Goal: Task Accomplishment & Management: Use online tool/utility

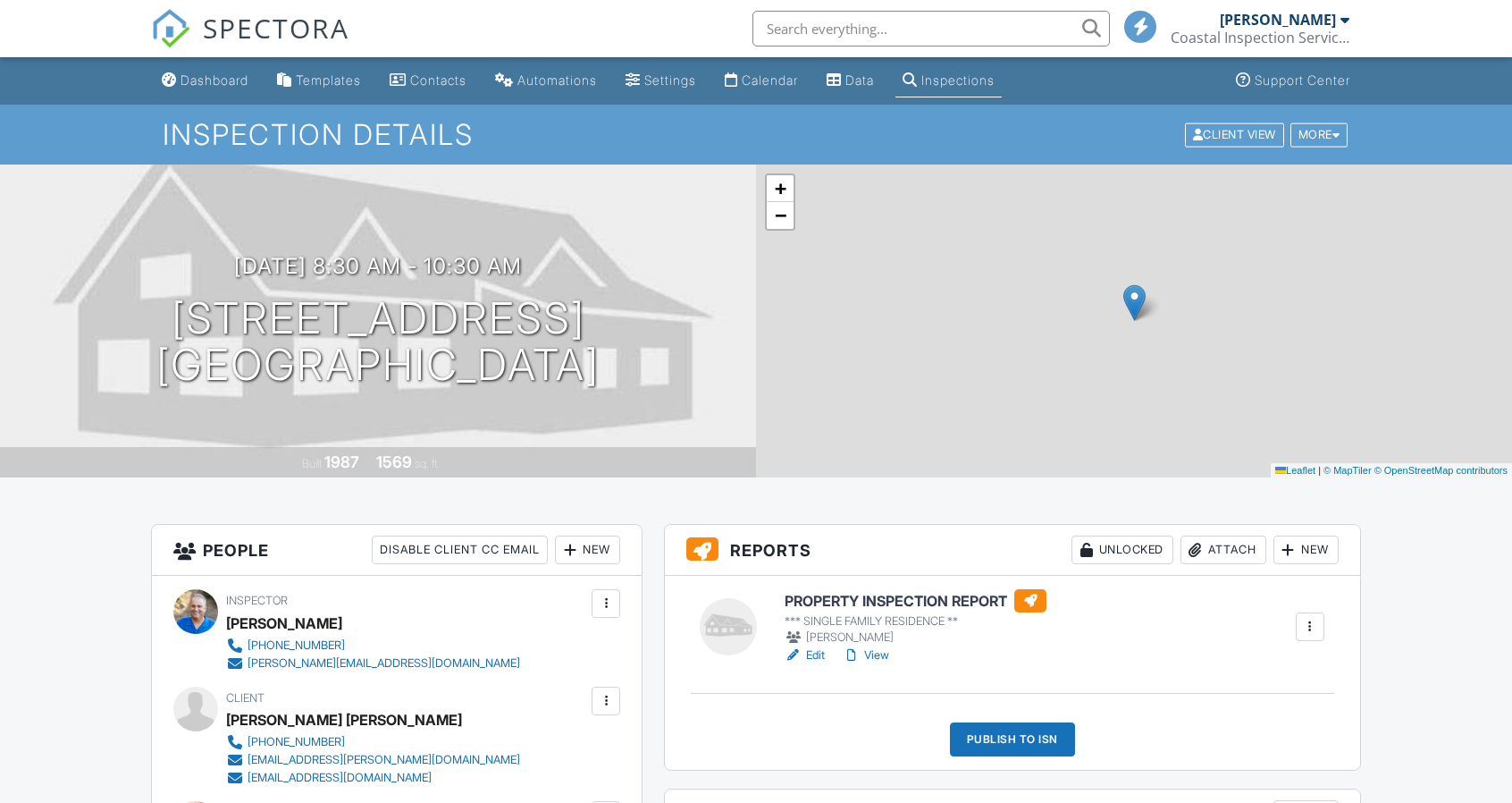
click at [1309, 138] on div "More" at bounding box center [1320, 135] width 58 height 25
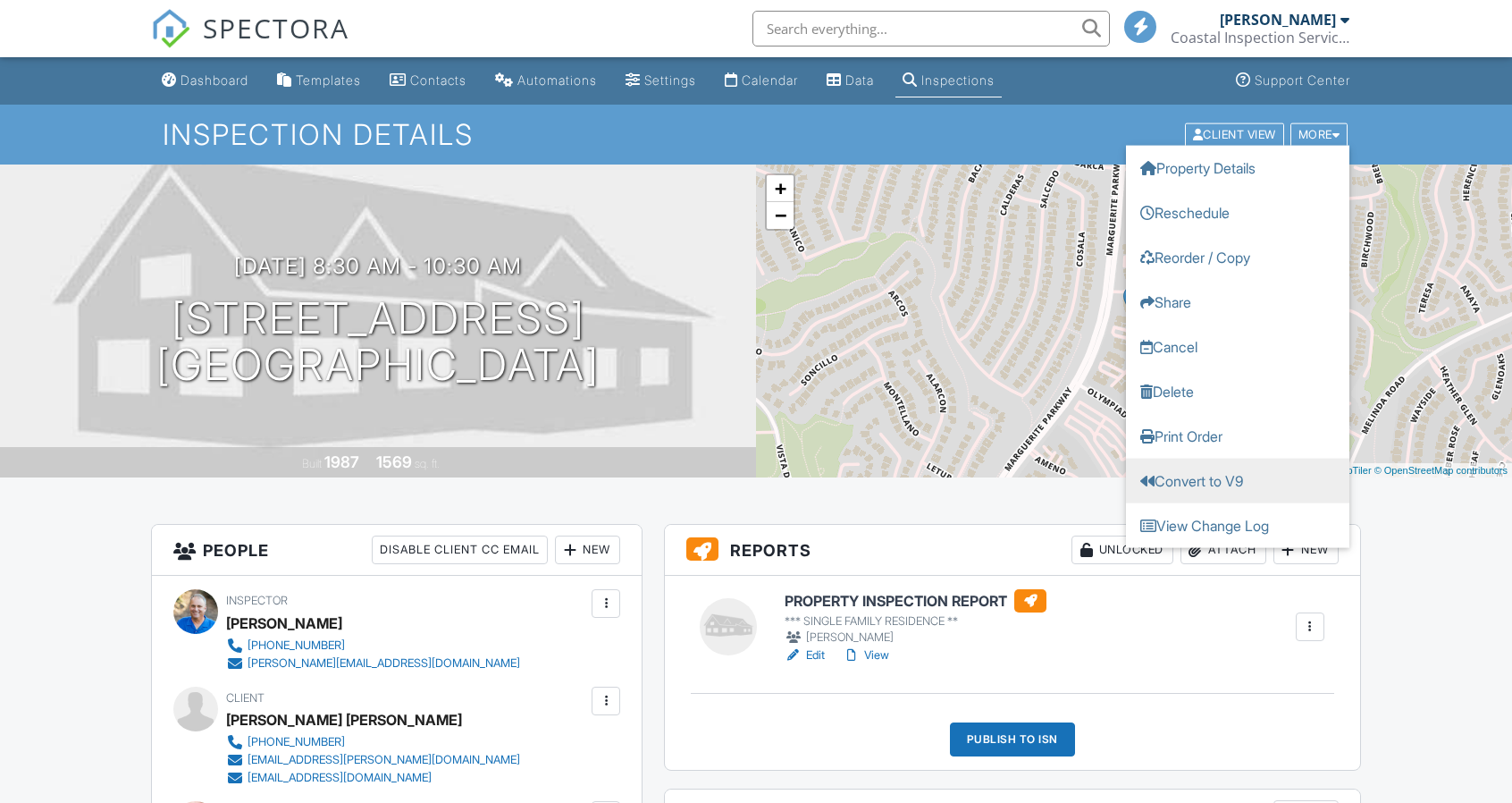
click at [1214, 476] on link "Convert to V9" at bounding box center [1237, 480] width 223 height 45
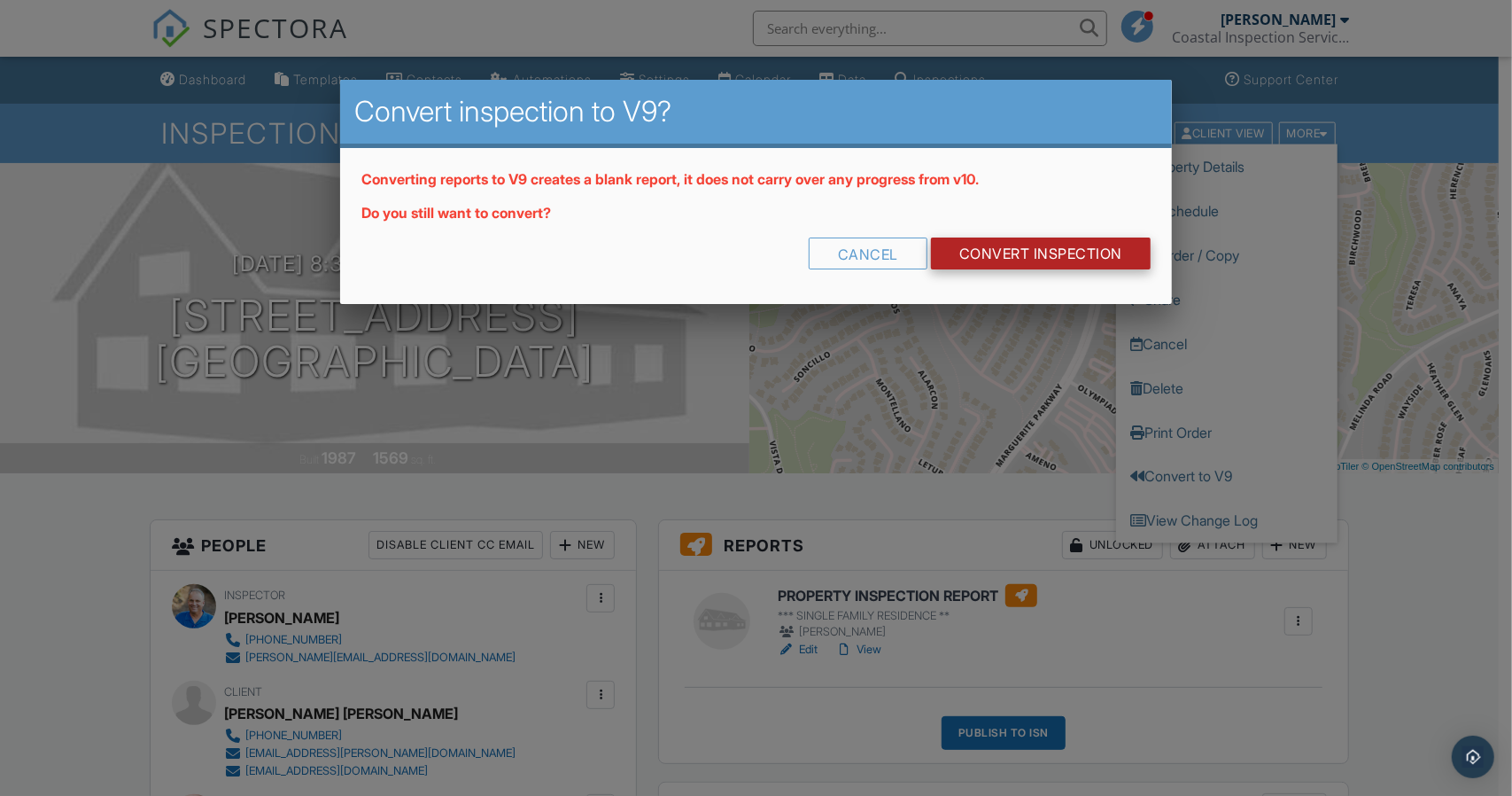
click at [1056, 251] on link "CONVERT INSPECTION" at bounding box center [1040, 253] width 219 height 32
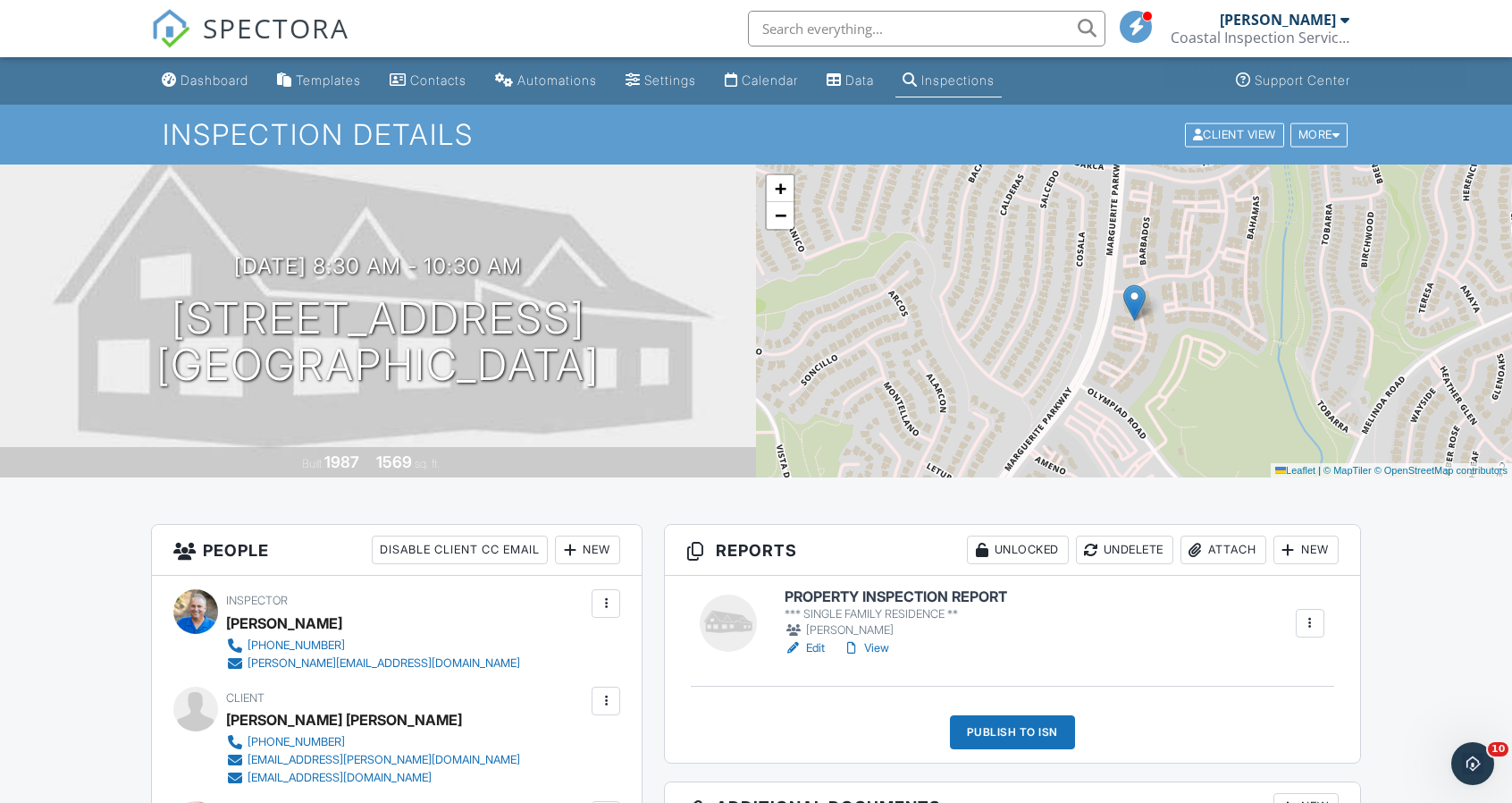
click at [812, 646] on link "Edit" at bounding box center [805, 648] width 40 height 18
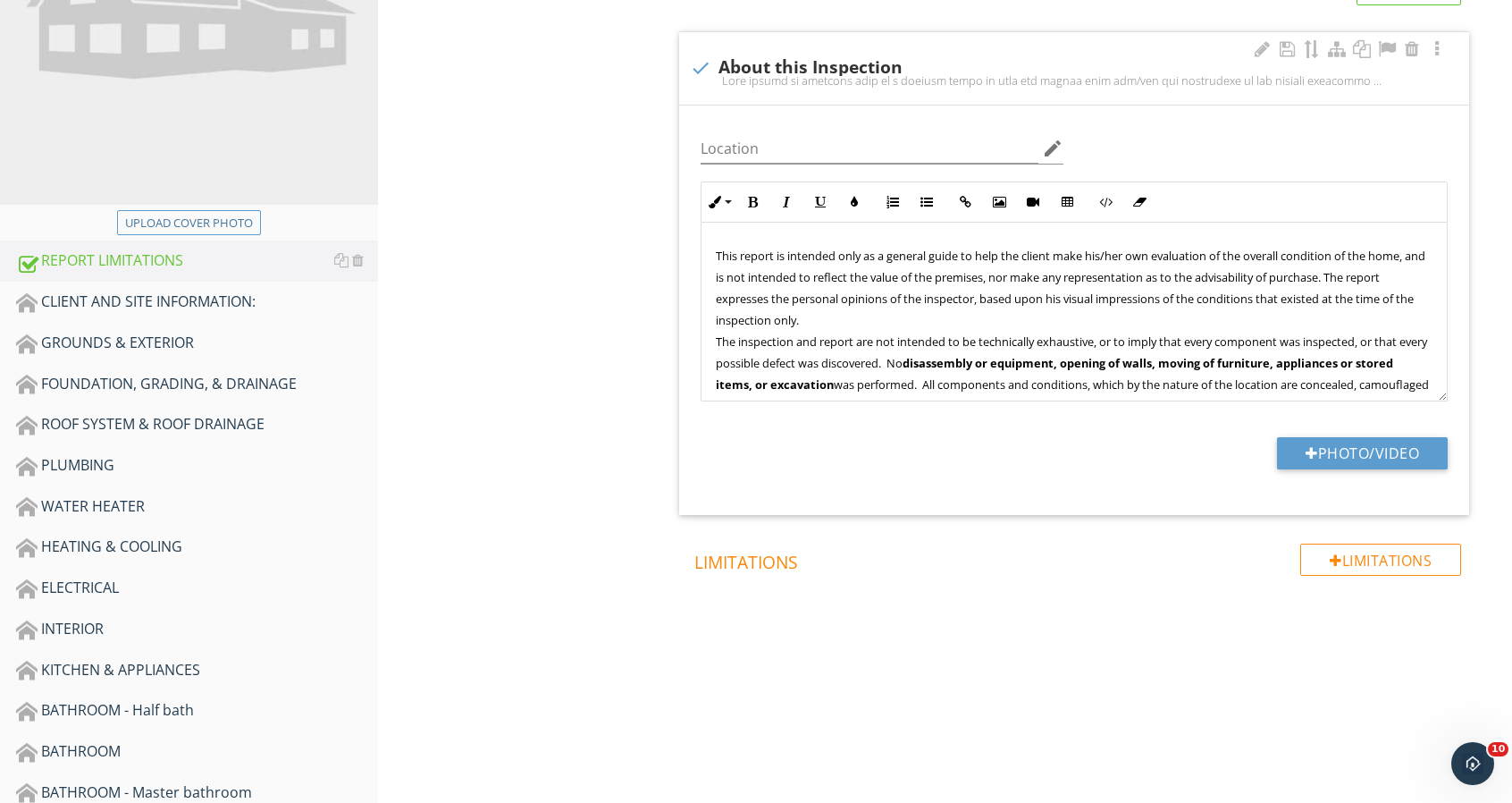
scroll to position [358, 0]
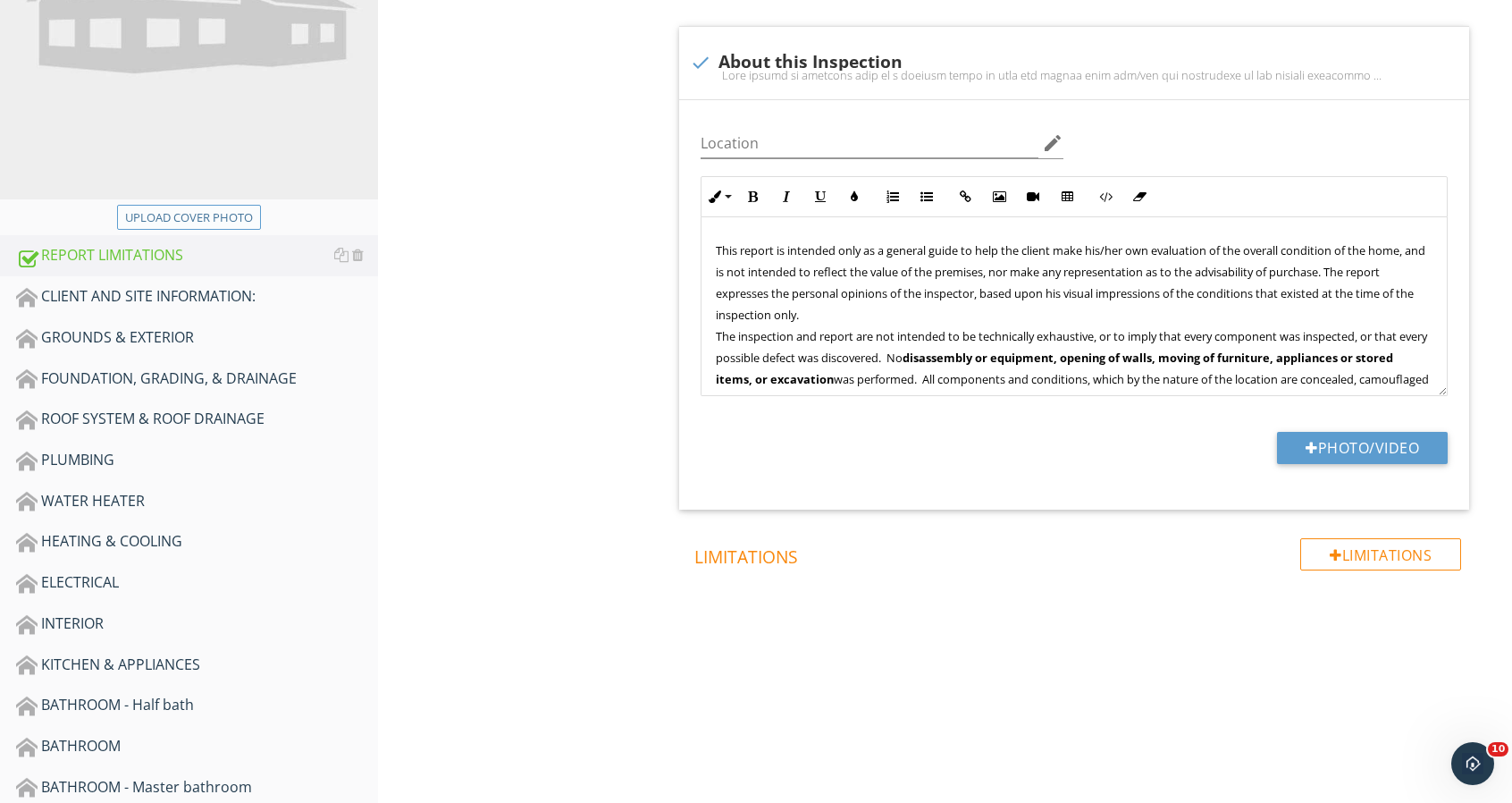
click at [254, 223] on button "Upload cover photo" at bounding box center [189, 217] width 144 height 25
type input "C:\fakepath\23003 Antigua_0028_1.jpg"
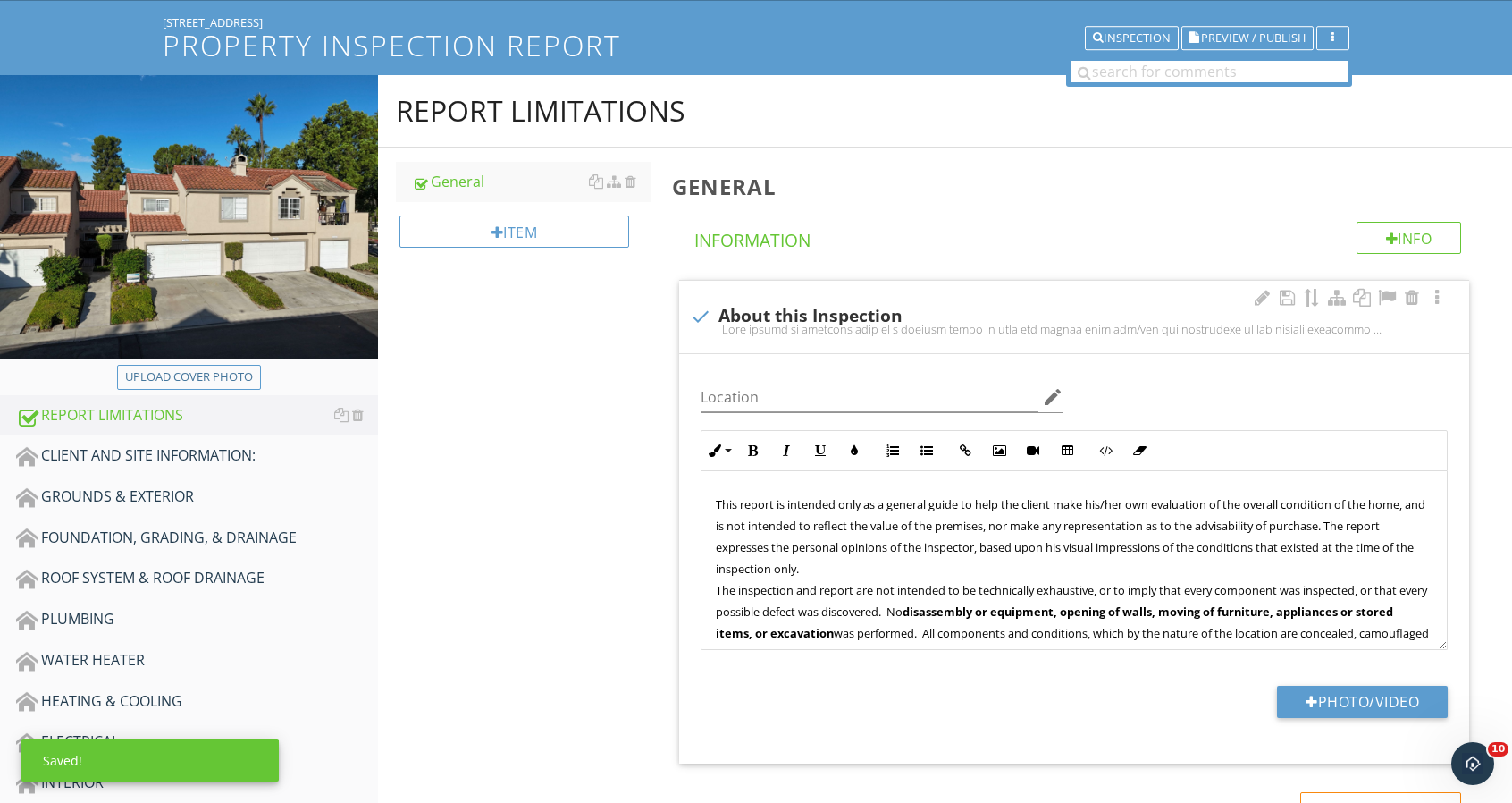
scroll to position [89, 0]
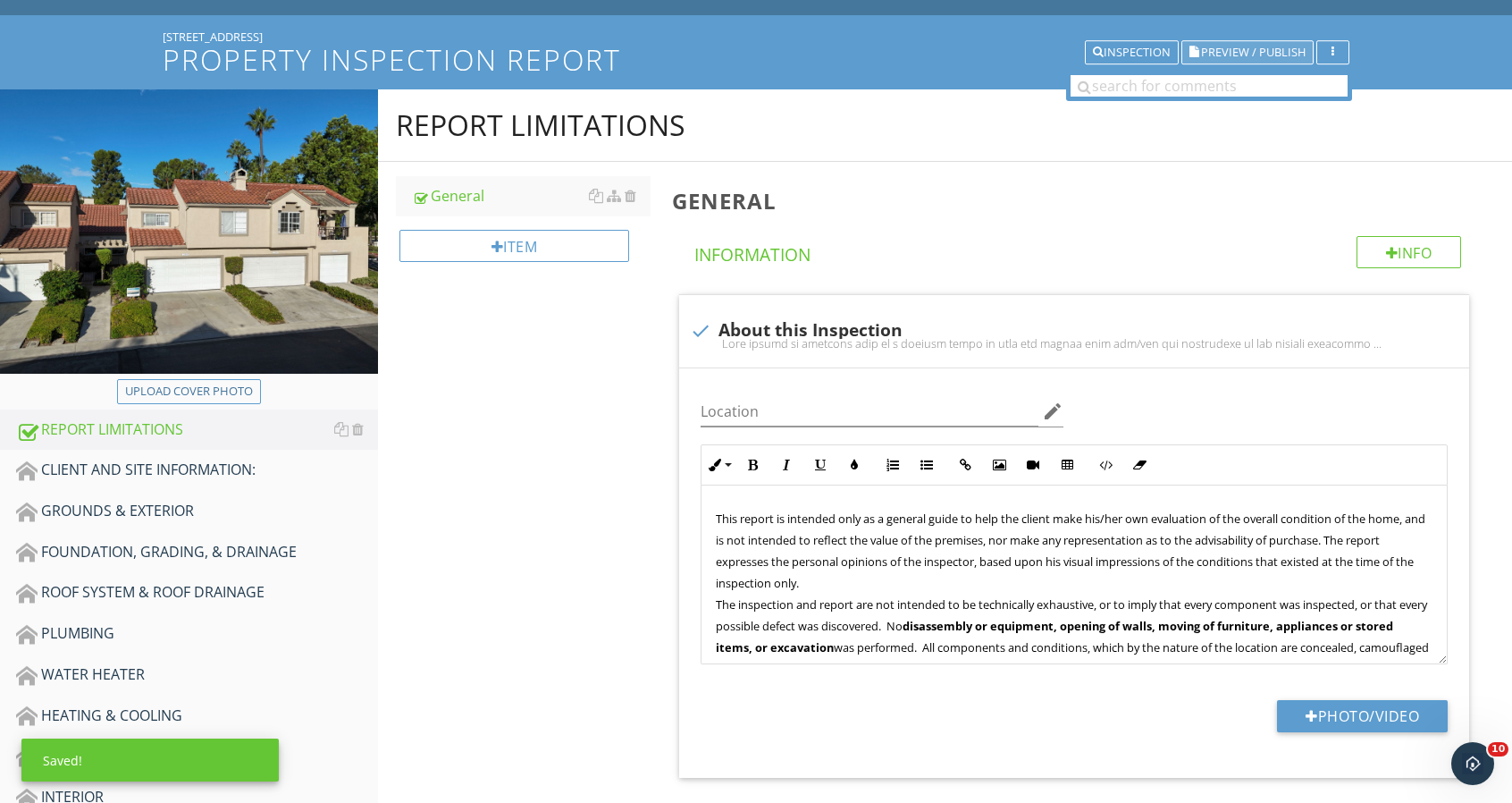
click at [1235, 53] on span "Preview / Publish" at bounding box center [1253, 52] width 105 height 12
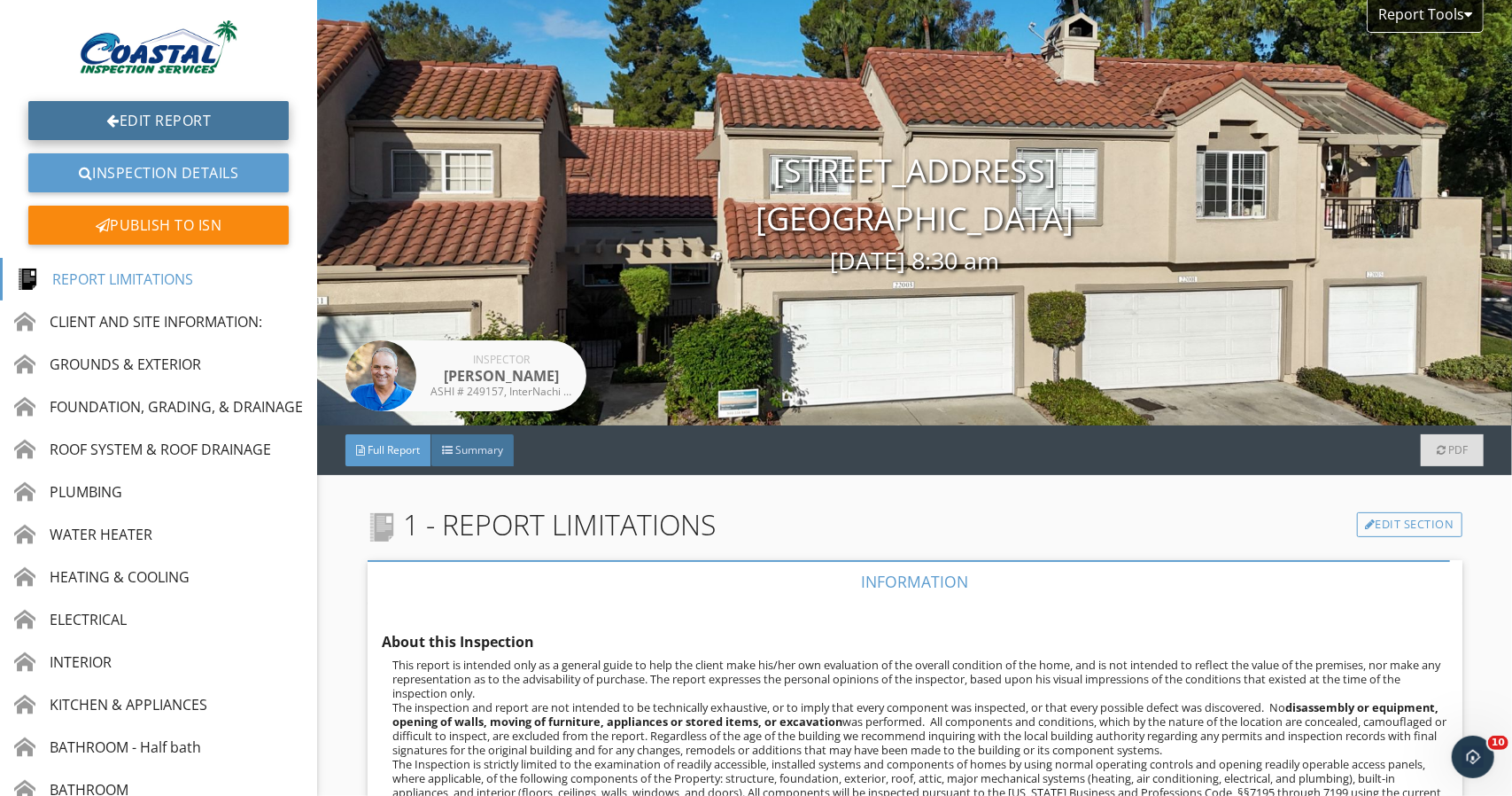
click at [122, 111] on link "Edit Report" at bounding box center [158, 120] width 261 height 39
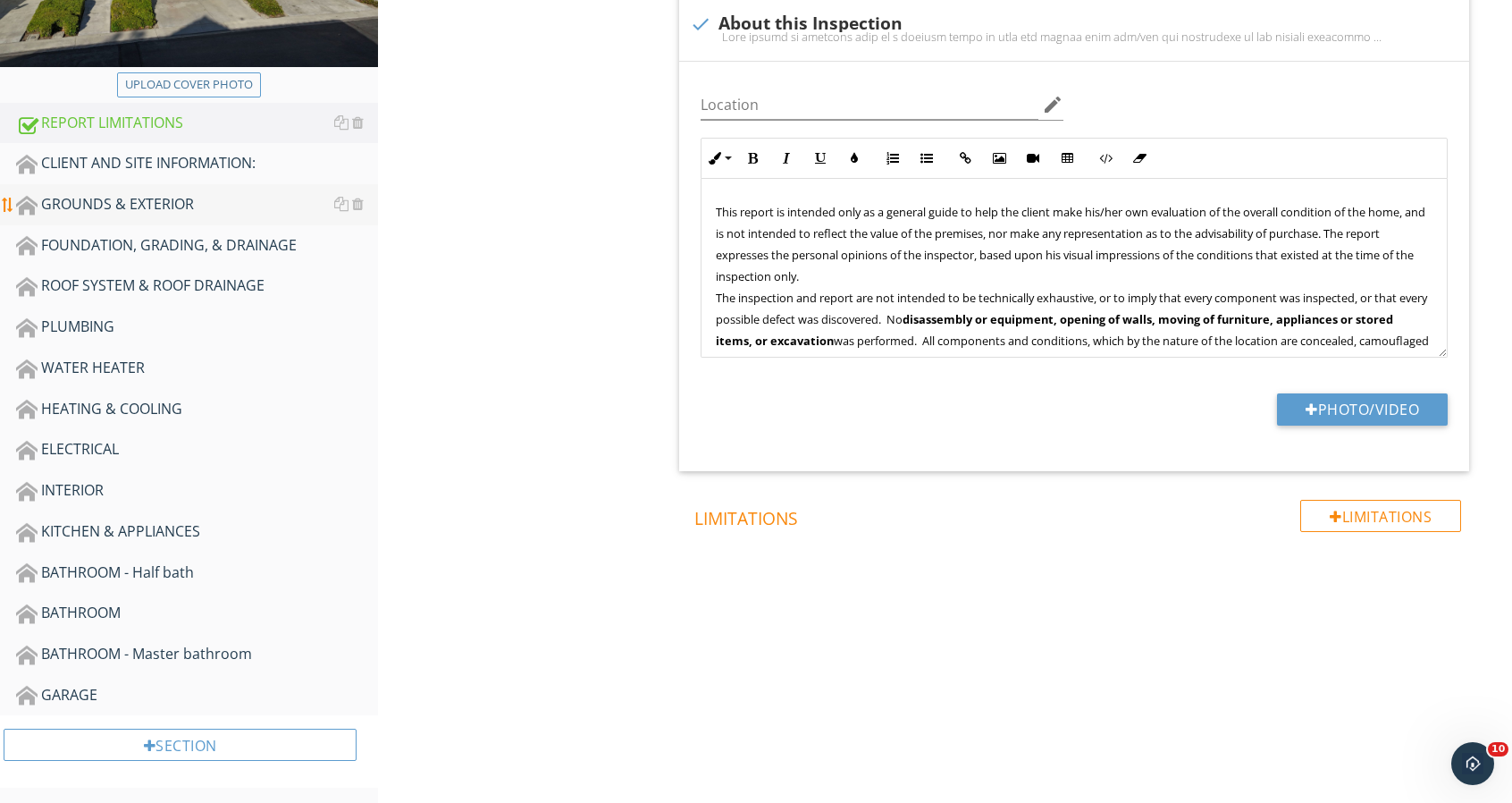
scroll to position [399, 0]
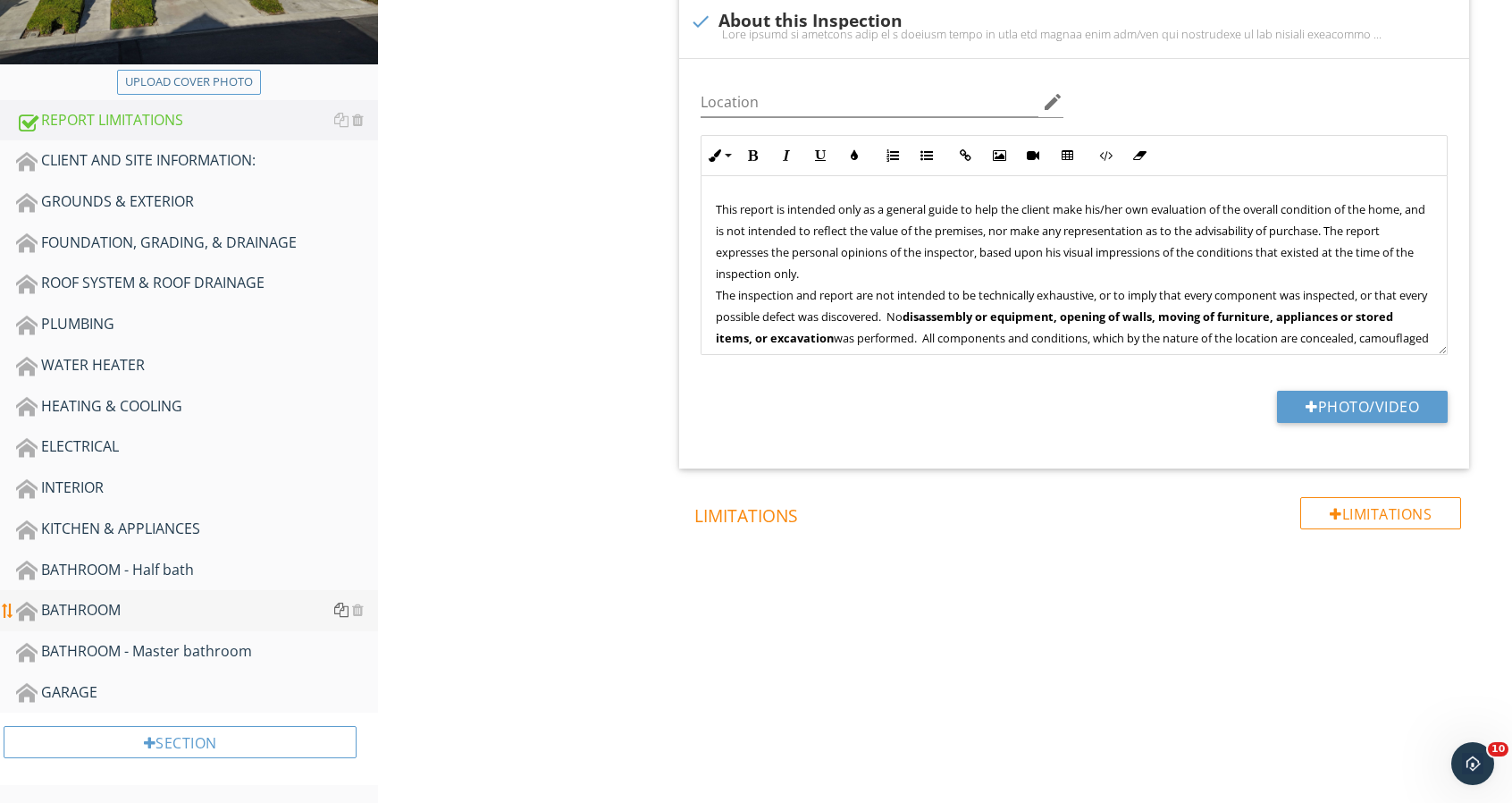
click at [340, 609] on div at bounding box center [341, 610] width 15 height 15
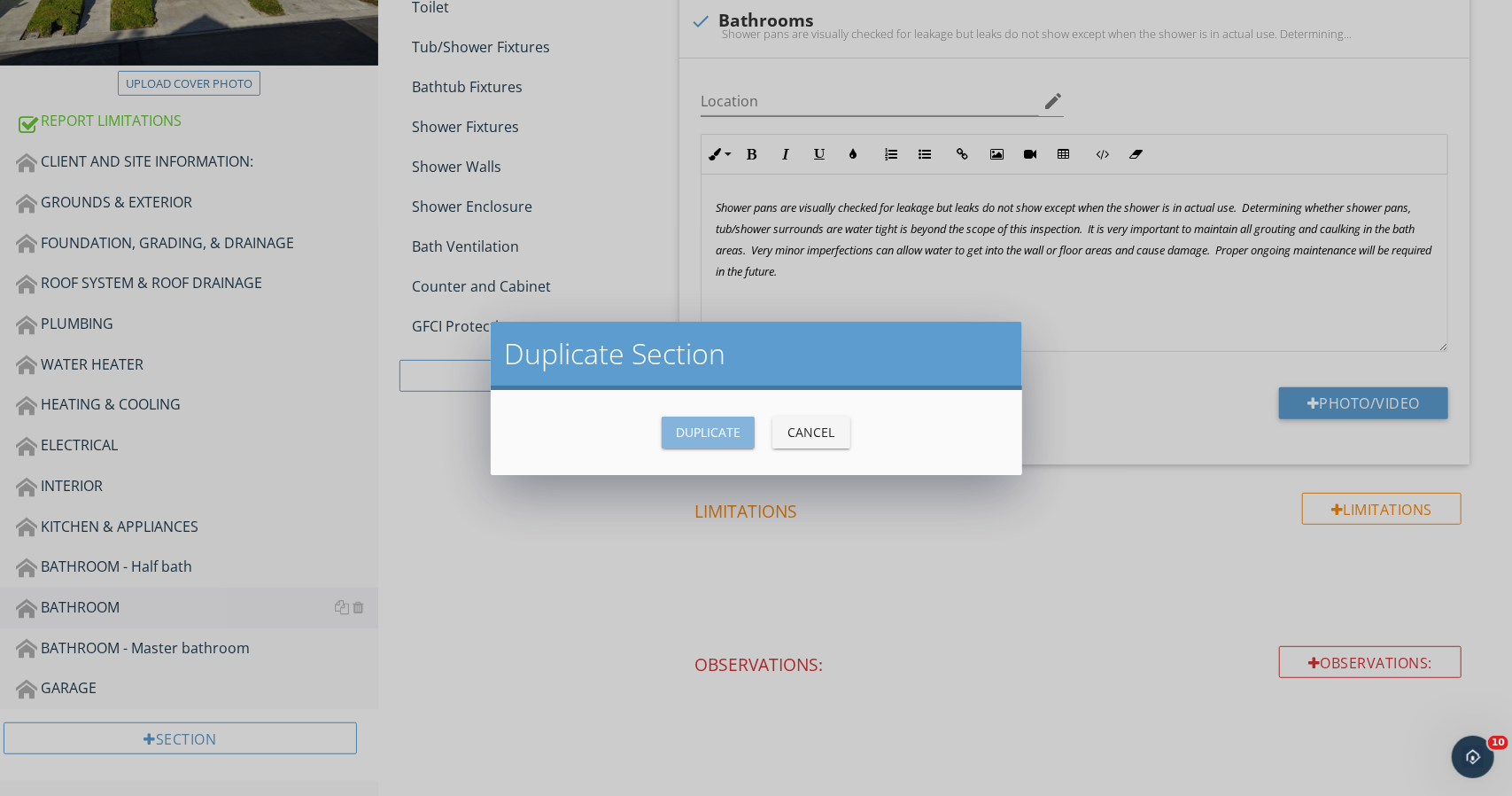
click at [708, 428] on div "Duplicate" at bounding box center [708, 431] width 65 height 19
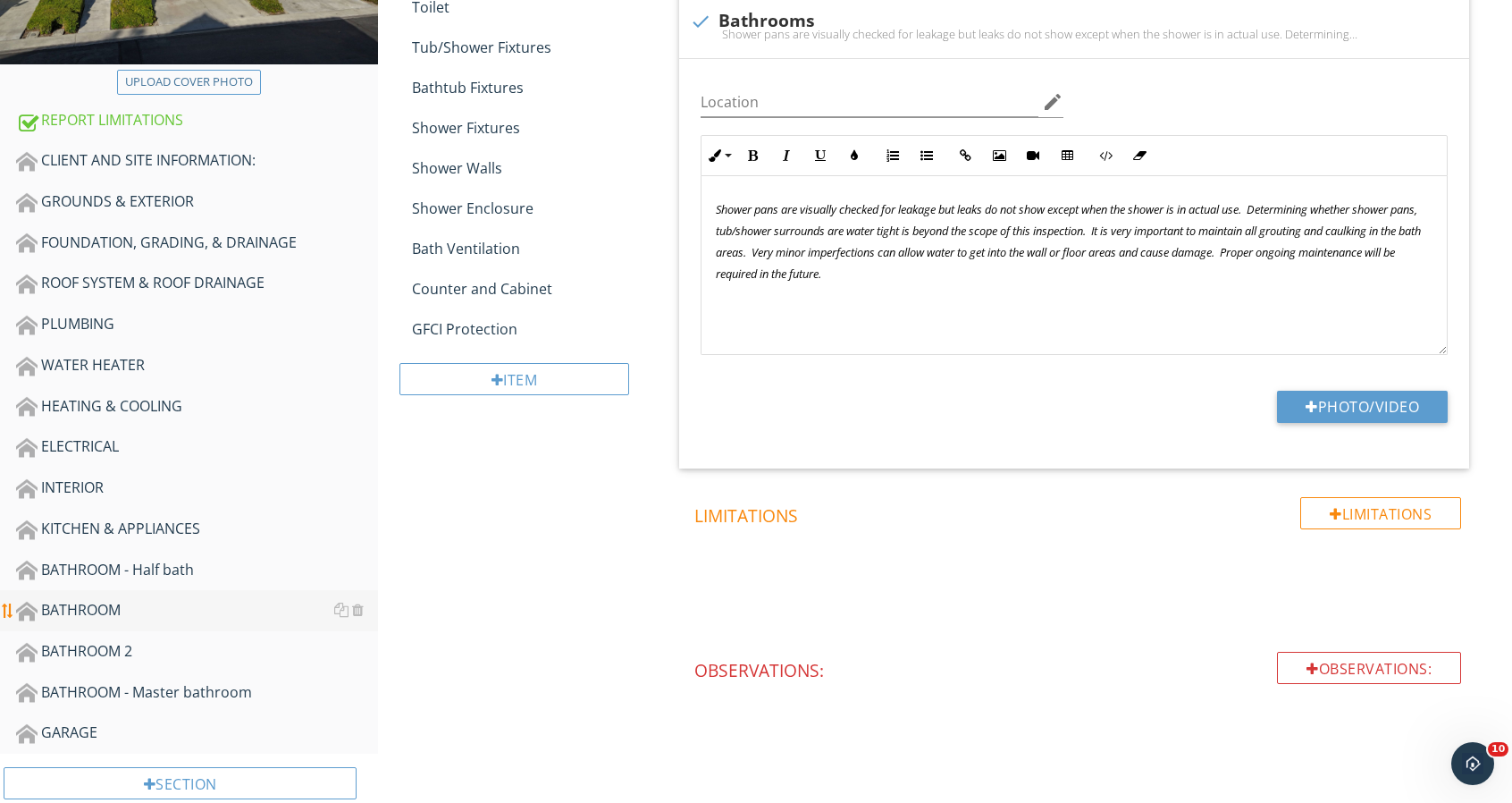
click at [227, 604] on div "BATHROOM" at bounding box center [198, 611] width 362 height 24
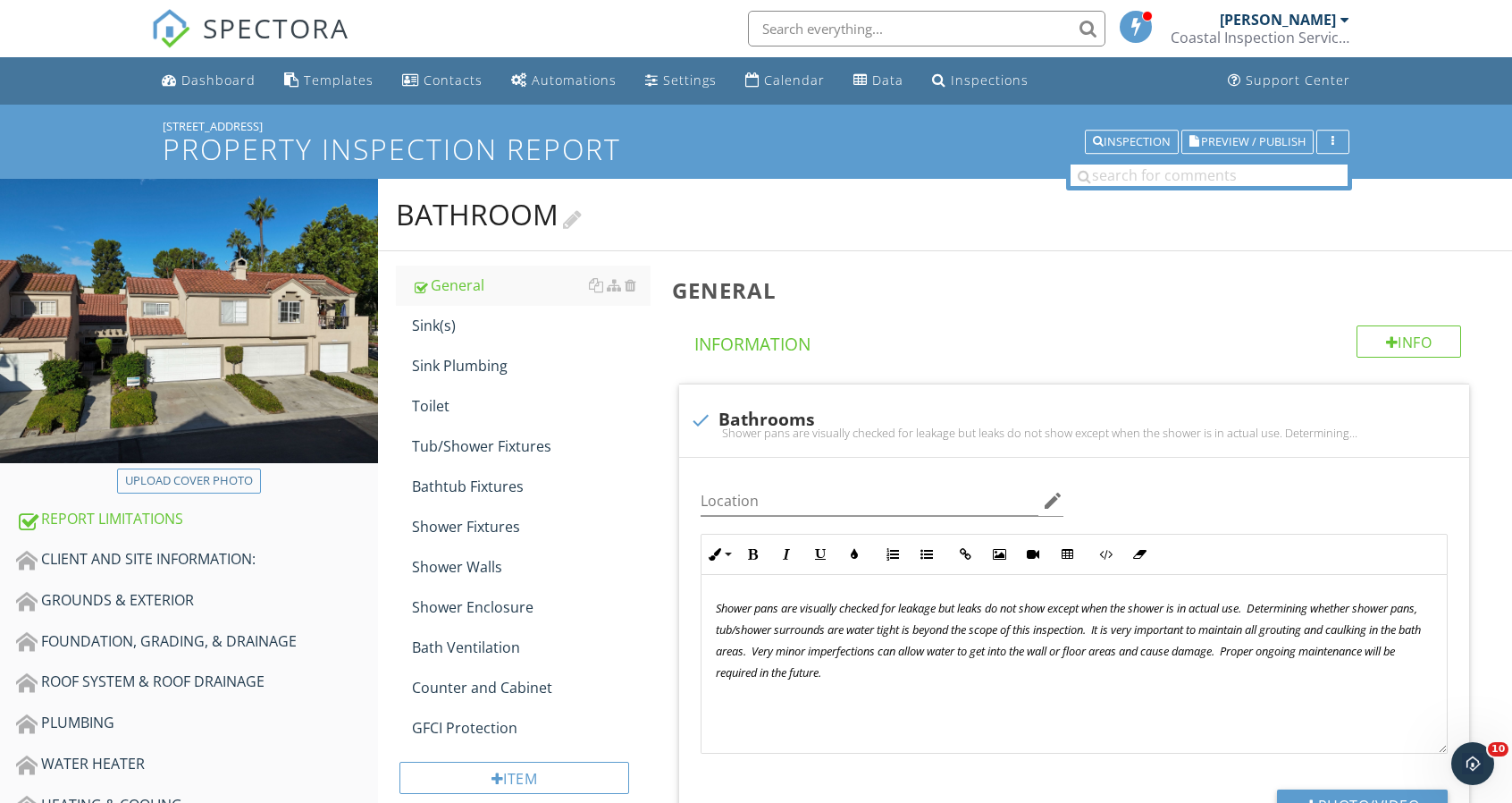
click at [577, 222] on div at bounding box center [573, 218] width 19 height 25
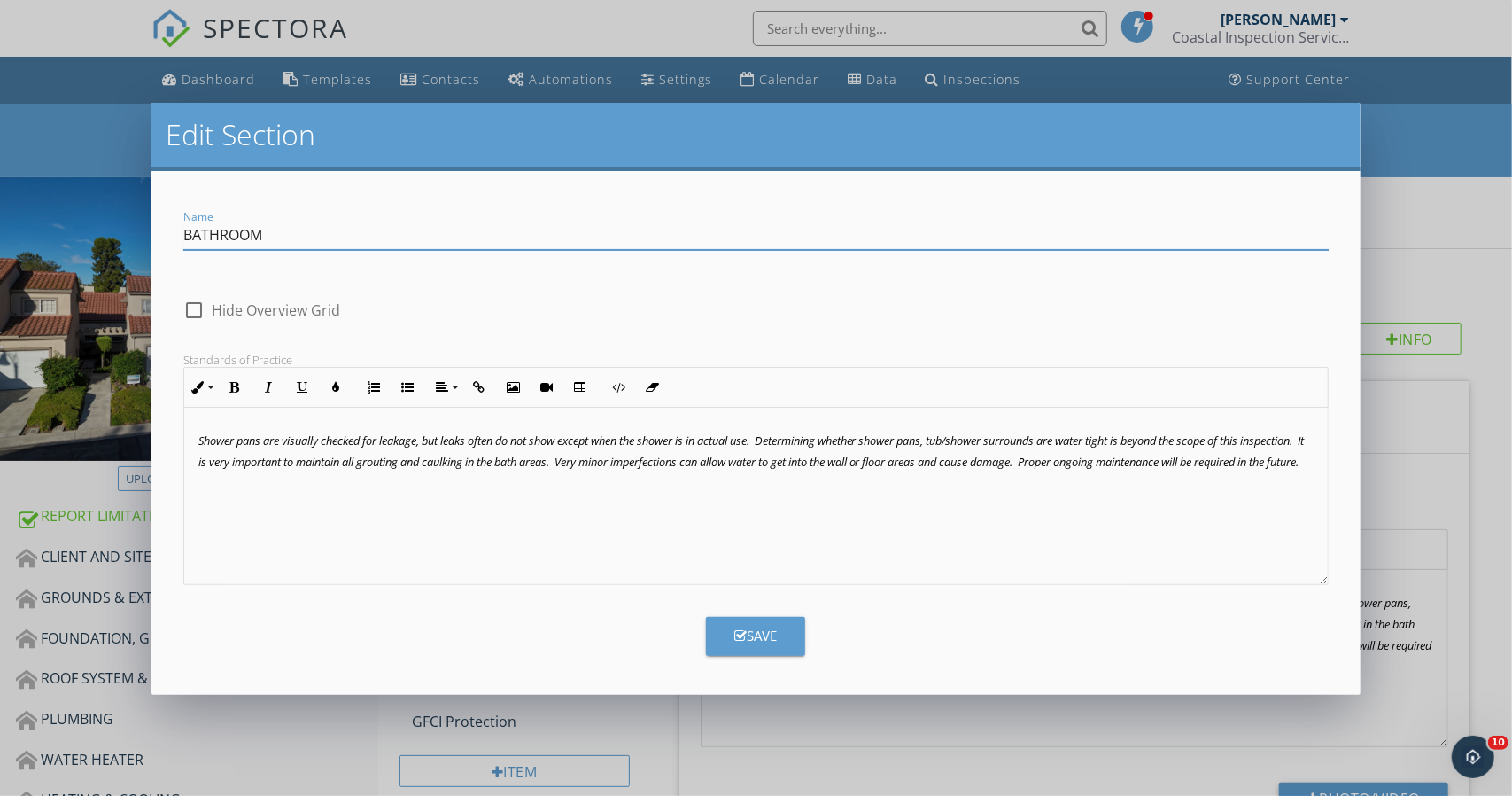
click at [445, 223] on input "BATHROOM" at bounding box center [756, 235] width 1146 height 29
type input "BATHROOM - Lower level bedroom"
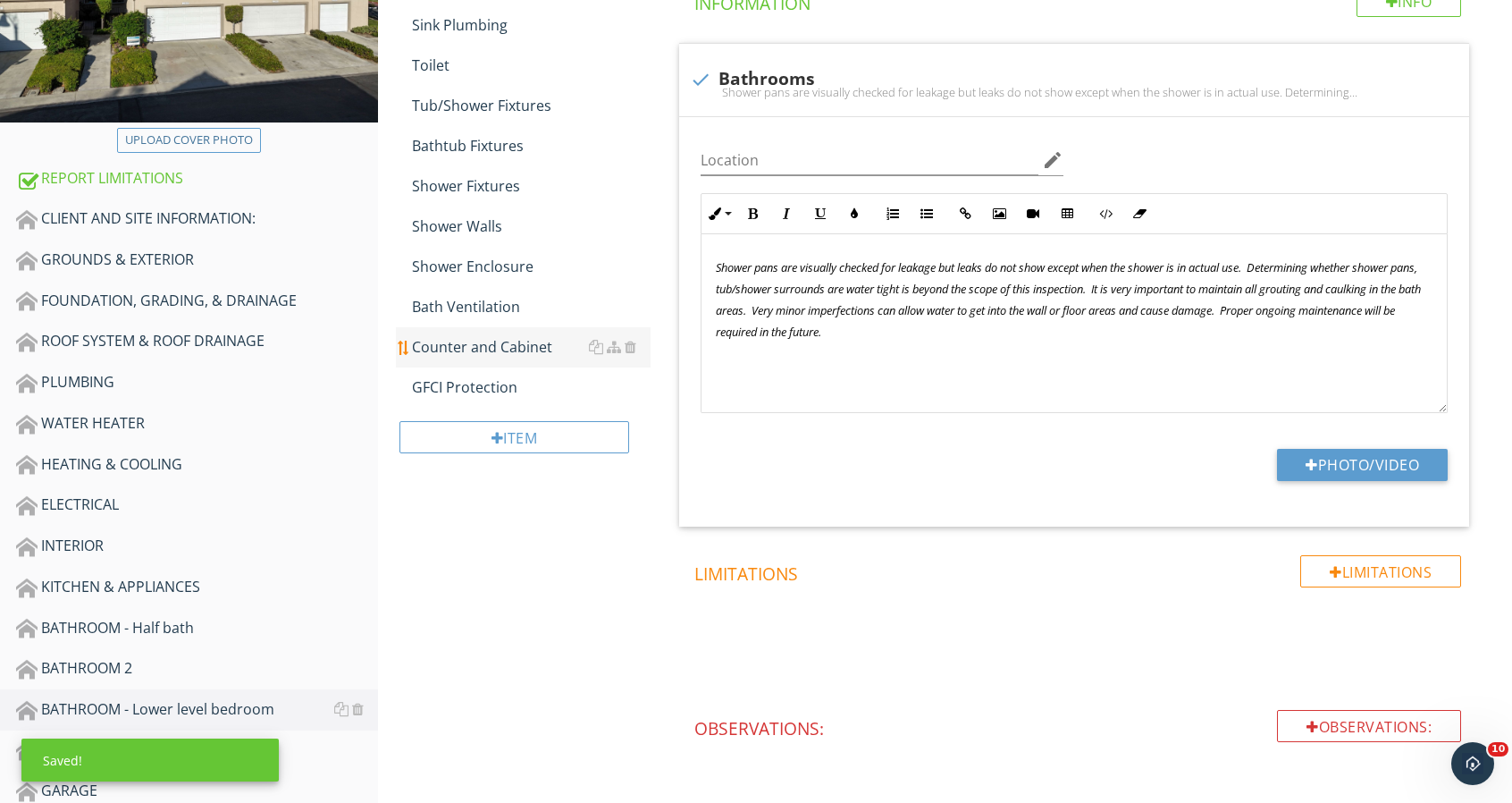
scroll to position [358, 0]
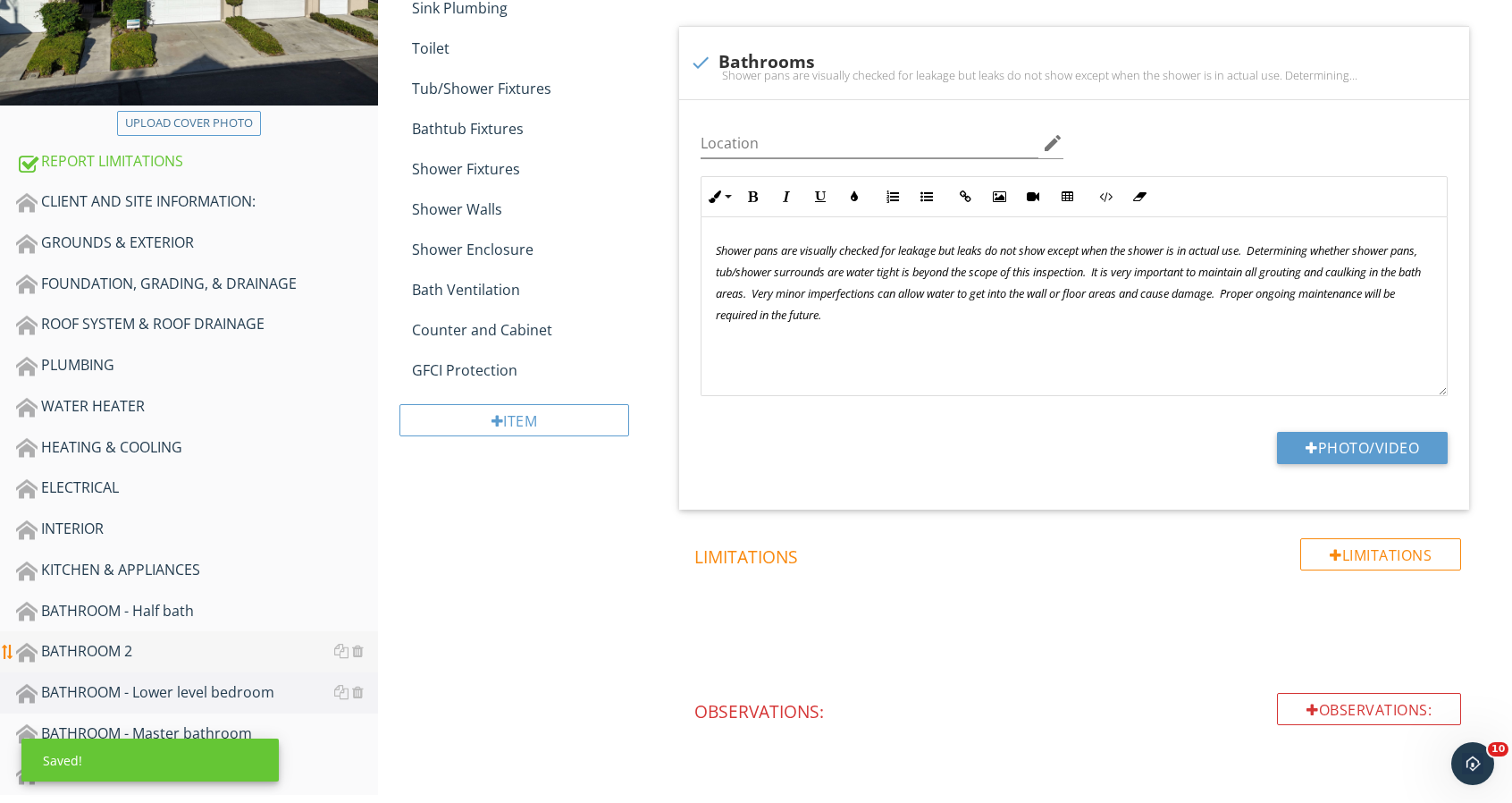
click at [187, 654] on div "BATHROOM 2" at bounding box center [198, 652] width 362 height 24
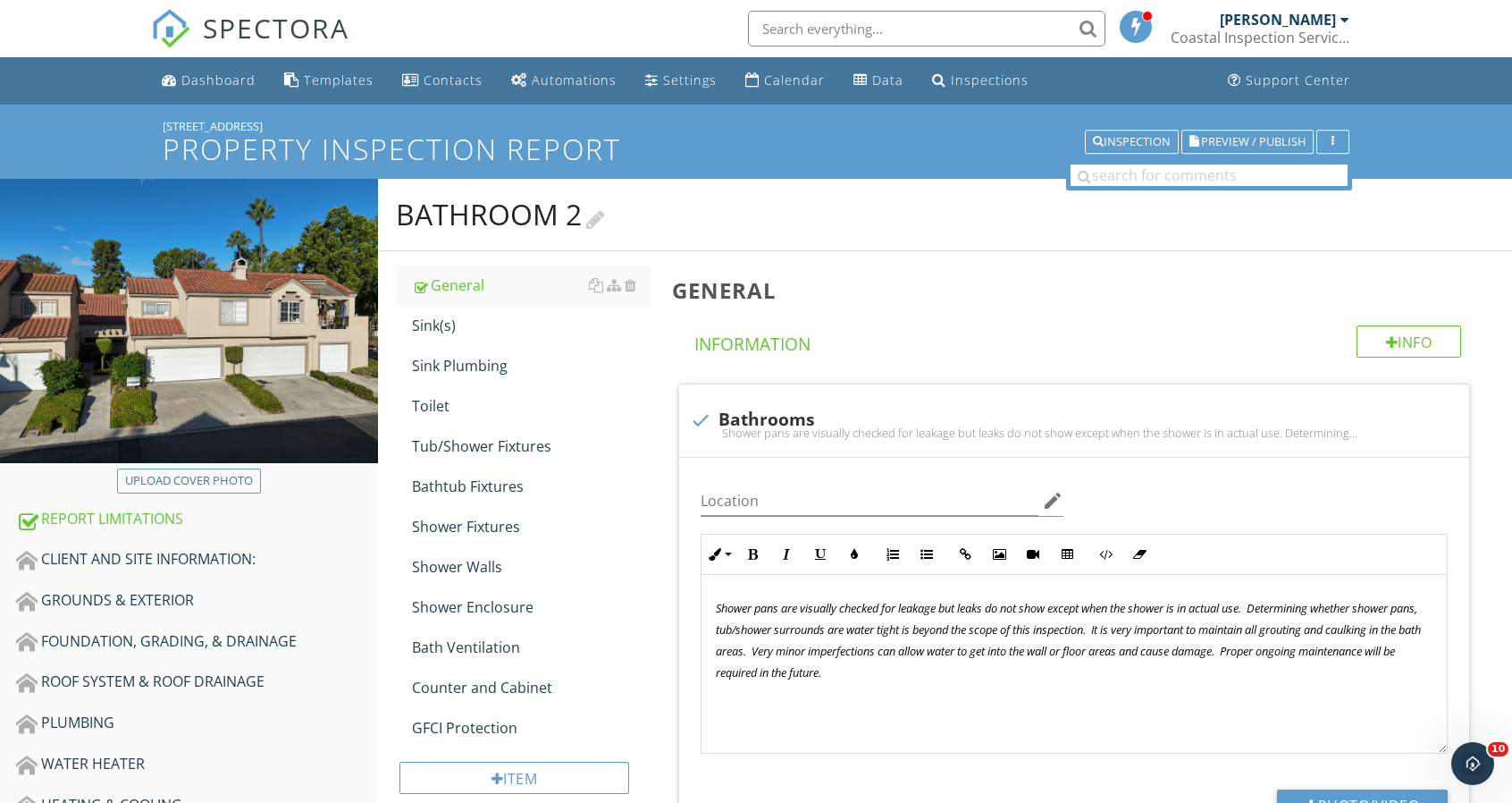
click at [600, 219] on div at bounding box center [595, 218] width 19 height 25
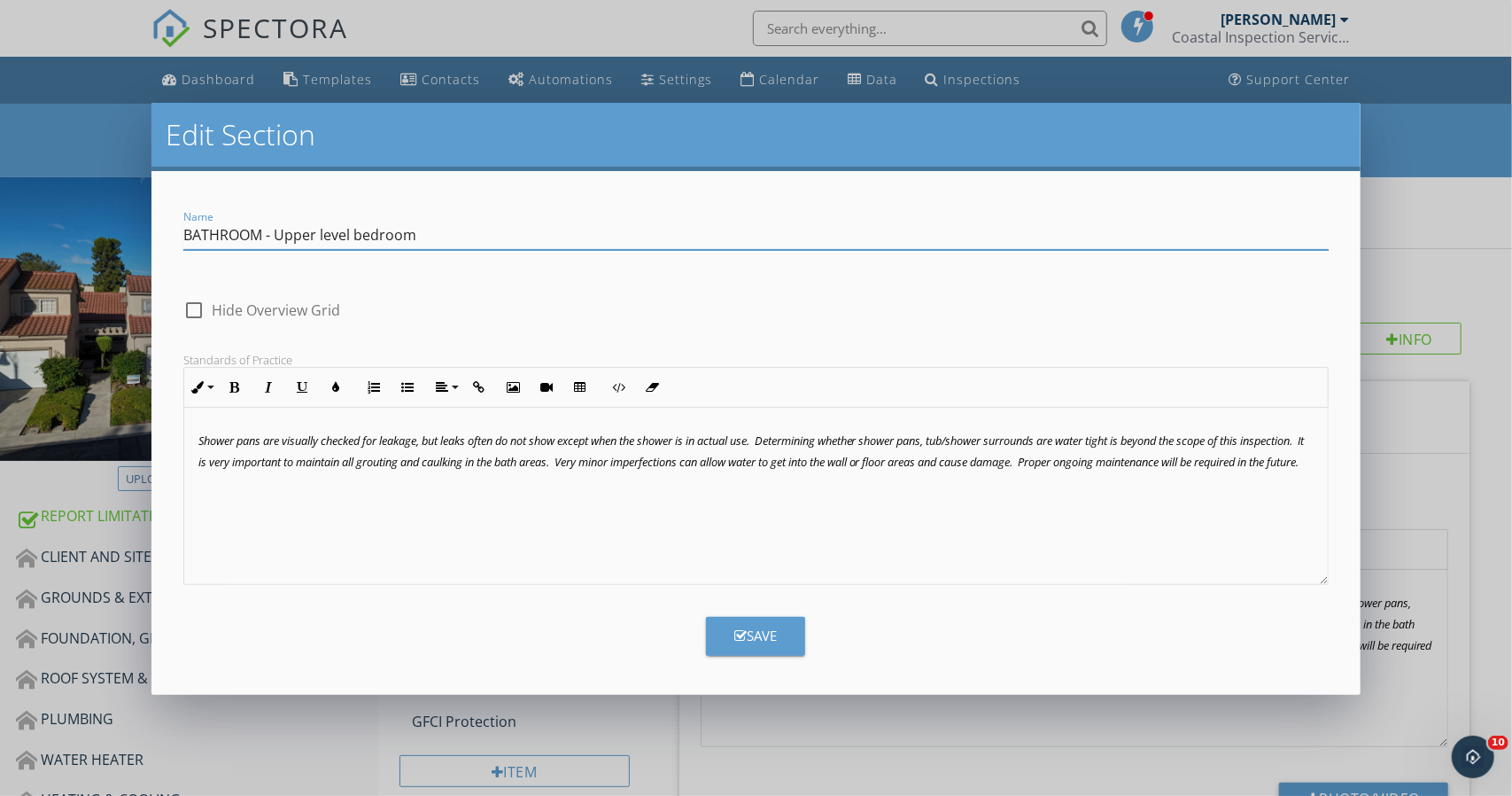
type input "BATHROOM - Upper level bedroom"
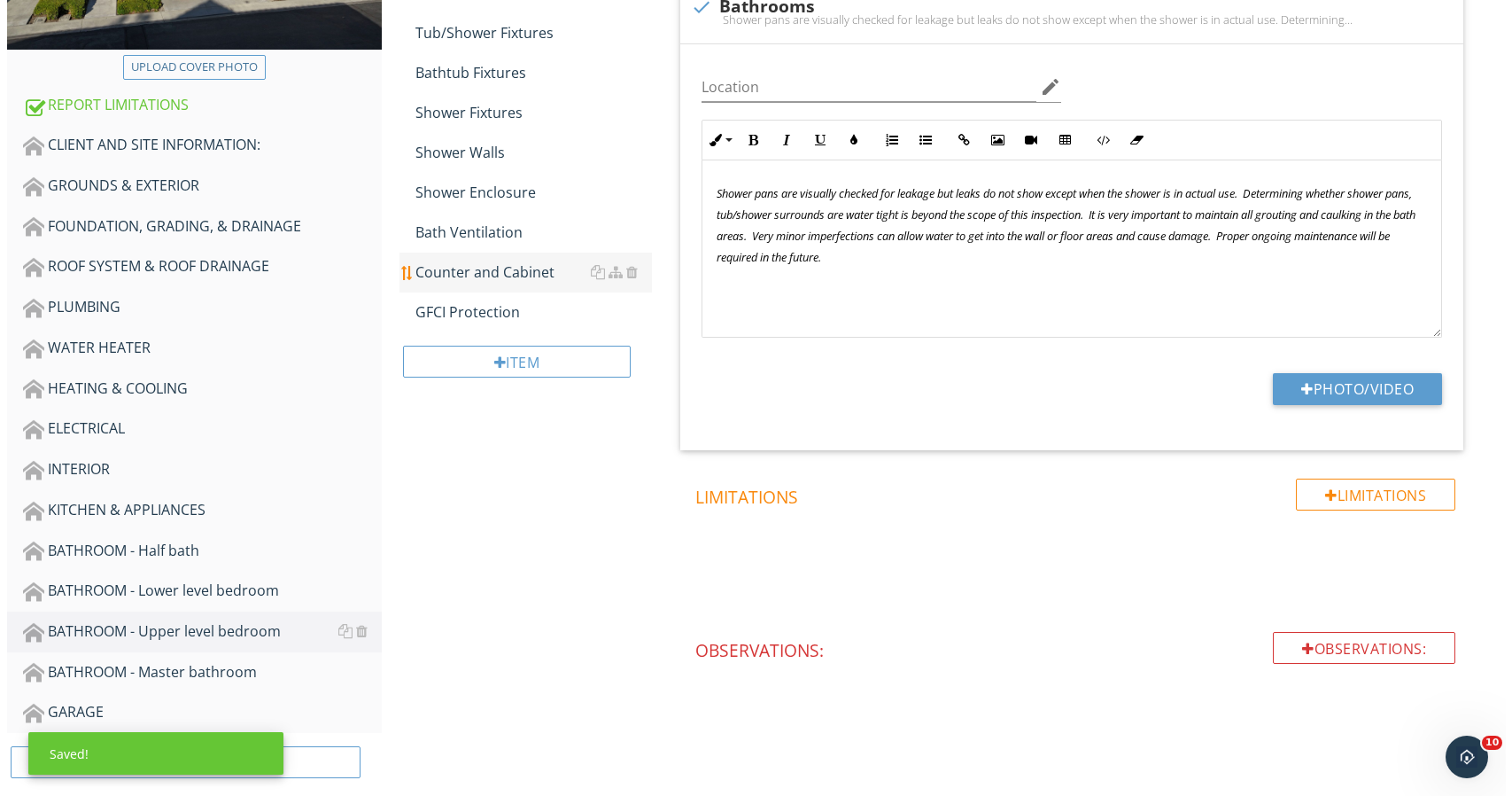
scroll to position [436, 0]
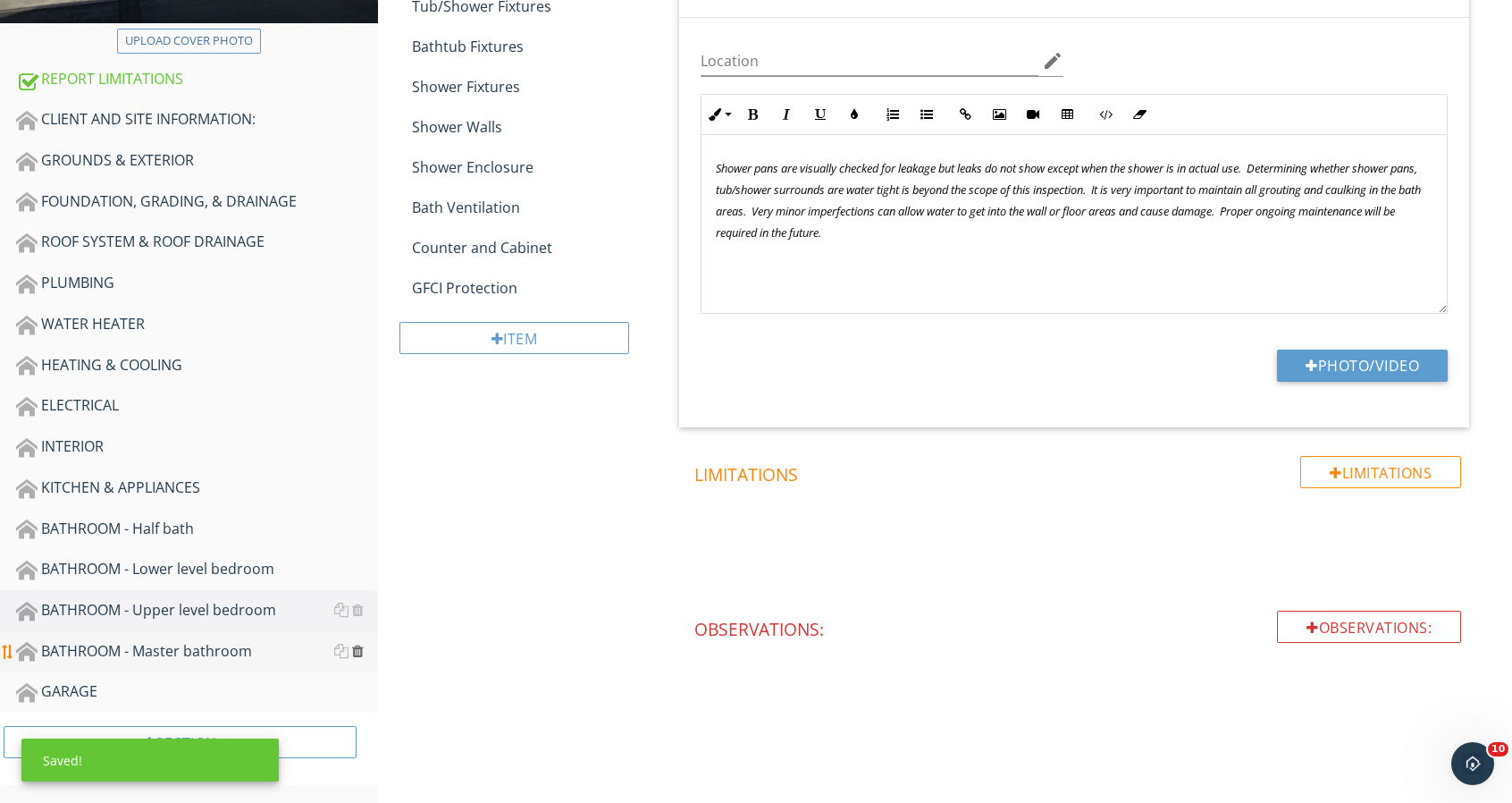
click at [358, 651] on div at bounding box center [358, 651] width 12 height 15
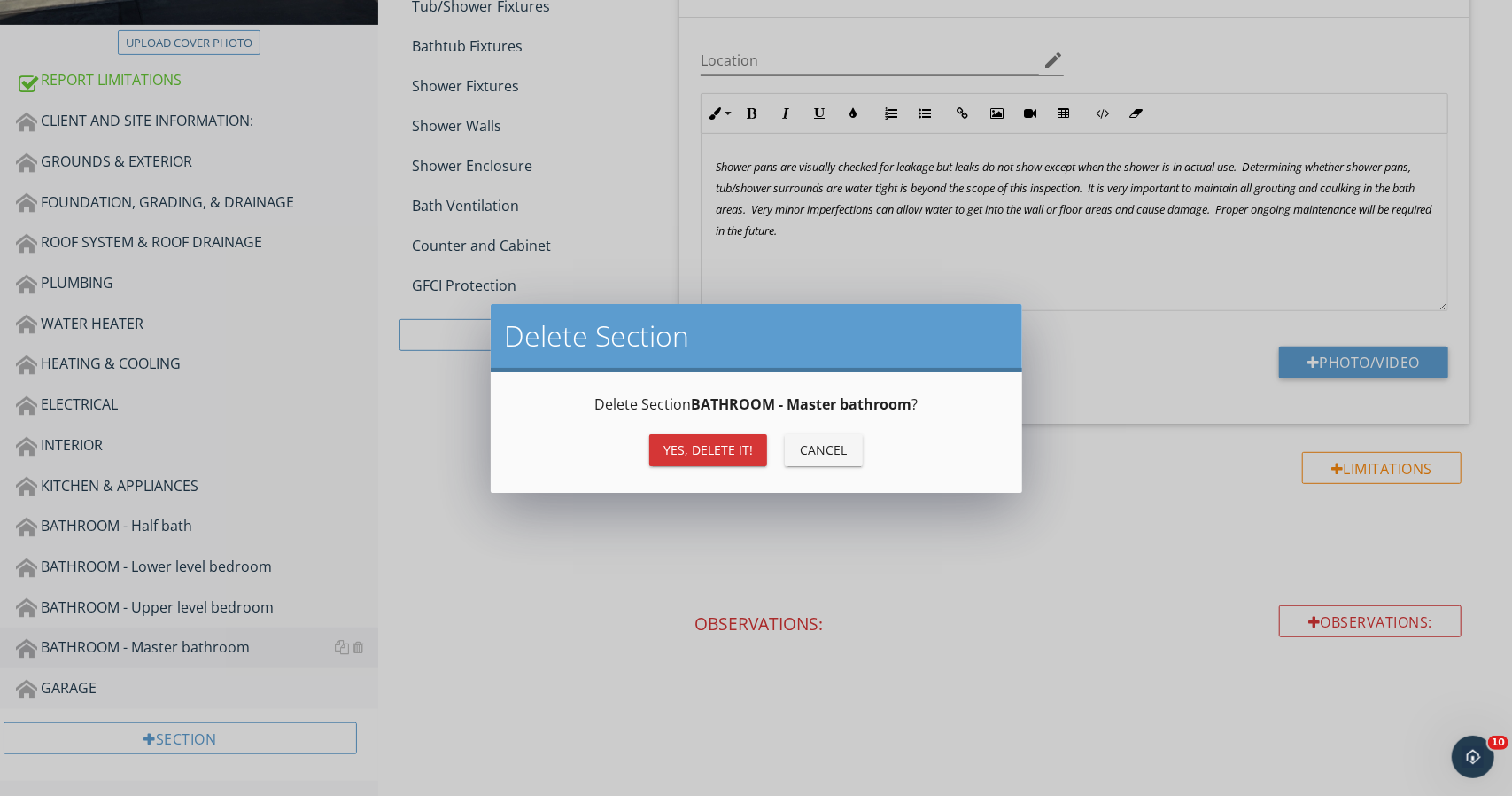
click at [695, 455] on div "Yes, Delete it!" at bounding box center [707, 449] width 89 height 19
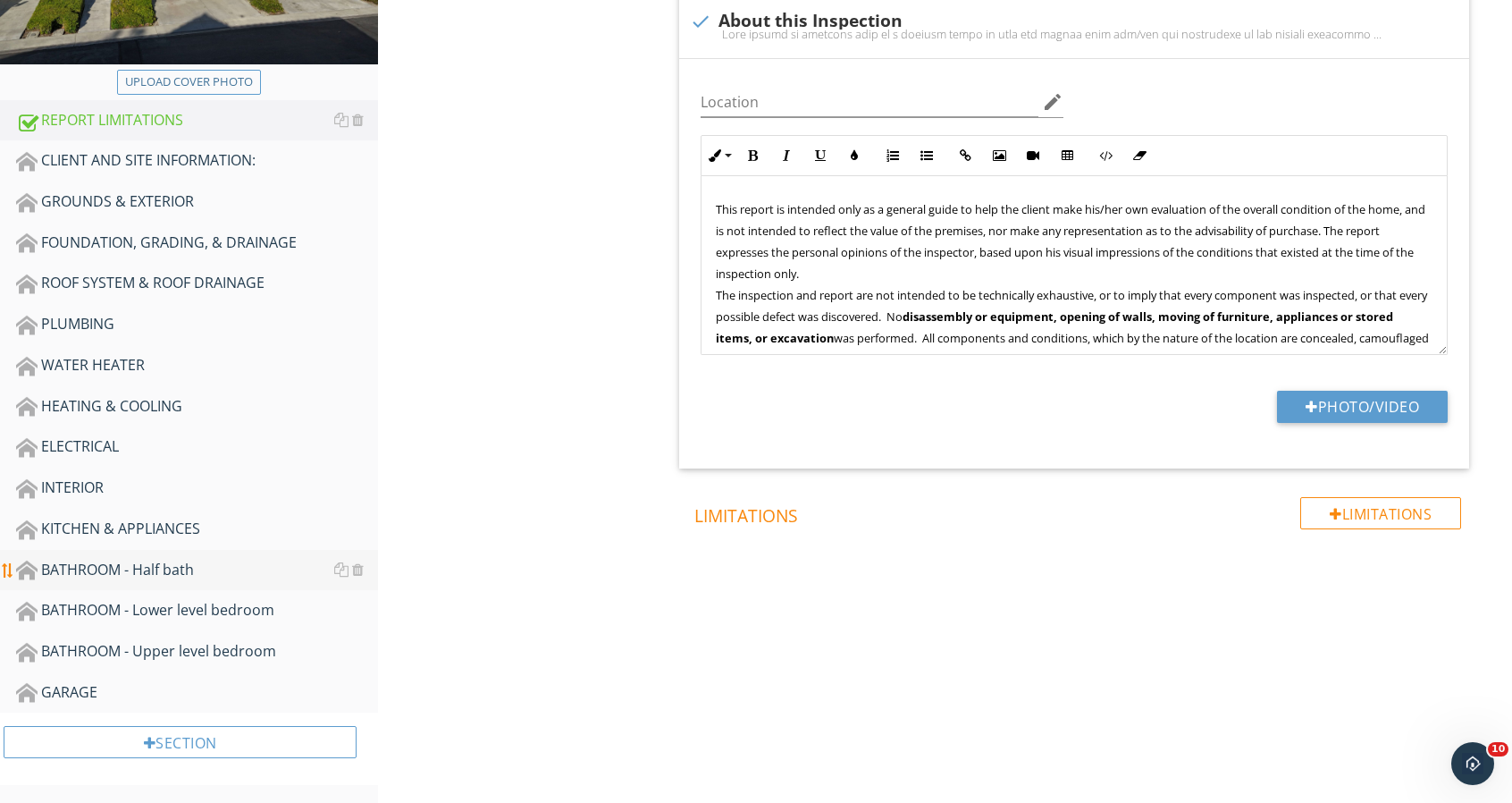
click at [259, 565] on div "BATHROOM - Half bath" at bounding box center [198, 571] width 362 height 24
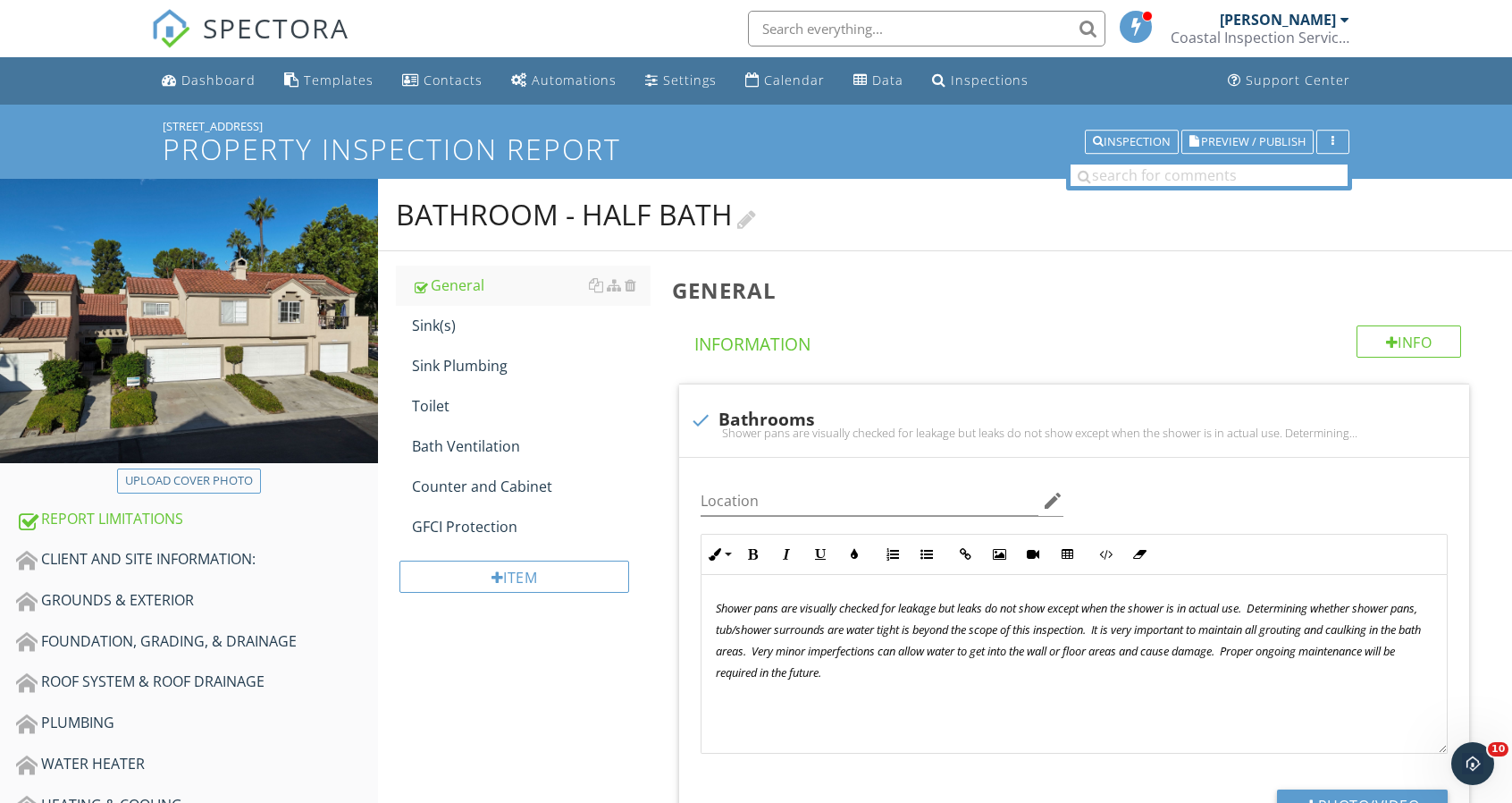
click at [749, 216] on div at bounding box center [746, 218] width 19 height 25
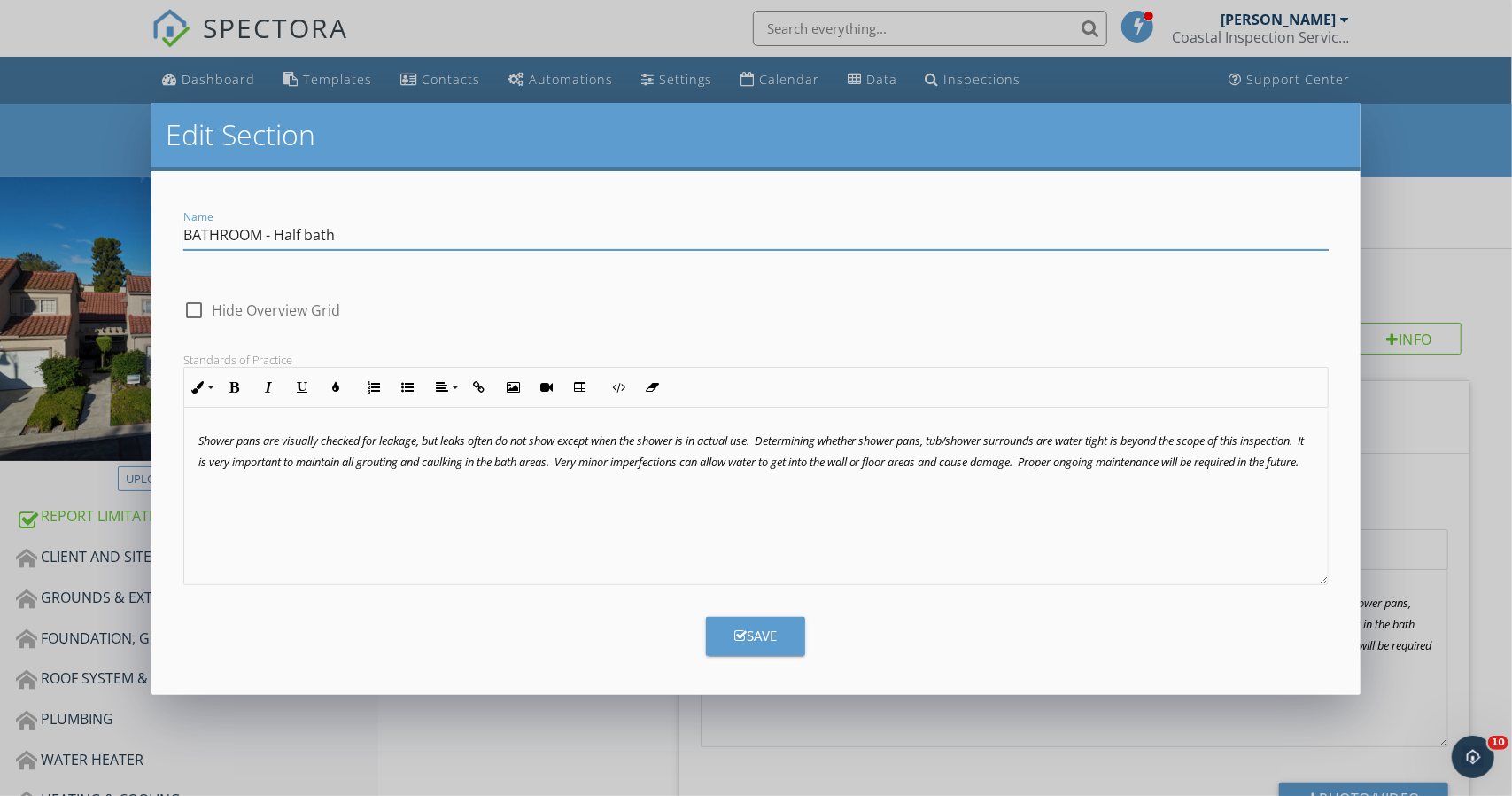
drag, startPoint x: 362, startPoint y: 237, endPoint x: 280, endPoint y: 241, distance: 82.1
click at [280, 241] on input "BATHROOM - Half bath" at bounding box center [756, 235] width 1146 height 29
type input "BATHROOM - Lower level half bathroom"
click at [758, 640] on div "Save" at bounding box center [755, 635] width 42 height 21
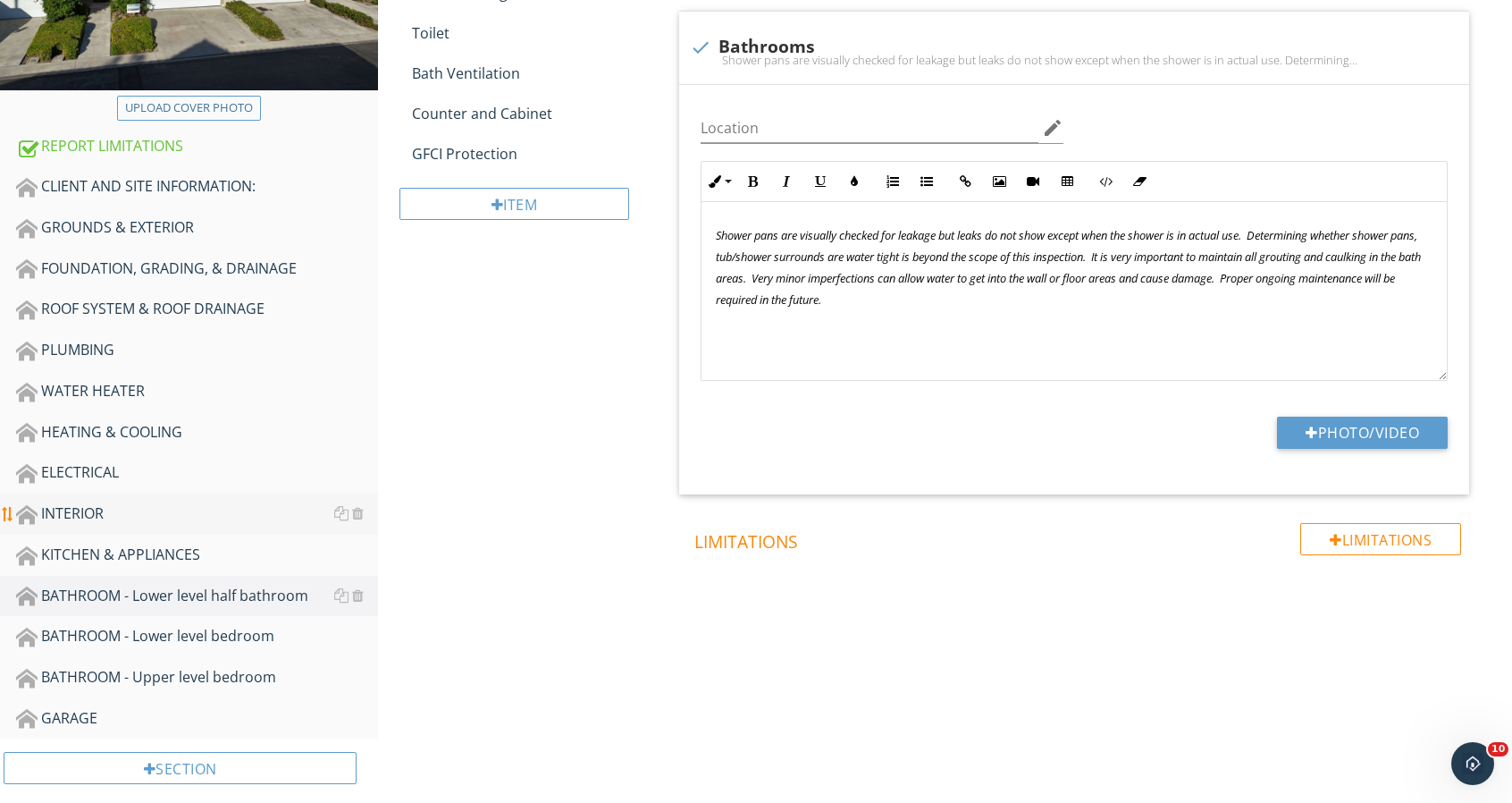
scroll to position [310, 0]
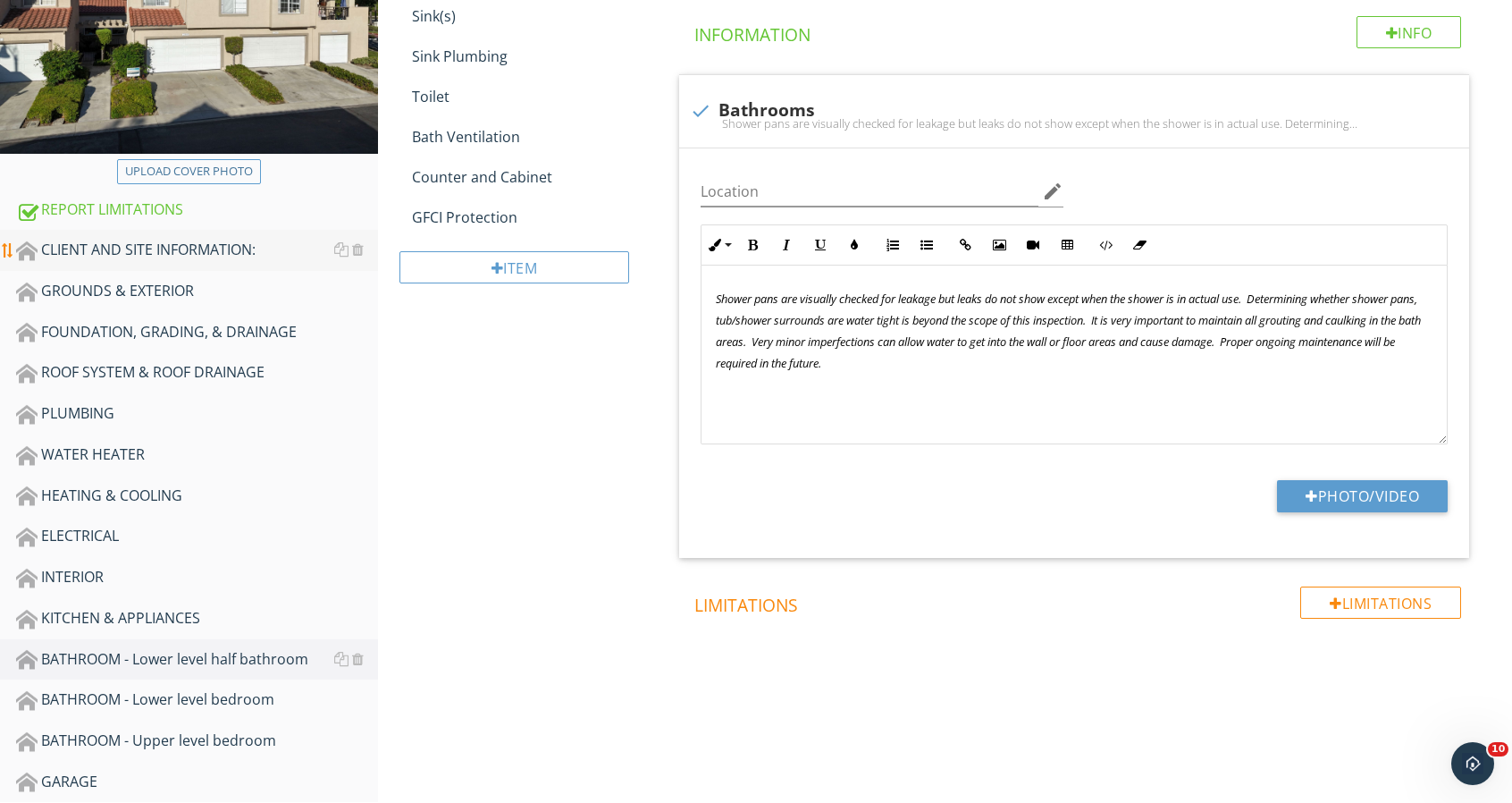
click at [254, 254] on div "CLIENT AND SITE INFORMATION:" at bounding box center [198, 250] width 362 height 24
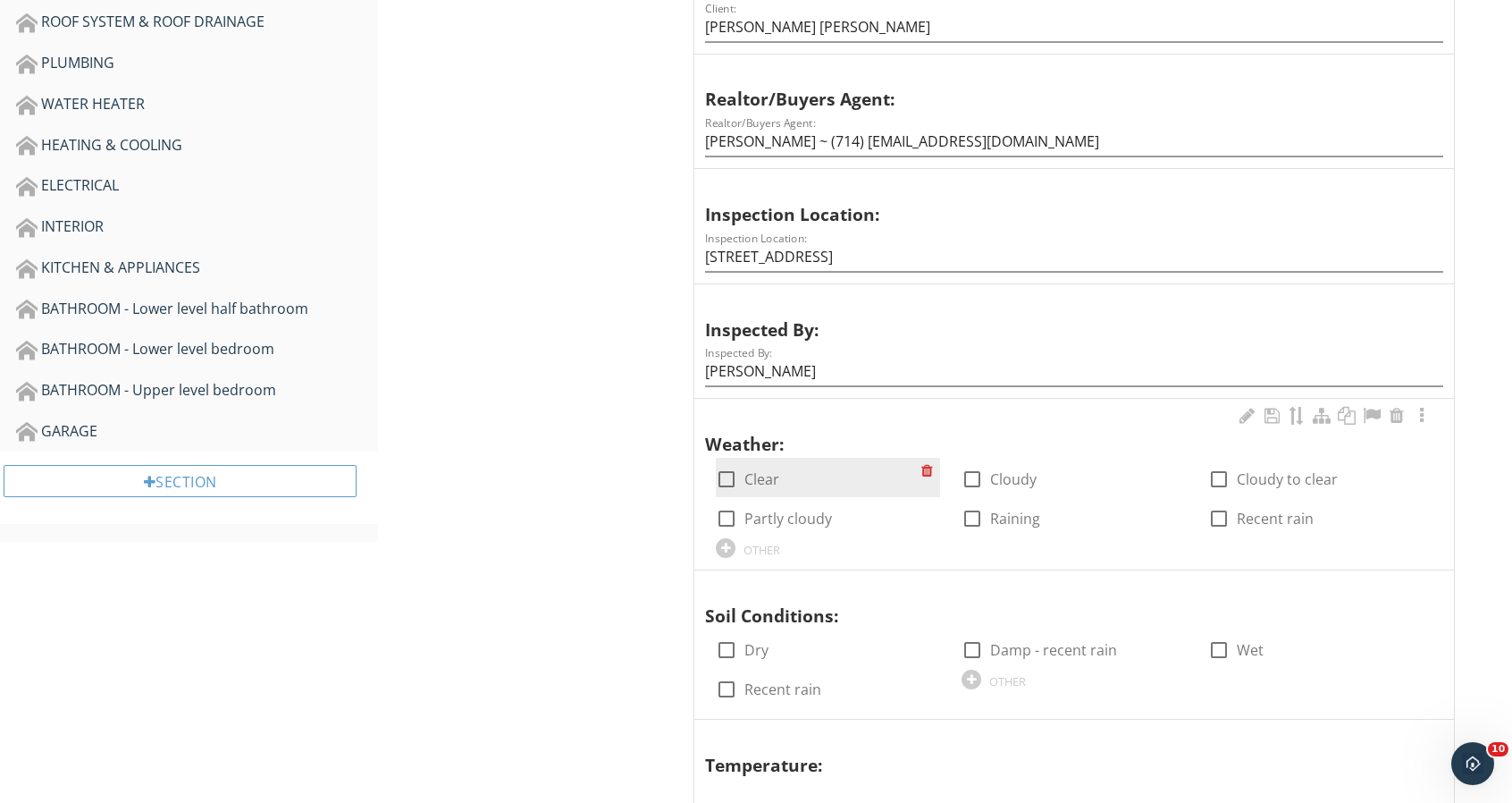
scroll to position [666, 0]
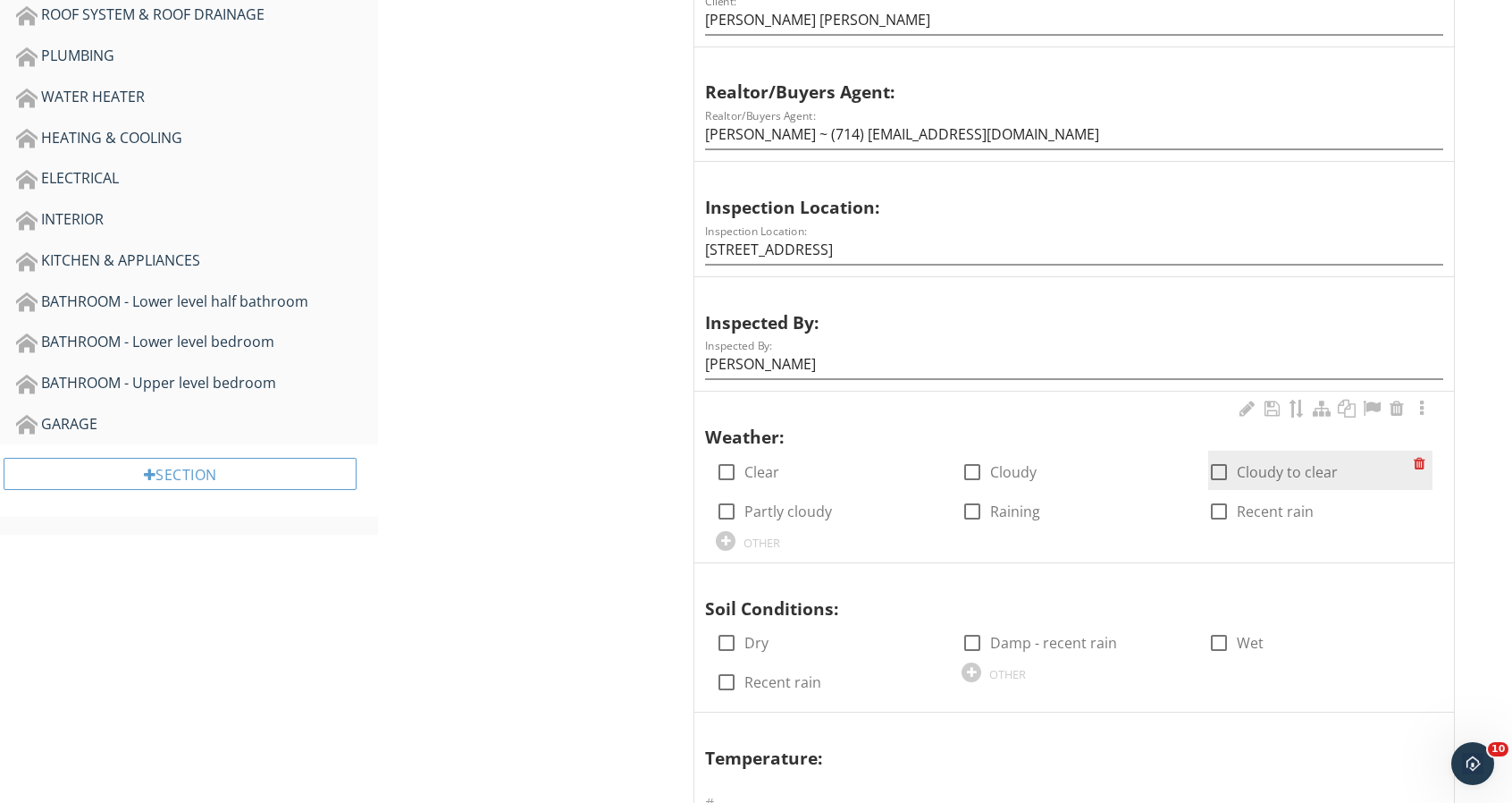
click at [1223, 464] on div at bounding box center [1218, 472] width 30 height 30
checkbox input "true"
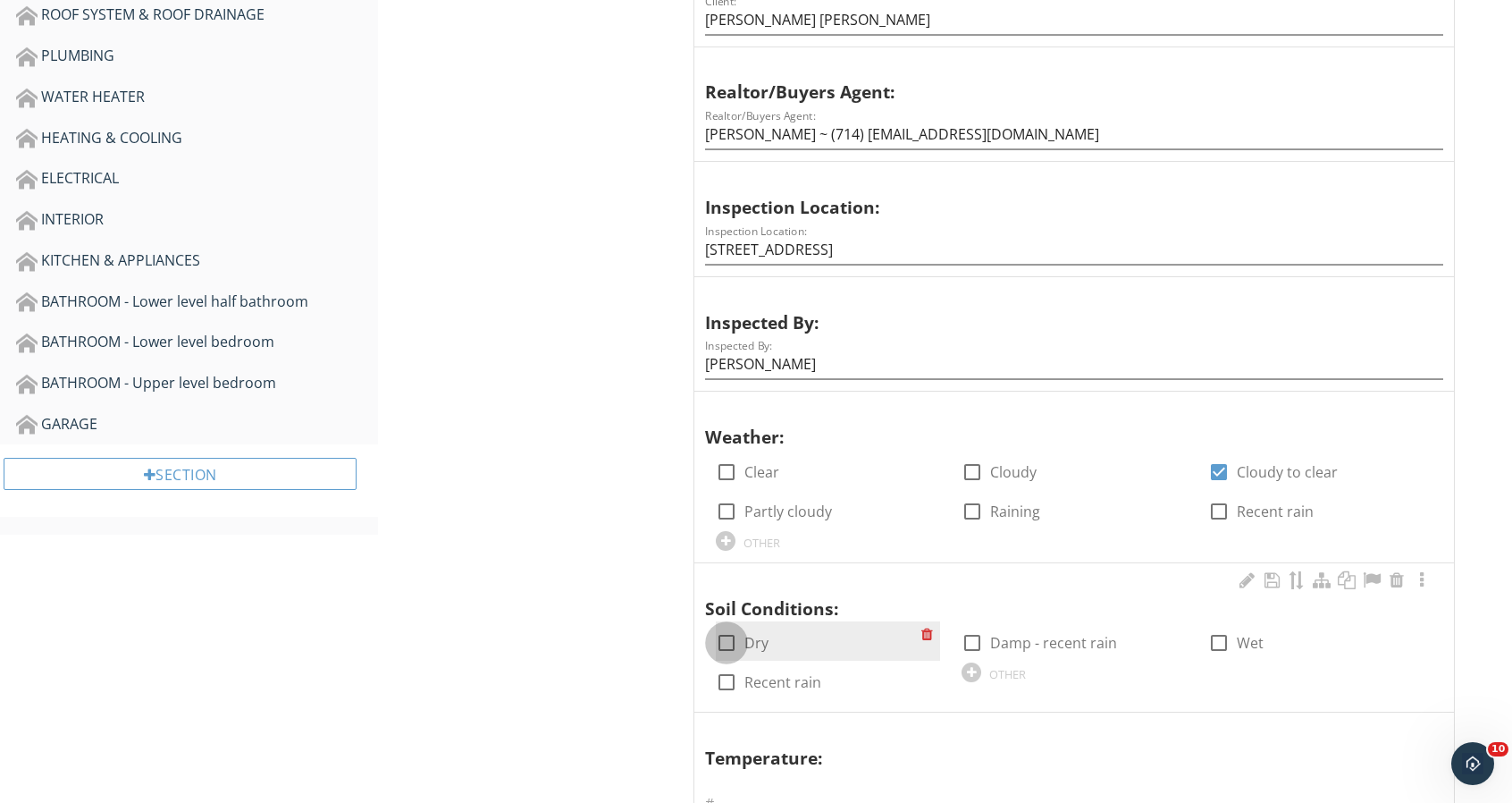
click at [727, 633] on div at bounding box center [726, 642] width 30 height 30
checkbox input "true"
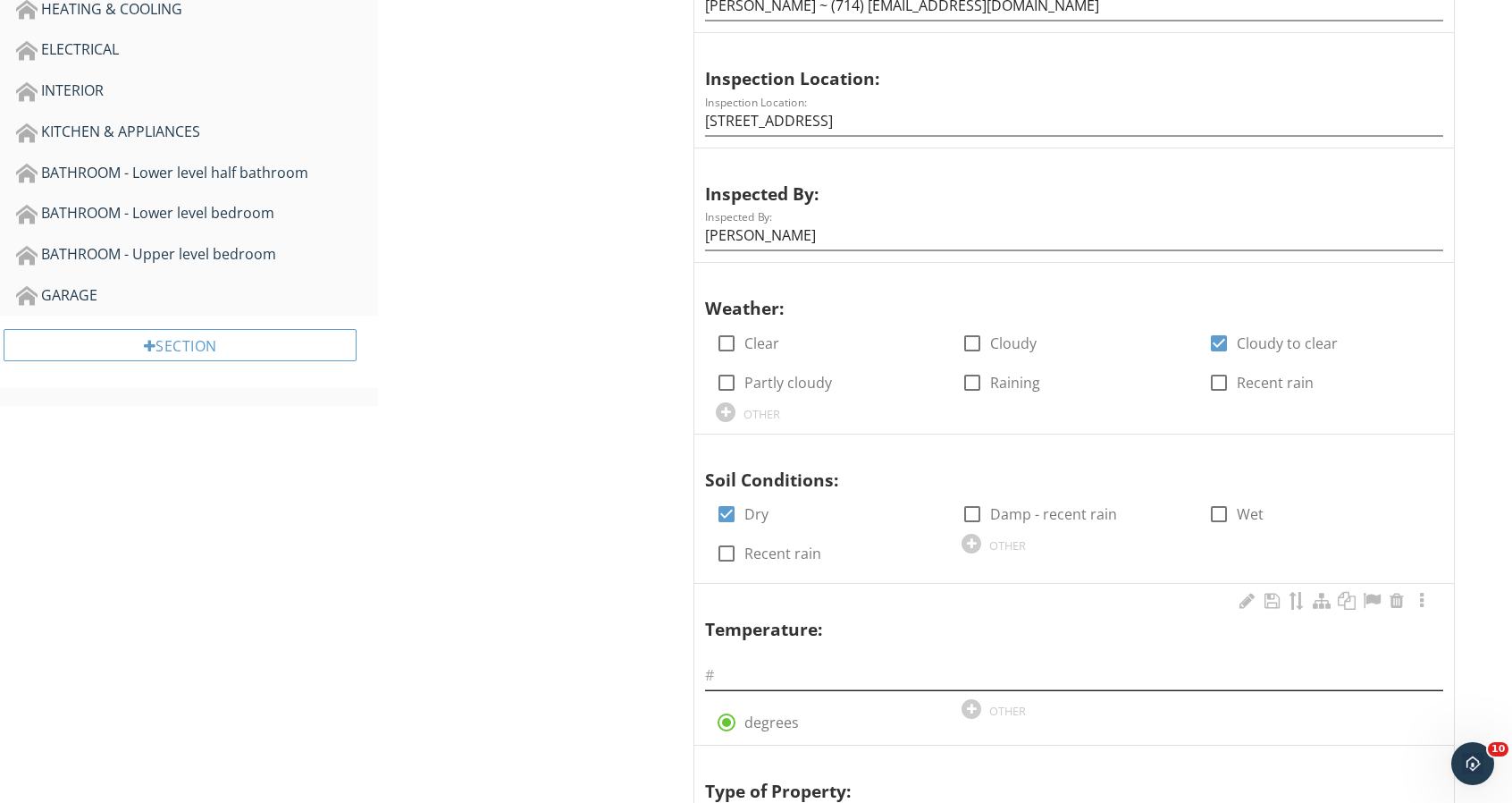
scroll to position [846, 0]
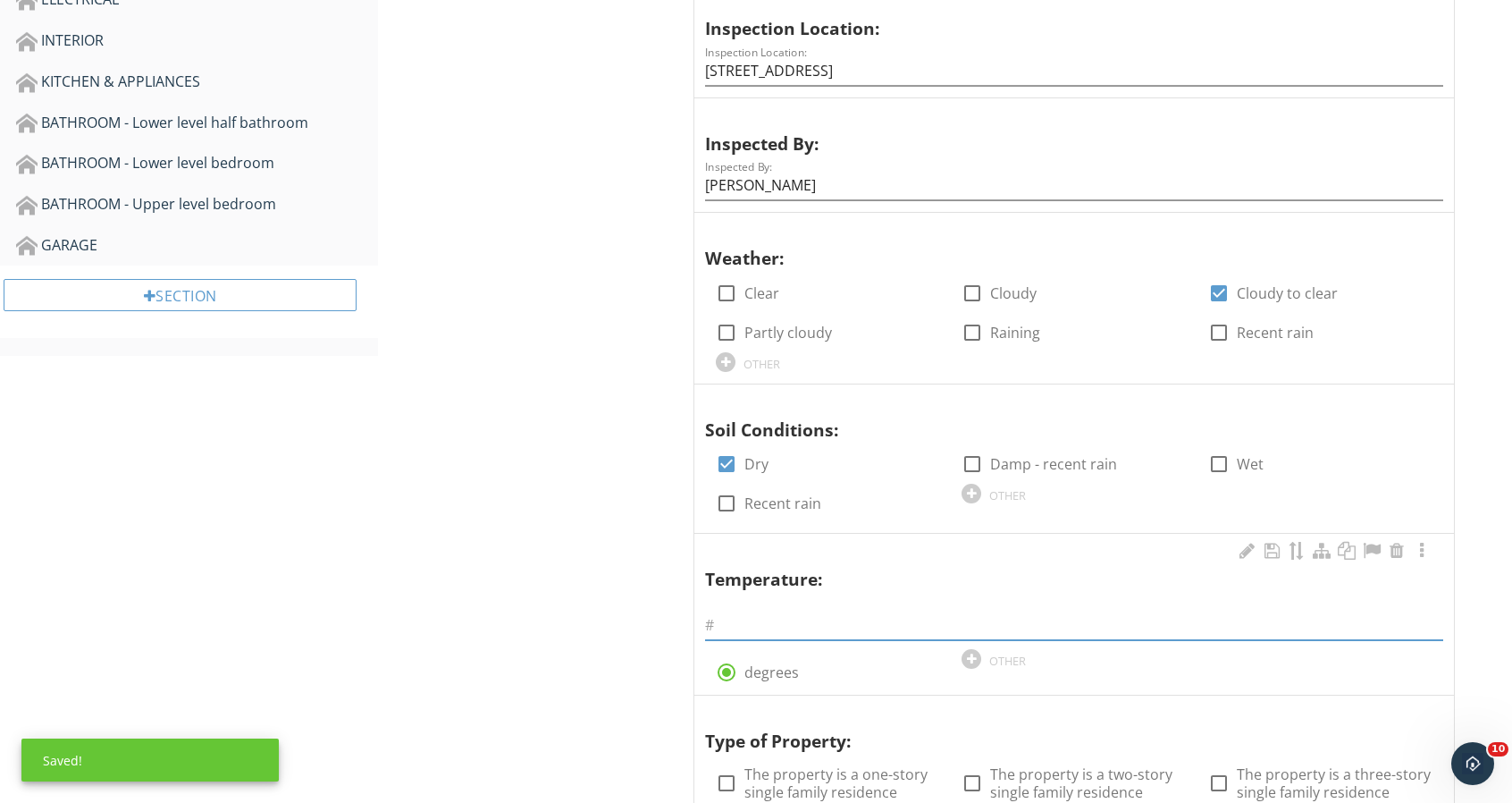
click at [746, 615] on input "text" at bounding box center [1074, 625] width 738 height 29
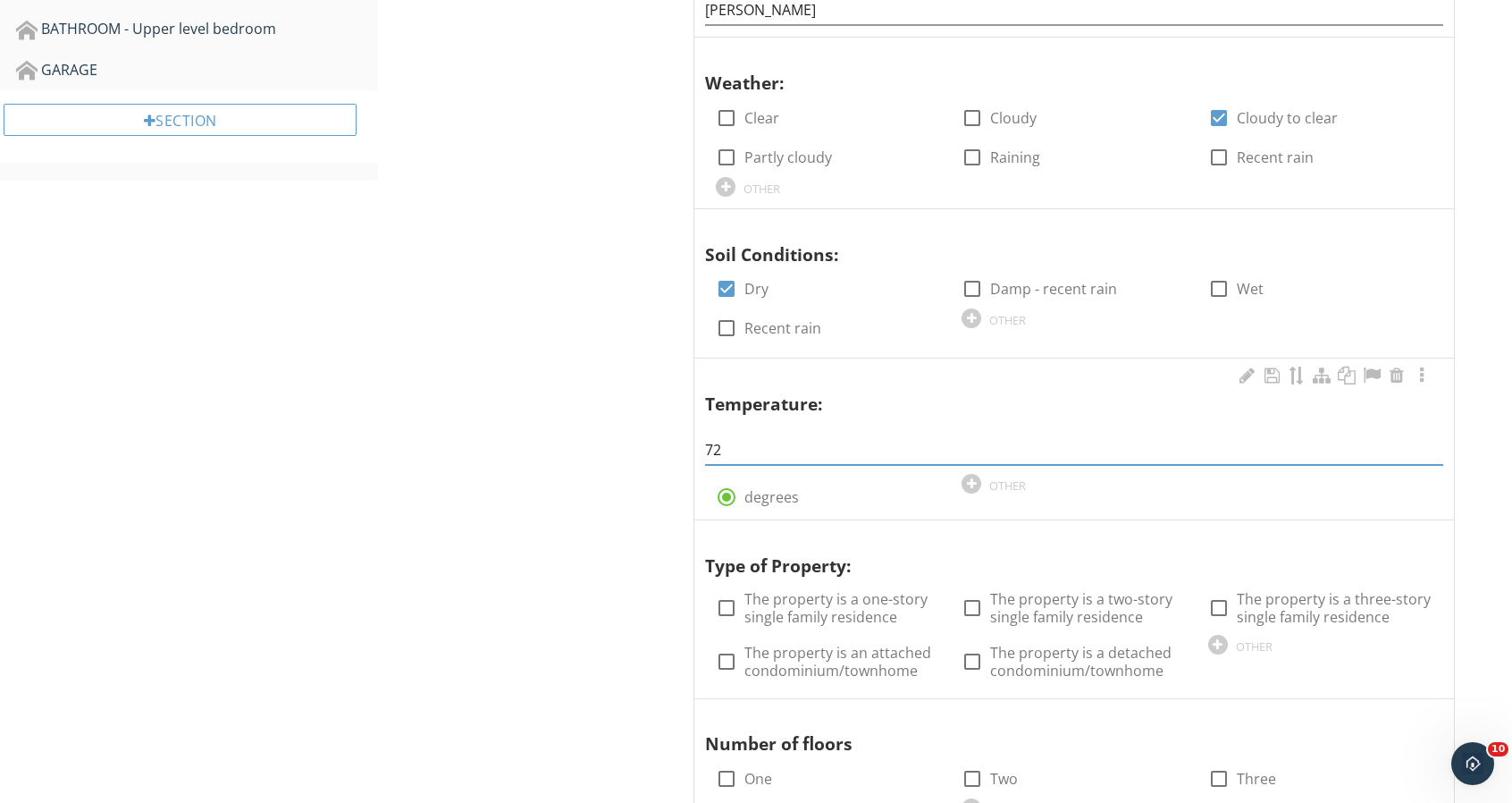
scroll to position [1024, 0]
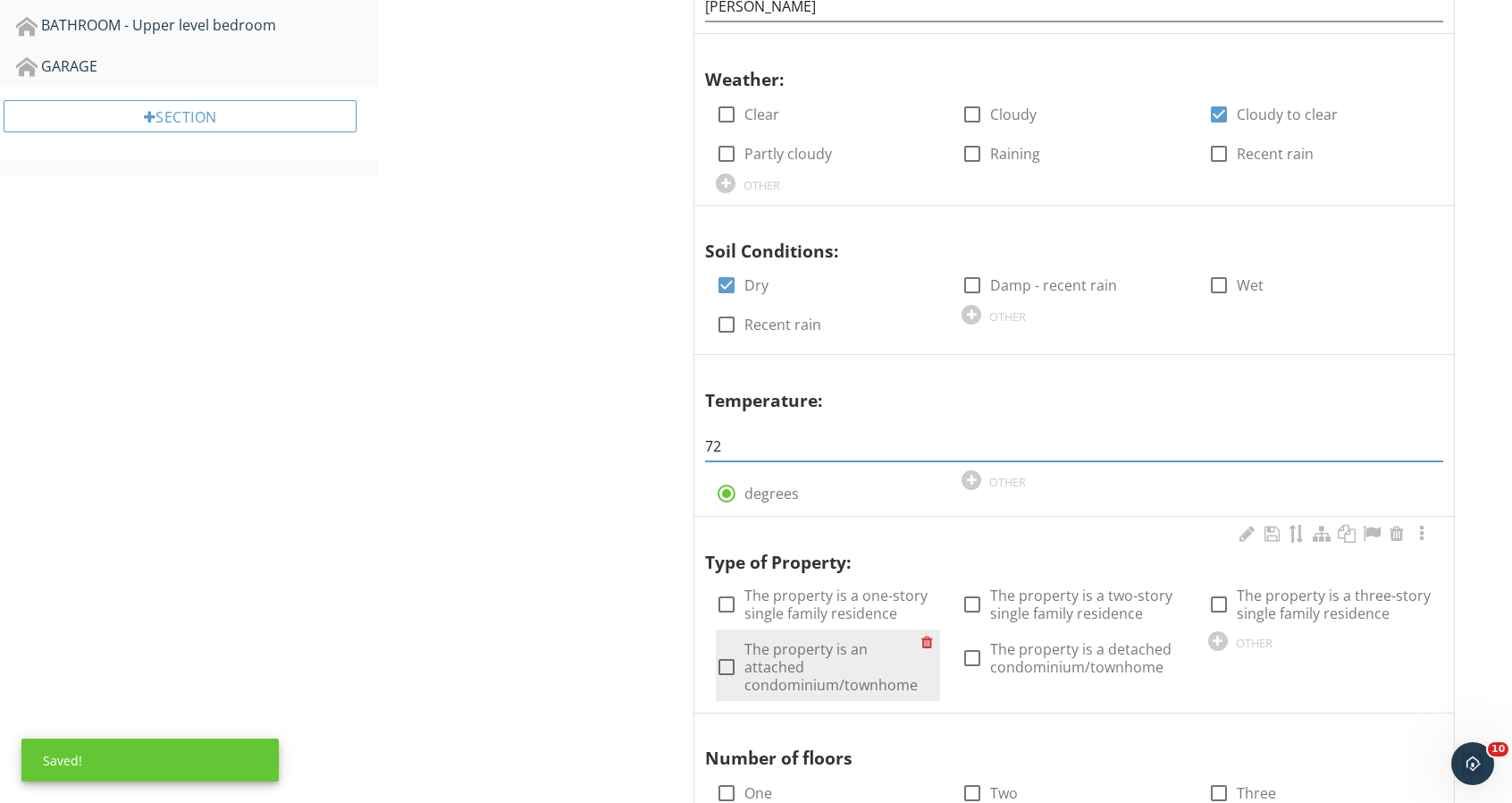
type input "72"
click at [722, 652] on div at bounding box center [726, 666] width 30 height 30
checkbox input "true"
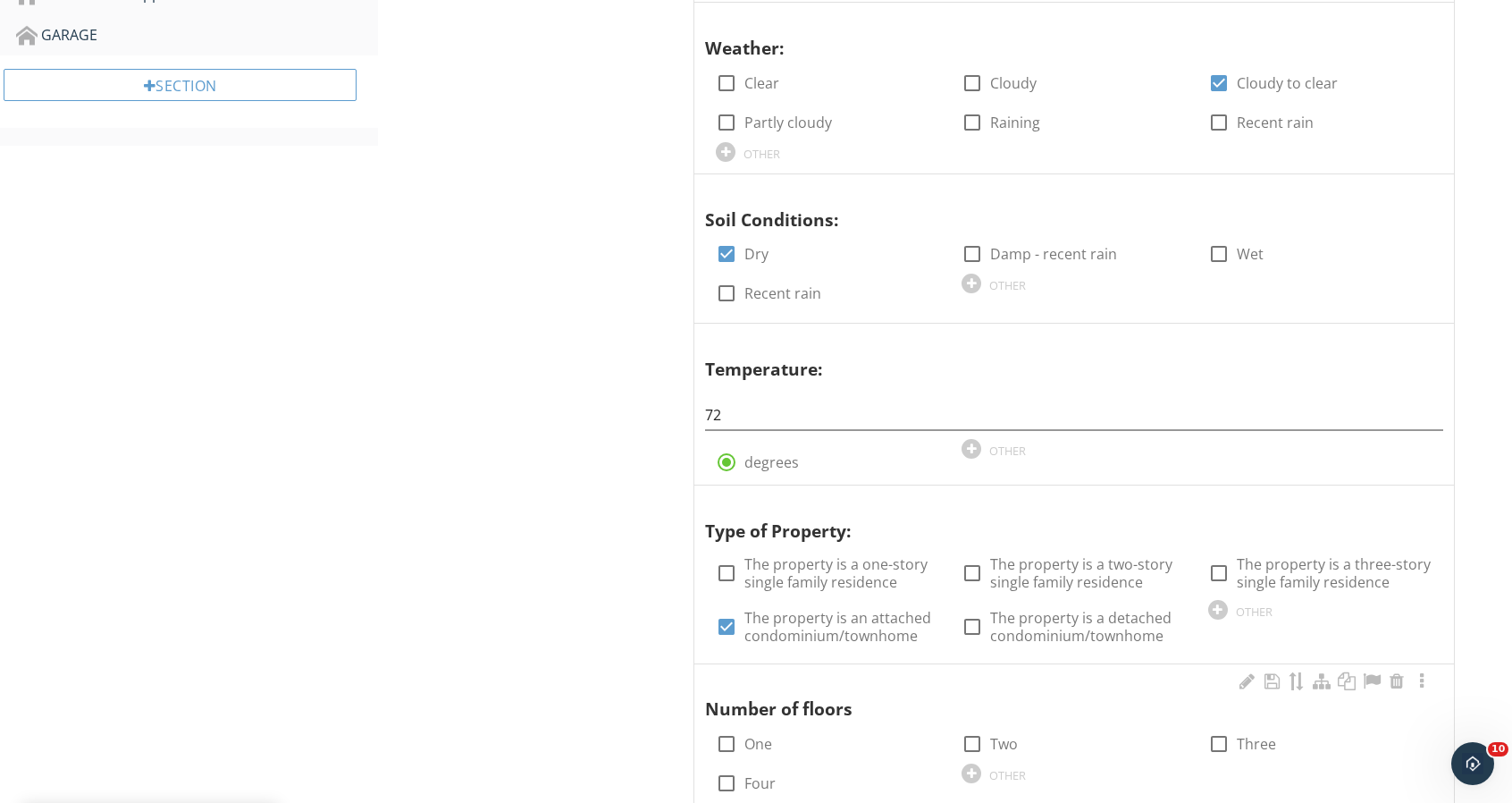
scroll to position [1203, 0]
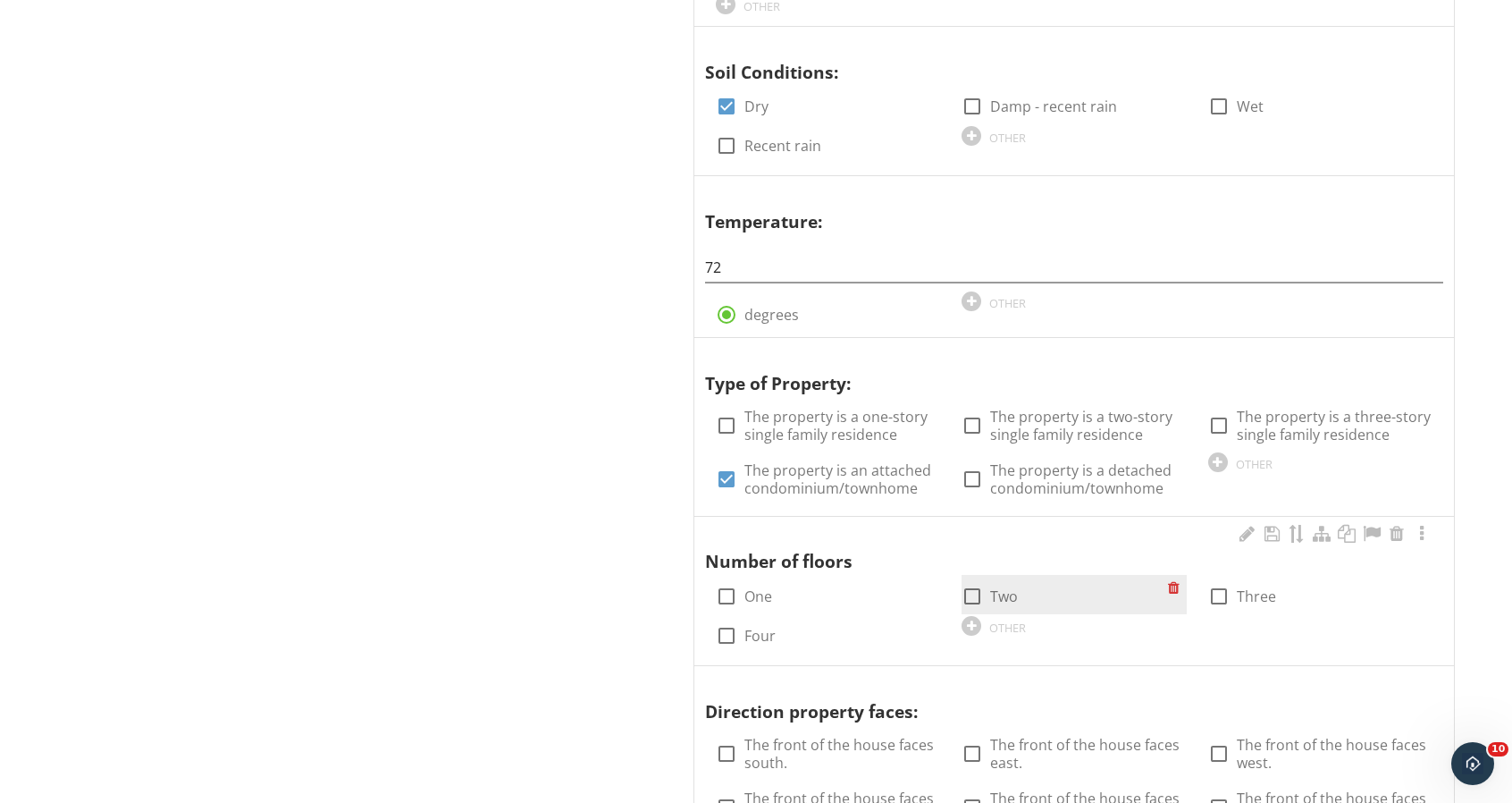
click at [974, 591] on div at bounding box center [971, 595] width 30 height 30
checkbox input "true"
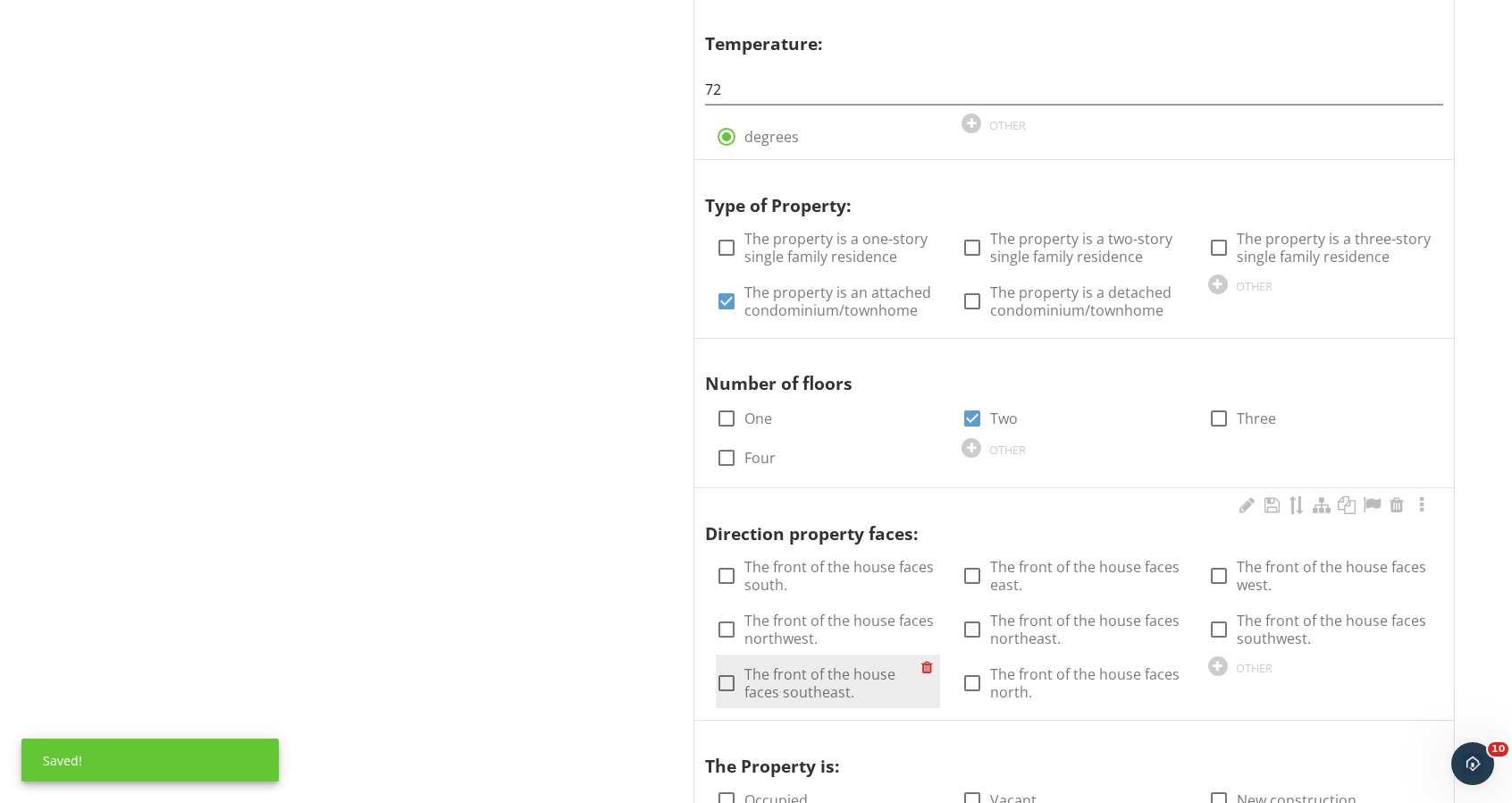
scroll to position [1382, 0]
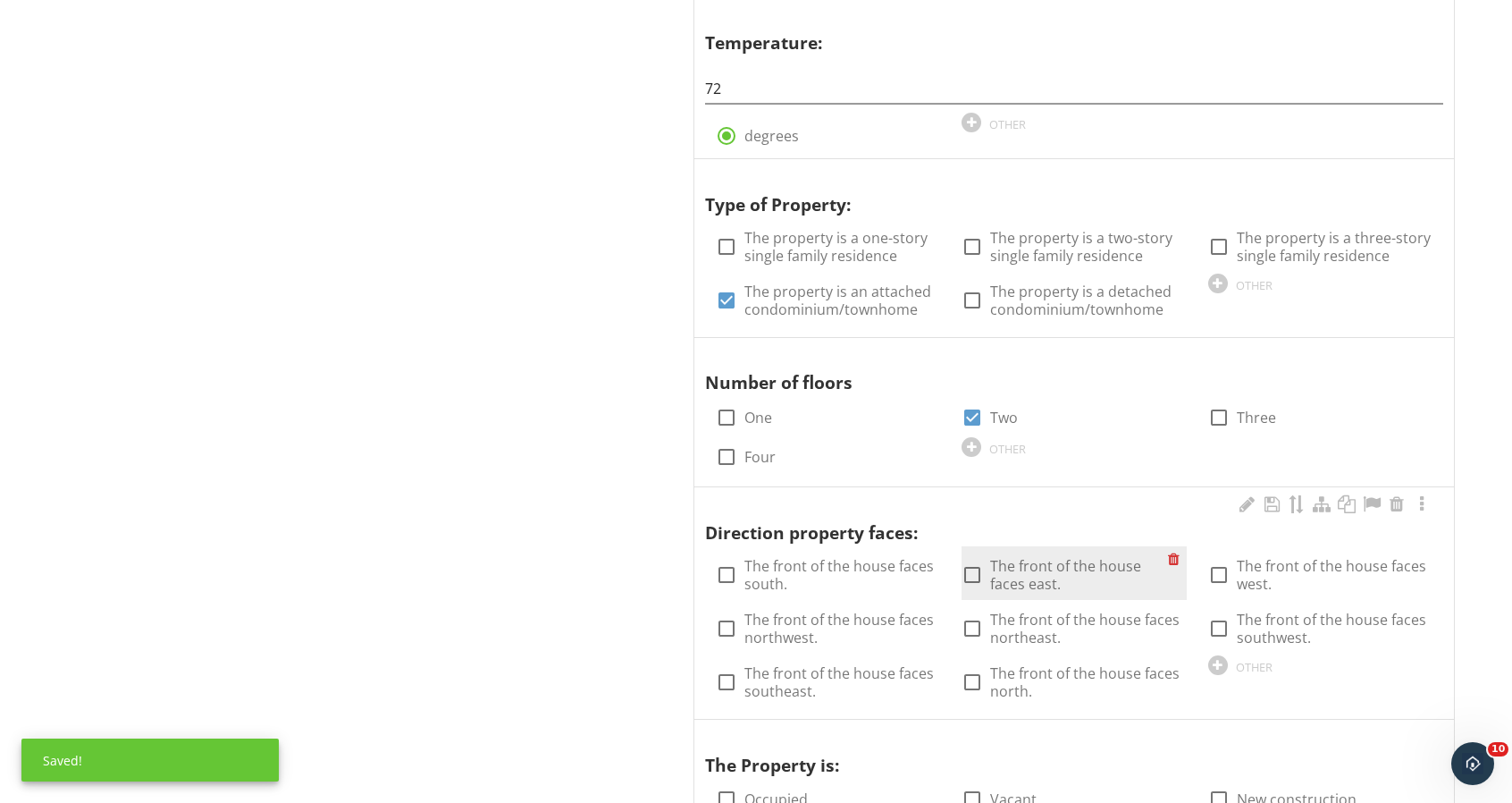
click at [976, 564] on div at bounding box center [971, 574] width 30 height 30
checkbox input "true"
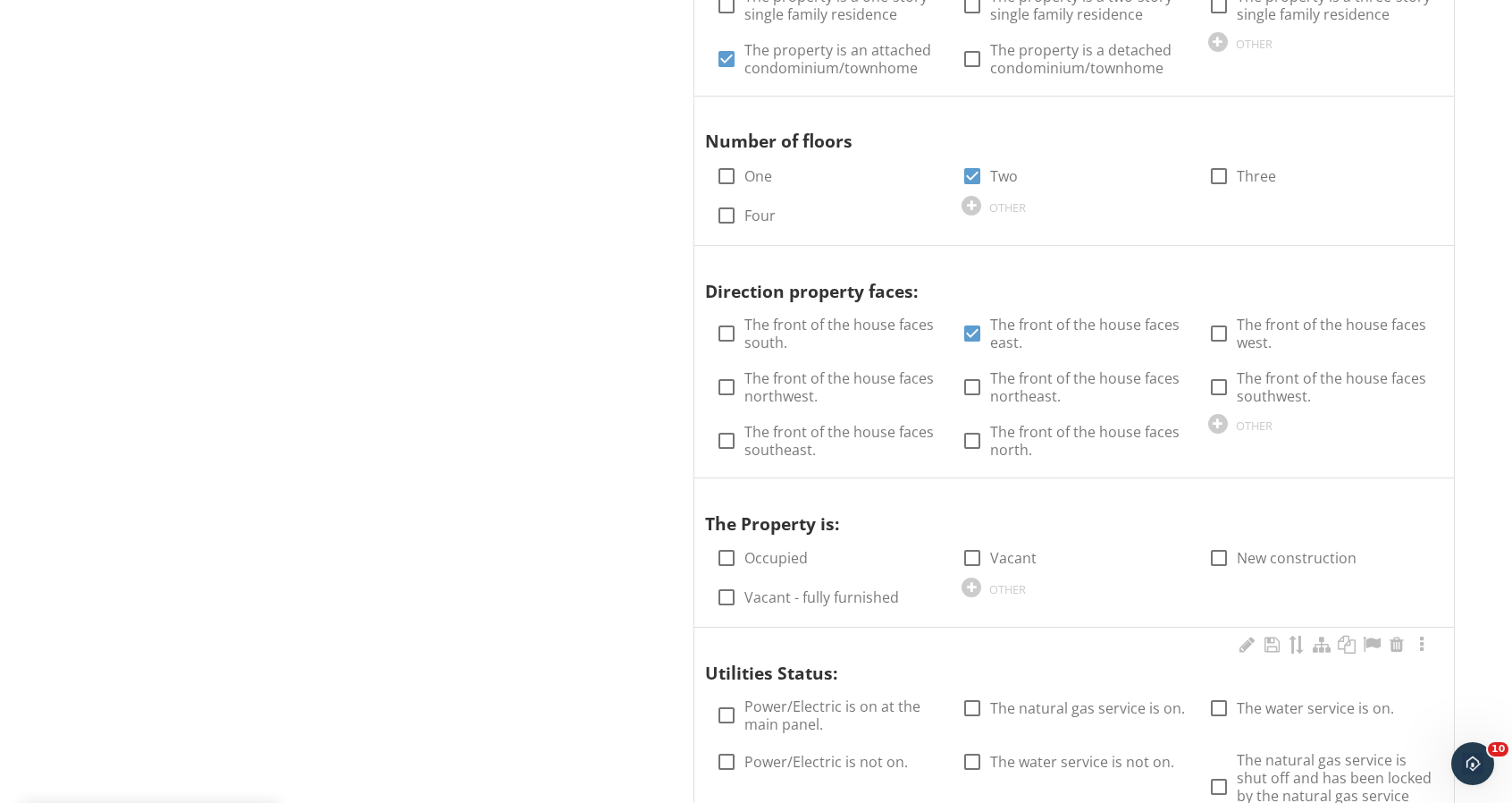
scroll to position [1650, 0]
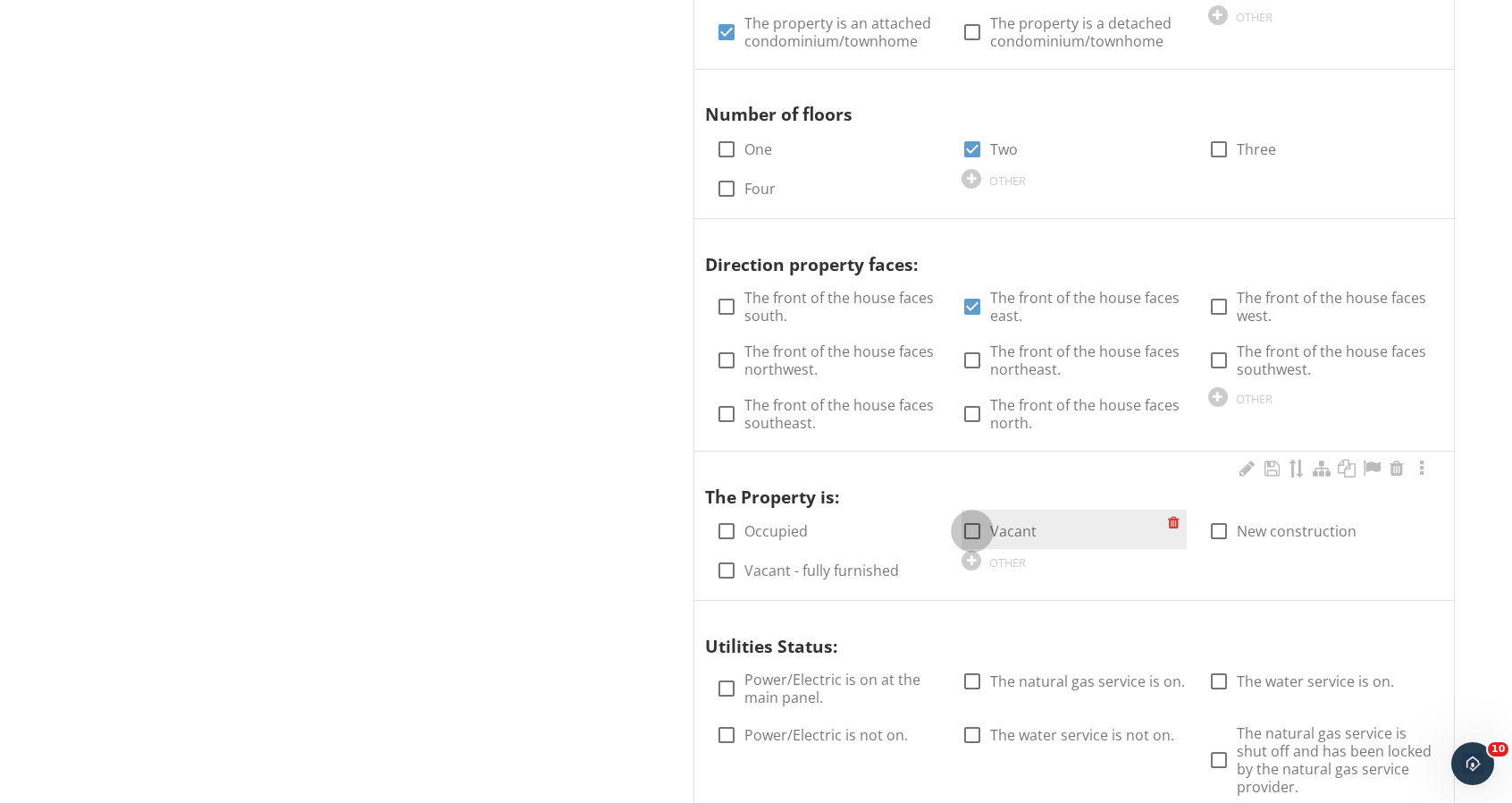
click at [976, 526] on div at bounding box center [971, 530] width 30 height 30
checkbox input "true"
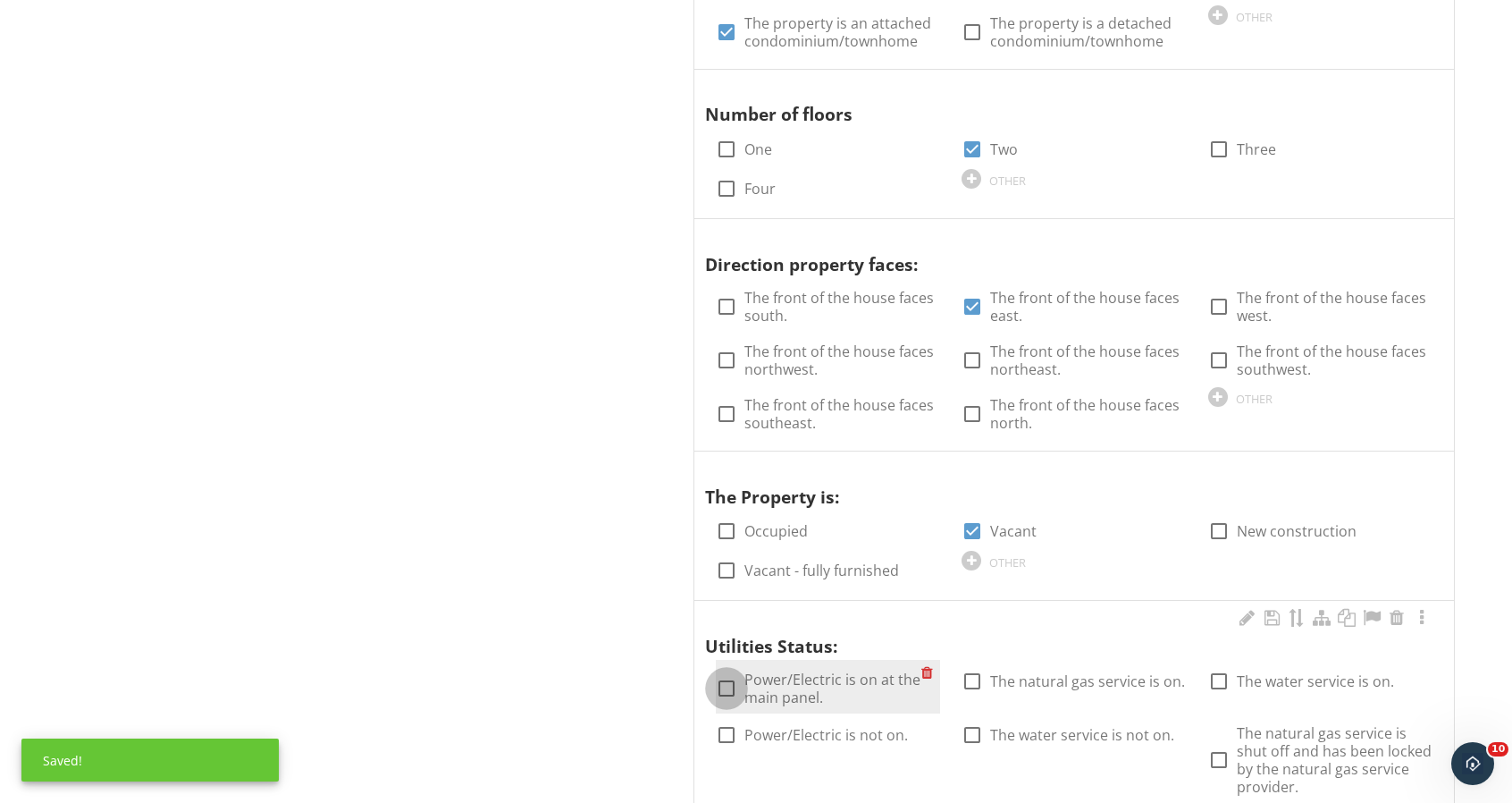
drag, startPoint x: 727, startPoint y: 680, endPoint x: 845, endPoint y: 680, distance: 118.0
click at [729, 680] on div at bounding box center [726, 687] width 30 height 30
checkbox input "true"
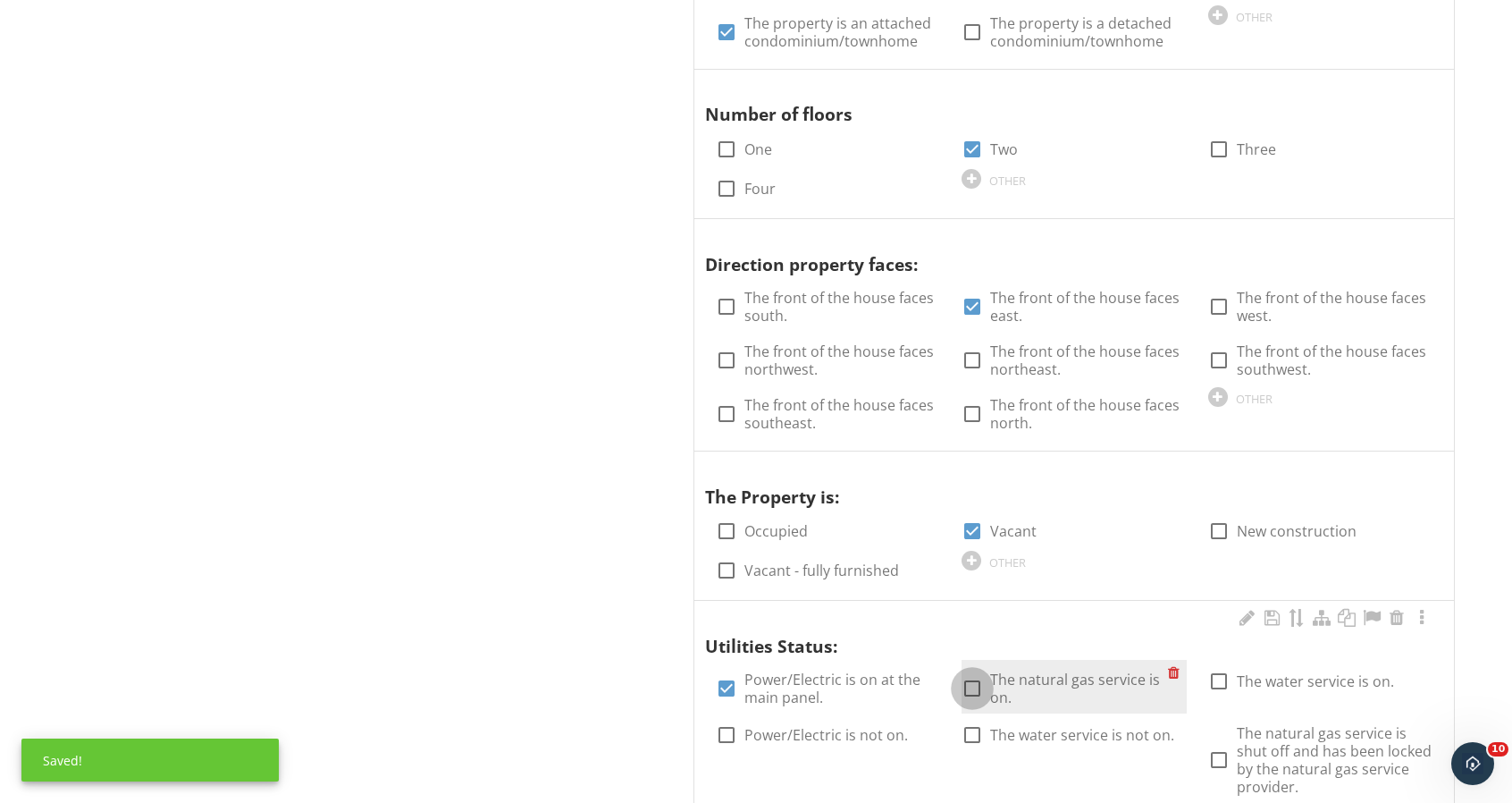
click at [978, 678] on div at bounding box center [971, 687] width 30 height 30
checkbox input "true"
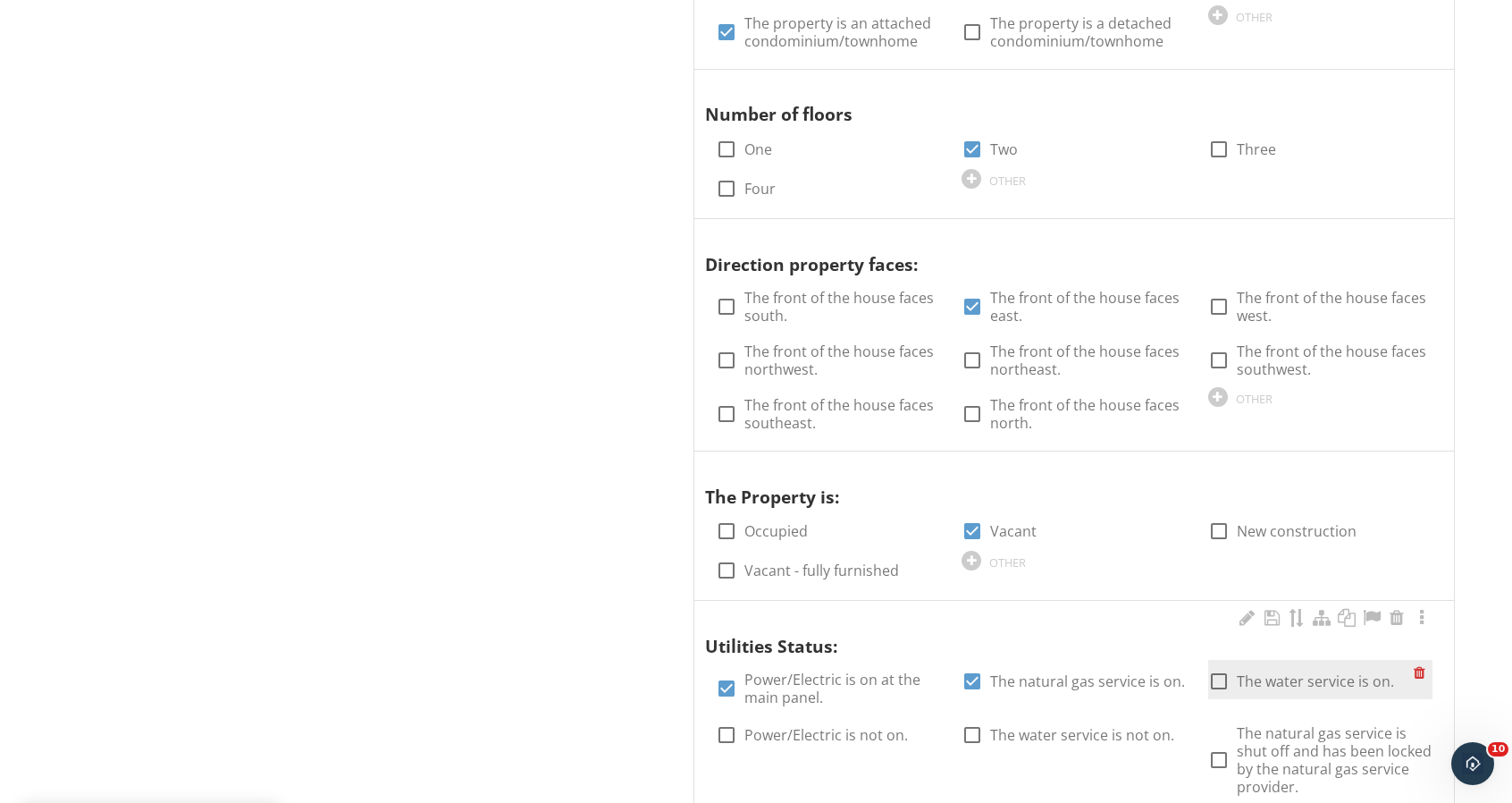
click at [1215, 666] on div at bounding box center [1218, 680] width 30 height 30
checkbox input "true"
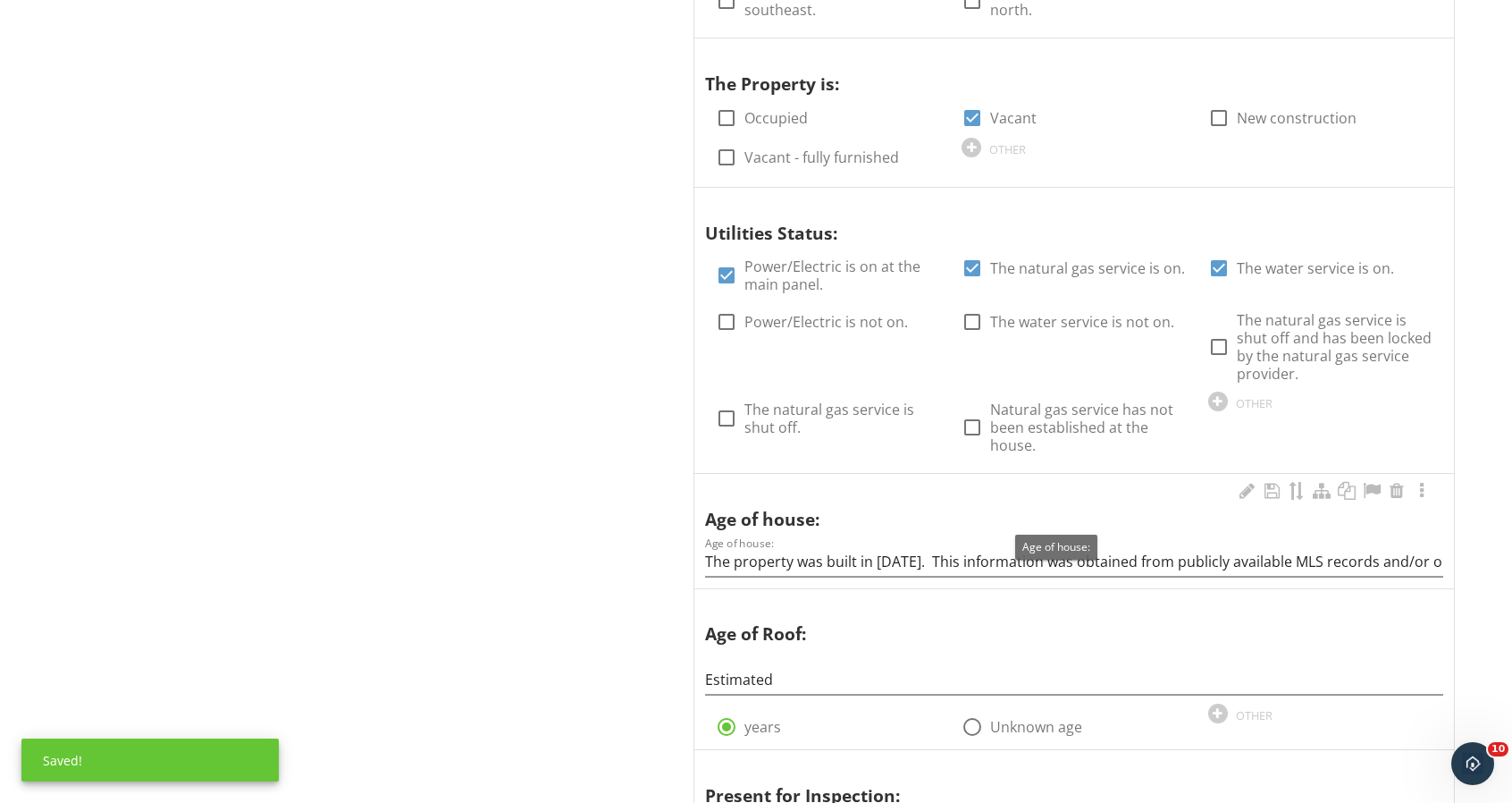
scroll to position [2097, 0]
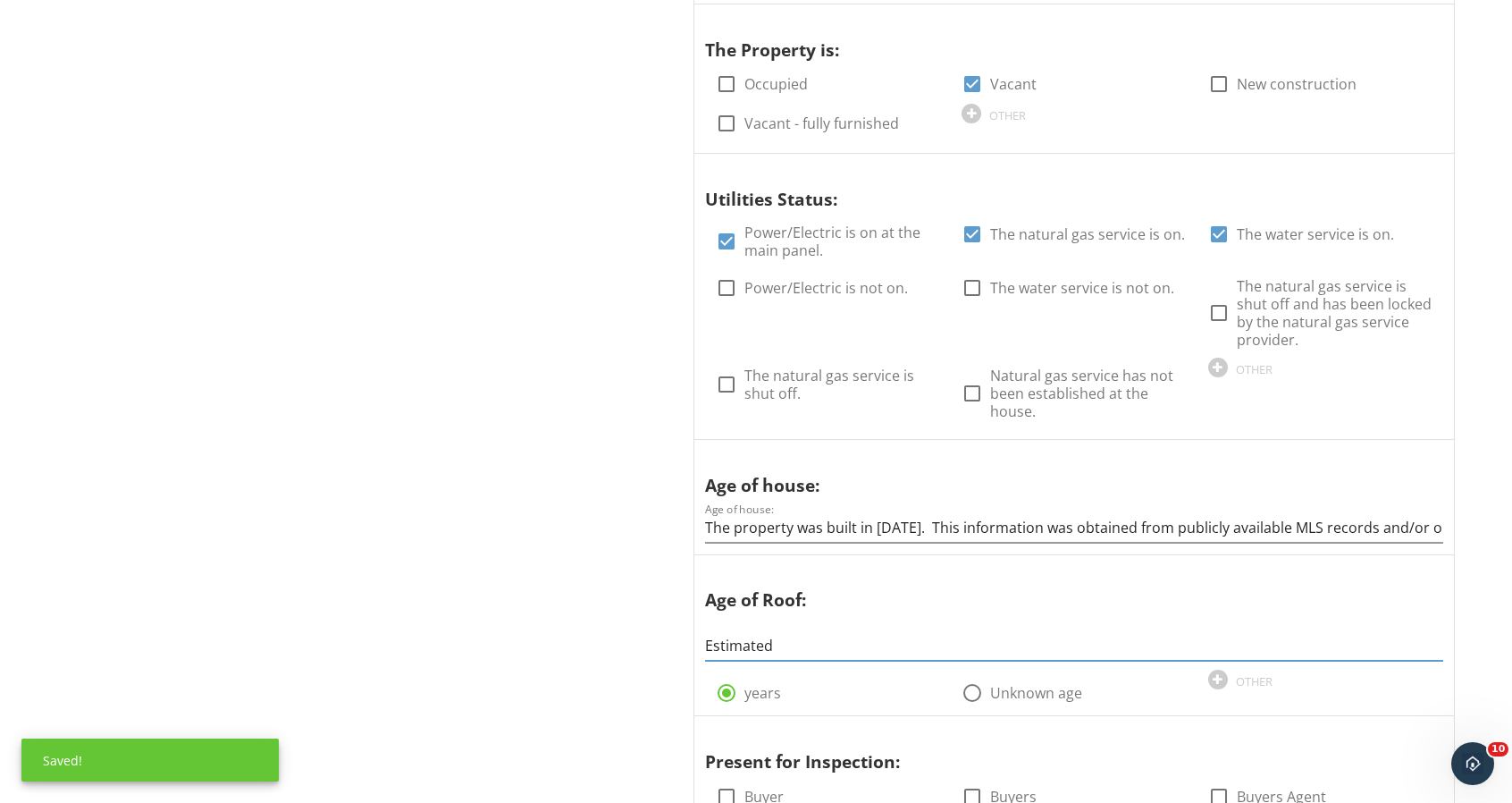
drag, startPoint x: 815, startPoint y: 631, endPoint x: 685, endPoint y: 615, distance: 131.0
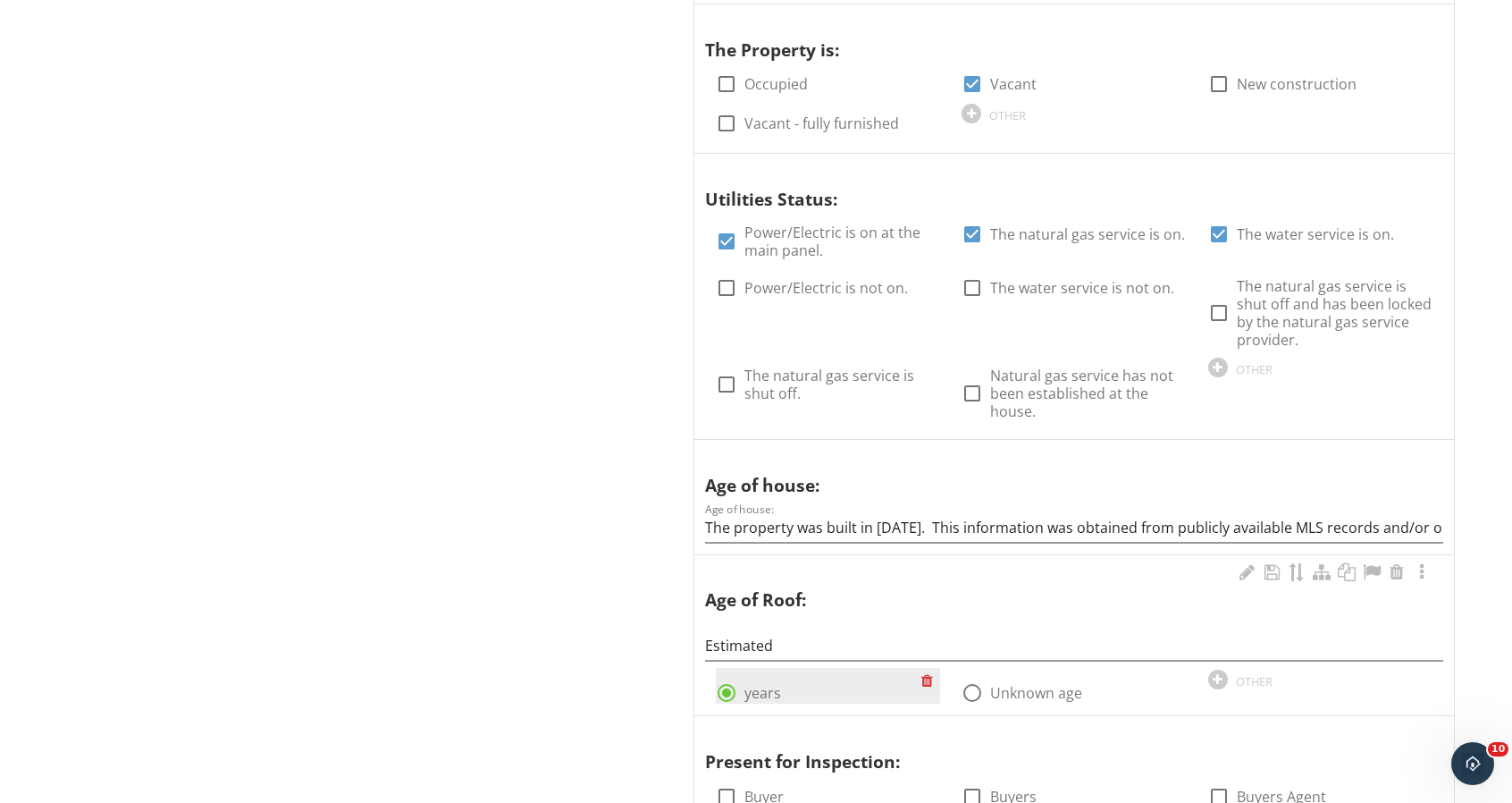
click at [922, 669] on div at bounding box center [930, 679] width 19 height 25
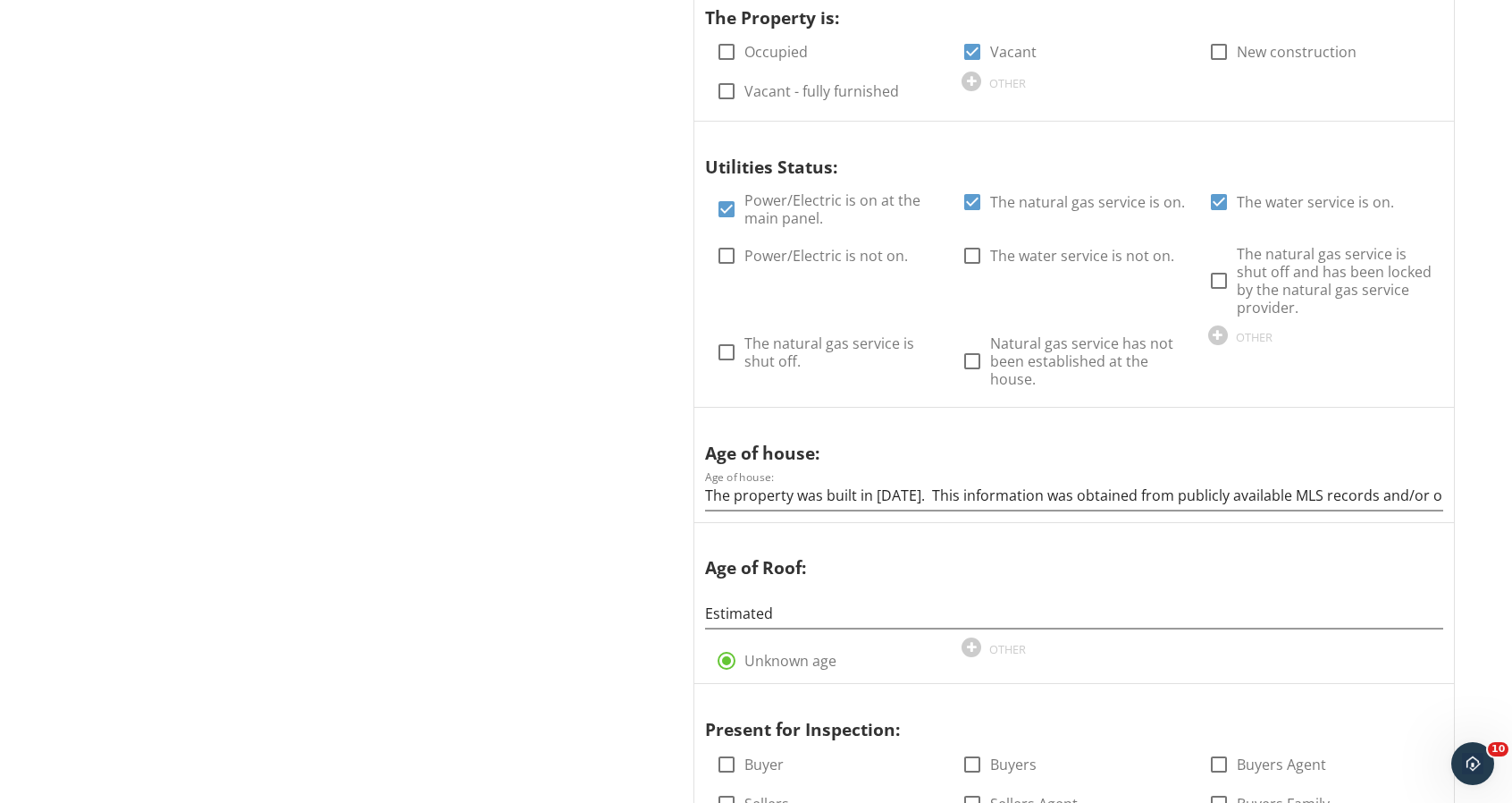
scroll to position [2365, 0]
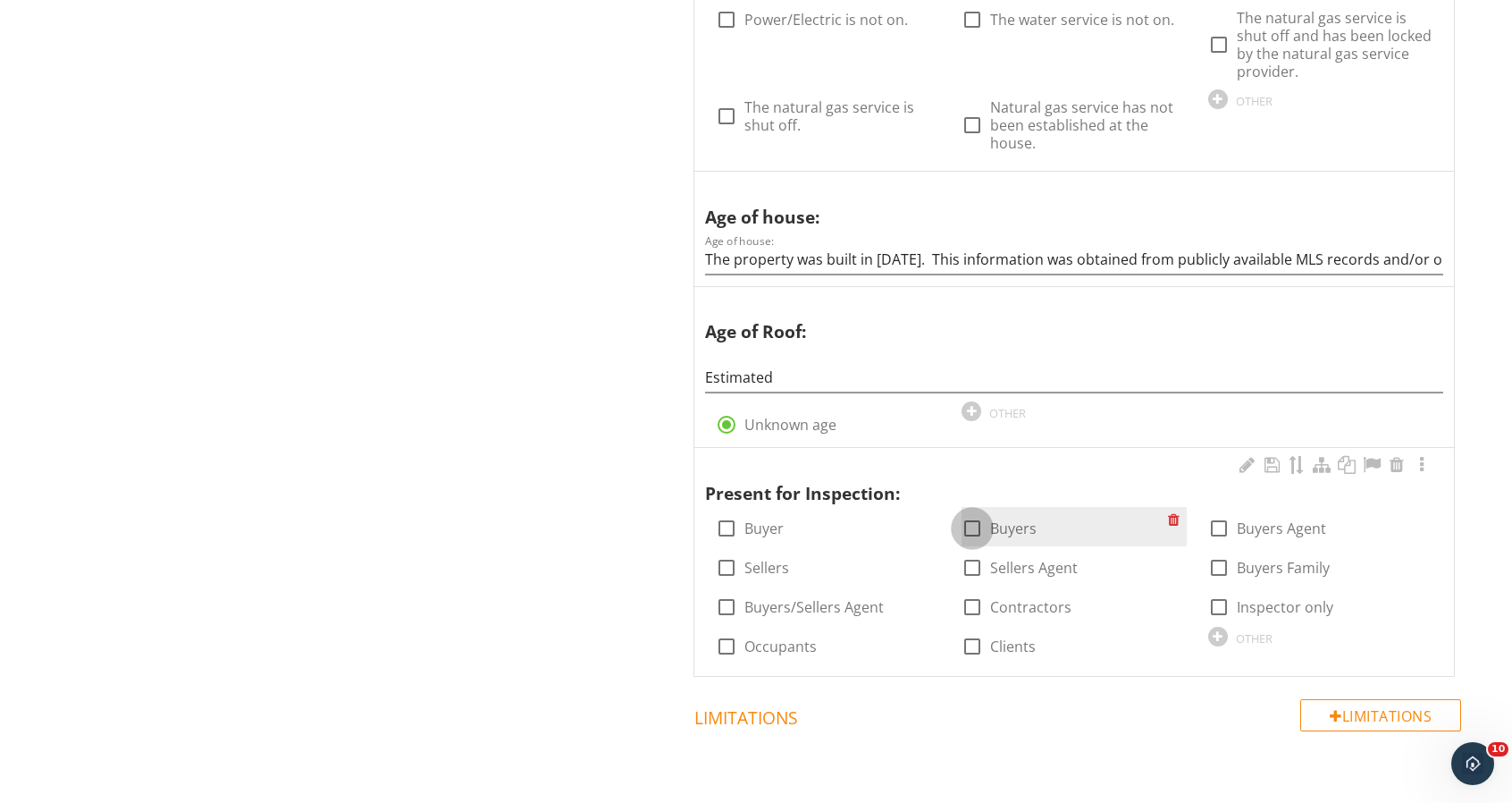
click at [981, 525] on div at bounding box center [971, 528] width 30 height 30
checkbox input "true"
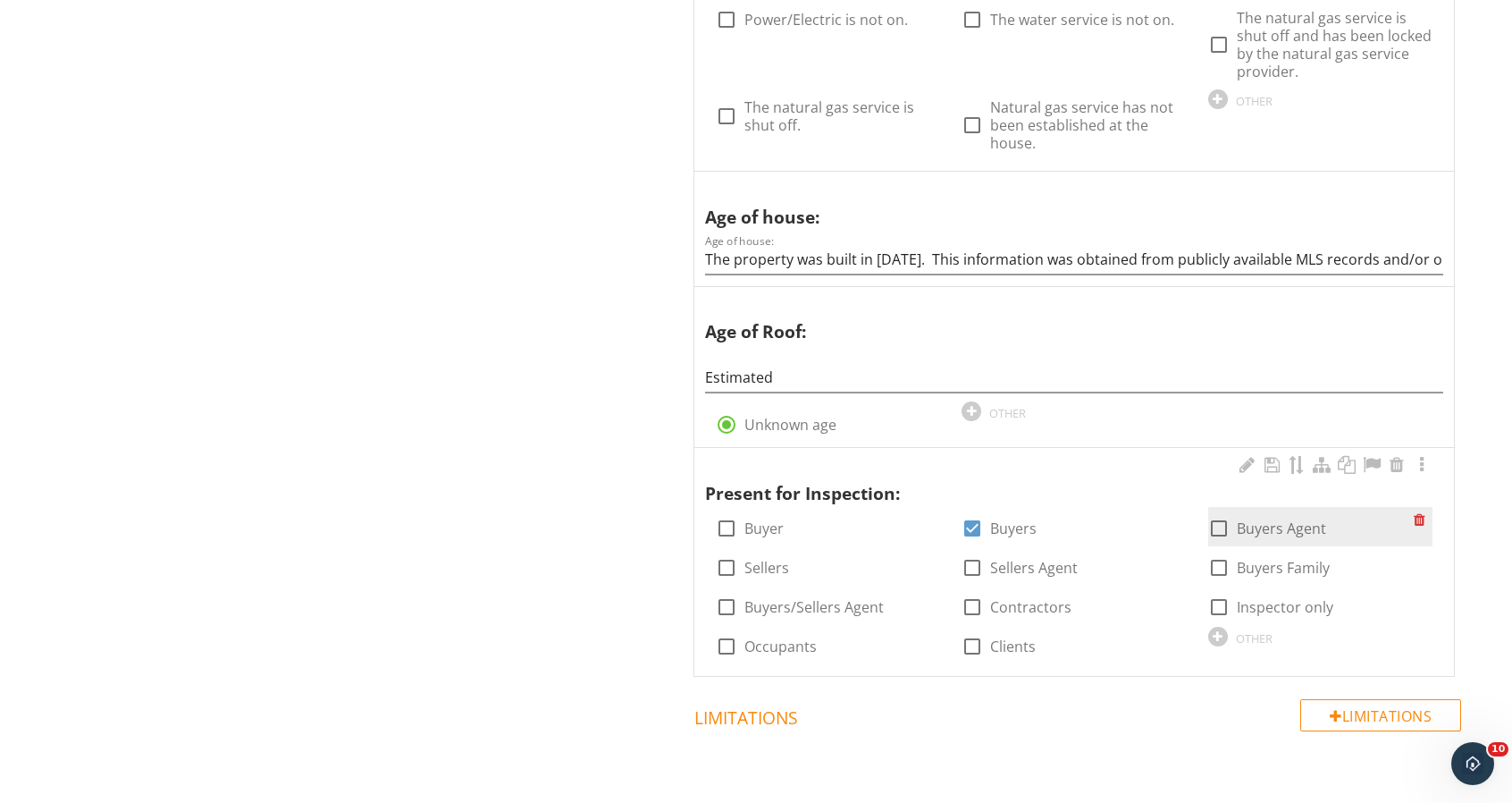
click at [1230, 526] on div at bounding box center [1218, 528] width 30 height 30
checkbox input "true"
click at [978, 556] on div at bounding box center [971, 567] width 30 height 30
checkbox input "true"
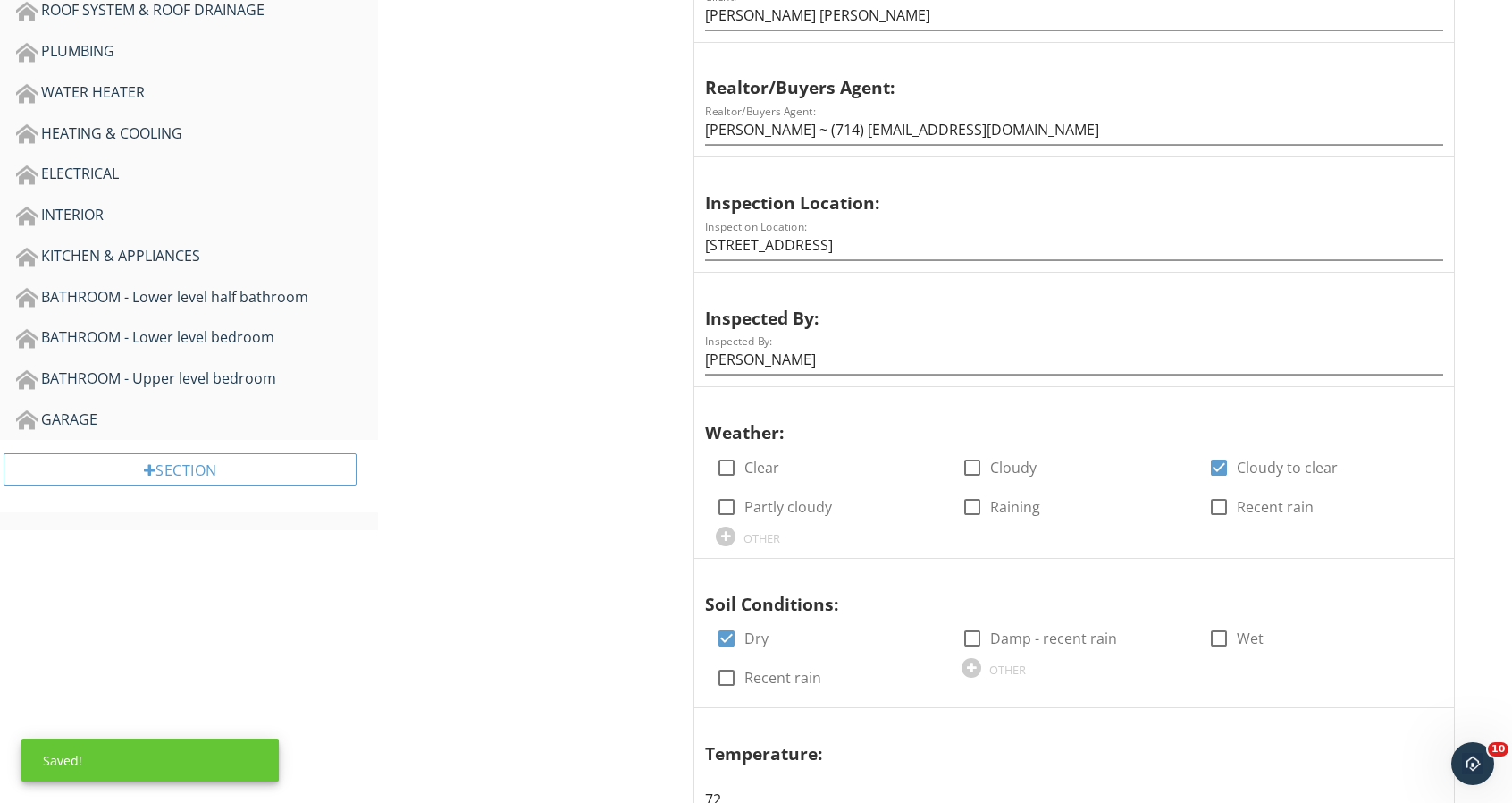
scroll to position [310, 0]
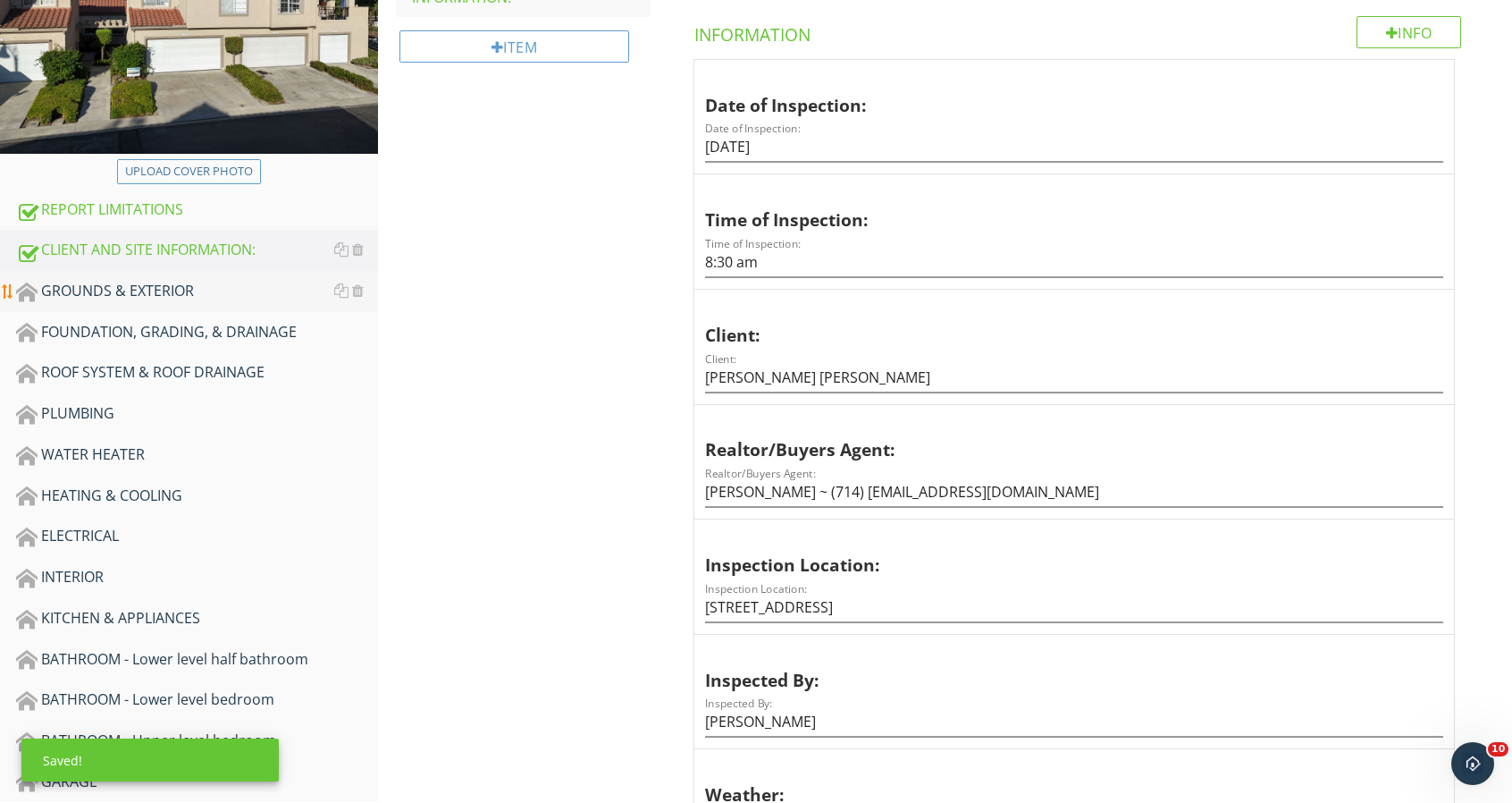
click at [139, 287] on div "GROUNDS & EXTERIOR" at bounding box center [198, 291] width 362 height 24
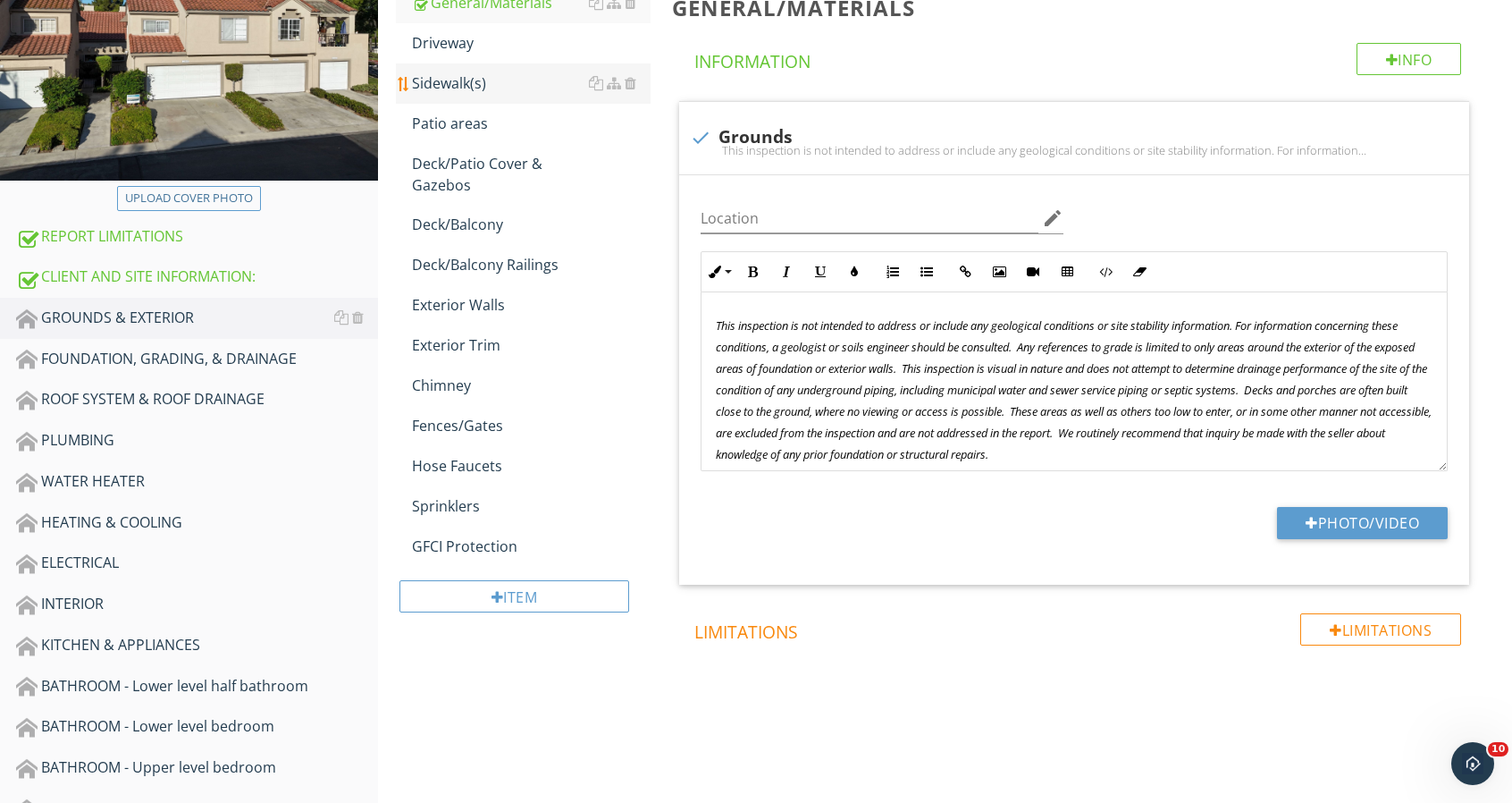
scroll to position [220, 0]
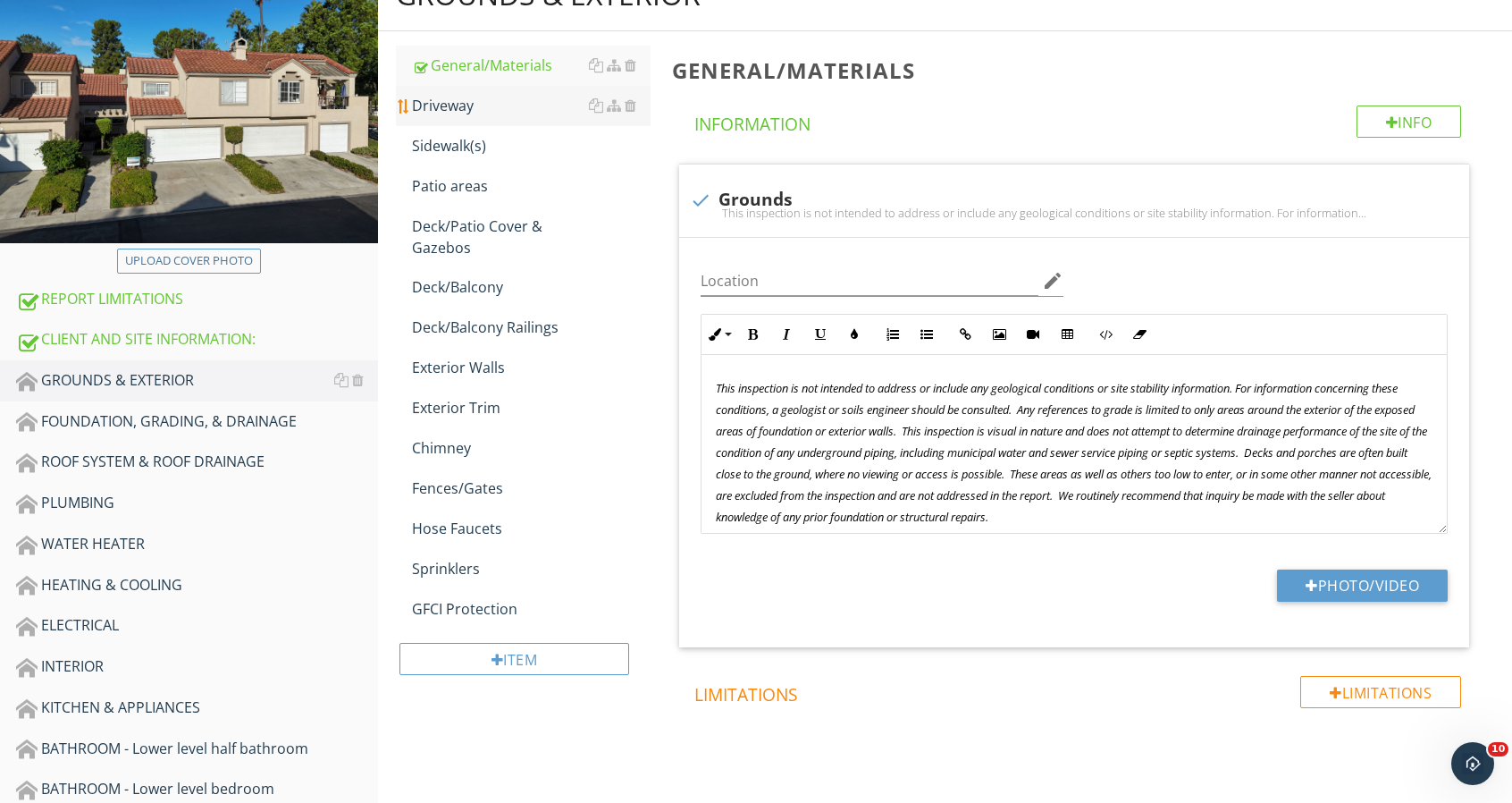
click at [466, 101] on div "Driveway" at bounding box center [532, 106] width 238 height 22
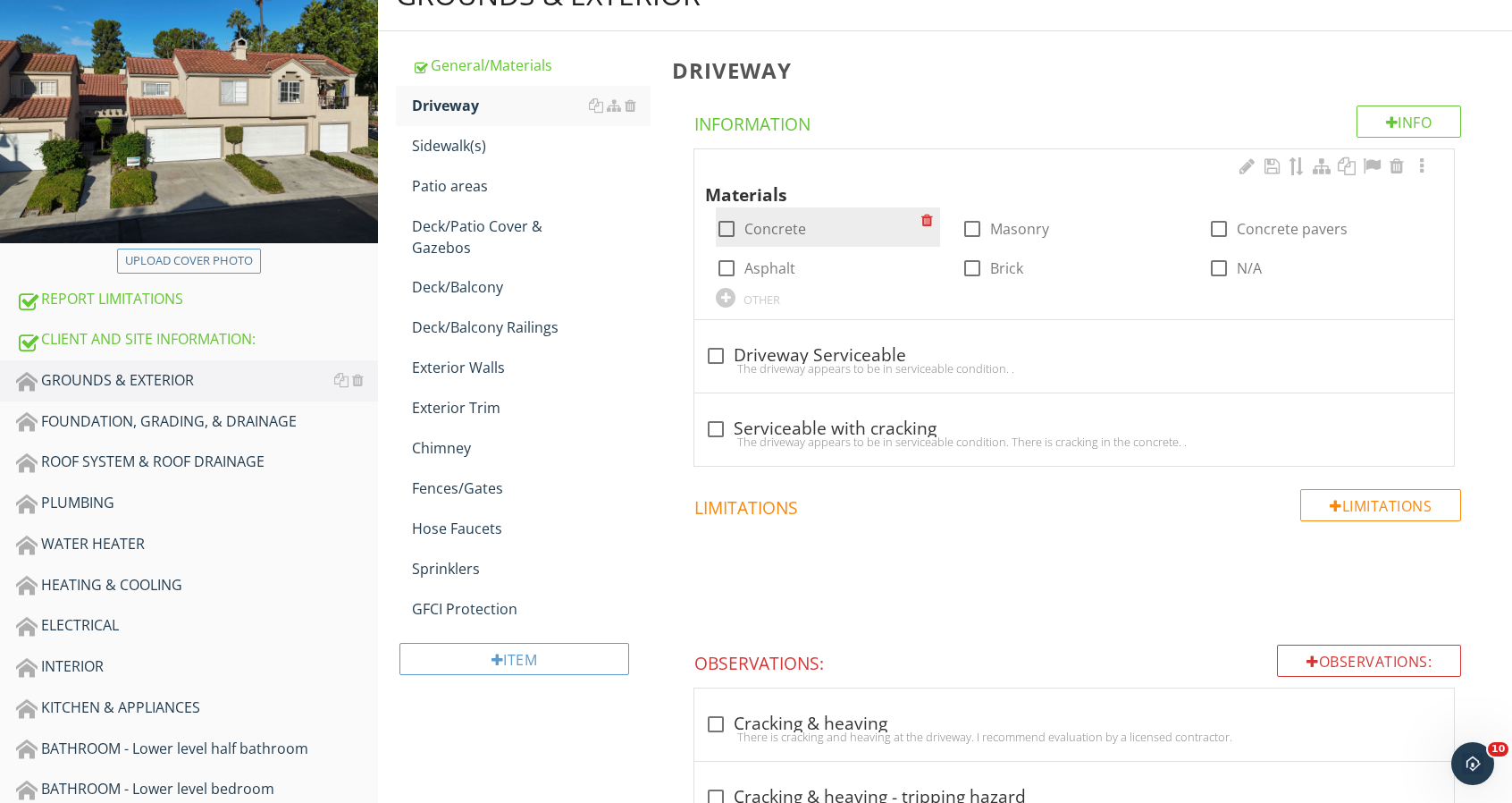
click at [720, 221] on div at bounding box center [726, 229] width 30 height 30
checkbox input "true"
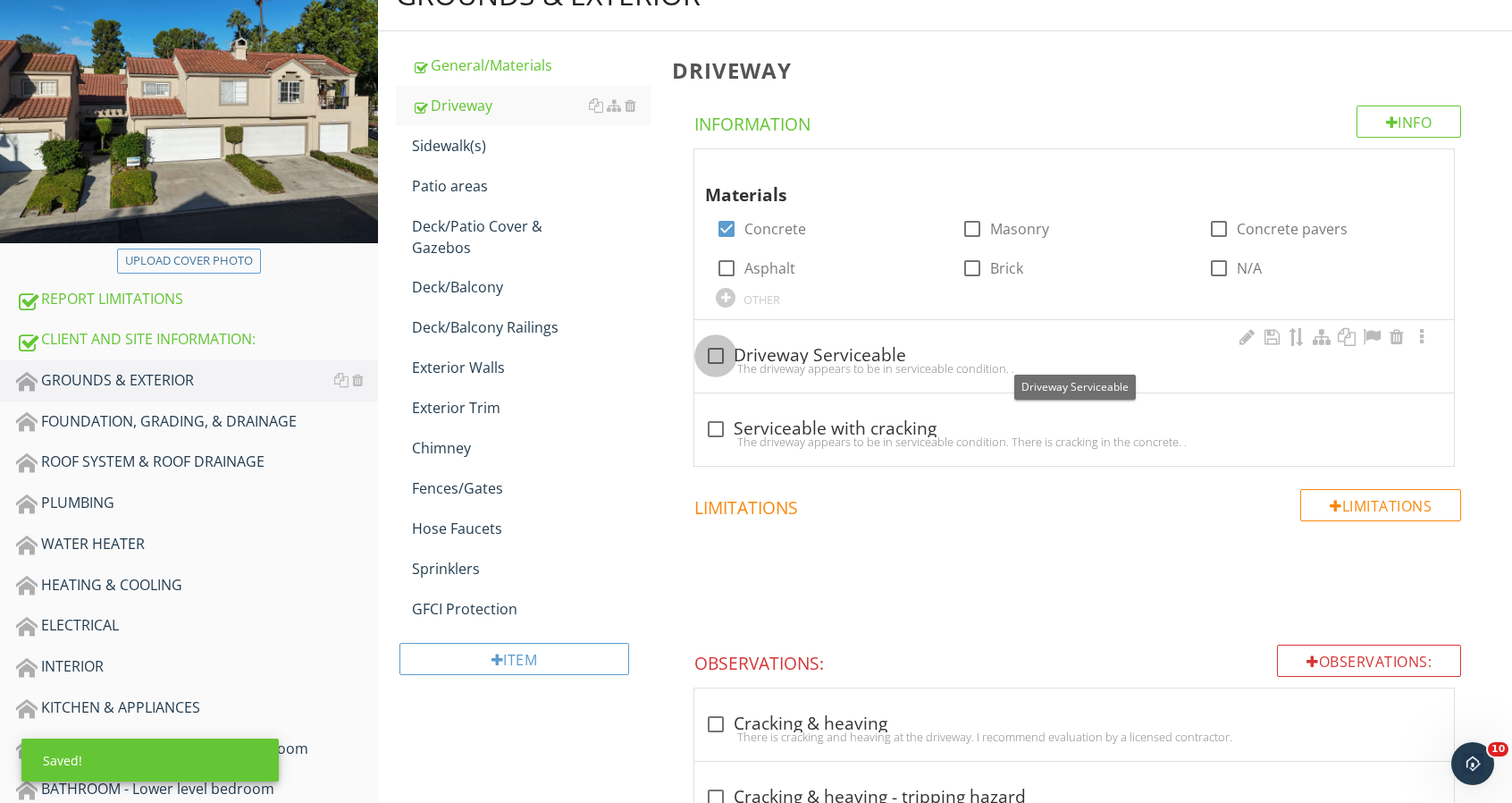
click at [725, 353] on div at bounding box center [715, 355] width 30 height 30
checkbox input "true"
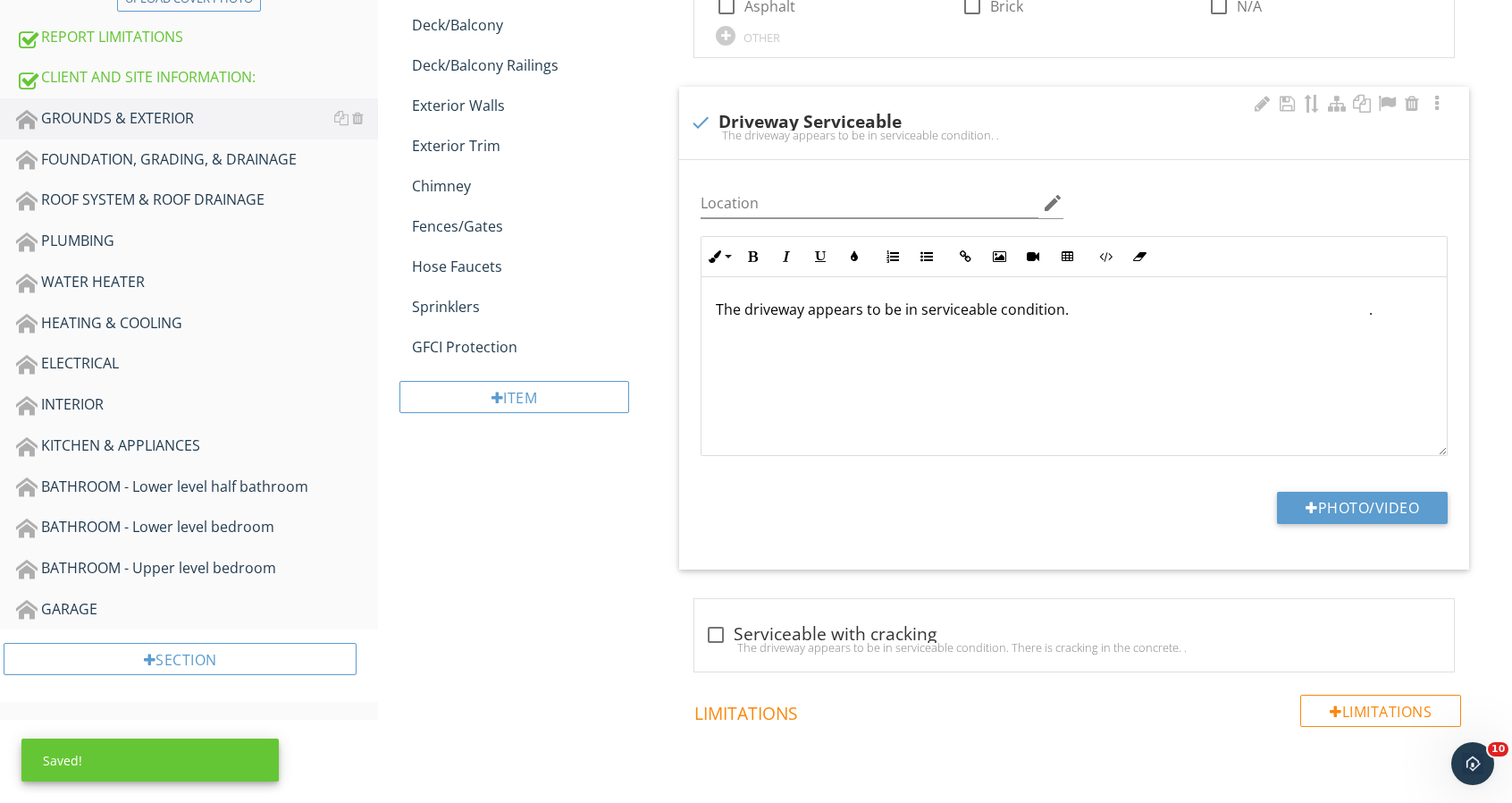
scroll to position [488, 0]
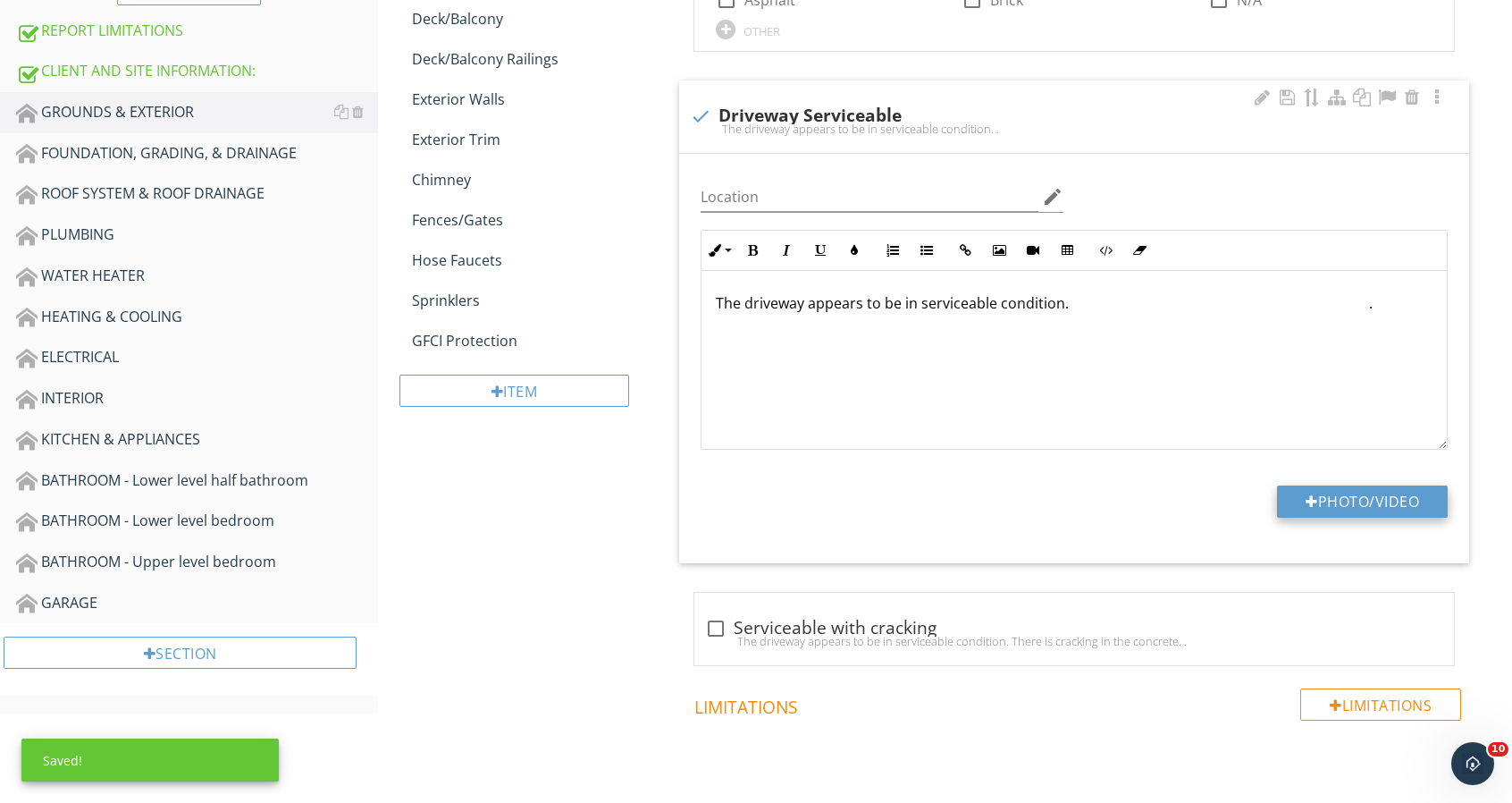
click at [1328, 497] on button "Photo/Video" at bounding box center [1363, 501] width 171 height 32
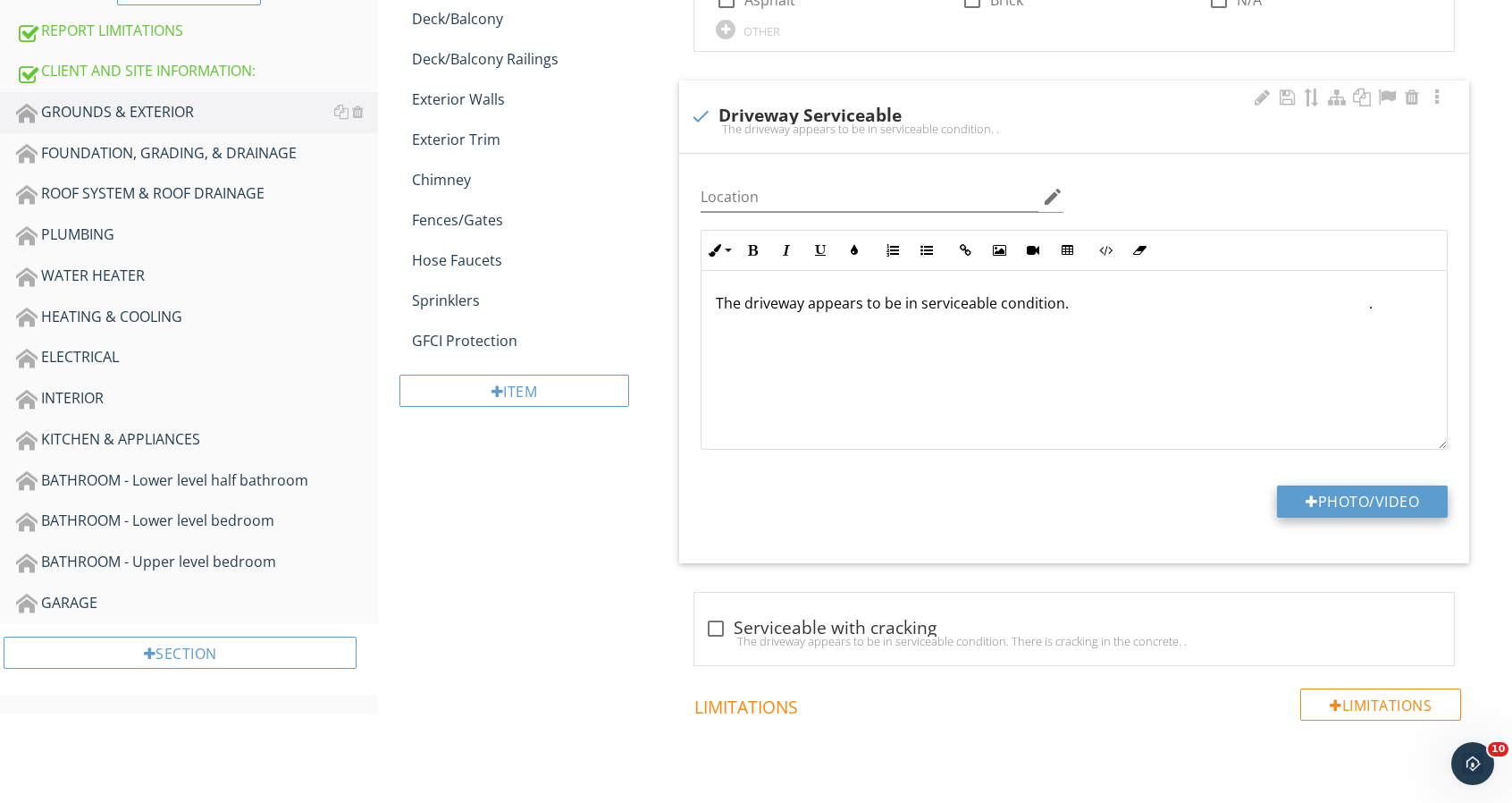
type input "C:\fakepath\23003 Antigua_0050_1.jpg"
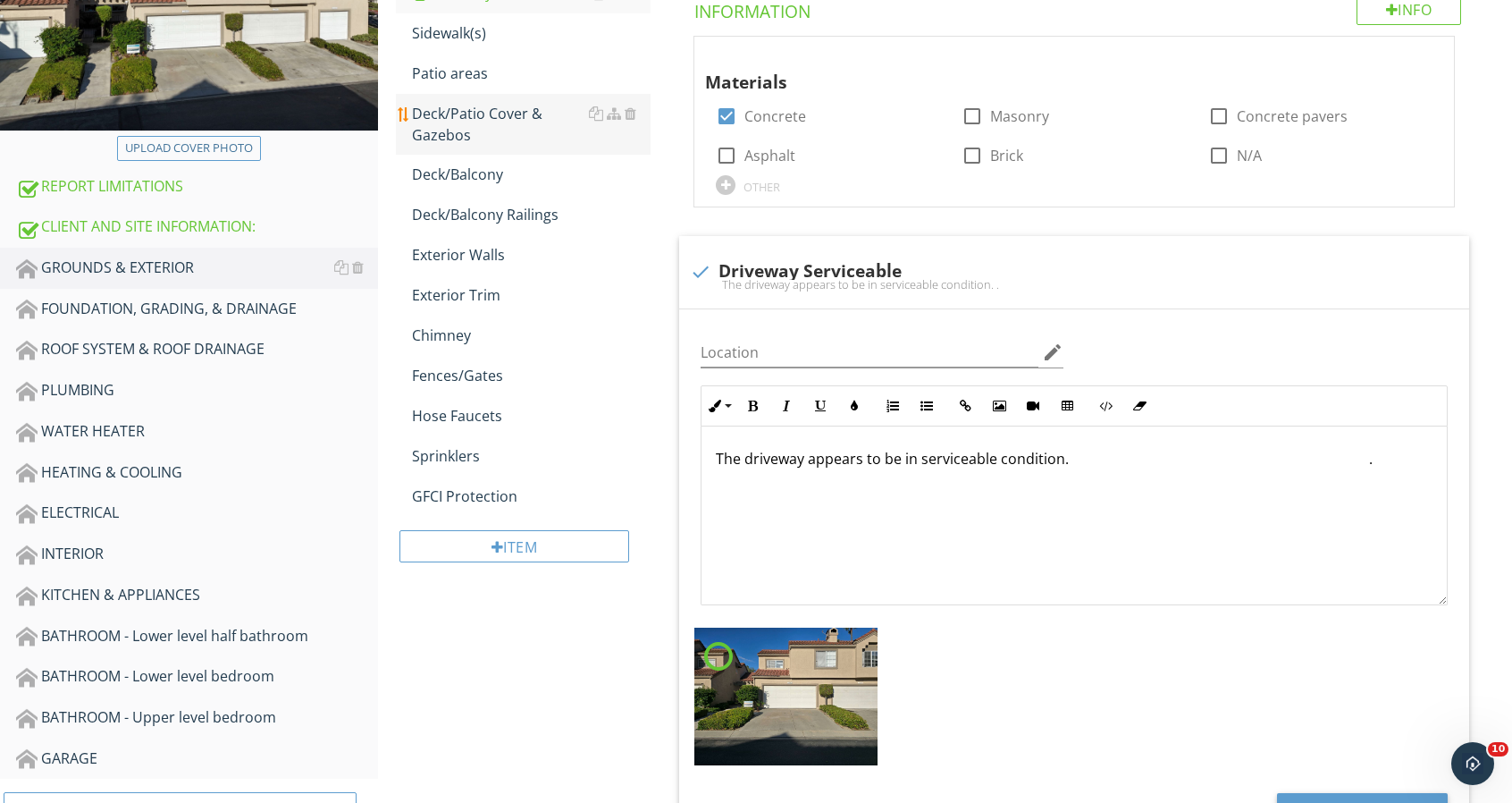
scroll to position [220, 0]
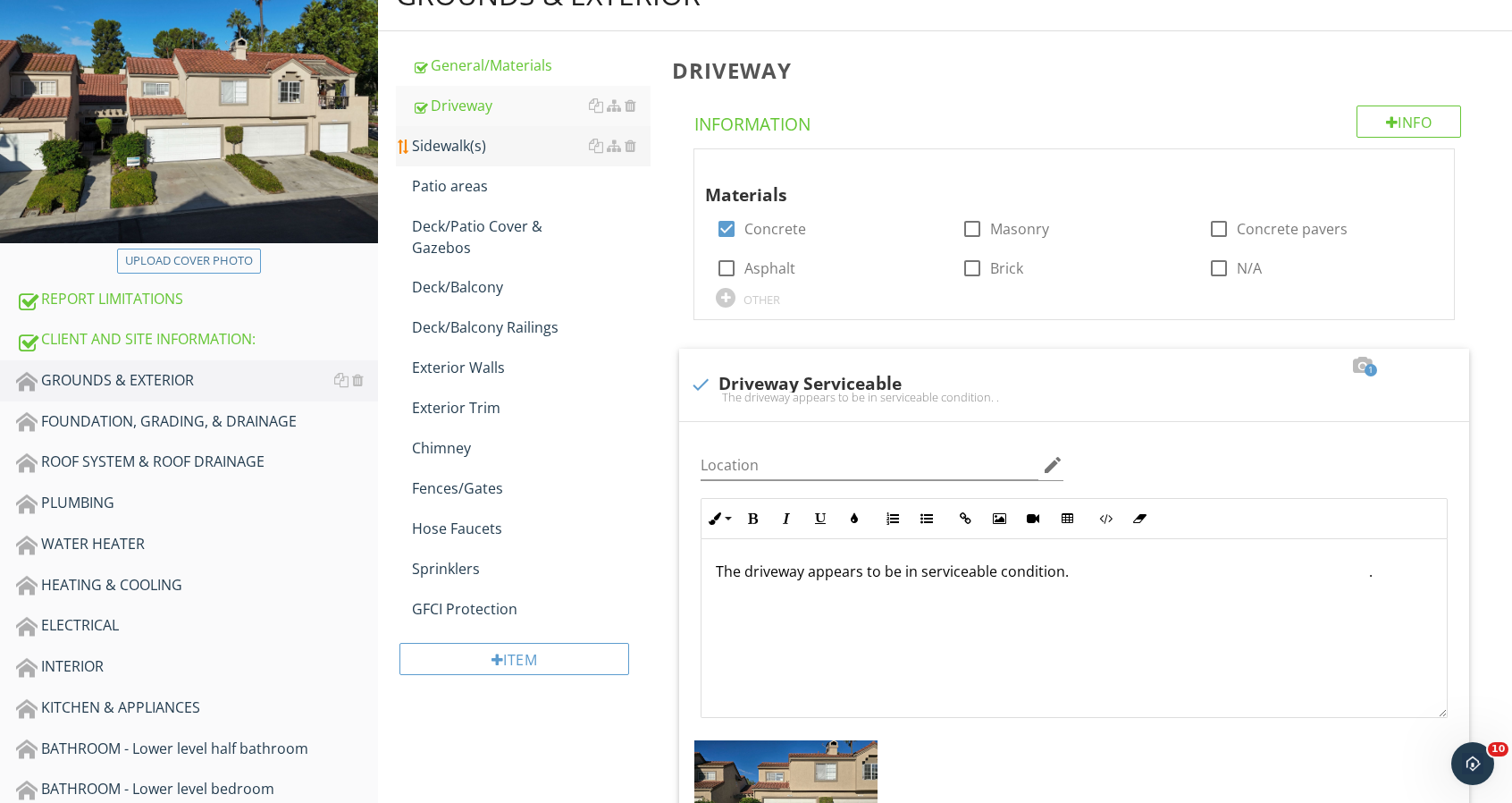
click at [474, 141] on div "Sidewalk(s)" at bounding box center [532, 146] width 238 height 22
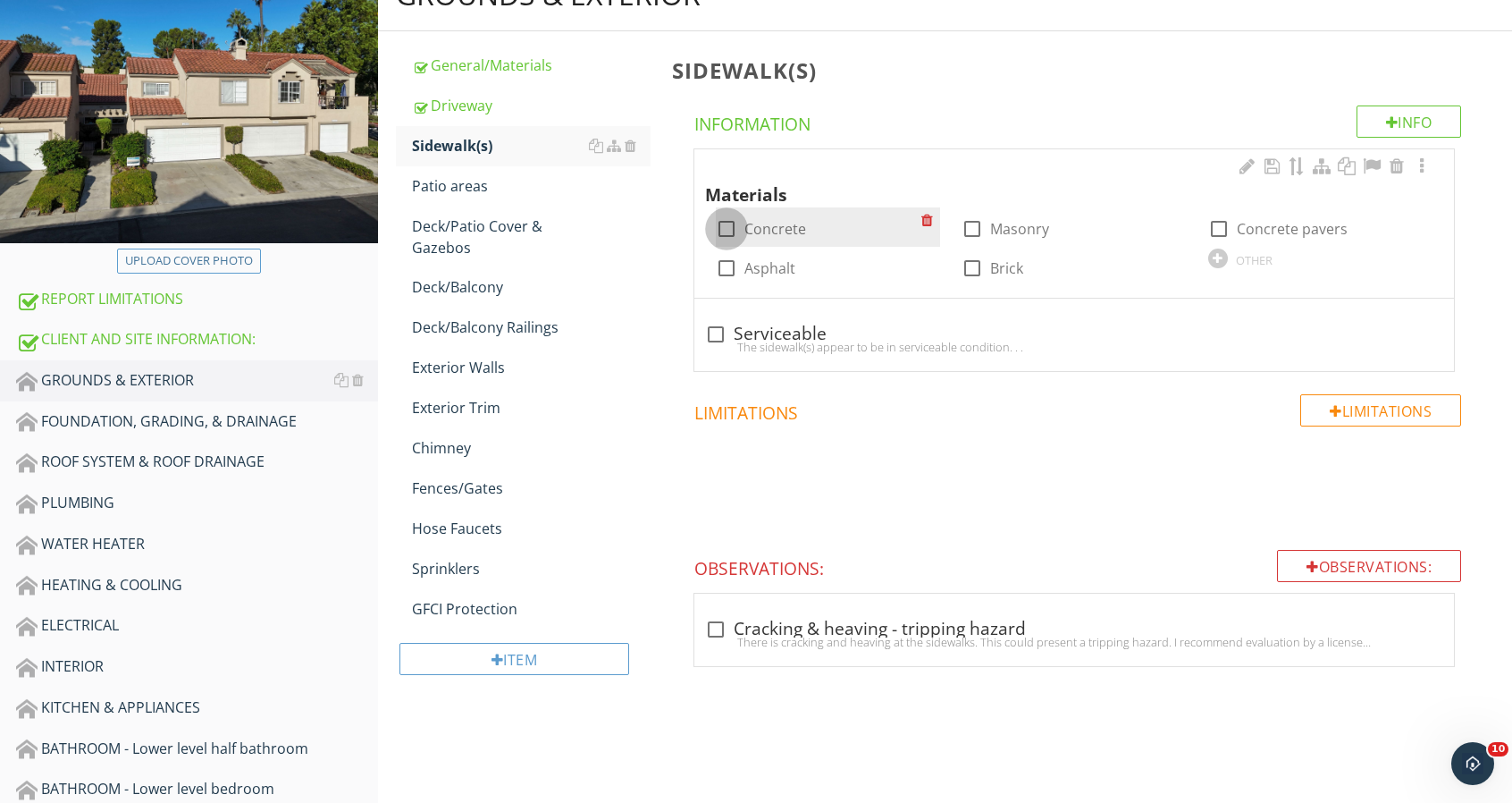
click at [724, 225] on div at bounding box center [726, 229] width 30 height 30
checkbox input "true"
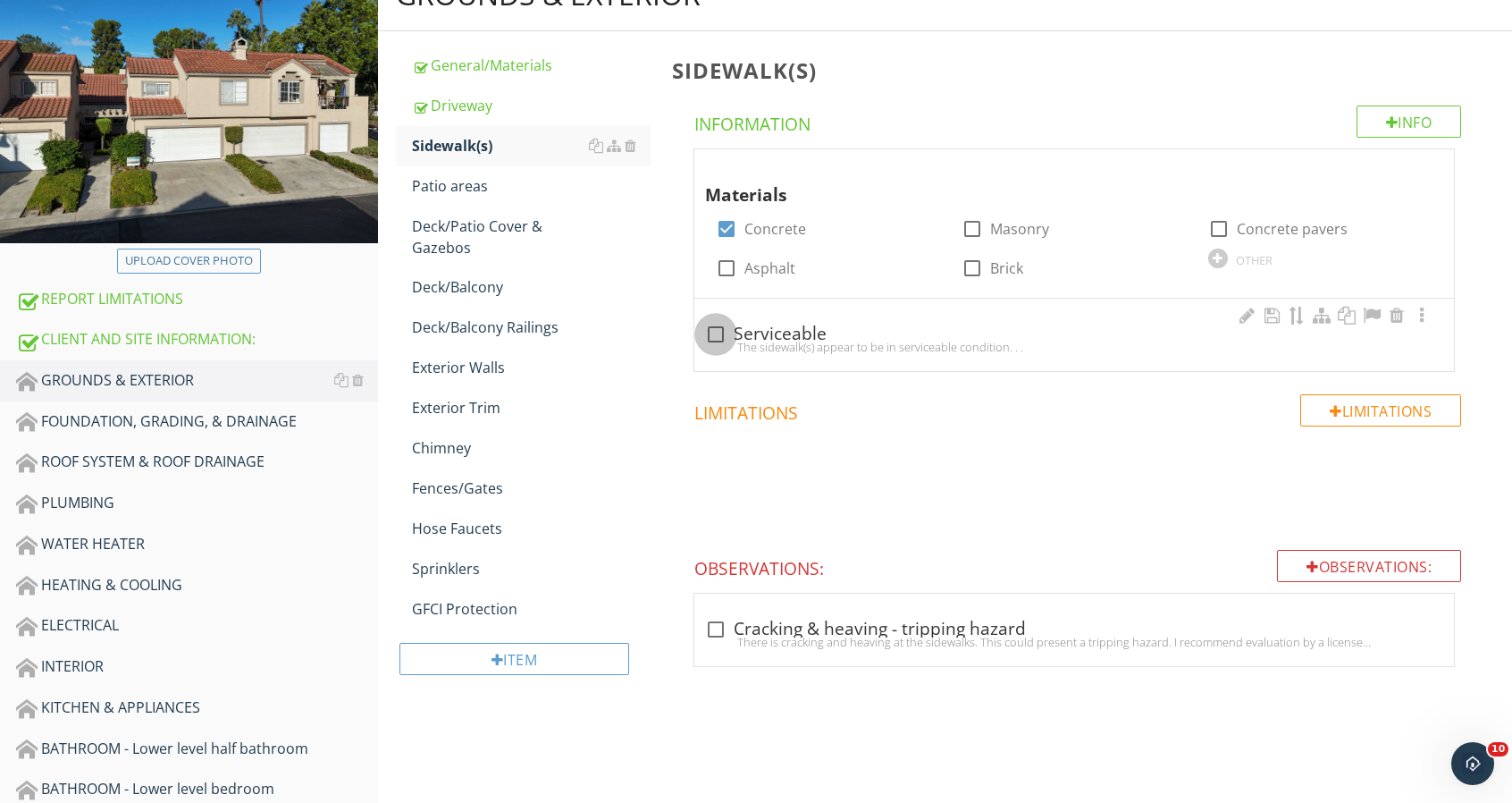
click at [710, 322] on div at bounding box center [715, 333] width 30 height 30
checkbox input "true"
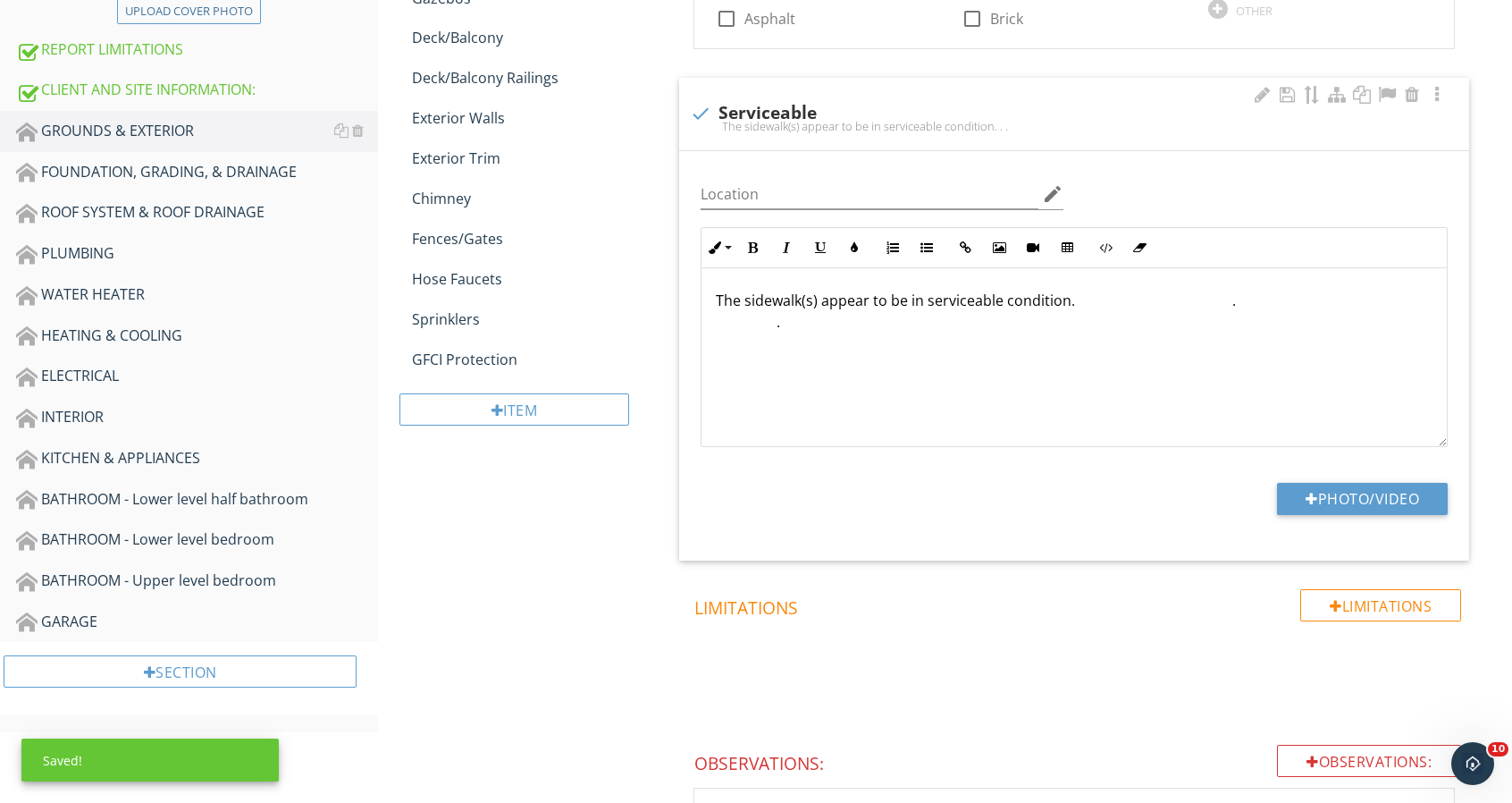
scroll to position [488, 0]
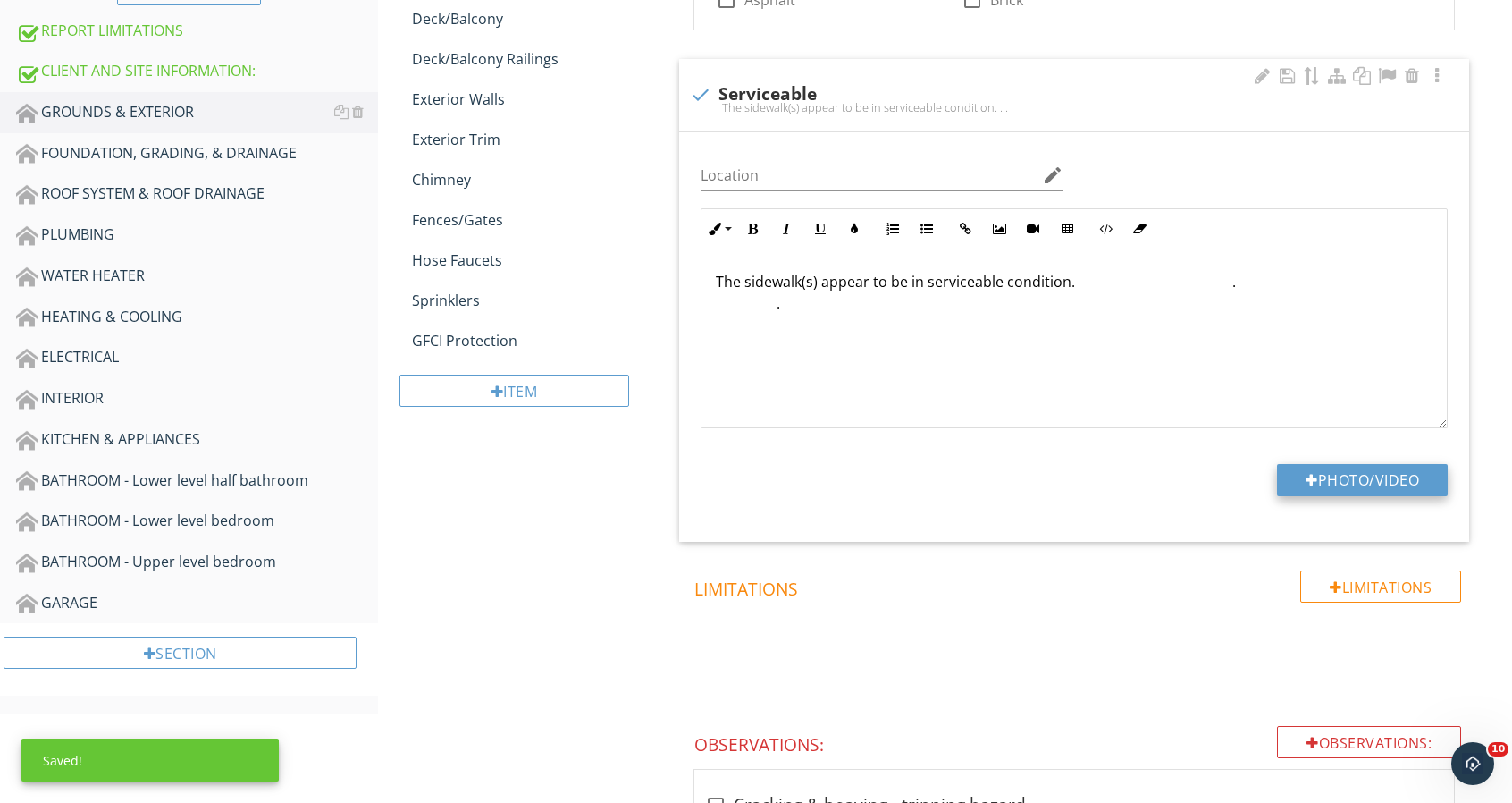
click at [1398, 477] on button "Photo/Video" at bounding box center [1363, 480] width 171 height 32
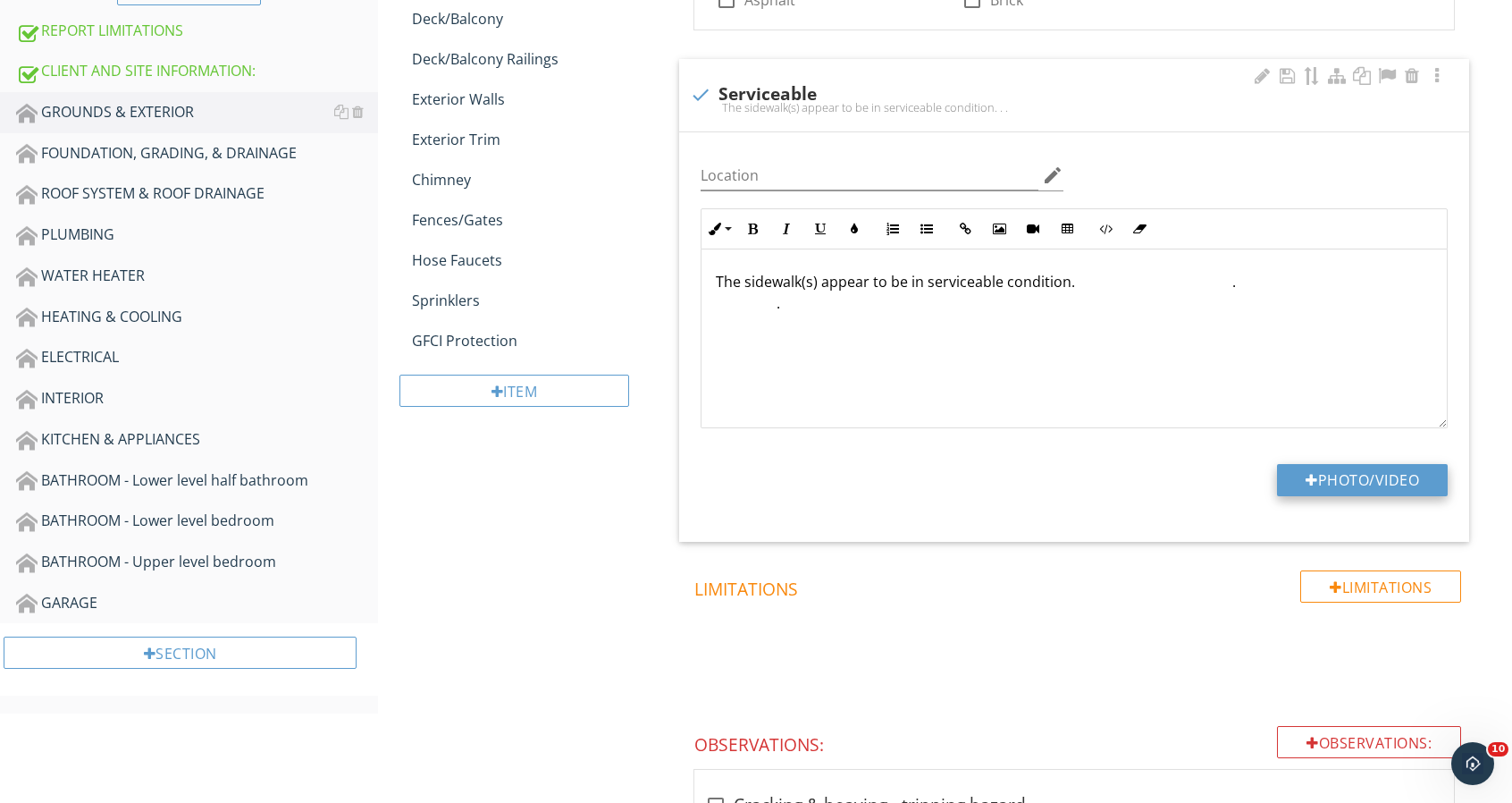
type input "C:\fakepath\23003 Antigua_0010_1.jpg"
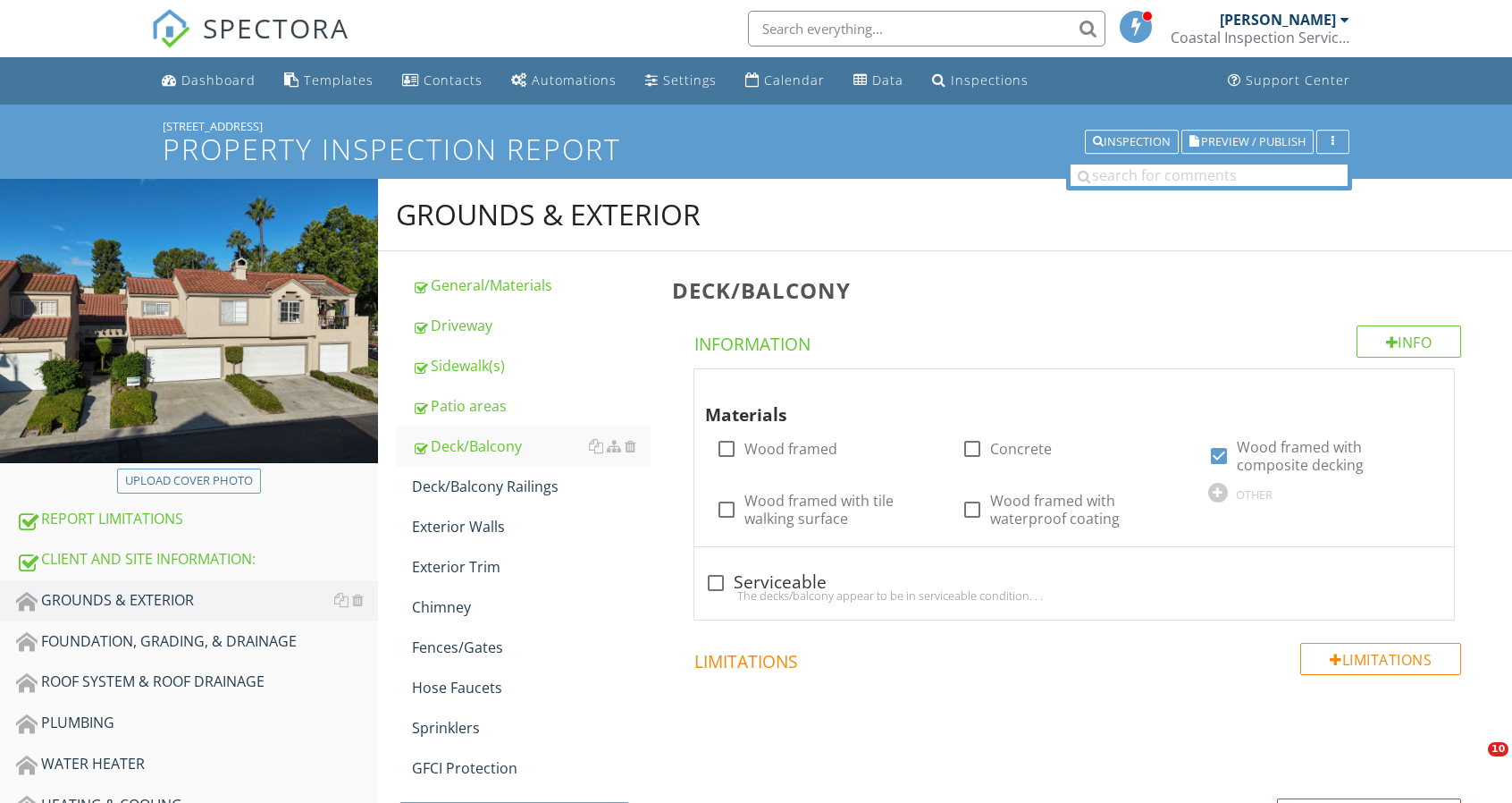
scroll to position [488, 0]
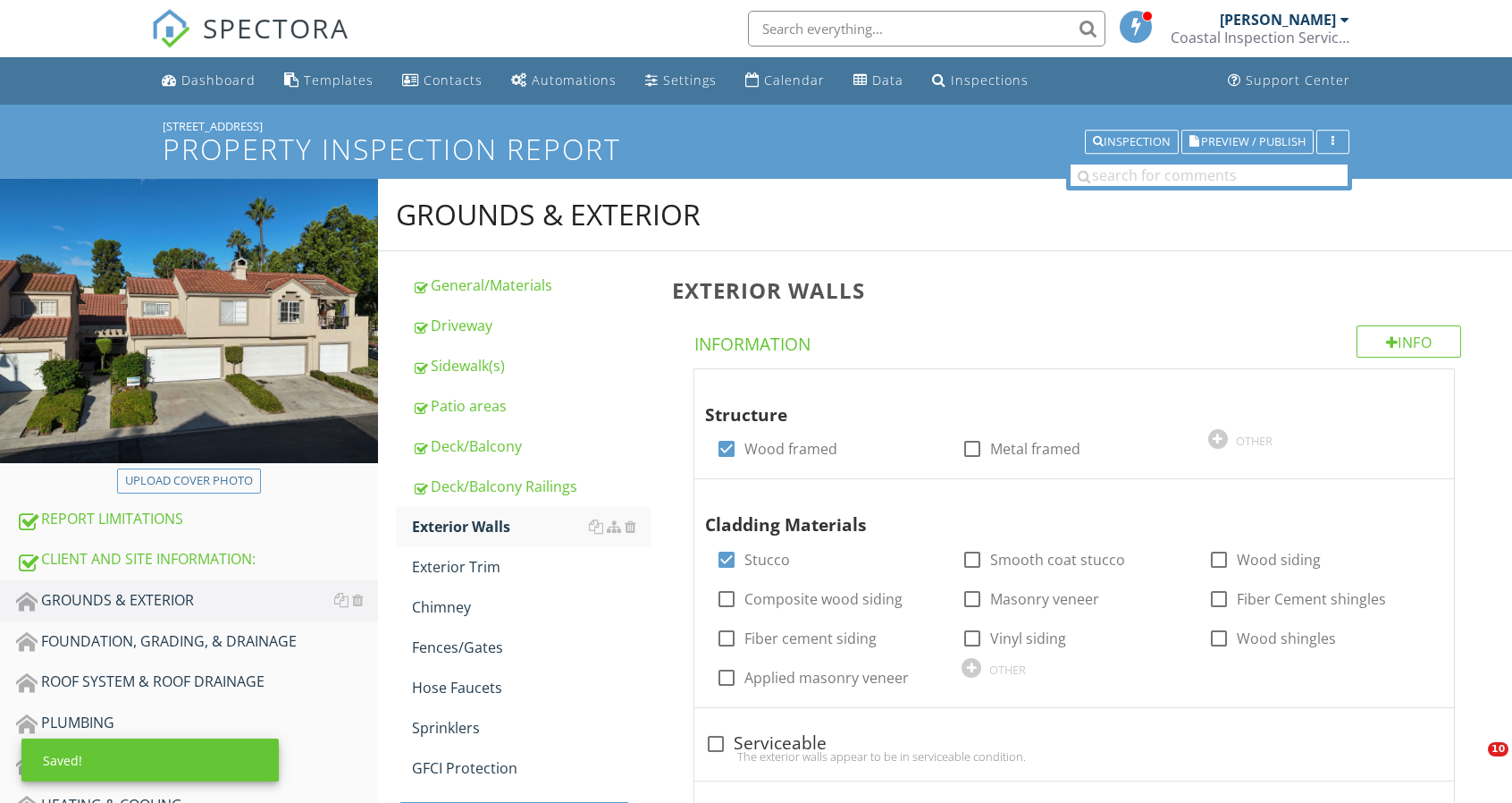
scroll to position [310, 0]
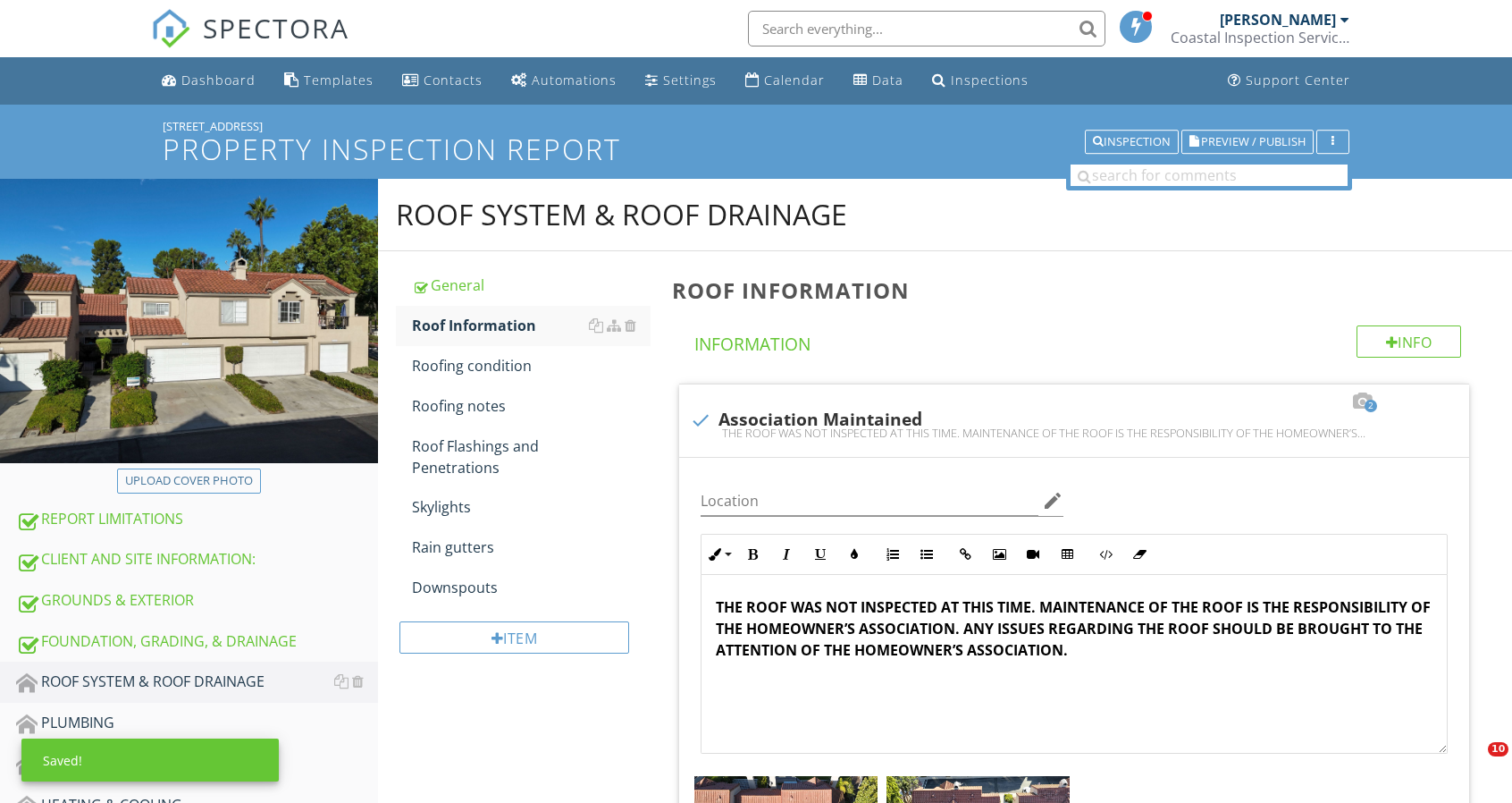
scroll to position [130, 0]
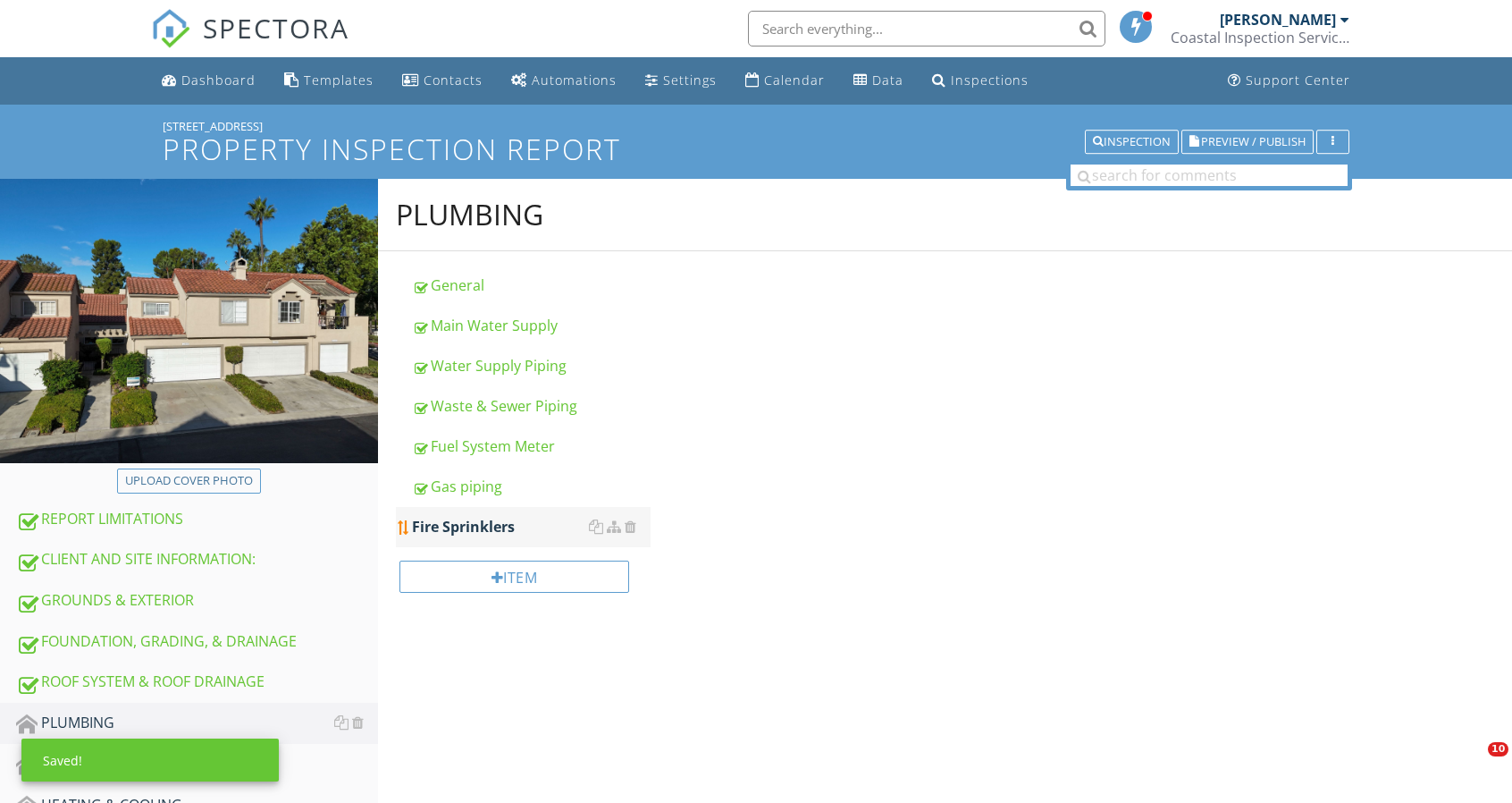
scroll to position [310, 0]
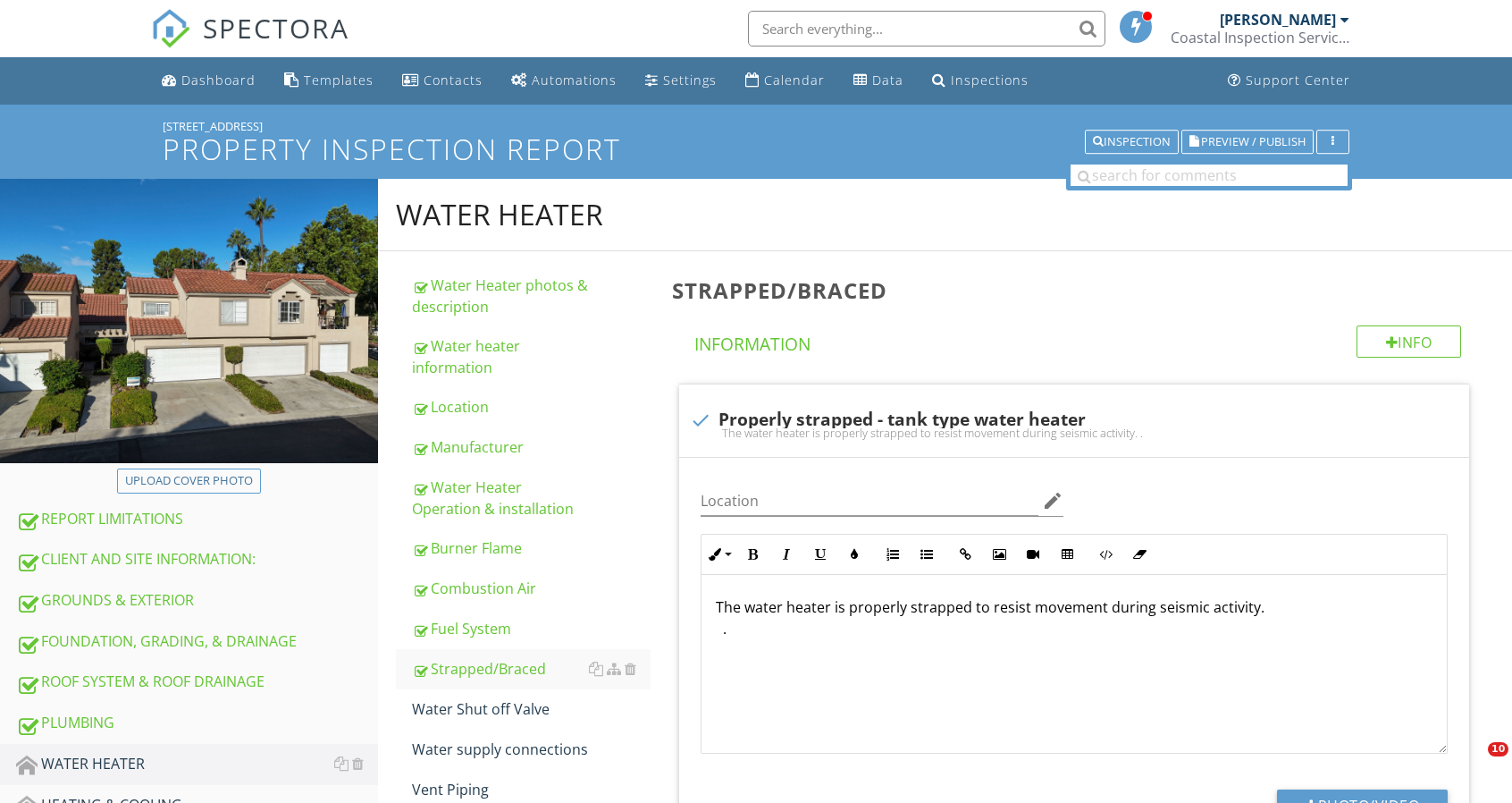
scroll to position [235, 0]
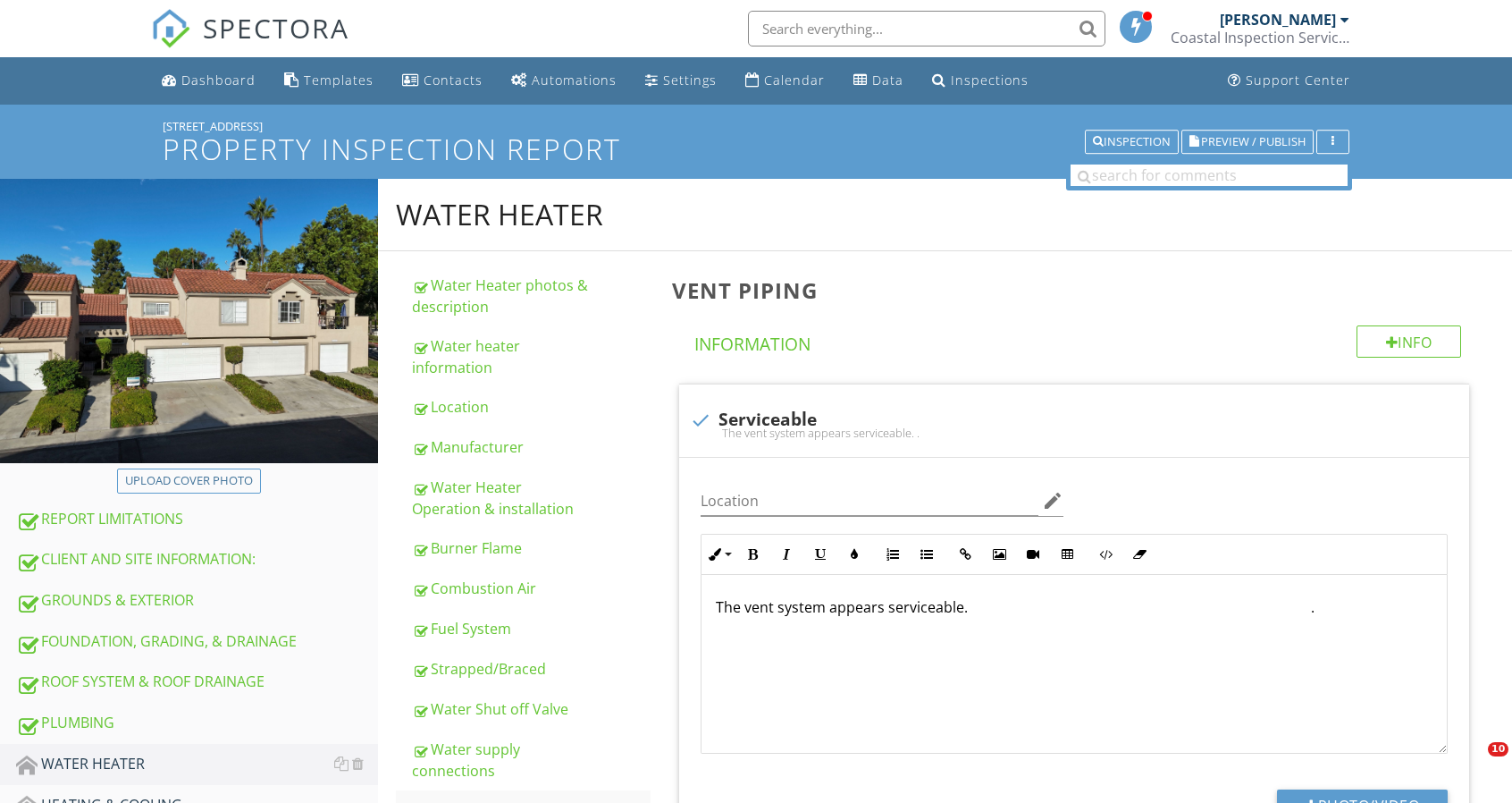
scroll to position [252, 0]
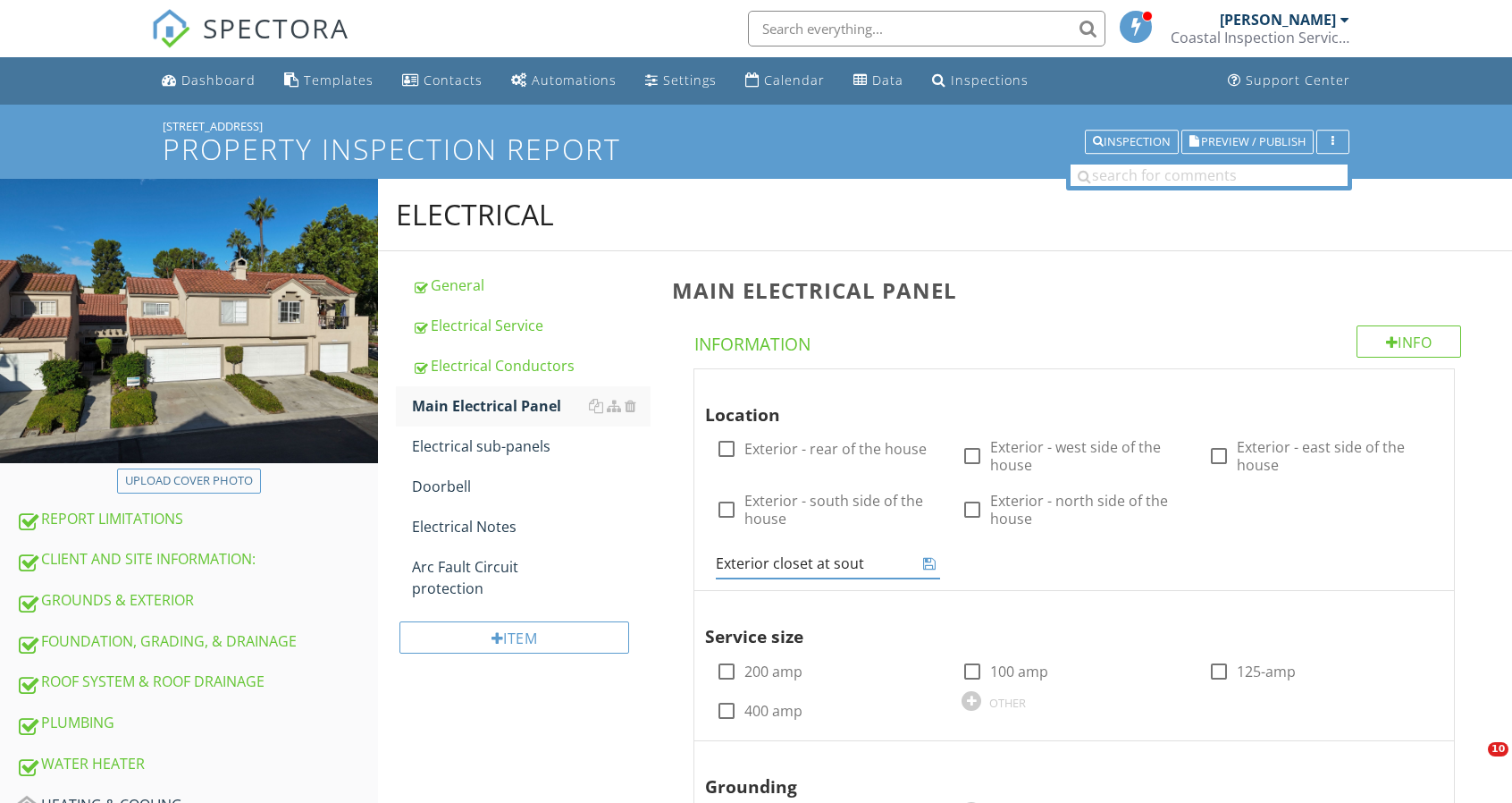
scroll to position [269, 0]
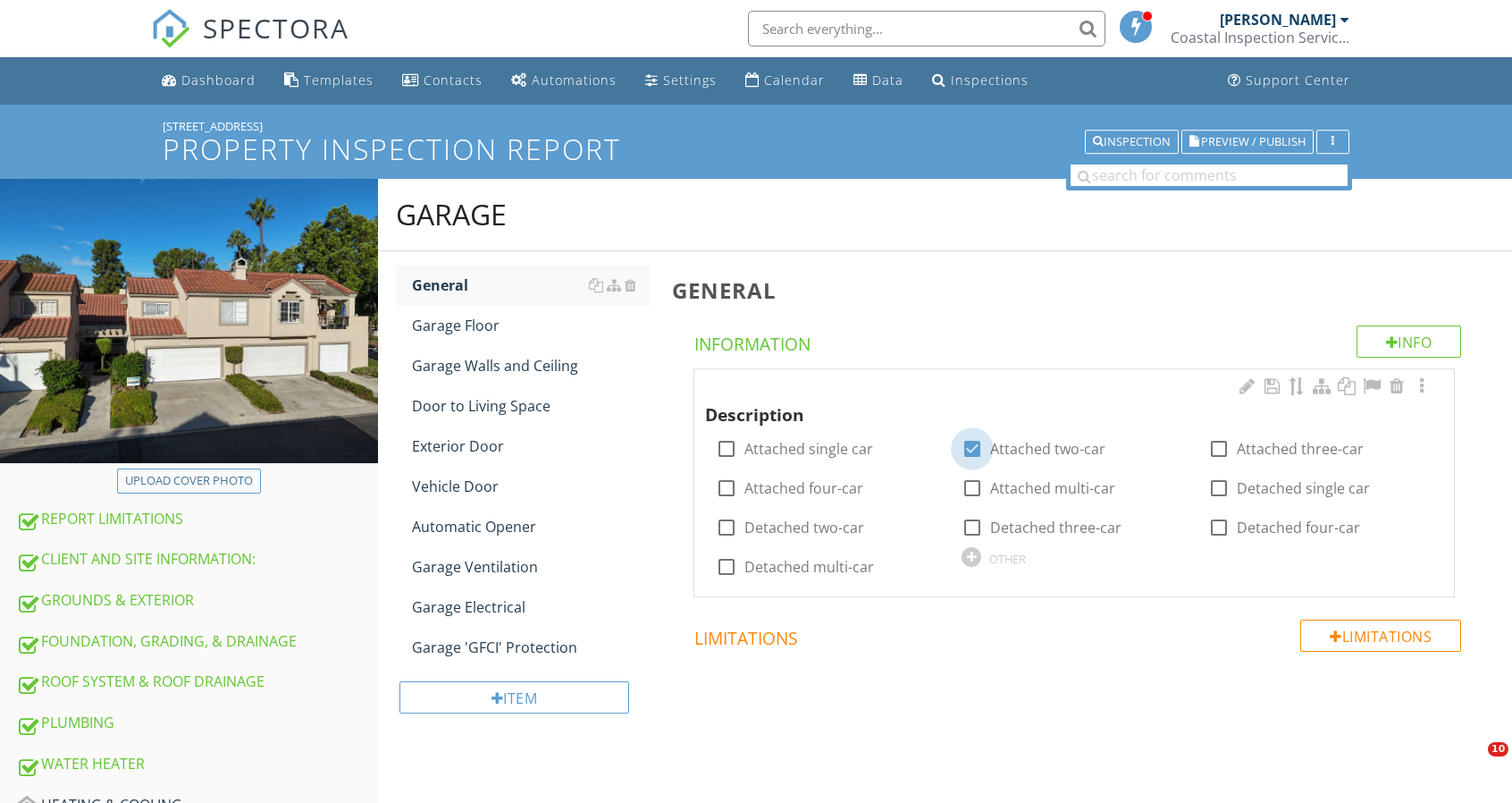
scroll to position [147, 0]
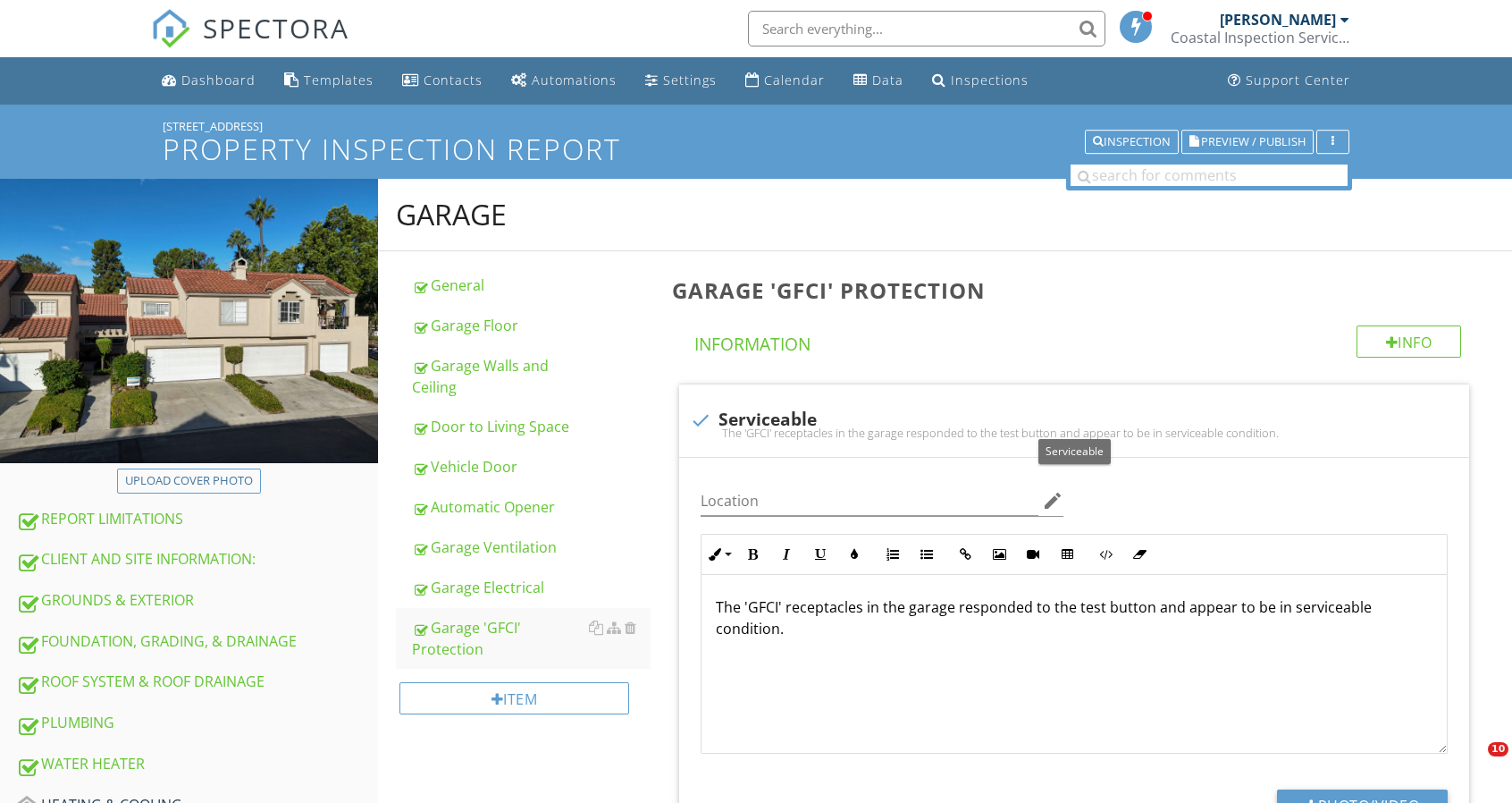
scroll to position [480, 0]
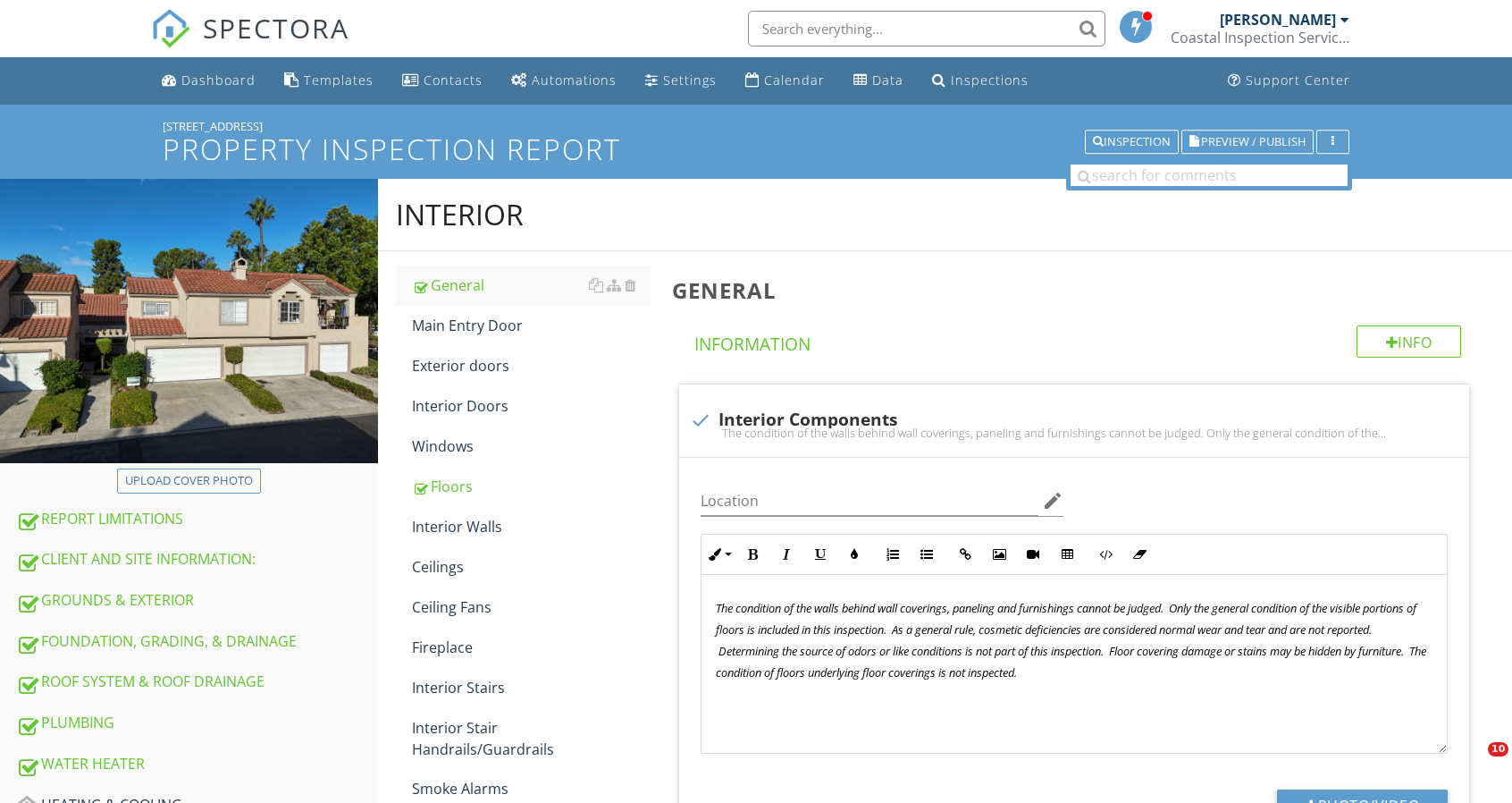
scroll to position [399, 0]
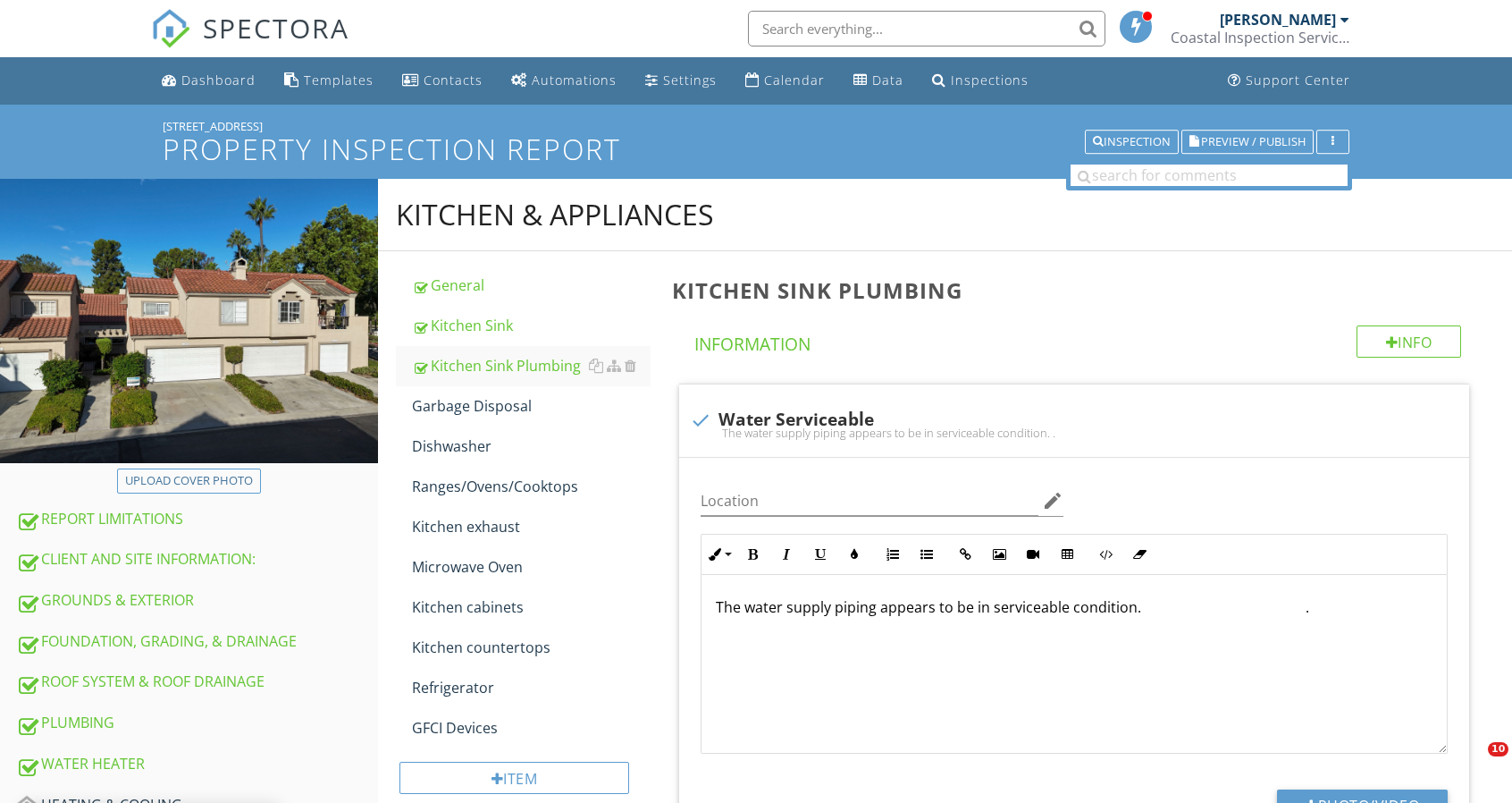
scroll to position [333, 0]
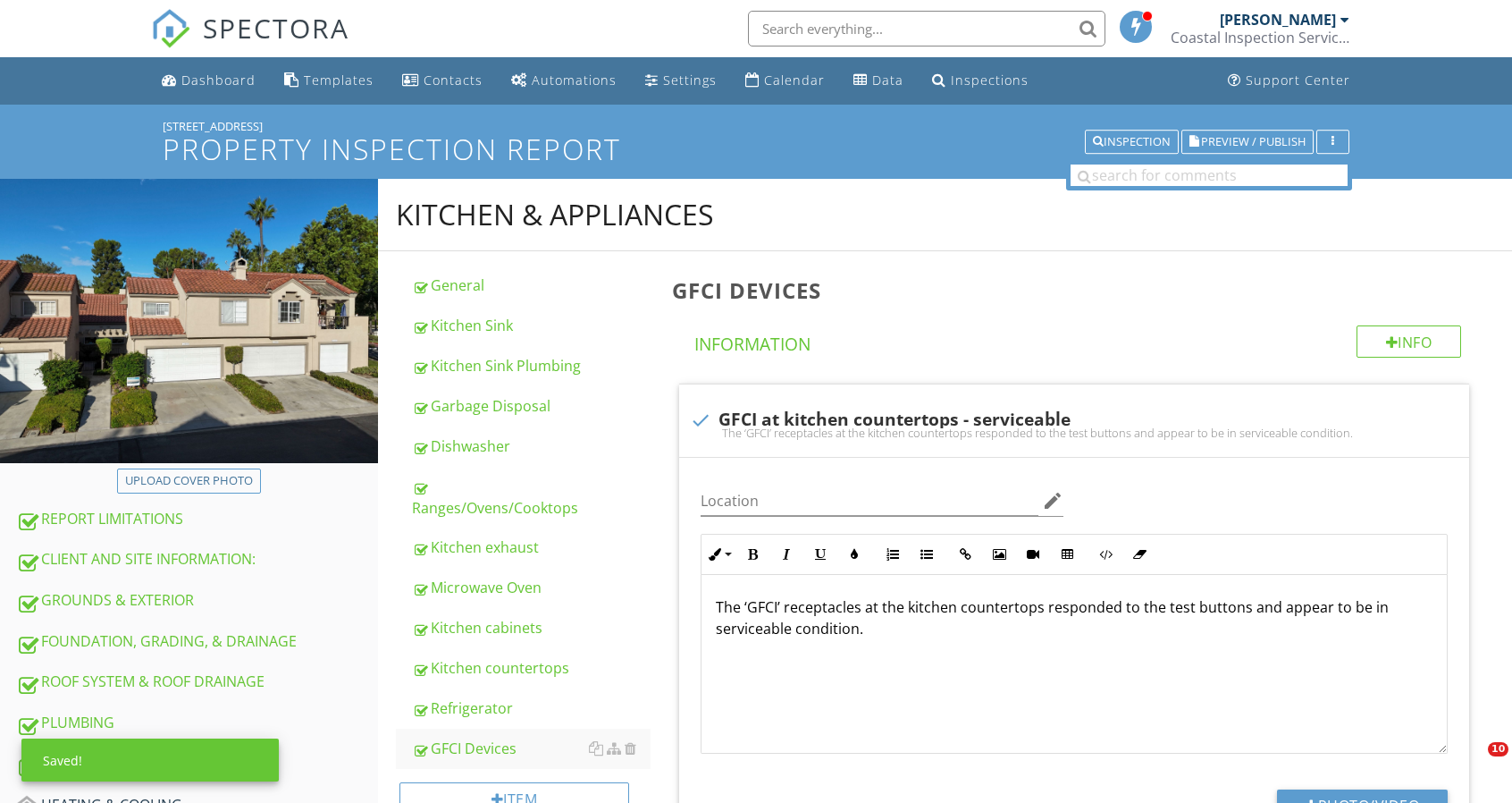
scroll to position [422, 0]
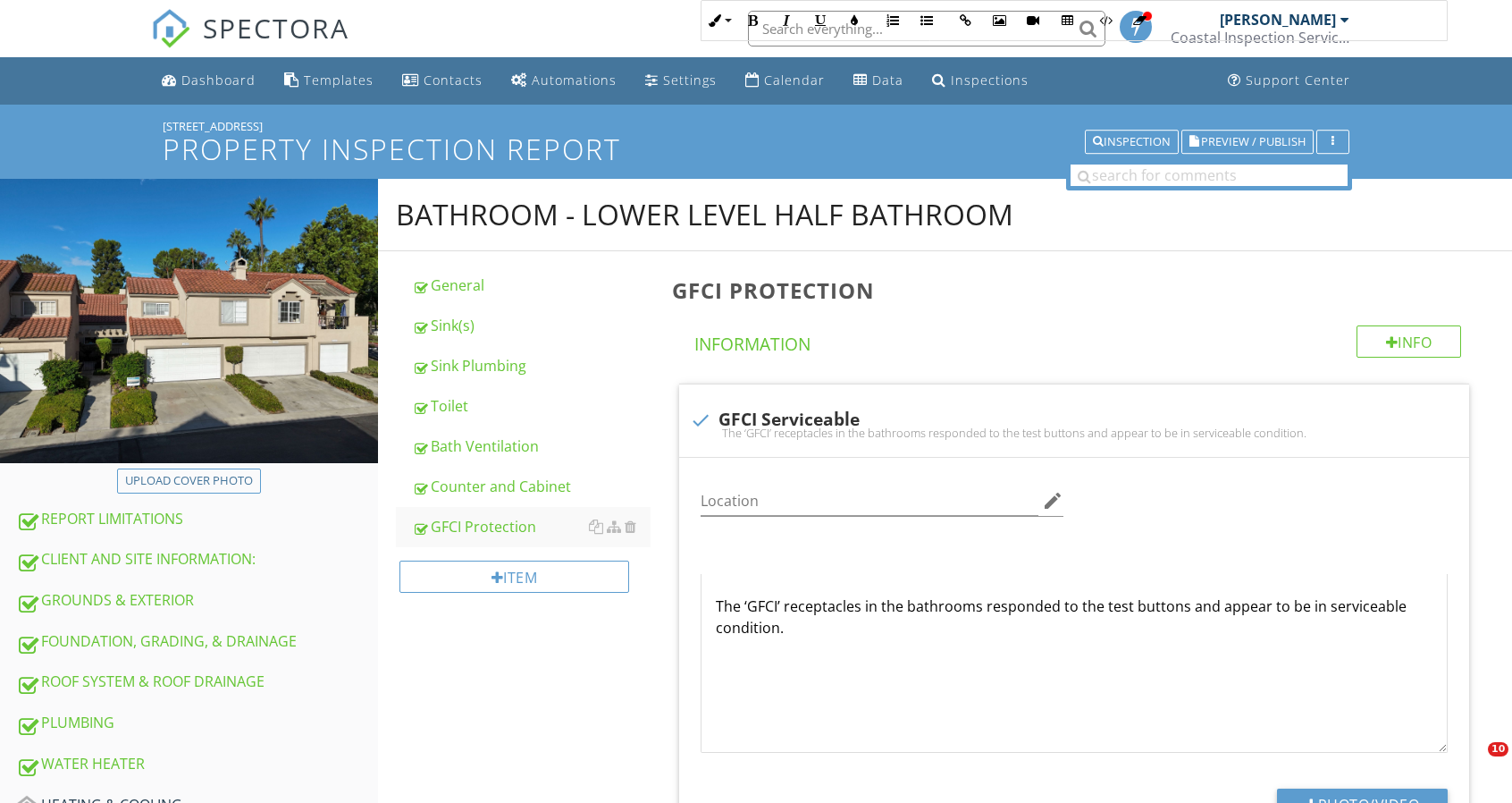
scroll to position [577, 0]
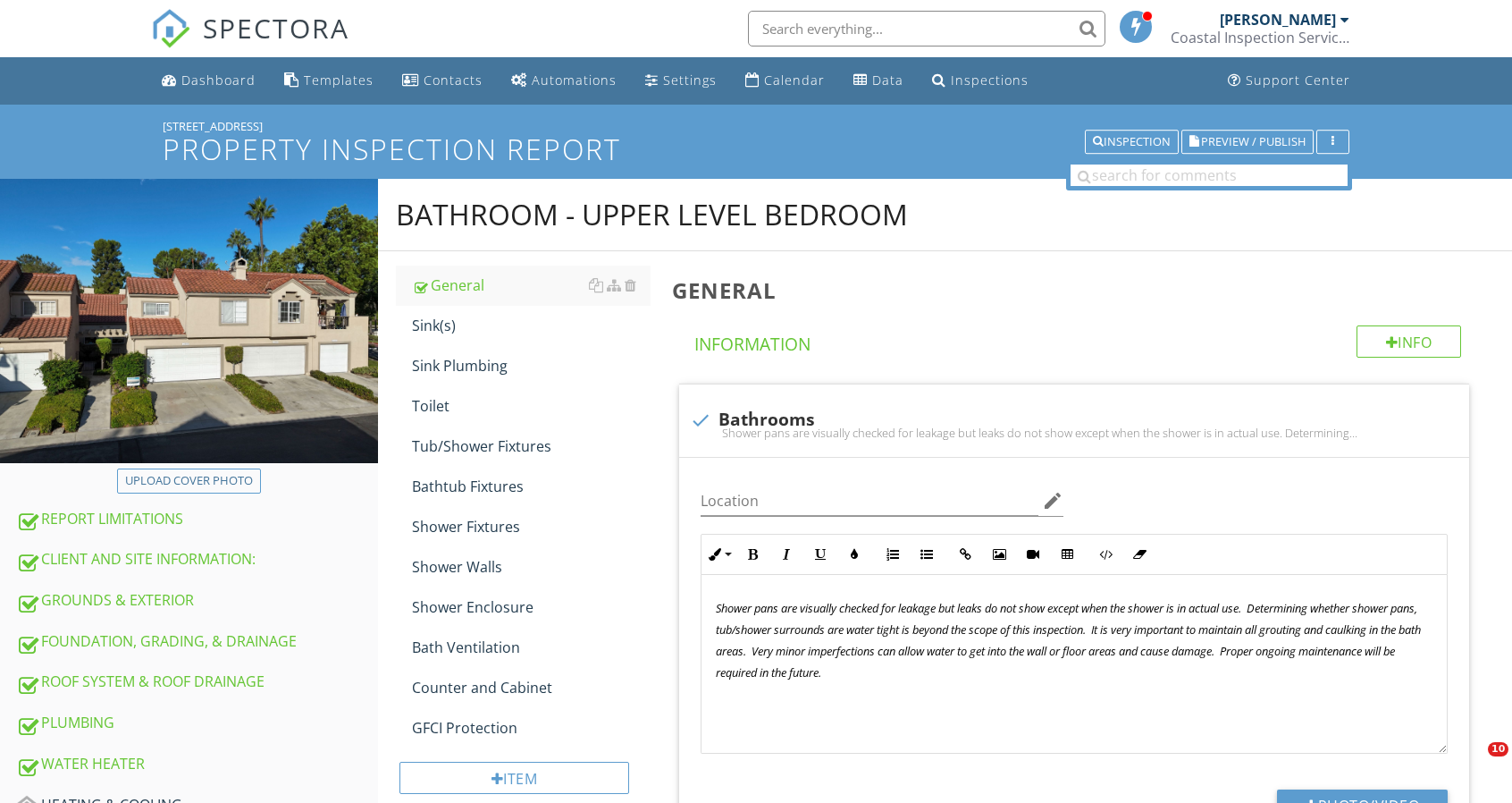
scroll to position [244, 0]
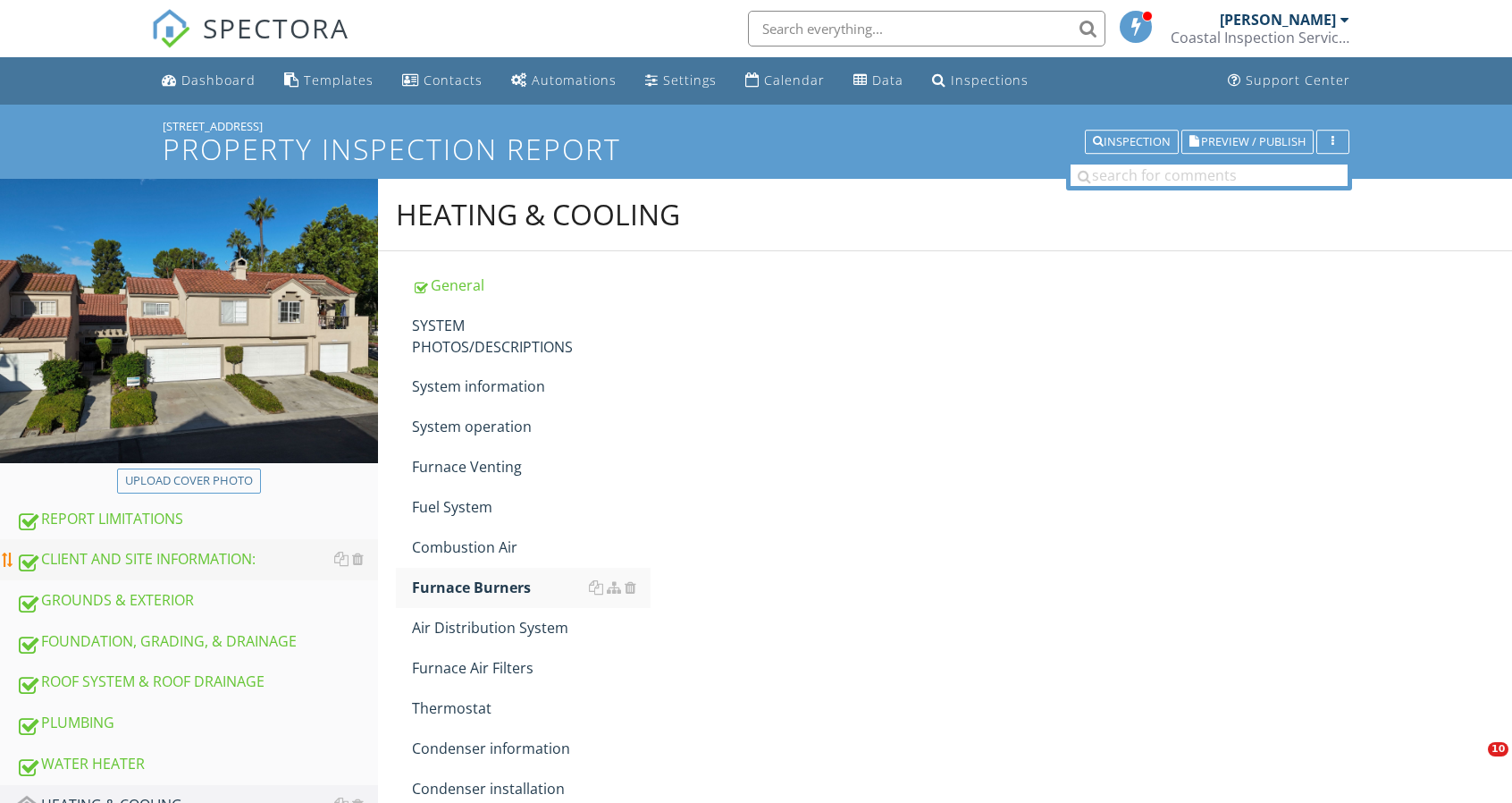
scroll to position [358, 0]
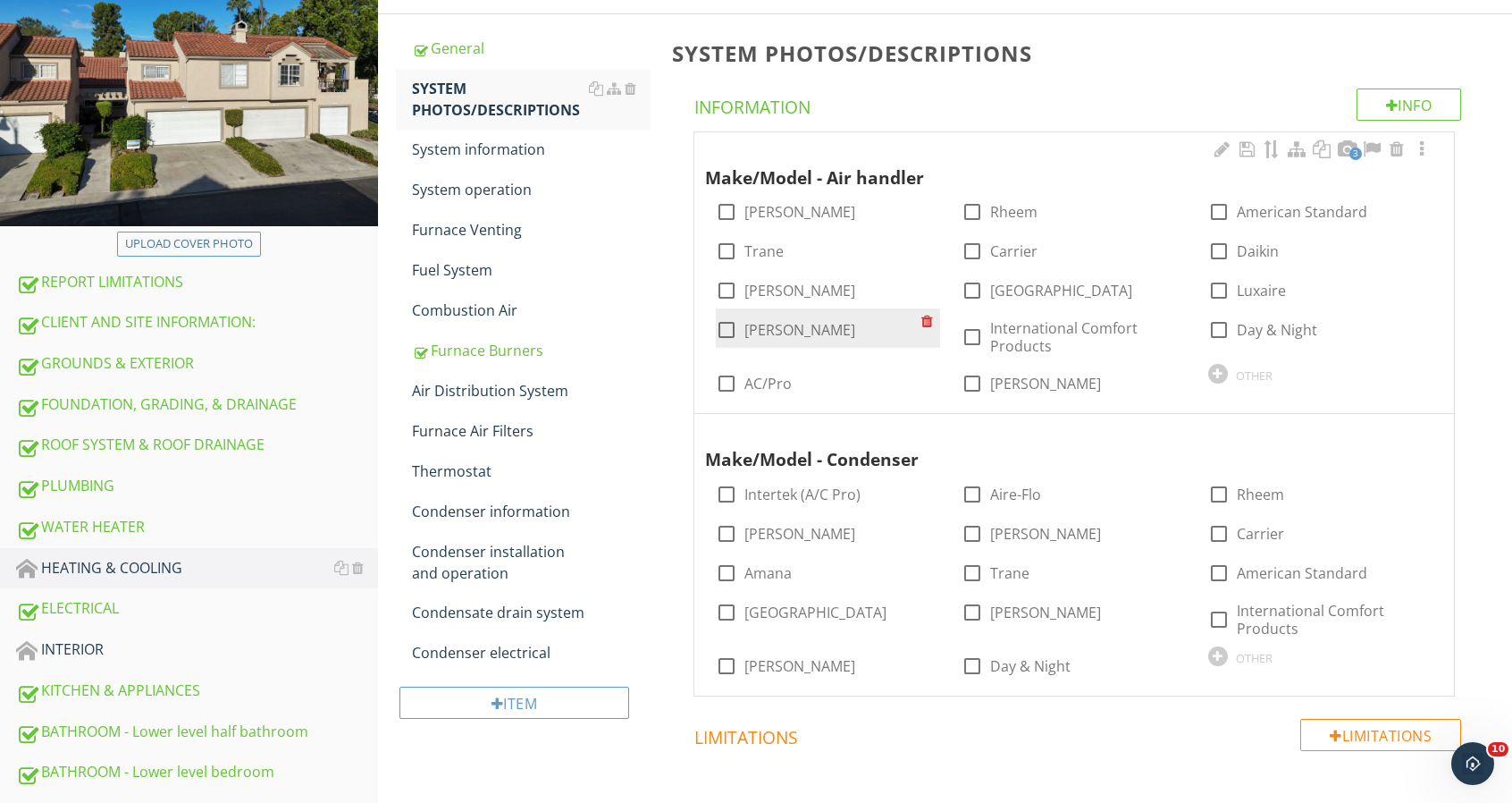
scroll to position [358, 0]
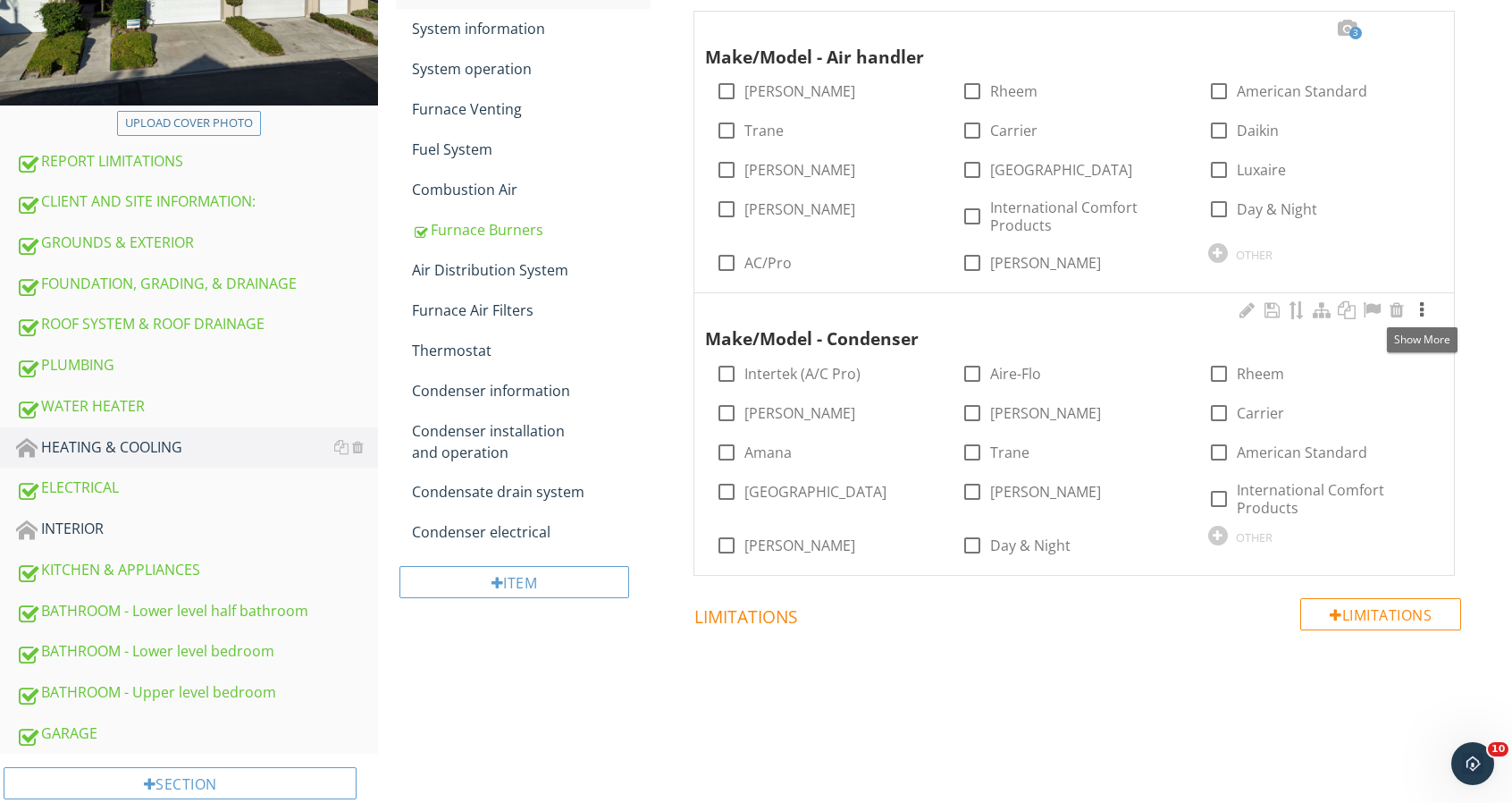
click at [1419, 311] on div at bounding box center [1422, 310] width 22 height 18
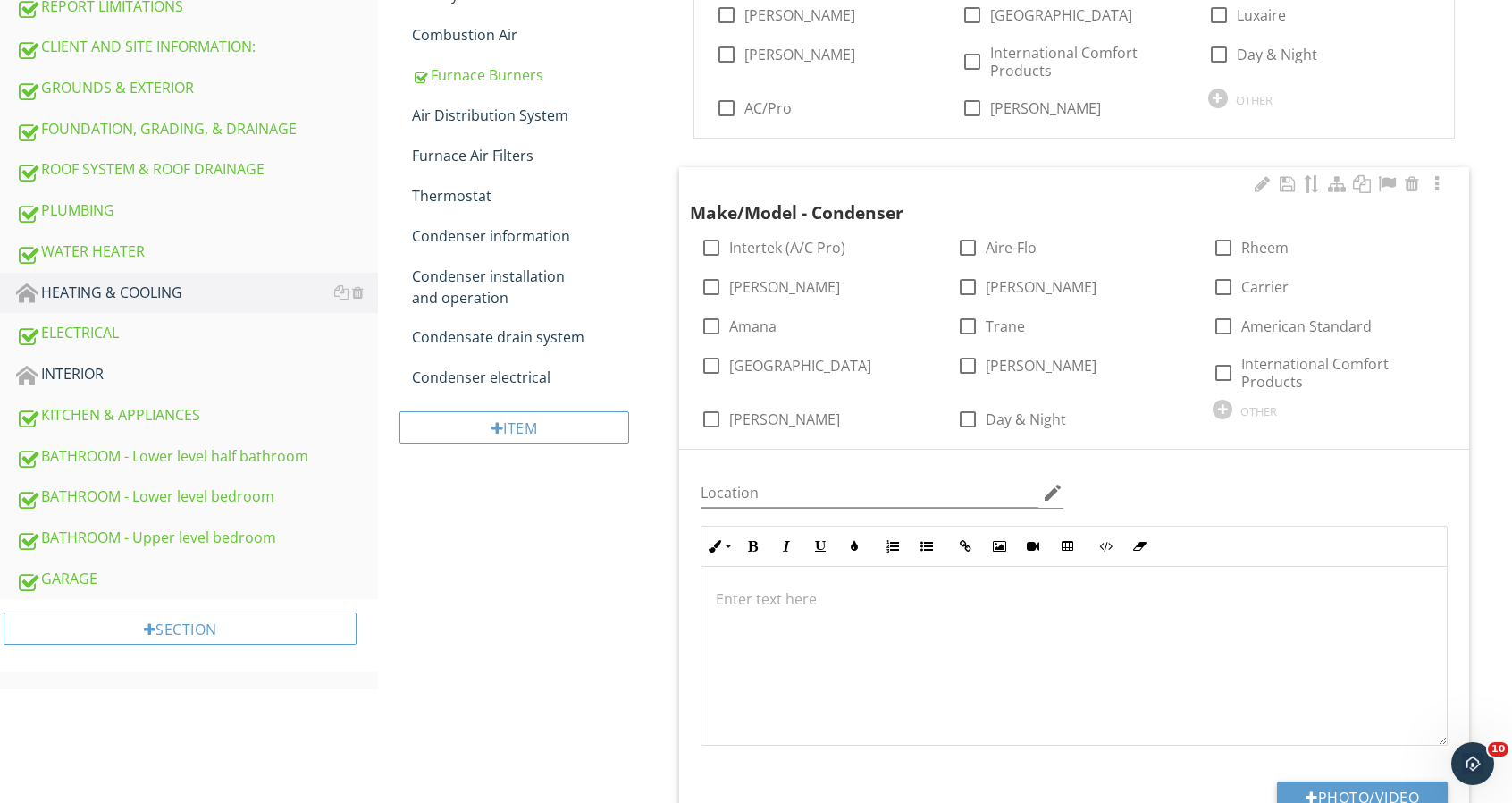
scroll to position [536, 0]
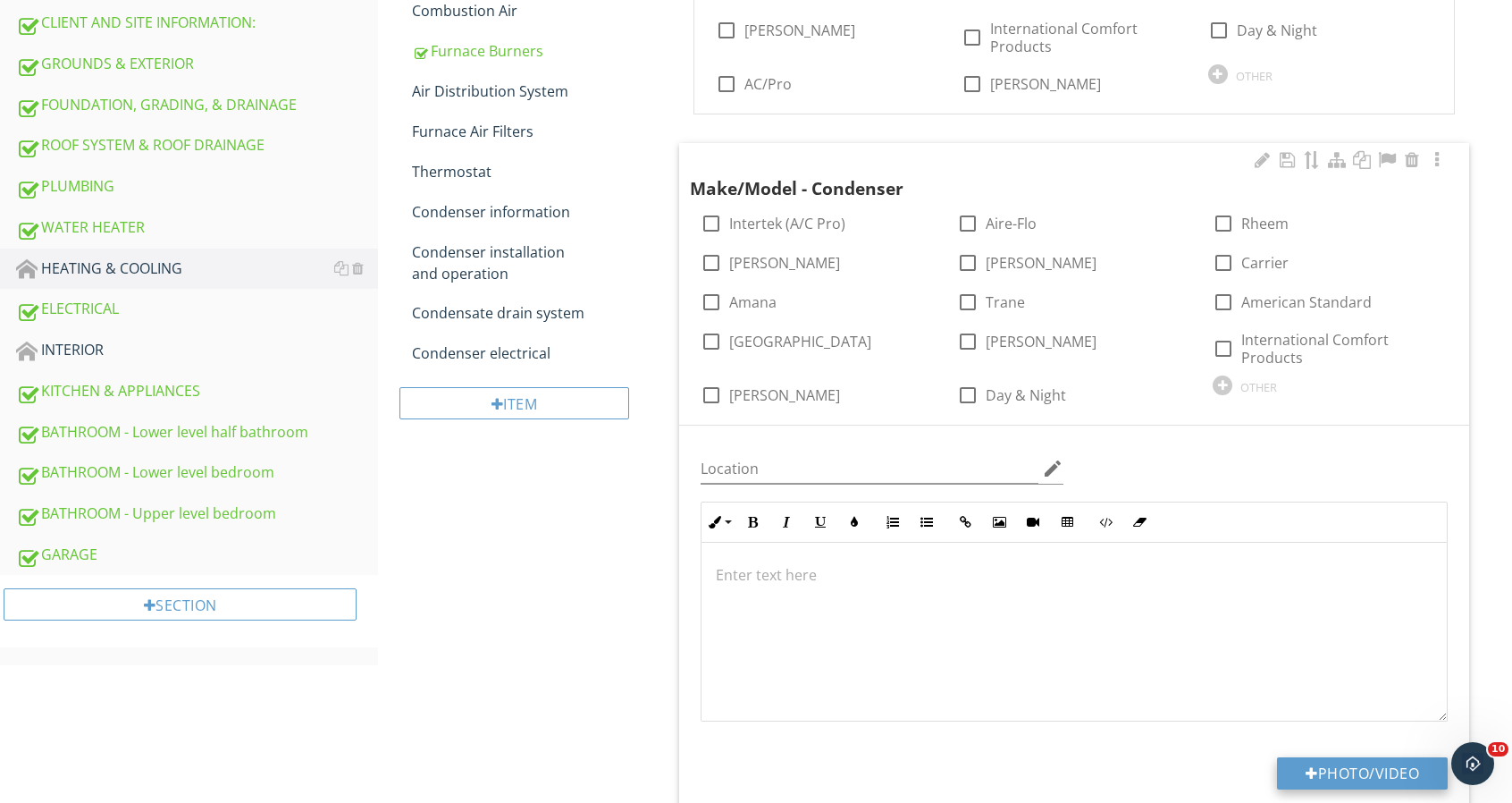
click at [1339, 761] on button "Photo/Video" at bounding box center [1363, 773] width 171 height 32
type input "C:\fakepath\23003 Antigua_0149_1.jpg"
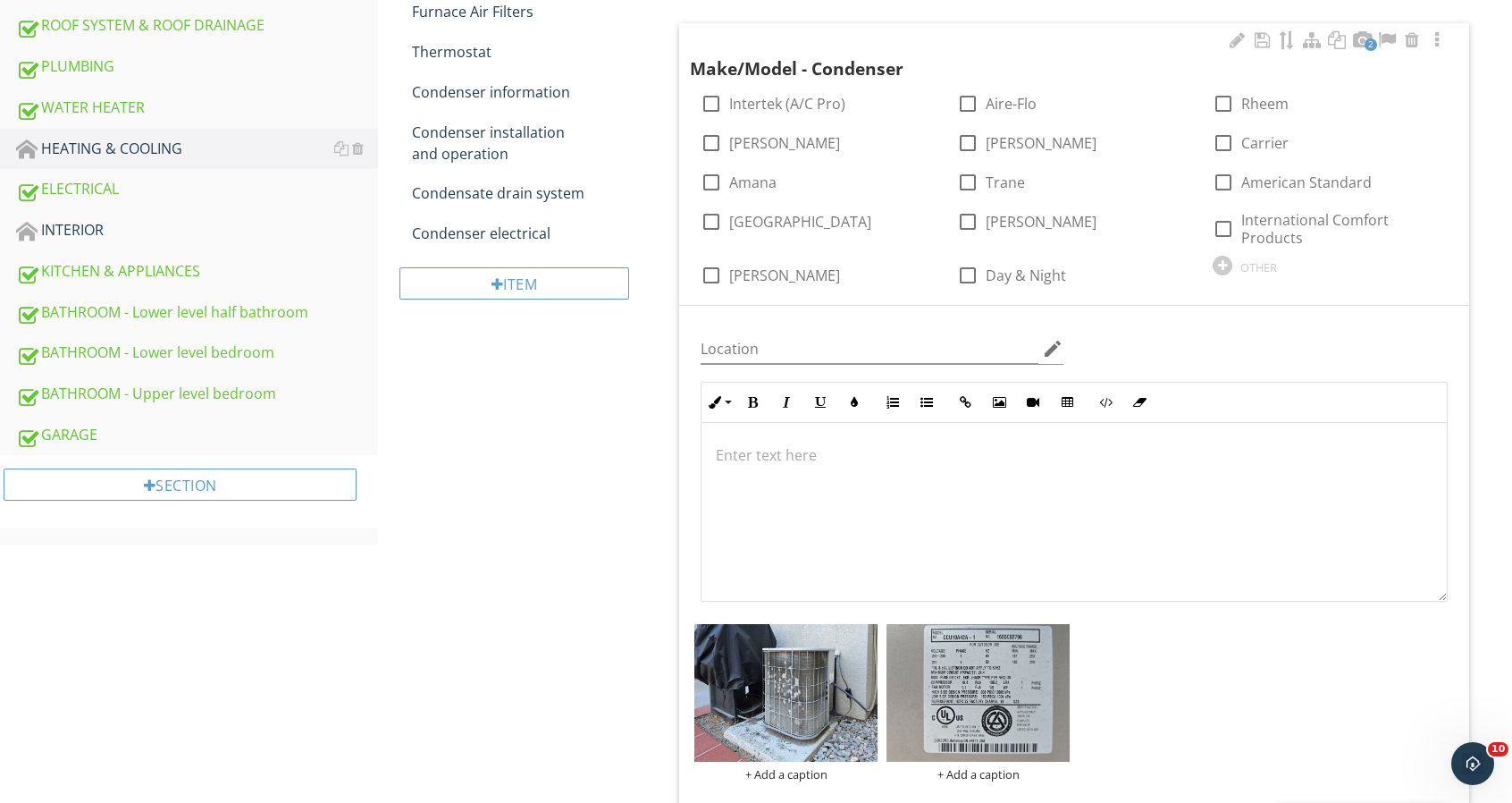
scroll to position [715, 0]
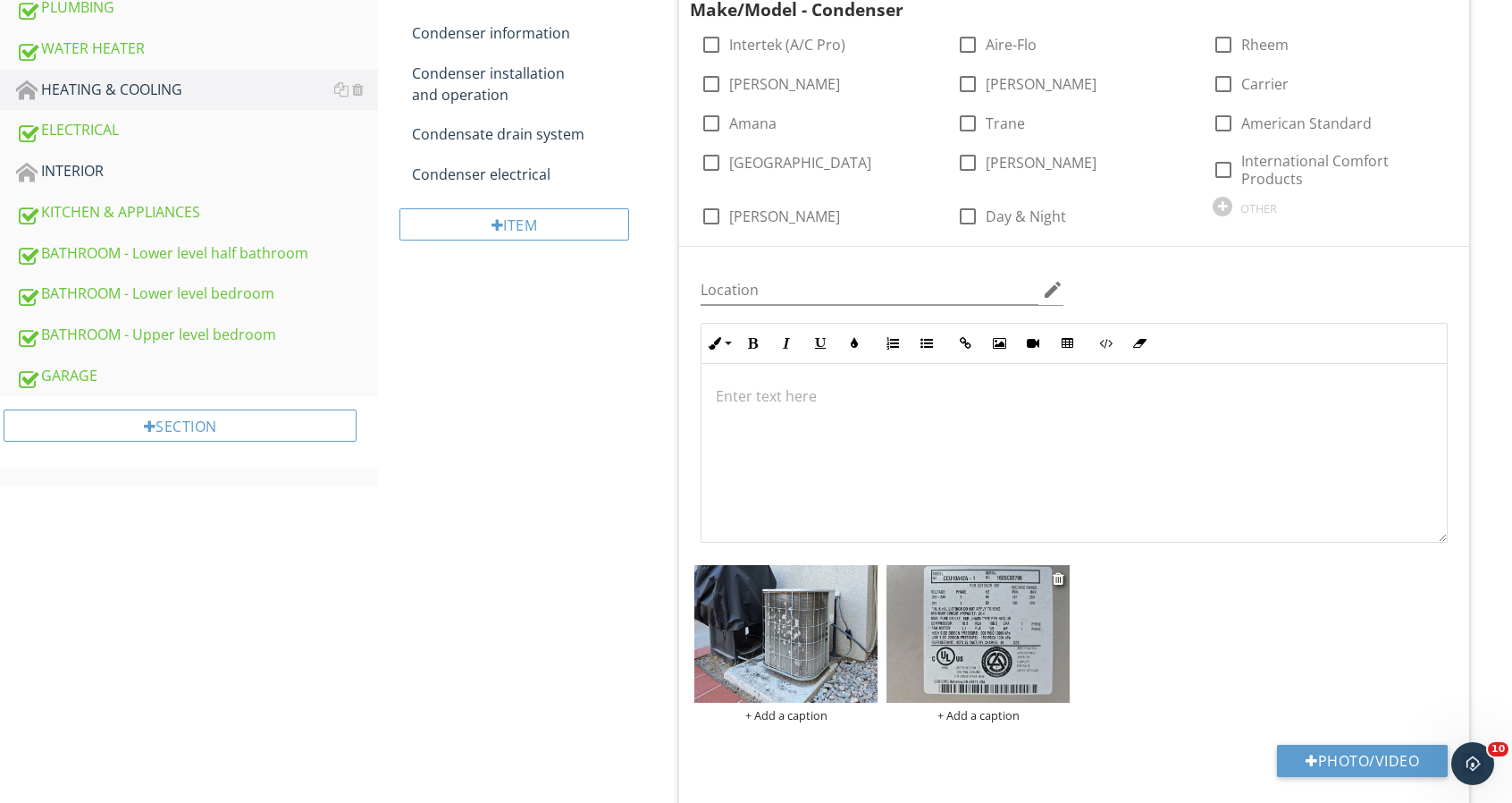
click at [1028, 605] on img at bounding box center [978, 633] width 183 height 137
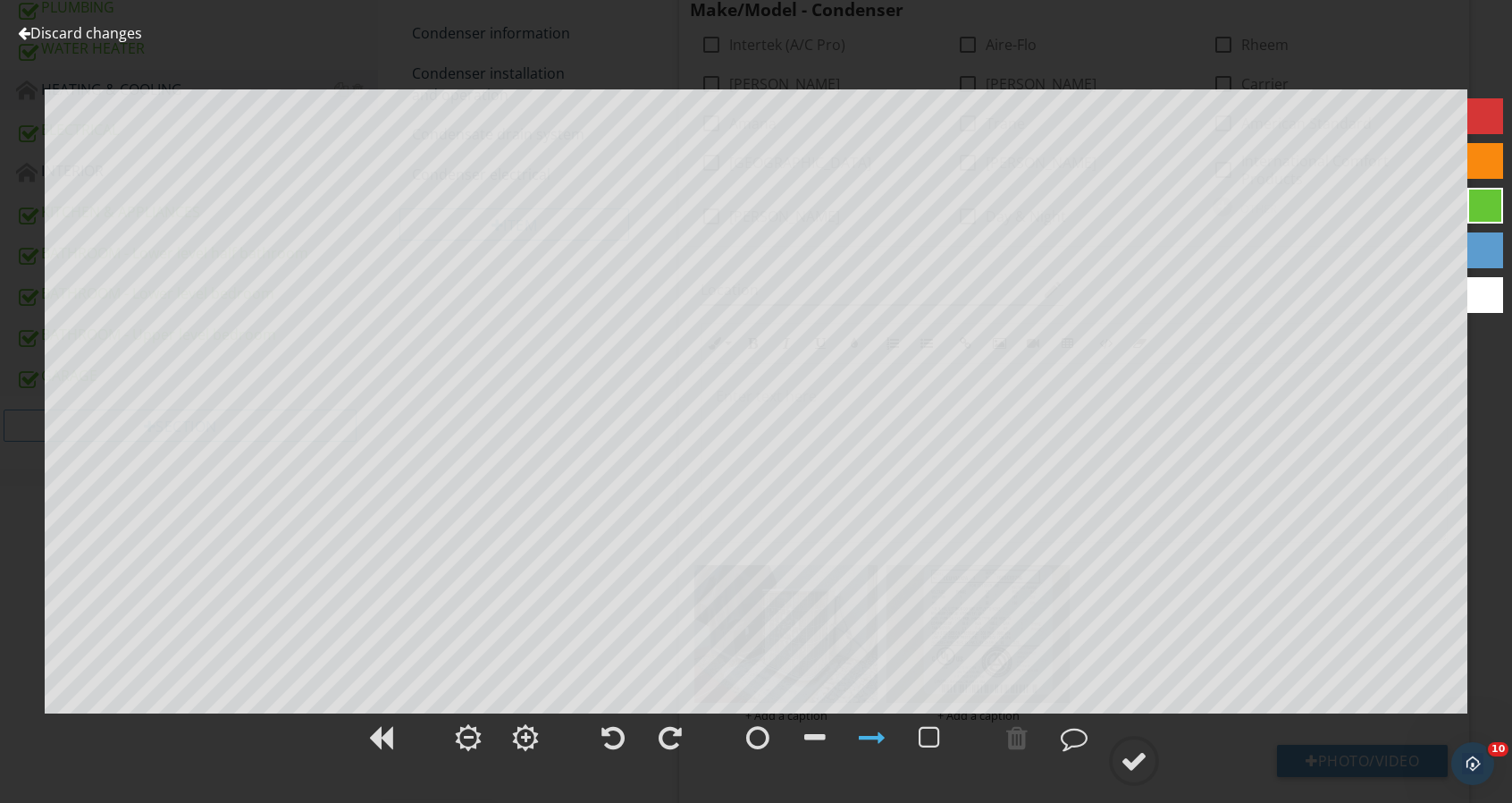
click at [68, 40] on link "Discard changes" at bounding box center [80, 34] width 124 height 20
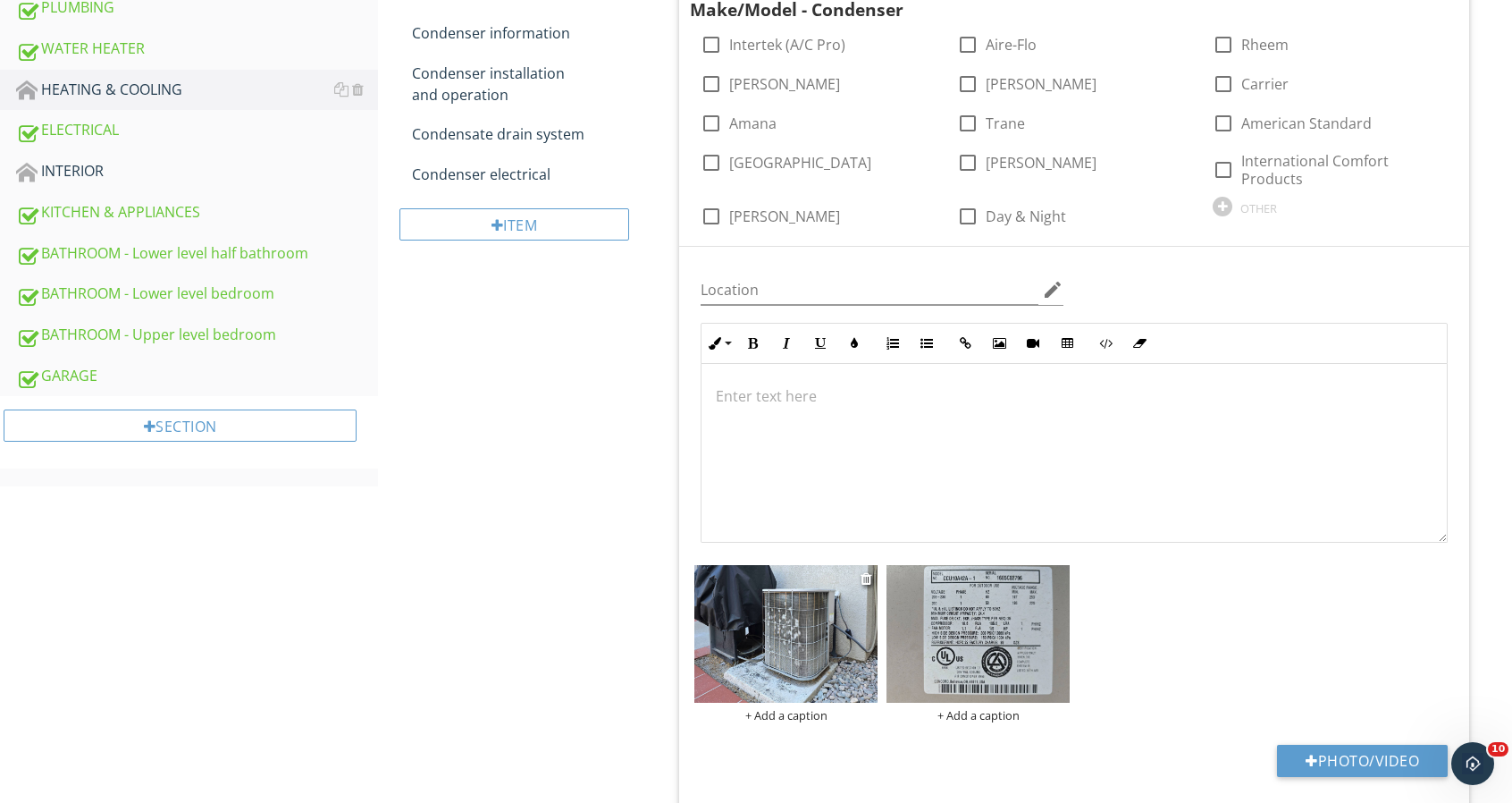
click at [846, 632] on img at bounding box center [786, 633] width 183 height 137
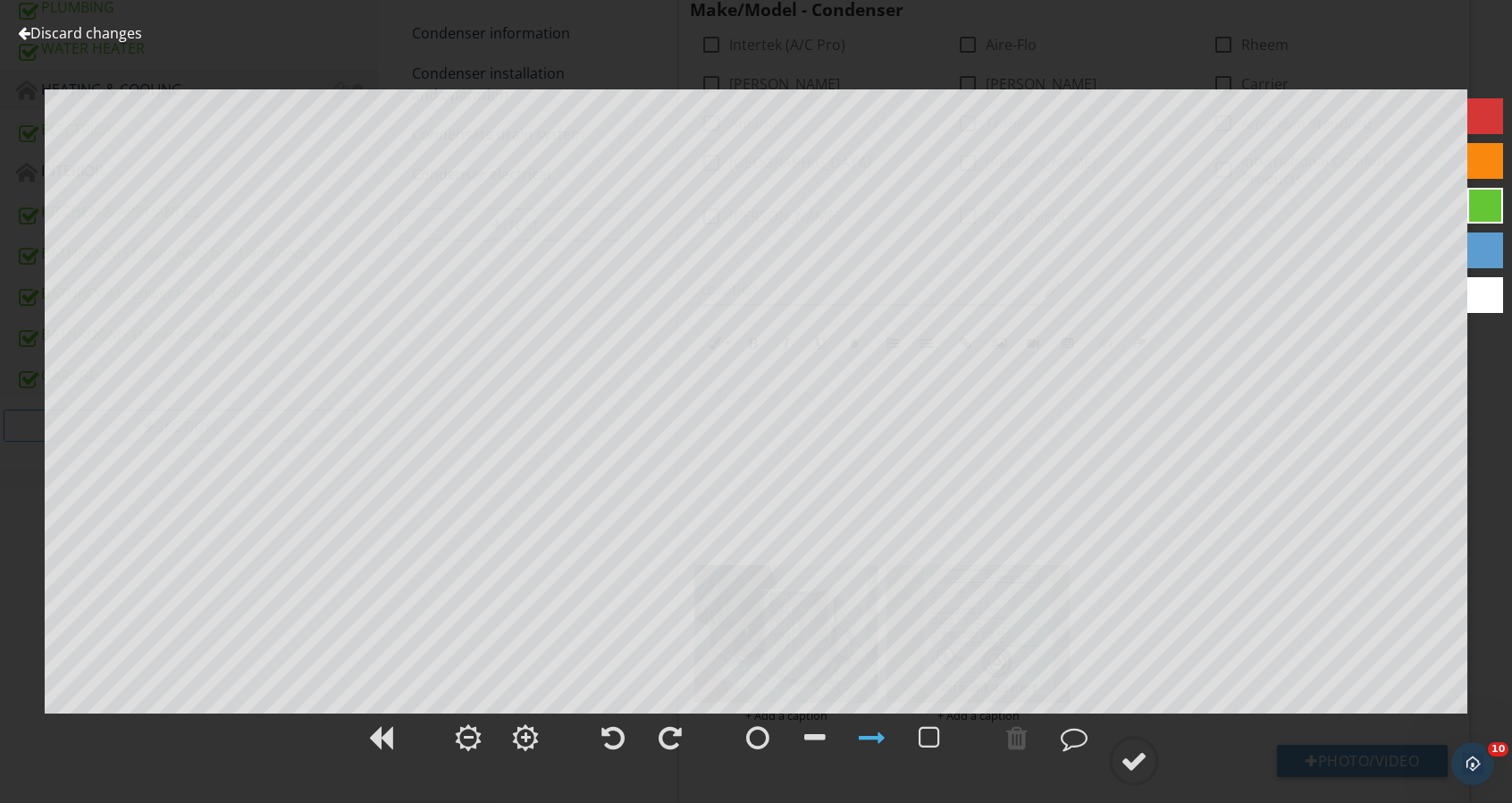
click at [98, 32] on link "Discard changes" at bounding box center [80, 34] width 124 height 20
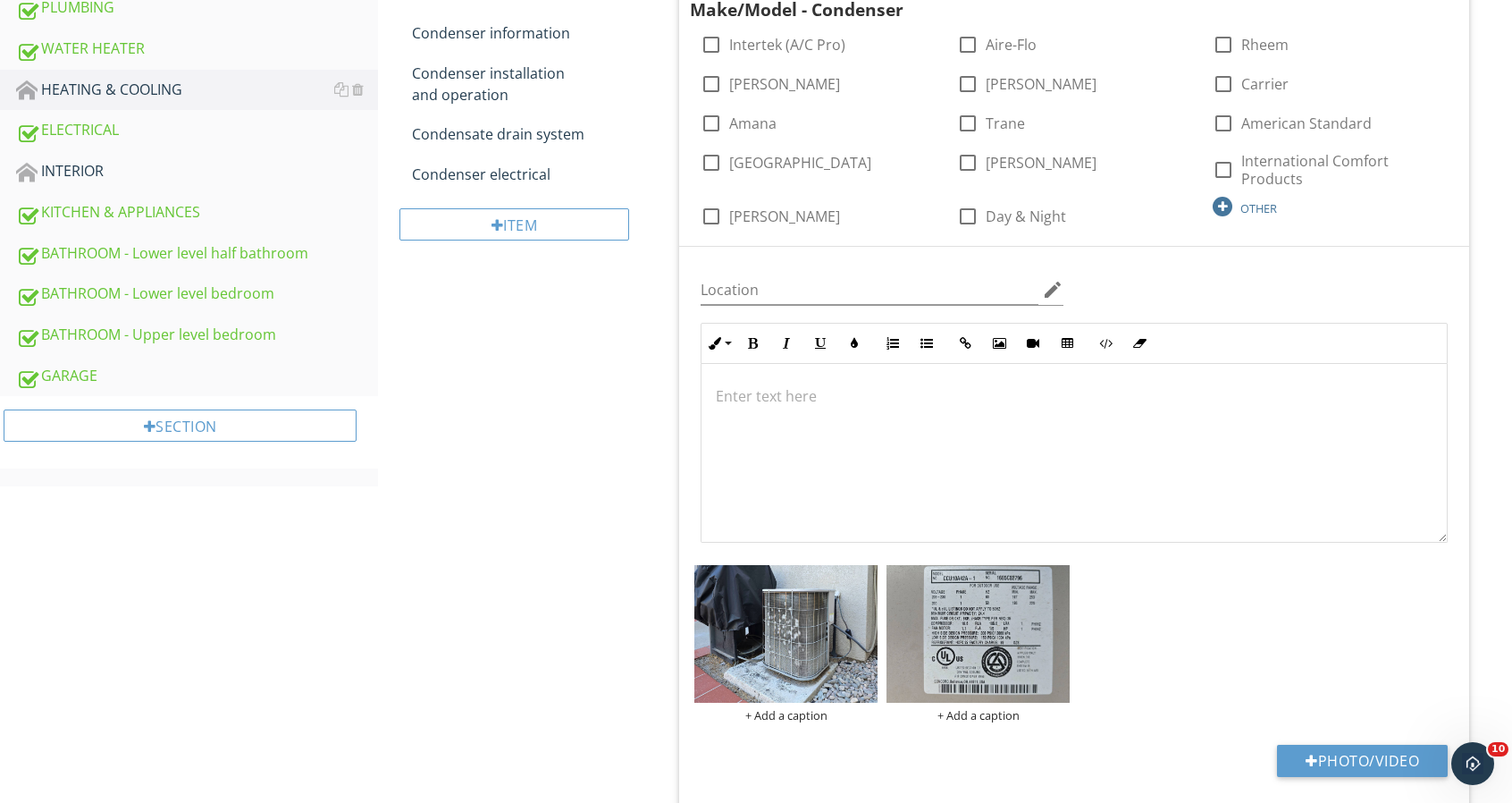
click at [1227, 205] on div at bounding box center [1223, 207] width 20 height 20
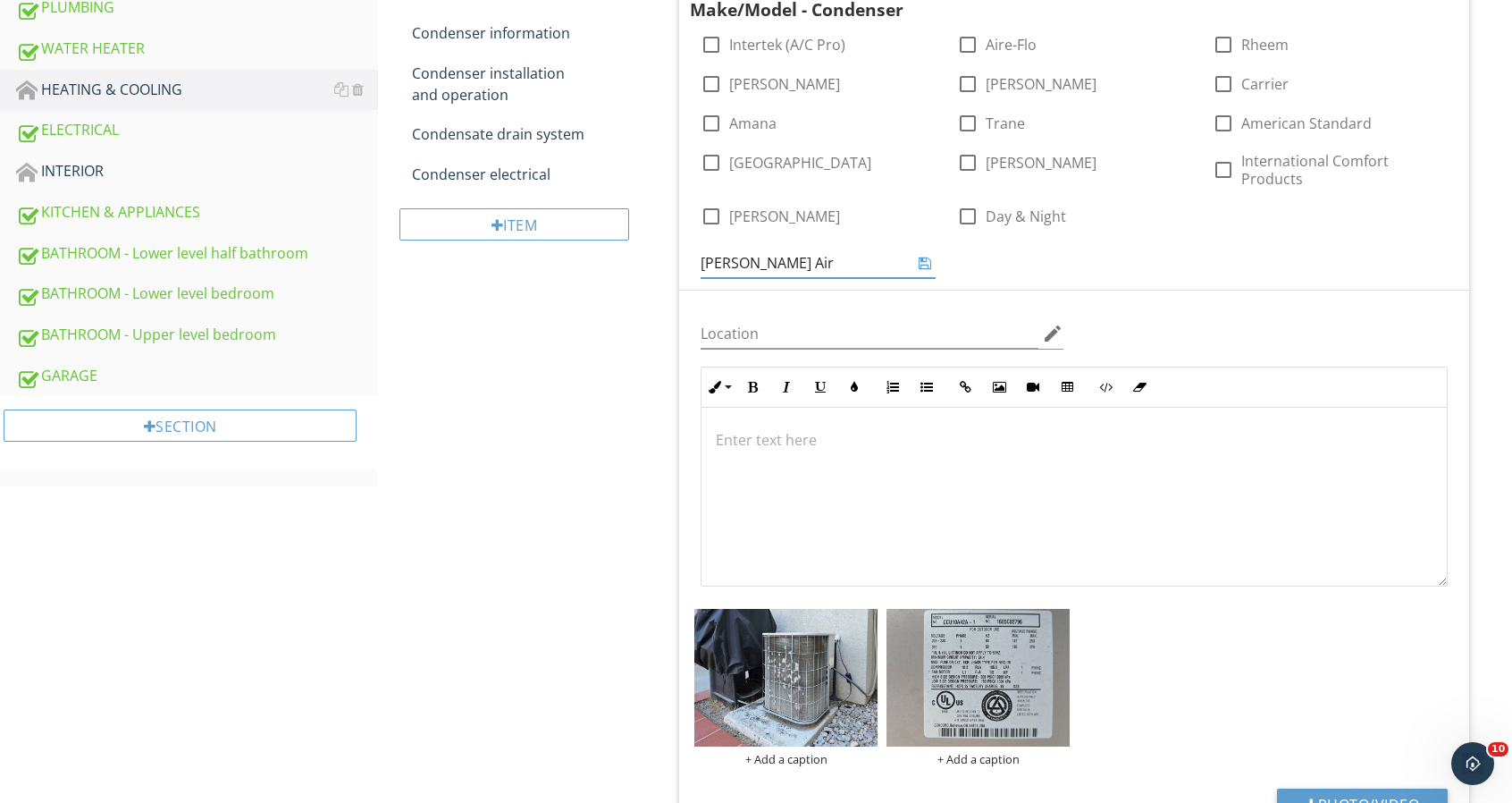
type input "Armstrong Air"
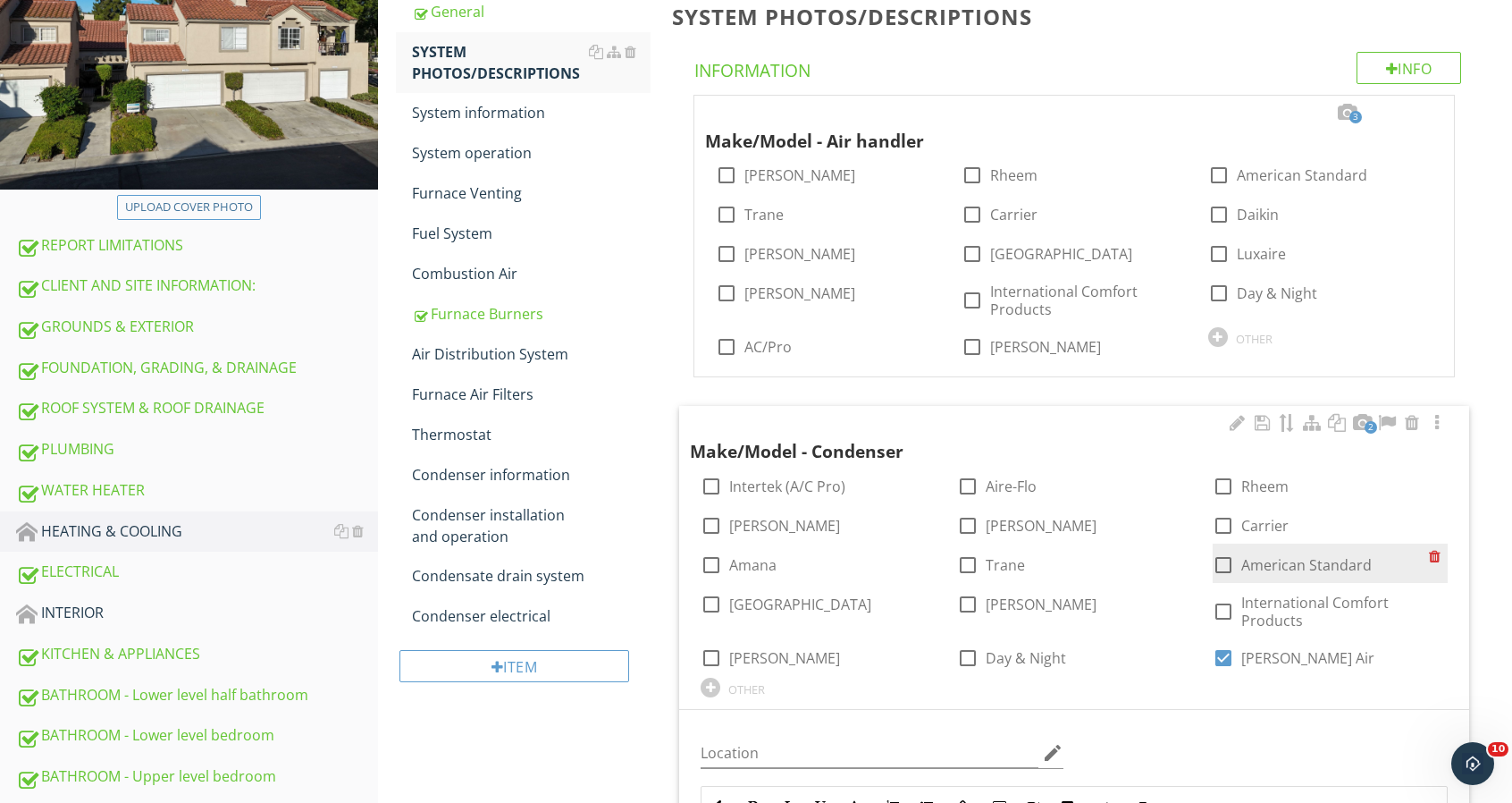
scroll to position [269, 0]
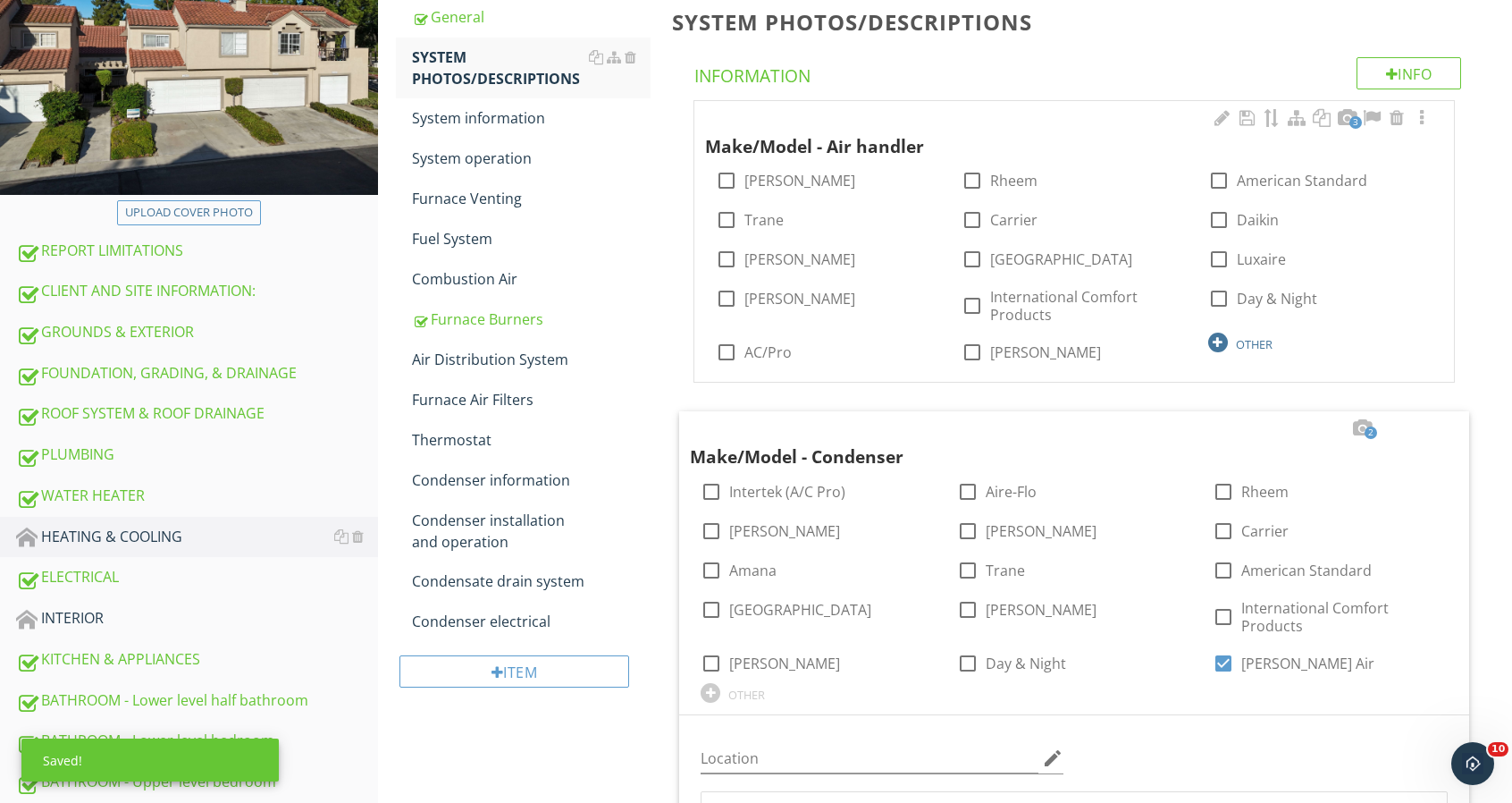
click at [1228, 344] on div "OTHER" at bounding box center [1320, 341] width 224 height 22
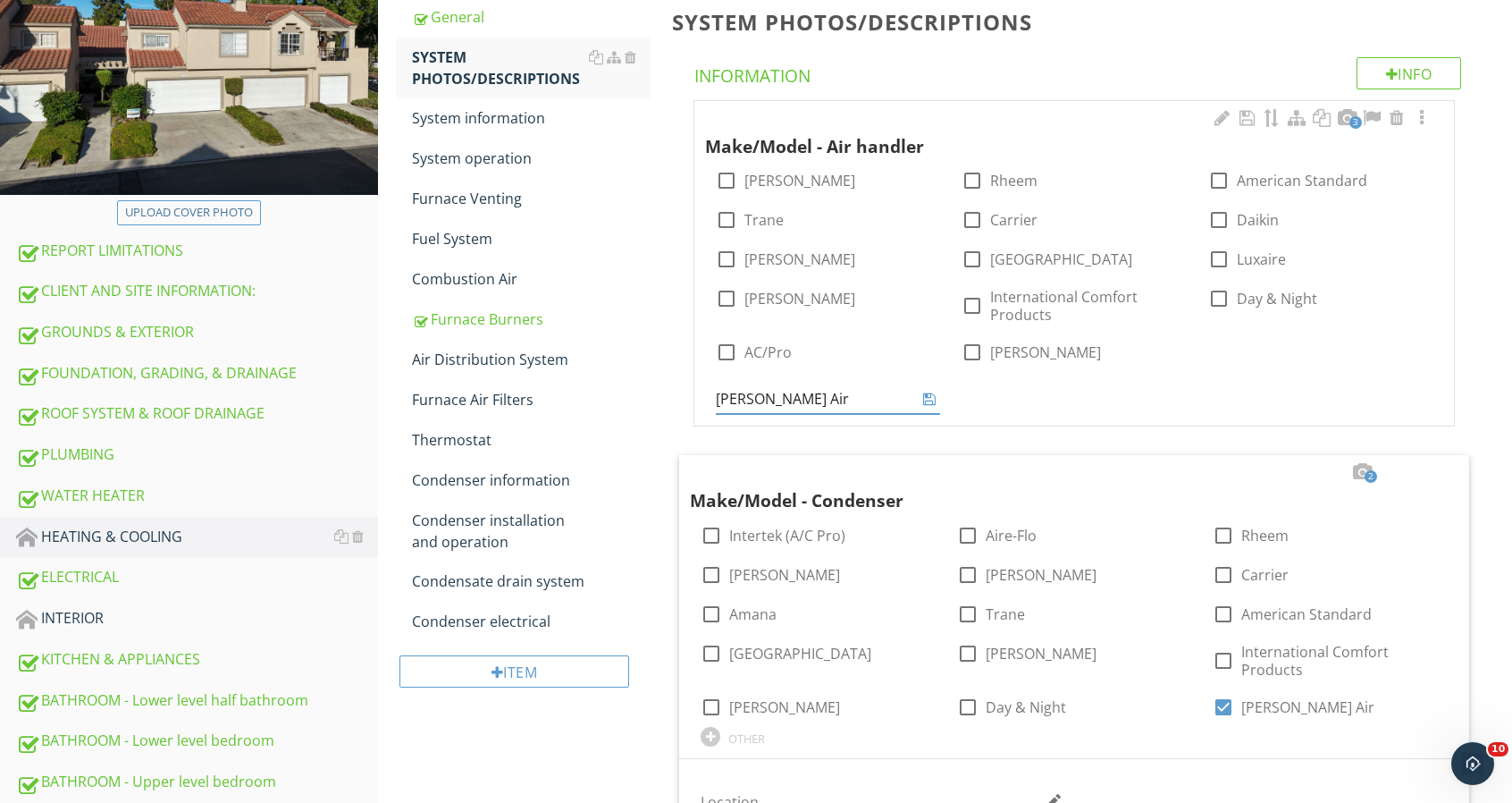
type input "Armstrong Air"
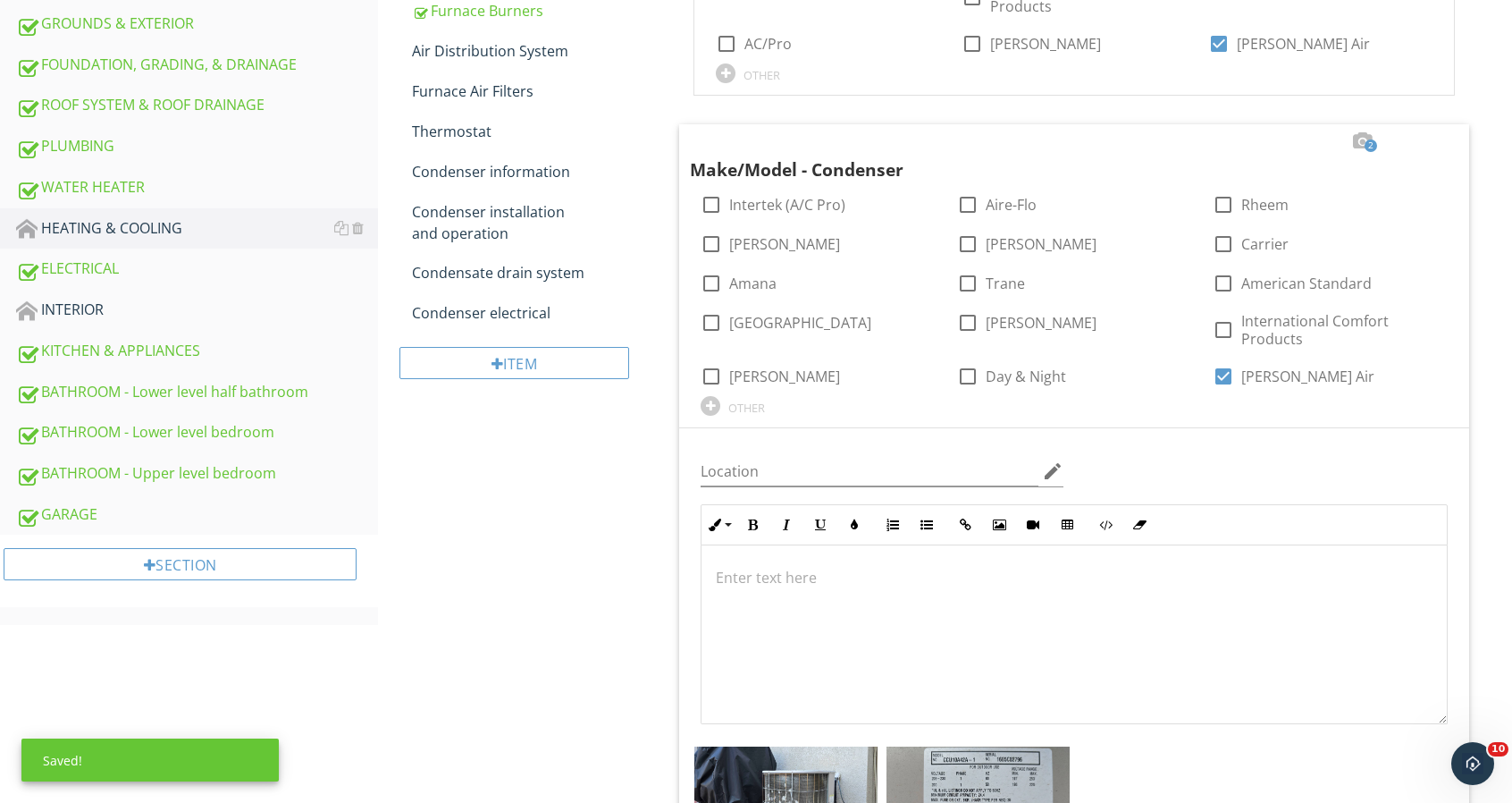
scroll to position [805, 0]
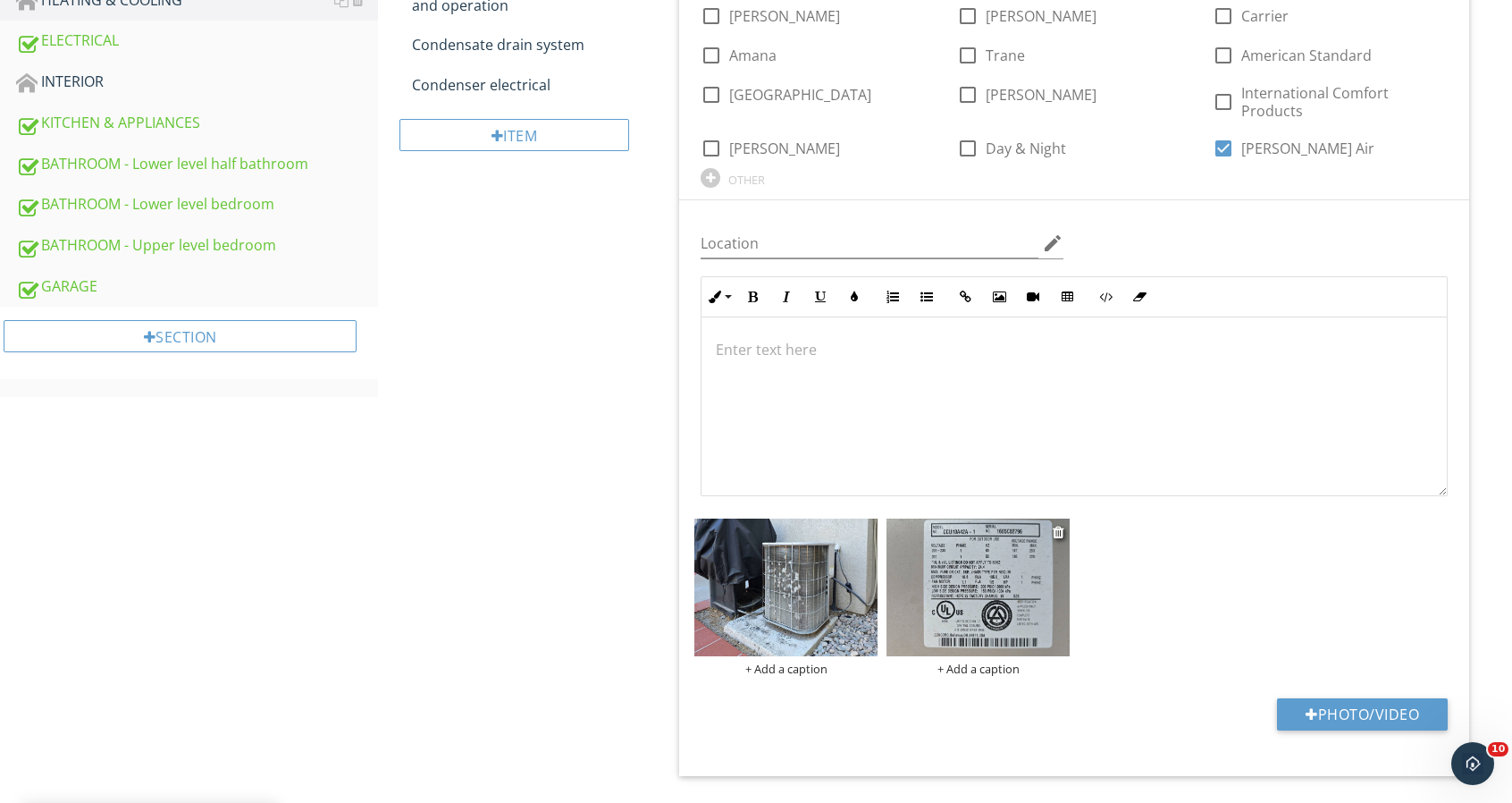
click at [999, 550] on img at bounding box center [978, 586] width 183 height 137
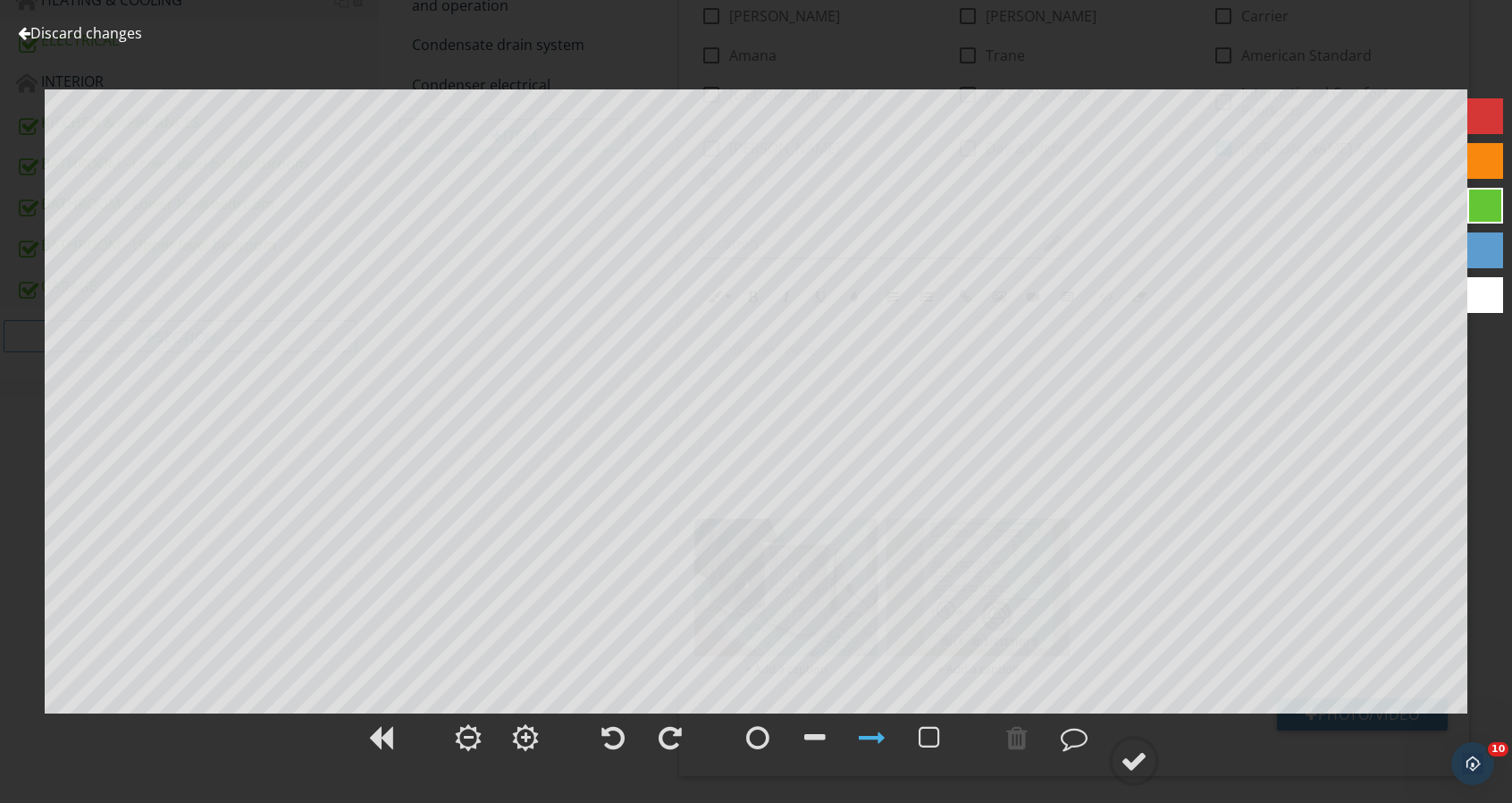
click at [44, 41] on link "Discard changes" at bounding box center [80, 34] width 124 height 20
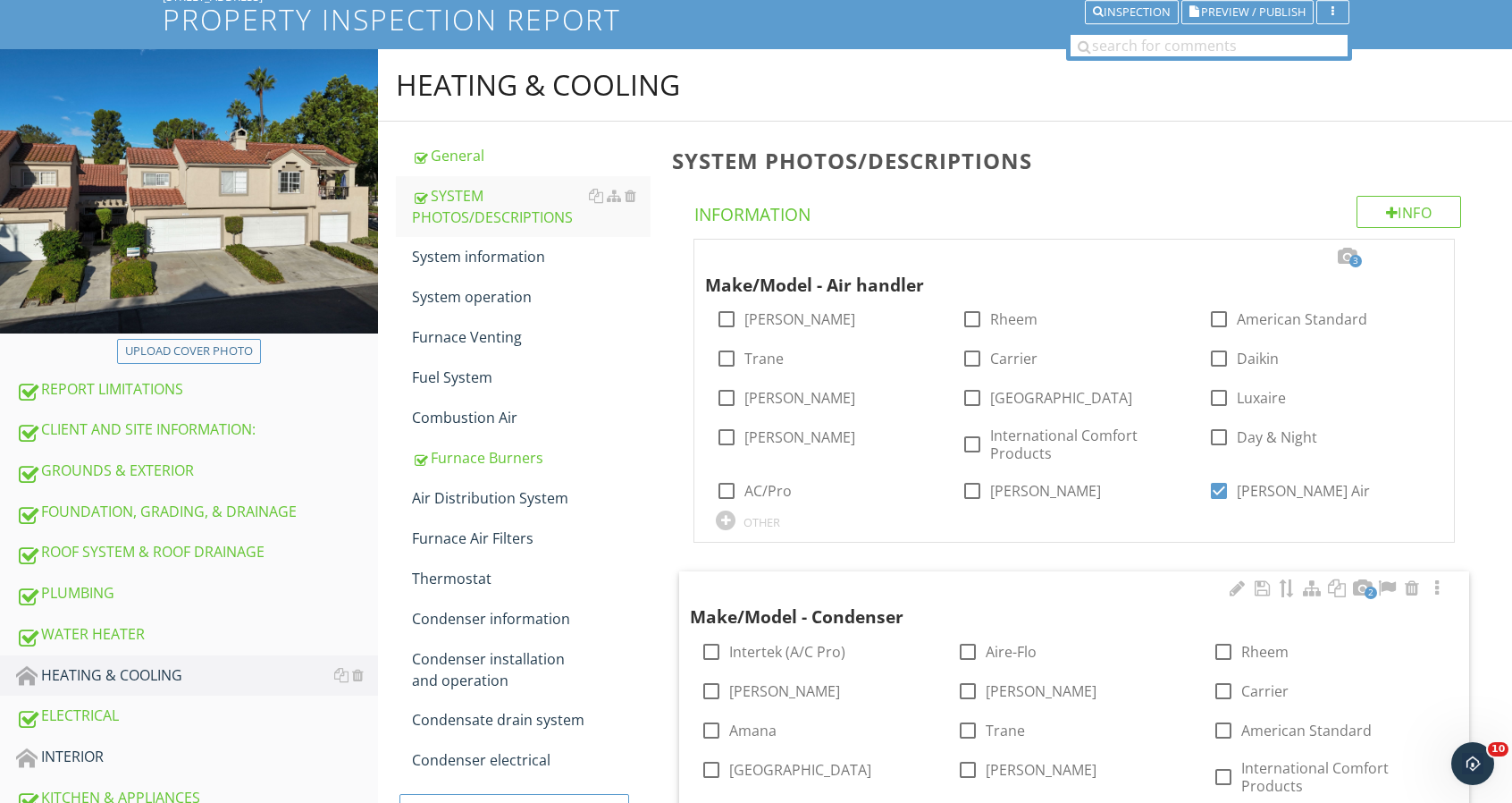
scroll to position [89, 0]
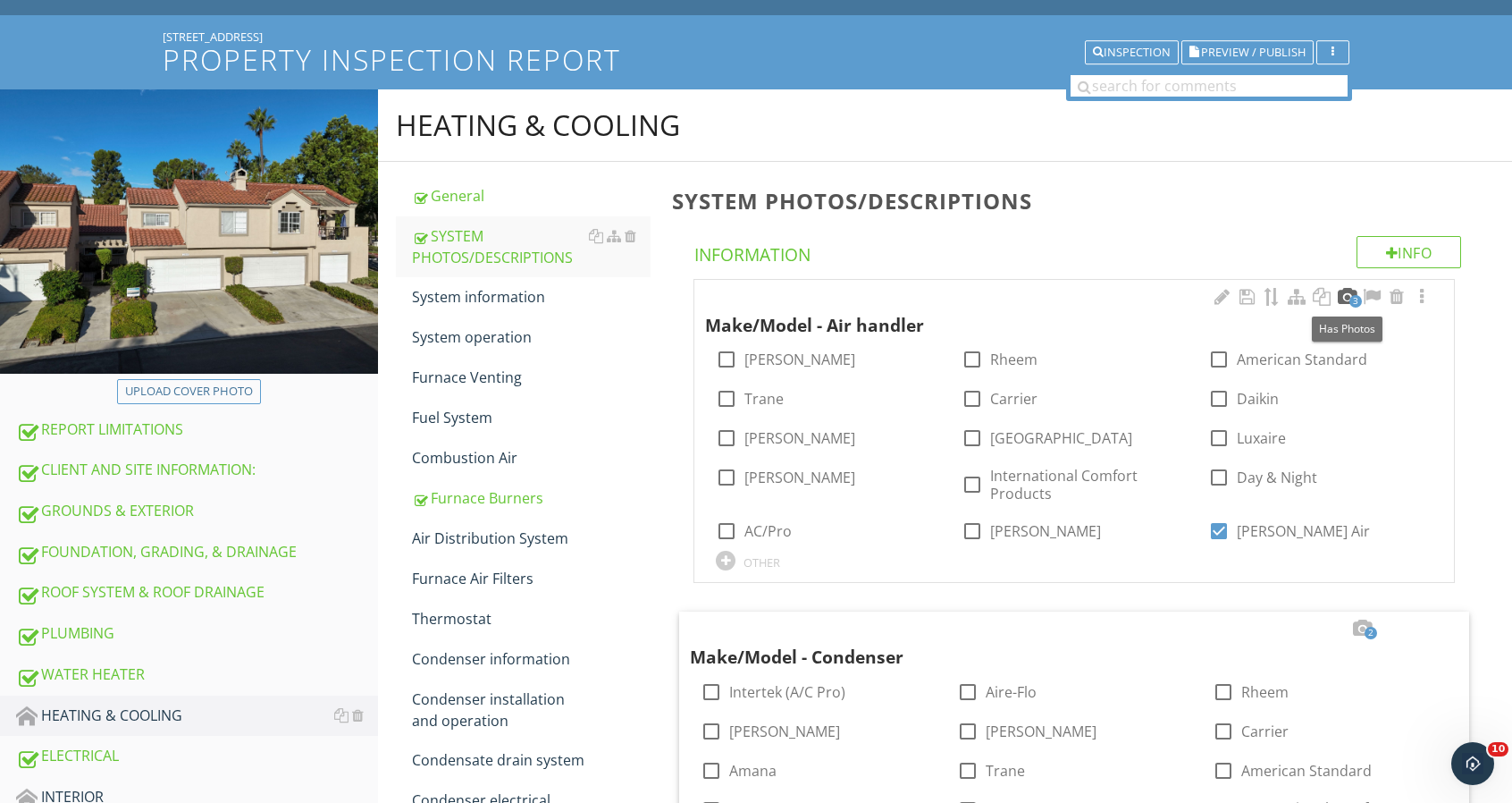
click at [1347, 294] on div at bounding box center [1347, 297] width 22 height 18
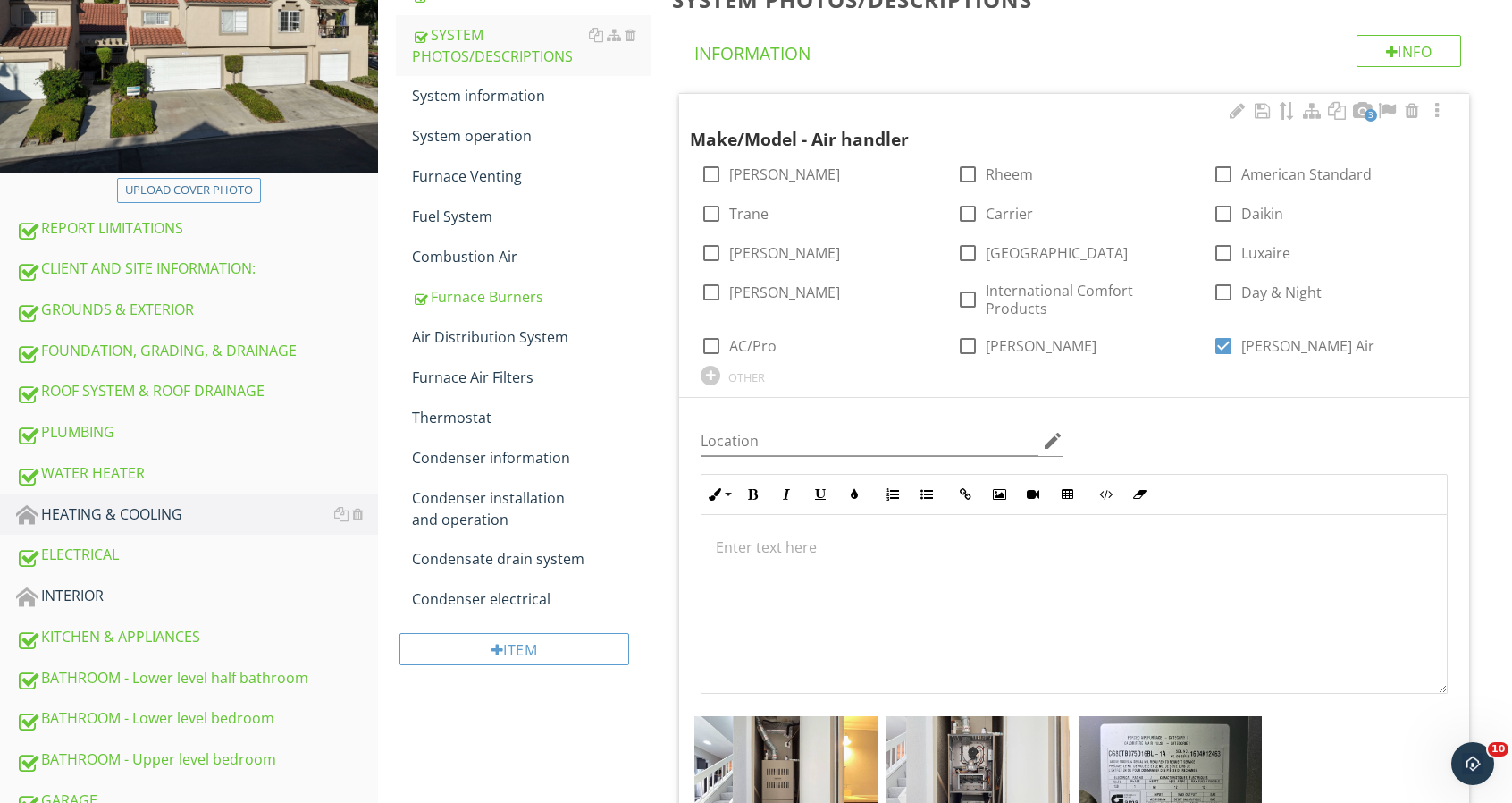
scroll to position [358, 0]
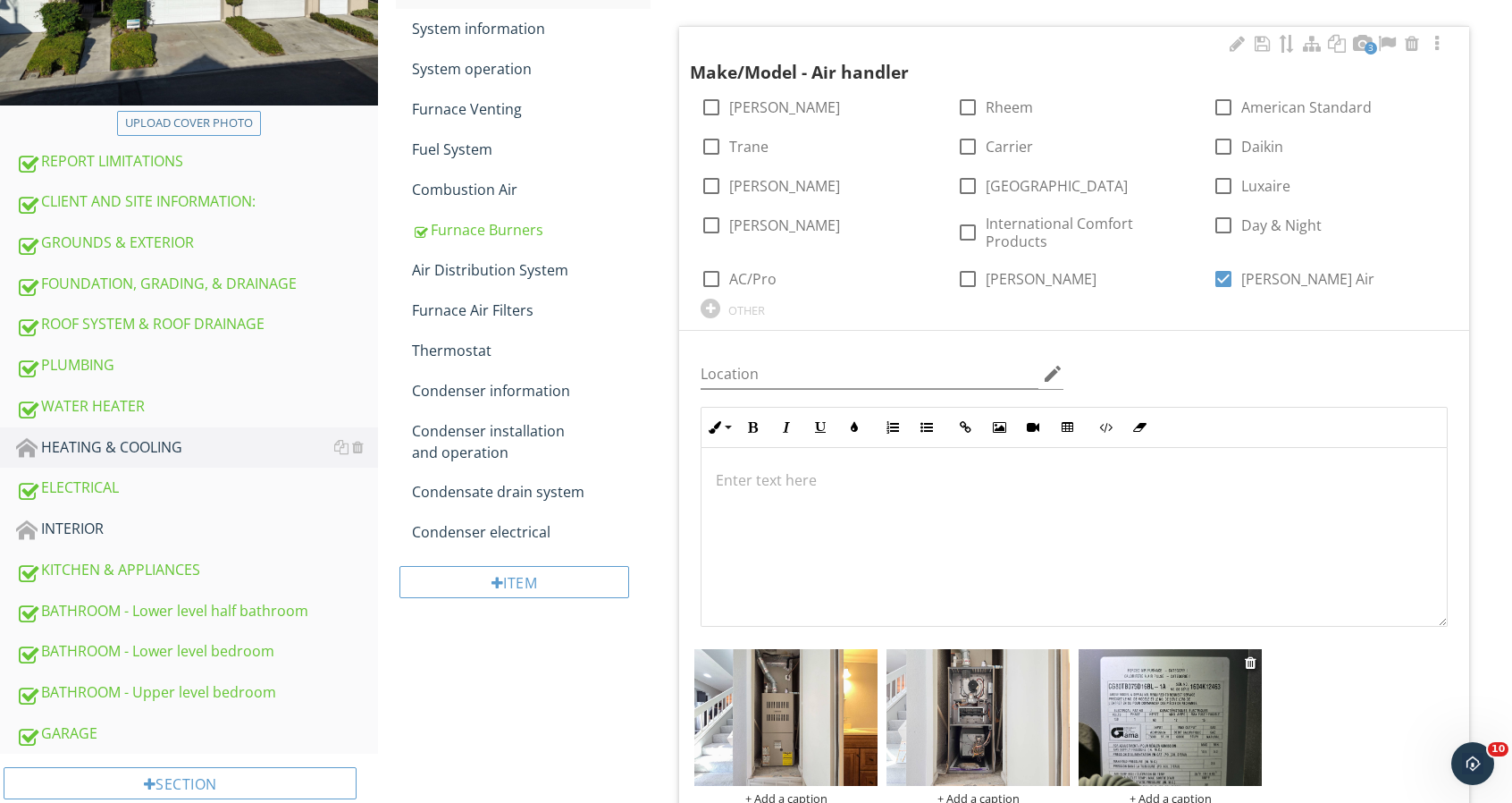
click at [1182, 747] on img at bounding box center [1170, 717] width 183 height 137
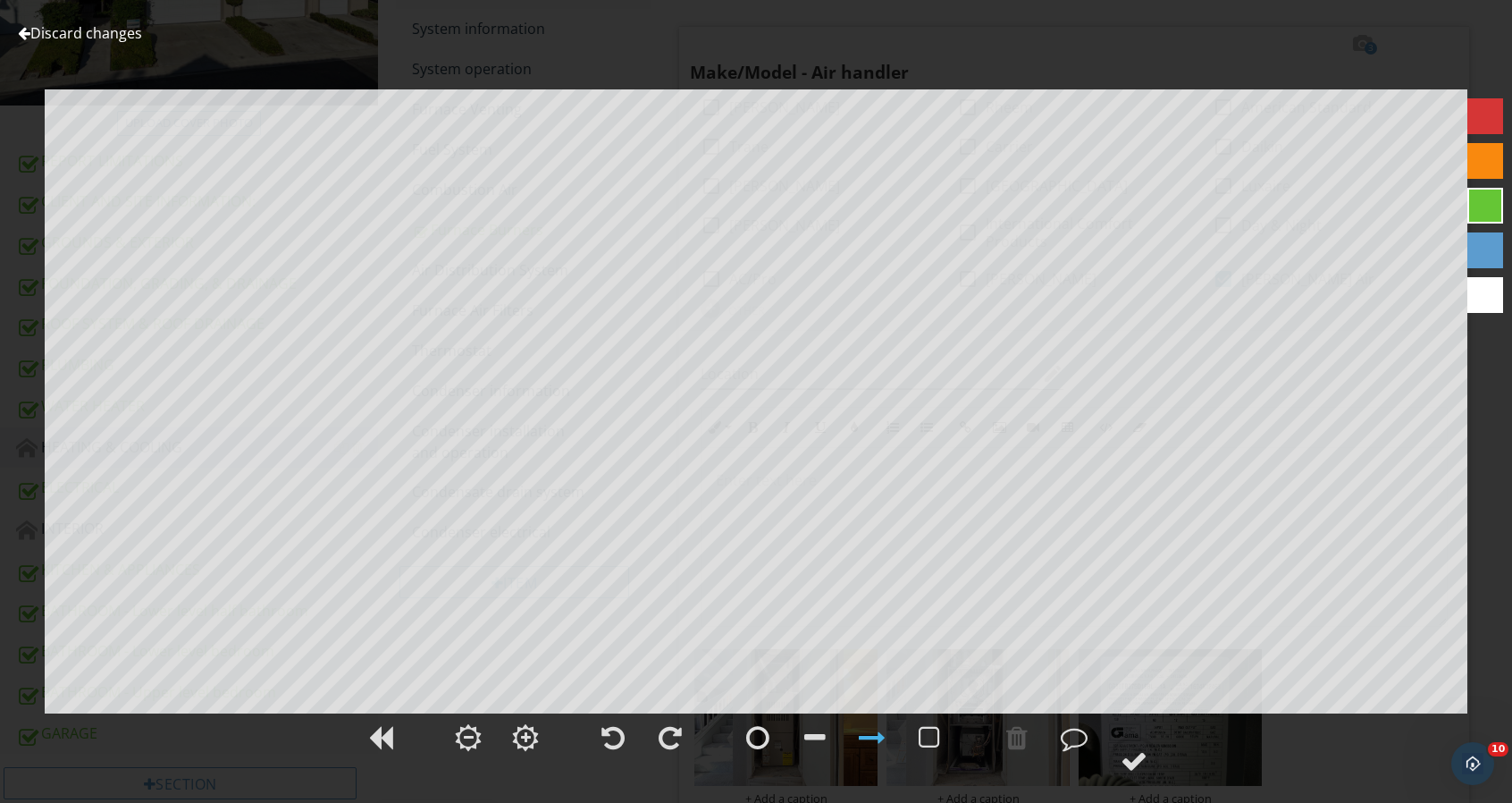
click at [89, 38] on link "Discard changes" at bounding box center [80, 34] width 124 height 20
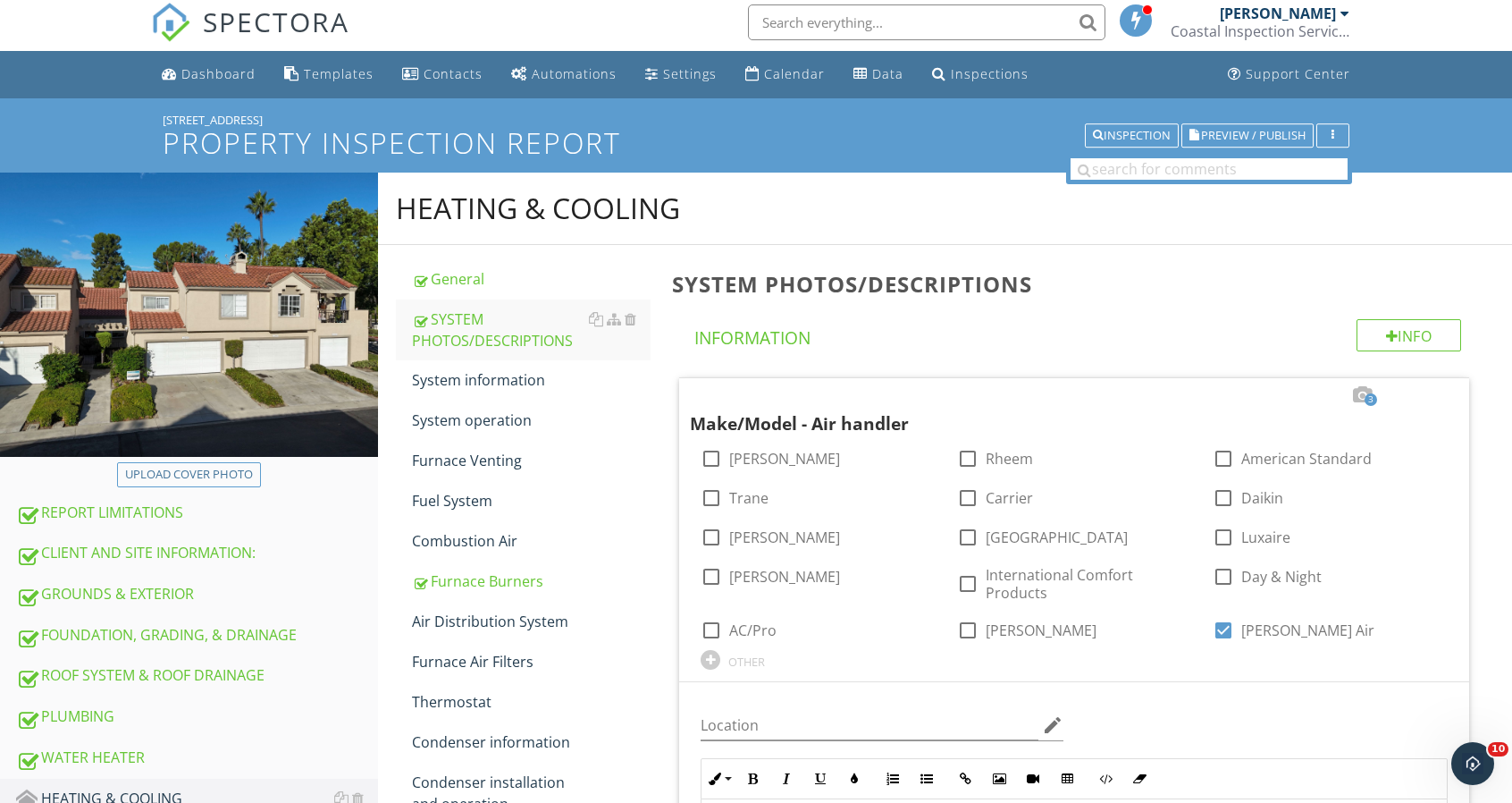
scroll to position [0, 0]
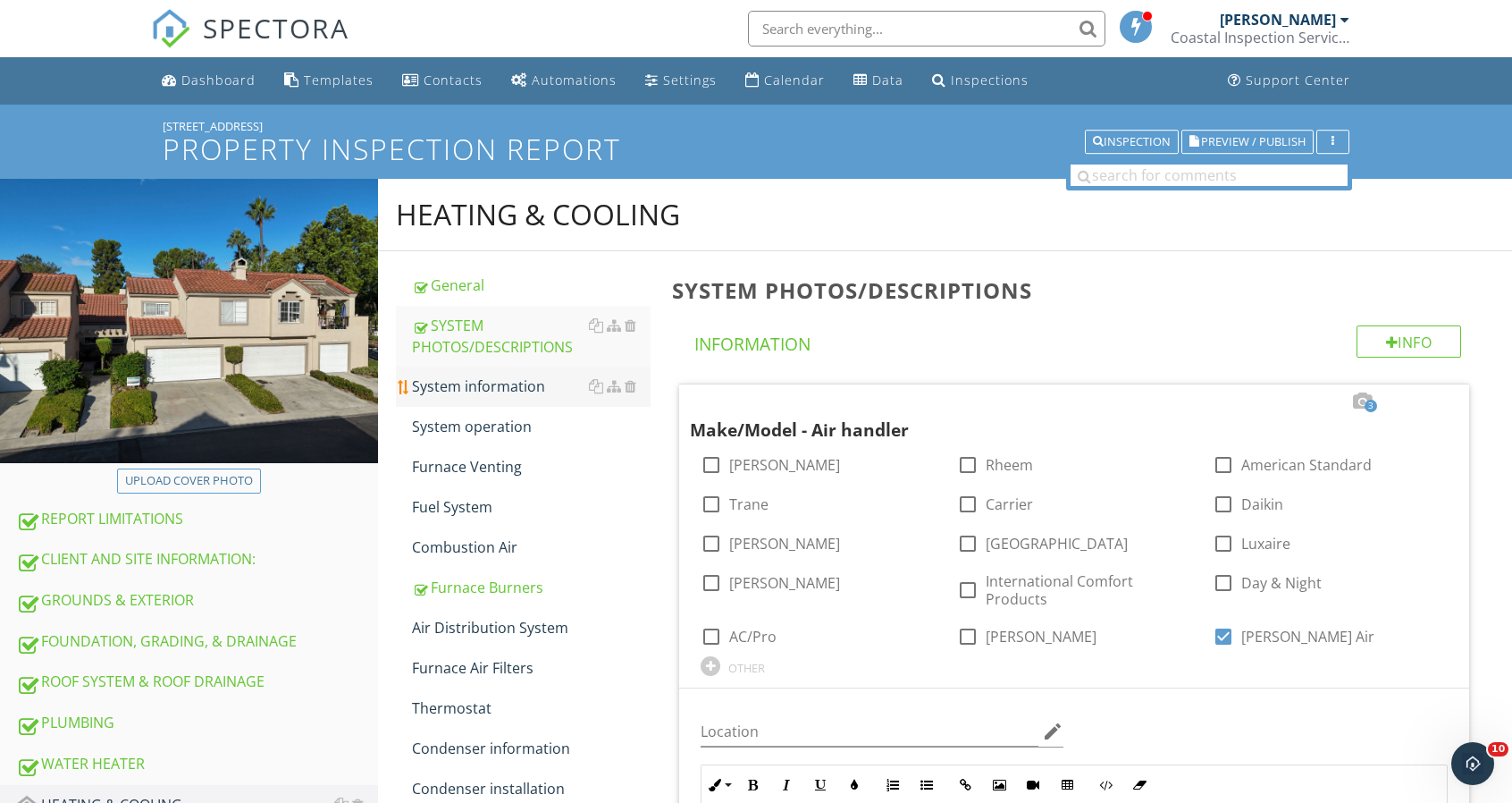
drag, startPoint x: 449, startPoint y: 392, endPoint x: 475, endPoint y: 390, distance: 26.1
click at [449, 391] on div "System information" at bounding box center [532, 386] width 238 height 22
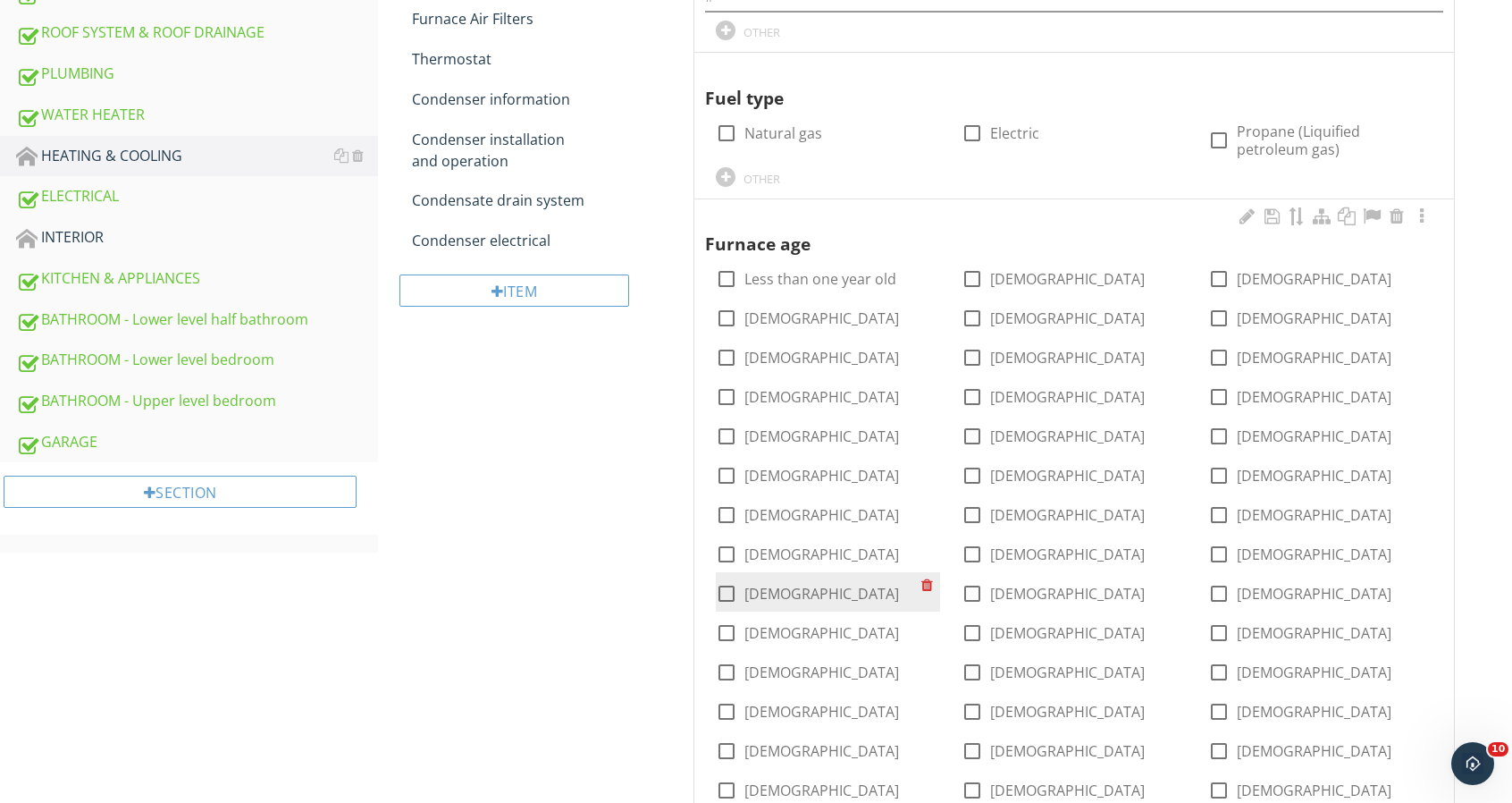
scroll to position [715, 0]
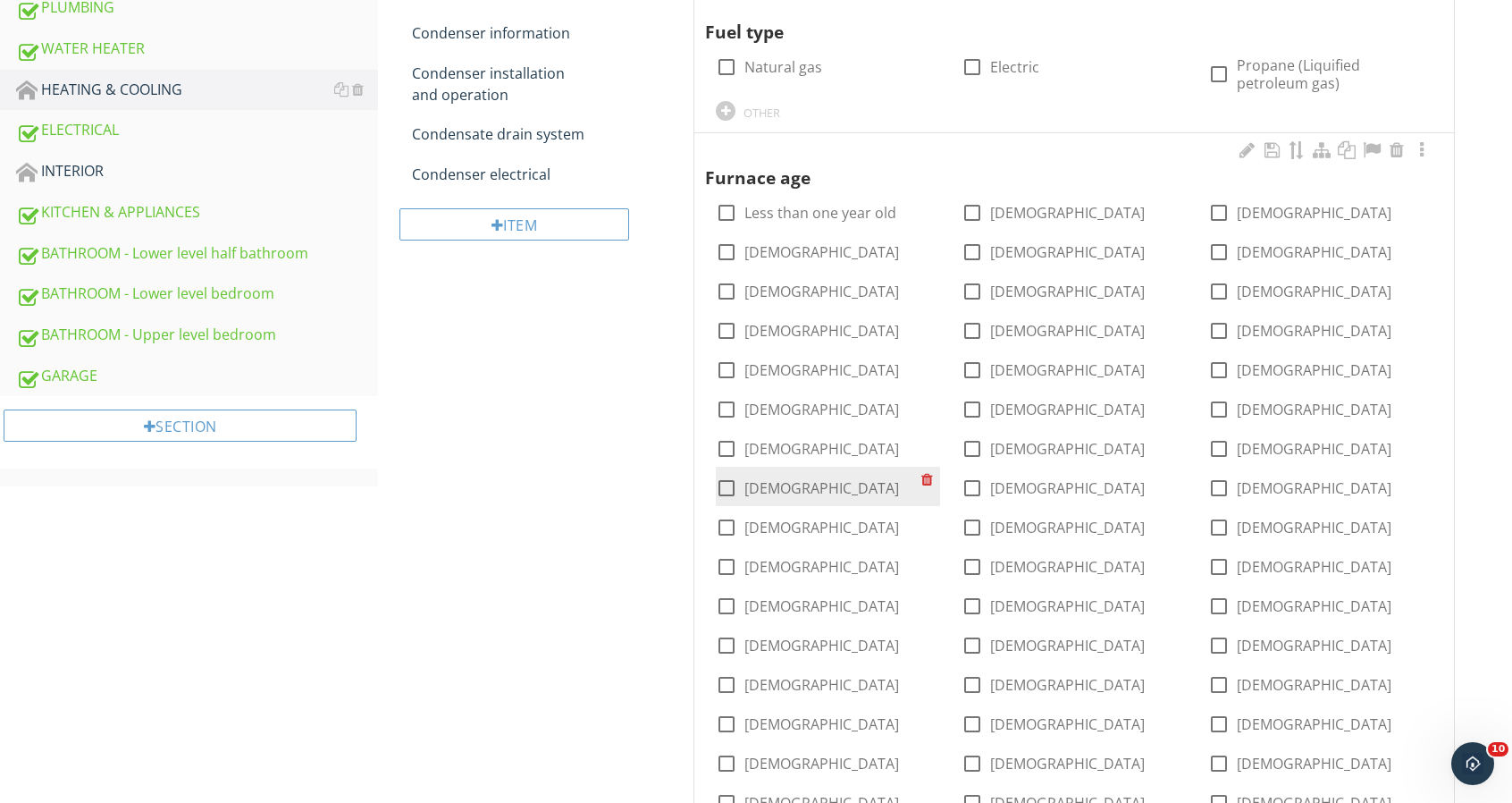
click at [727, 490] on div at bounding box center [726, 487] width 30 height 30
checkbox input "true"
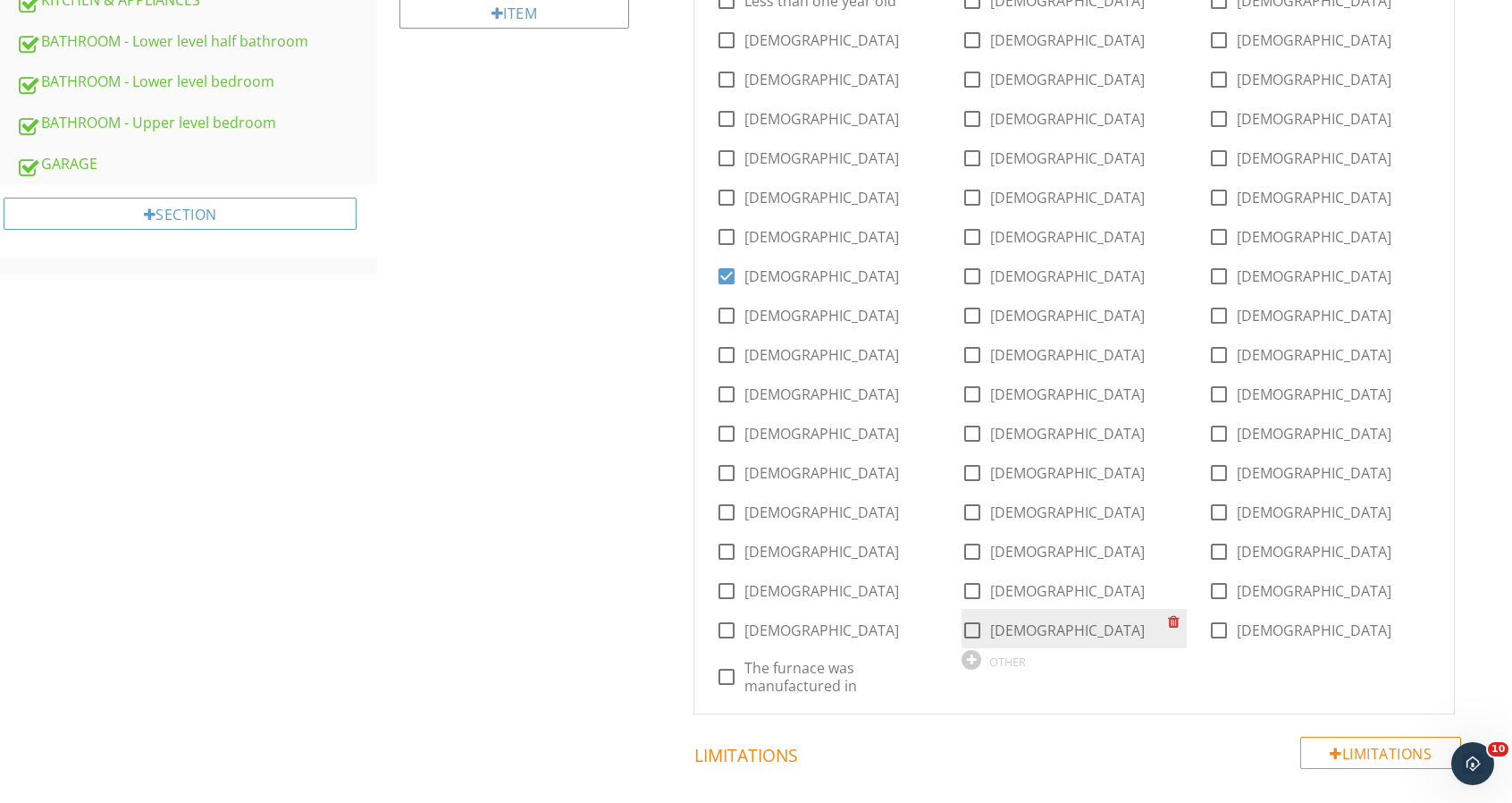
scroll to position [983, 0]
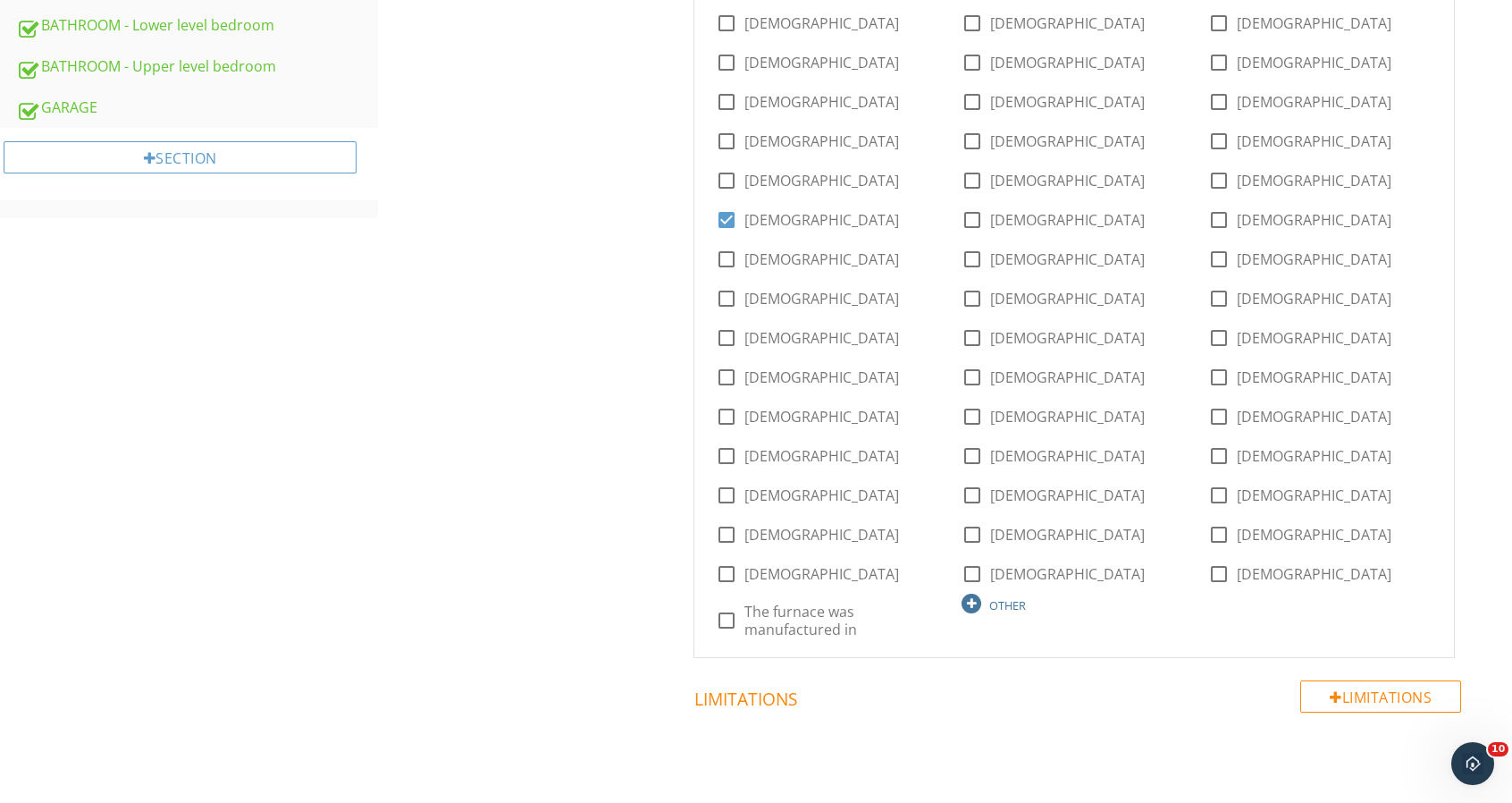
click at [983, 598] on div "OTHER" at bounding box center [1073, 603] width 224 height 22
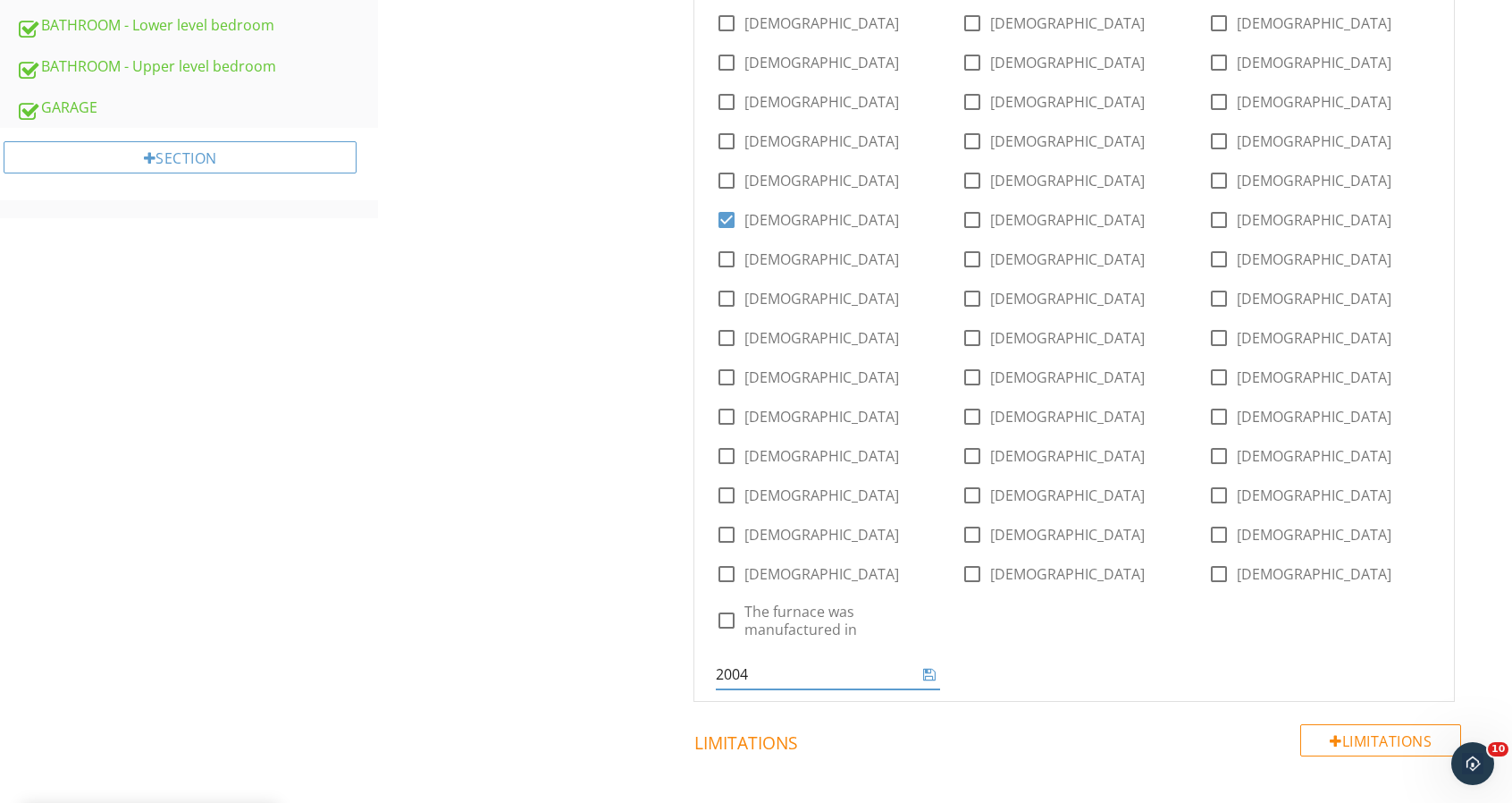
type input "2004"
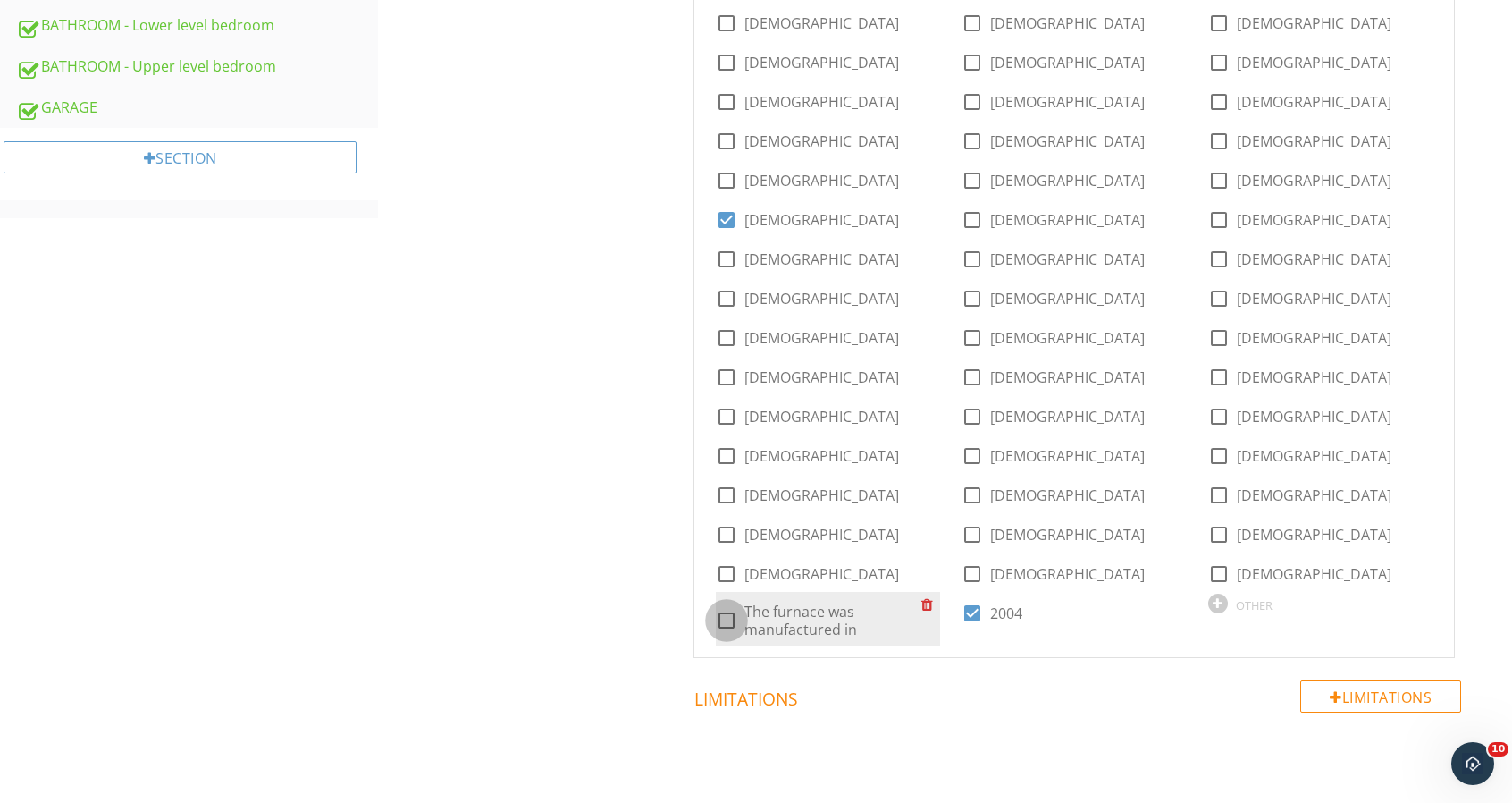
click at [729, 615] on div at bounding box center [726, 620] width 30 height 30
checkbox input "true"
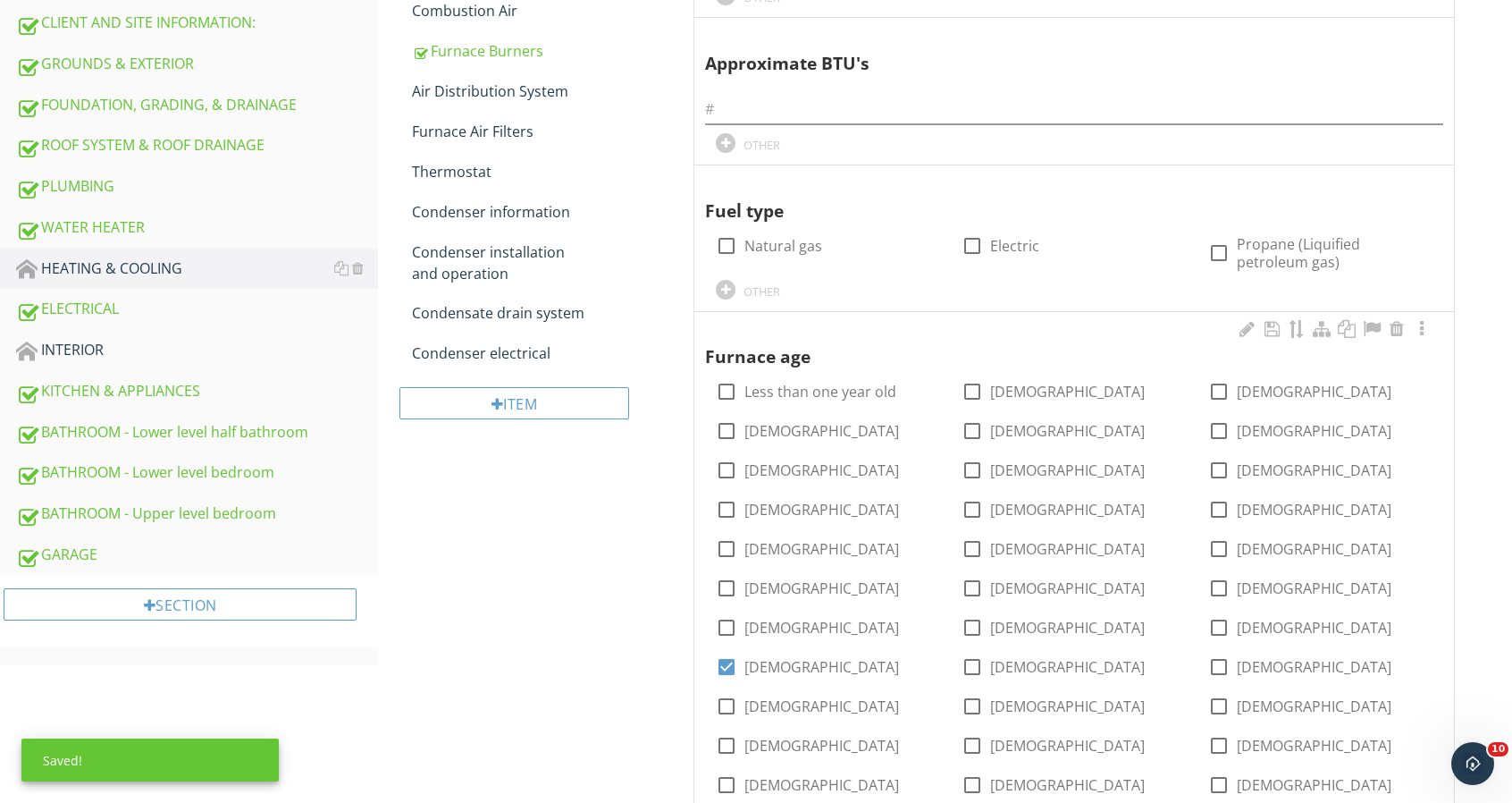
scroll to position [89, 0]
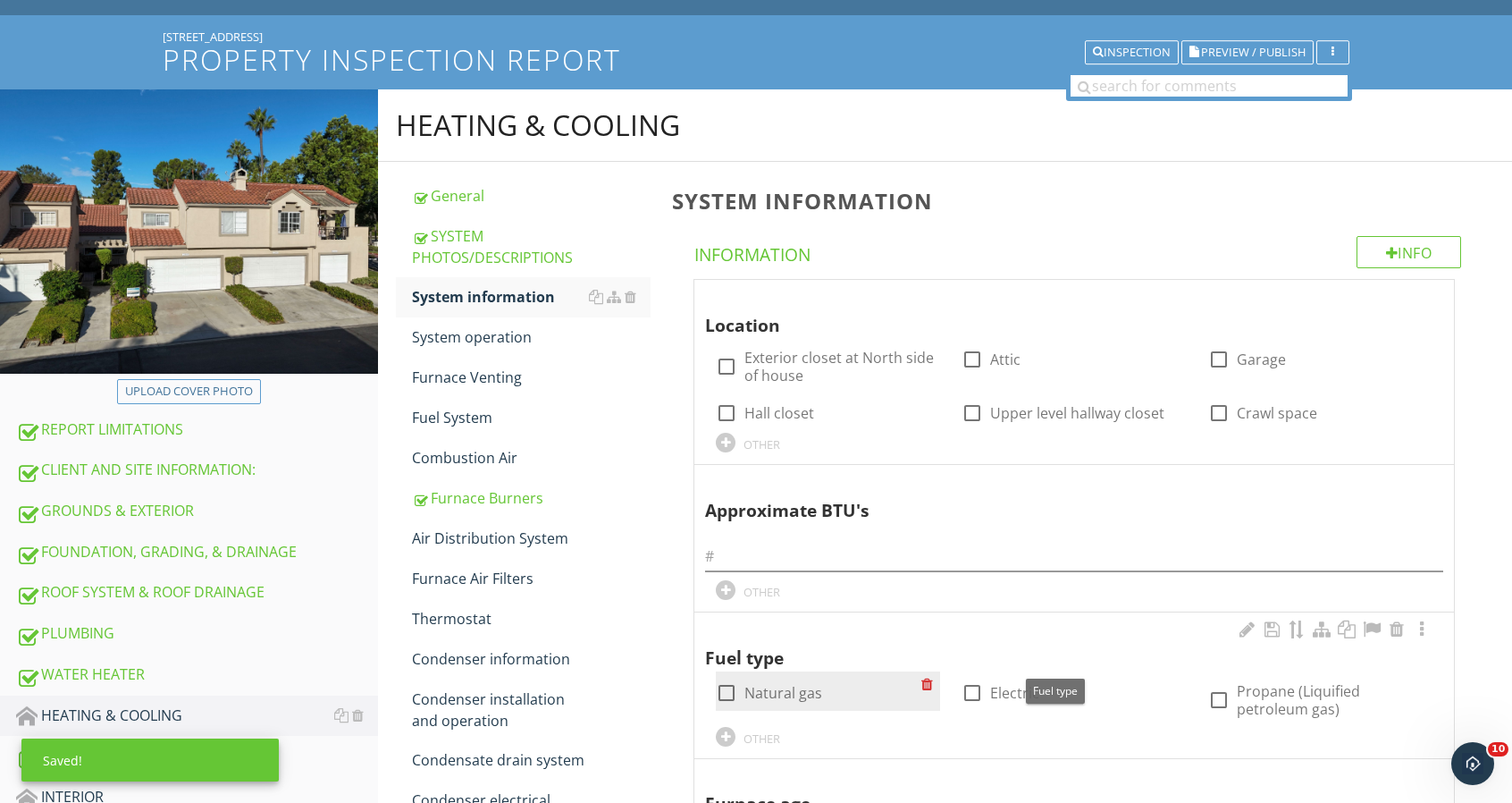
click at [722, 691] on div at bounding box center [726, 692] width 30 height 30
checkbox input "true"
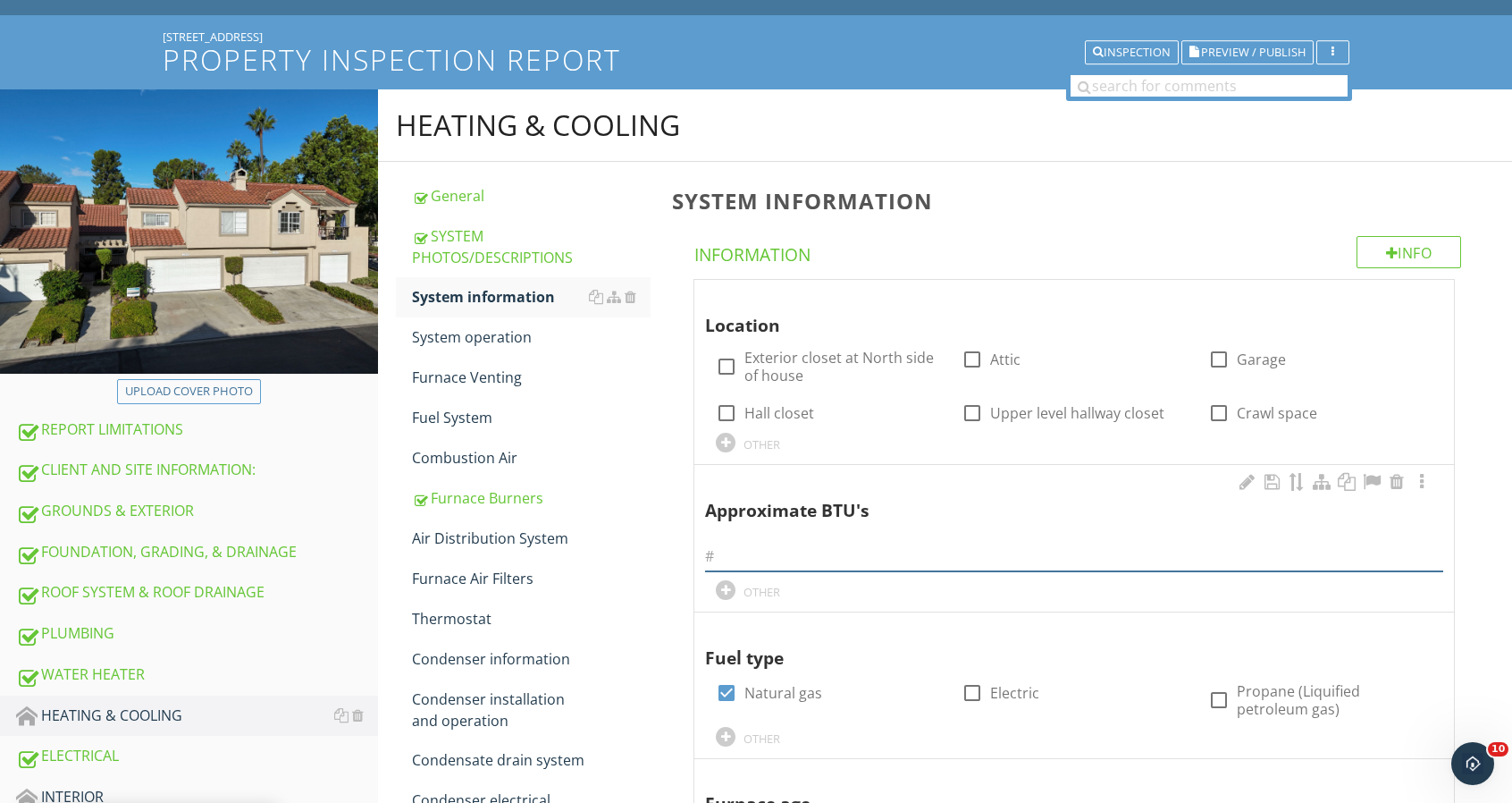
click at [735, 554] on input "text" at bounding box center [1074, 556] width 738 height 29
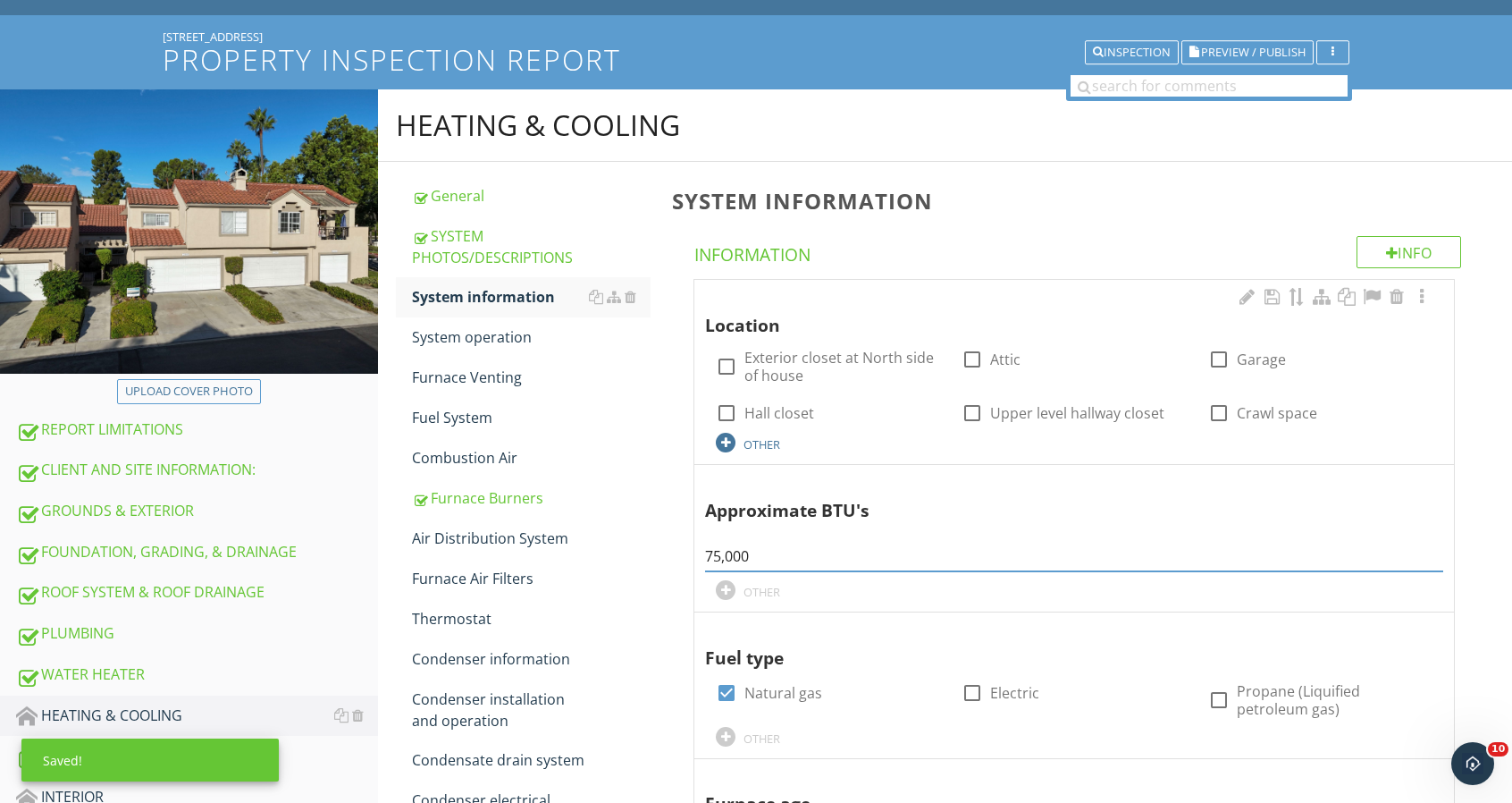
type input "75,000"
click at [760, 442] on div "OTHER" at bounding box center [762, 444] width 36 height 15
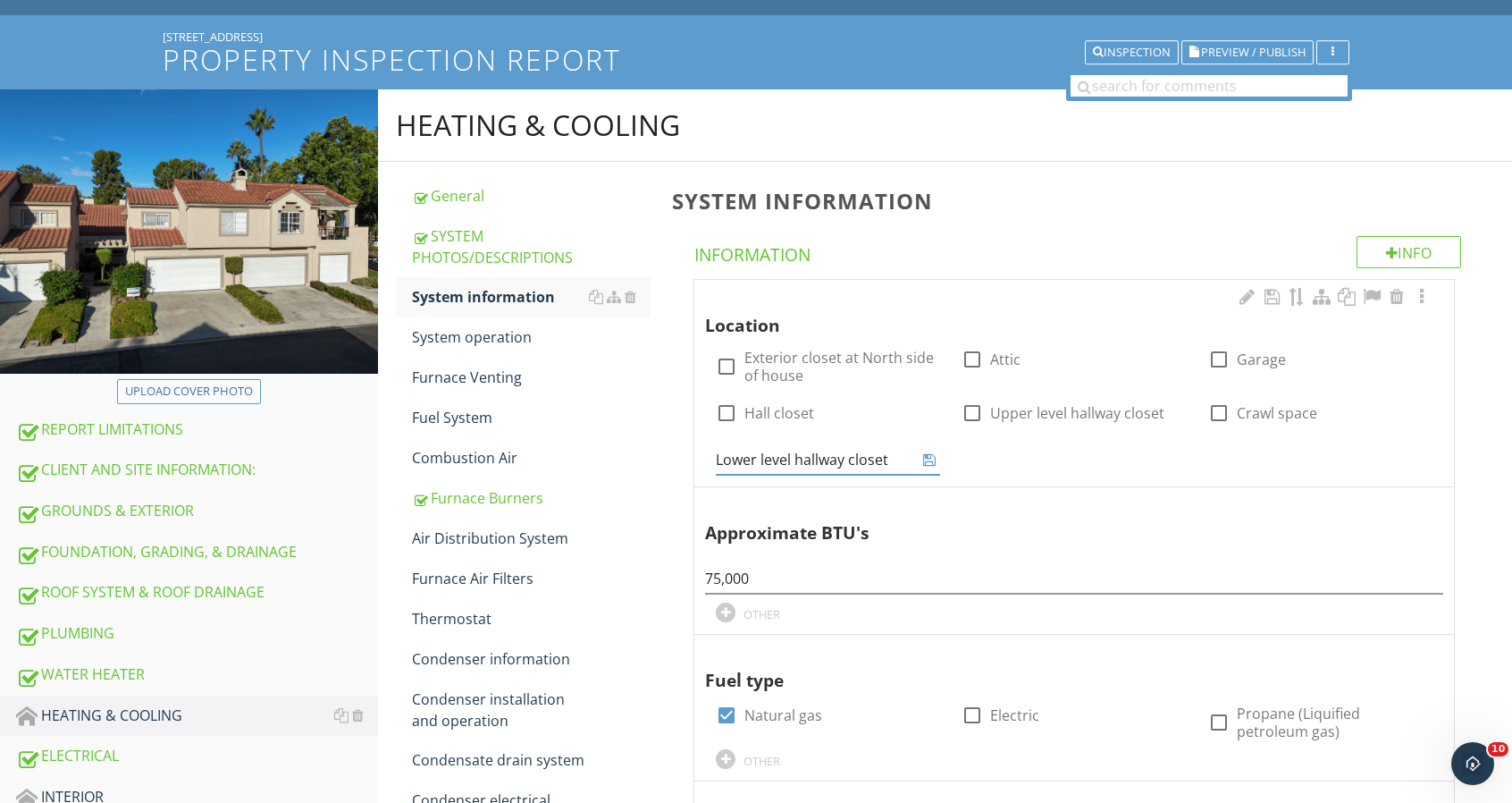
type input "Lower level hallway closet"
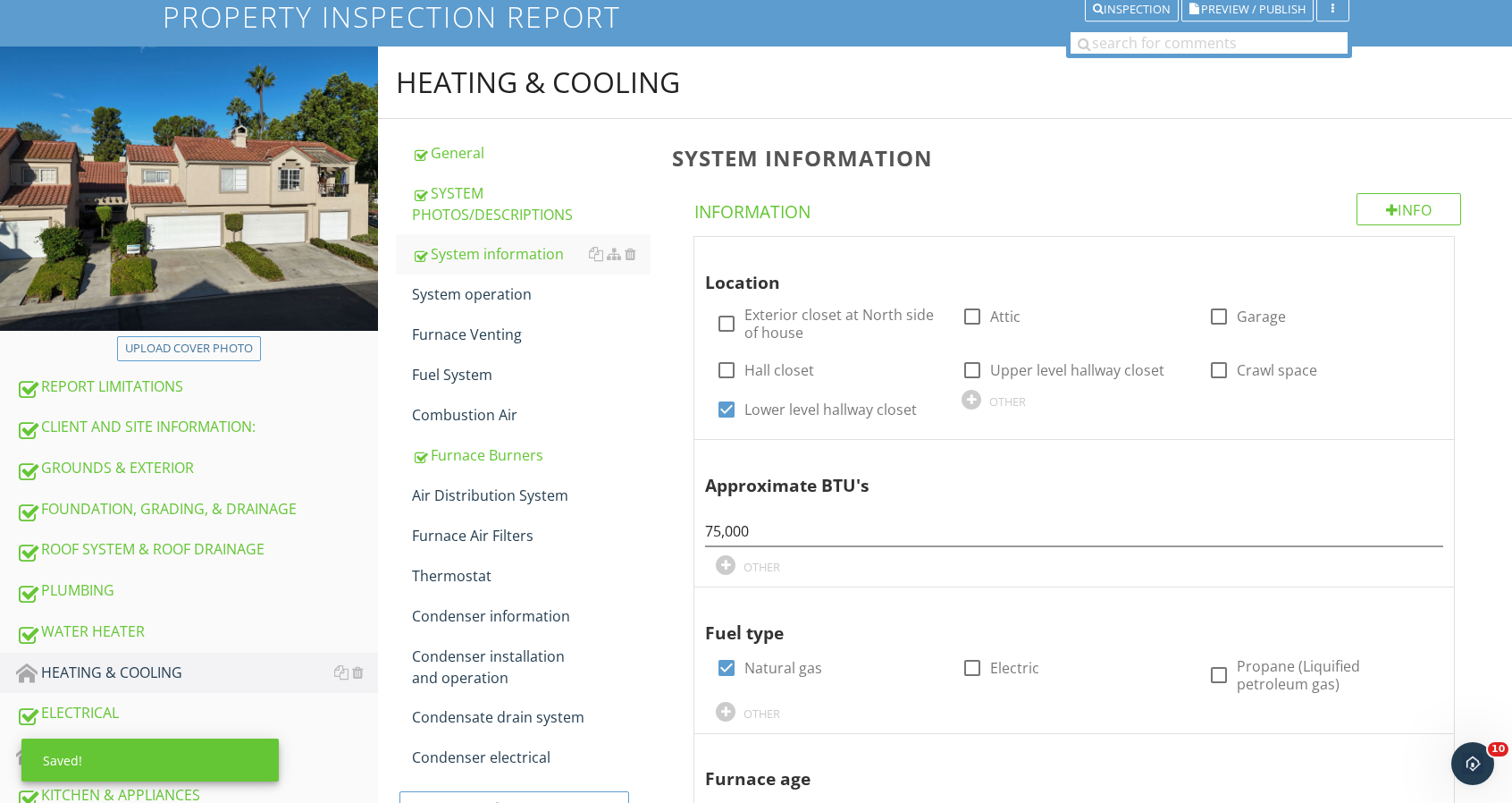
scroll to position [0, 0]
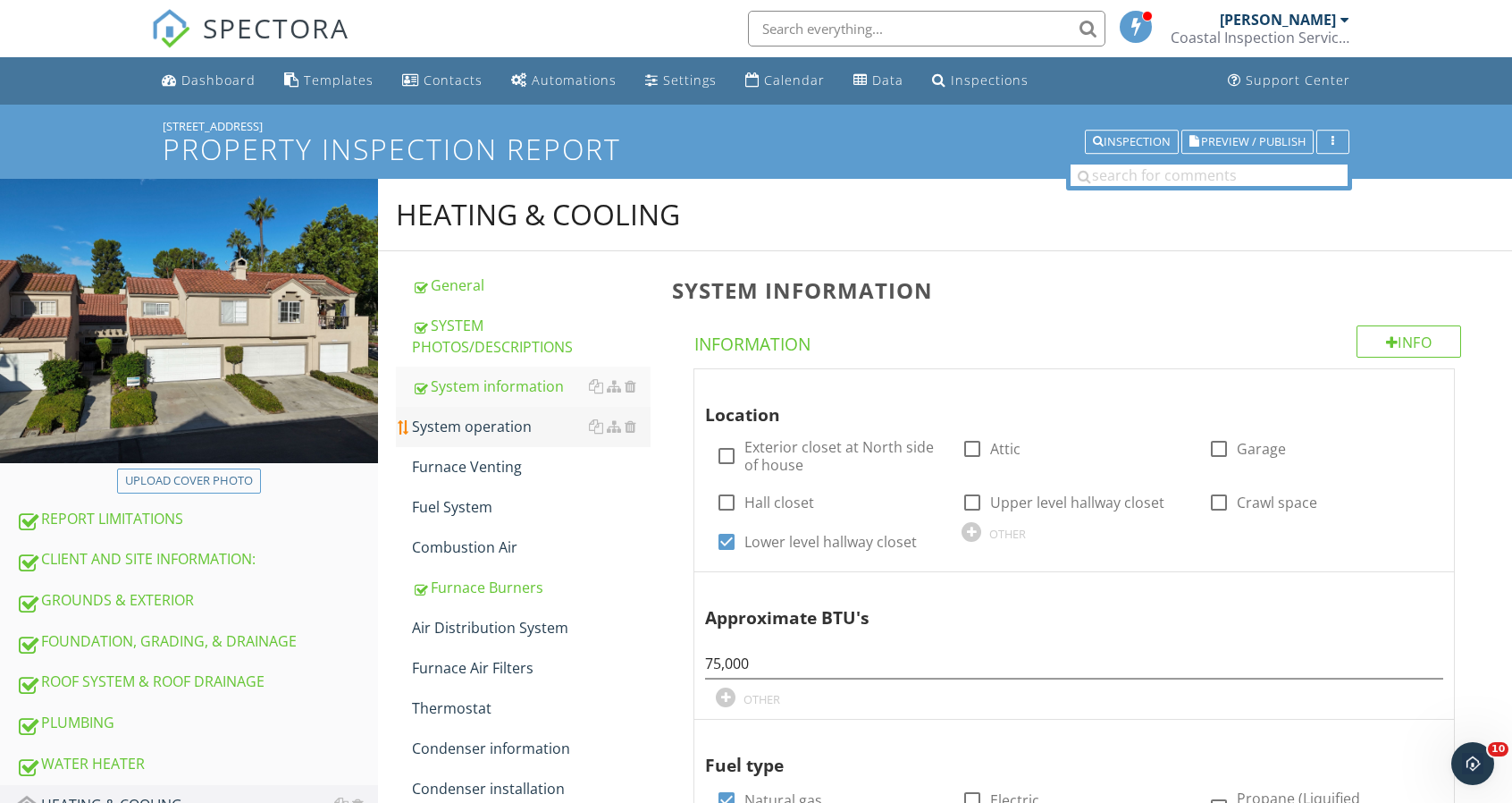
click at [492, 429] on div "System operation" at bounding box center [532, 427] width 238 height 22
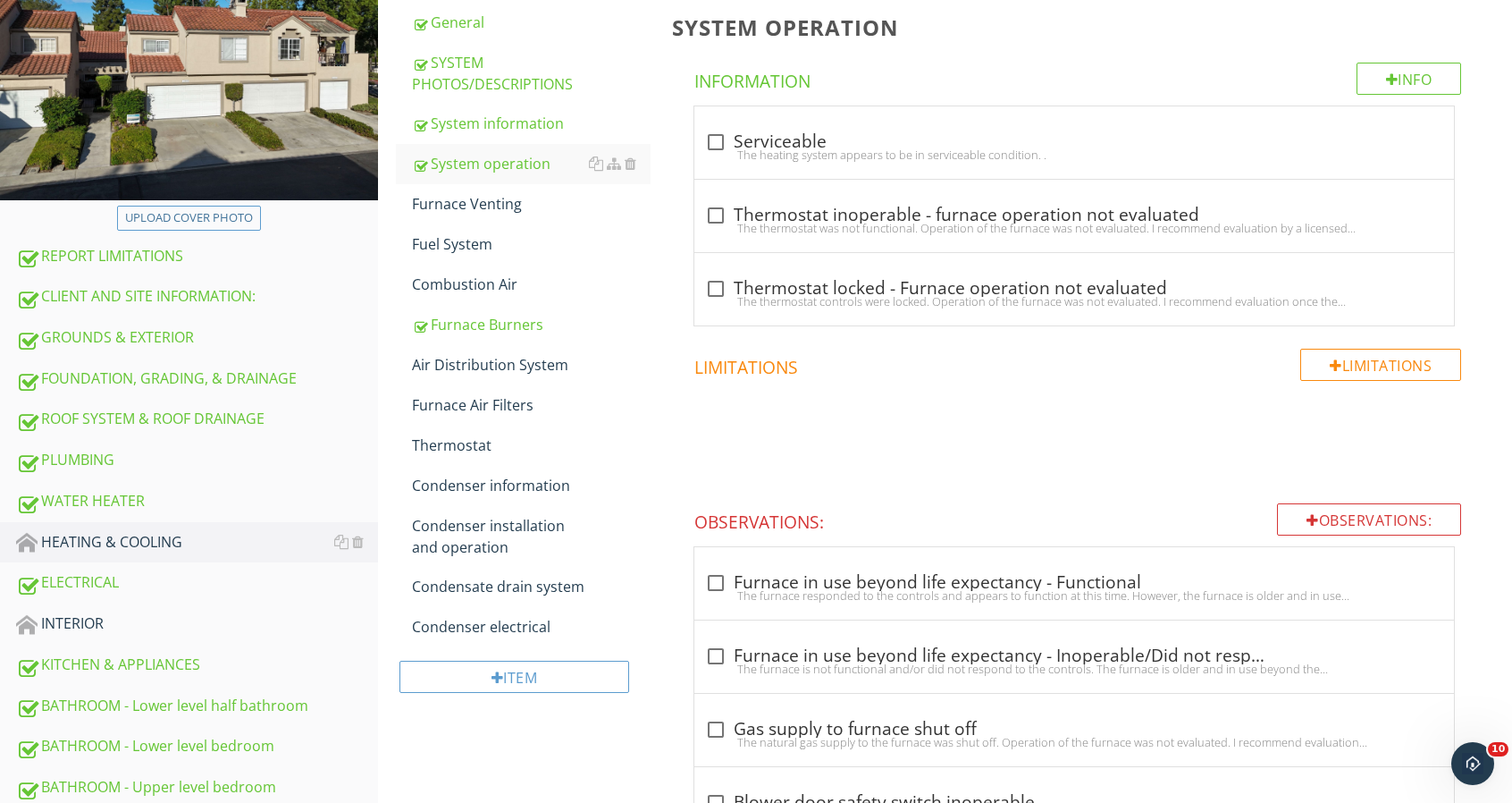
scroll to position [269, 0]
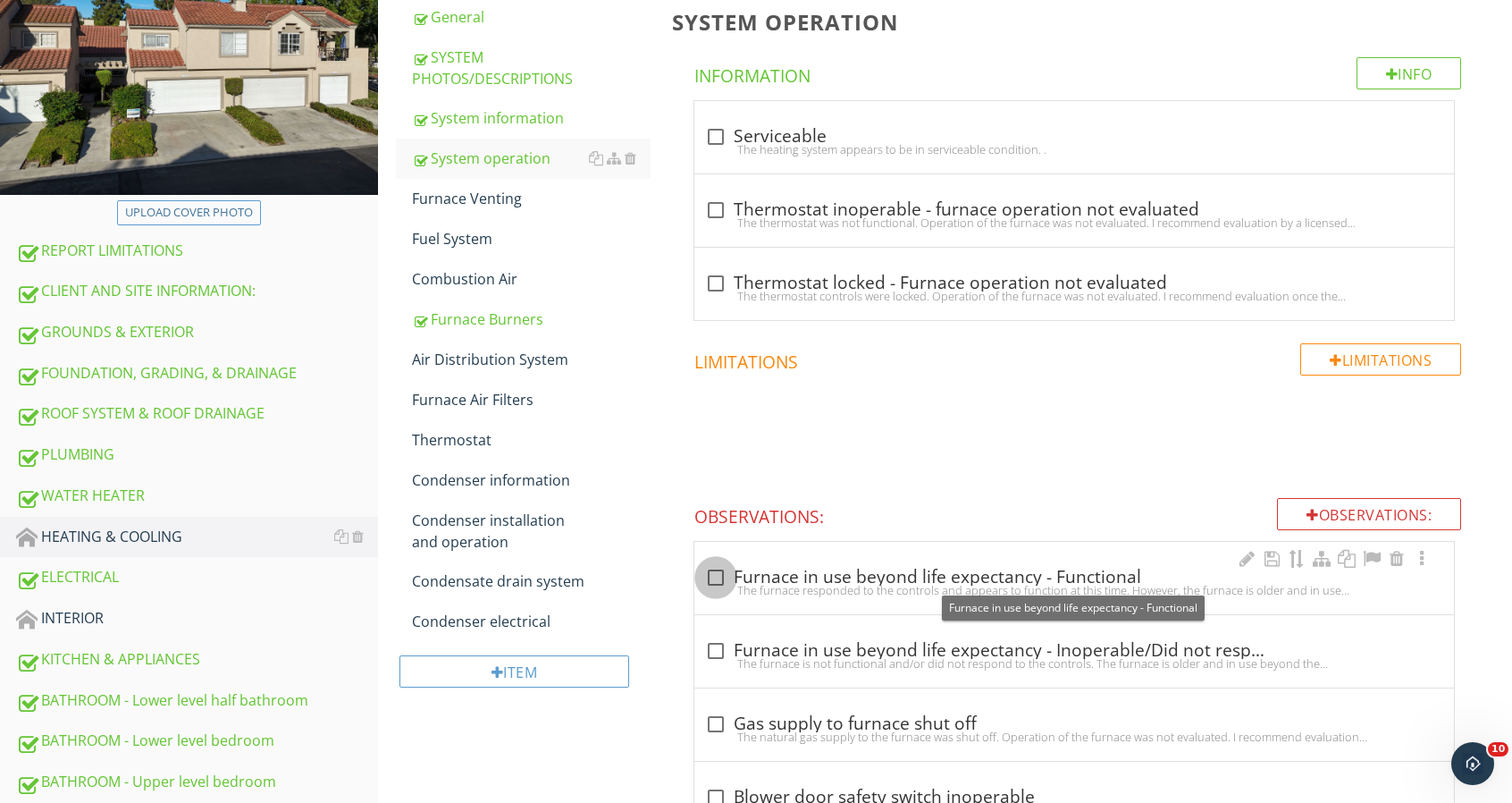
click at [720, 567] on div at bounding box center [715, 577] width 30 height 30
checkbox input "true"
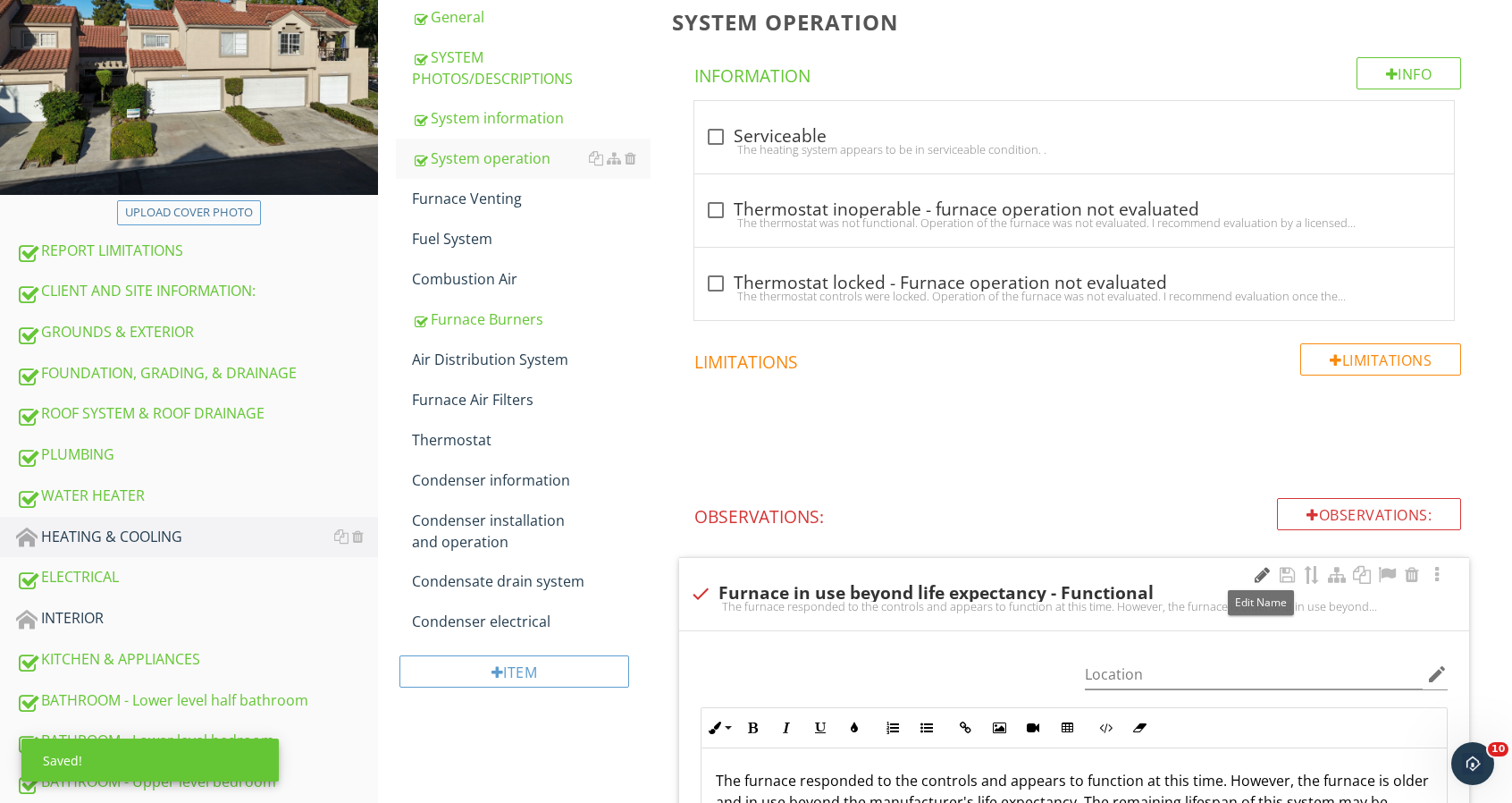
click at [1258, 574] on div at bounding box center [1263, 574] width 22 height 18
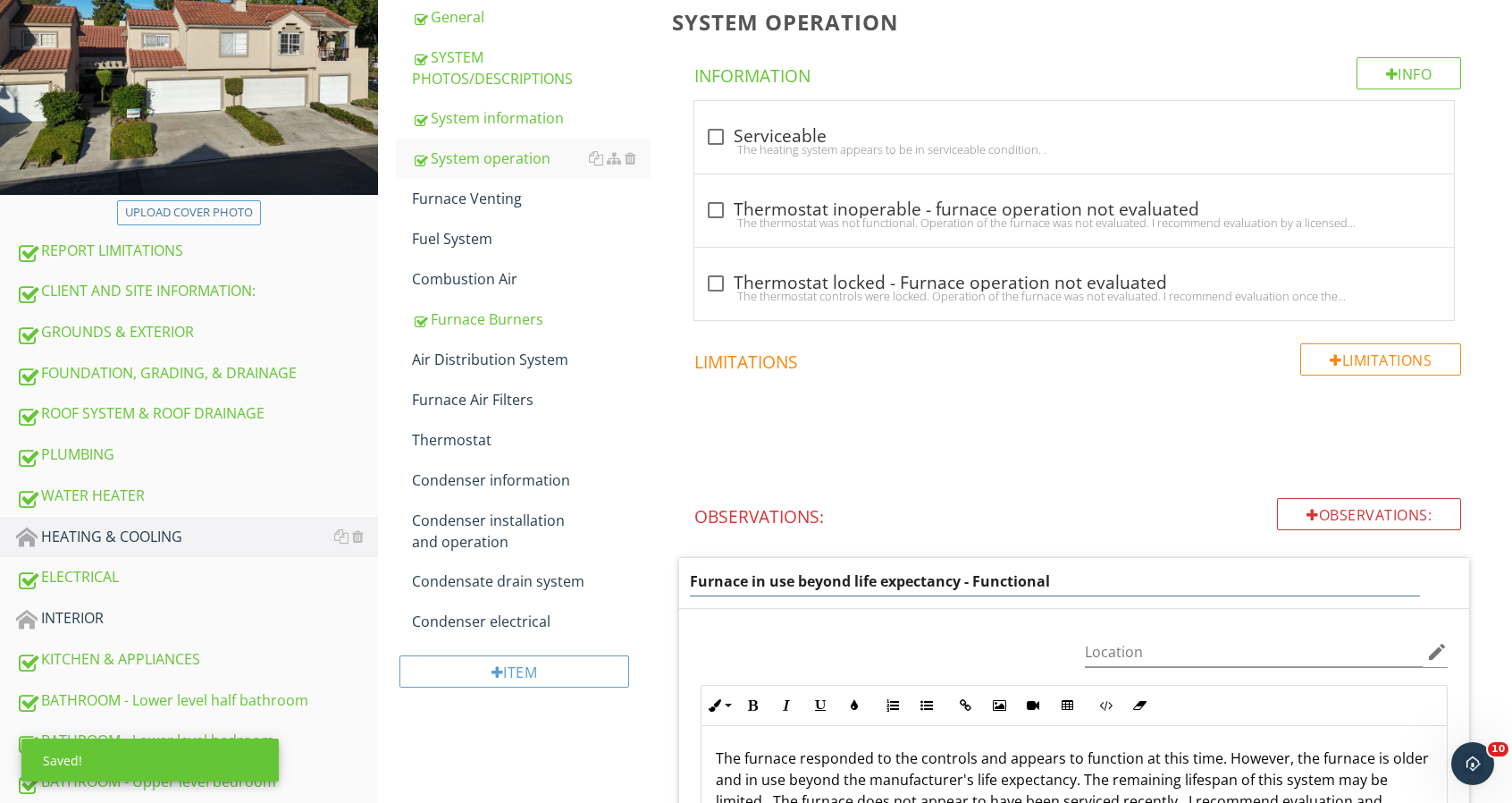
click at [1087, 583] on input "Furnace in use beyond life expectancy - Functional" at bounding box center [1055, 581] width 730 height 29
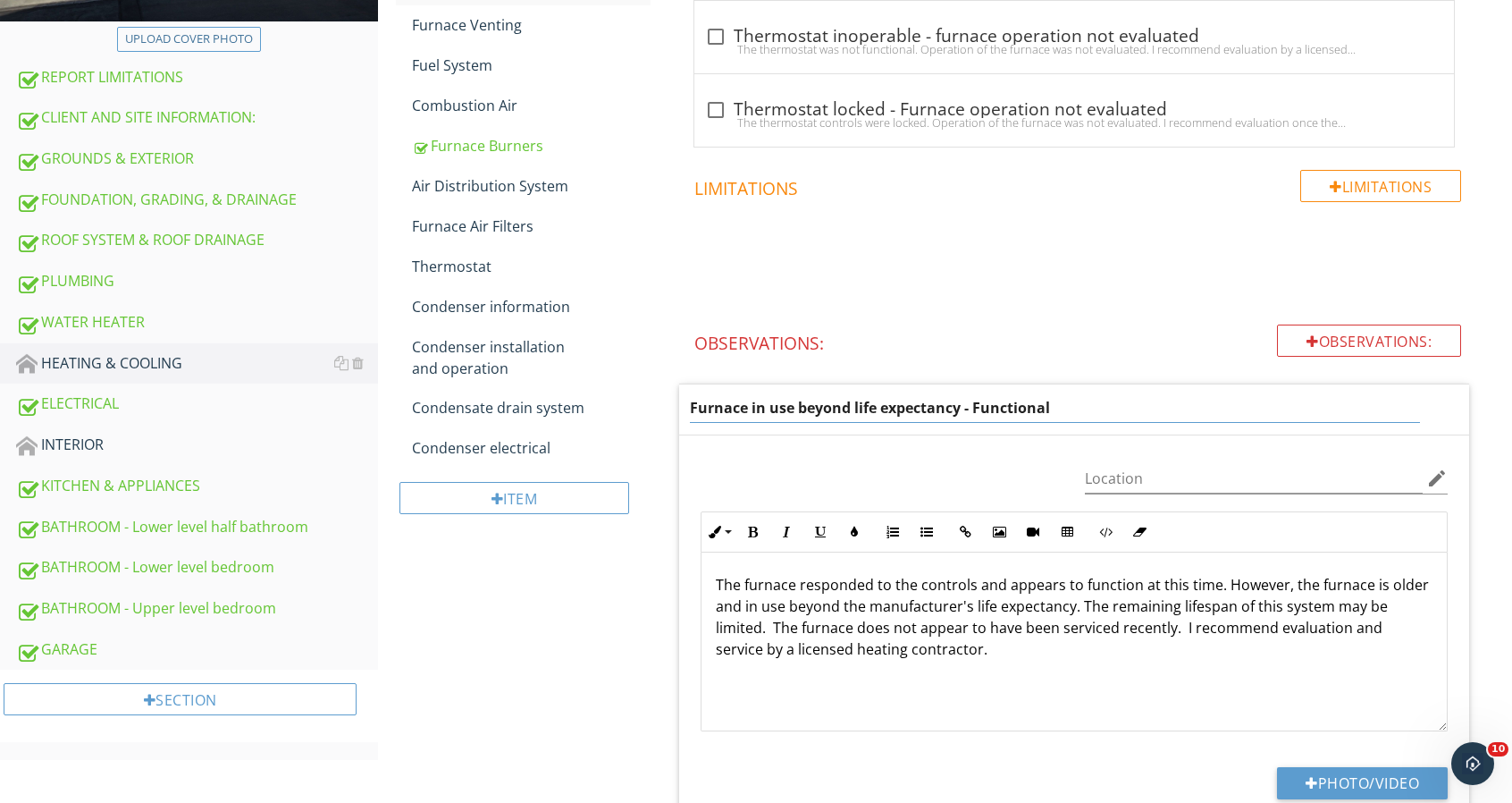
scroll to position [447, 0]
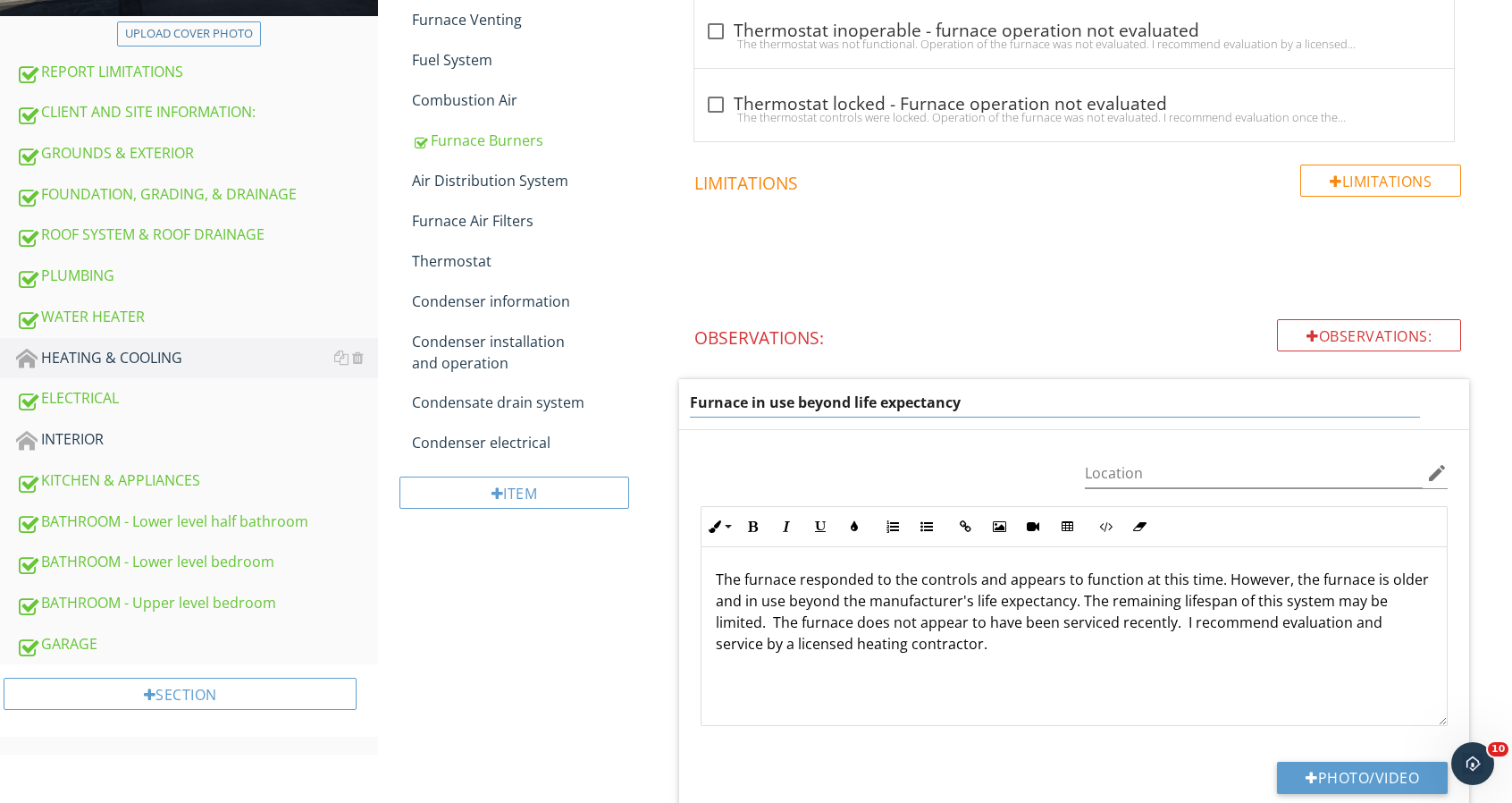
type input "Furnace in use beyond life expectancy"
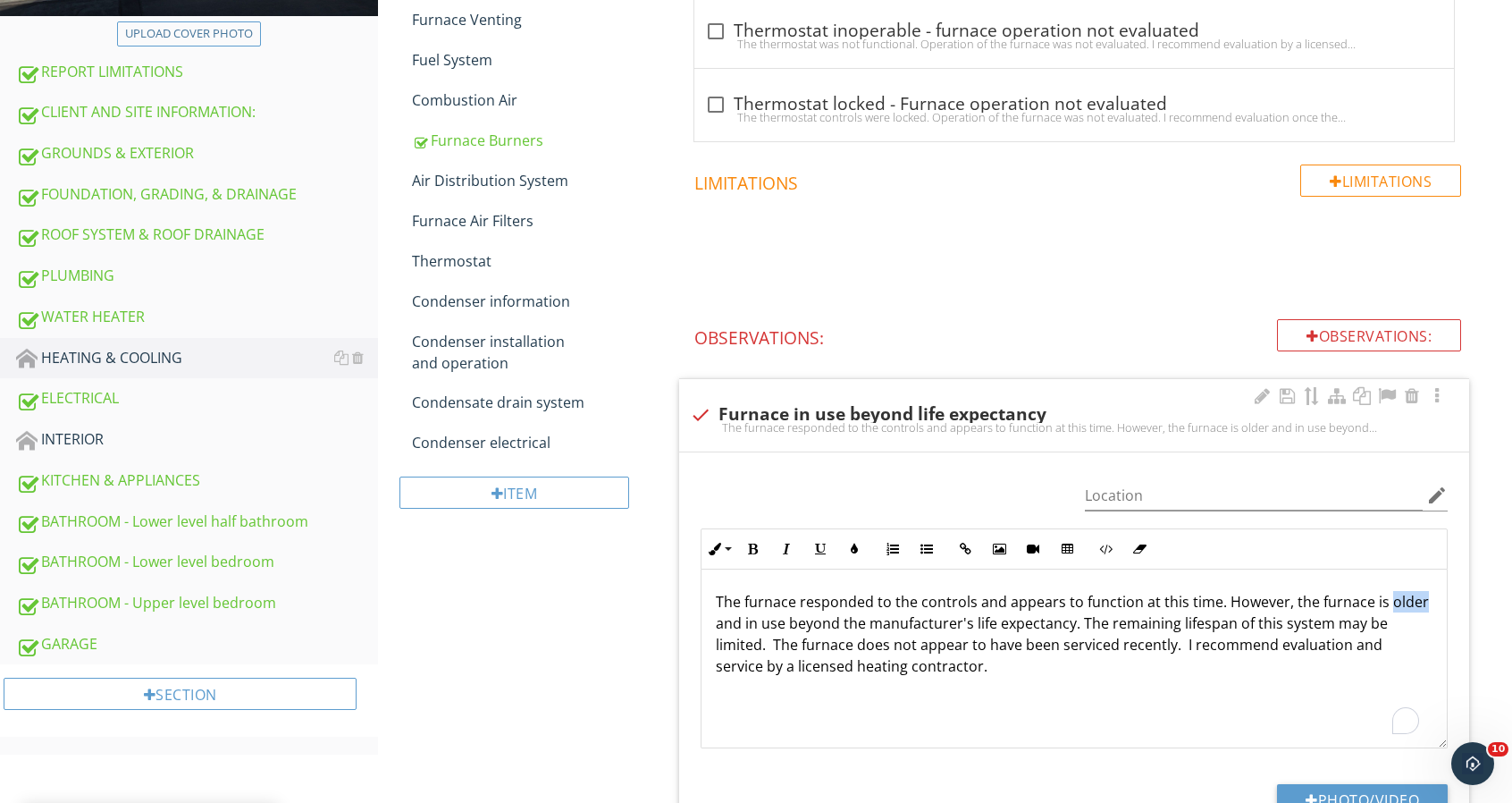
drag, startPoint x: 1384, startPoint y: 599, endPoint x: 1419, endPoint y: 602, distance: 35.1
click at [1419, 602] on div "The furnace responded to the controls and appears to function at this time. How…" at bounding box center [1074, 658] width 746 height 178
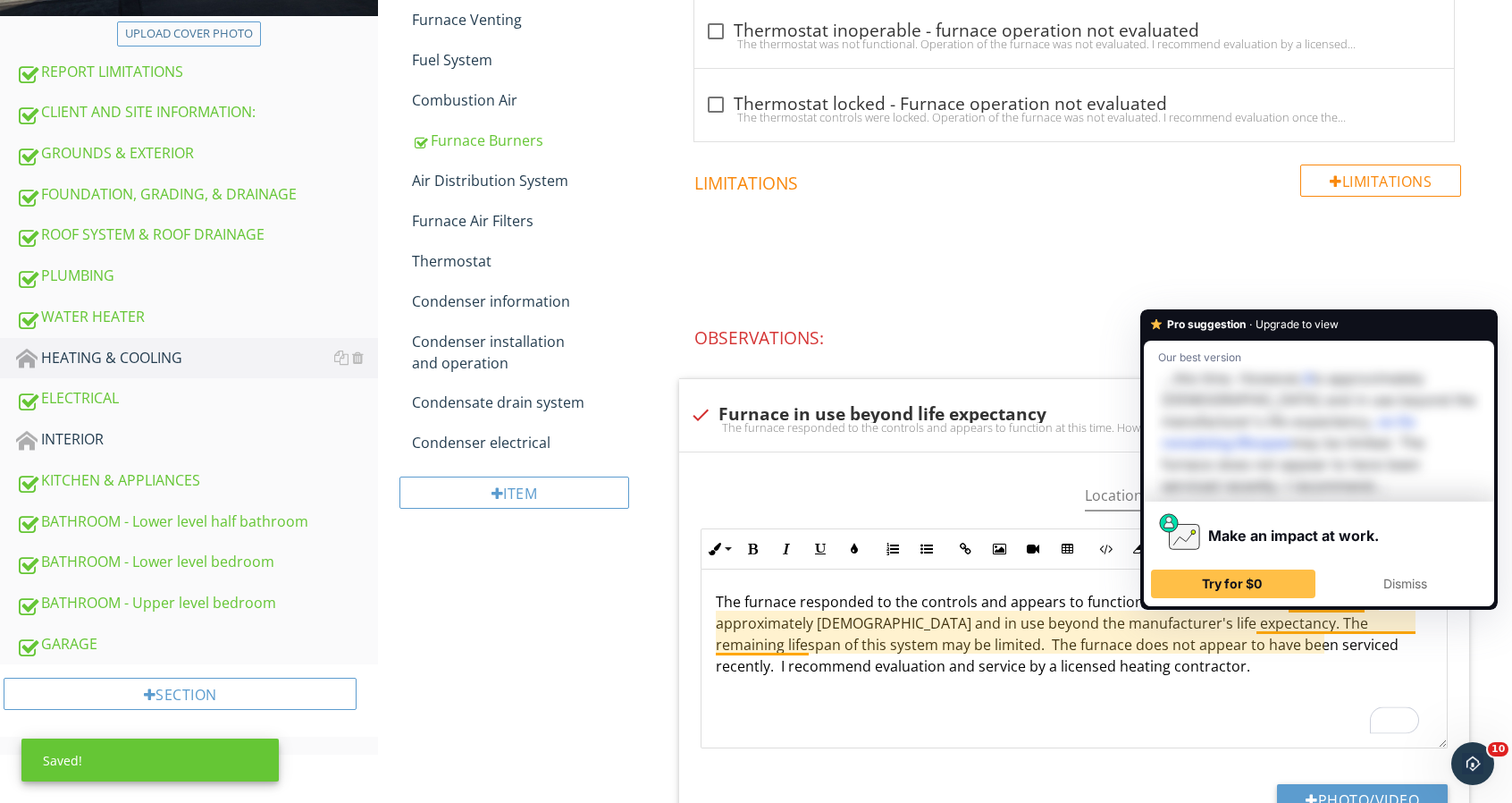
scroll to position [0, 0]
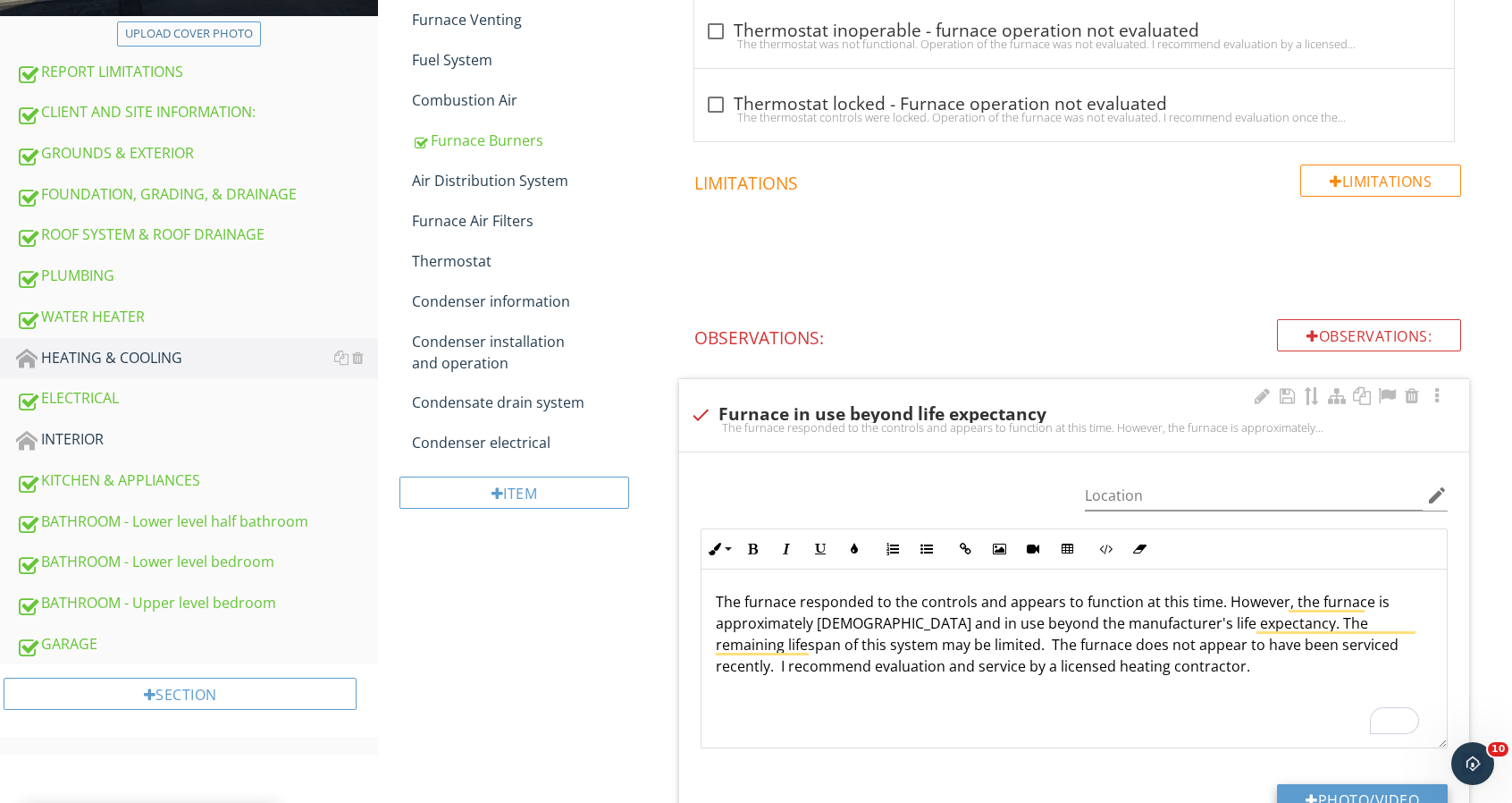
click at [1327, 784] on button "Photo/Video" at bounding box center [1363, 799] width 171 height 32
type input "C:\fakepath\23003 Antigua_0215_1.jpg"
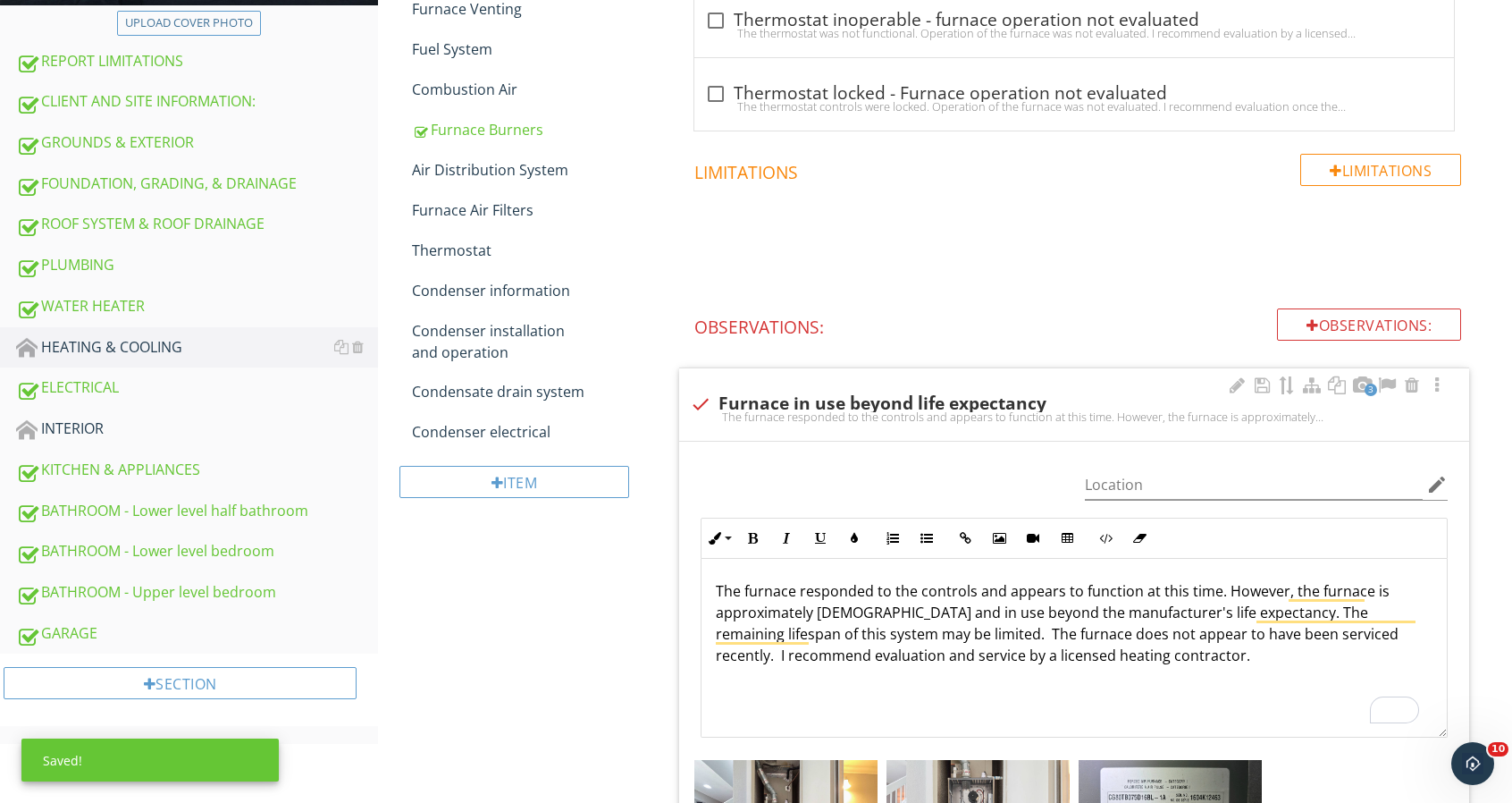
scroll to position [358, 0]
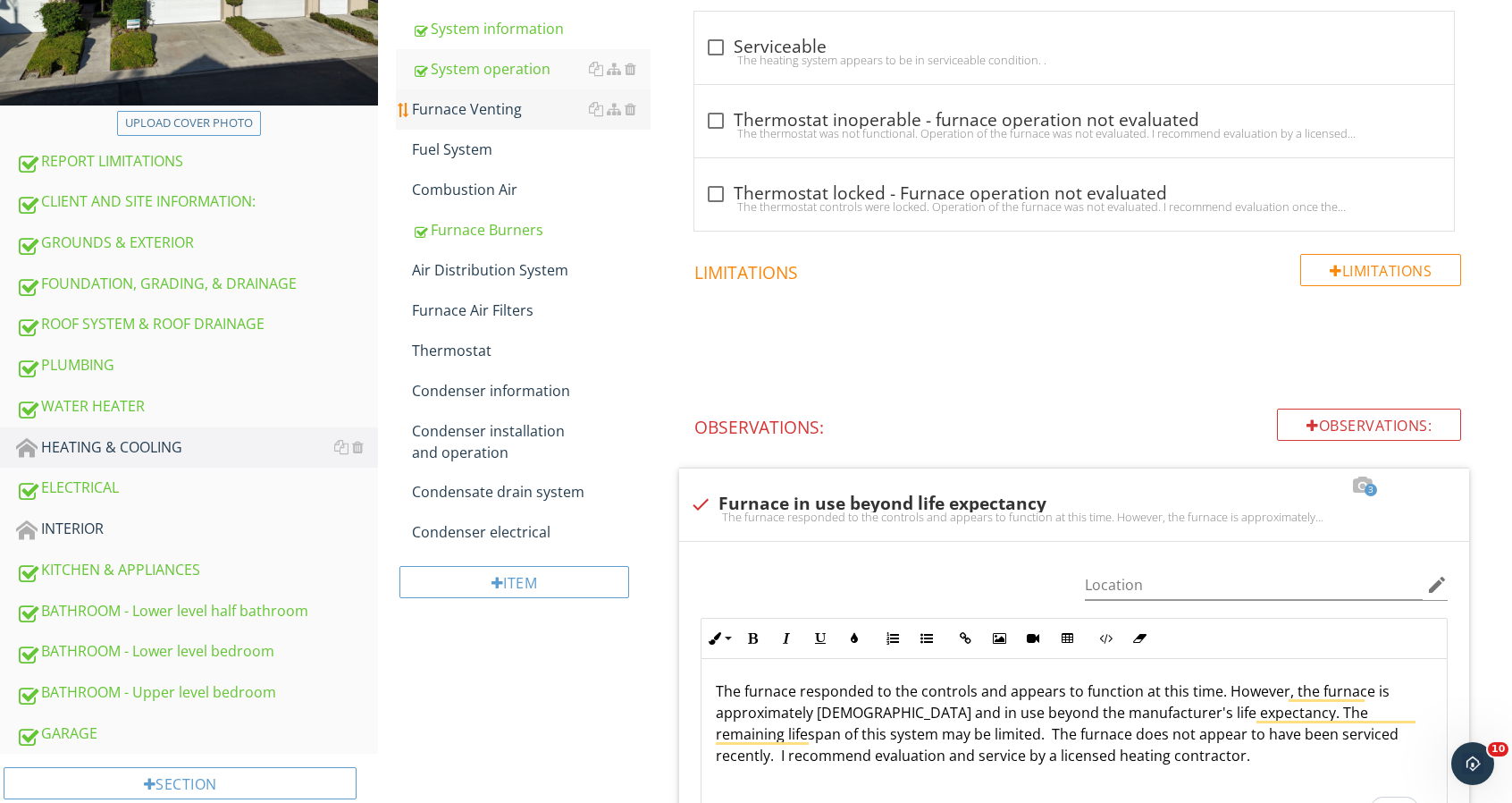
click at [513, 105] on div "Furnace Venting" at bounding box center [532, 109] width 238 height 22
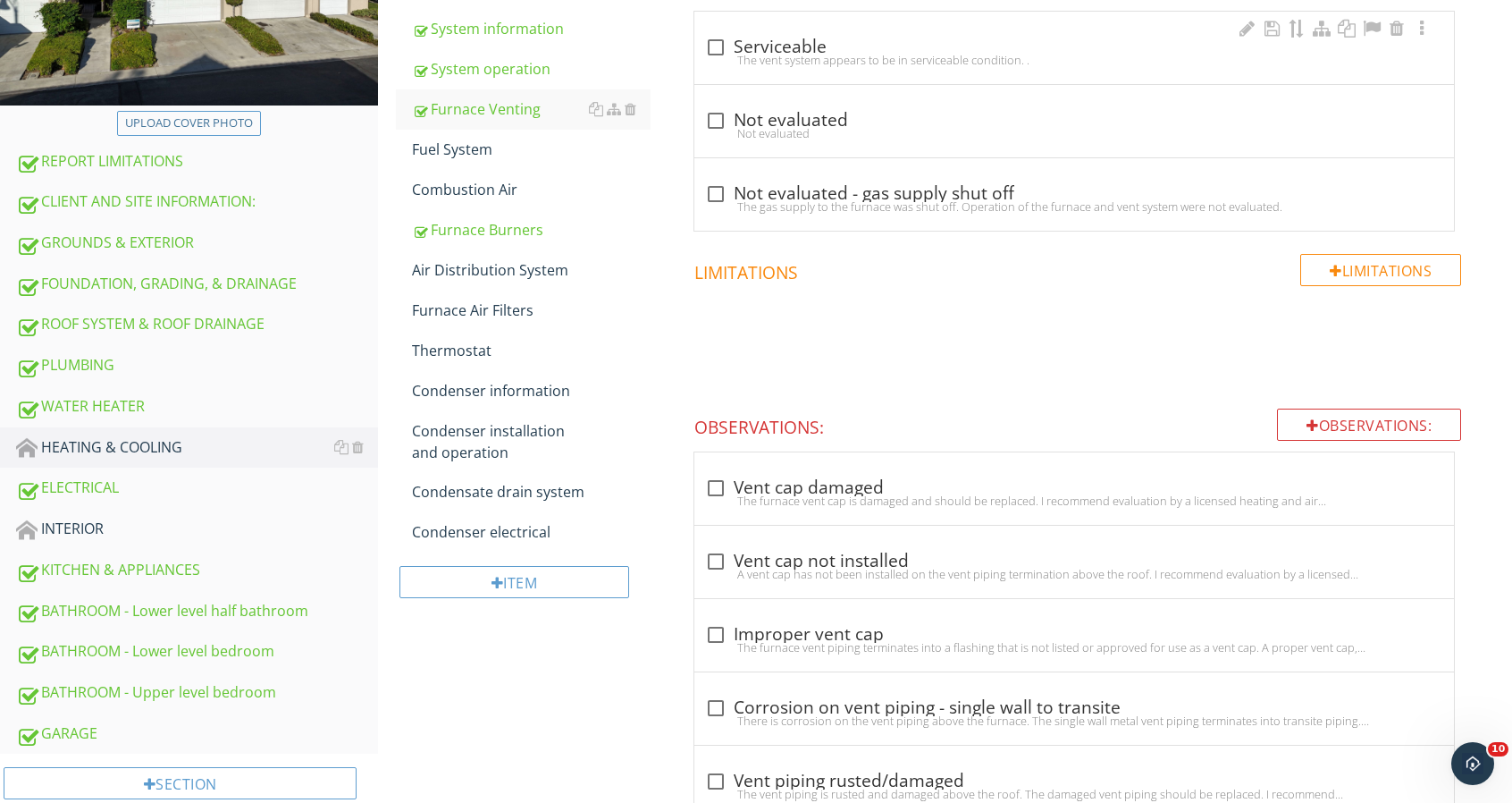
click at [717, 56] on div "The vent system appears to be in serviceable condition. ." at bounding box center [1074, 60] width 738 height 15
checkbox input "true"
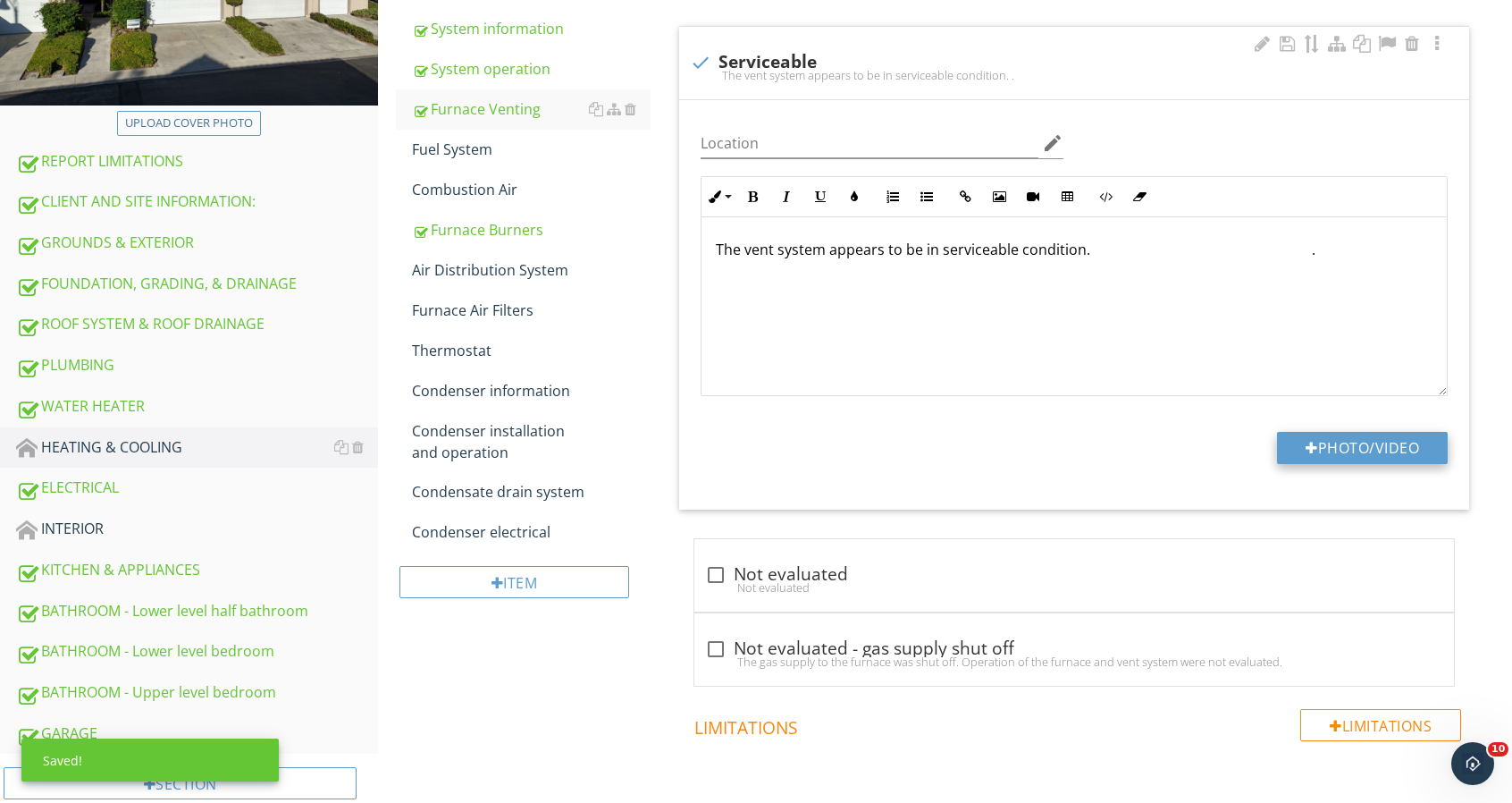
click at [1350, 451] on button "Photo/Video" at bounding box center [1363, 447] width 171 height 32
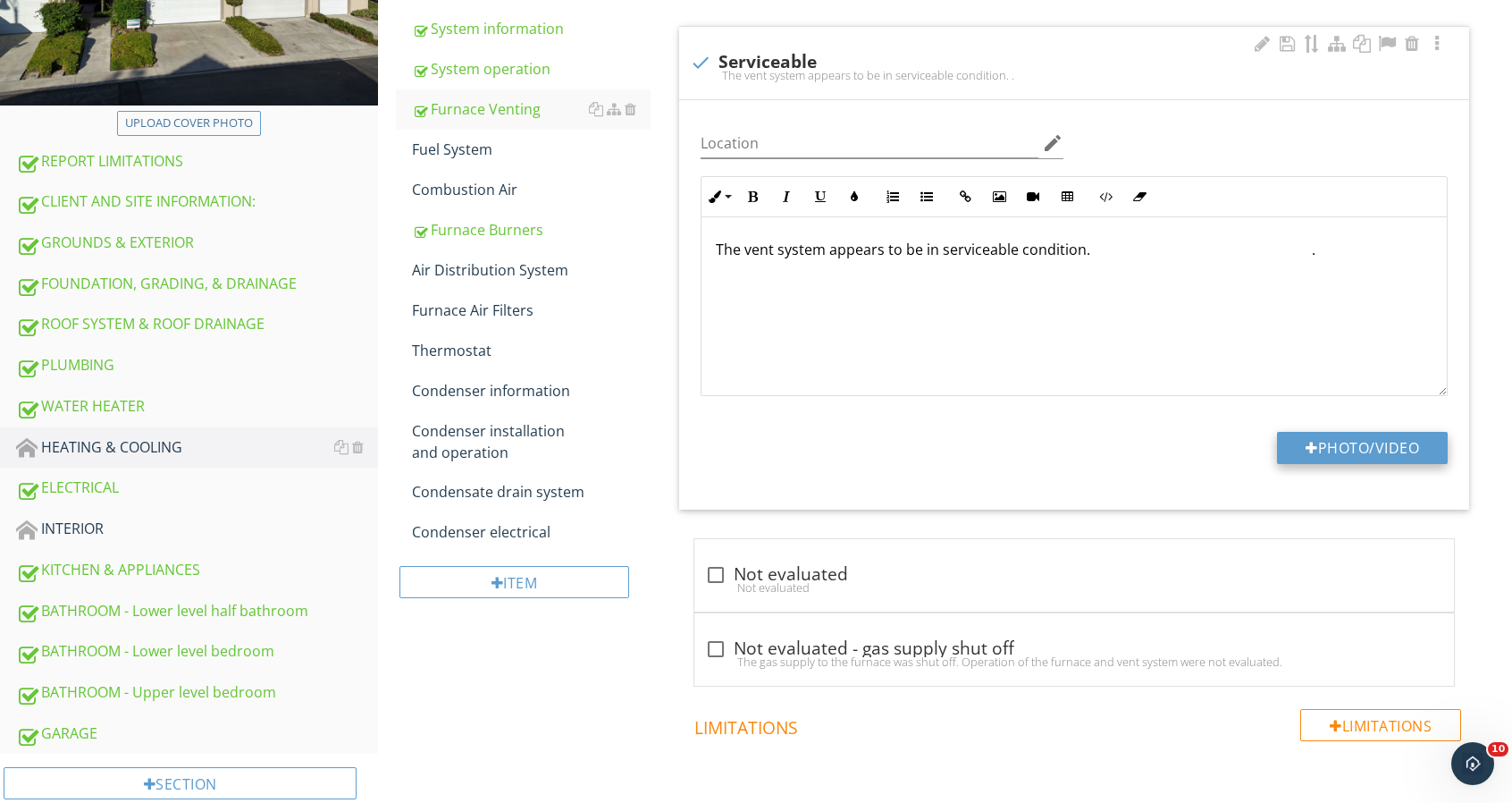
type input "C:\fakepath\23003 Antigua_0220.jpg"
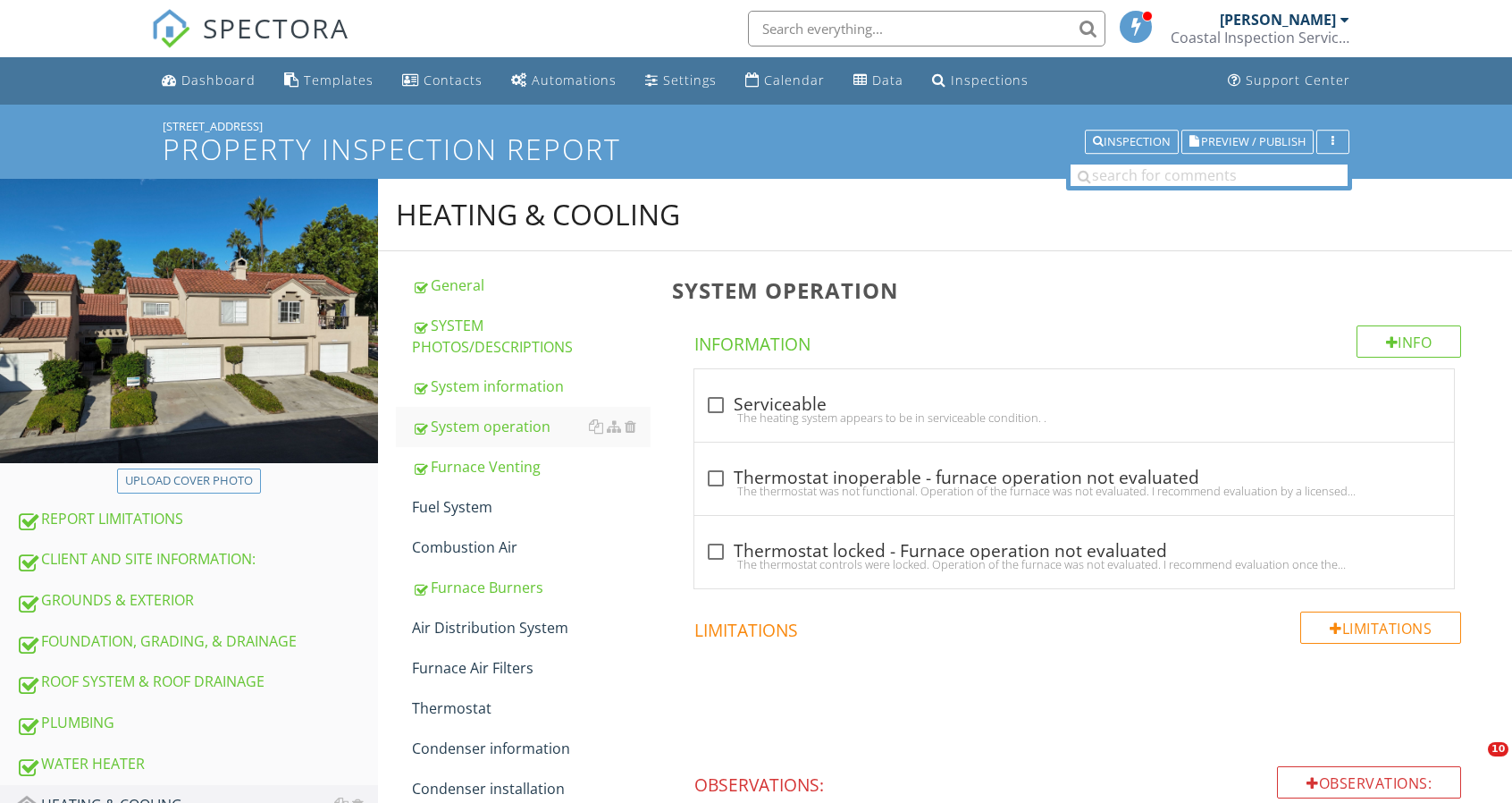
scroll to position [1430, 0]
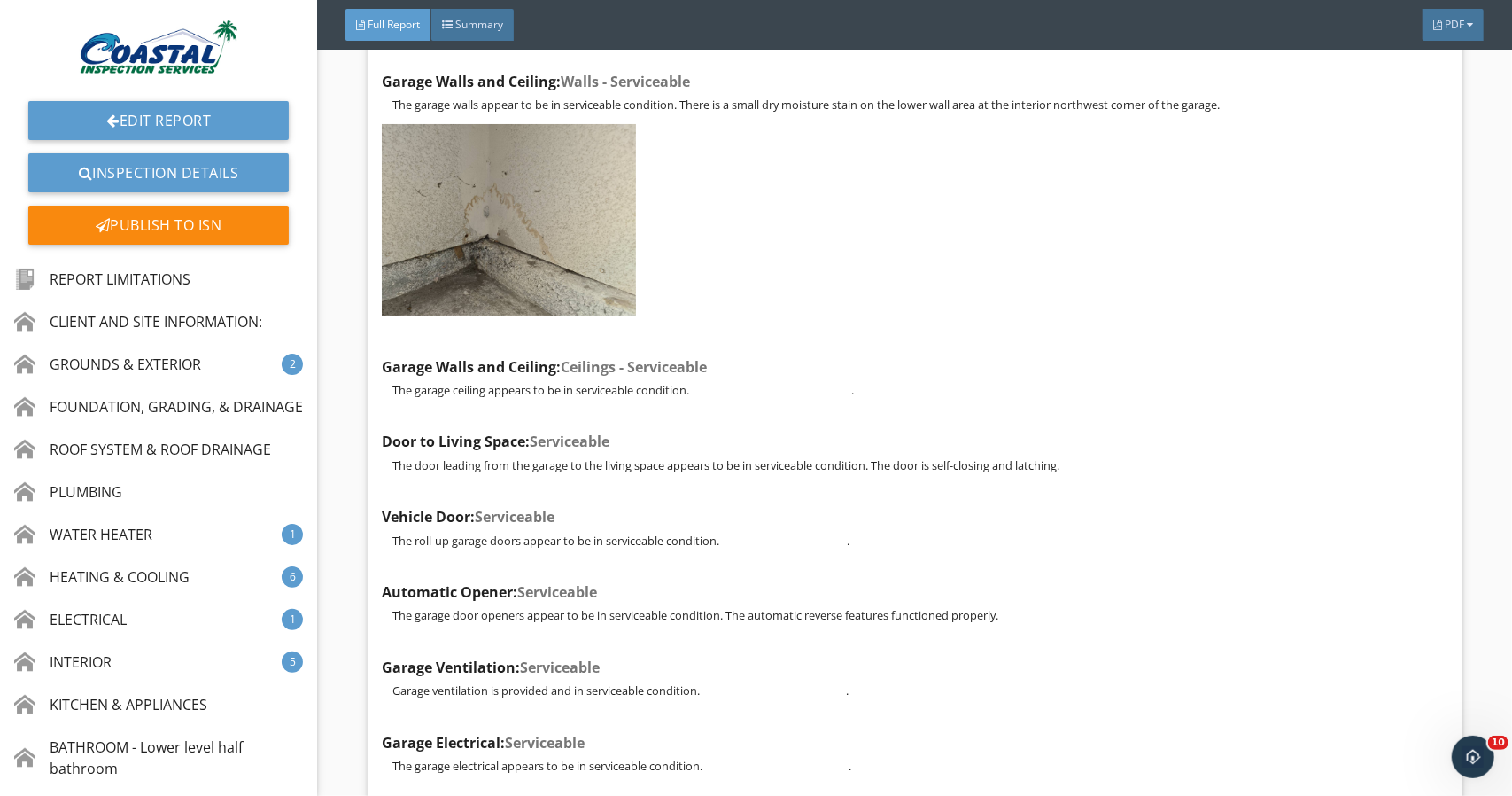
scroll to position [31531, 0]
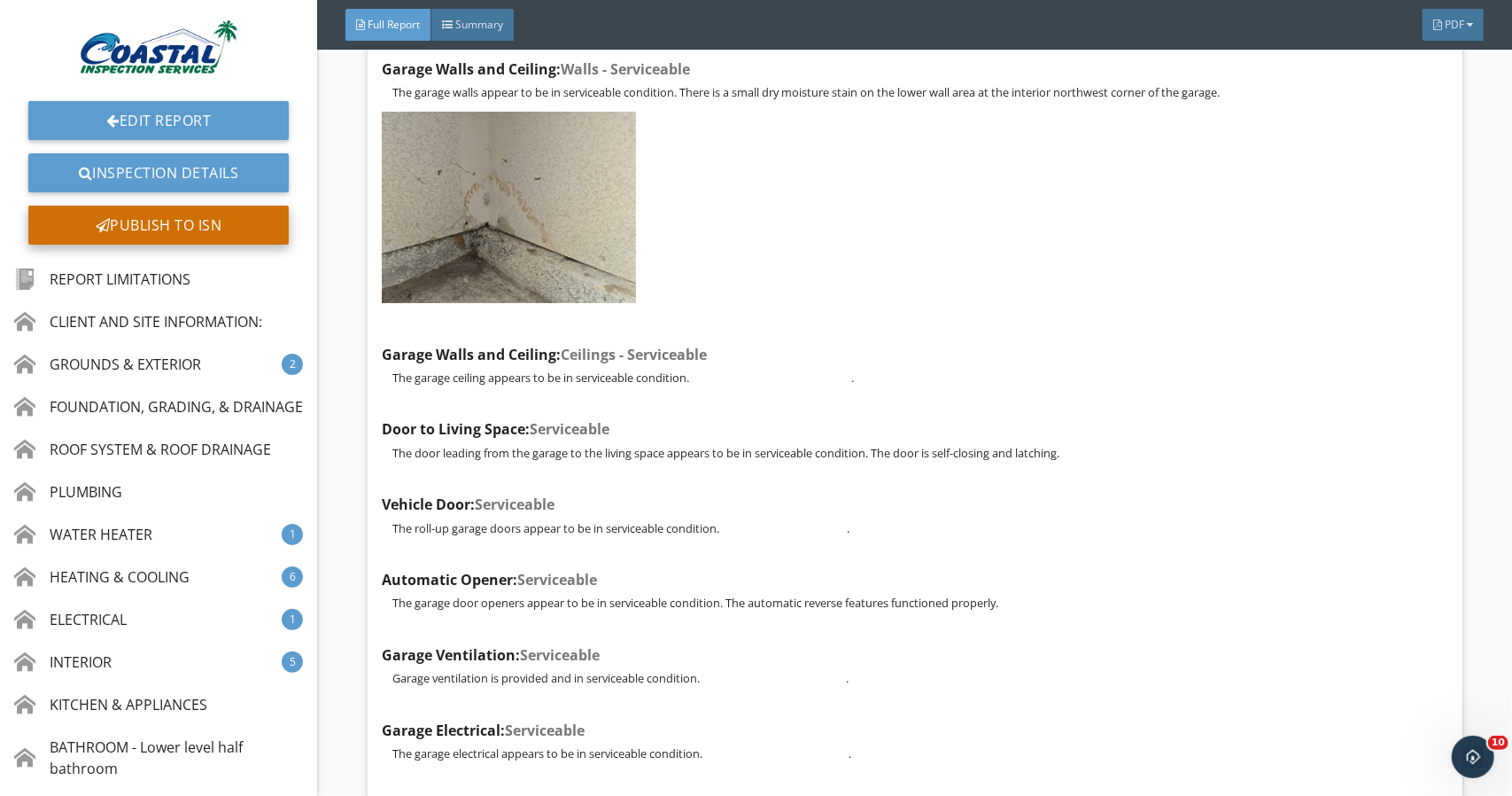
click at [146, 210] on div "Publish to ISN" at bounding box center [158, 225] width 261 height 39
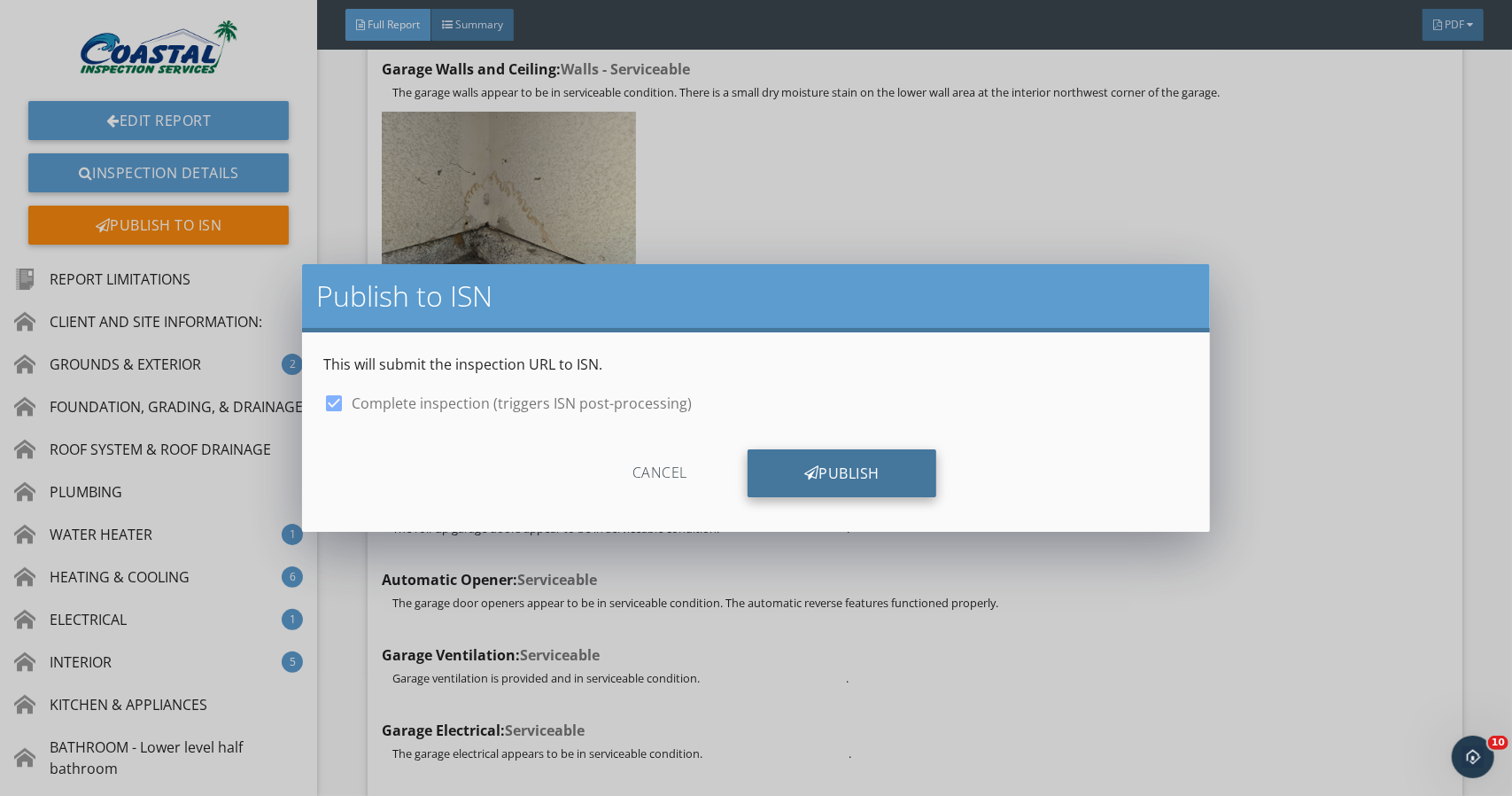
click at [820, 465] on div "Publish" at bounding box center [842, 473] width 189 height 48
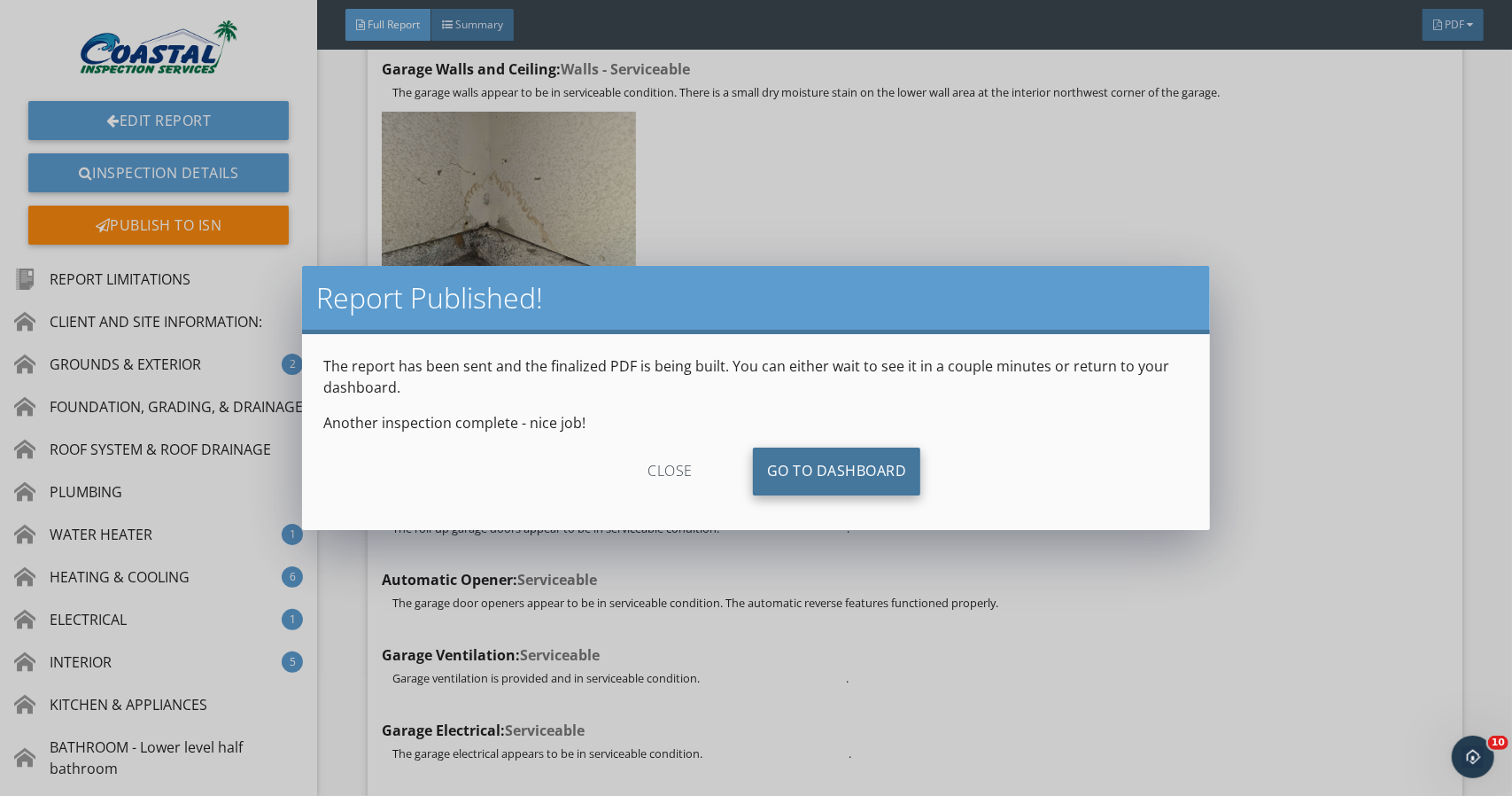
click at [841, 479] on link "Go To Dashboard" at bounding box center [837, 471] width 169 height 48
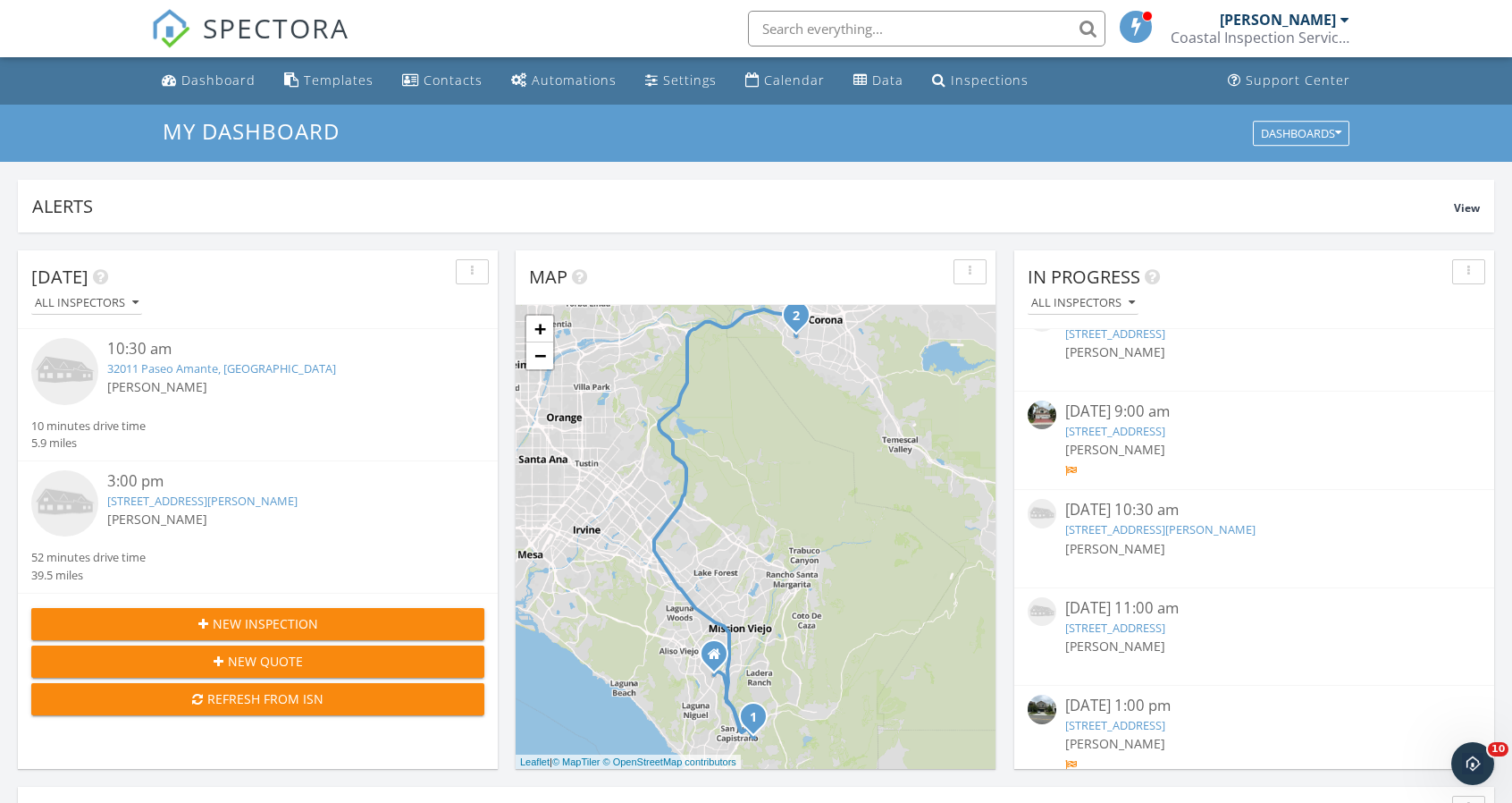
scroll to position [1788, 0]
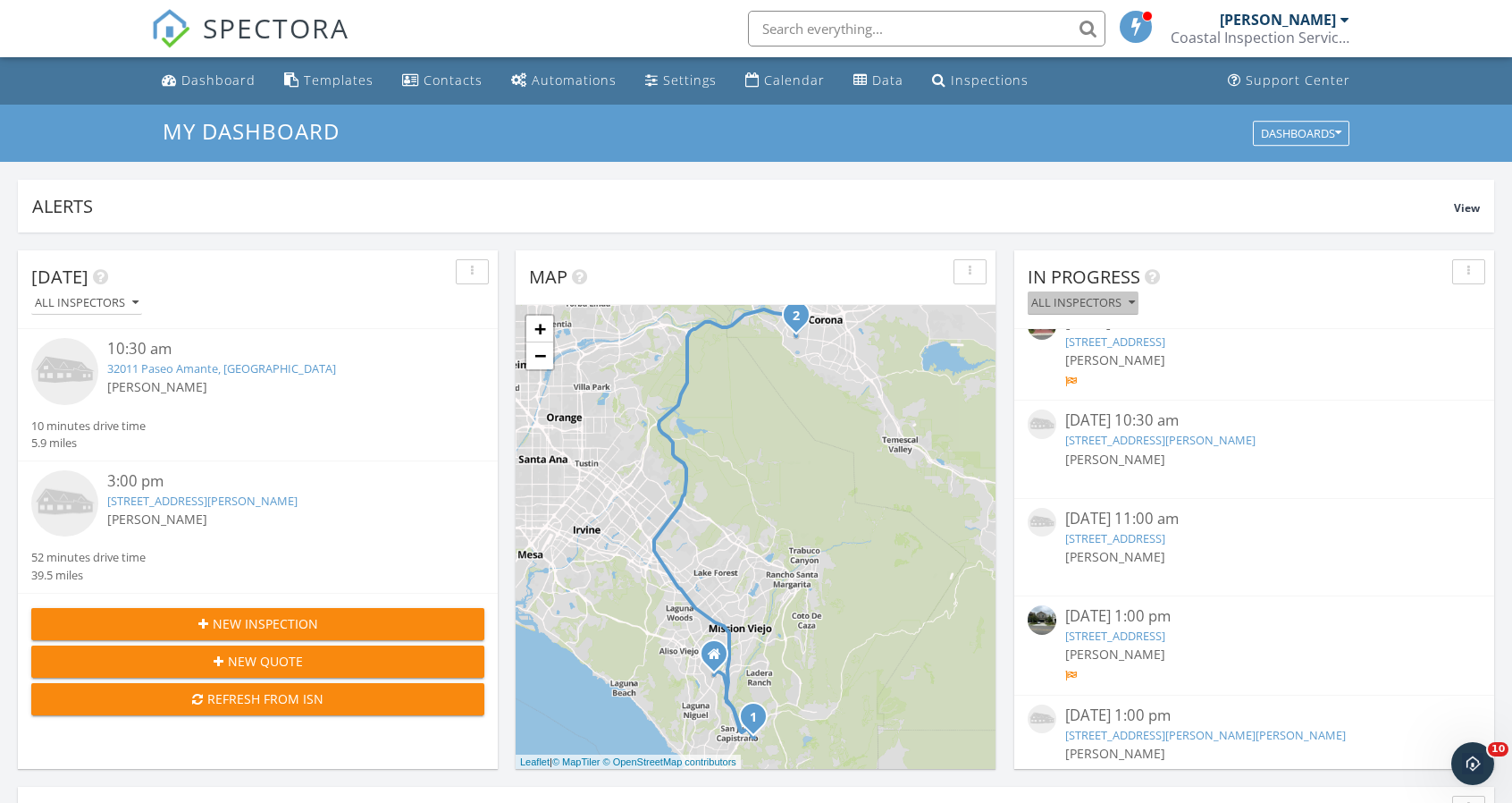
click at [1115, 297] on div "All Inspectors" at bounding box center [1083, 303] width 104 height 13
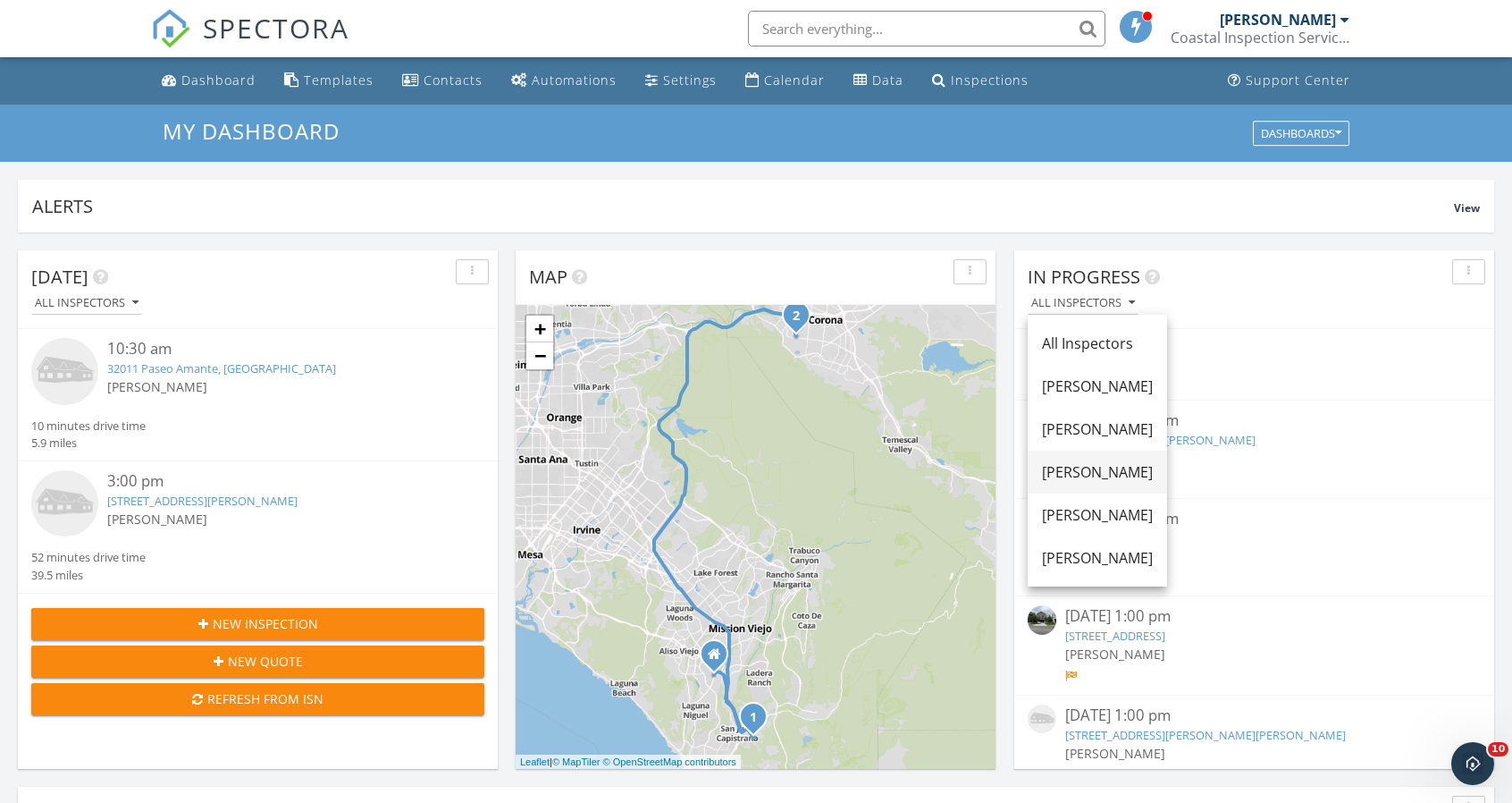
click at [1092, 464] on div "[PERSON_NAME]" at bounding box center [1098, 473] width 111 height 22
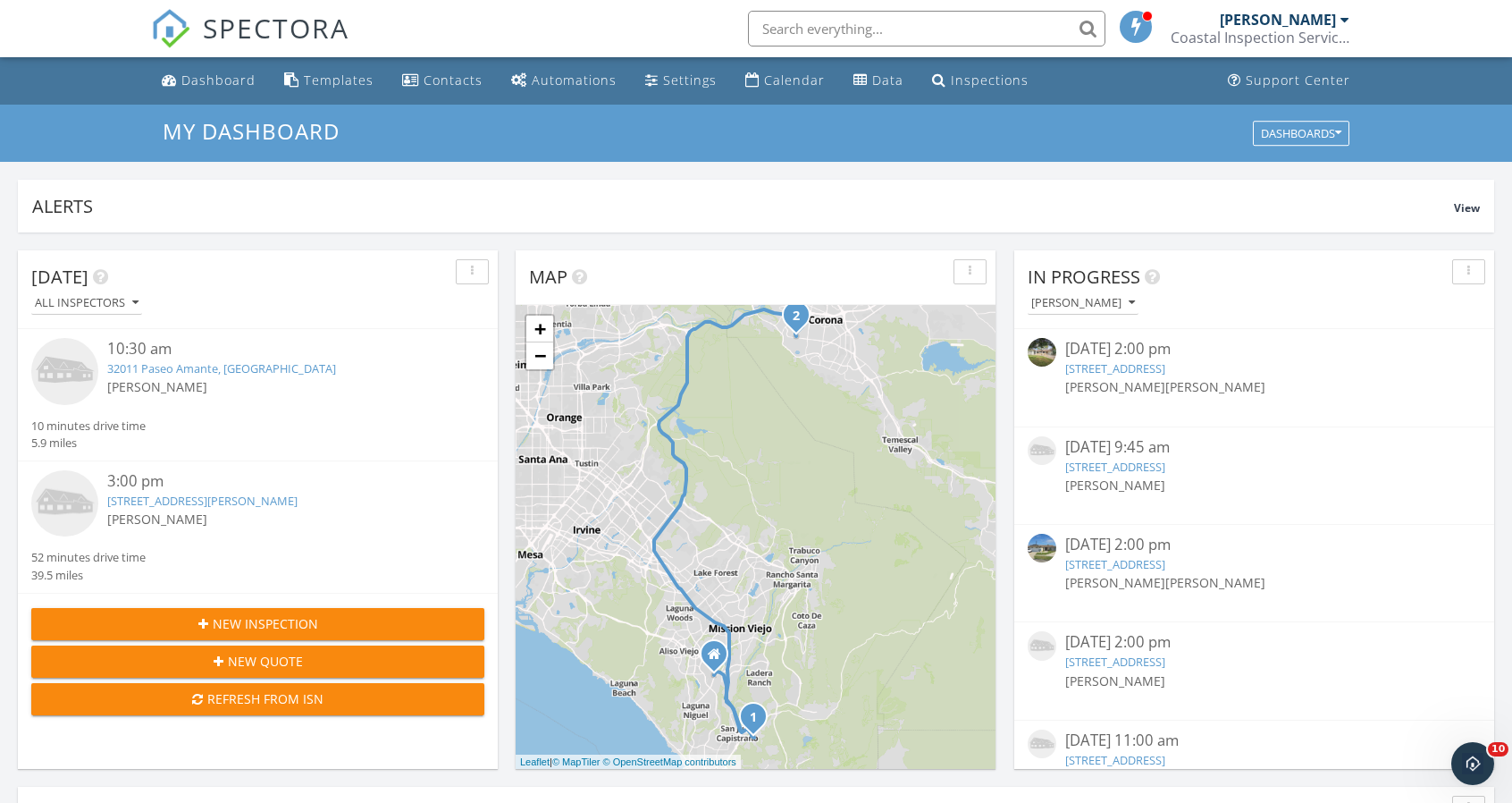
scroll to position [241, 0]
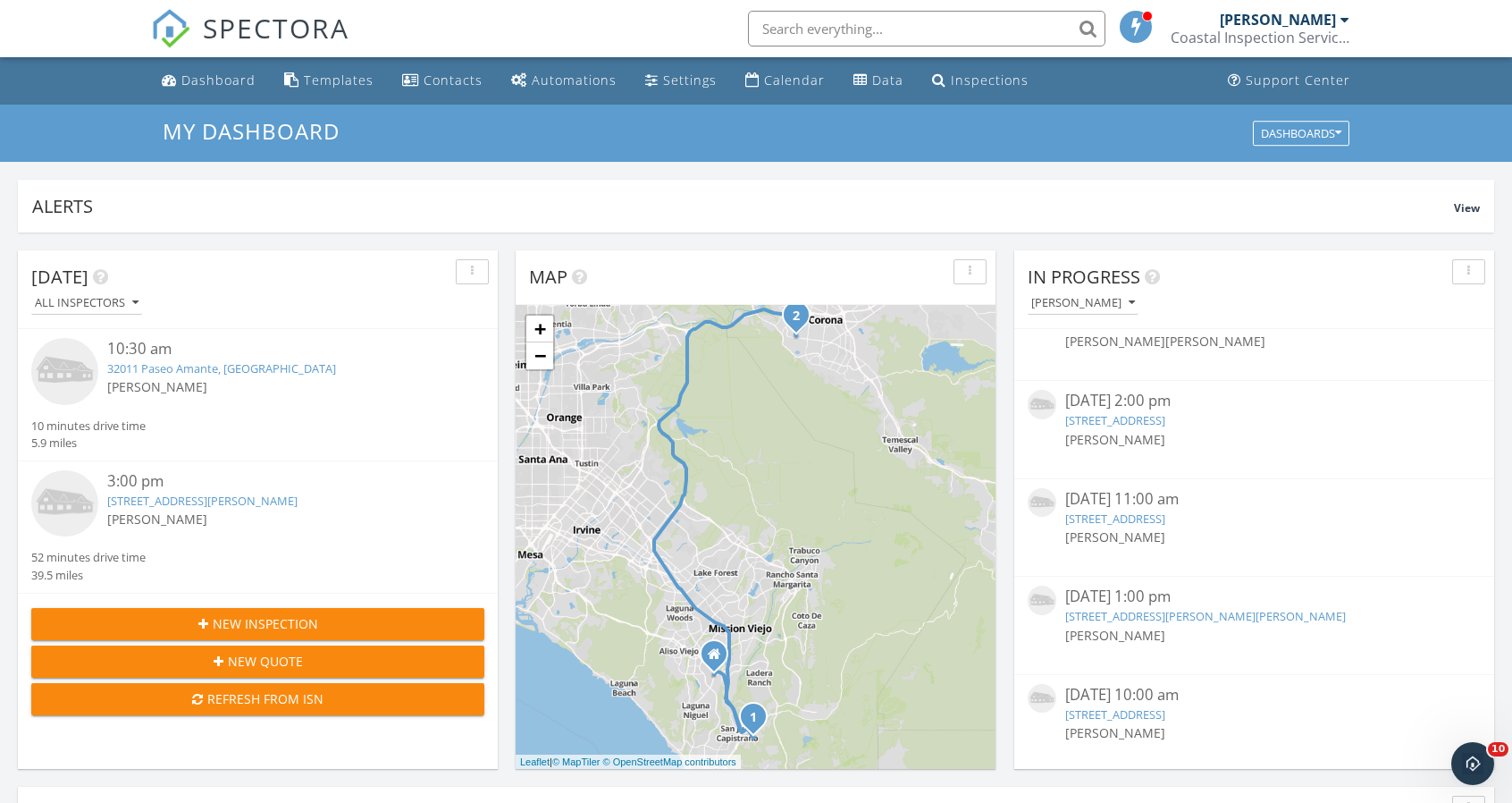
click at [1205, 608] on link "92 Verdin Ln, Aliso Viejo, CA 92656" at bounding box center [1205, 616] width 280 height 16
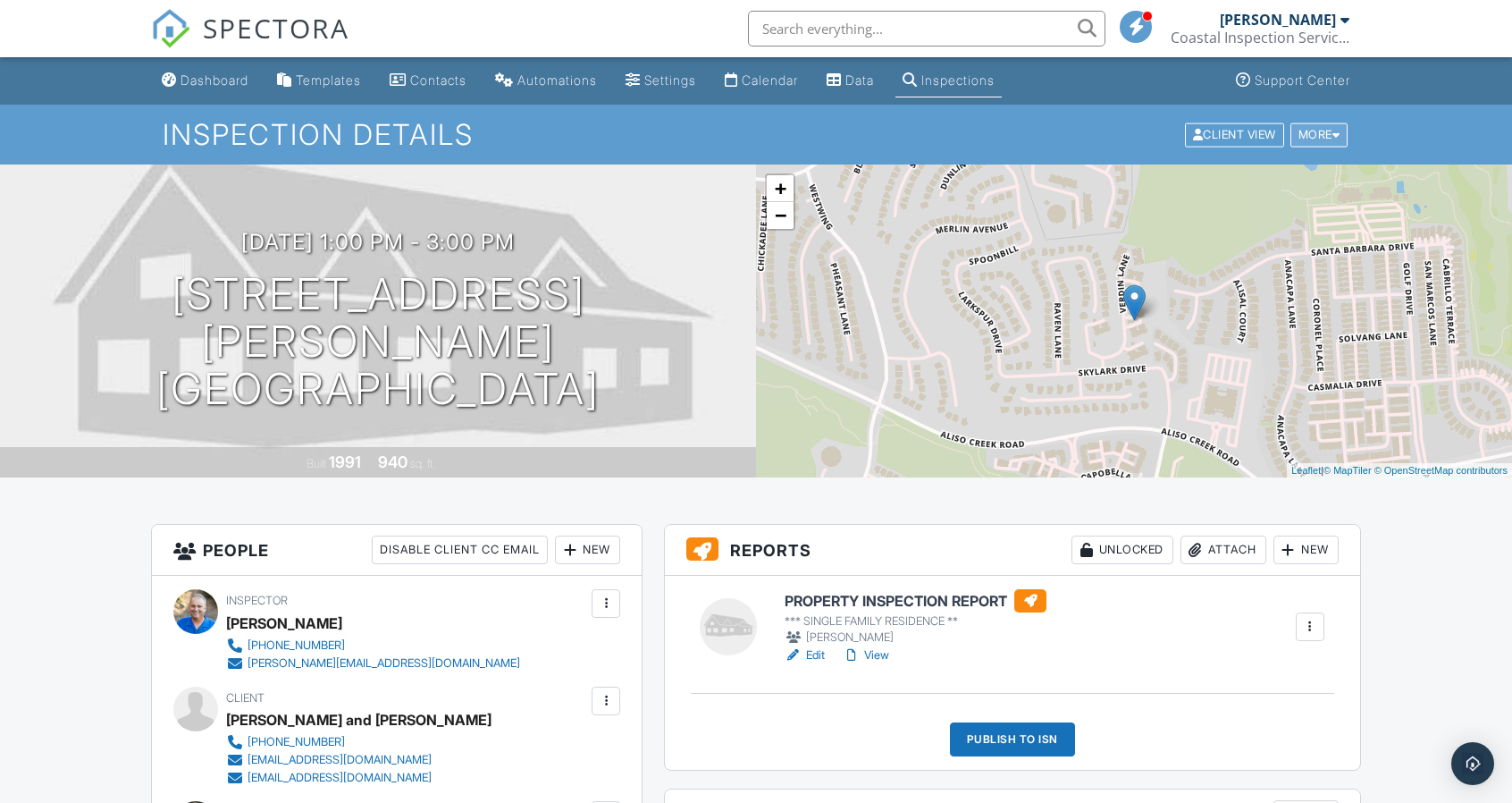
click at [1321, 141] on div "More" at bounding box center [1320, 135] width 58 height 25
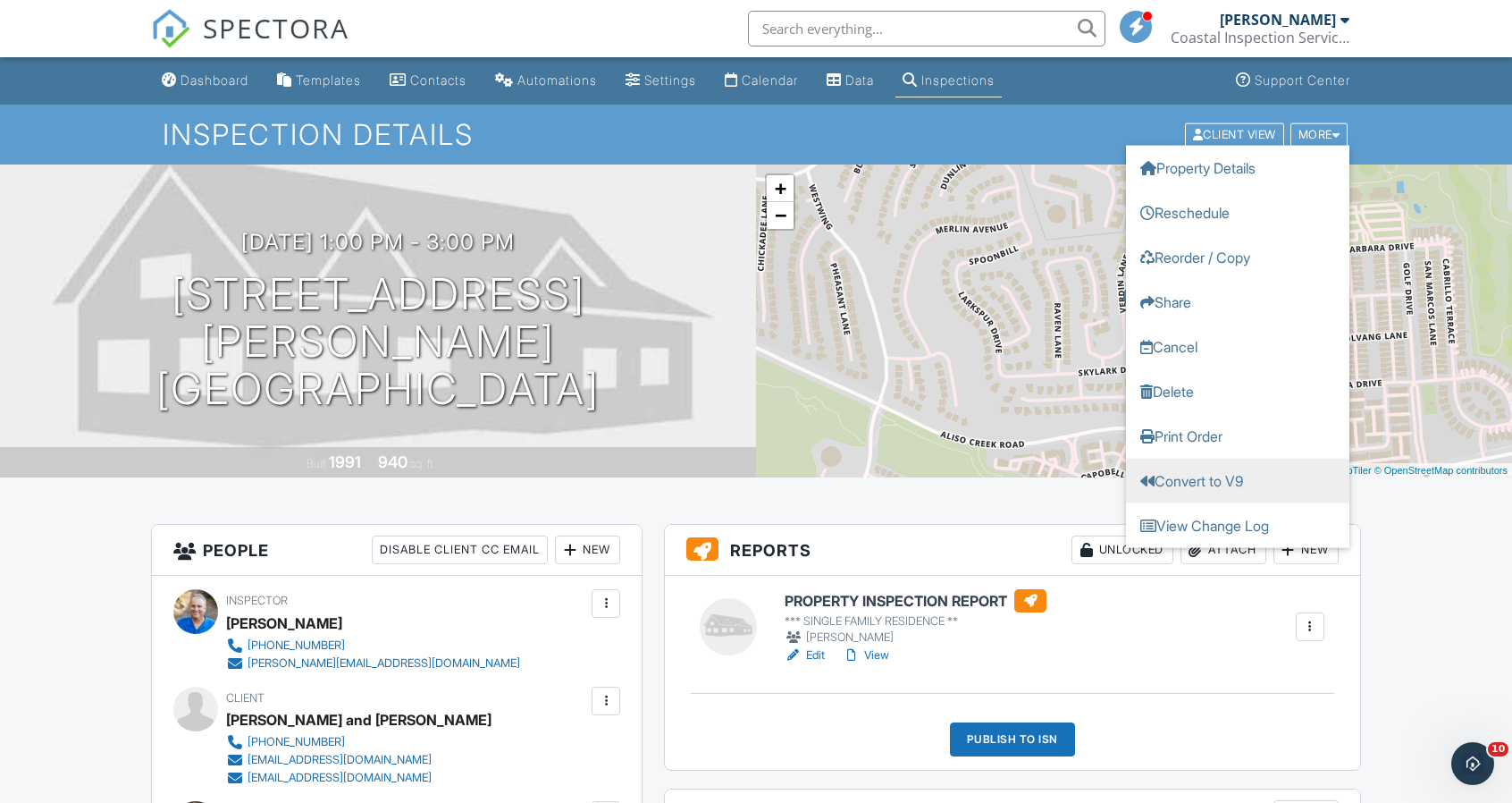
click at [1230, 489] on link "Convert to V9" at bounding box center [1237, 480] width 223 height 45
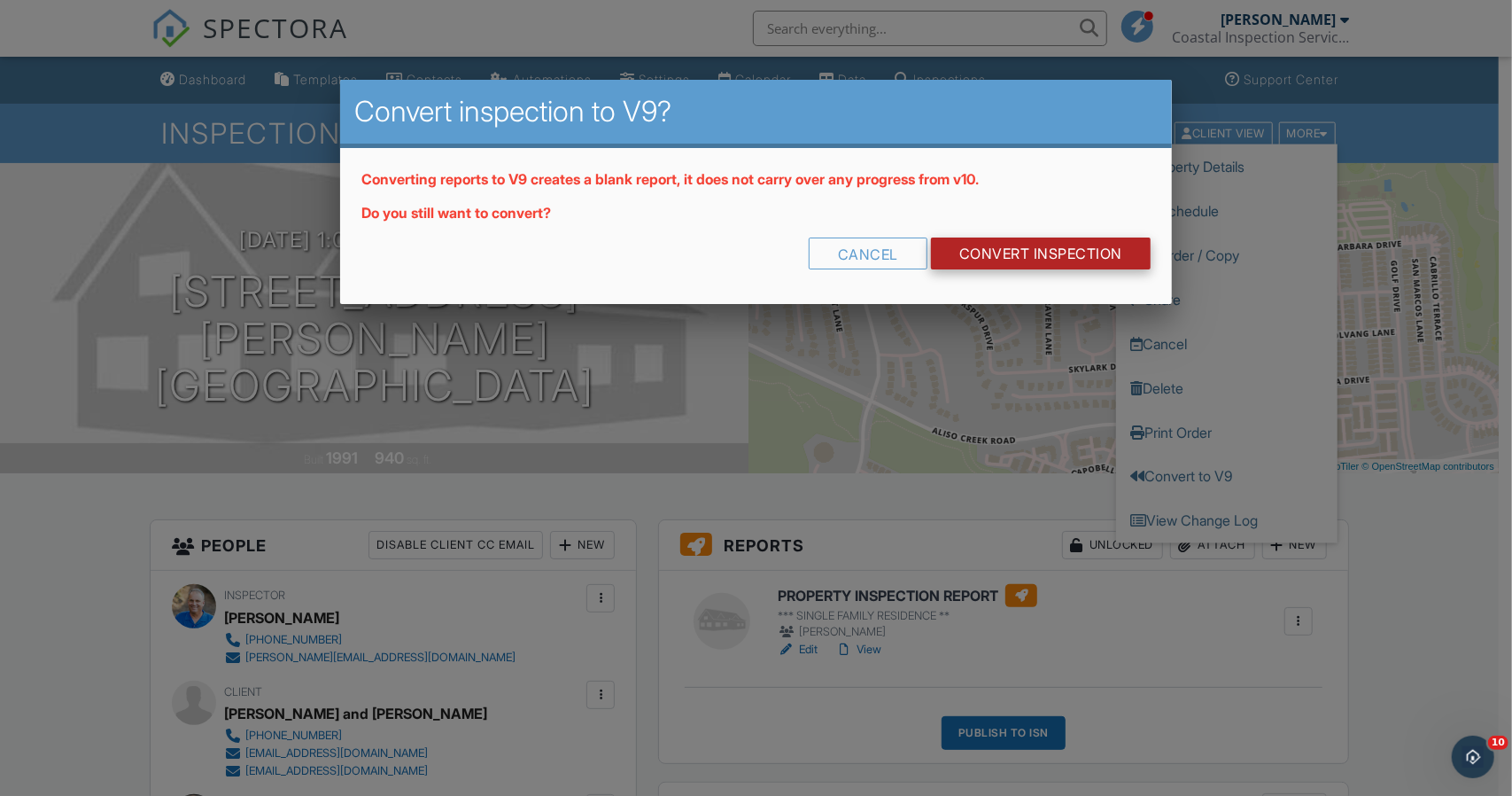
click at [1054, 249] on link "CONVERT INSPECTION" at bounding box center [1040, 253] width 219 height 32
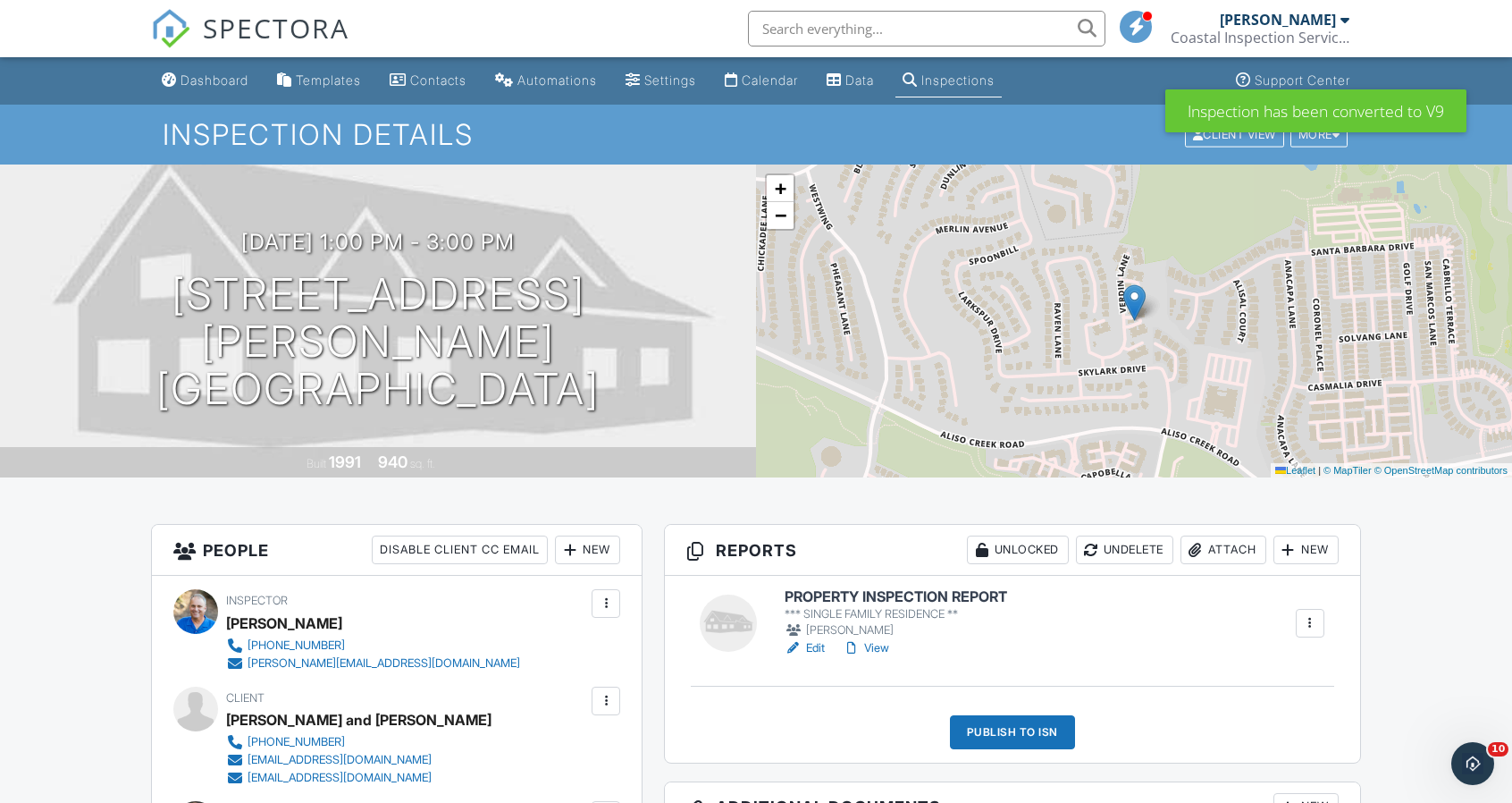
click at [820, 648] on link "Edit" at bounding box center [805, 648] width 40 height 18
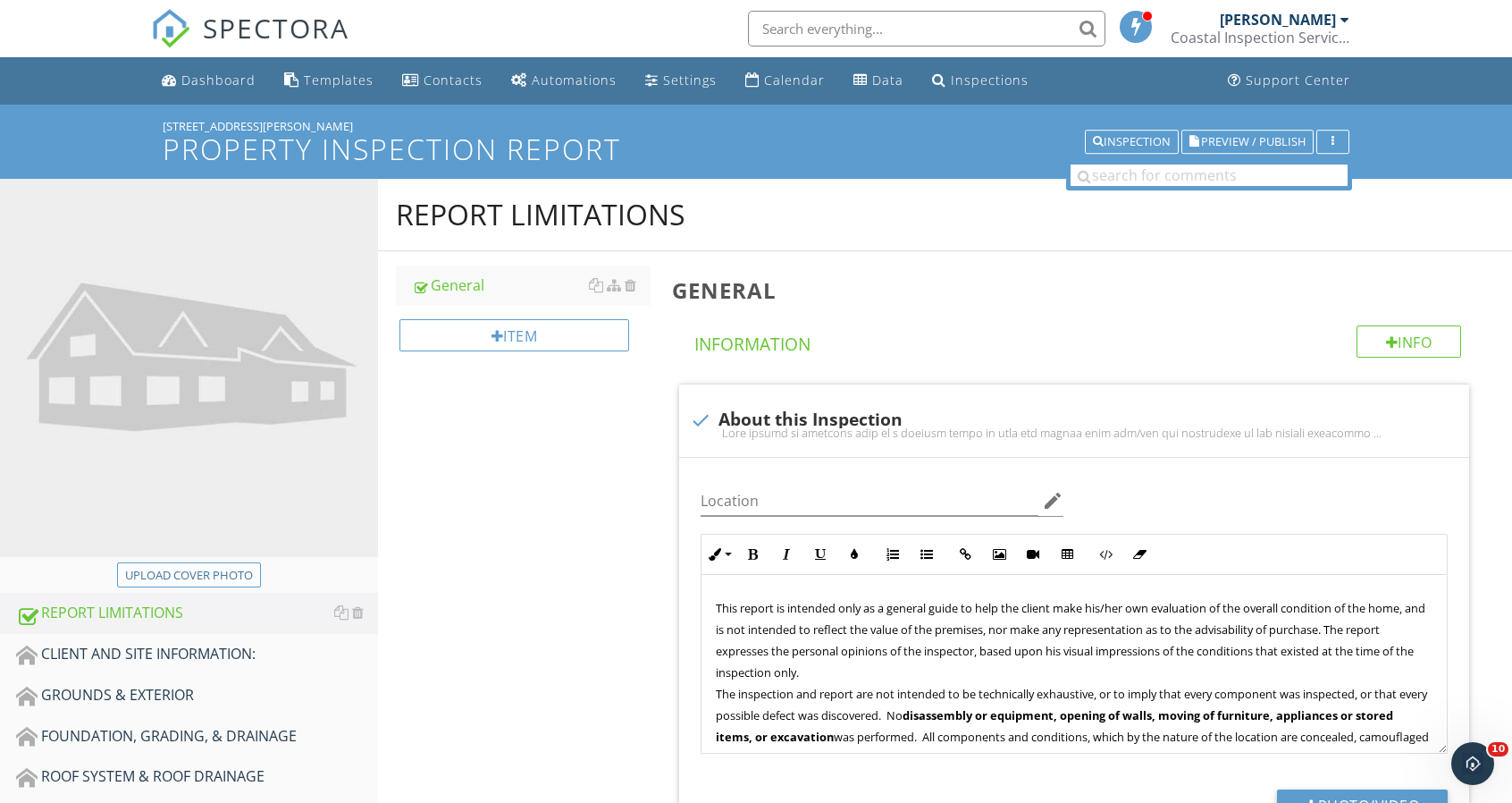
click at [236, 566] on div "Upload cover photo" at bounding box center [188, 575] width 127 height 18
type input "C:\fakepath\[STREET_ADDRESS][PERSON_NAME]jpg"
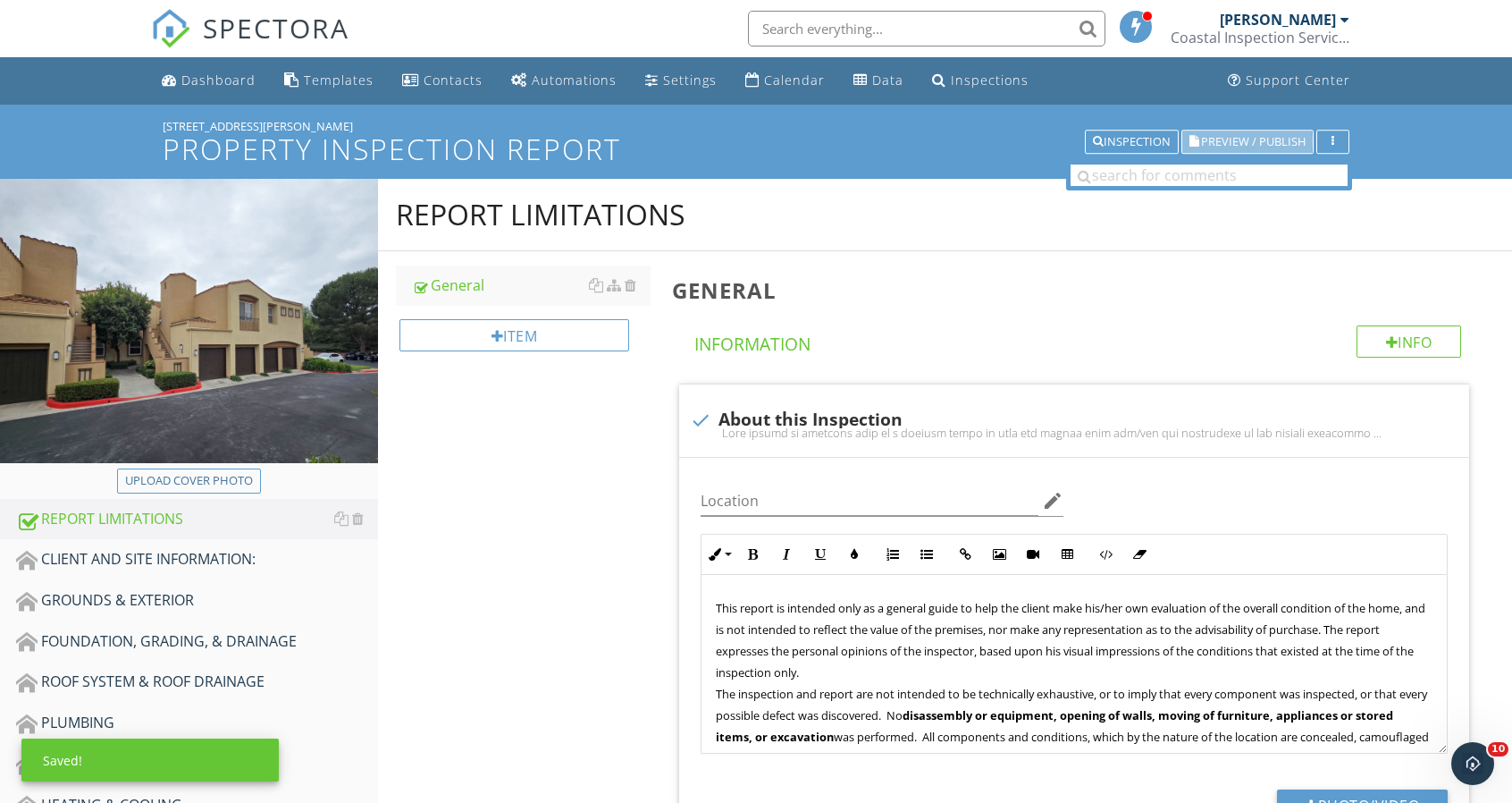
click at [1260, 147] on span "Preview / Publish" at bounding box center [1253, 141] width 105 height 12
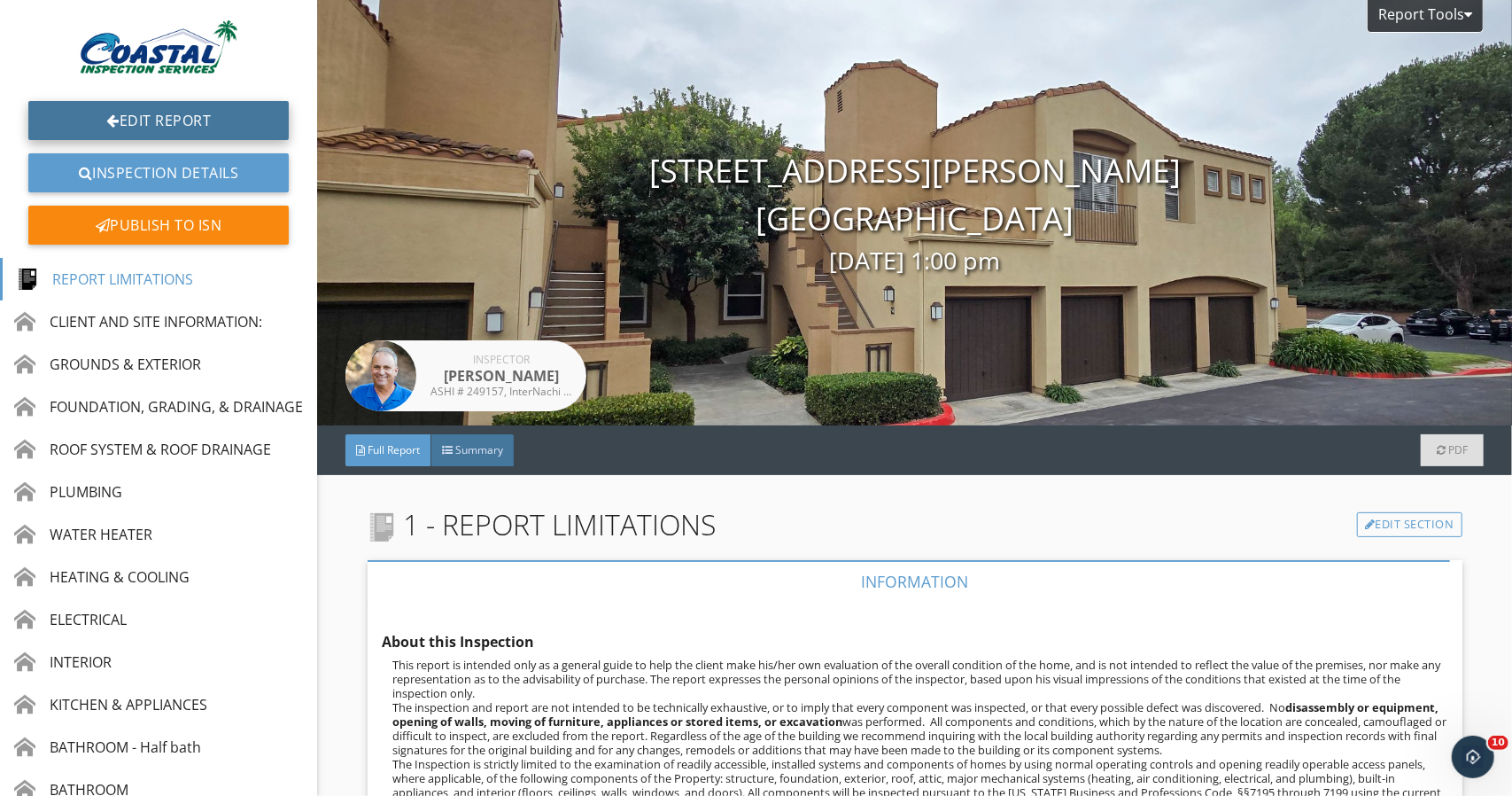
click at [189, 122] on link "Edit Report" at bounding box center [158, 120] width 261 height 39
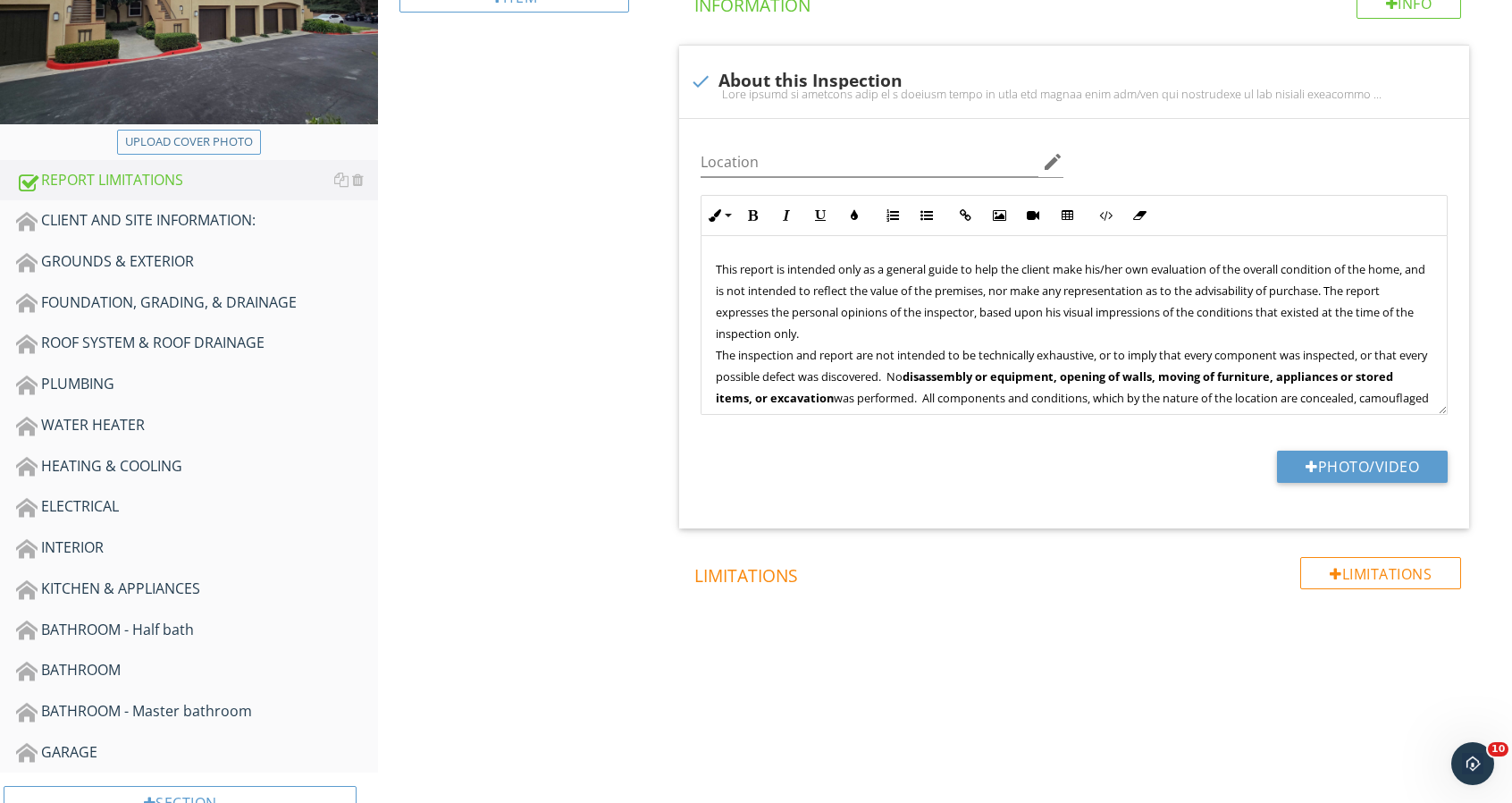
scroll to position [358, 0]
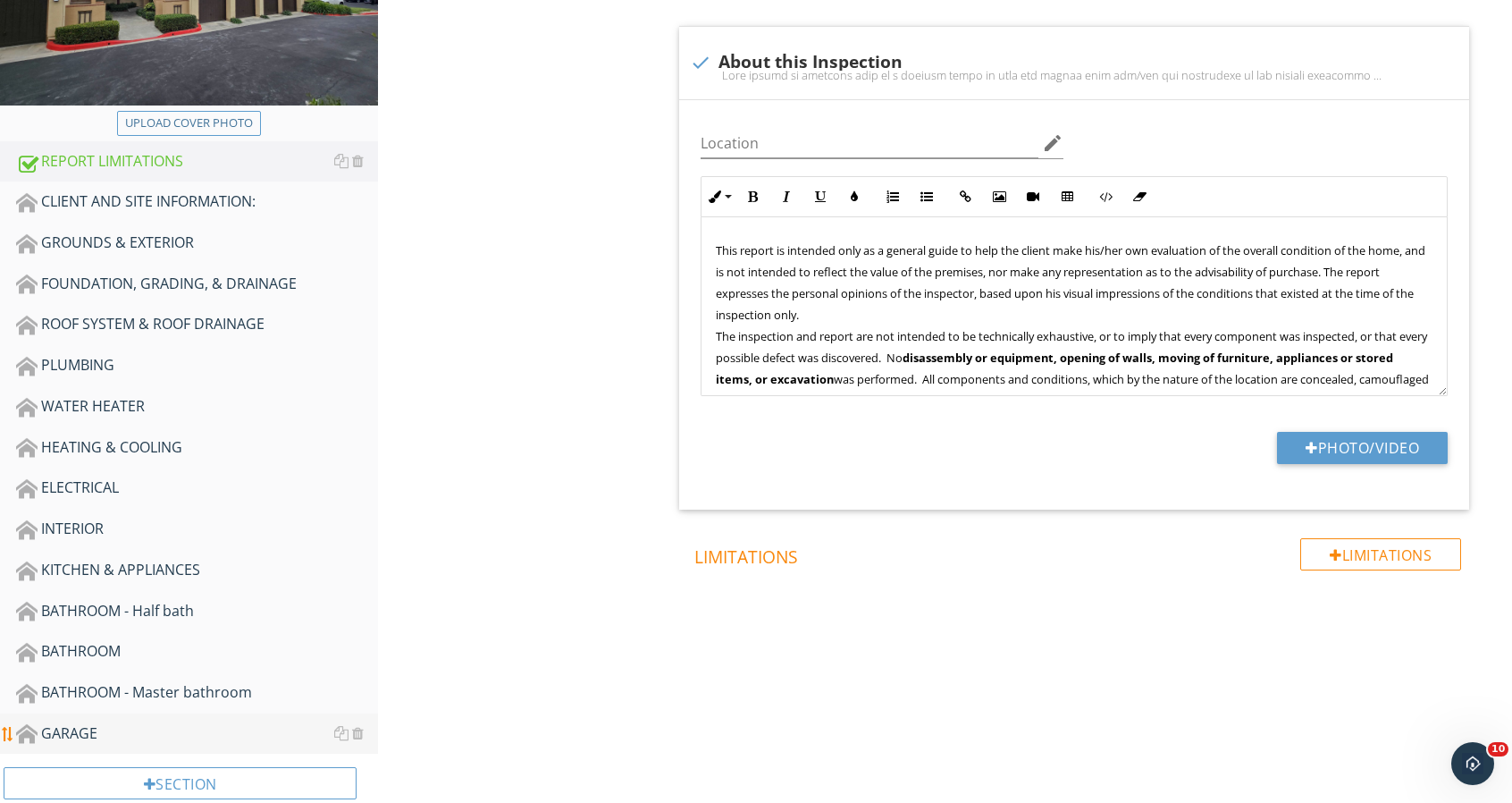
click at [165, 730] on div "GARAGE" at bounding box center [198, 734] width 362 height 24
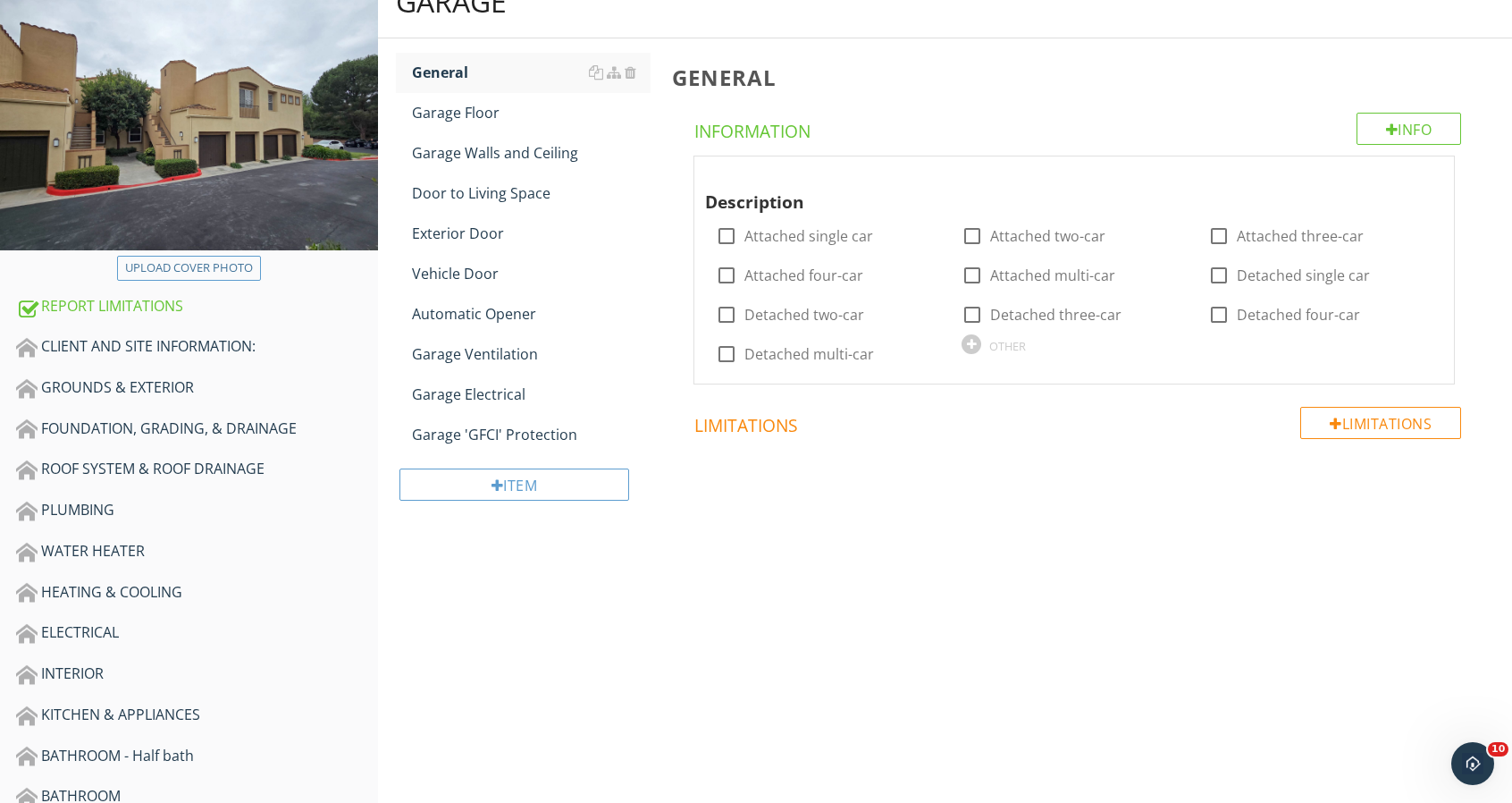
scroll to position [178, 0]
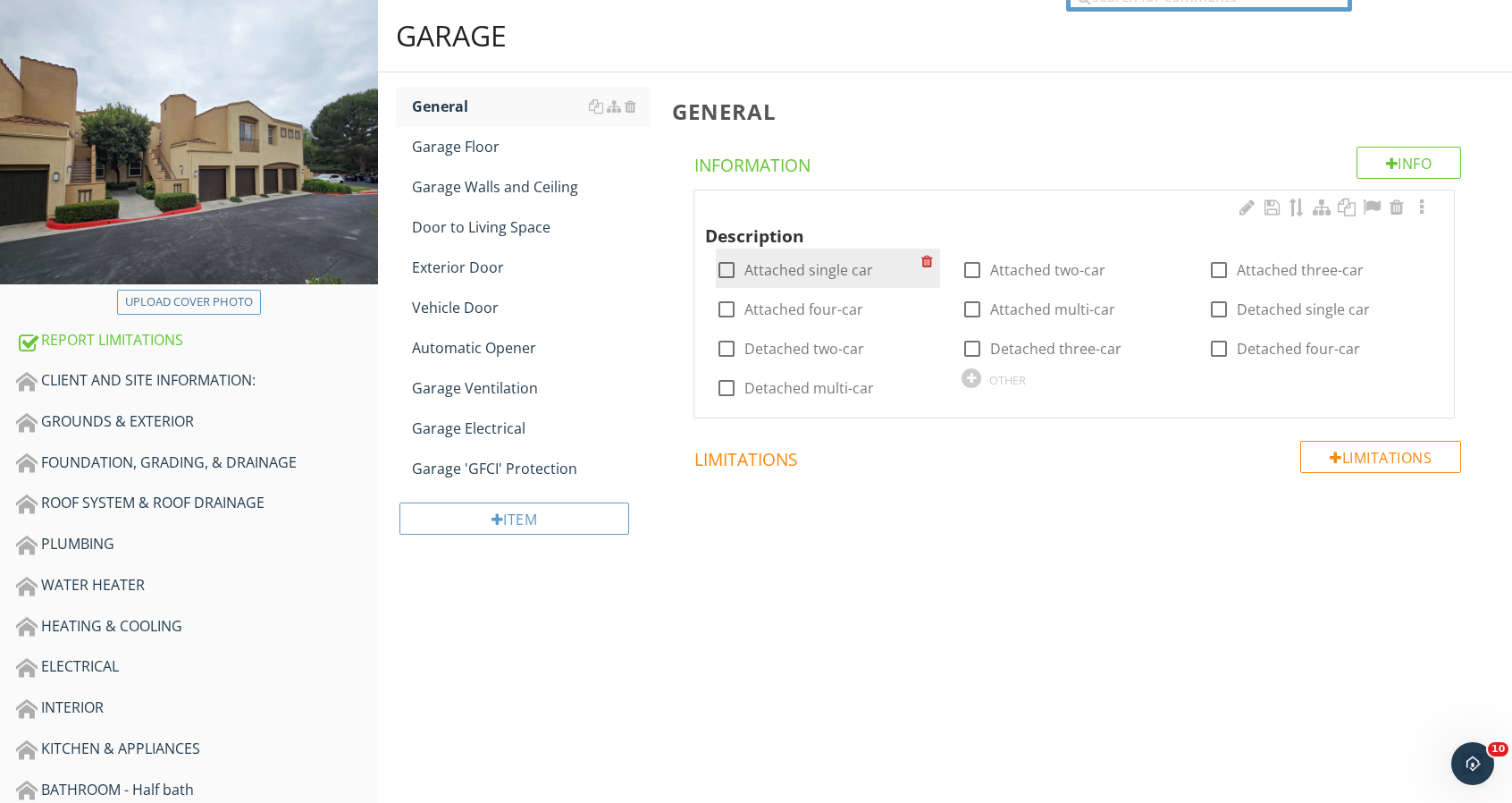
click at [766, 266] on label "Attached single car" at bounding box center [808, 270] width 128 height 18
checkbox input "true"
click at [1425, 206] on div at bounding box center [1422, 208] width 22 height 18
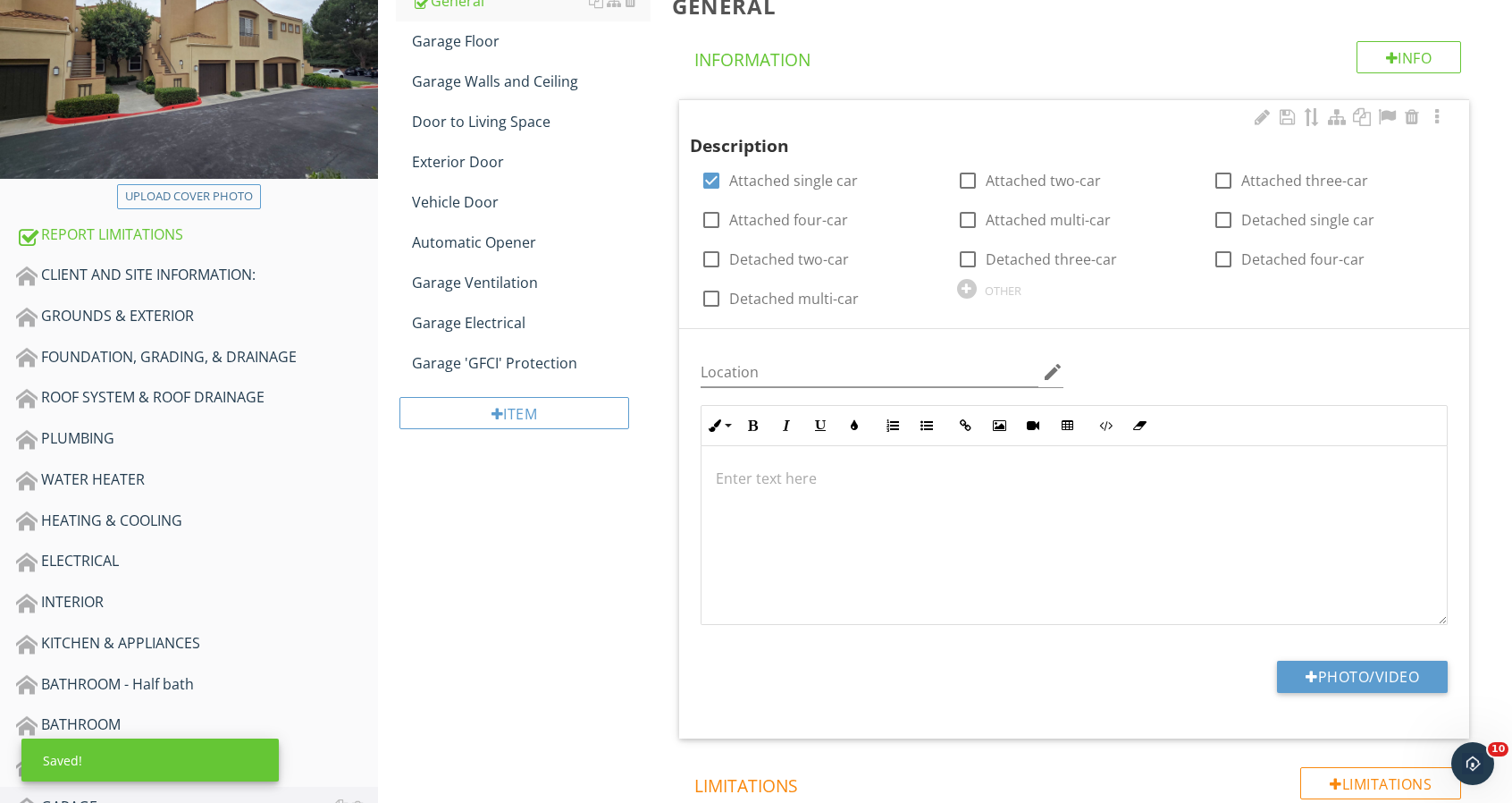
scroll to position [358, 0]
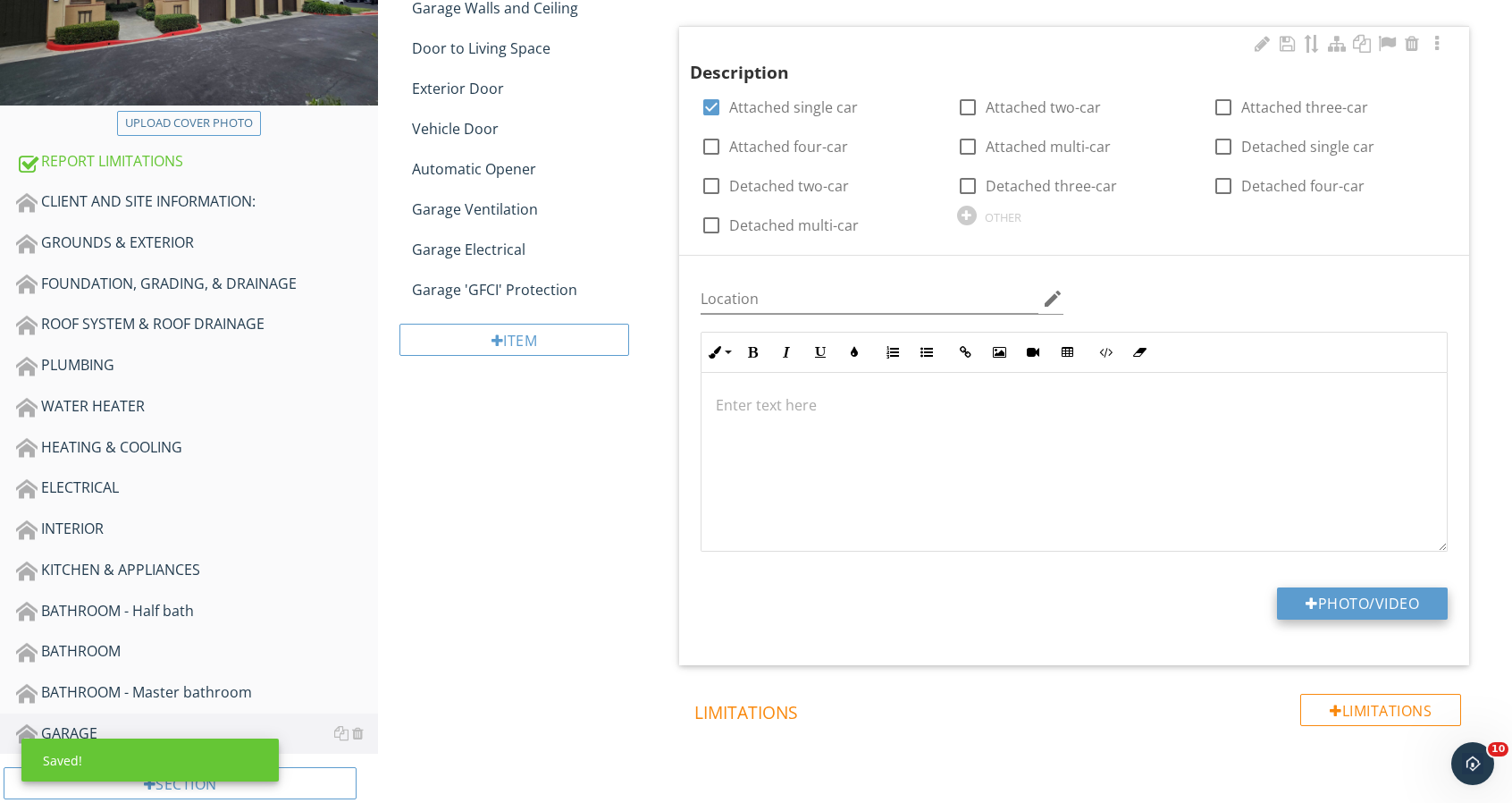
click at [1355, 595] on button "Photo/Video" at bounding box center [1363, 603] width 171 height 32
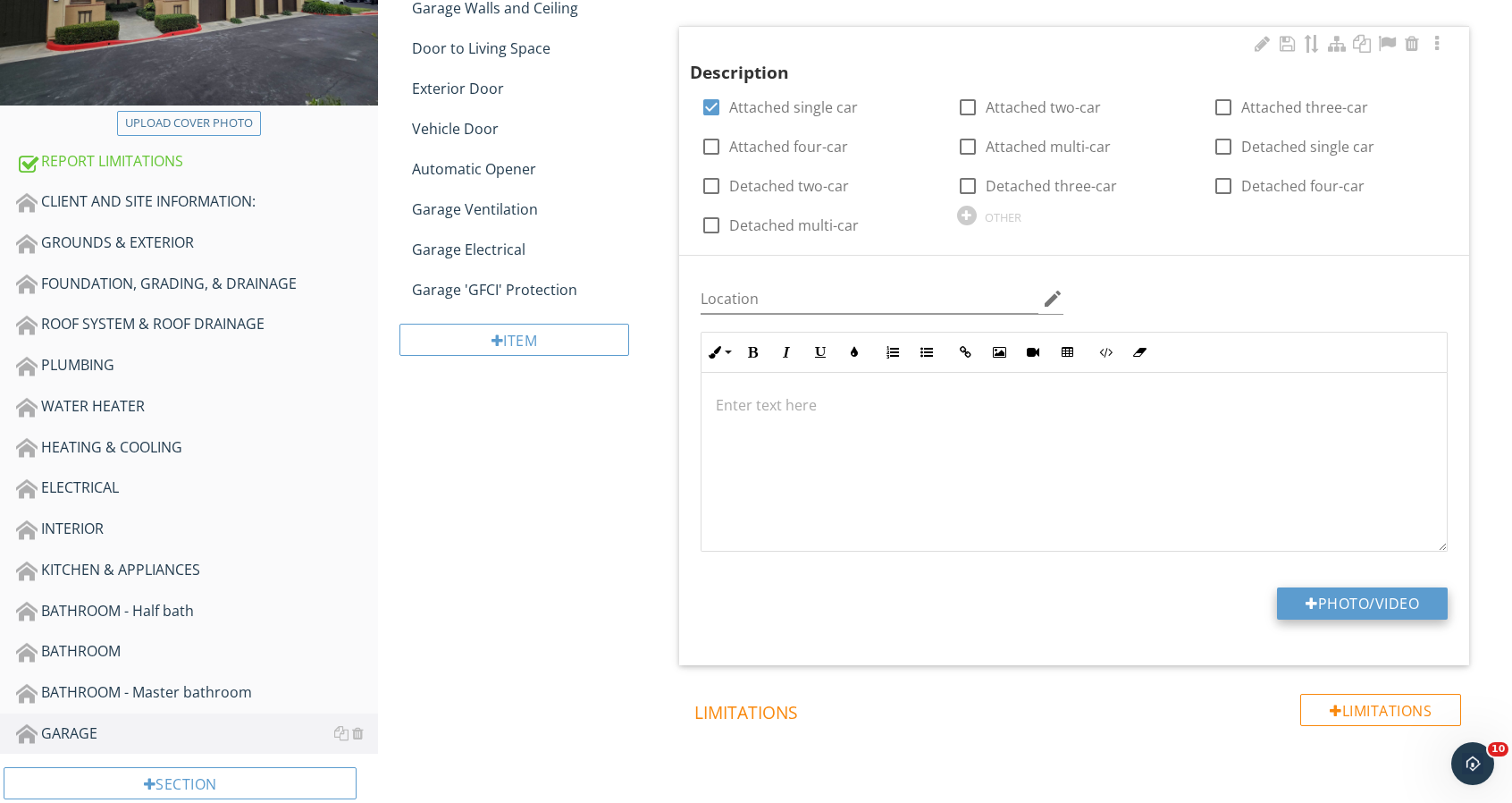
type input "C:\fakepath\92 Verdin Lane_0025_1.jpg"
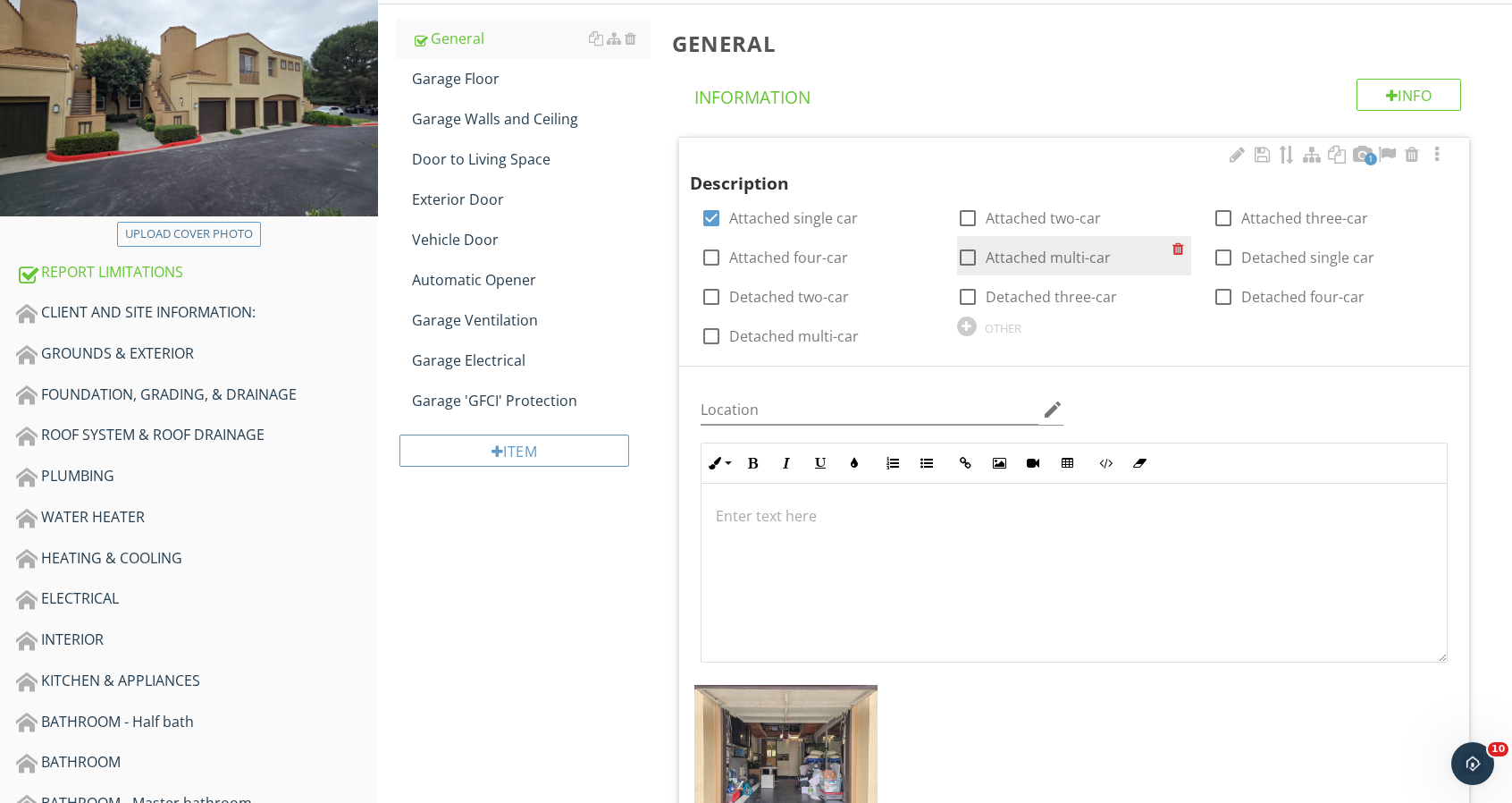
scroll to position [178, 0]
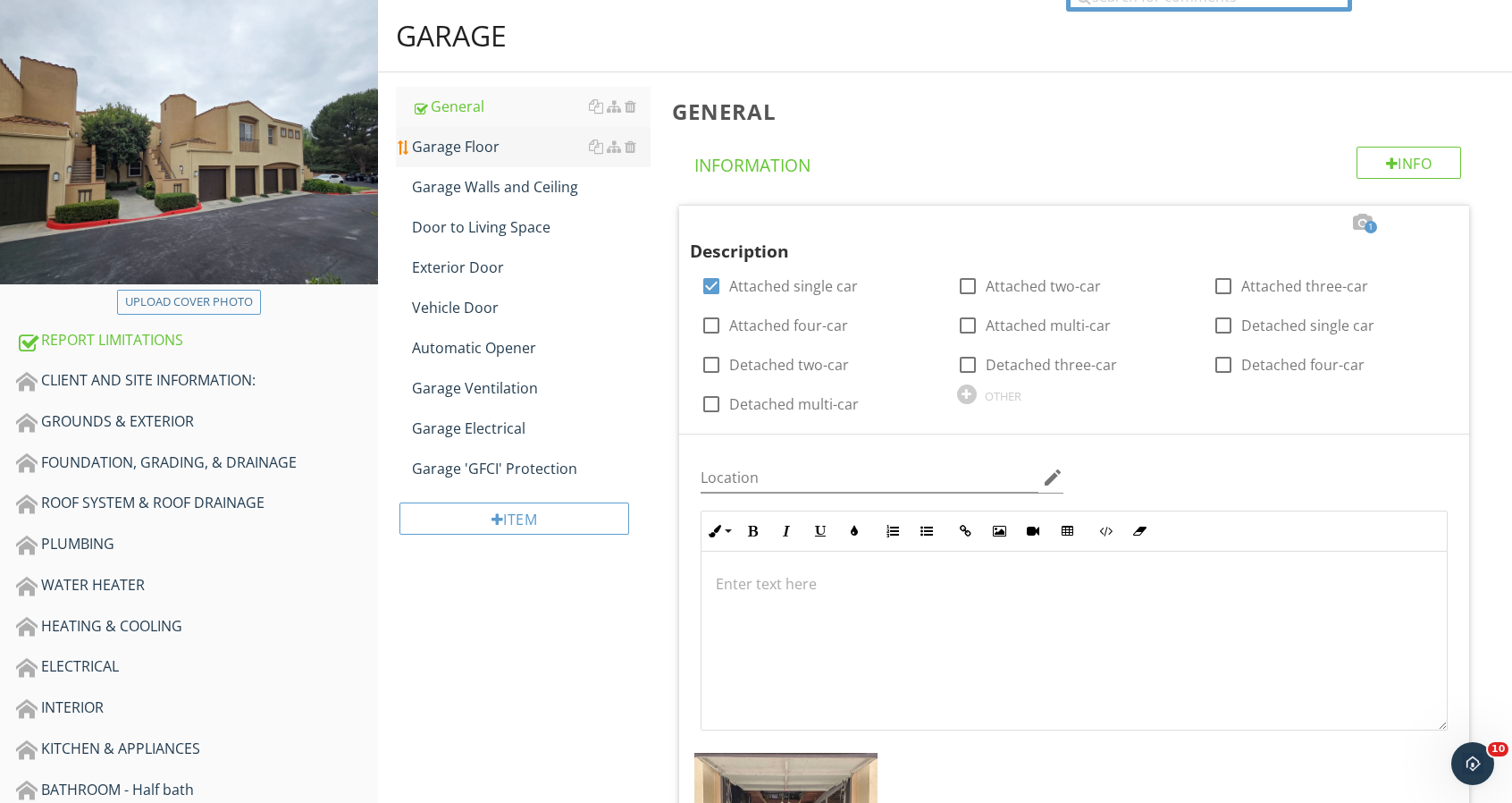
click at [479, 156] on div "Garage Floor" at bounding box center [532, 147] width 238 height 22
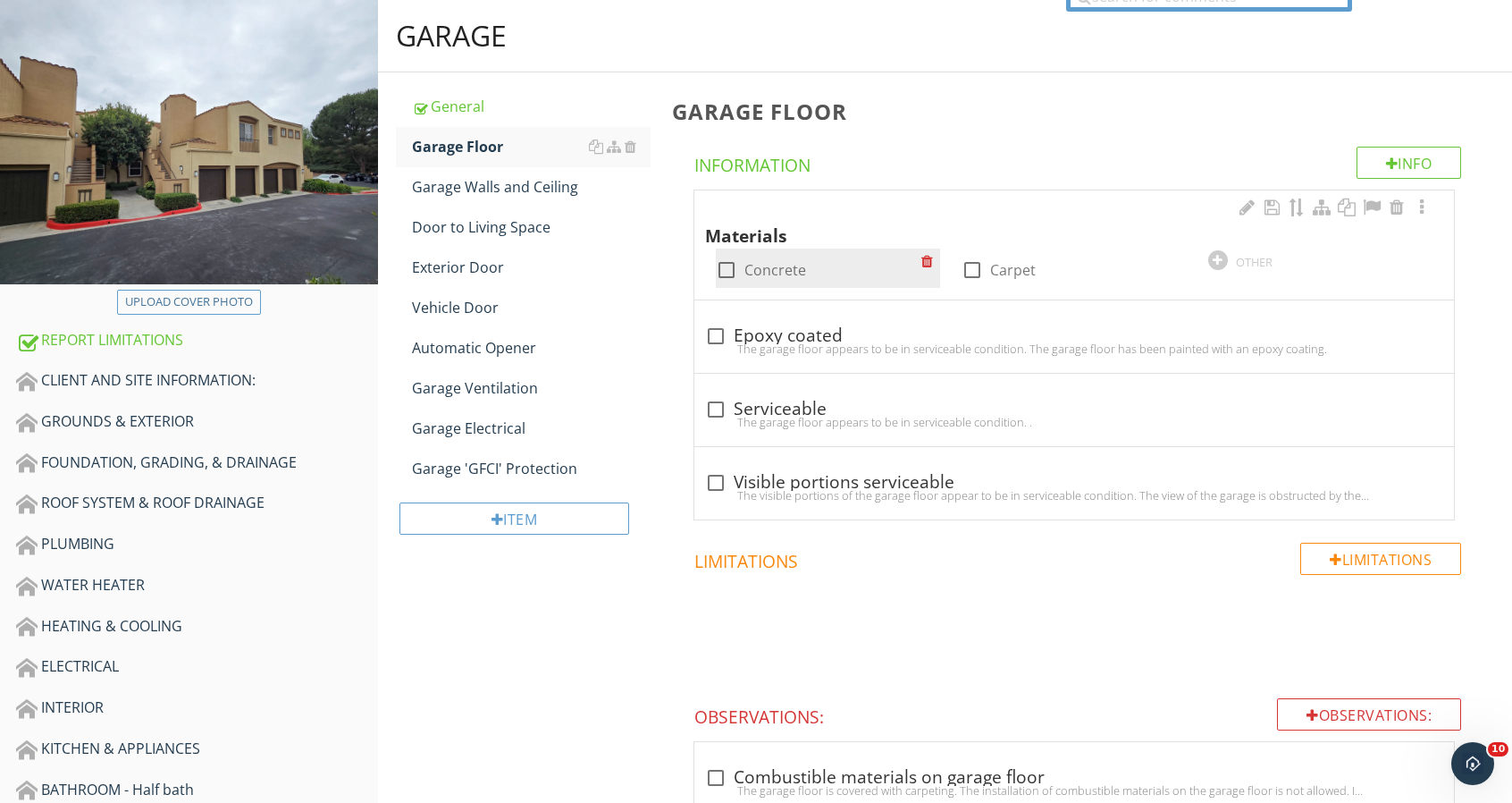
click at [717, 262] on div at bounding box center [726, 269] width 30 height 30
checkbox input "true"
click at [715, 400] on div at bounding box center [715, 409] width 30 height 30
checkbox input "true"
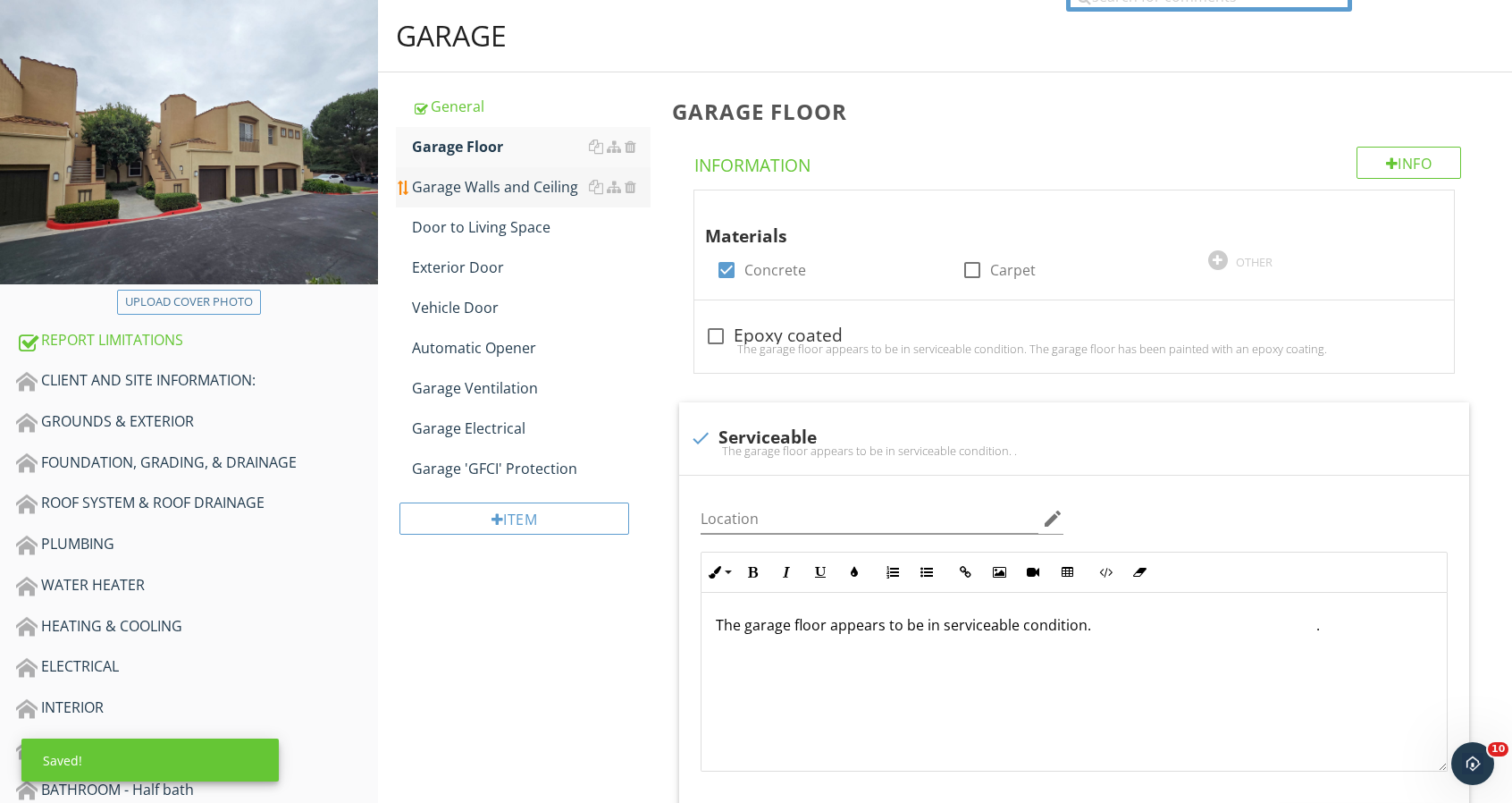
click at [470, 179] on div "Garage Walls and Ceiling" at bounding box center [532, 187] width 238 height 22
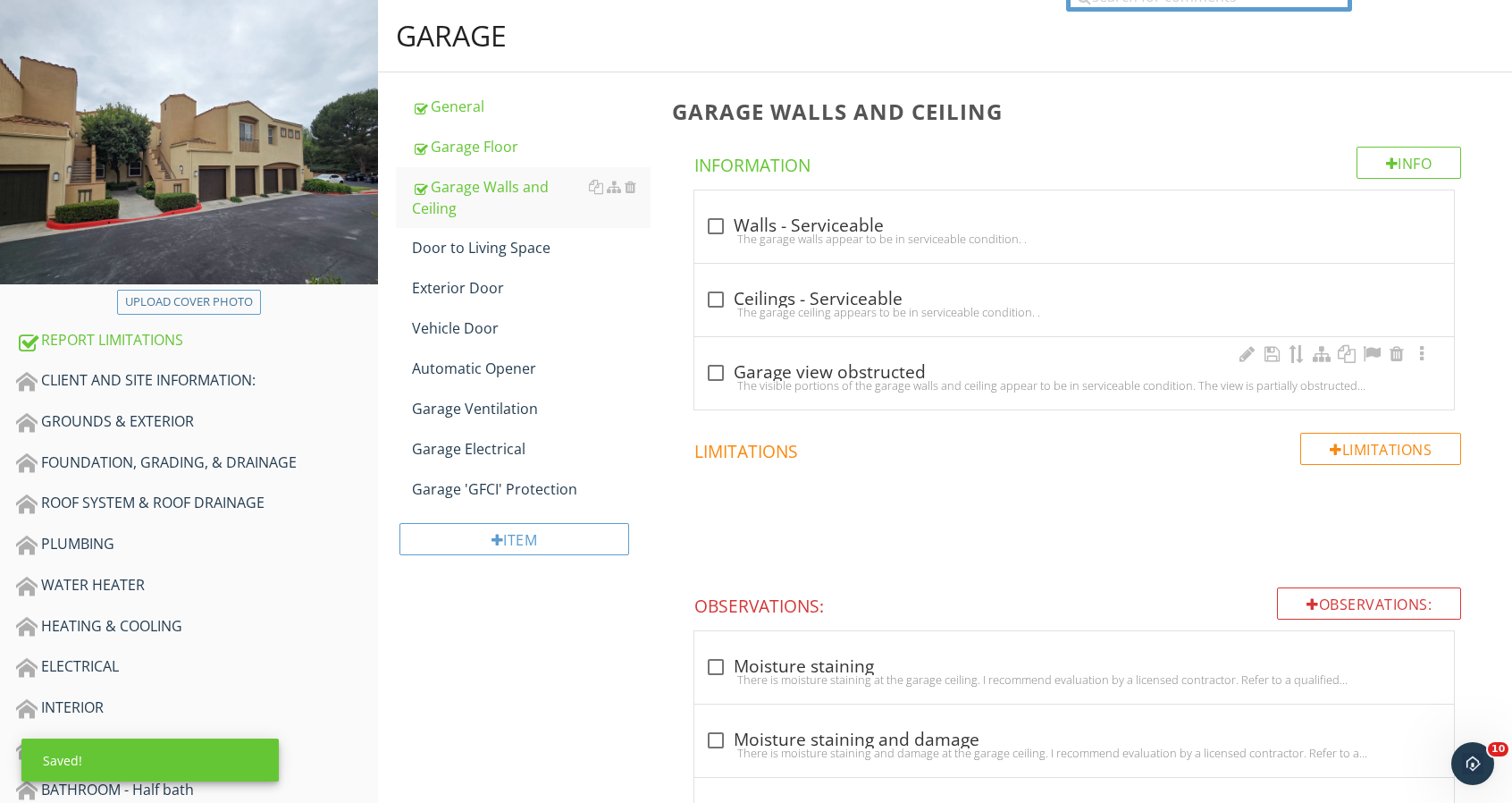
click at [708, 358] on div at bounding box center [715, 372] width 30 height 30
checkbox input "true"
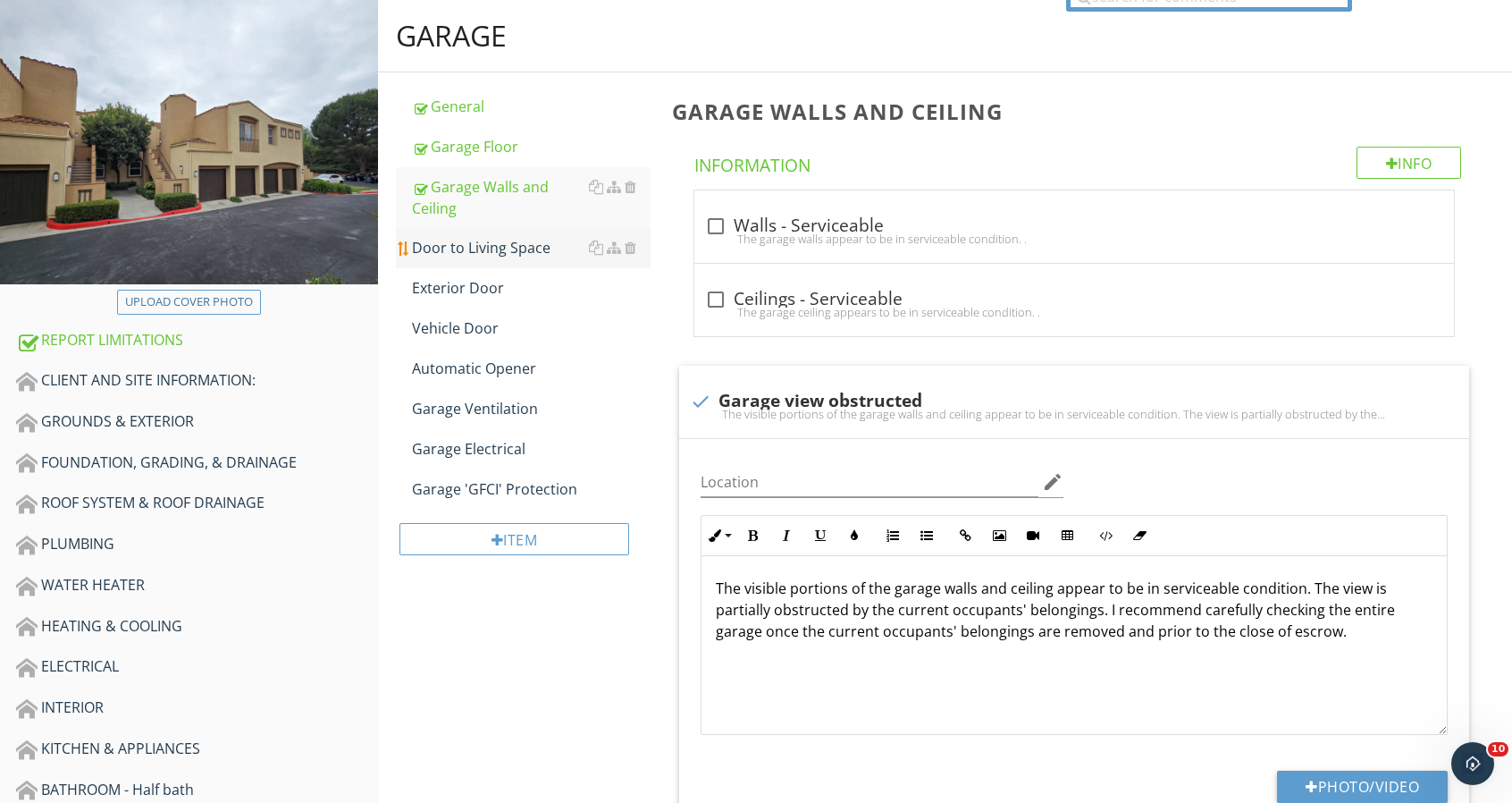
click at [468, 248] on div "Door to Living Space" at bounding box center [532, 248] width 238 height 22
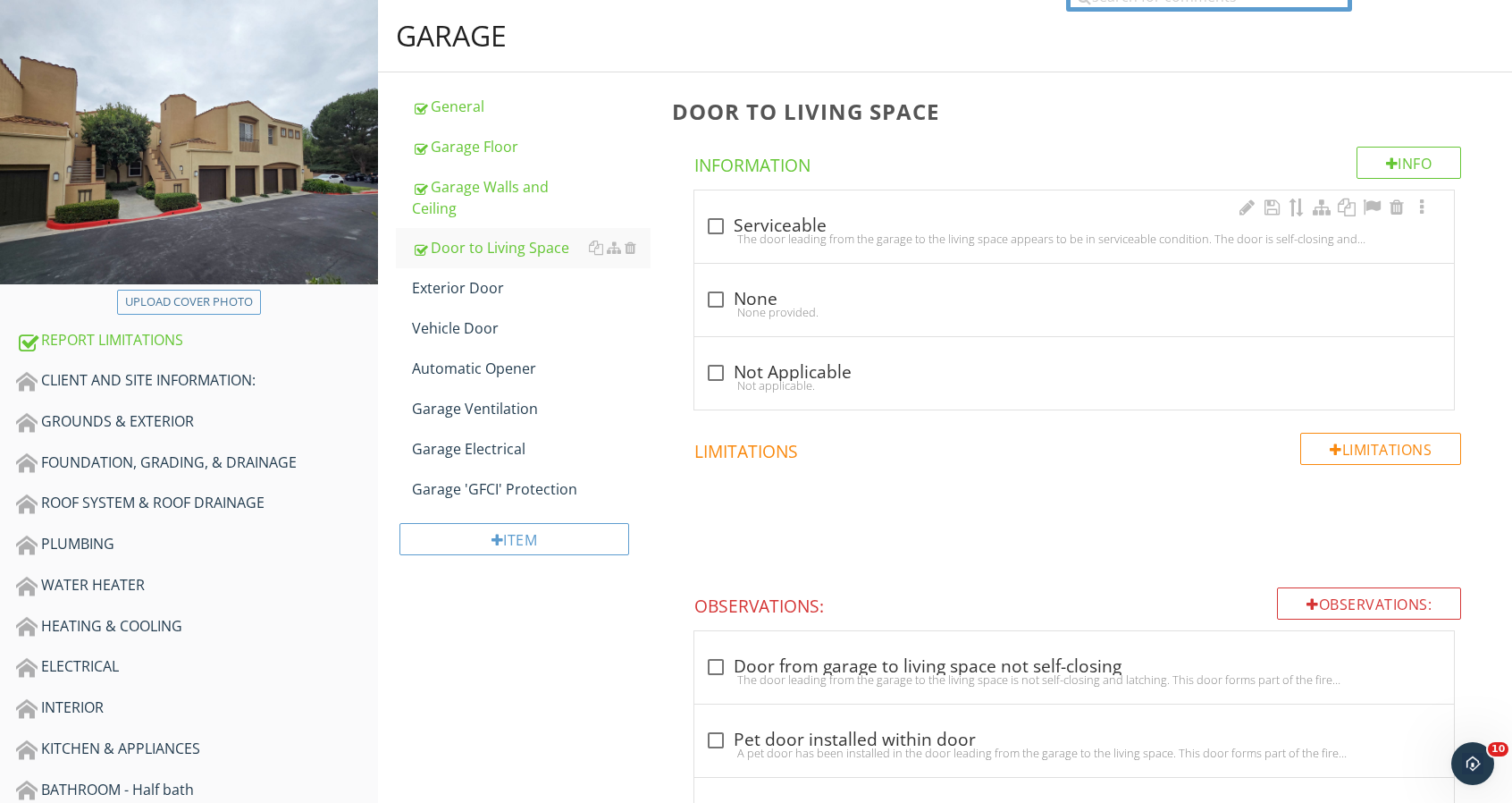
click at [715, 222] on div at bounding box center [715, 226] width 30 height 30
checkbox input "true"
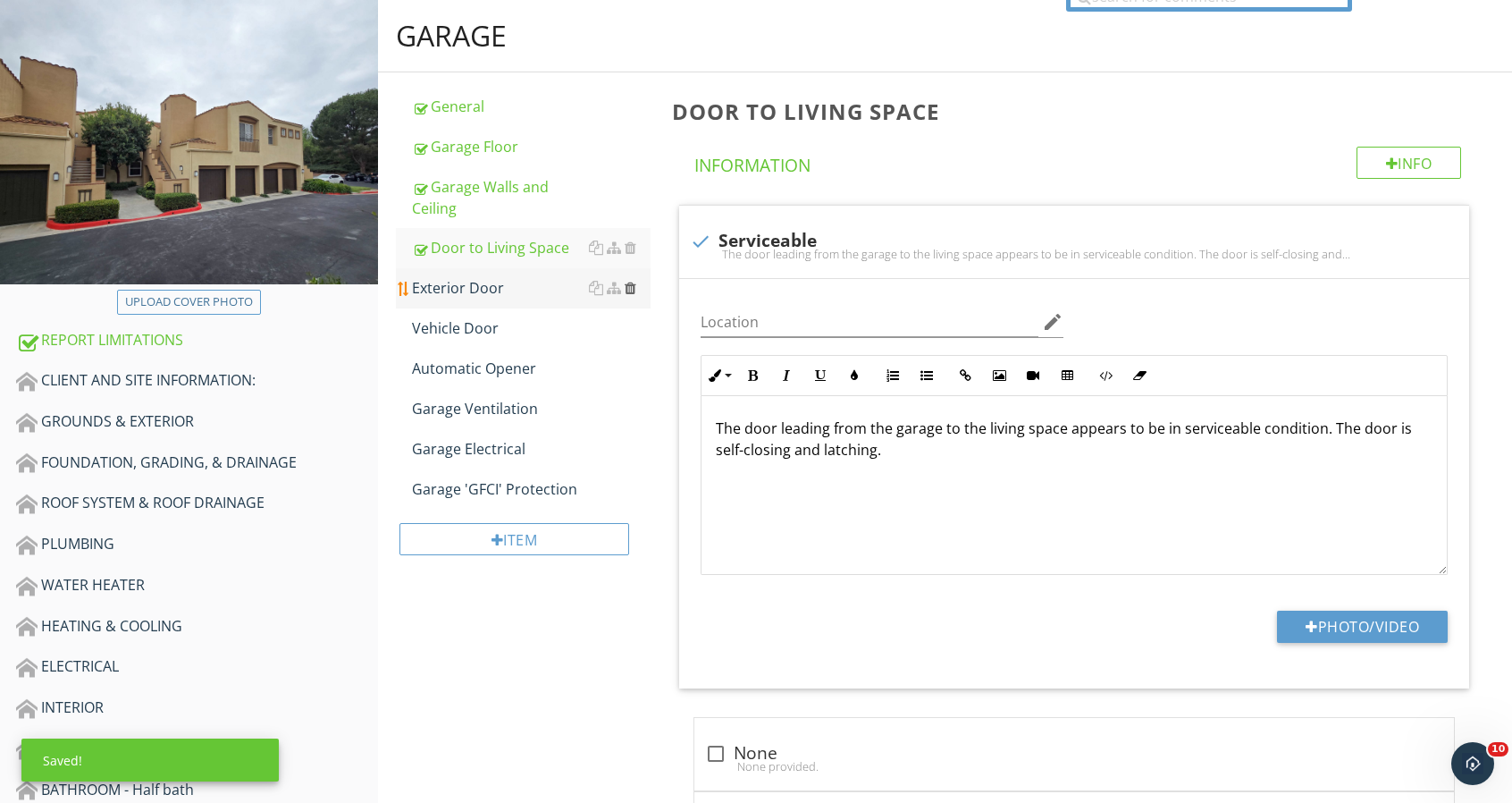
click at [635, 286] on div at bounding box center [630, 288] width 12 height 15
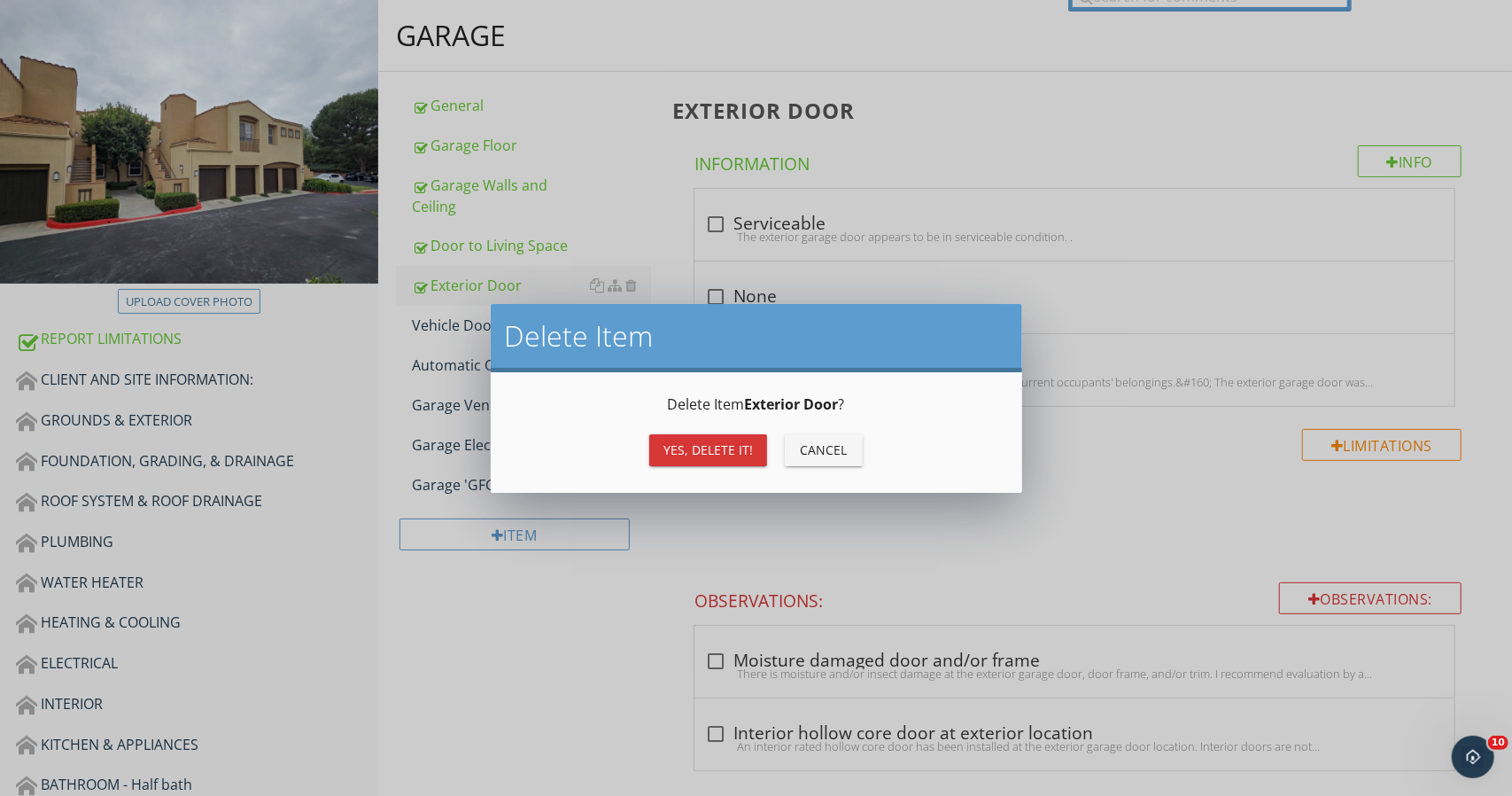
click at [725, 440] on div "Yes, Delete it!" at bounding box center [707, 449] width 89 height 19
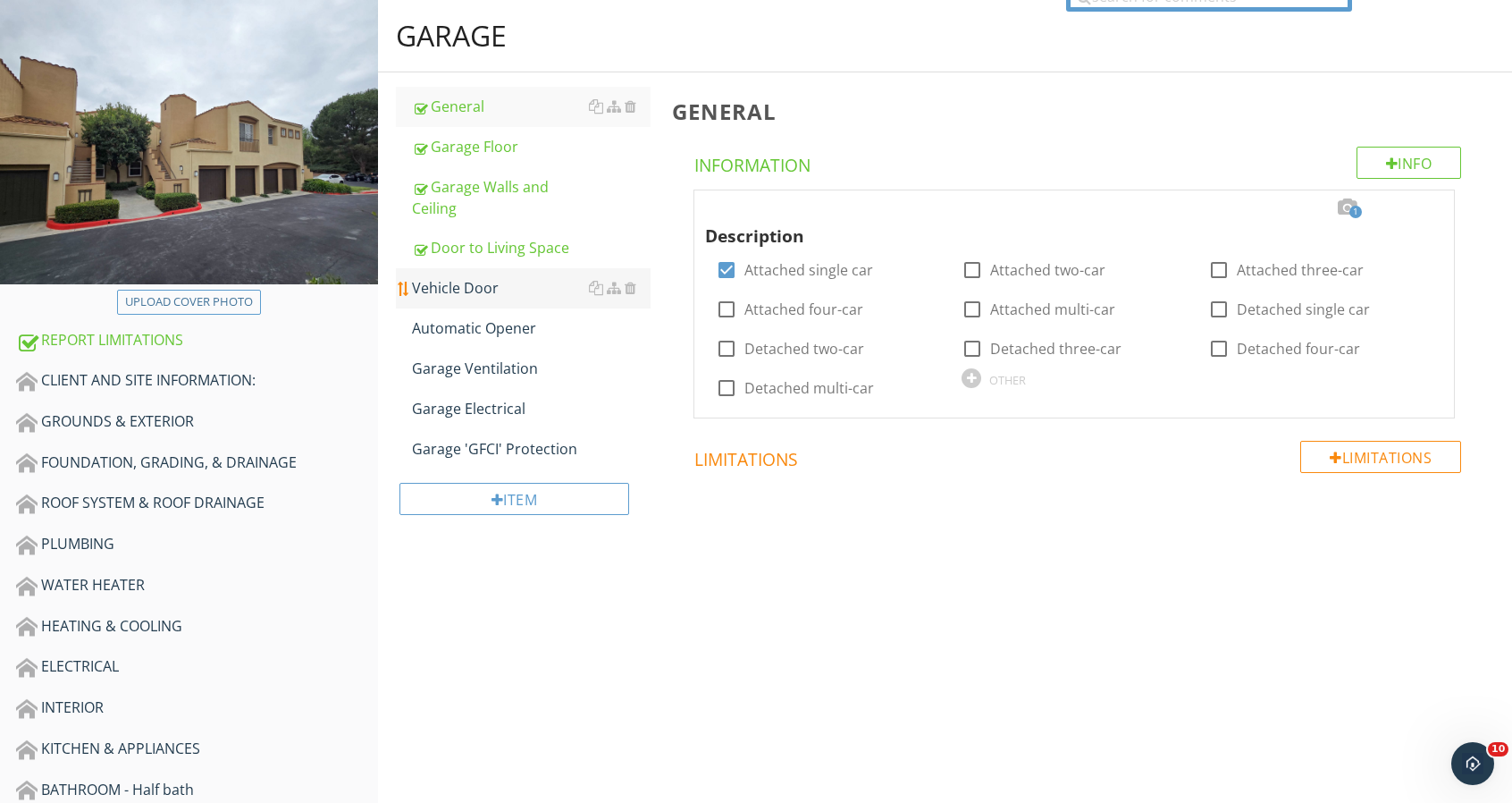
click at [492, 299] on link "Vehicle Door" at bounding box center [532, 288] width 238 height 39
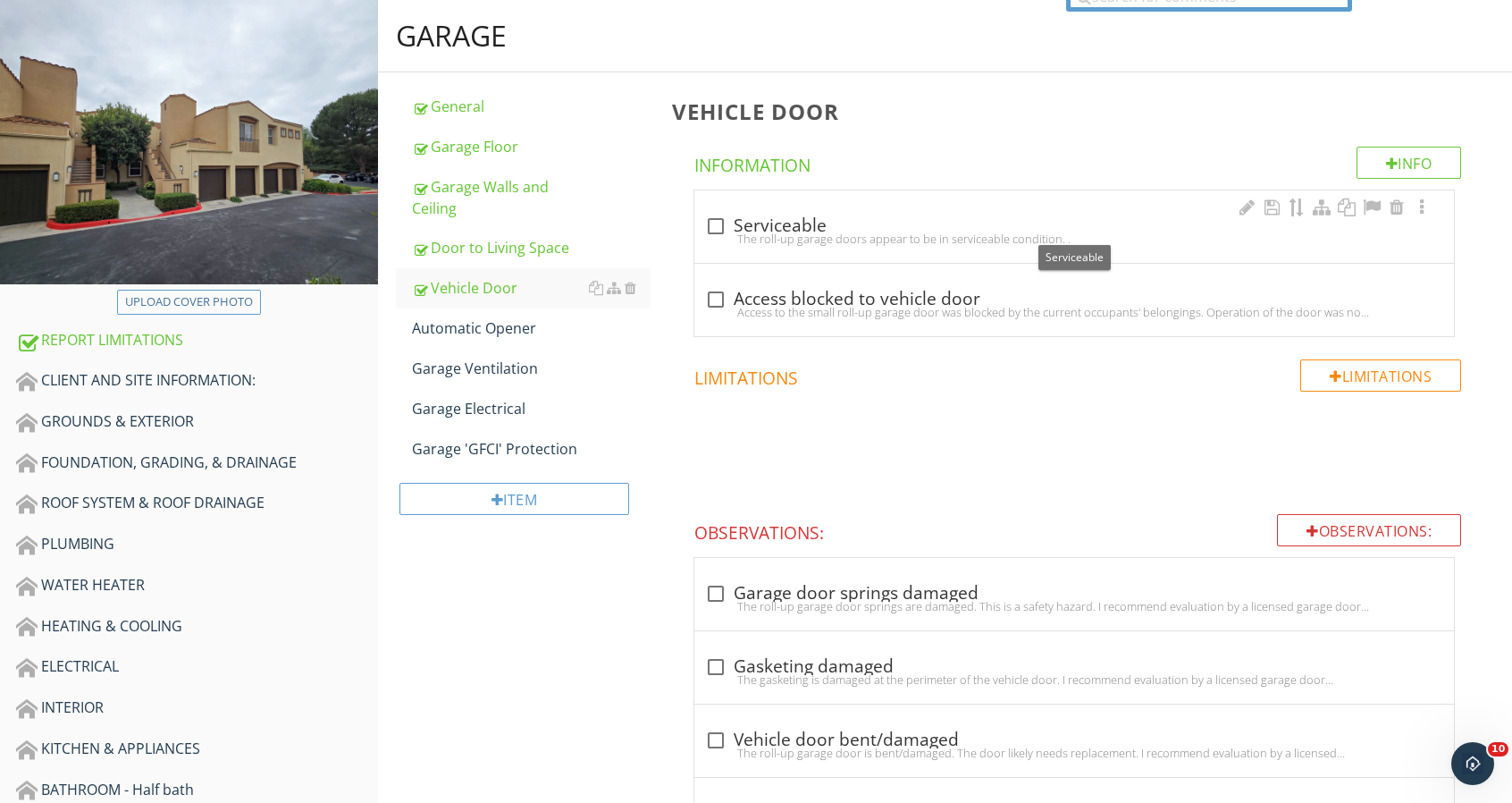
click at [727, 222] on div at bounding box center [715, 226] width 30 height 30
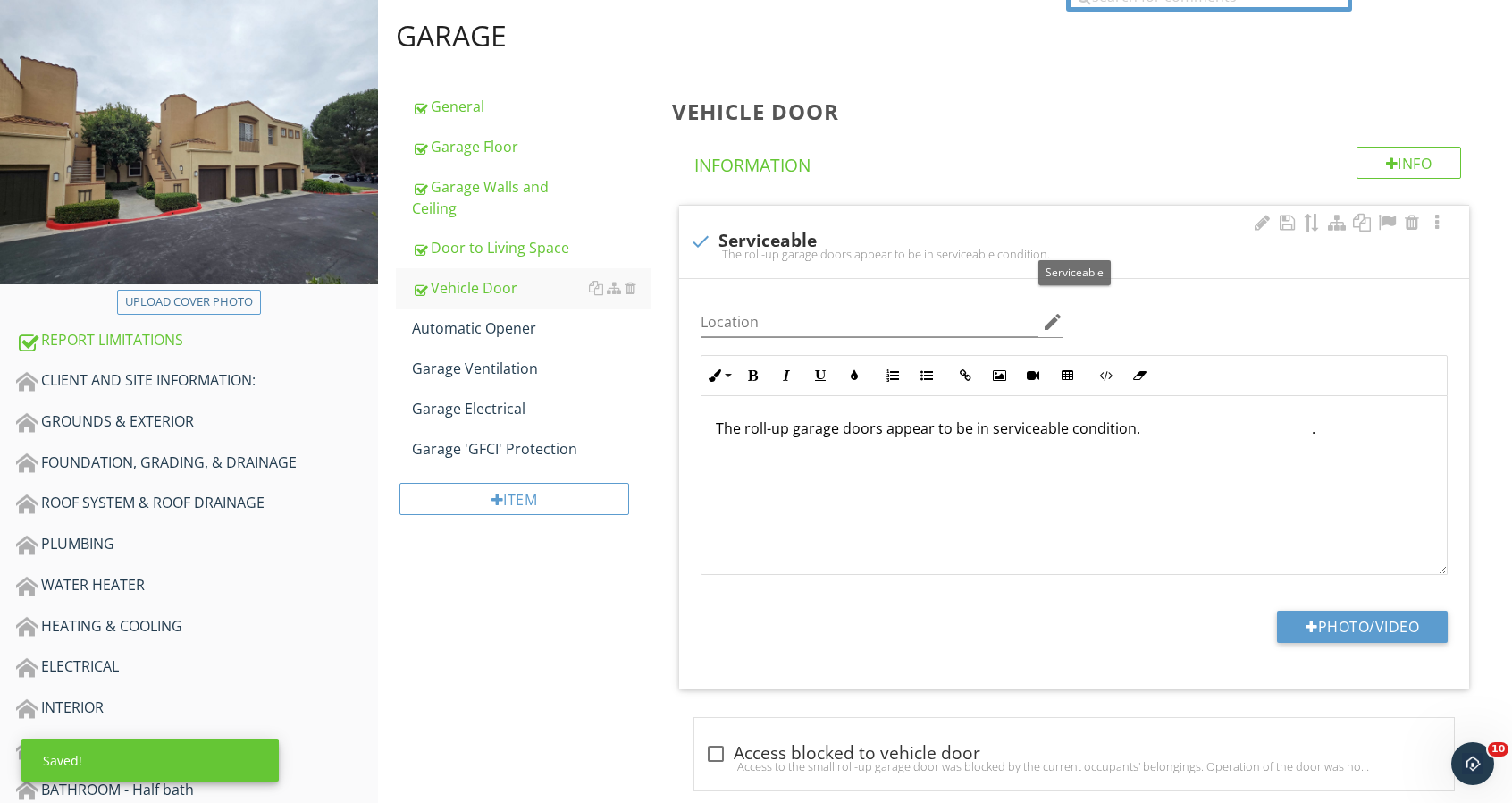
click at [711, 232] on div at bounding box center [700, 240] width 30 height 30
checkbox input "true"
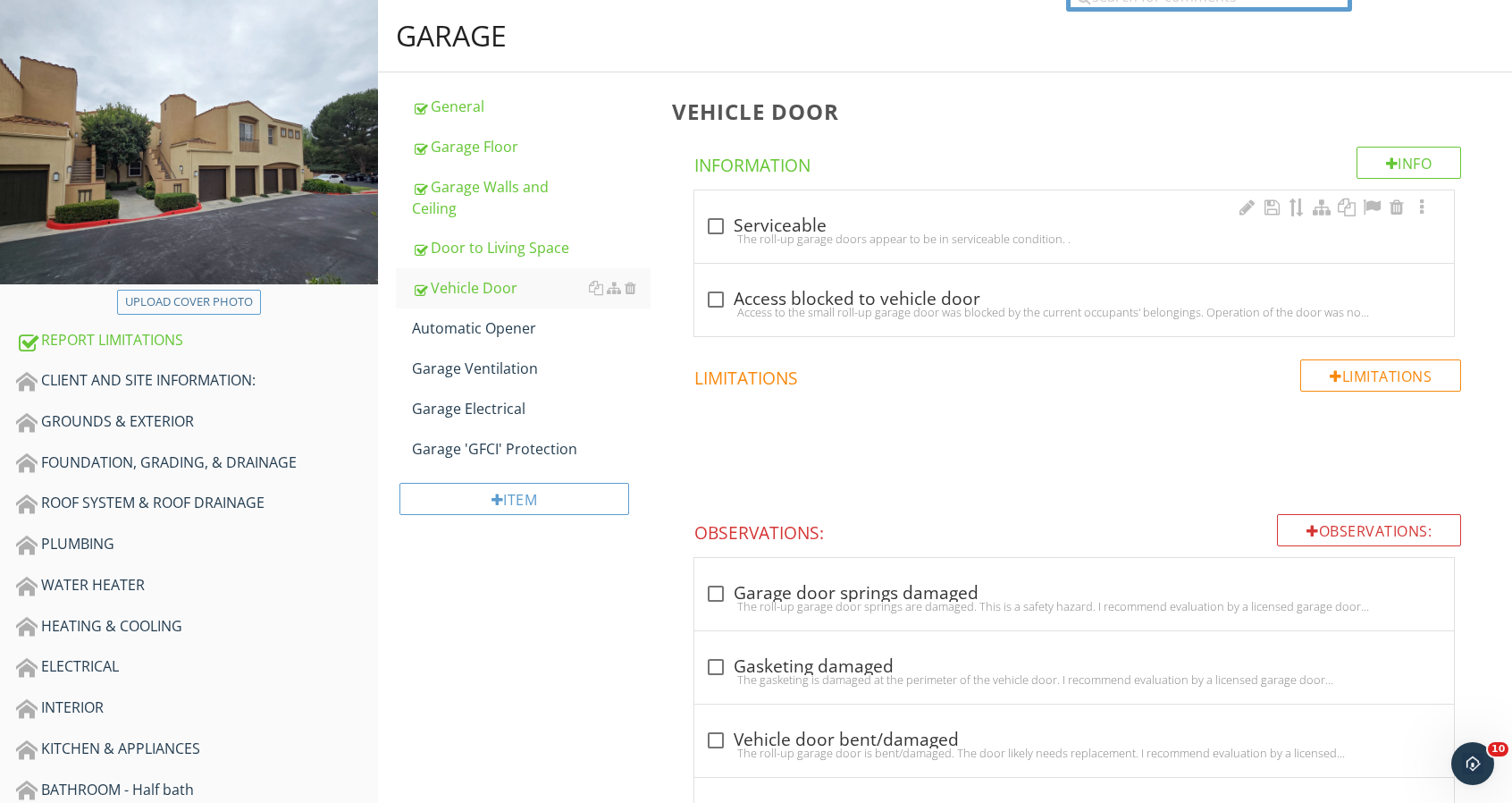
click at [727, 224] on div at bounding box center [715, 226] width 30 height 30
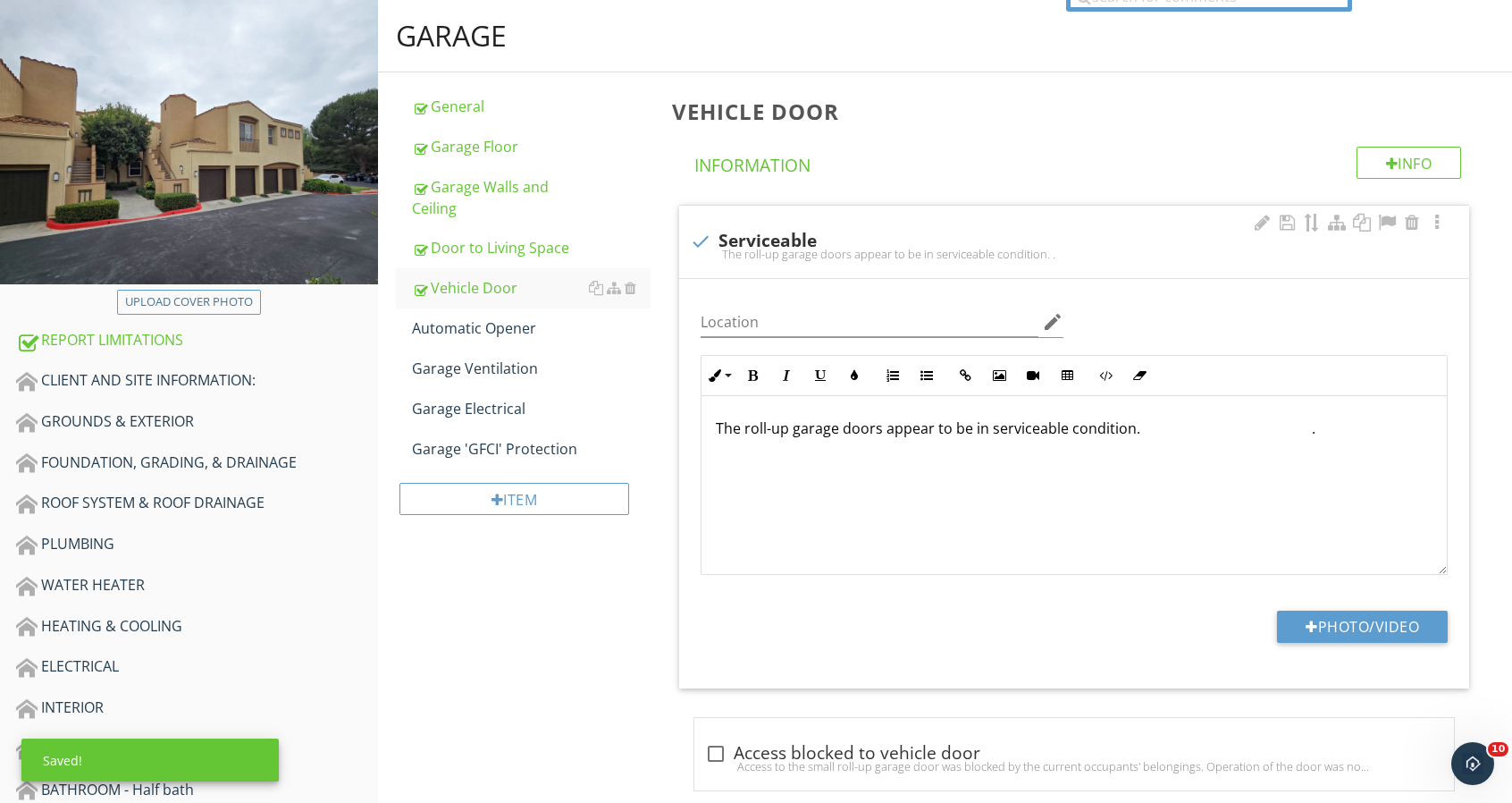
click at [766, 428] on p "The roll-up garage doors appear to be in serviceable condition. ." at bounding box center [1073, 428] width 716 height 22
click at [465, 338] on link "Automatic Opener" at bounding box center [532, 328] width 238 height 39
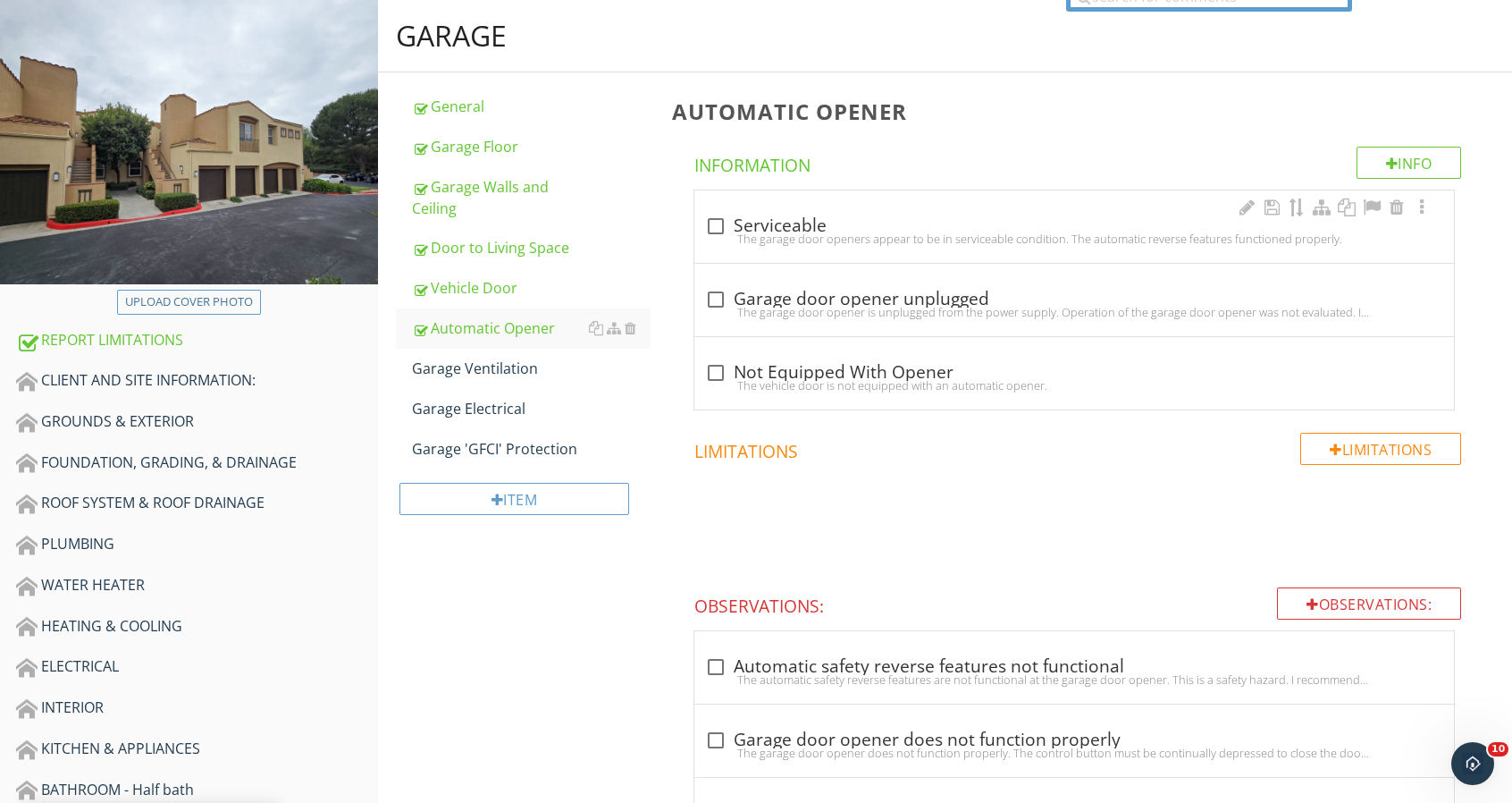
click at [714, 228] on div at bounding box center [715, 226] width 30 height 30
checkbox input "true"
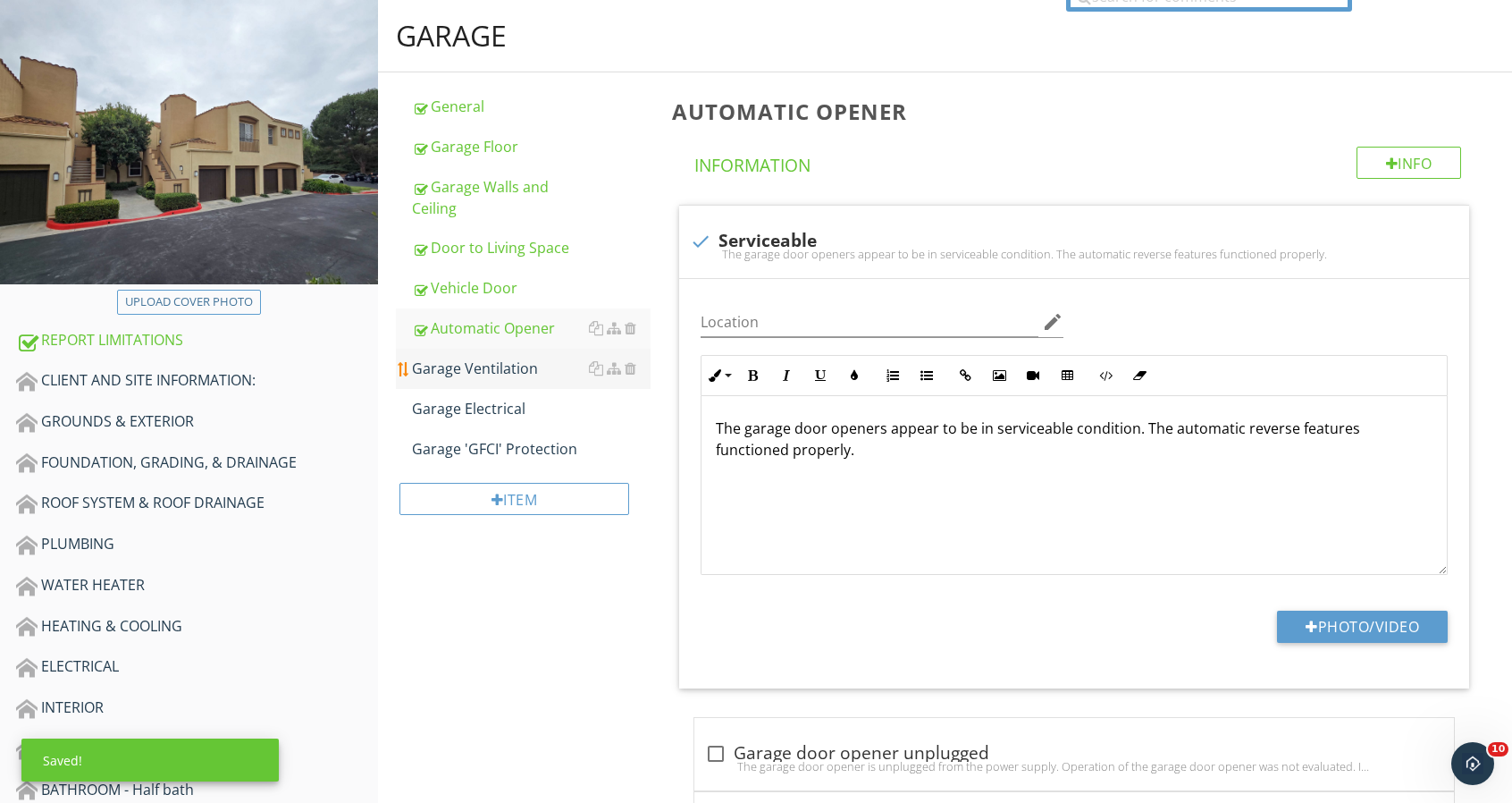
click at [484, 377] on div "Garage Ventilation" at bounding box center [532, 369] width 238 height 22
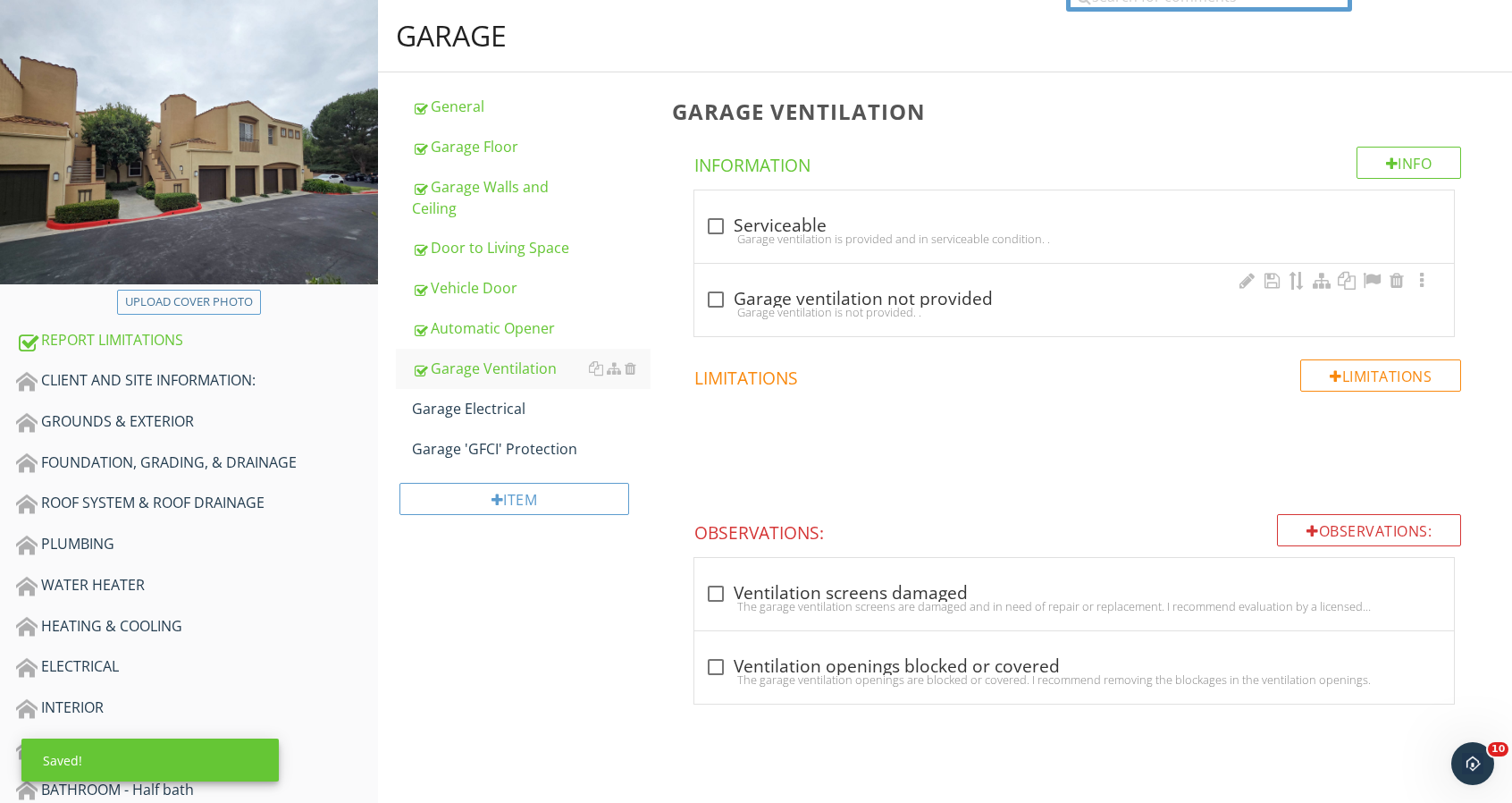
click at [726, 298] on div at bounding box center [715, 299] width 30 height 30
checkbox input "true"
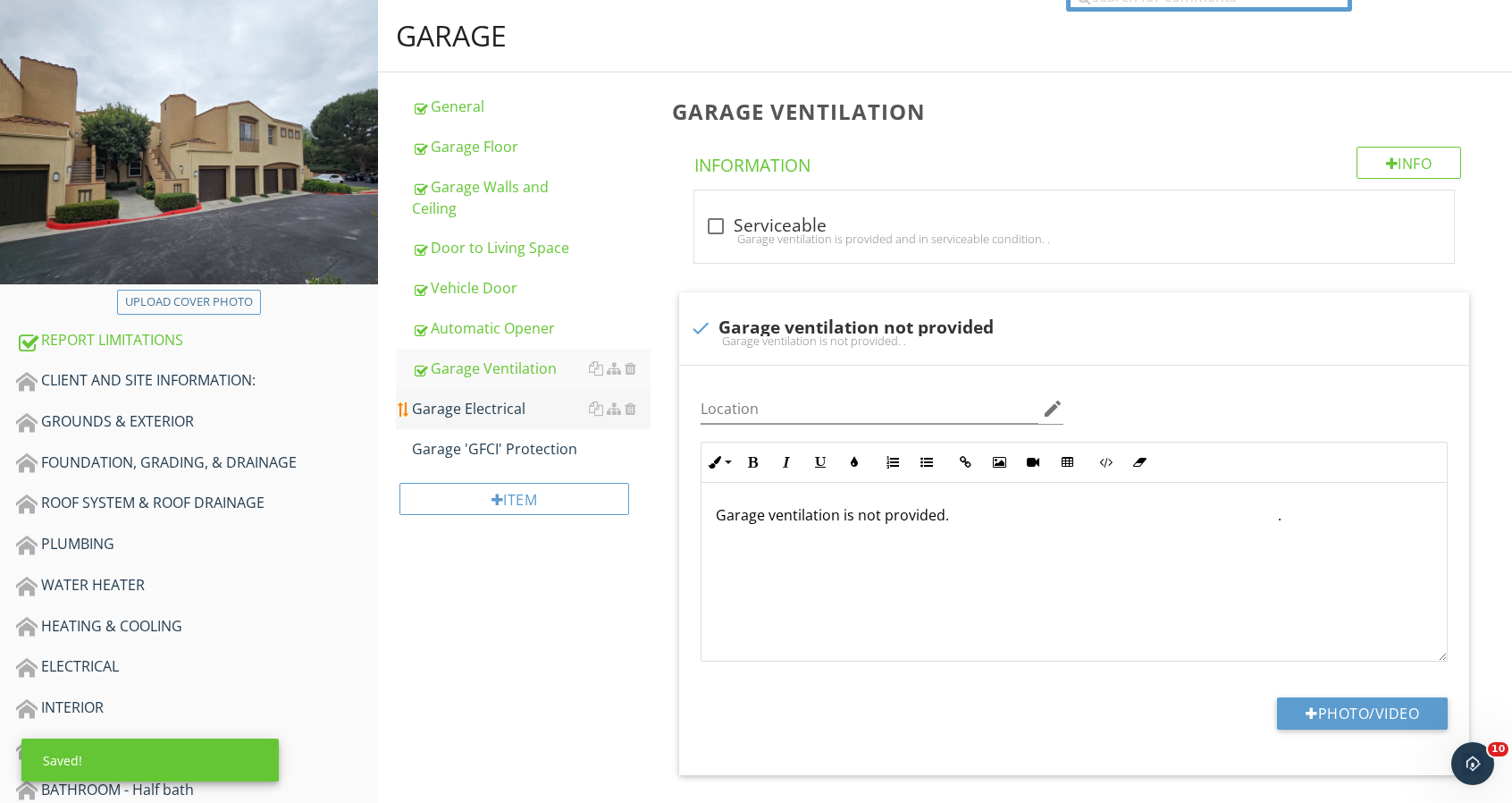
click at [495, 405] on div "Garage Electrical" at bounding box center [532, 409] width 238 height 22
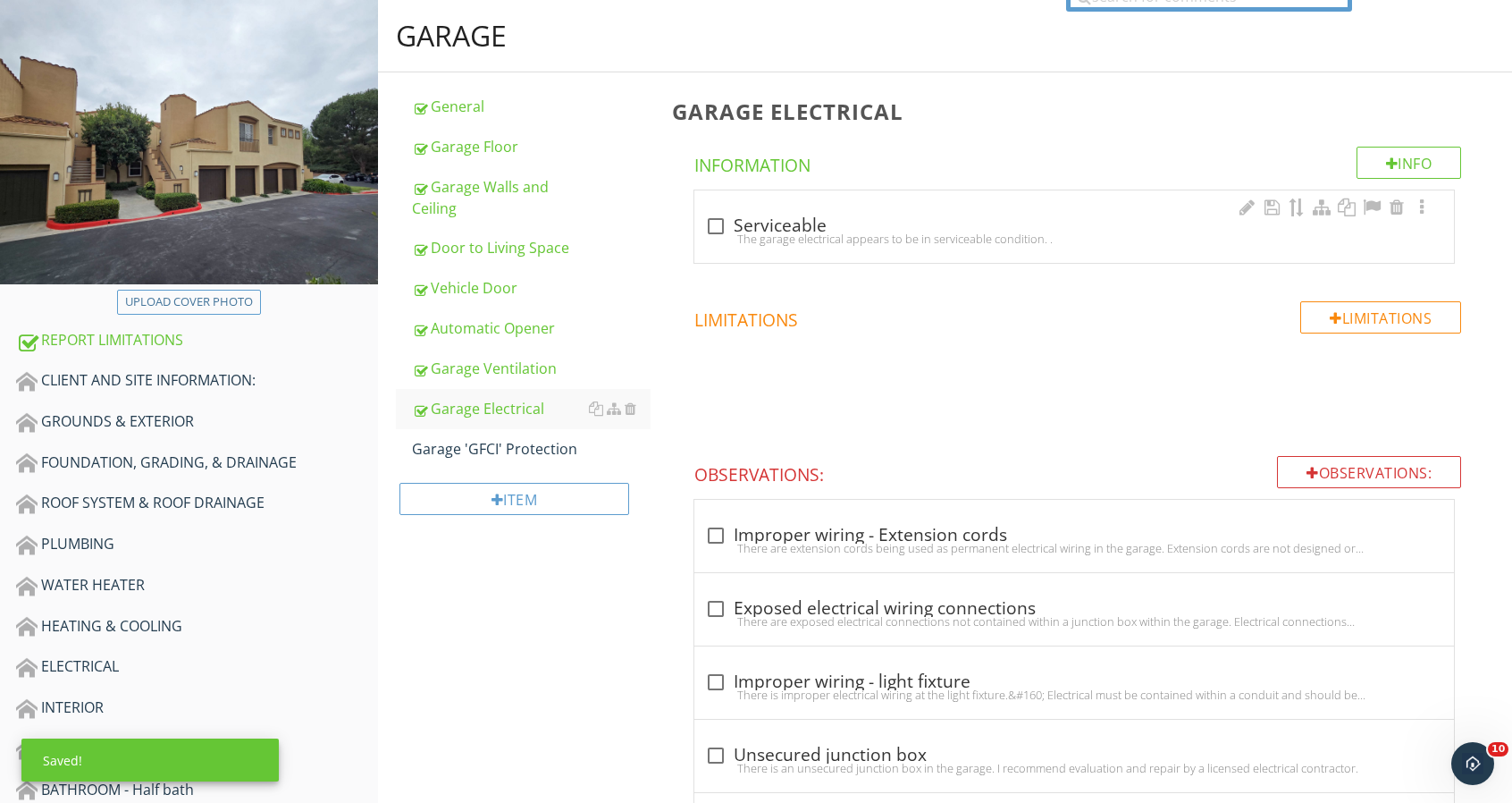
click at [768, 231] on div "The garage electrical appears to be in serviceable condition. ." at bounding box center [1074, 239] width 738 height 15
checkbox input "true"
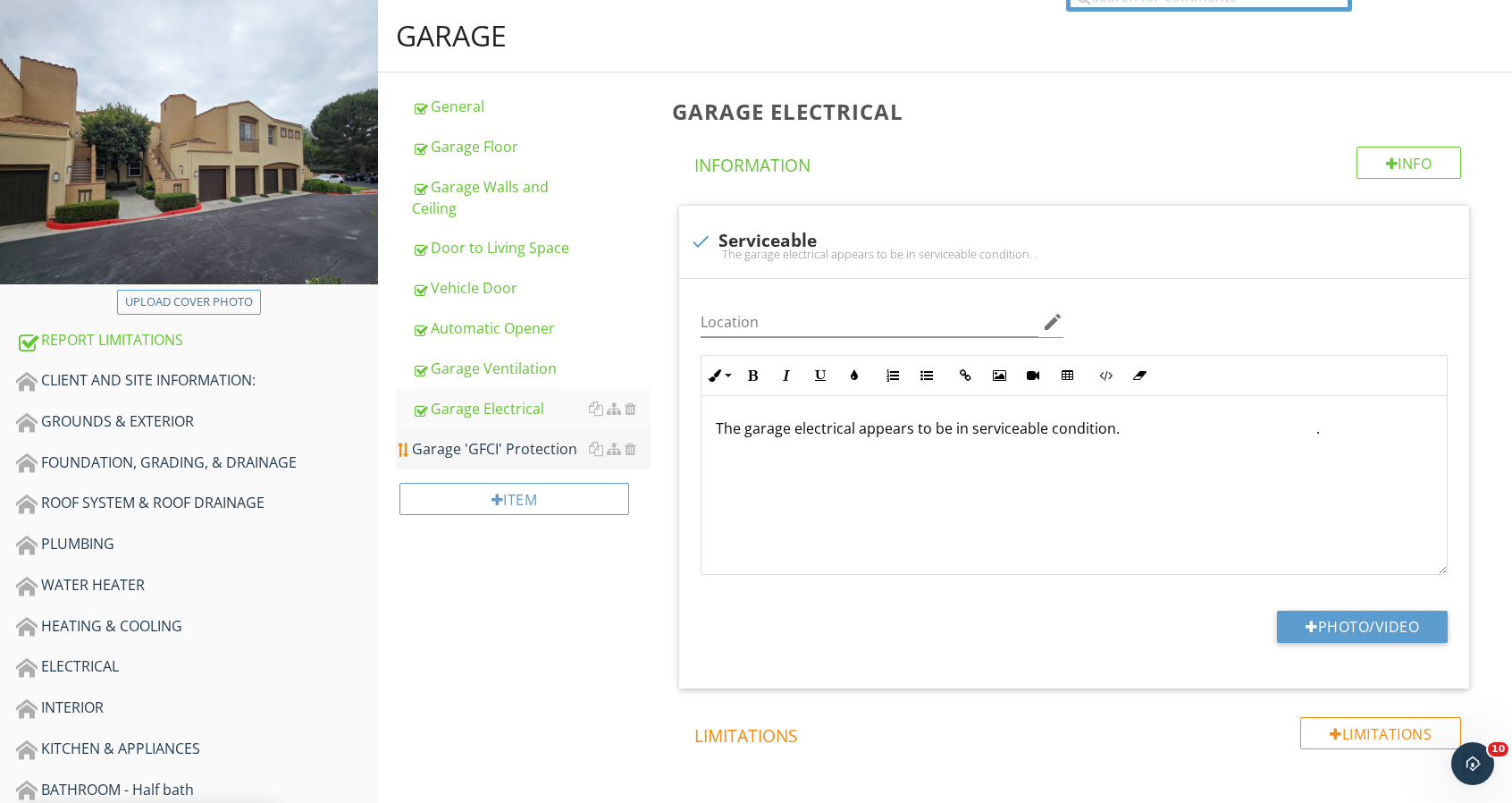
click at [523, 439] on div "Garage 'GFCI' Protection" at bounding box center [532, 449] width 238 height 22
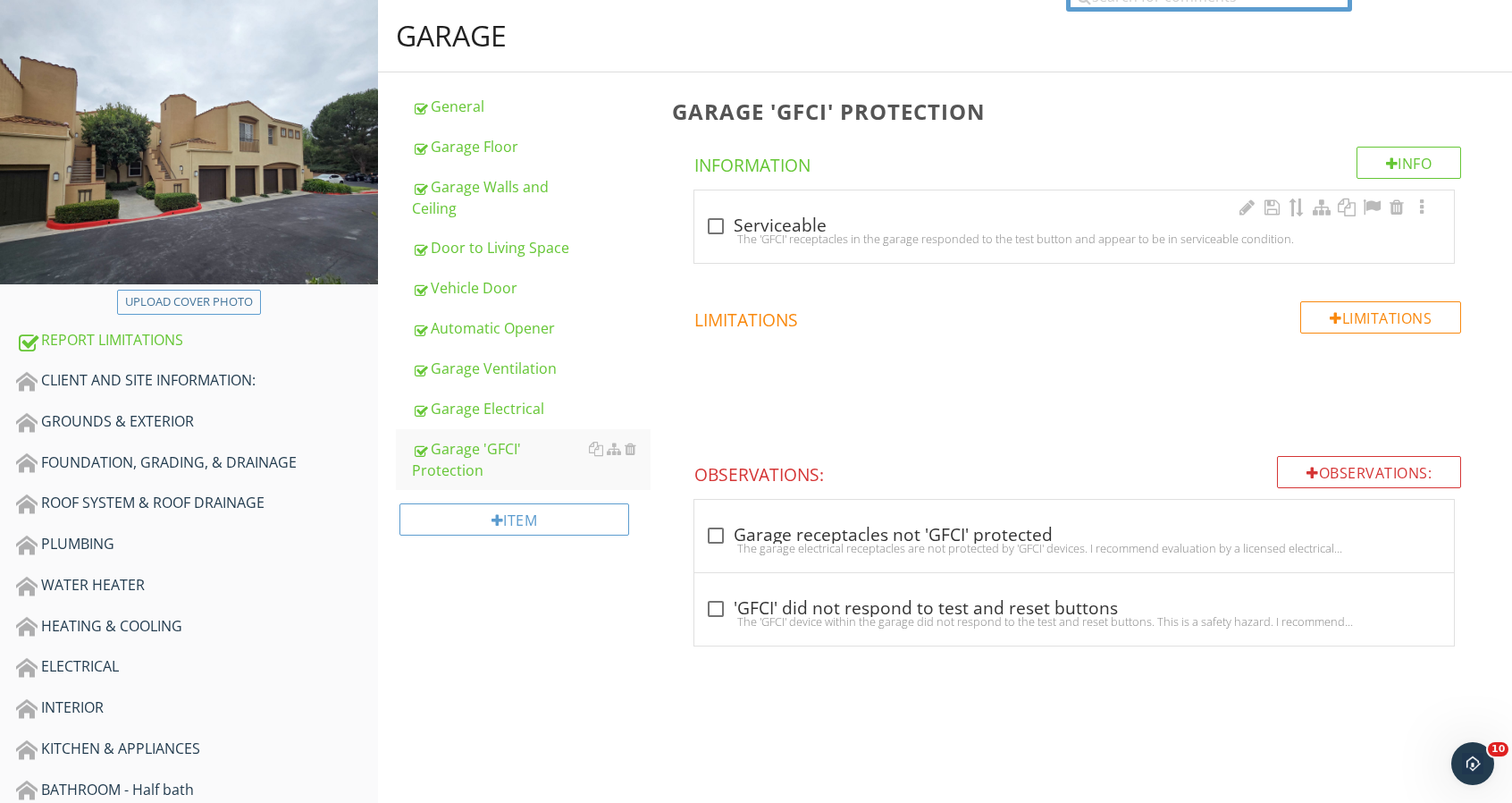
click at [745, 226] on div "check_box_outline_blank Serviceable" at bounding box center [1074, 227] width 738 height 22
checkbox input "true"
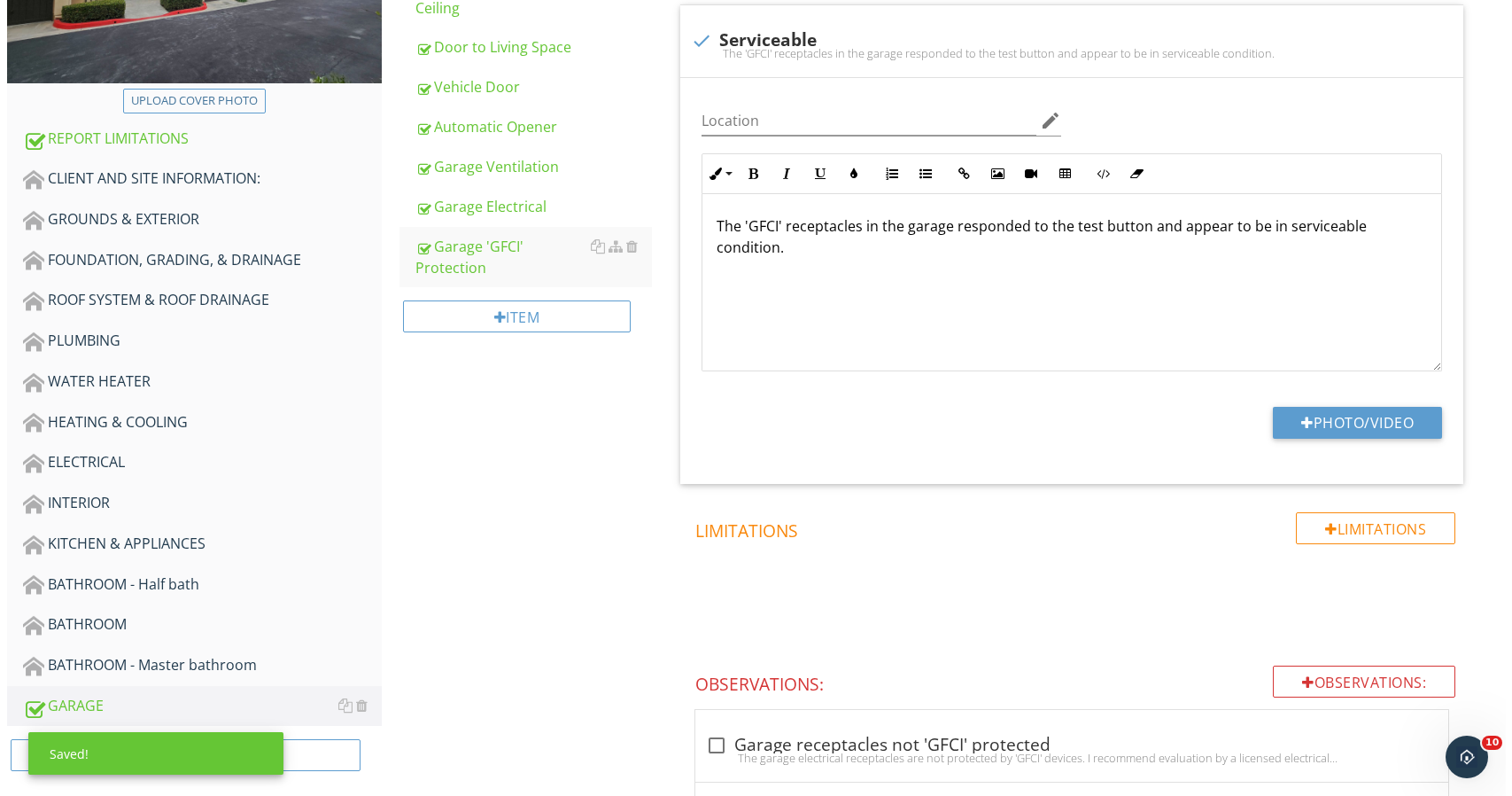
scroll to position [476, 0]
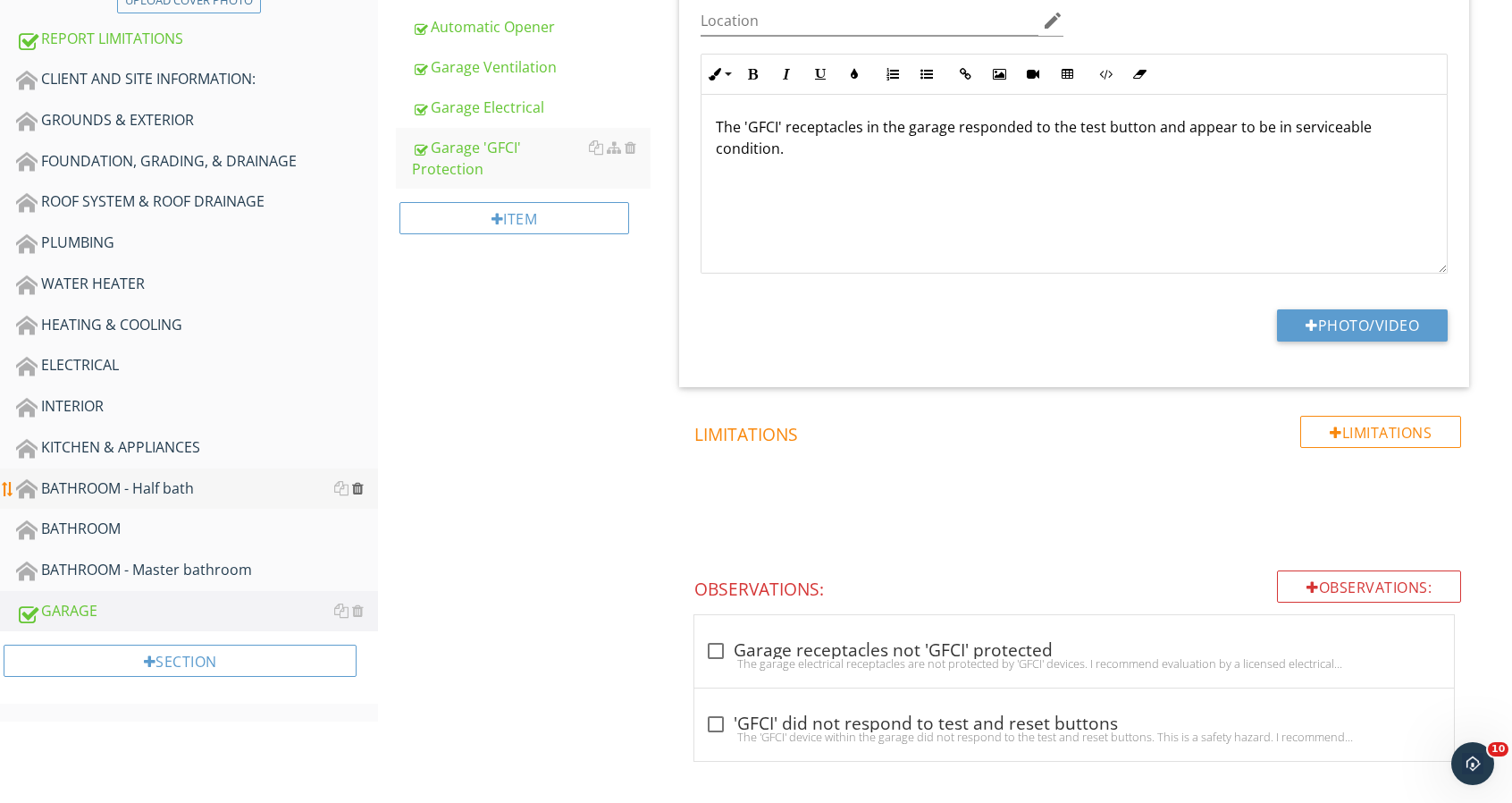
click at [362, 484] on div at bounding box center [358, 488] width 12 height 15
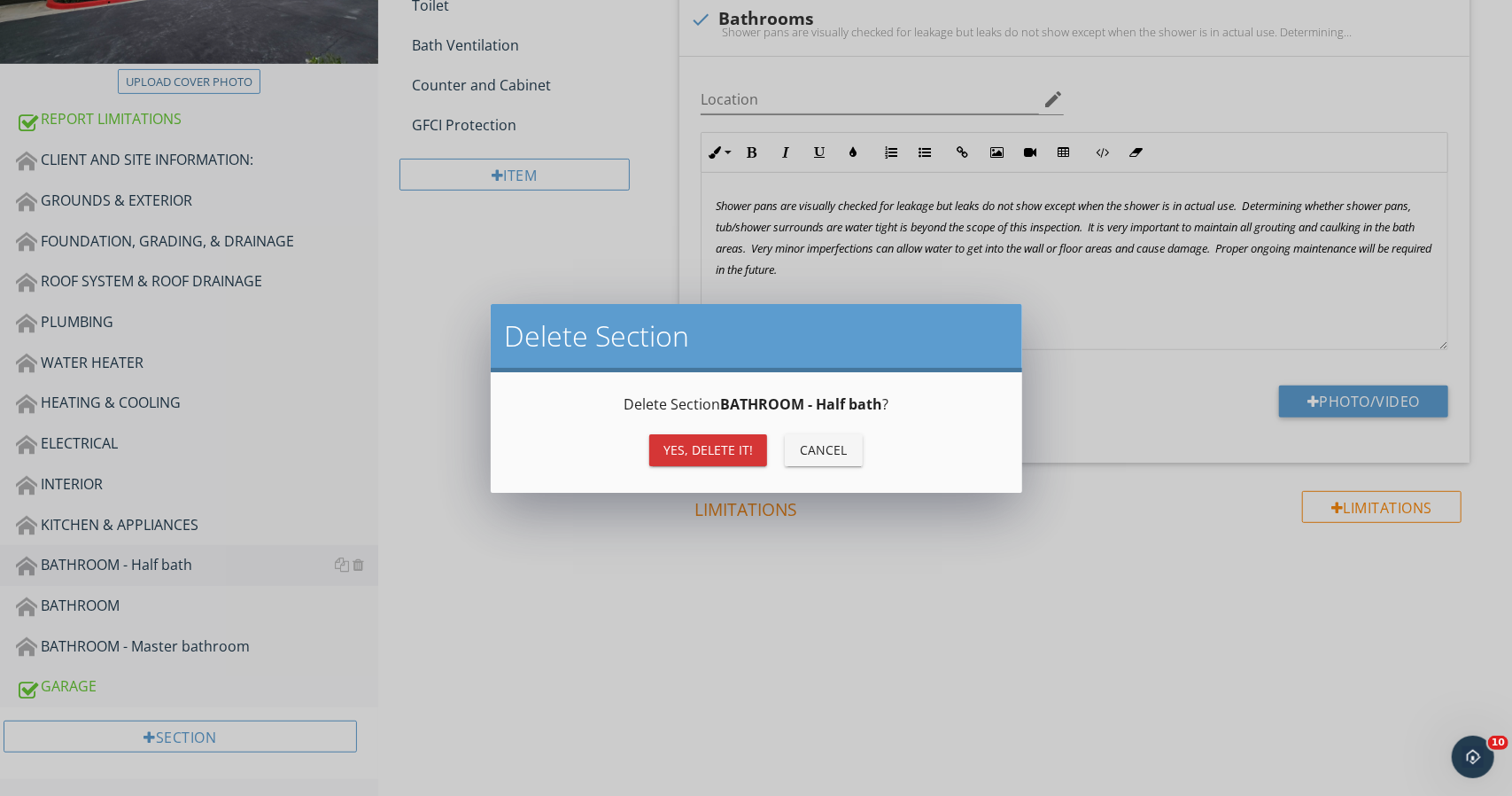
click at [664, 451] on div "Yes, Delete it!" at bounding box center [707, 449] width 89 height 19
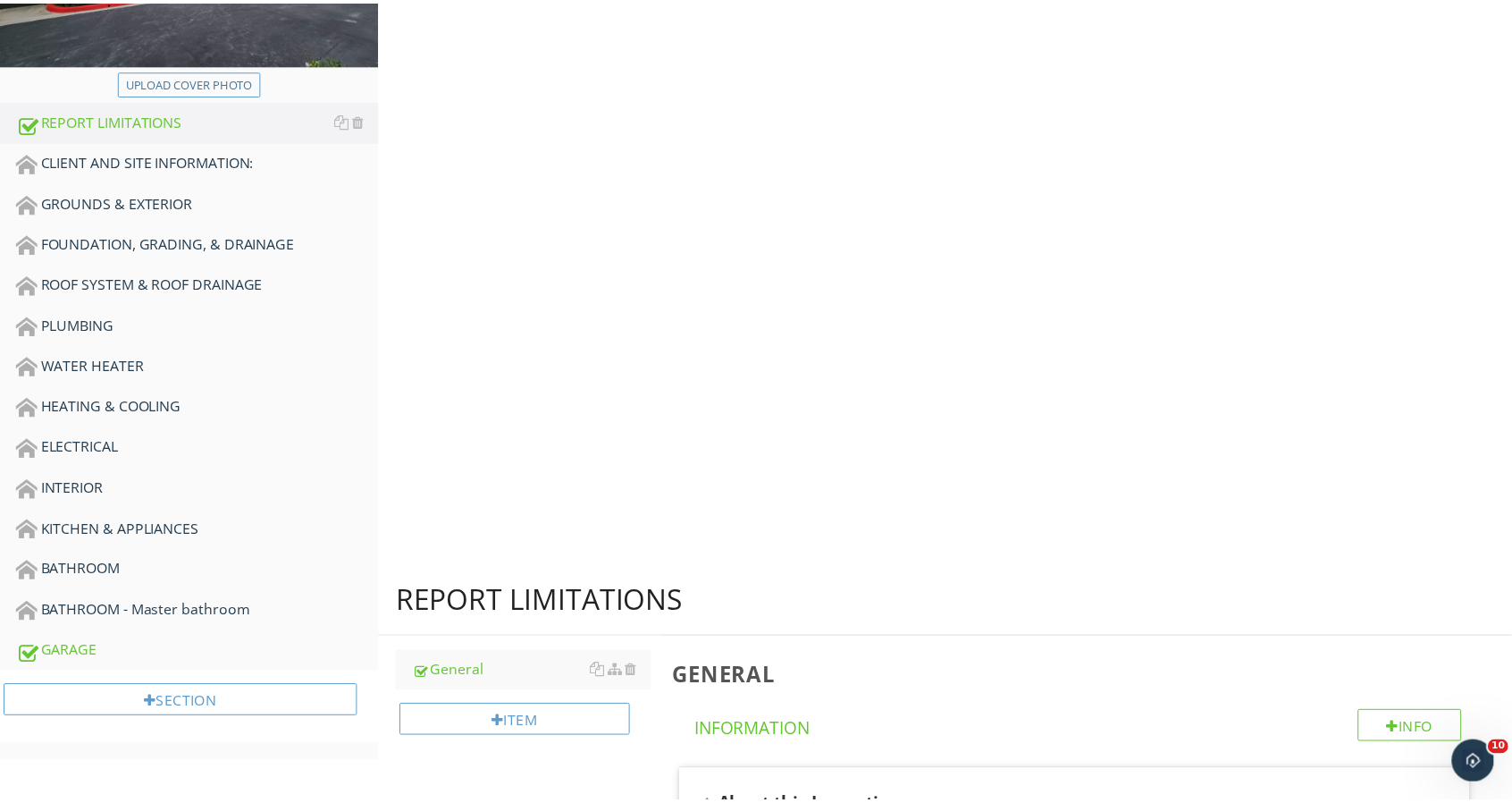
scroll to position [358, 0]
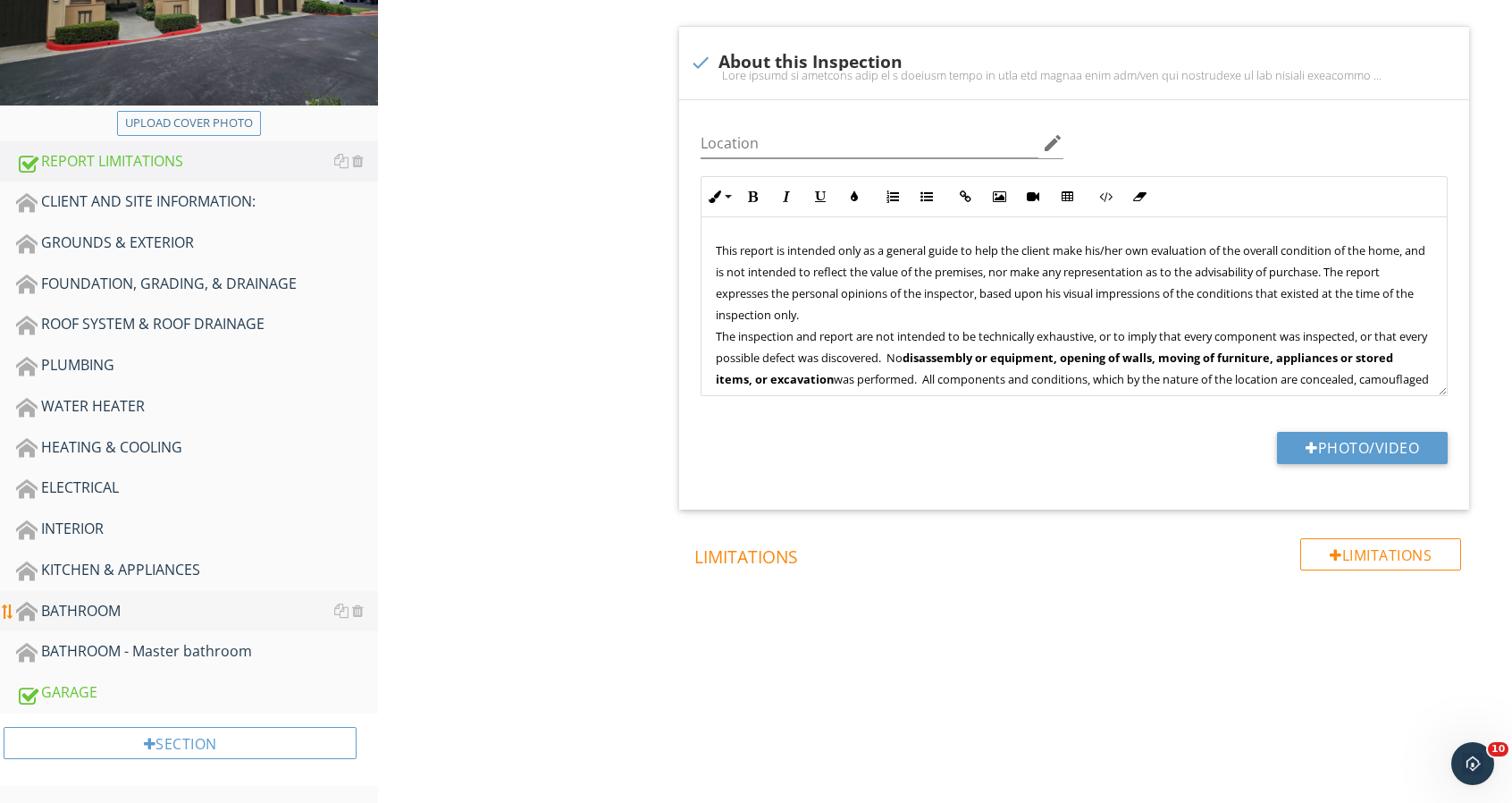
click at [113, 605] on div "BATHROOM" at bounding box center [198, 612] width 362 height 24
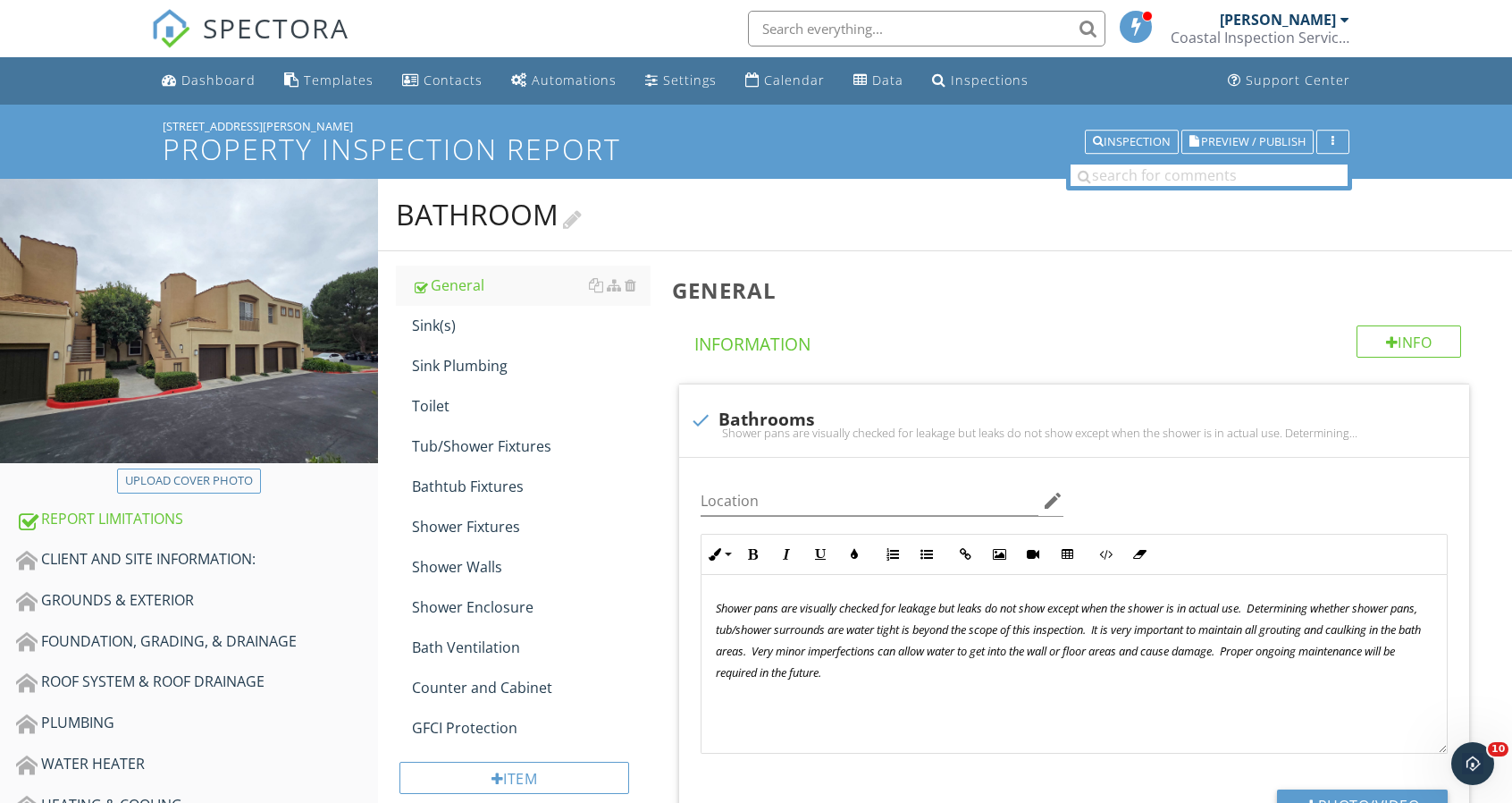
click at [582, 218] on div at bounding box center [573, 218] width 19 height 25
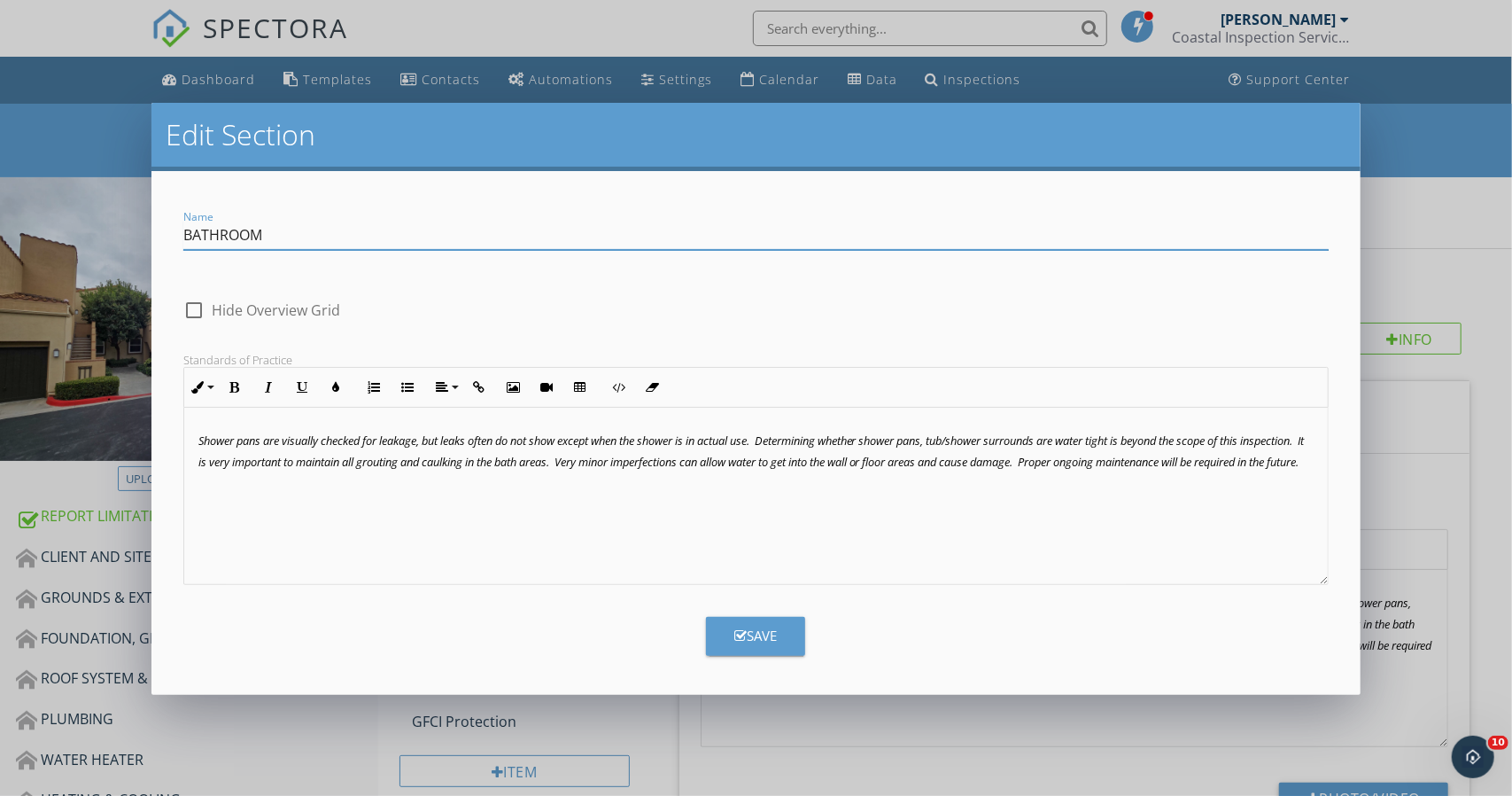
click at [434, 227] on input "BATHROOM" at bounding box center [756, 235] width 1146 height 29
type input "BATHROOM - Hallway"
click at [751, 654] on form "Name BATHROOM - Hallway check_box_outline_blank Hide Overview Grid Standards of…" at bounding box center [756, 432] width 1210 height 523
click at [750, 643] on div "Save" at bounding box center [755, 635] width 42 height 21
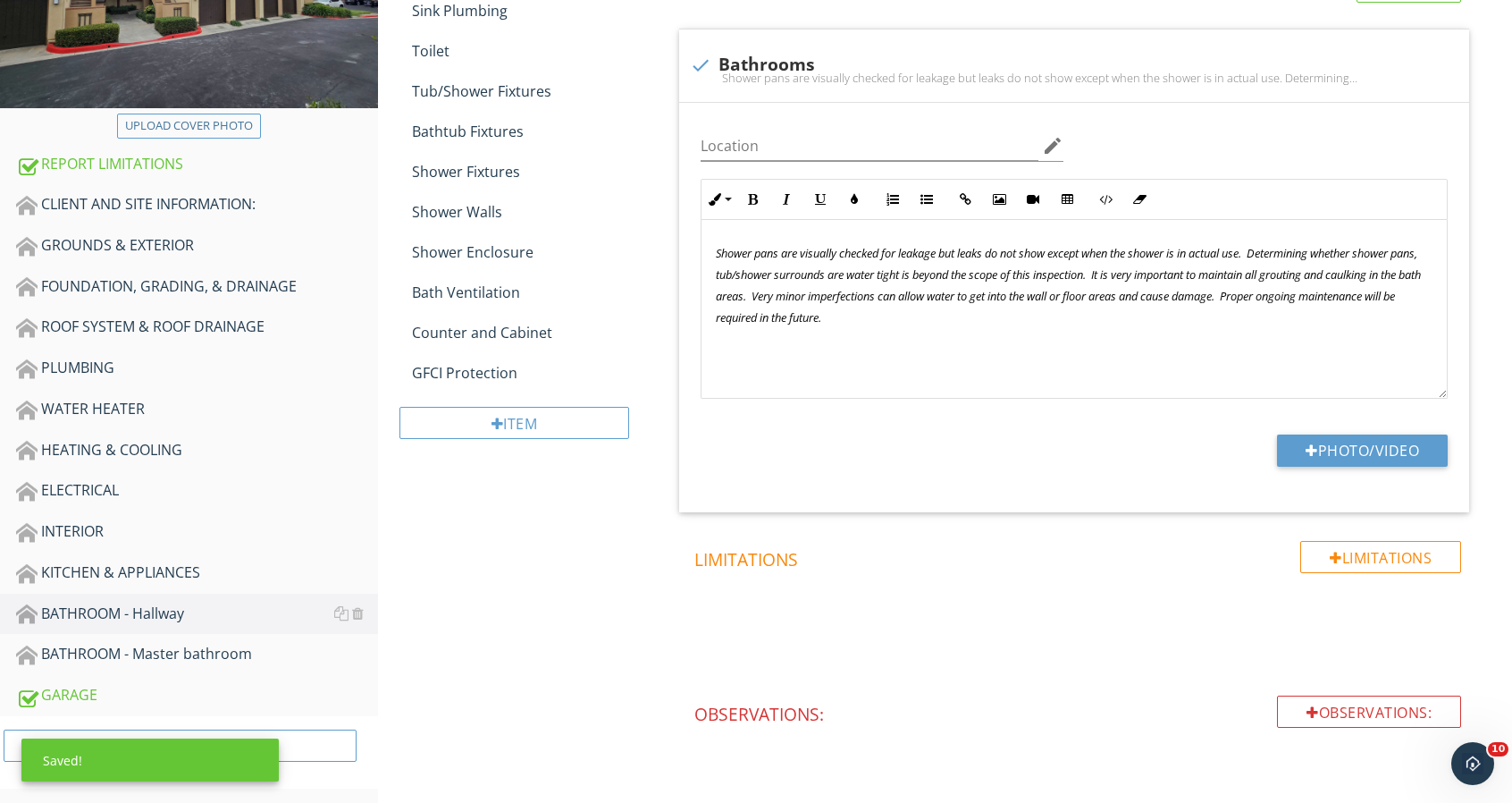
scroll to position [358, 0]
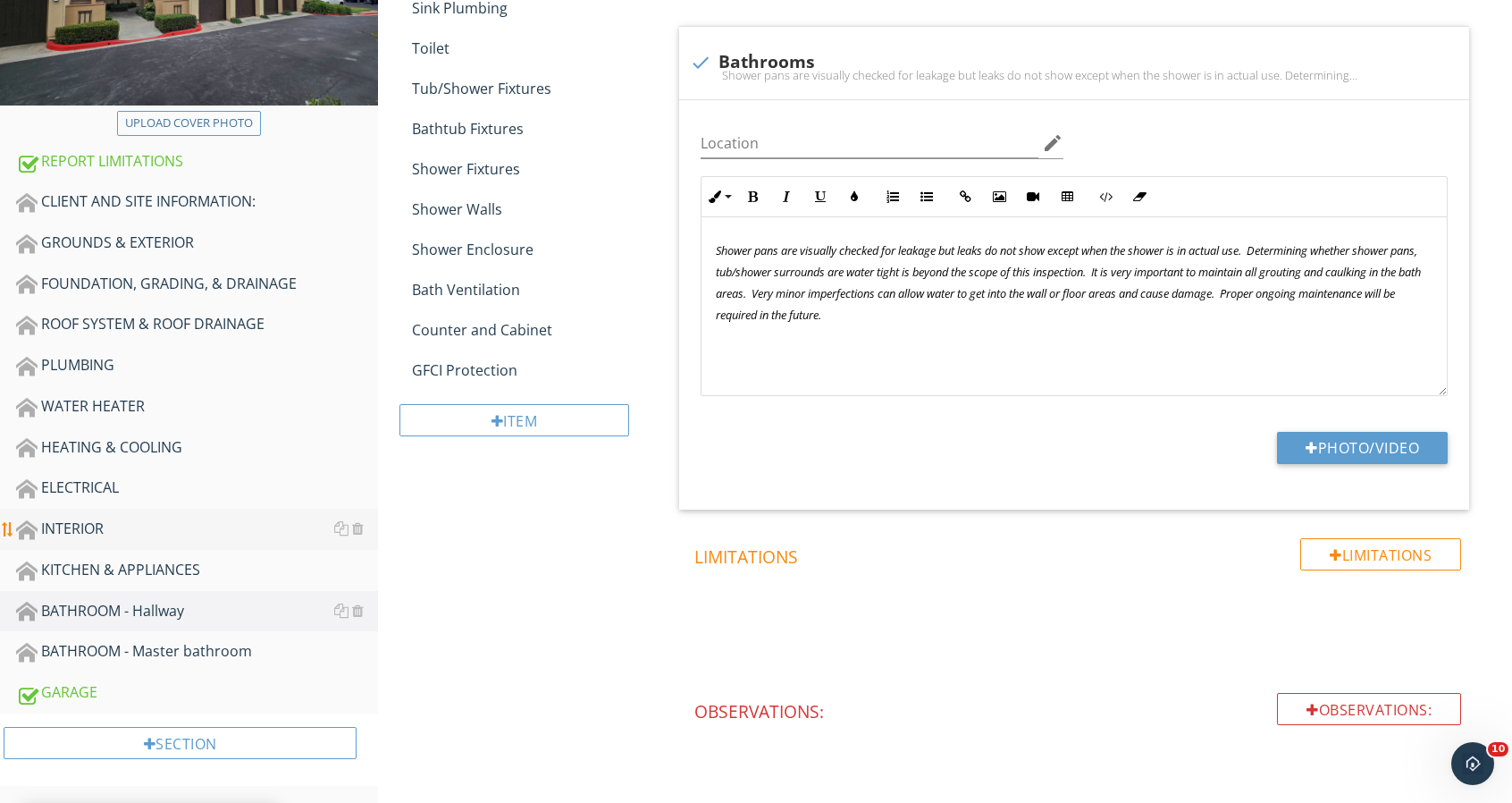
click at [209, 533] on div "INTERIOR" at bounding box center [198, 529] width 362 height 24
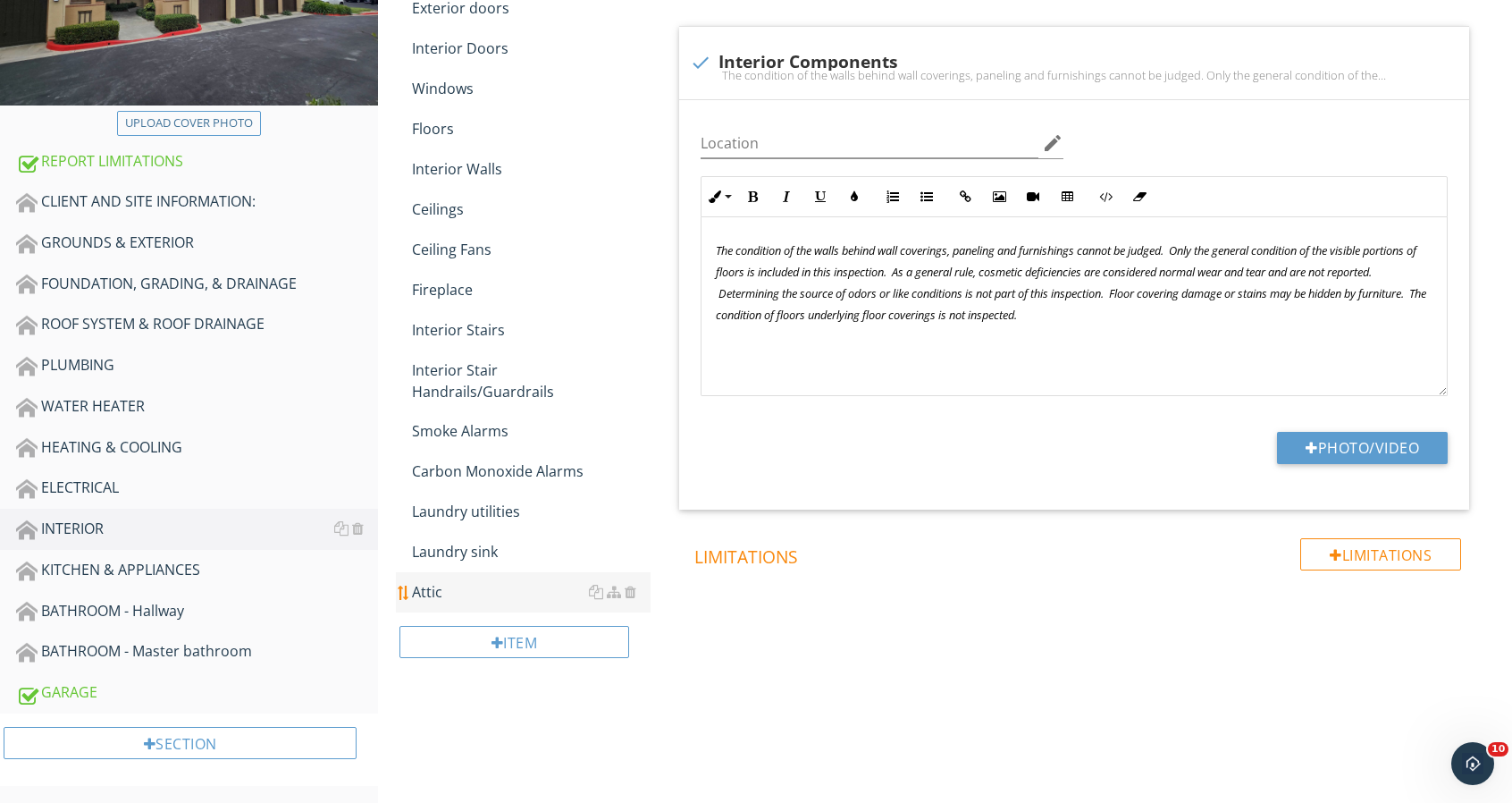
click at [446, 584] on div "Attic" at bounding box center [532, 592] width 238 height 22
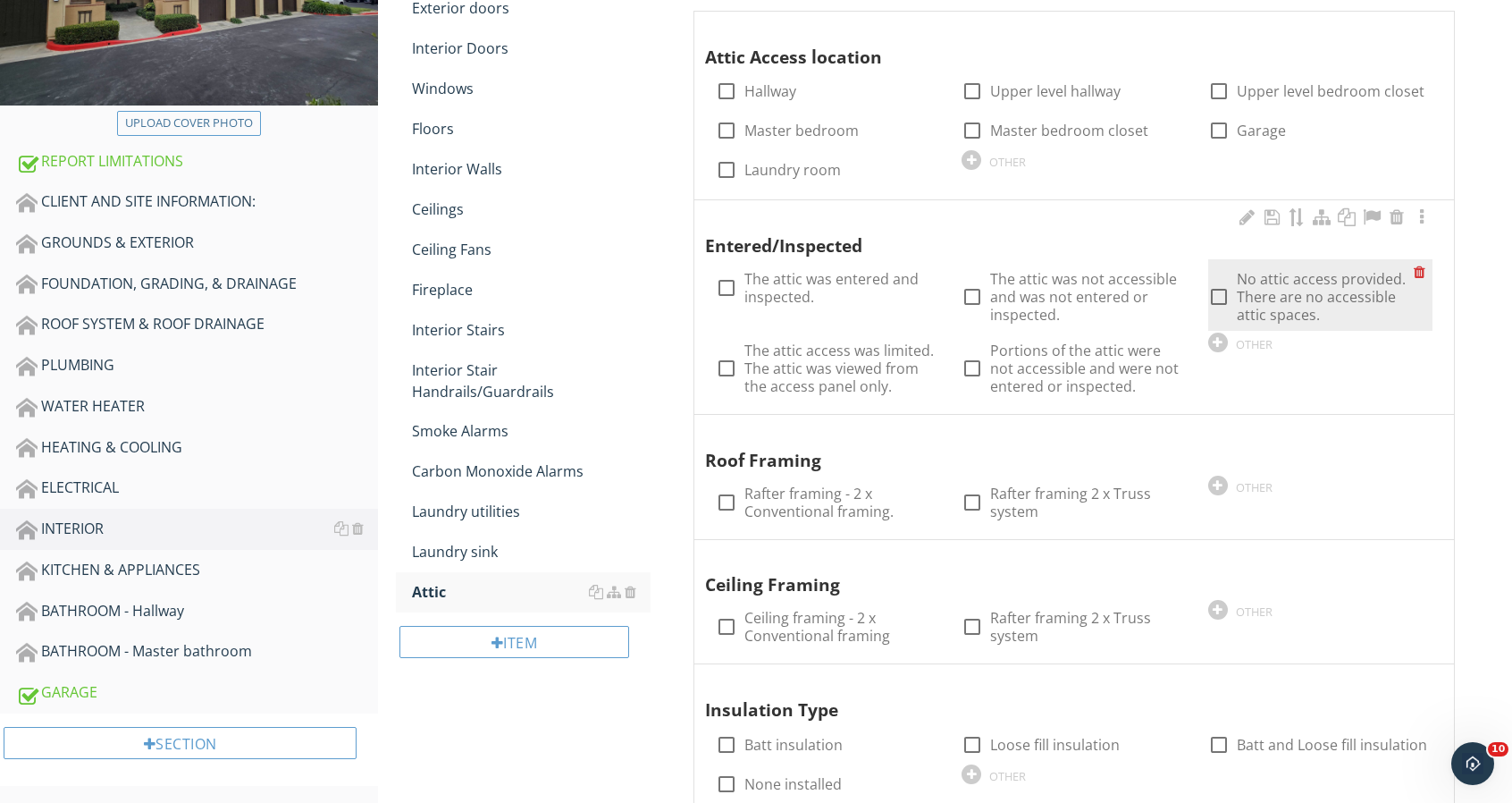
click at [1229, 285] on div at bounding box center [1218, 296] width 30 height 30
checkbox input "true"
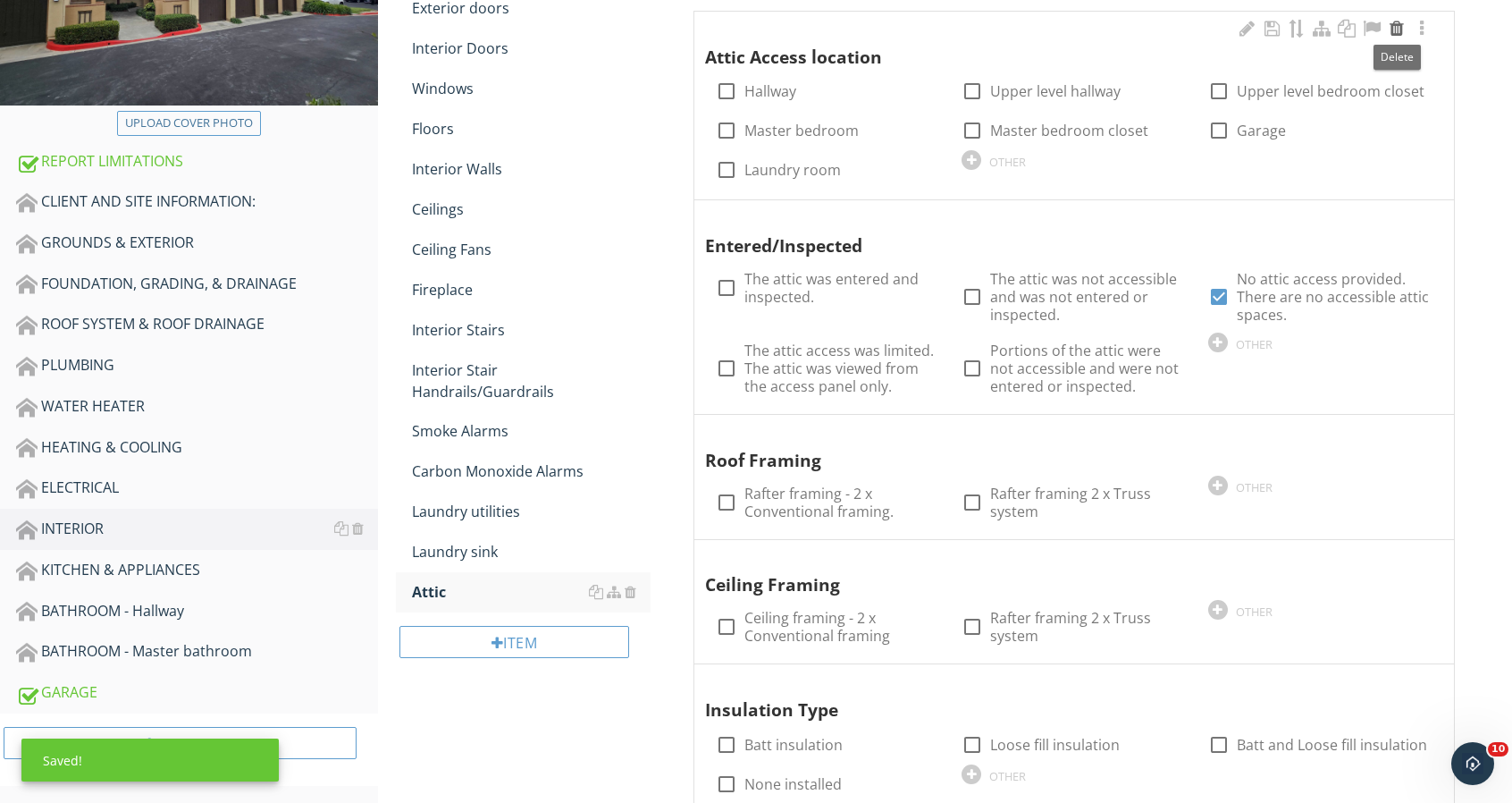
click at [1396, 25] on div at bounding box center [1397, 29] width 22 height 18
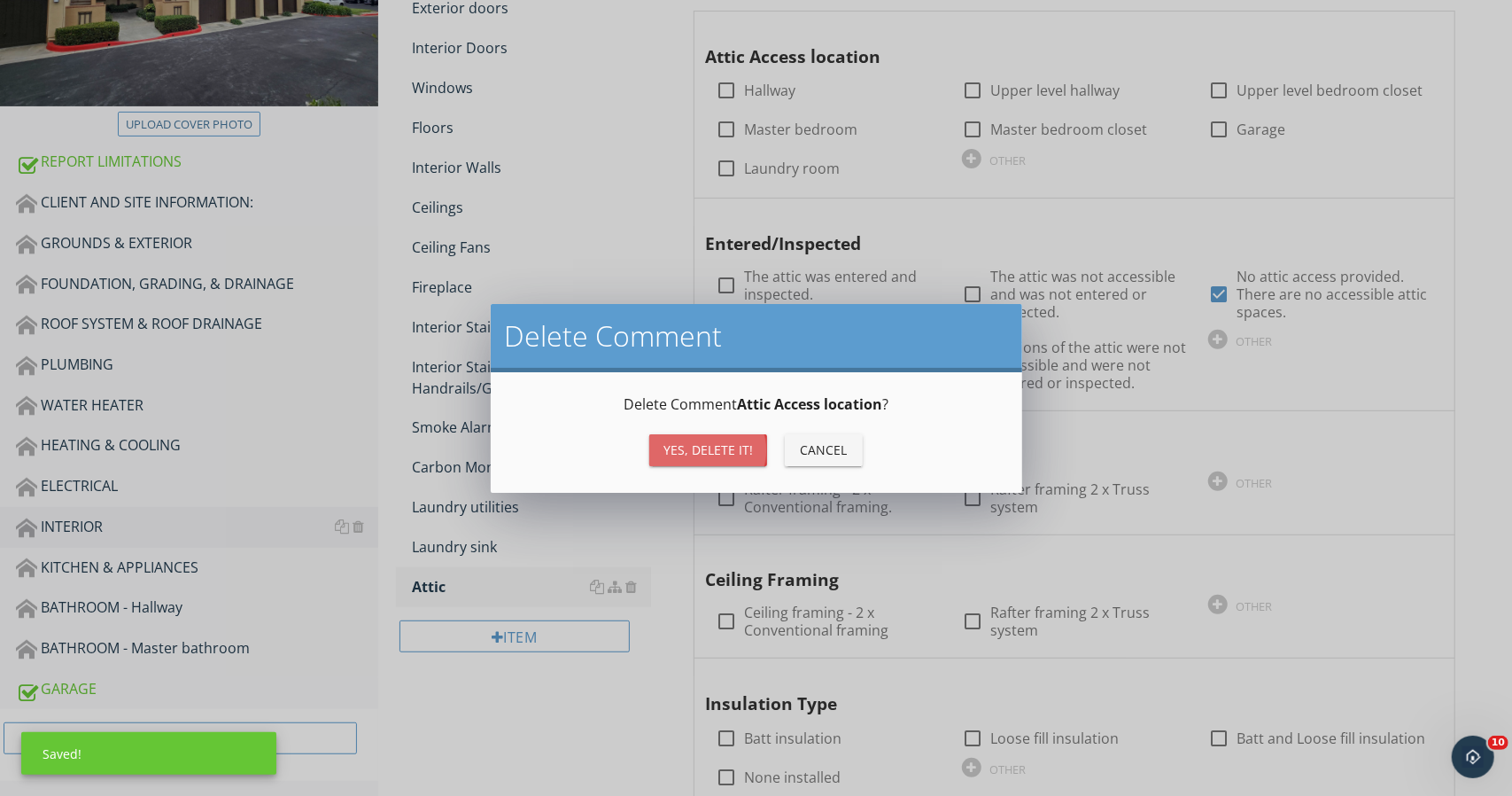
click at [664, 438] on button "Yes, Delete it!" at bounding box center [708, 449] width 118 height 32
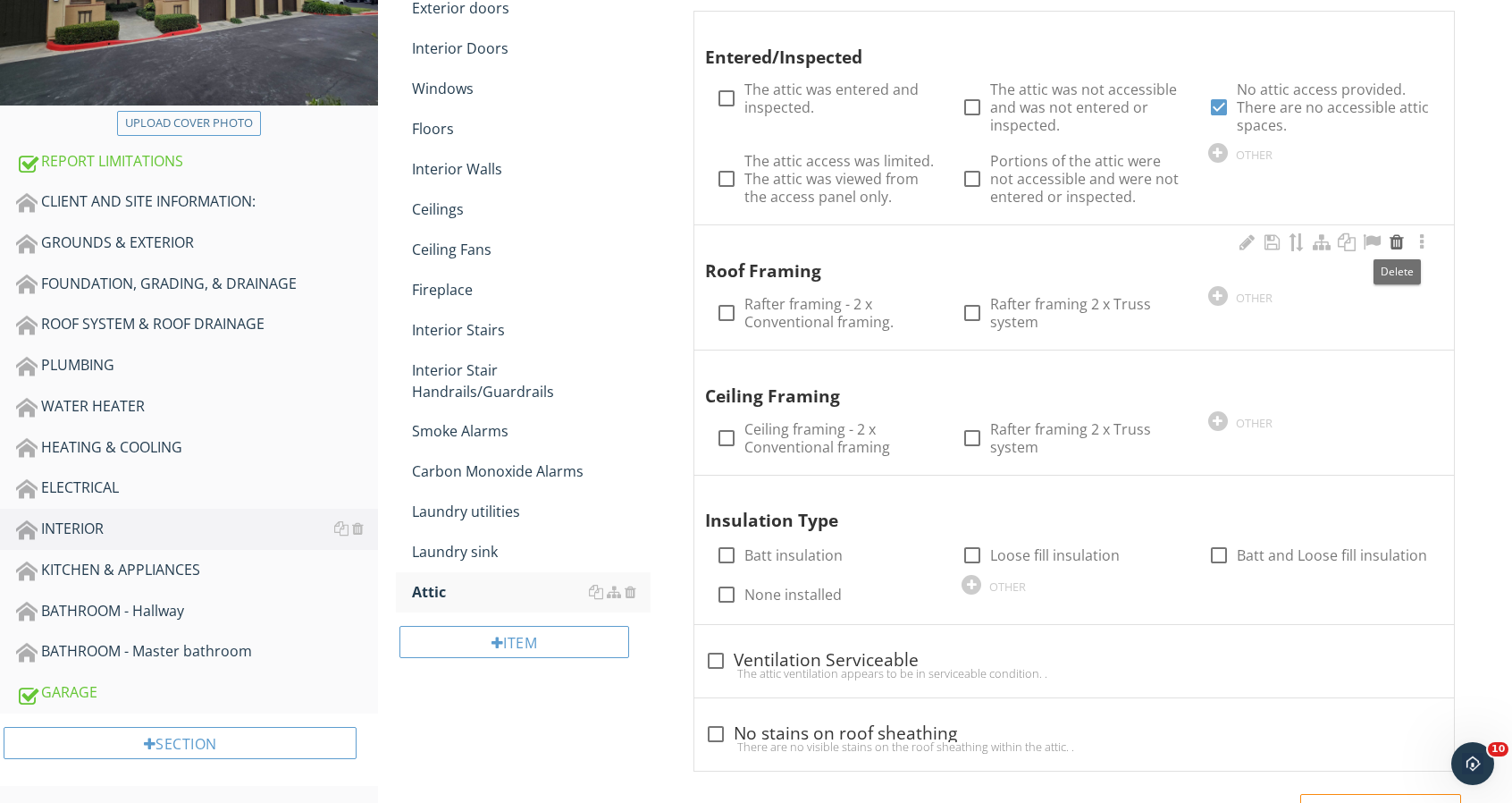
click at [1393, 237] on div at bounding box center [1397, 242] width 22 height 18
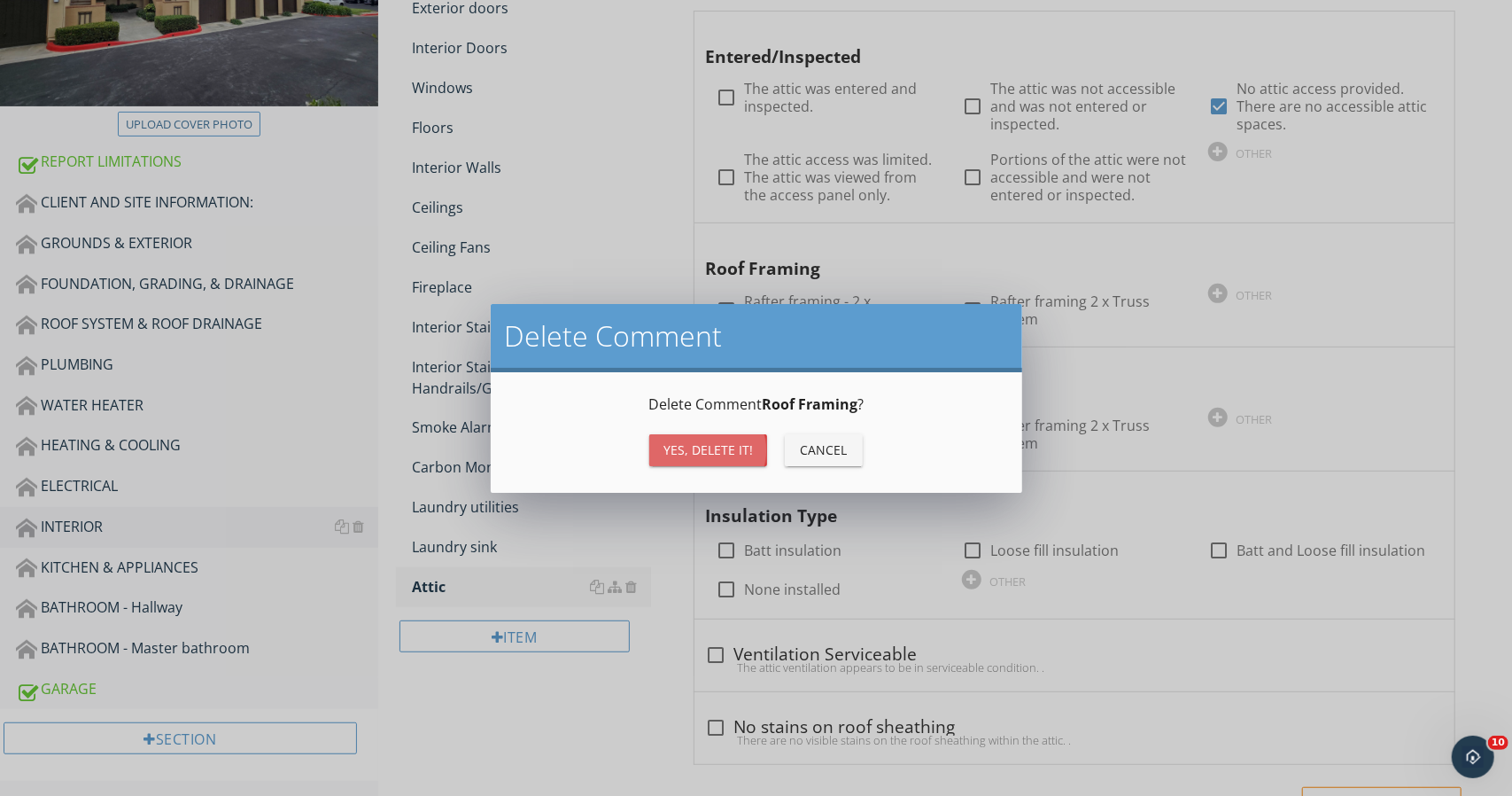
click at [702, 454] on div "Yes, Delete it!" at bounding box center [707, 449] width 89 height 19
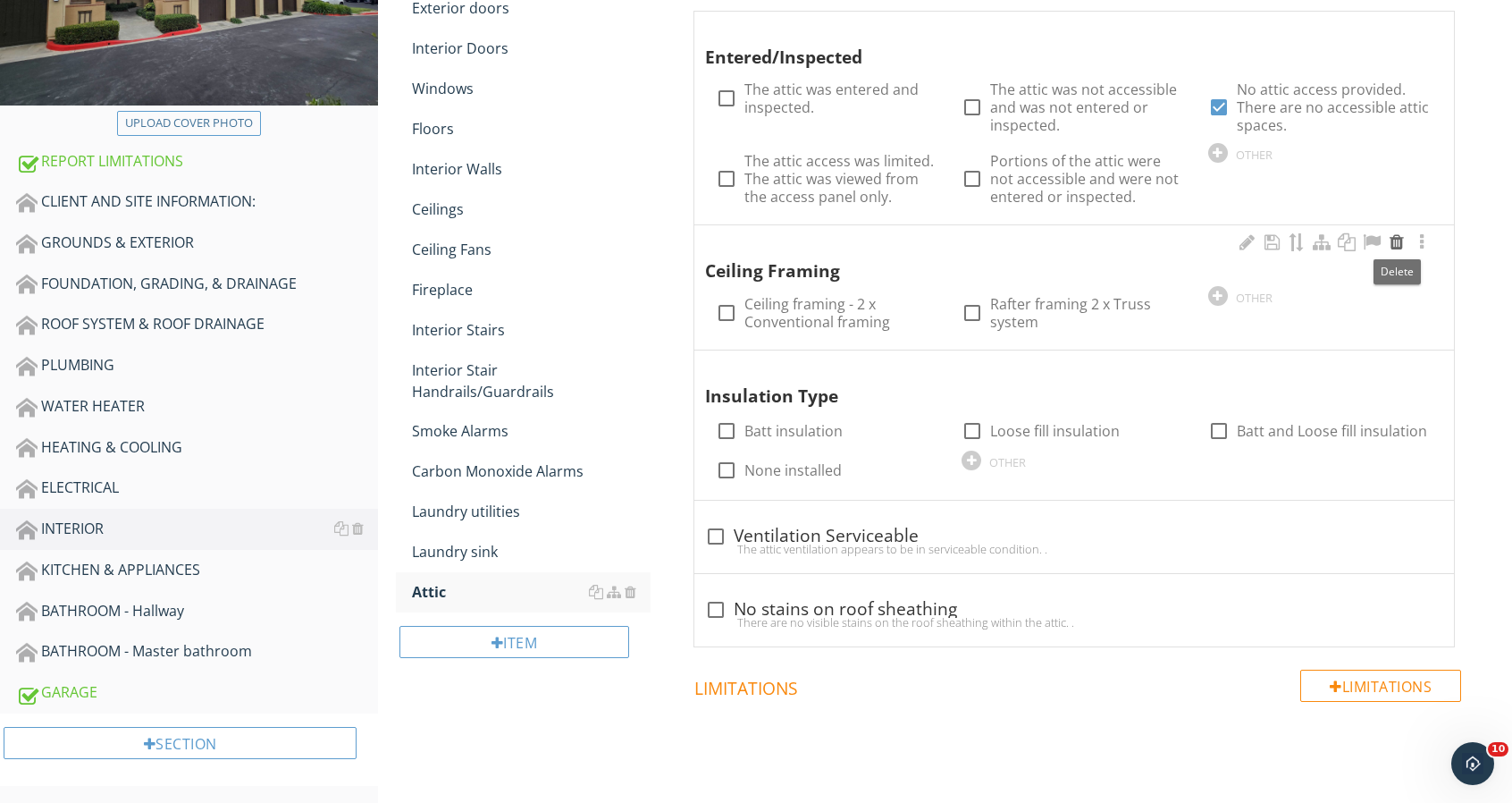
click at [1398, 245] on div at bounding box center [1397, 242] width 22 height 18
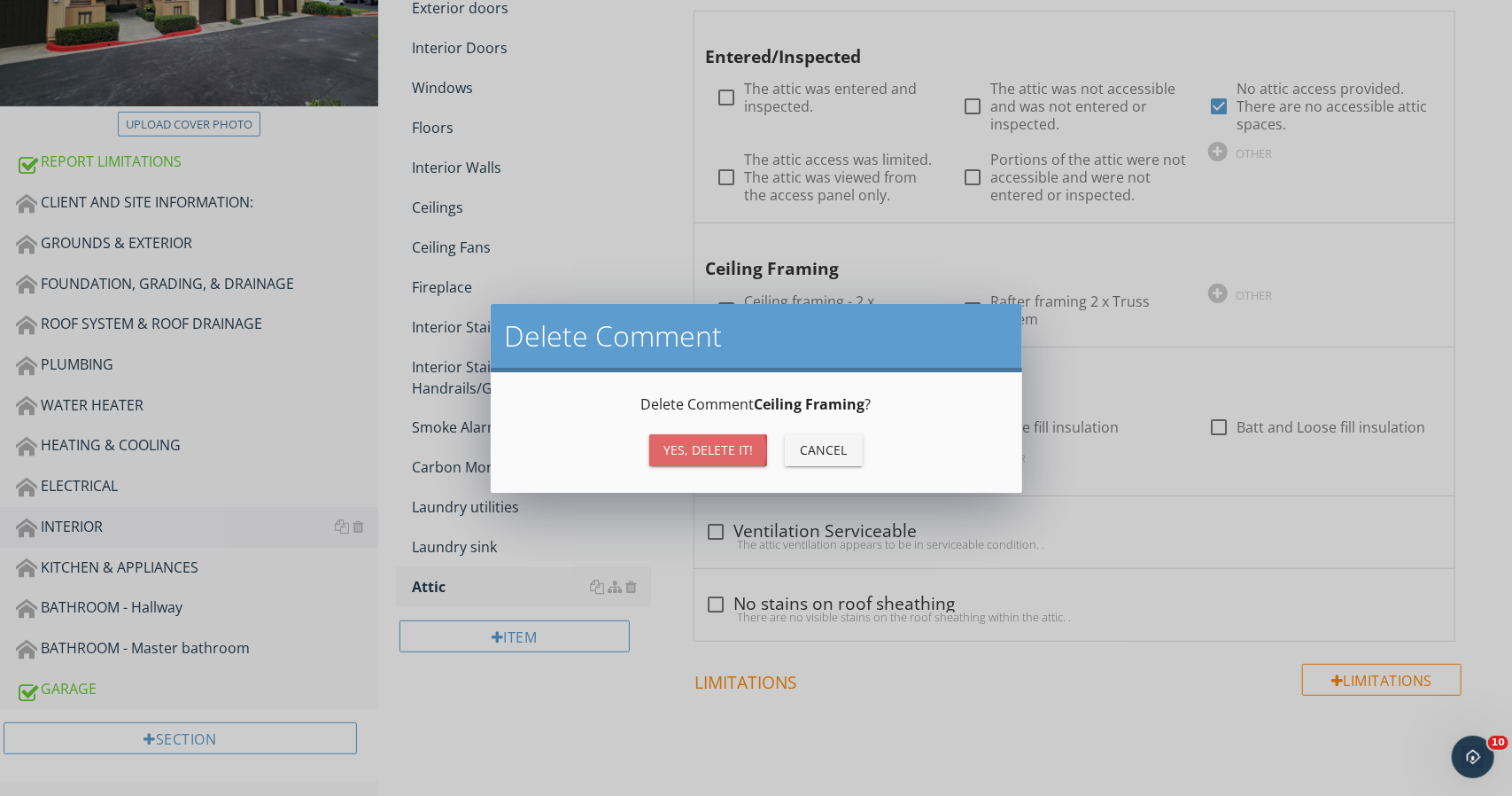
click at [721, 434] on button "Yes, Delete it!" at bounding box center [708, 449] width 118 height 32
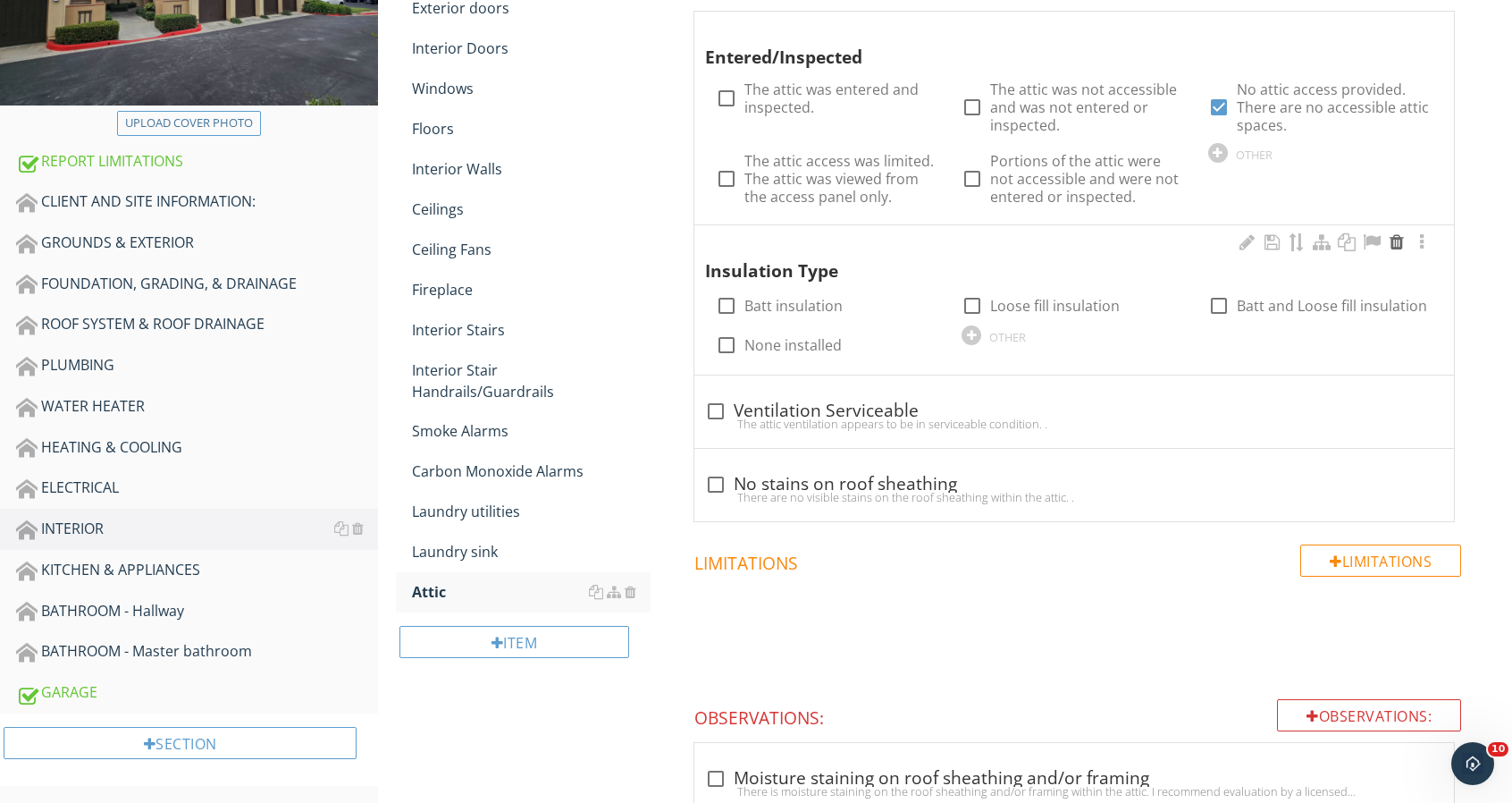
click at [1390, 242] on div at bounding box center [1397, 242] width 22 height 18
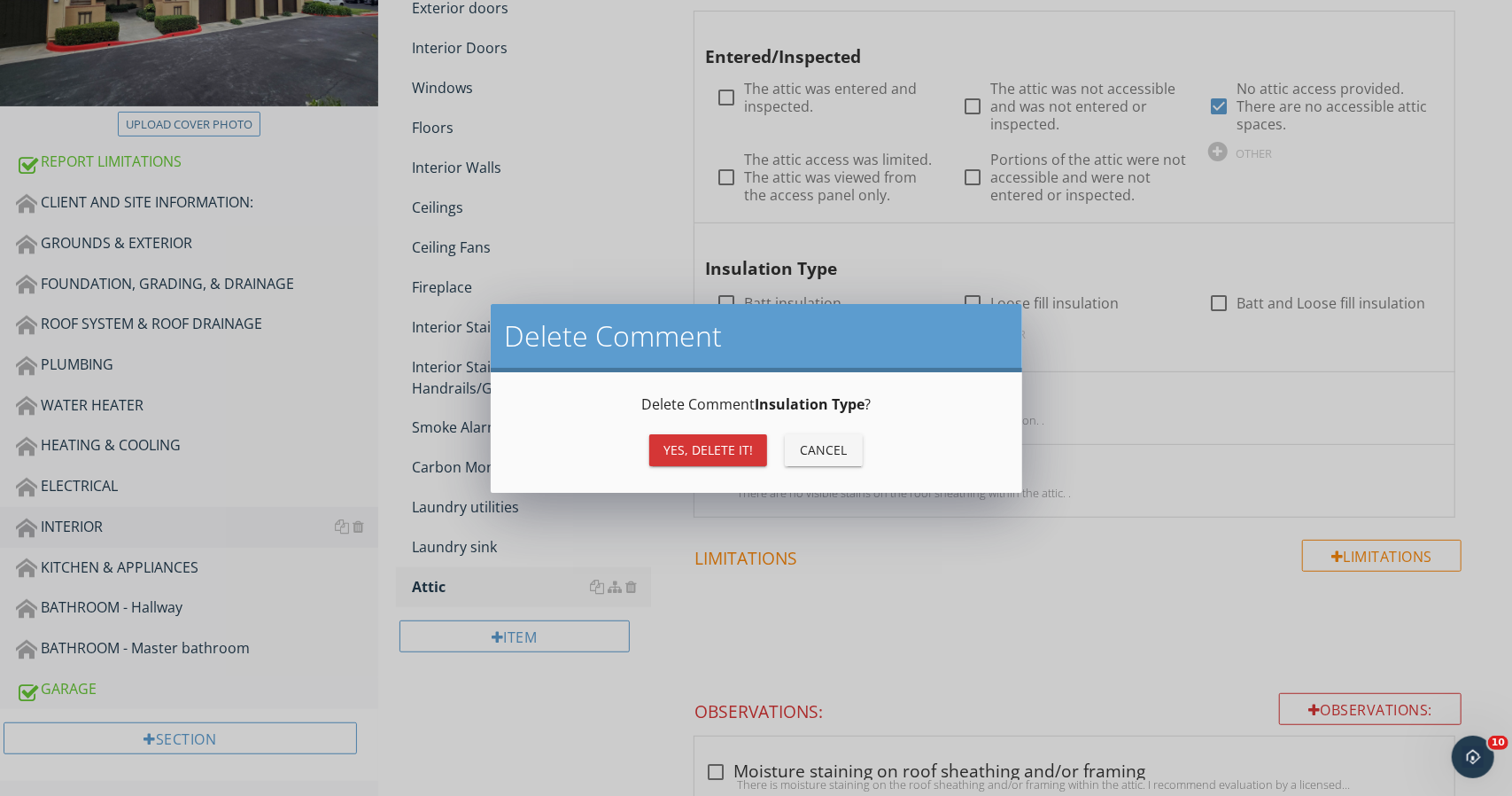
click at [724, 453] on div "Yes, Delete it!" at bounding box center [707, 449] width 89 height 19
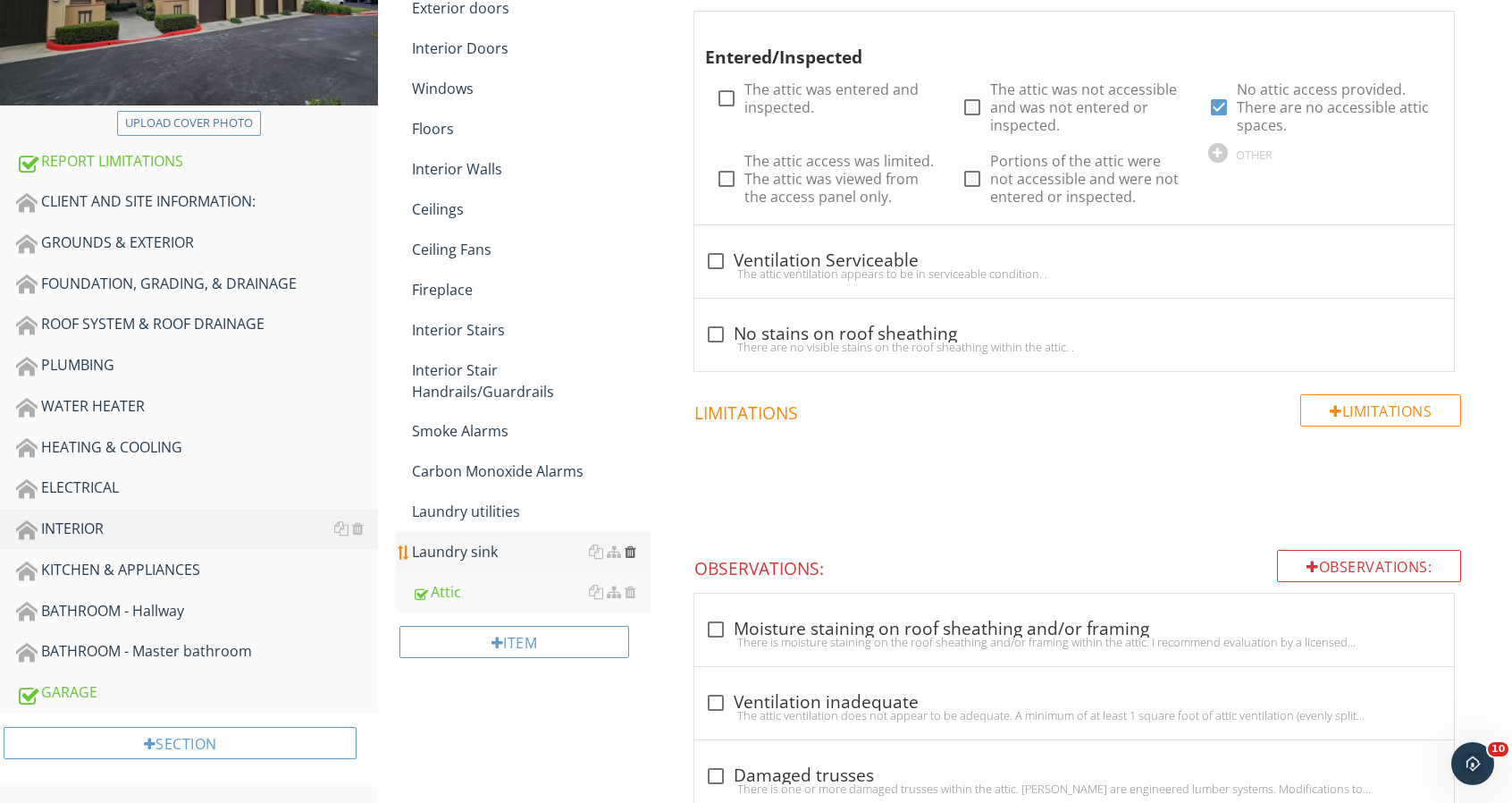
click at [629, 546] on div at bounding box center [630, 552] width 12 height 15
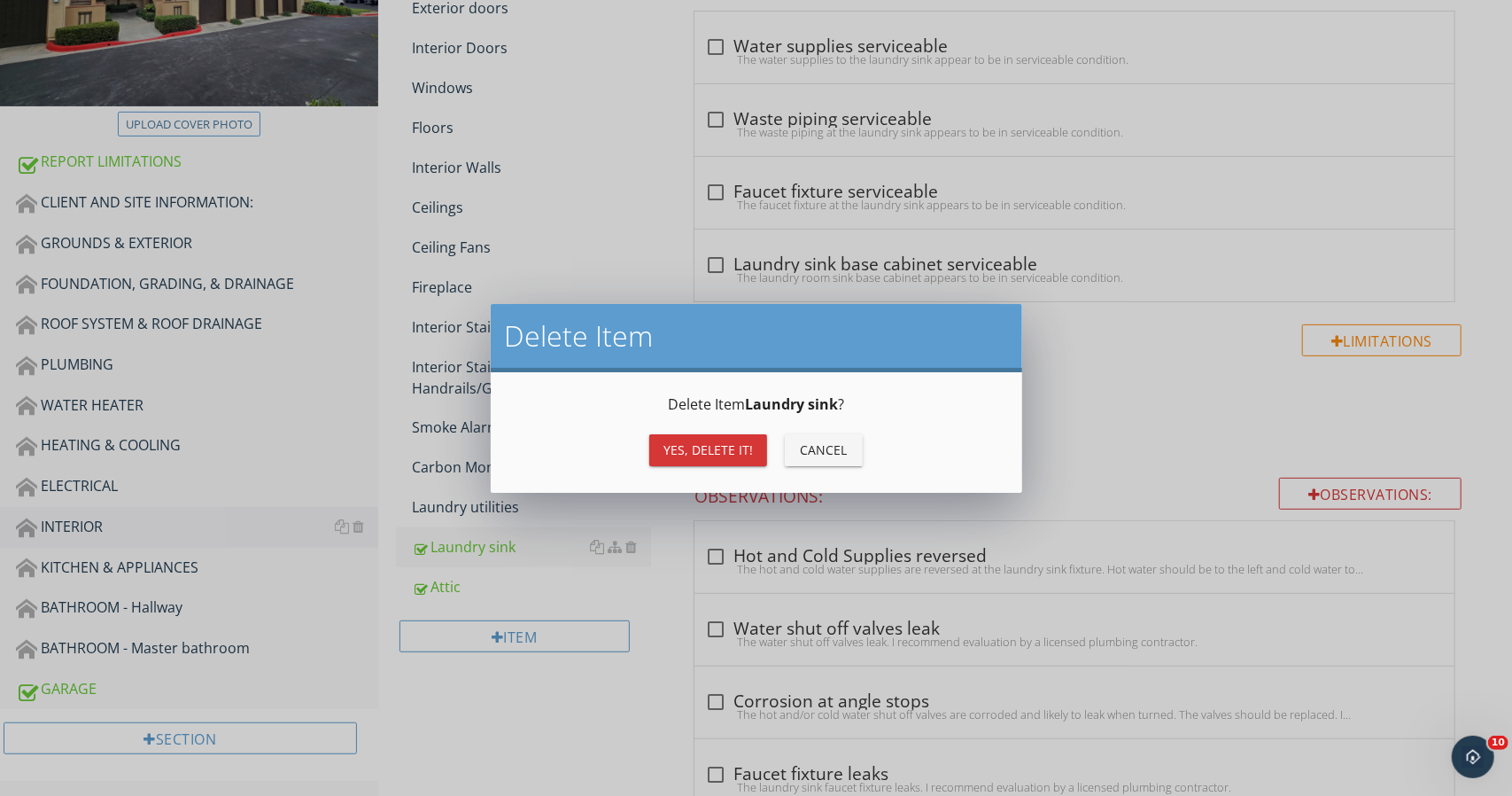
click at [751, 457] on div "Yes, Delete it!" at bounding box center [707, 449] width 89 height 19
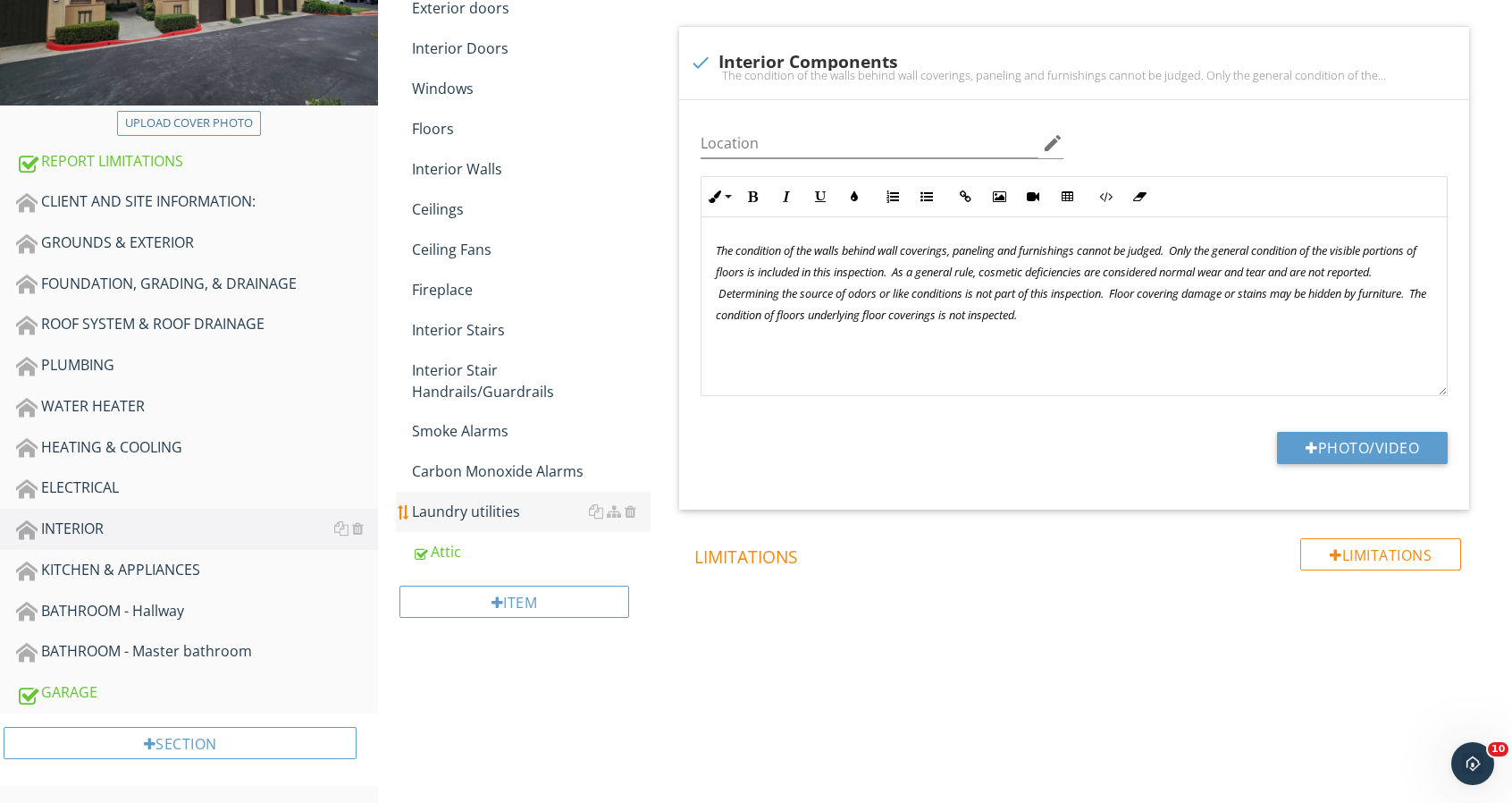
click at [507, 511] on div "Laundry utilities" at bounding box center [532, 512] width 238 height 22
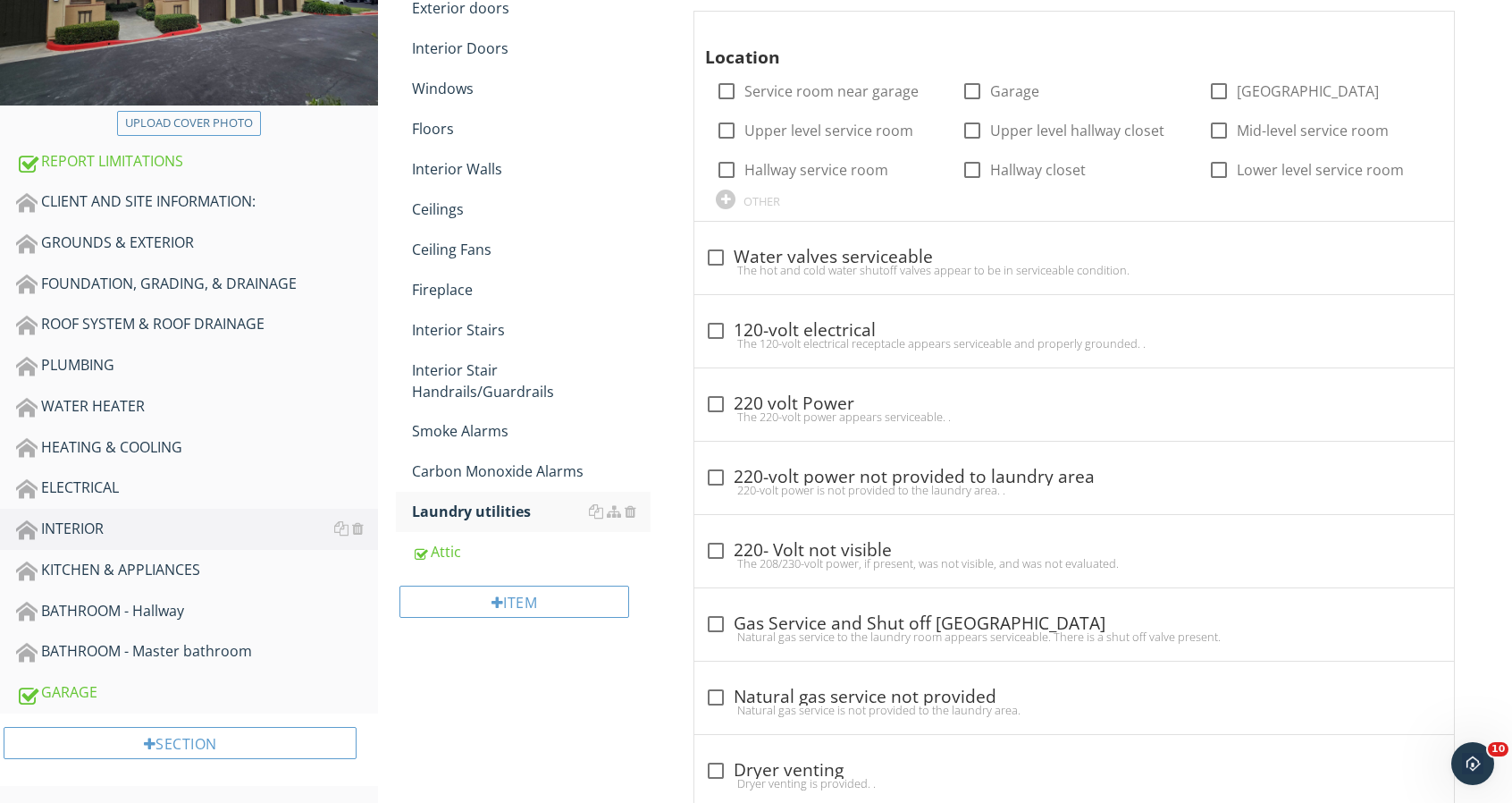
scroll to position [178, 0]
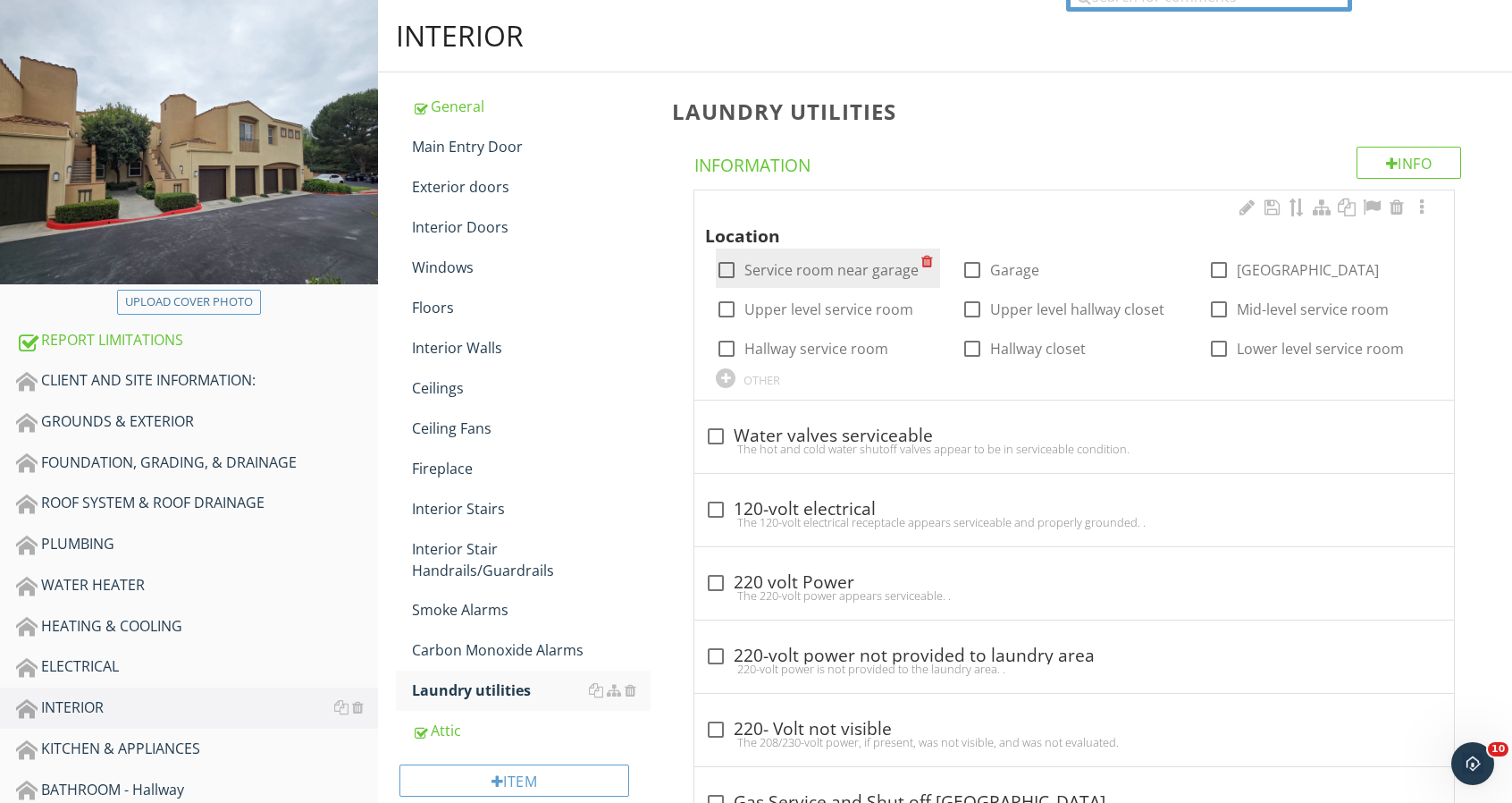
click at [725, 269] on div at bounding box center [726, 269] width 30 height 30
checkbox input "true"
click at [1427, 207] on div at bounding box center [1422, 208] width 22 height 18
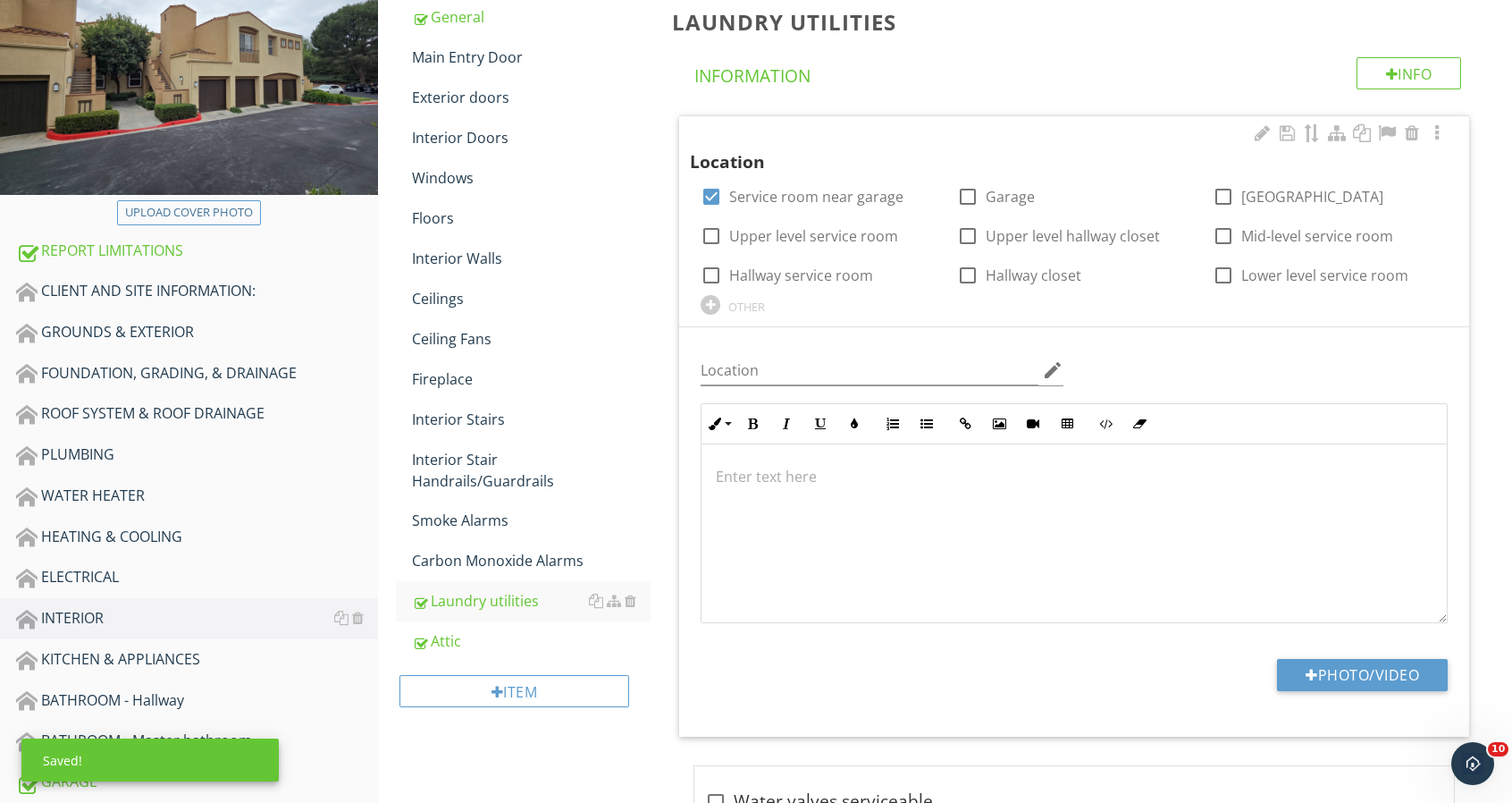
scroll to position [358, 0]
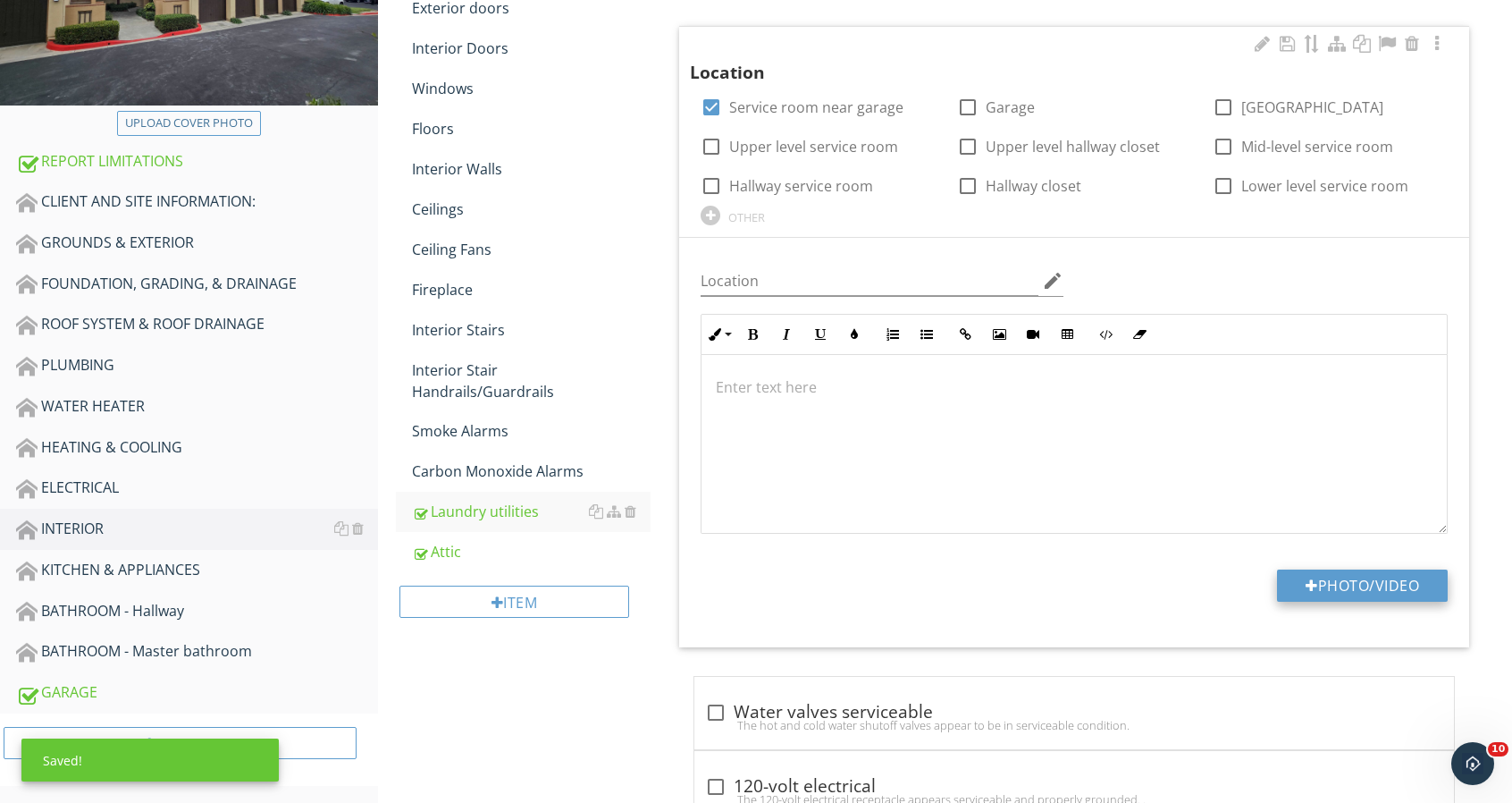
click at [1401, 569] on button "Photo/Video" at bounding box center [1363, 584] width 171 height 32
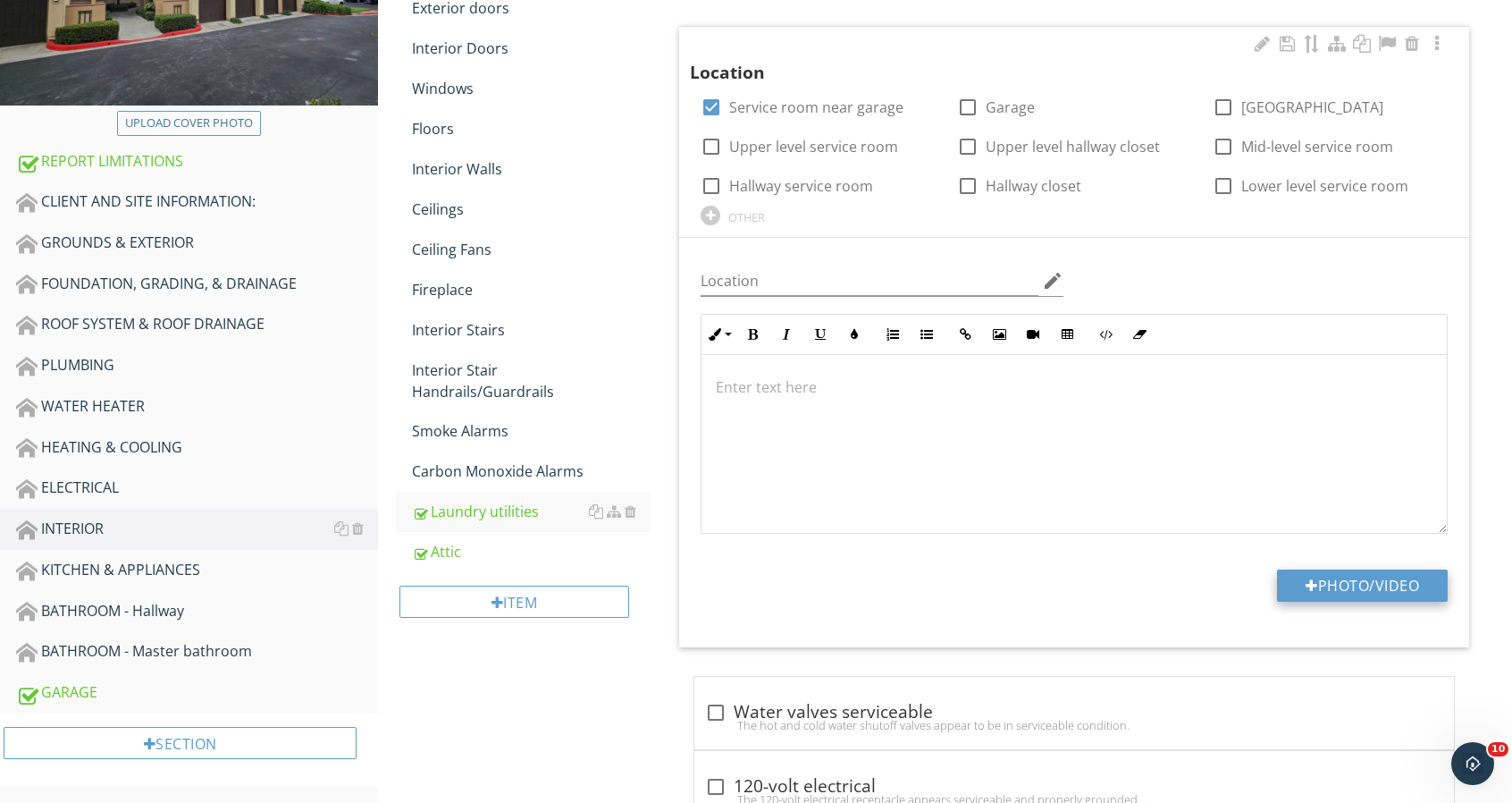
type input "C:\fakepath\92 Verdin Lane_0067_1.jpg"
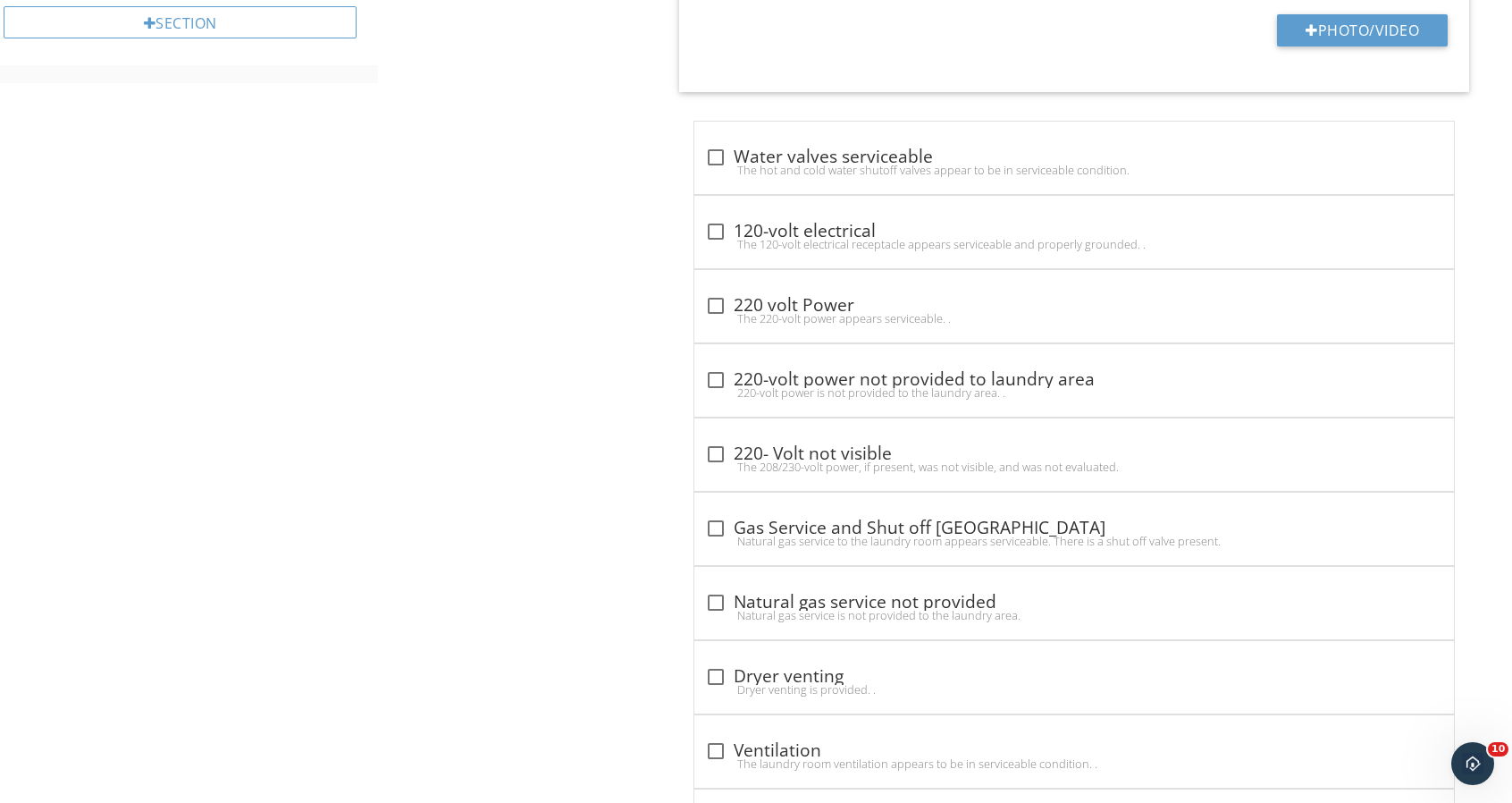
scroll to position [1252, 0]
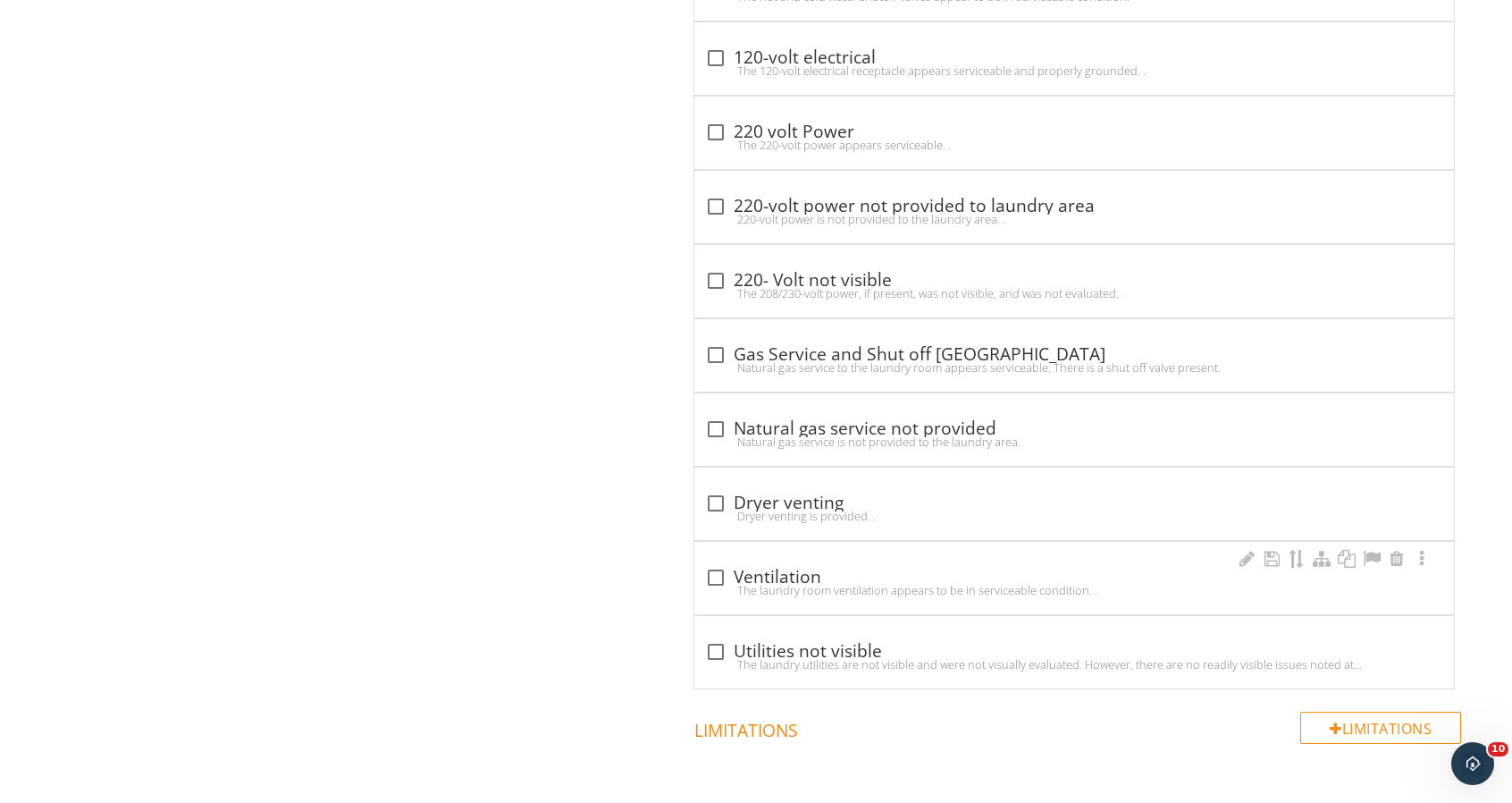
click at [710, 554] on div "check_box_outline_blank Ventilation The laundry room ventilation appears to be …" at bounding box center [1074, 578] width 760 height 73
checkbox input "true"
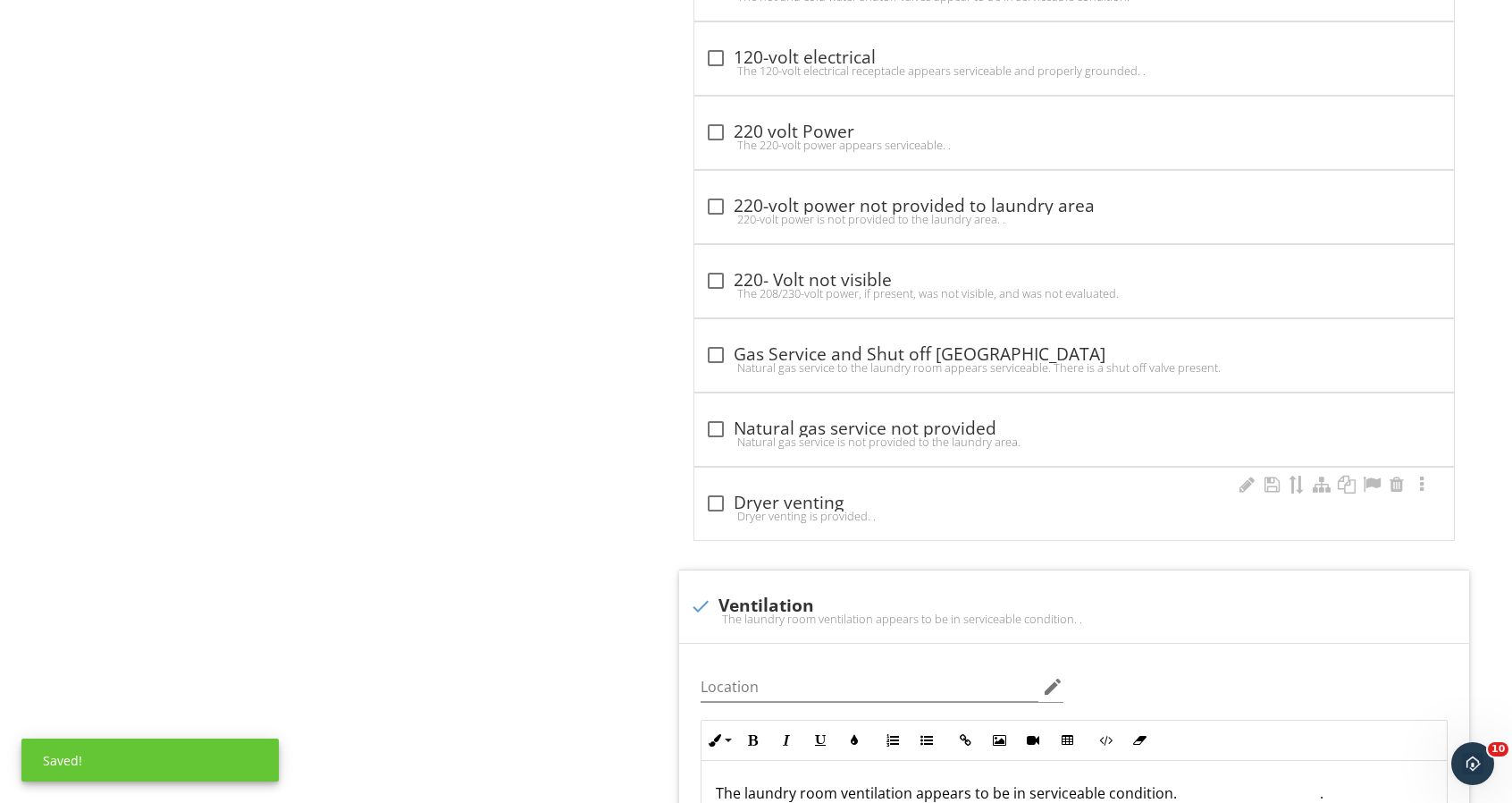
click at [717, 509] on div "Dryer venting is provided. ." at bounding box center [1074, 516] width 738 height 15
checkbox input "true"
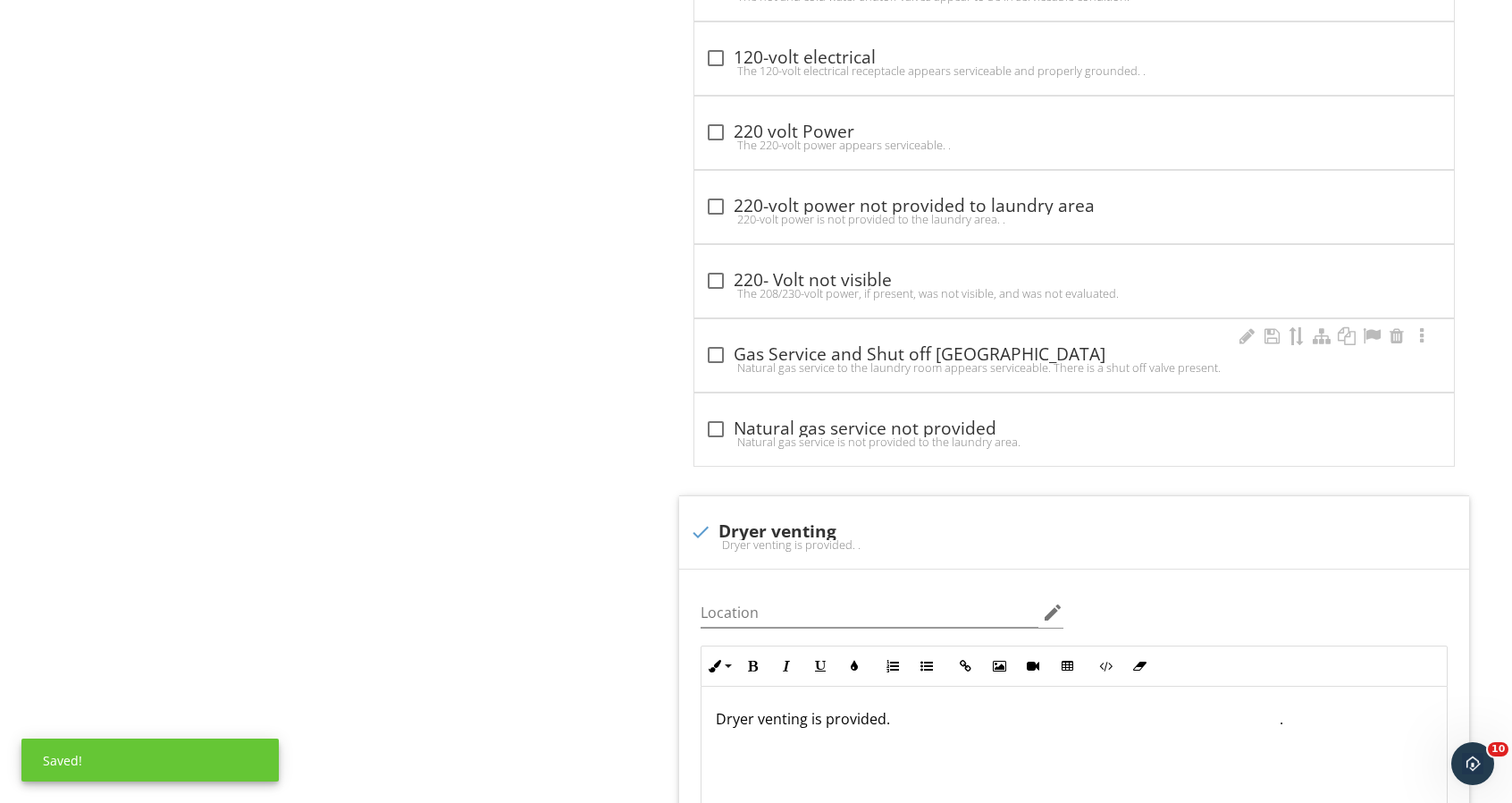
click at [735, 363] on div "Natural gas service to the laundry room appears serviceable. There is a shut of…" at bounding box center [1074, 368] width 738 height 15
checkbox input "true"
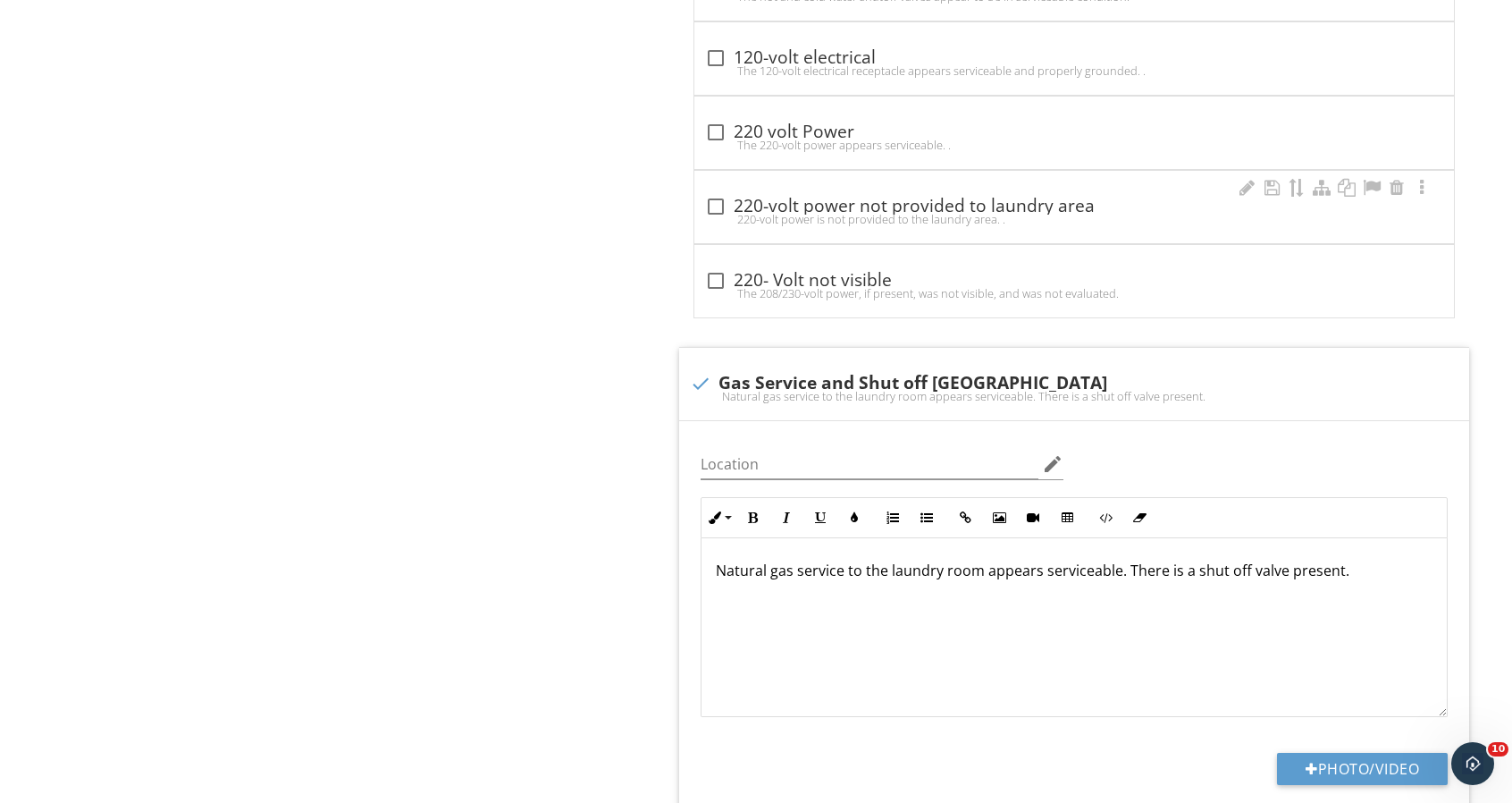
click at [712, 212] on div "220-volt power is not provided to the laundry area. ." at bounding box center [1074, 219] width 738 height 15
checkbox input "true"
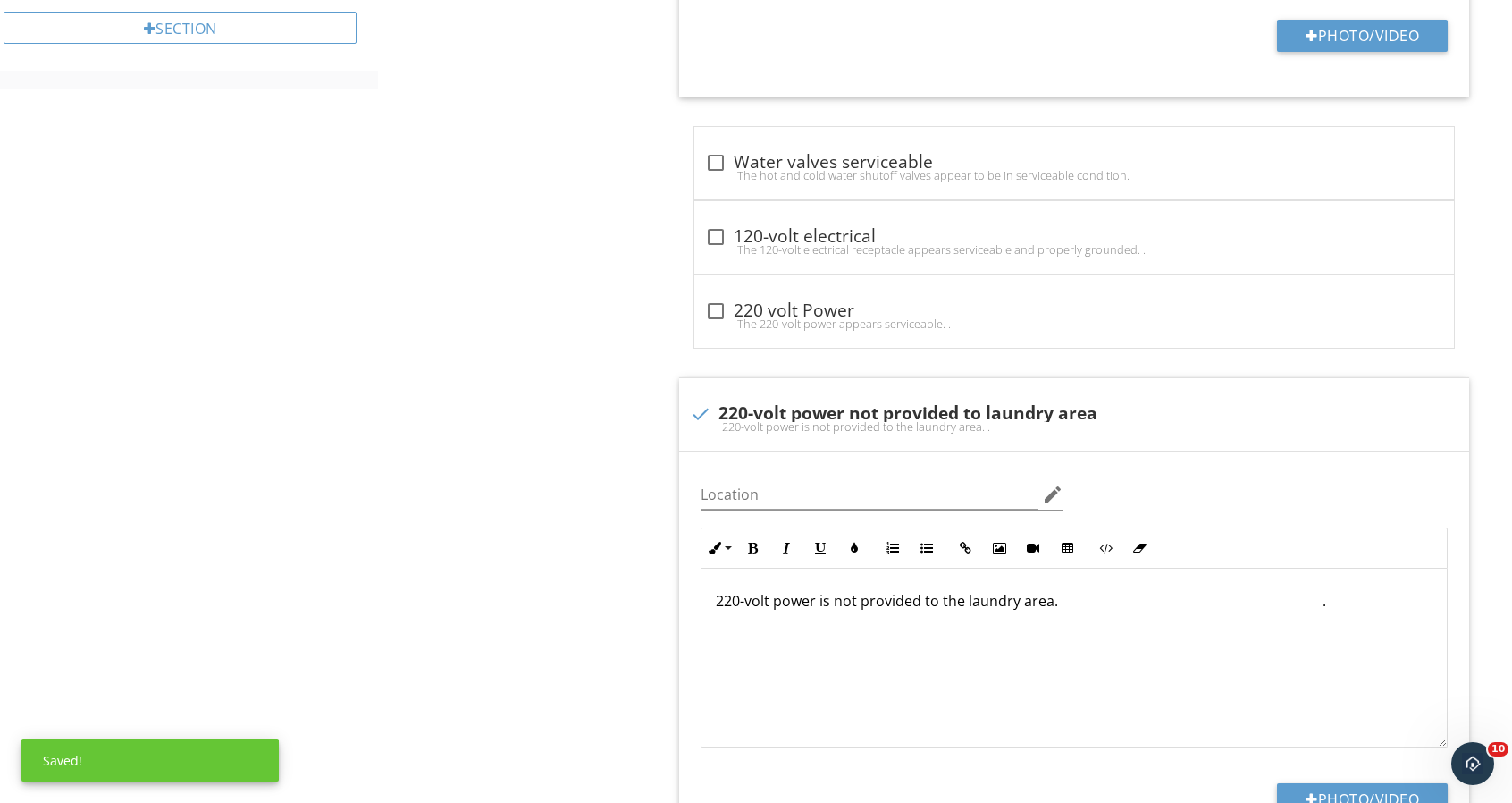
scroll to position [1072, 0]
click at [710, 214] on div "check_box_outline_blank 120-volt electrical The 120-volt electrical receptacle …" at bounding box center [1074, 238] width 760 height 73
checkbox input "true"
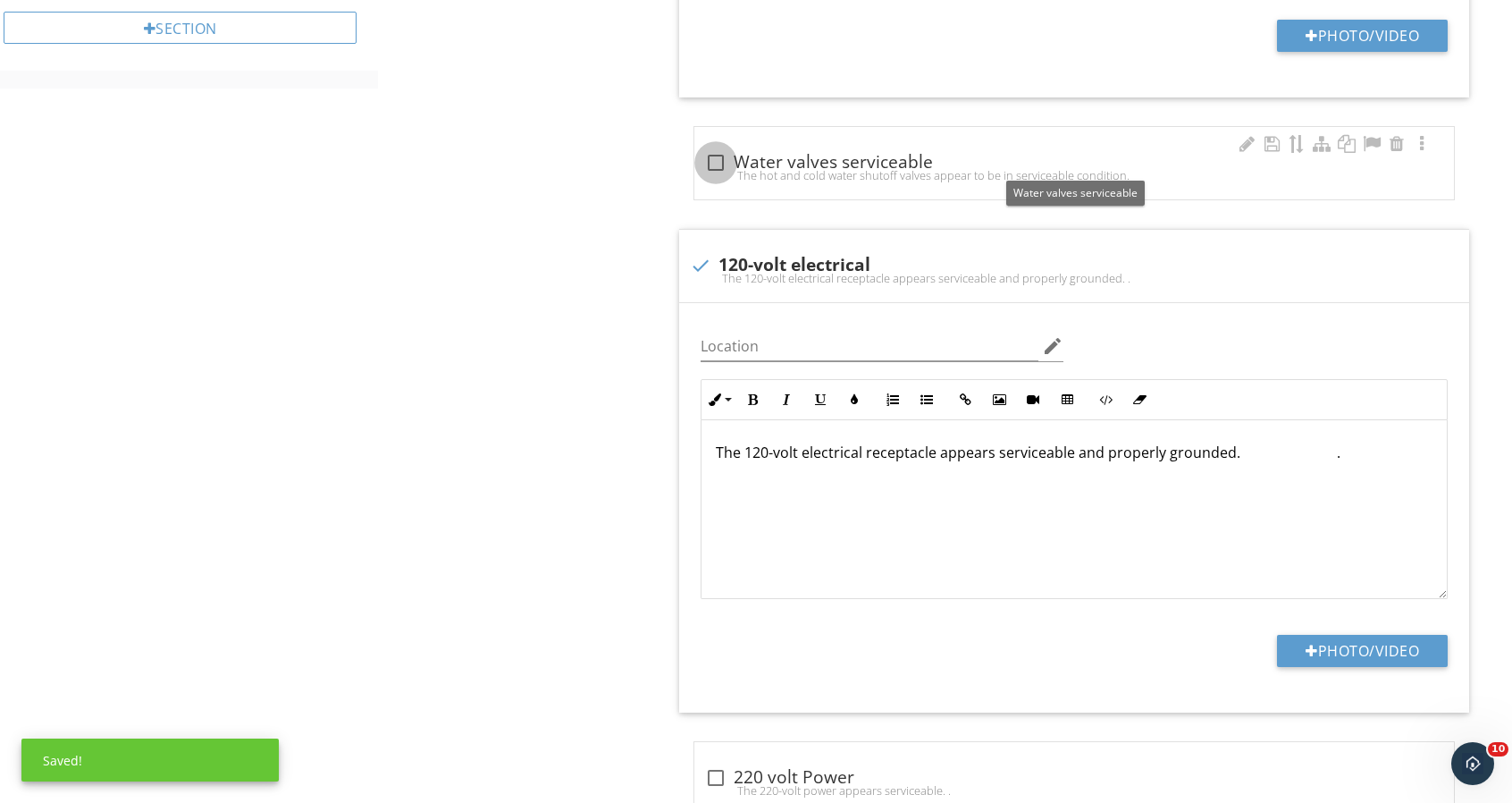
click at [713, 153] on div at bounding box center [715, 162] width 30 height 30
checkbox input "true"
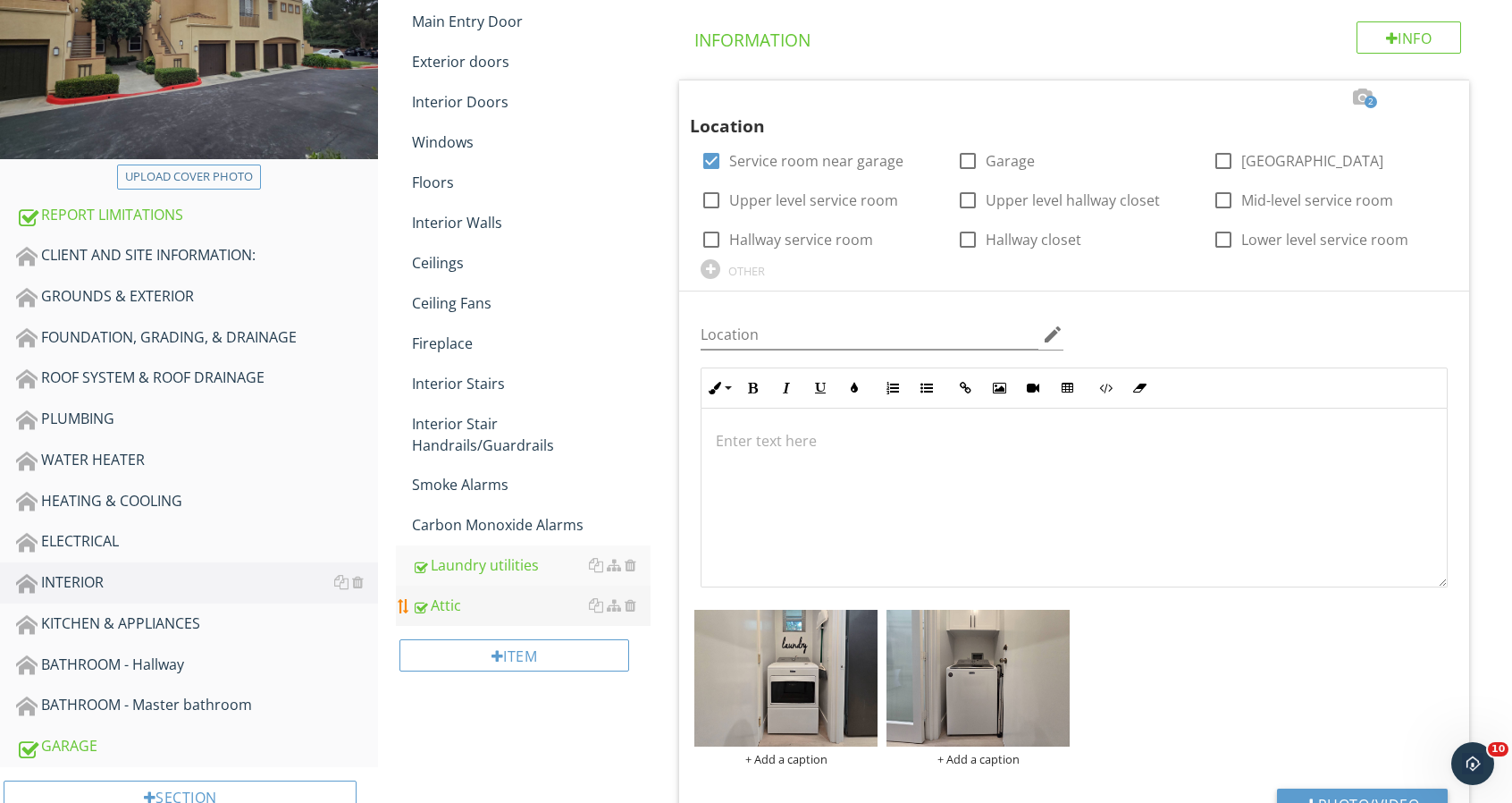
scroll to position [89, 0]
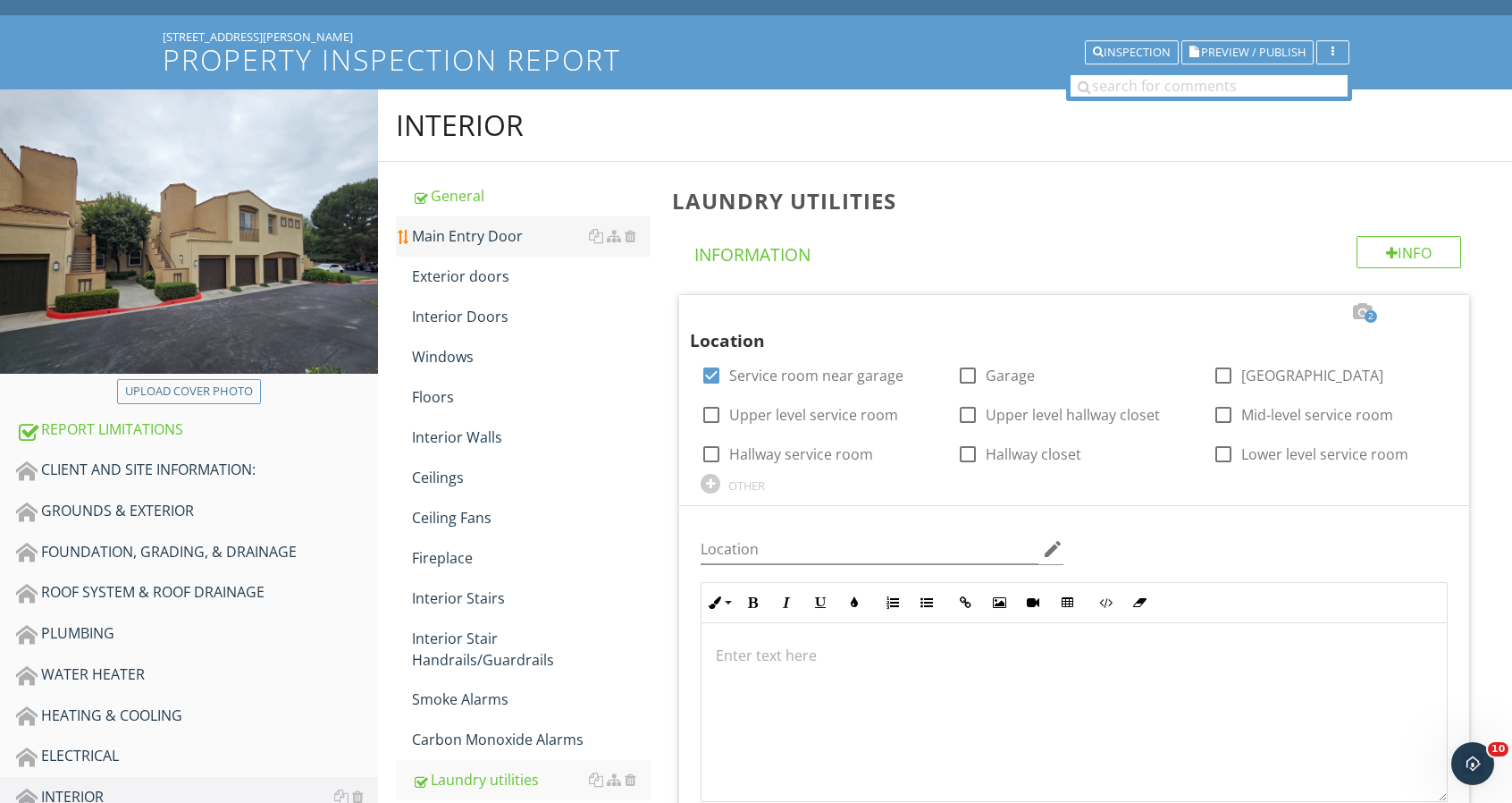
click at [490, 235] on div "Main Entry Door" at bounding box center [532, 236] width 238 height 22
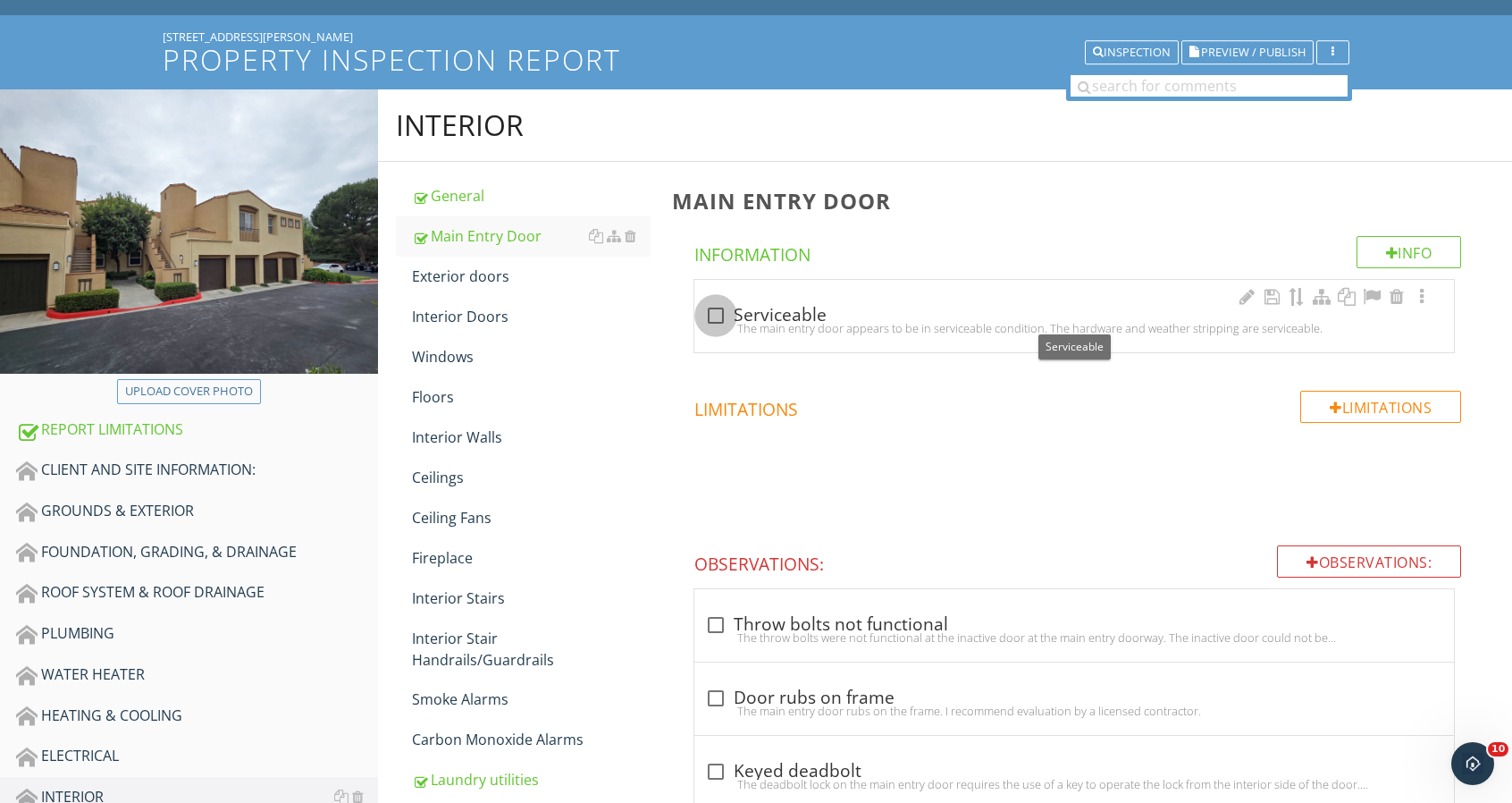
click at [720, 312] on div at bounding box center [715, 315] width 30 height 30
checkbox input "true"
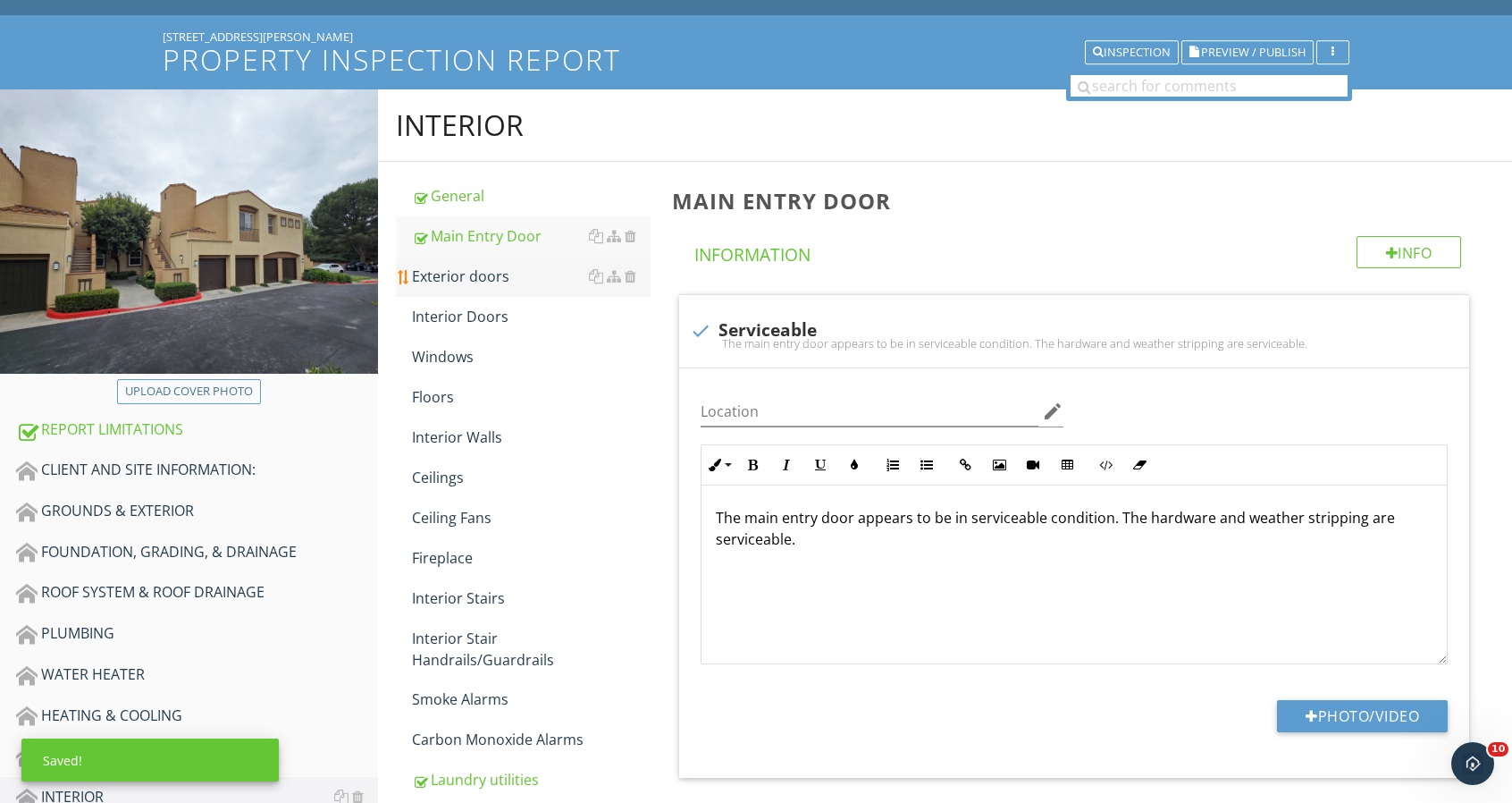
click at [495, 281] on div "Exterior doors" at bounding box center [532, 277] width 238 height 22
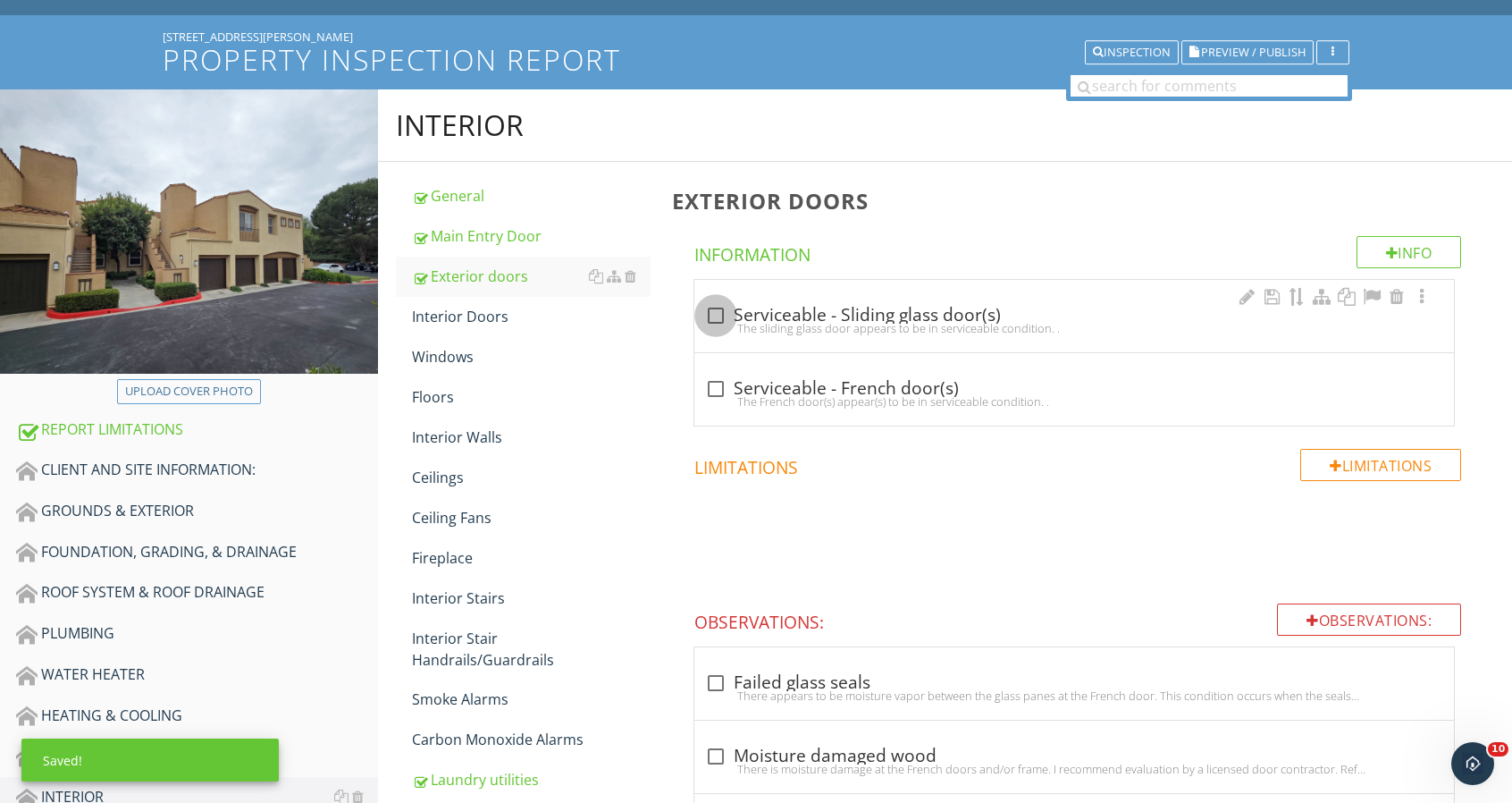
click at [709, 309] on div at bounding box center [715, 315] width 30 height 30
checkbox input "true"
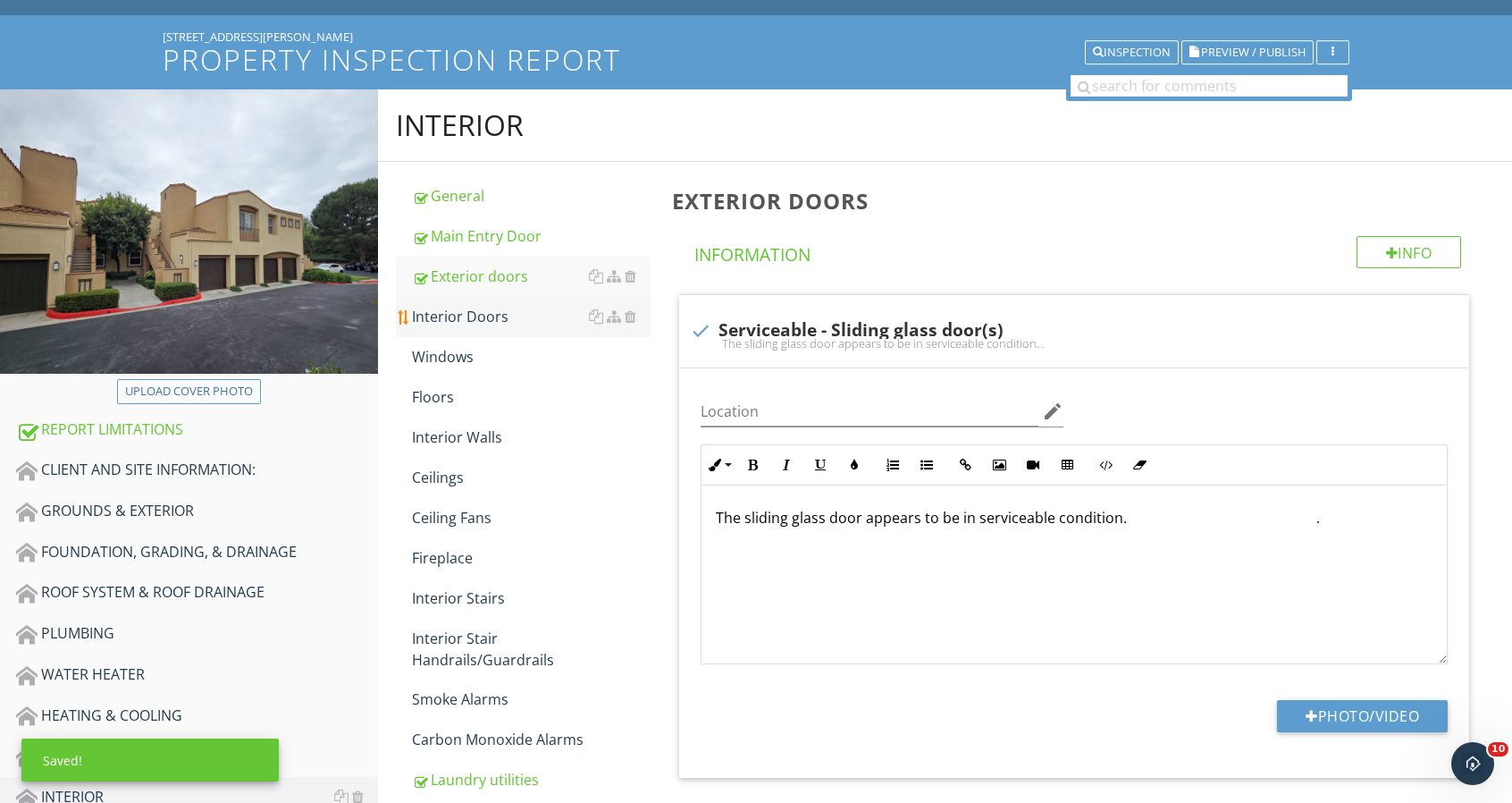
click at [484, 311] on div "Interior Doors" at bounding box center [532, 317] width 238 height 22
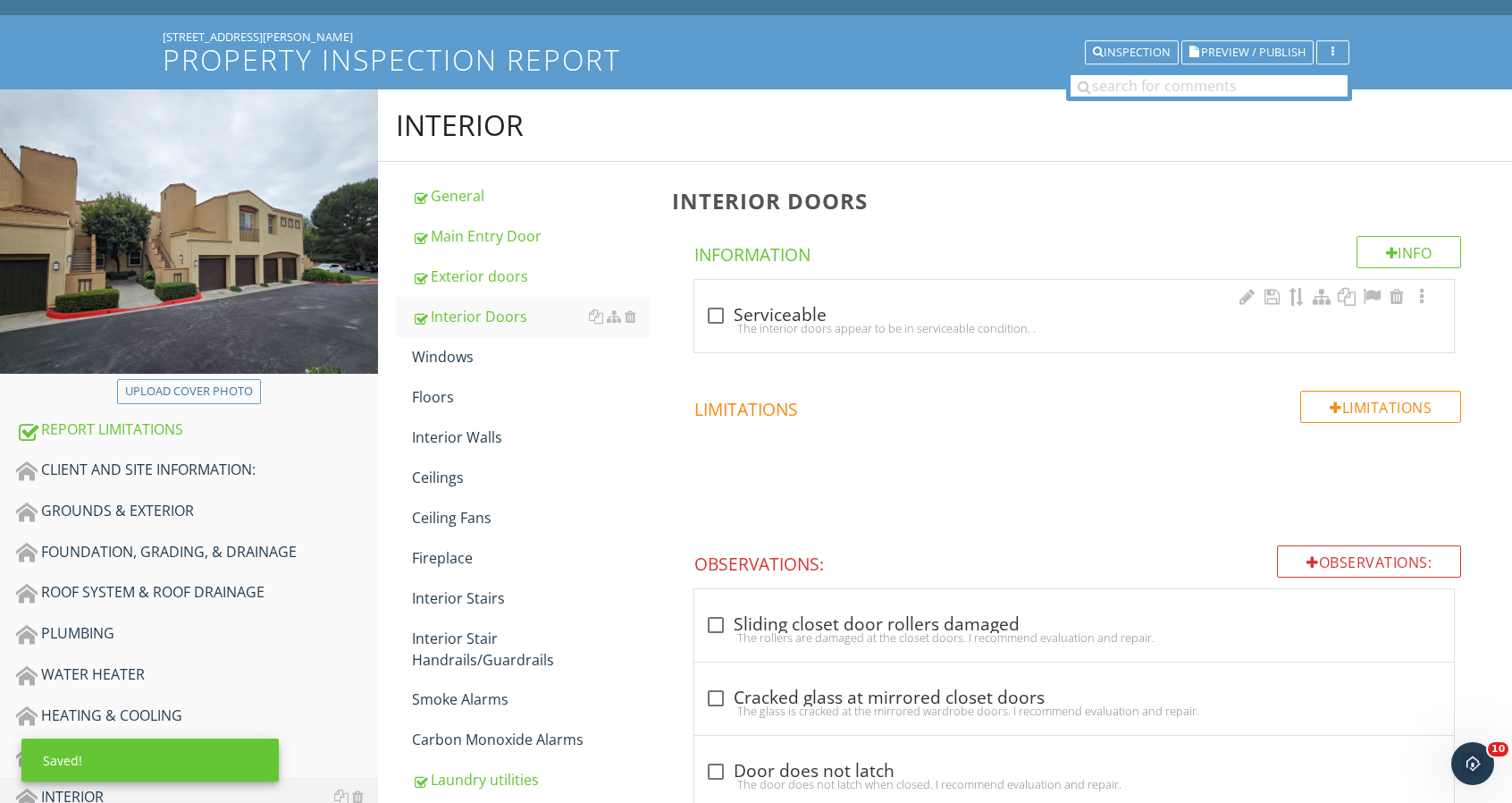
click at [732, 314] on div "check_box_outline_blank Serviceable" at bounding box center [1074, 316] width 738 height 22
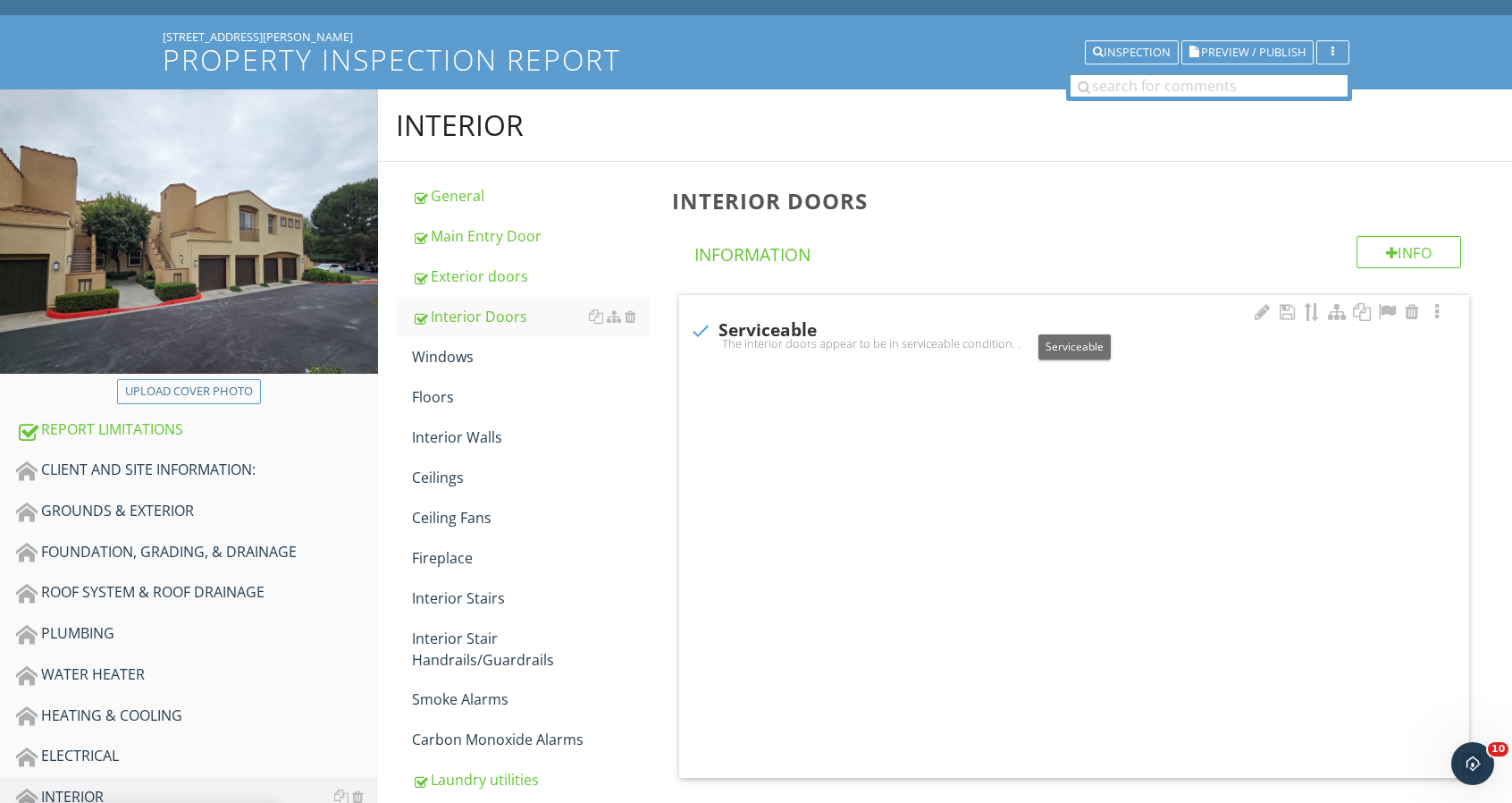
checkbox input "true"
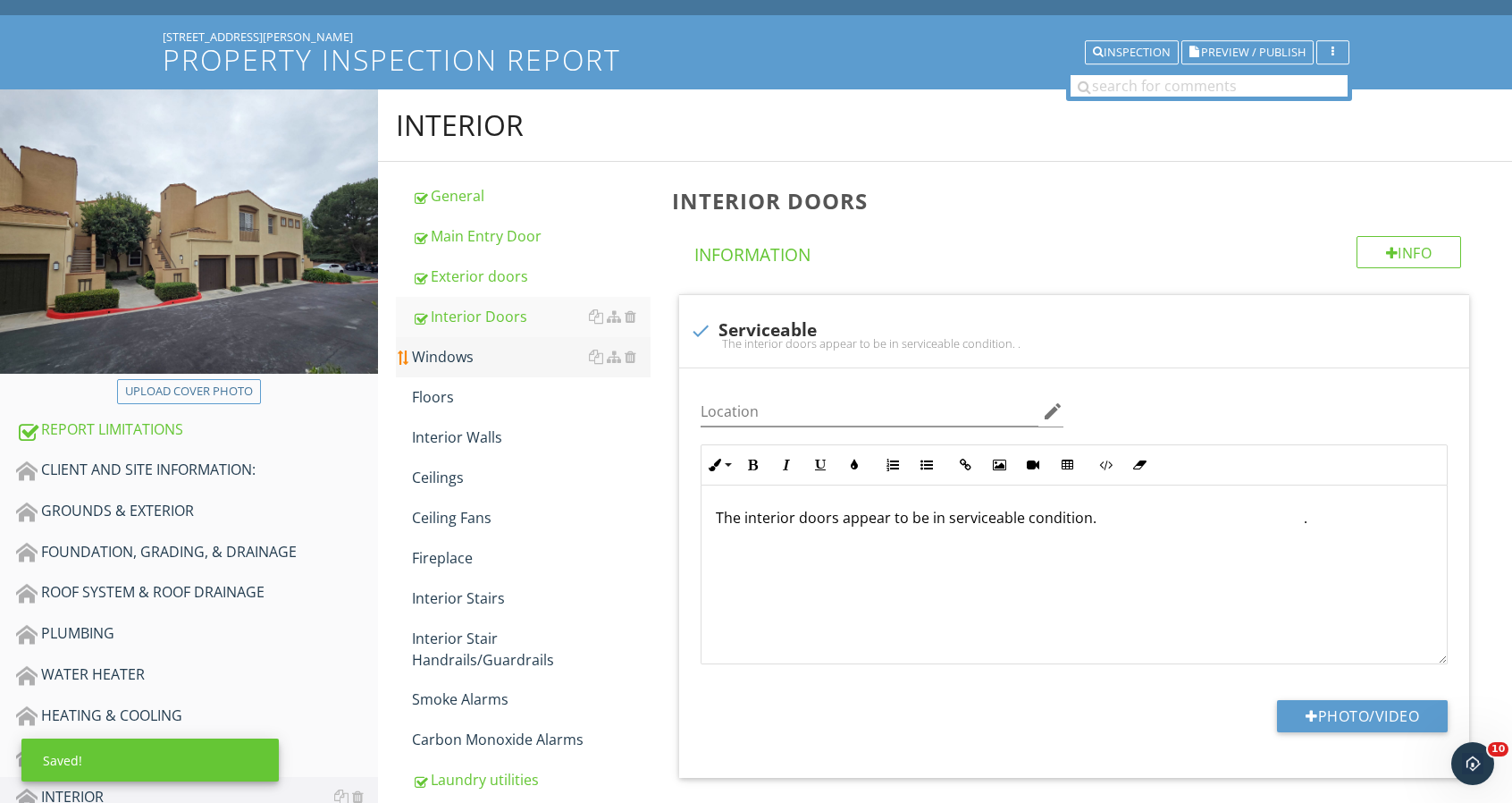
click at [436, 354] on div "Windows" at bounding box center [532, 357] width 238 height 22
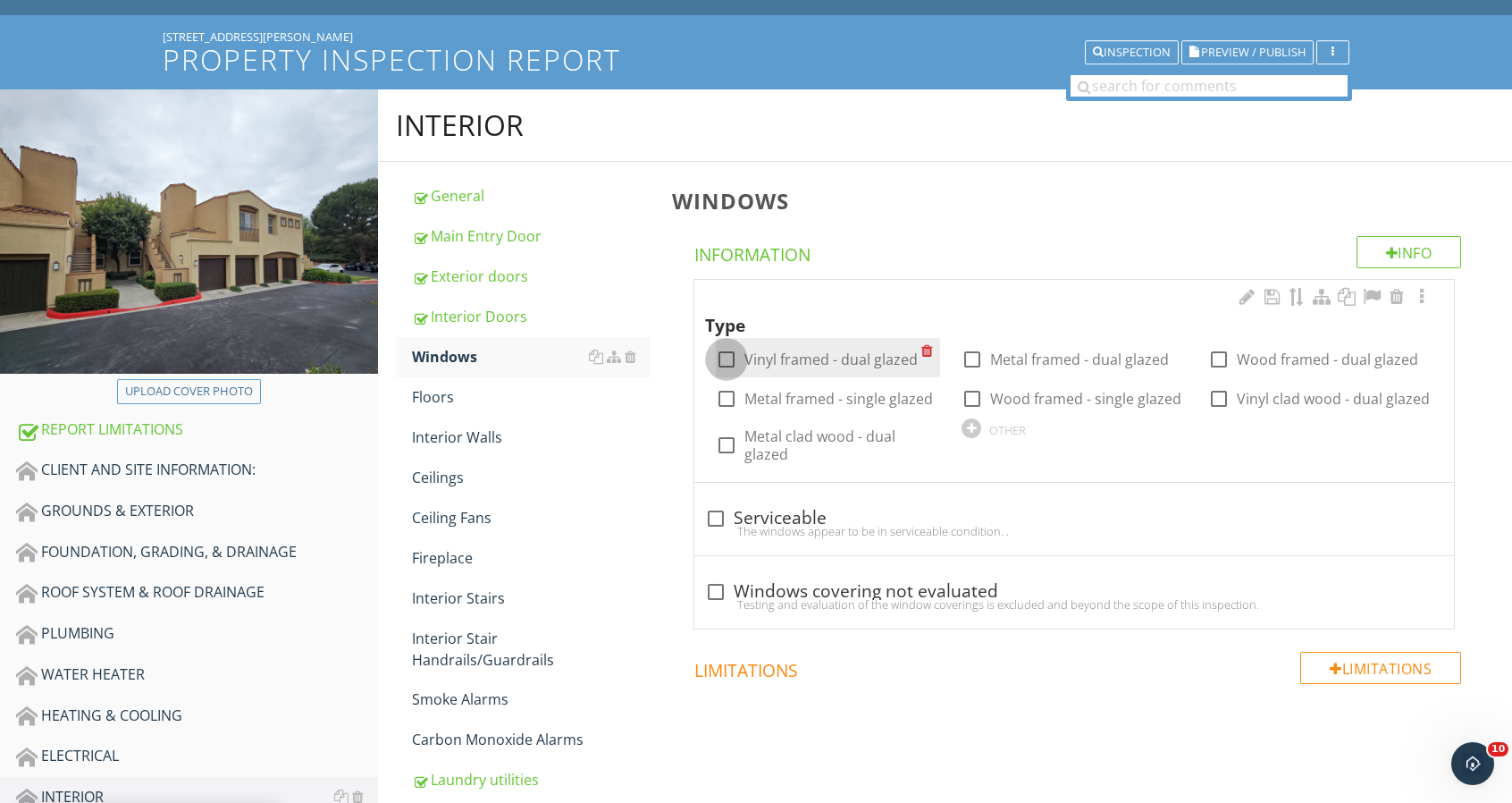
click at [724, 360] on div at bounding box center [726, 359] width 30 height 30
checkbox input "true"
click at [710, 511] on div at bounding box center [715, 518] width 30 height 30
checkbox input "true"
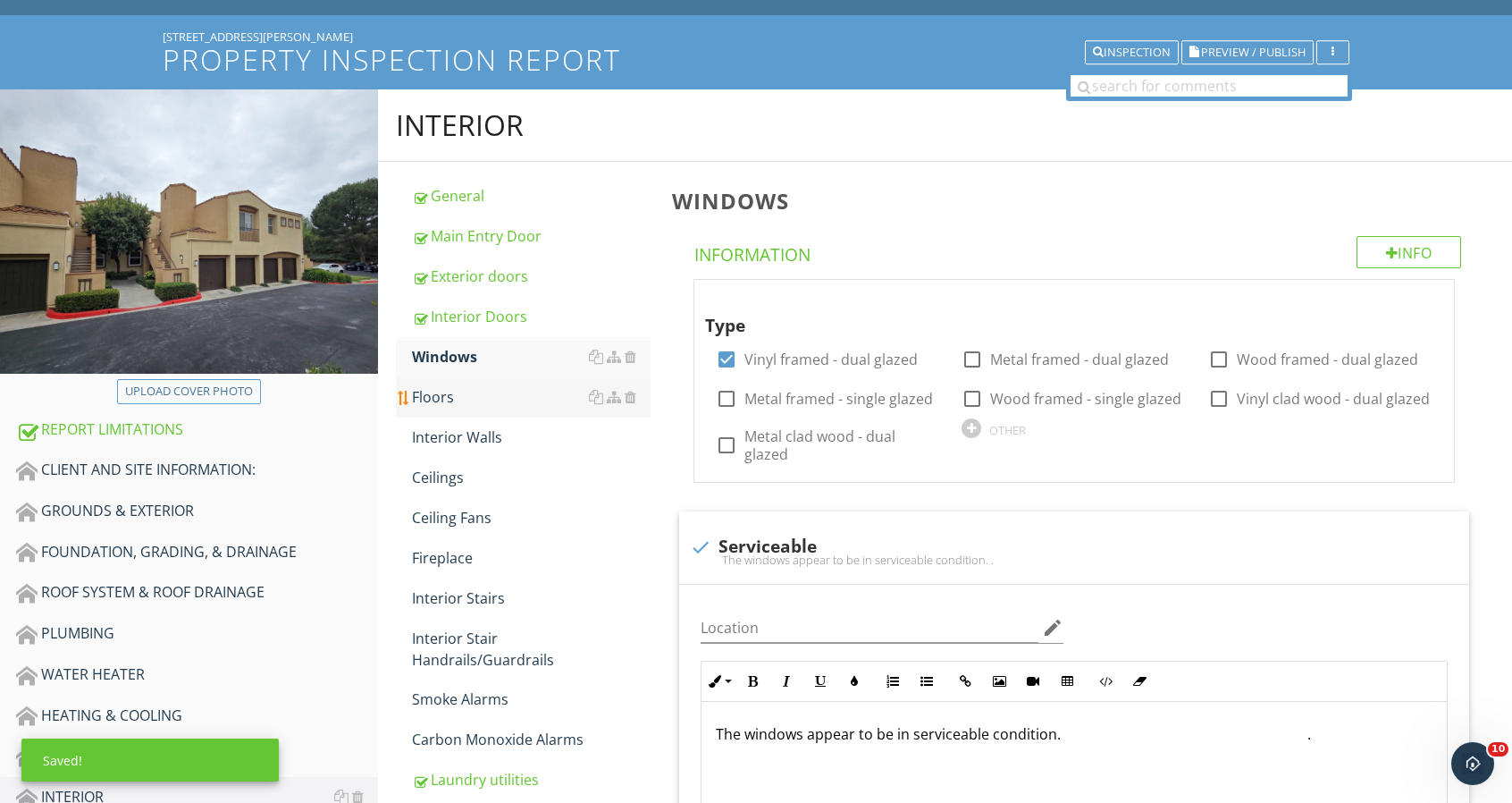
click at [471, 398] on div "Floors" at bounding box center [532, 397] width 238 height 22
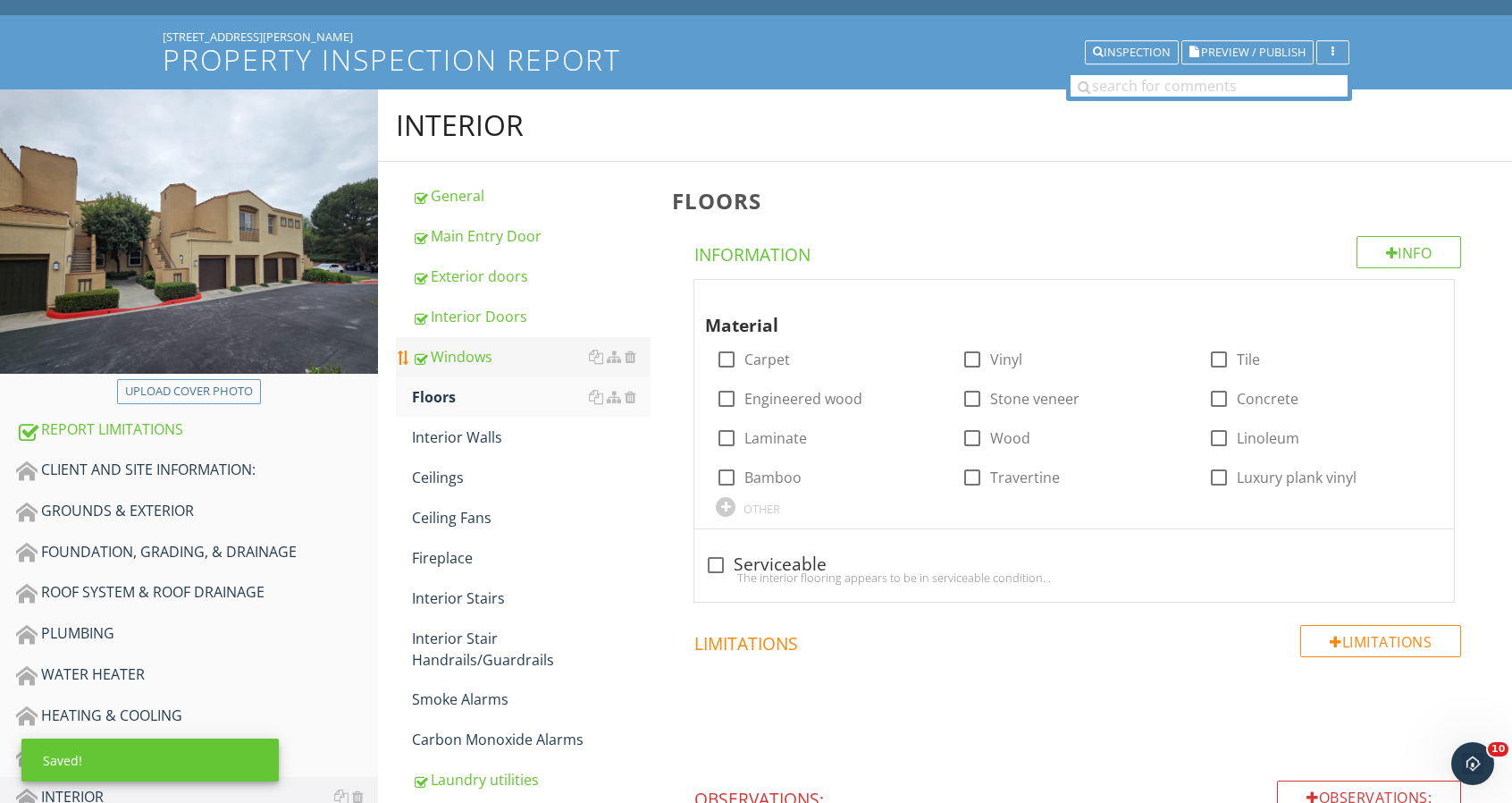
click at [498, 369] on link "Windows" at bounding box center [532, 356] width 238 height 39
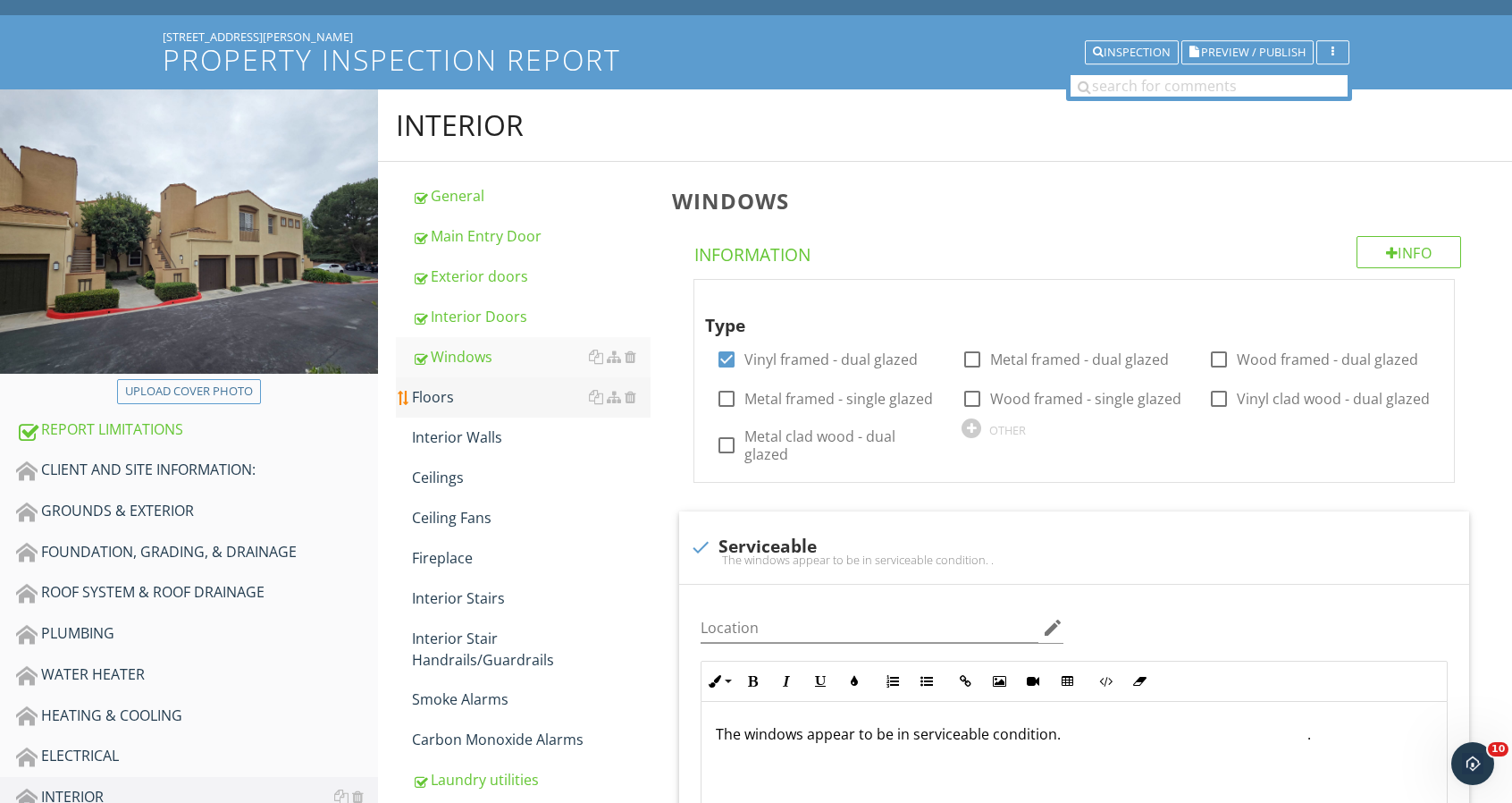
click at [473, 395] on div "Floors" at bounding box center [532, 397] width 238 height 22
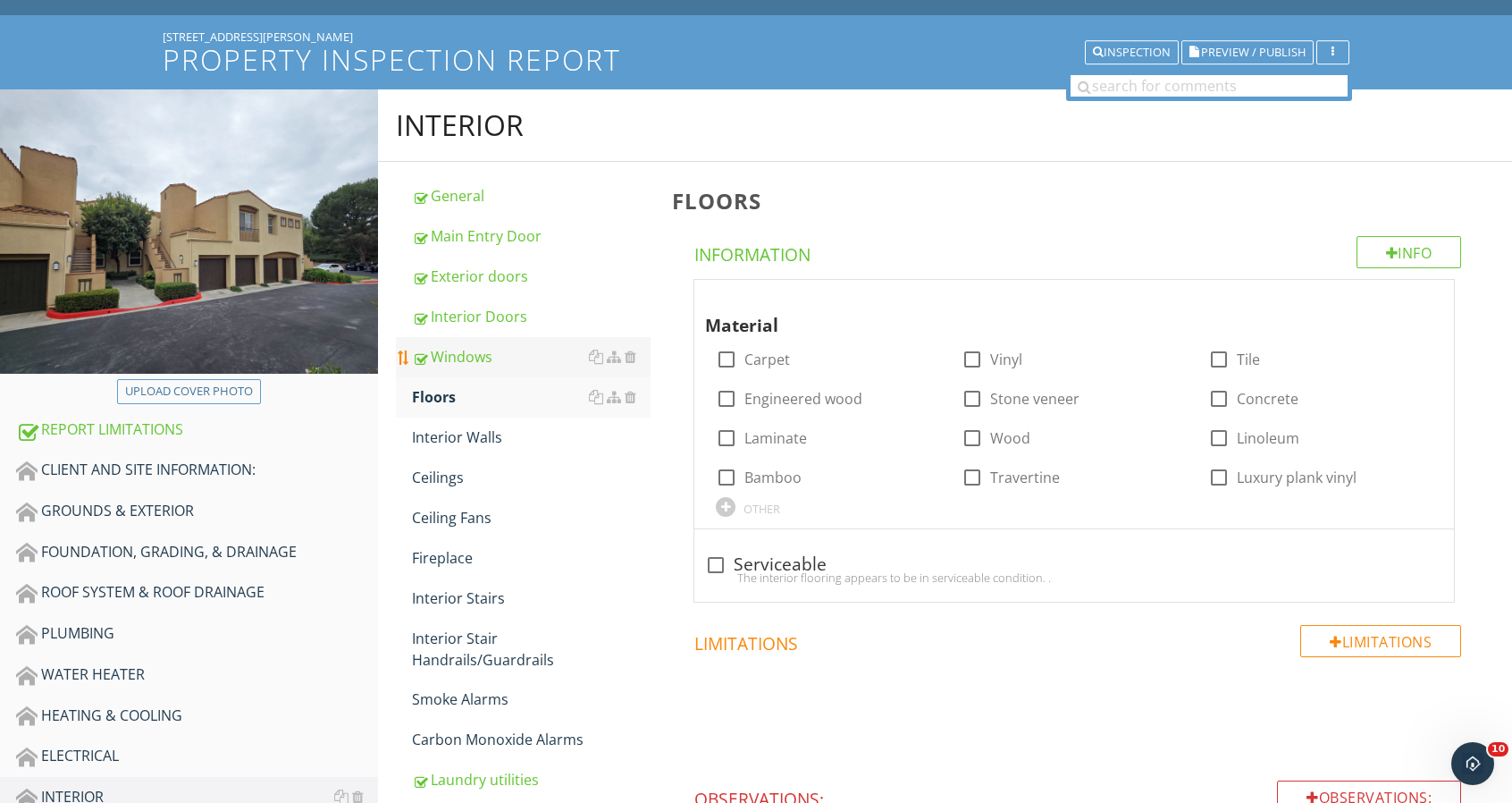
click at [494, 366] on div "Windows" at bounding box center [532, 357] width 238 height 22
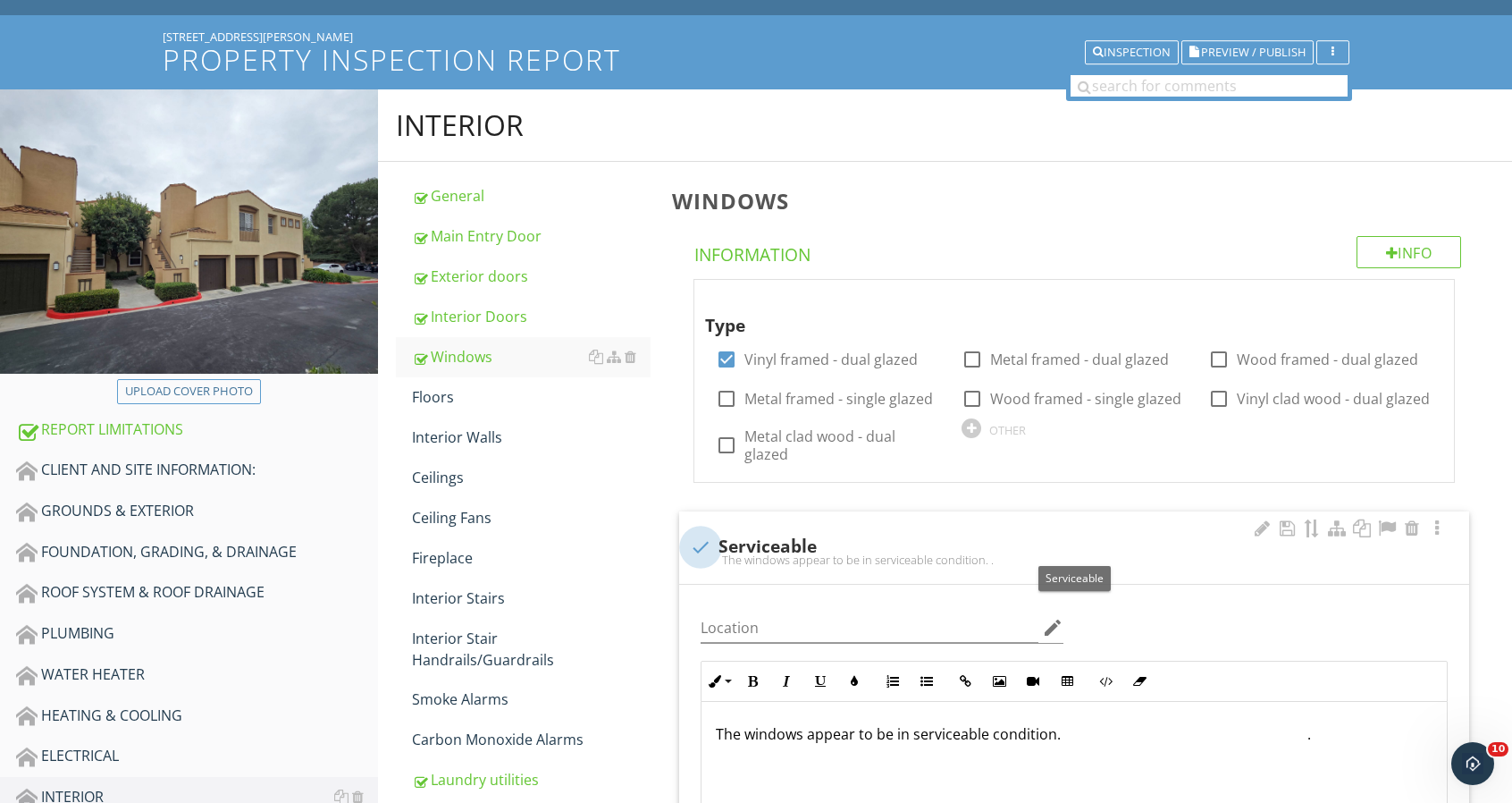
click at [700, 540] on div at bounding box center [700, 546] width 30 height 30
checkbox input "true"
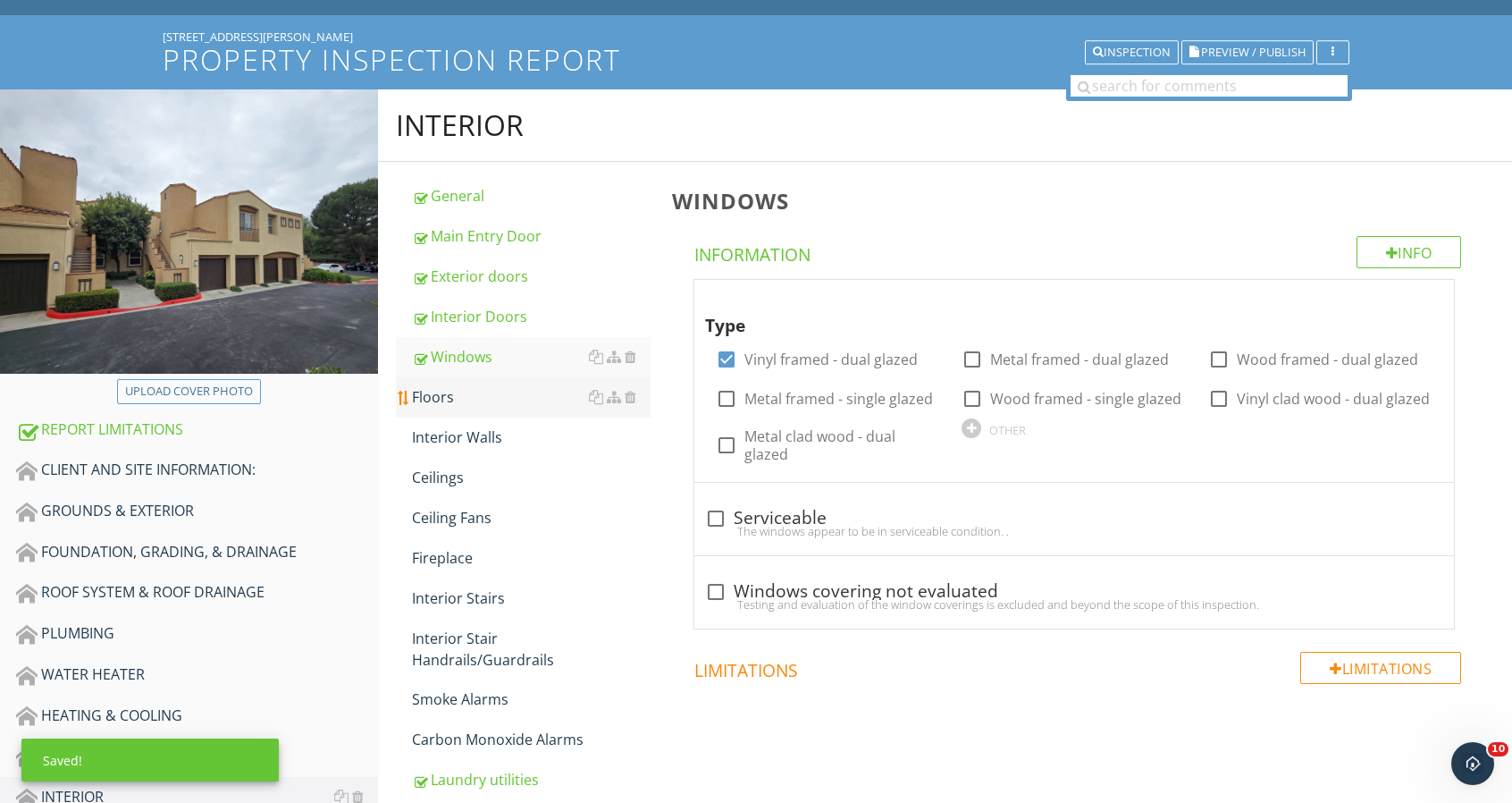
click at [462, 409] on link "Floors" at bounding box center [532, 396] width 238 height 39
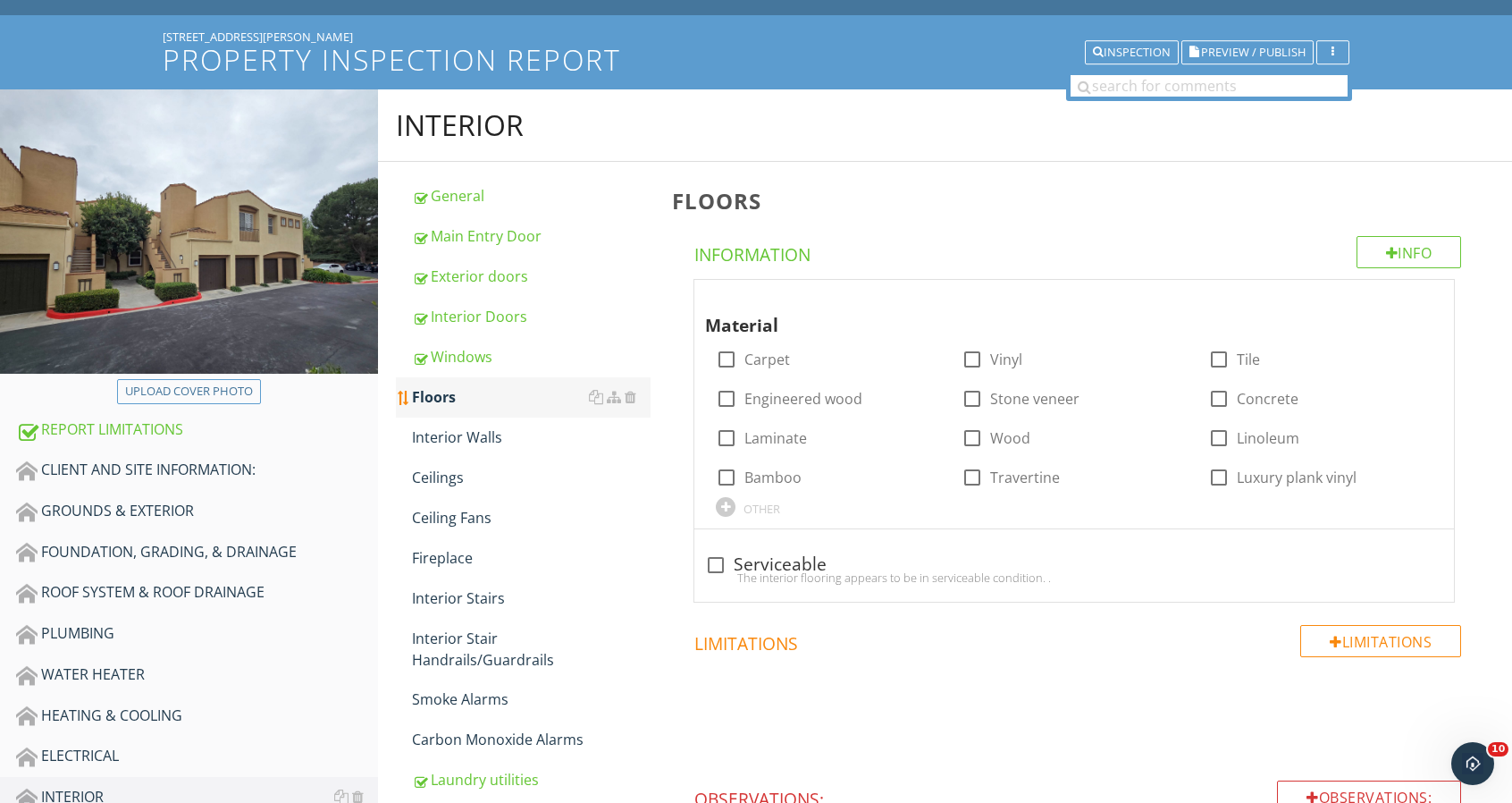
click at [462, 409] on link "Floors" at bounding box center [532, 396] width 238 height 39
click at [1217, 474] on div at bounding box center [1218, 477] width 30 height 30
checkbox input "true"
click at [759, 573] on div "The interior flooring appears to be in serviceable condition. ." at bounding box center [1074, 577] width 738 height 15
checkbox input "true"
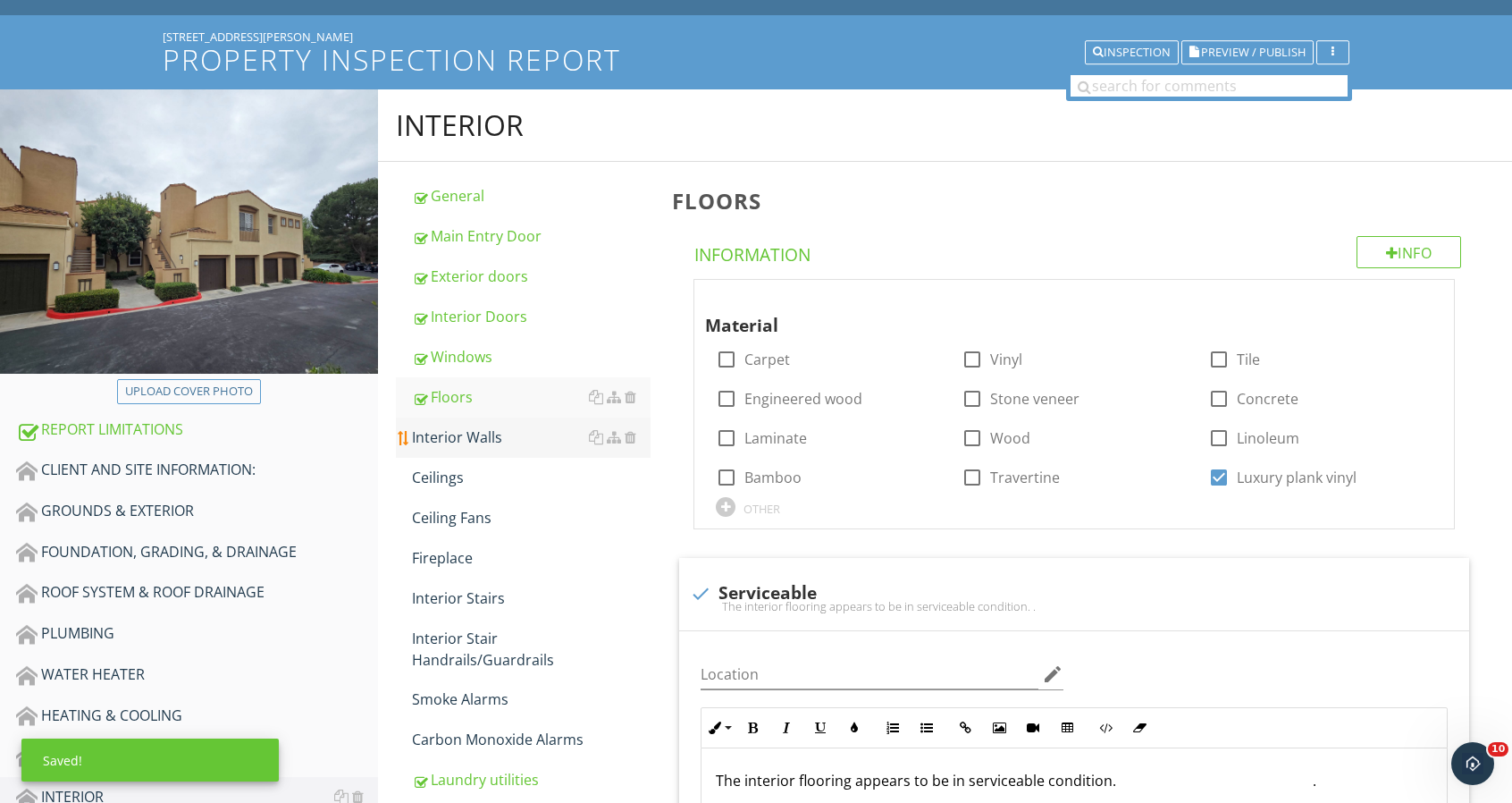
click at [515, 430] on div "Interior Walls" at bounding box center [532, 437] width 238 height 22
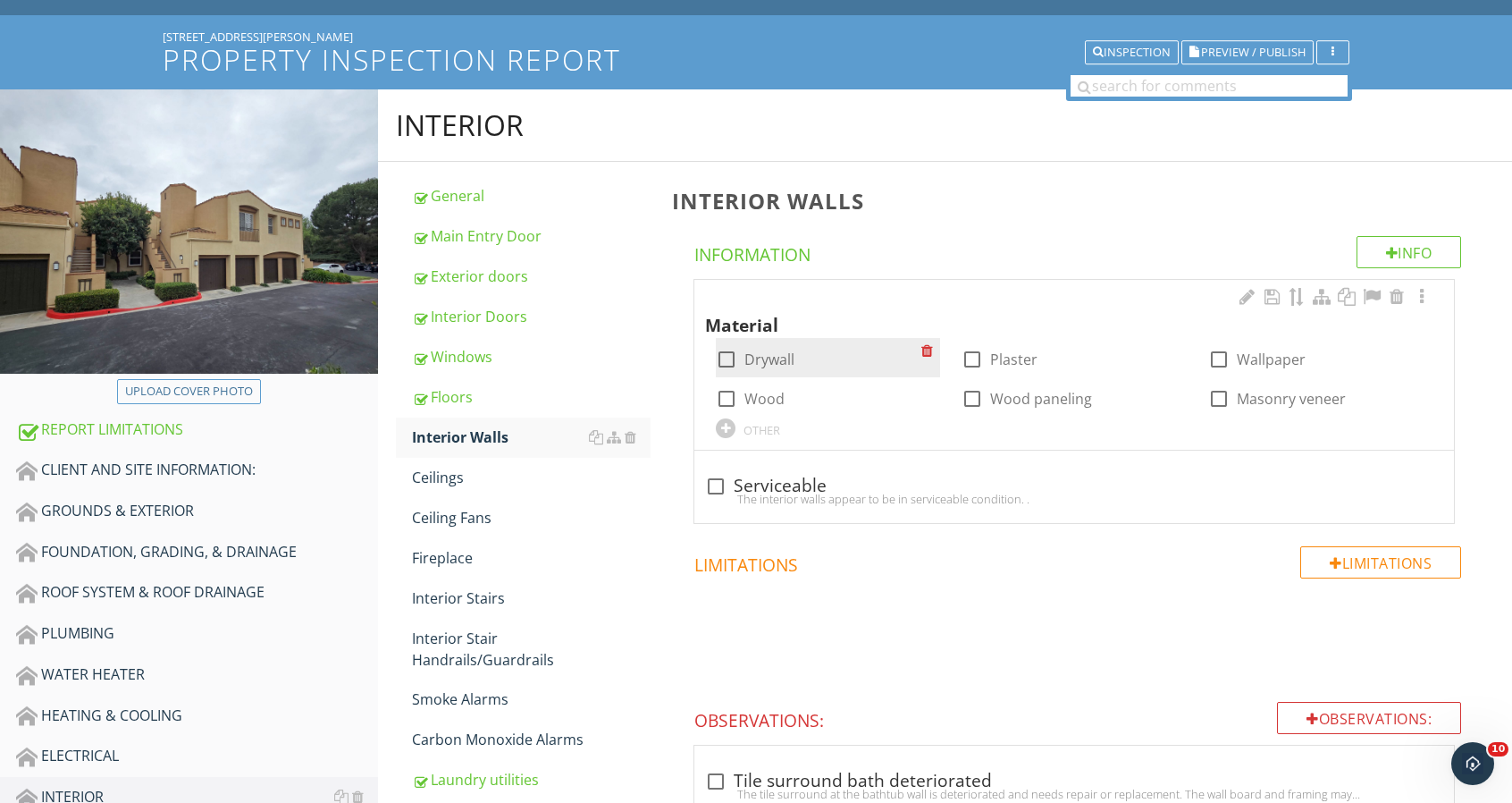
click at [761, 367] on label "Drywall" at bounding box center [769, 360] width 50 height 18
checkbox input "true"
click at [736, 480] on div "check_box_outline_blank Serviceable" at bounding box center [1074, 486] width 738 height 22
checkbox input "true"
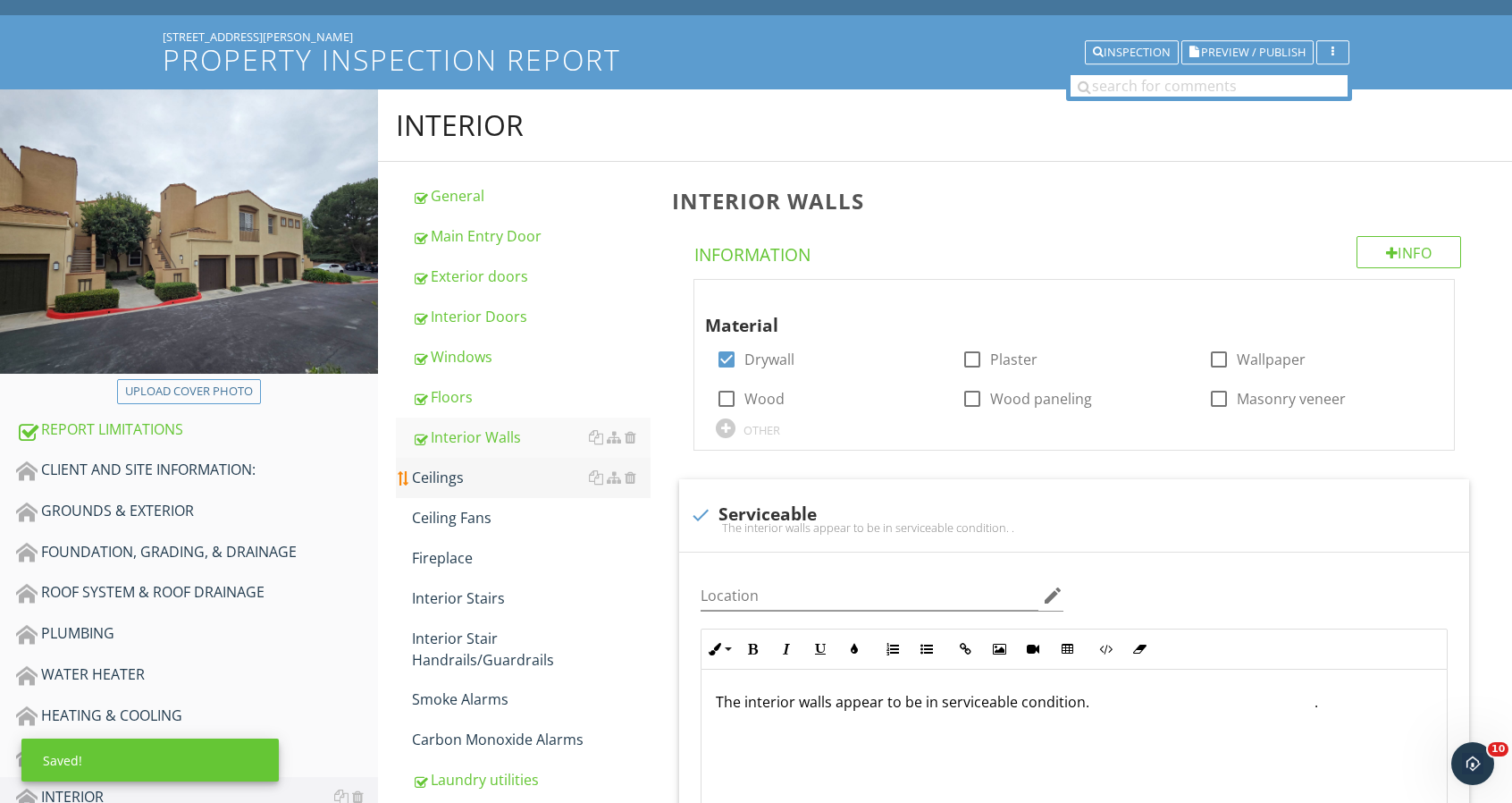
click at [460, 472] on div "Ceilings" at bounding box center [532, 477] width 238 height 22
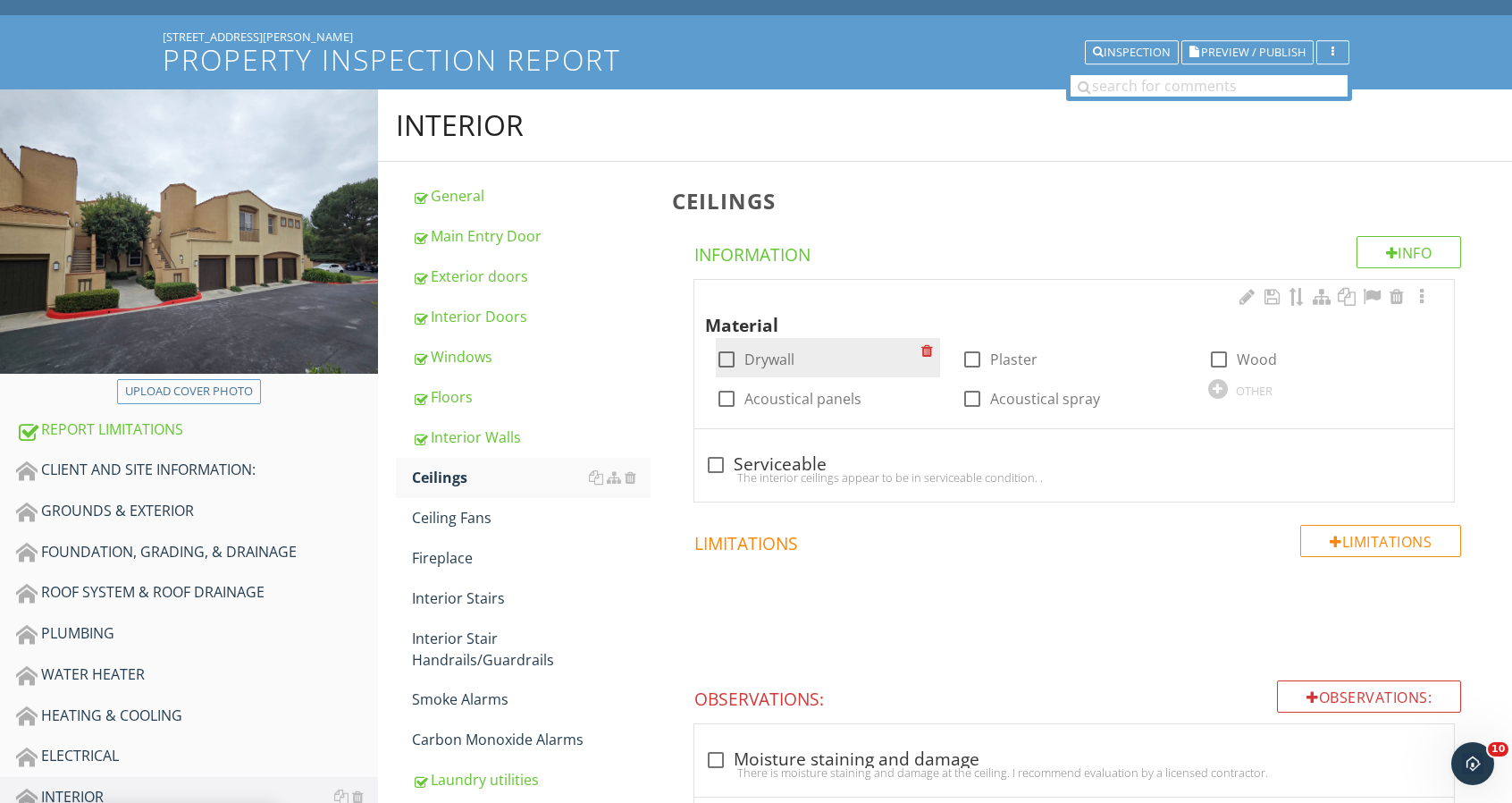
click at [767, 355] on label "Drywall" at bounding box center [769, 360] width 50 height 18
checkbox input "true"
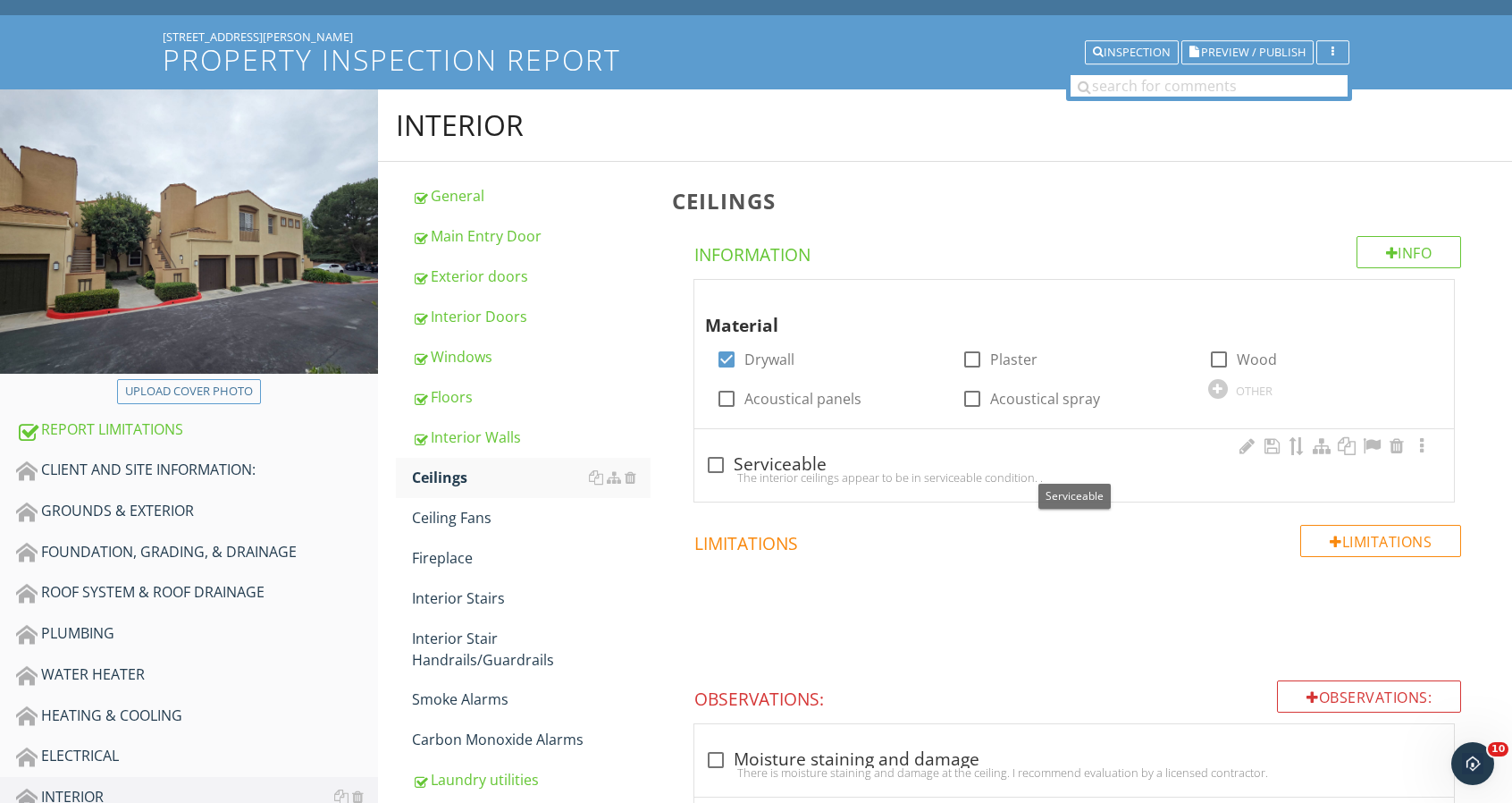
click at [757, 451] on div "check_box_outline_blank Serviceable" at bounding box center [1074, 462] width 738 height 25
checkbox input "true"
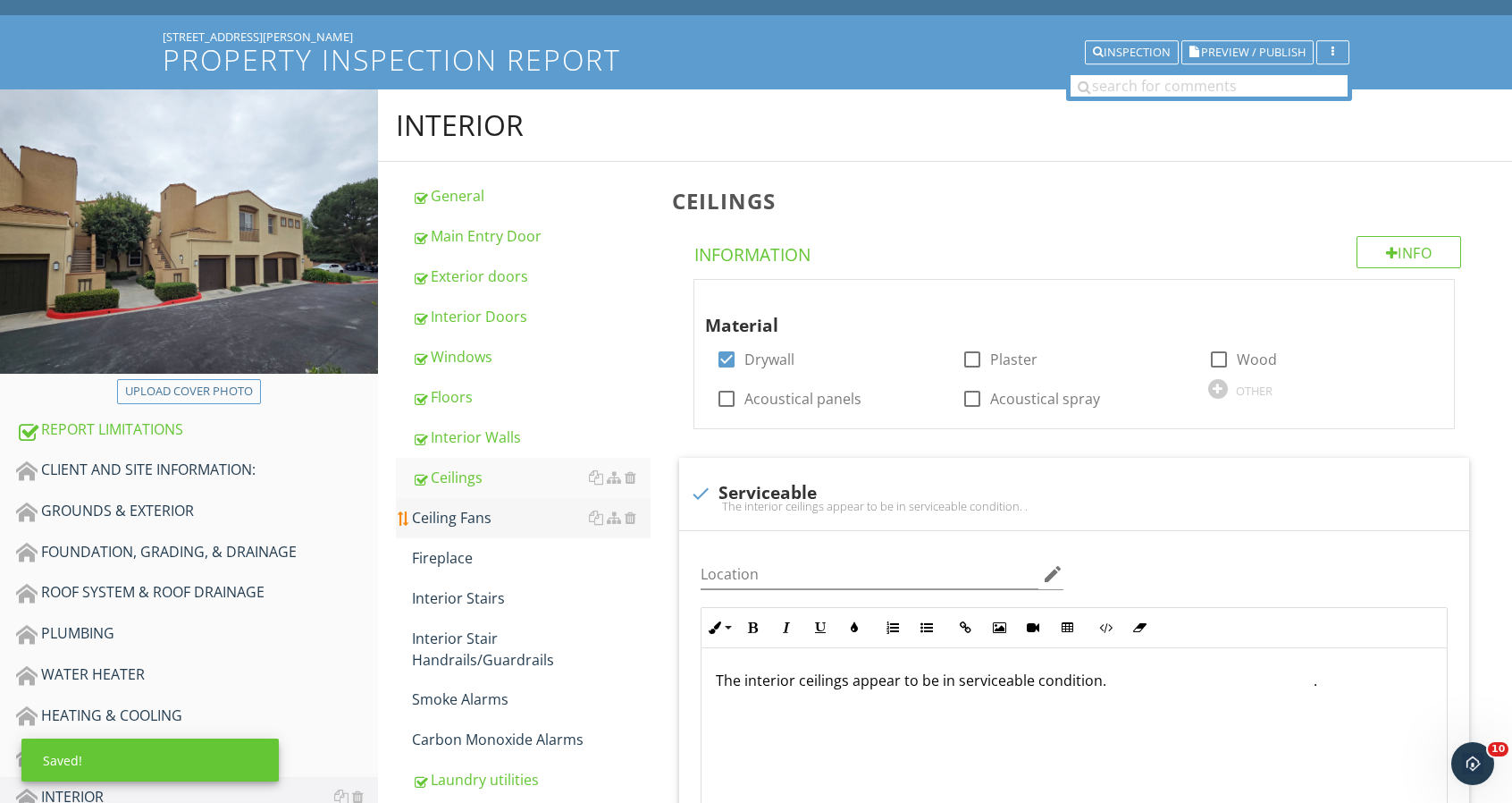
click at [465, 510] on div "Ceiling Fans" at bounding box center [532, 518] width 238 height 22
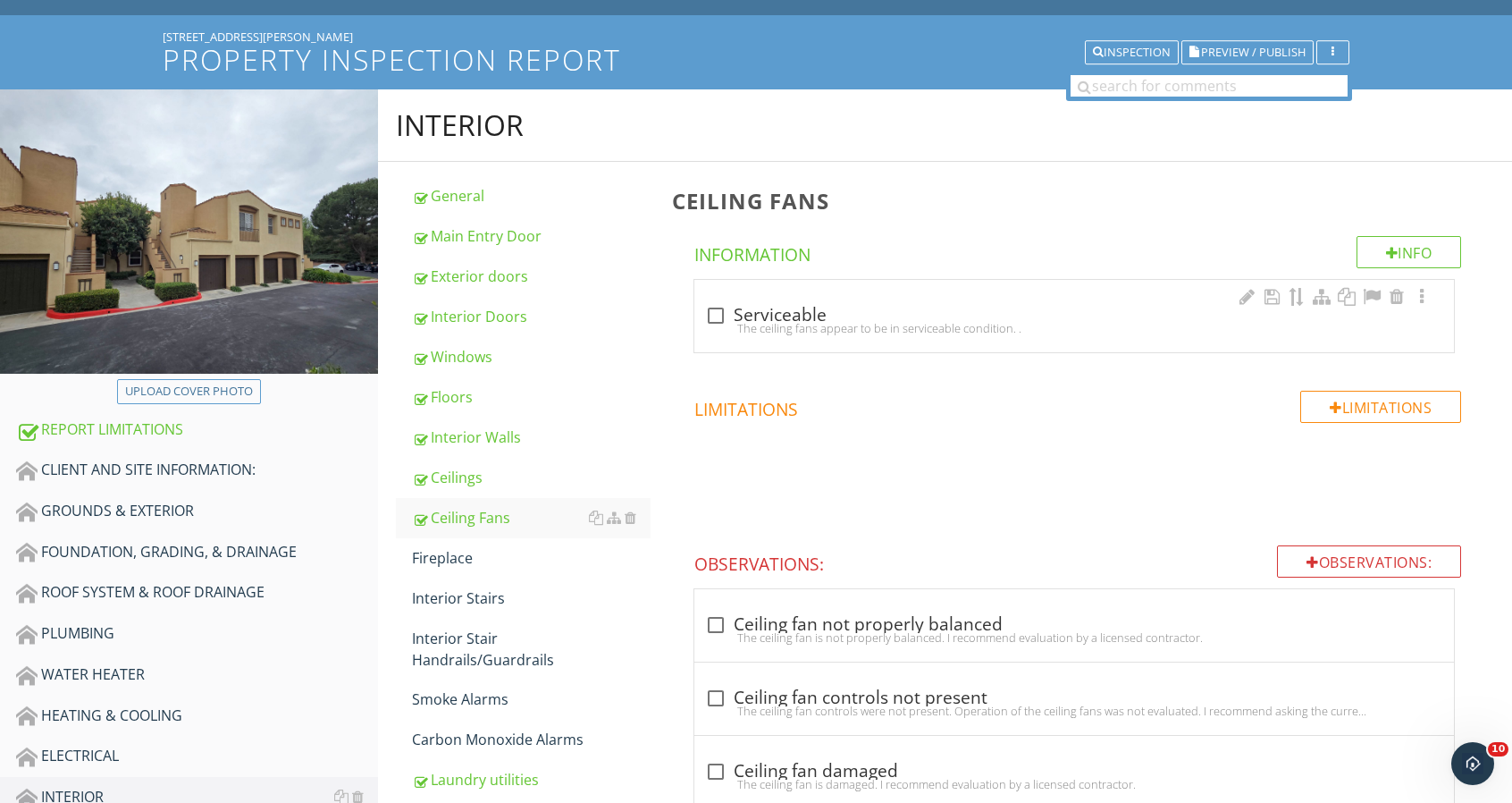
click at [735, 318] on div "check_box_outline_blank Serviceable" at bounding box center [1074, 316] width 738 height 22
checkbox input "true"
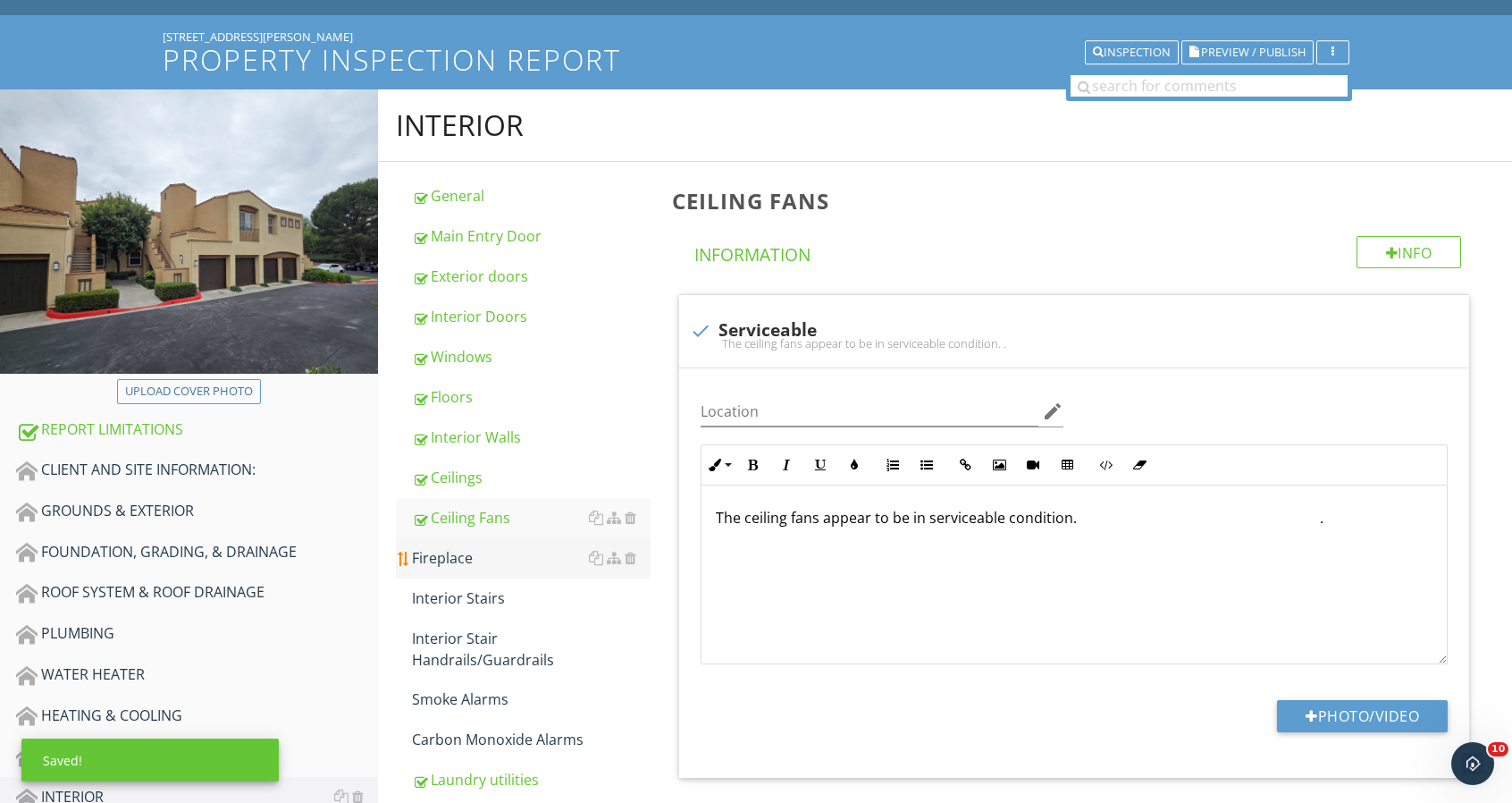
click at [470, 564] on div "Fireplace" at bounding box center [532, 558] width 238 height 22
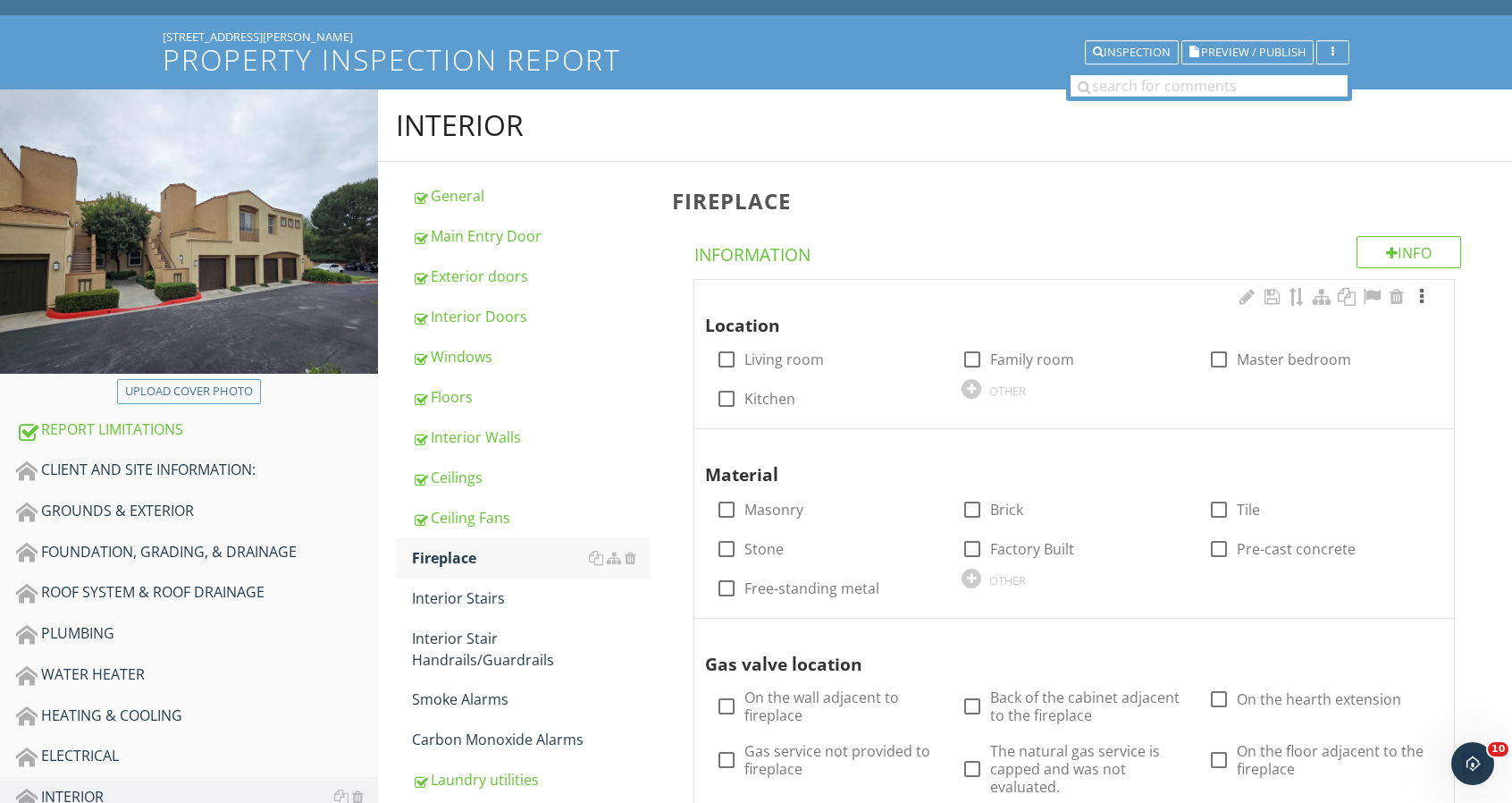
click at [1428, 300] on div at bounding box center [1422, 297] width 22 height 18
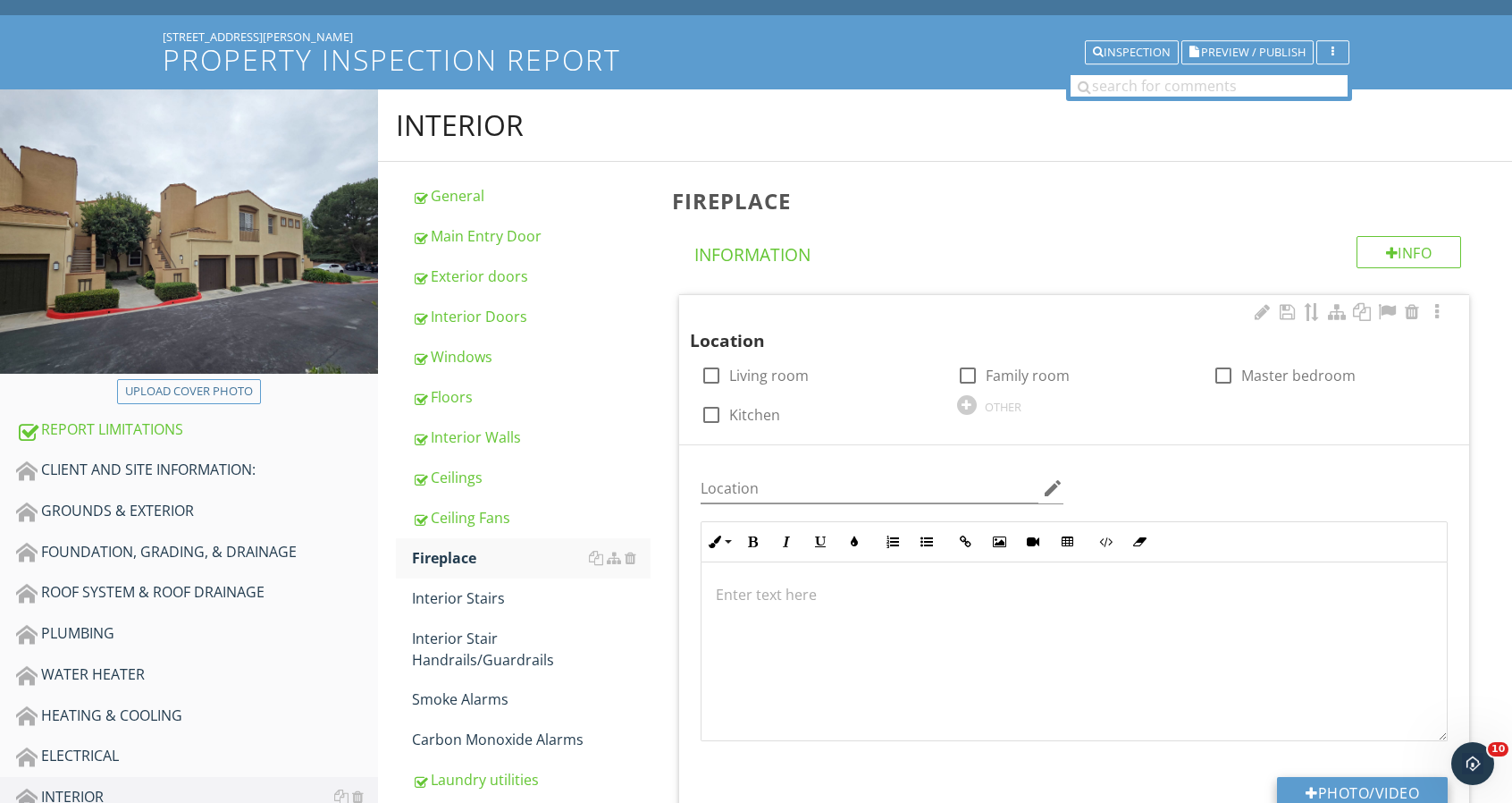
click at [1355, 782] on button "Photo/Video" at bounding box center [1363, 792] width 171 height 32
click at [630, 556] on div at bounding box center [630, 558] width 12 height 15
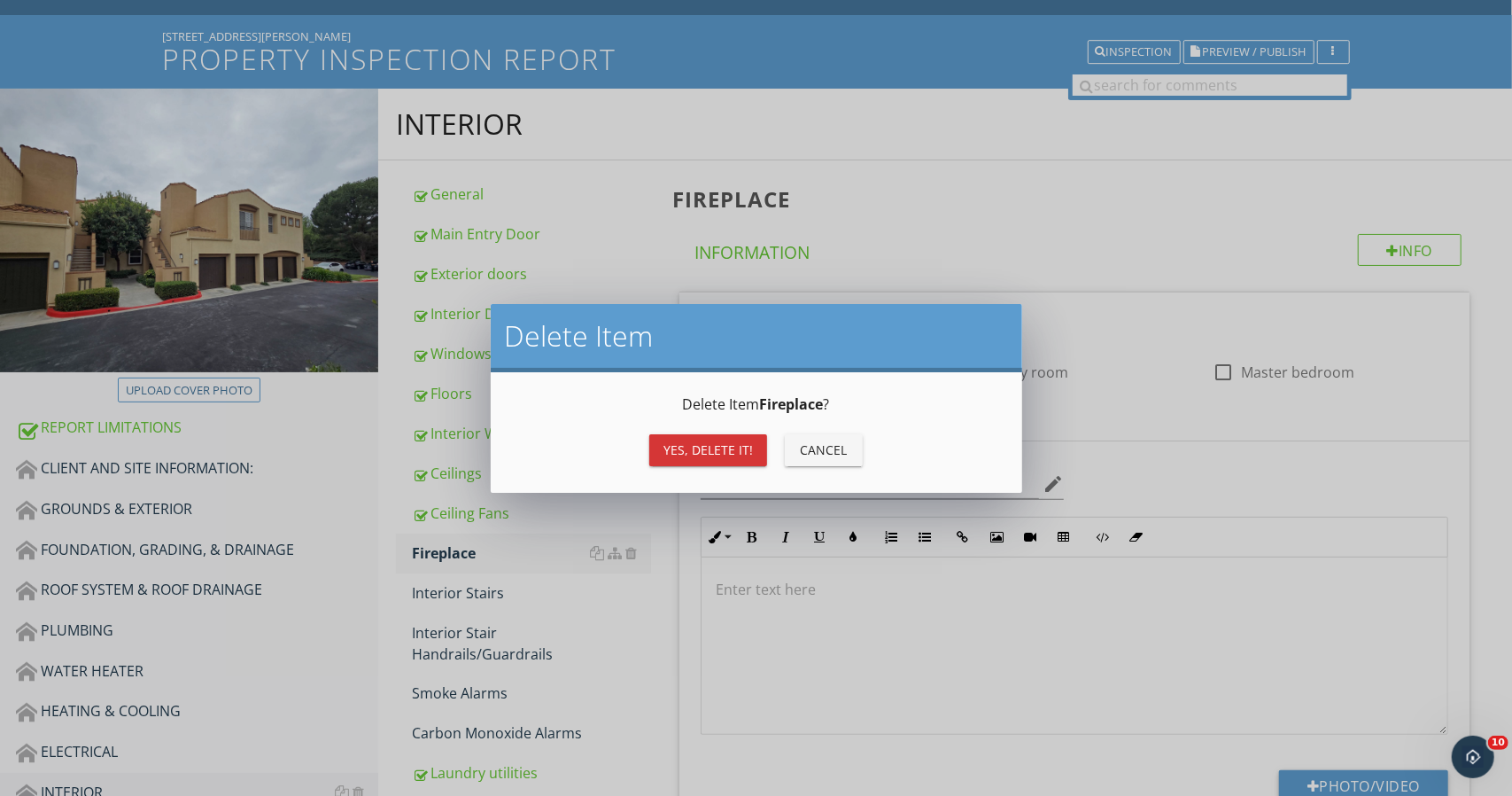
click at [710, 451] on div "Yes, Delete it!" at bounding box center [707, 449] width 89 height 19
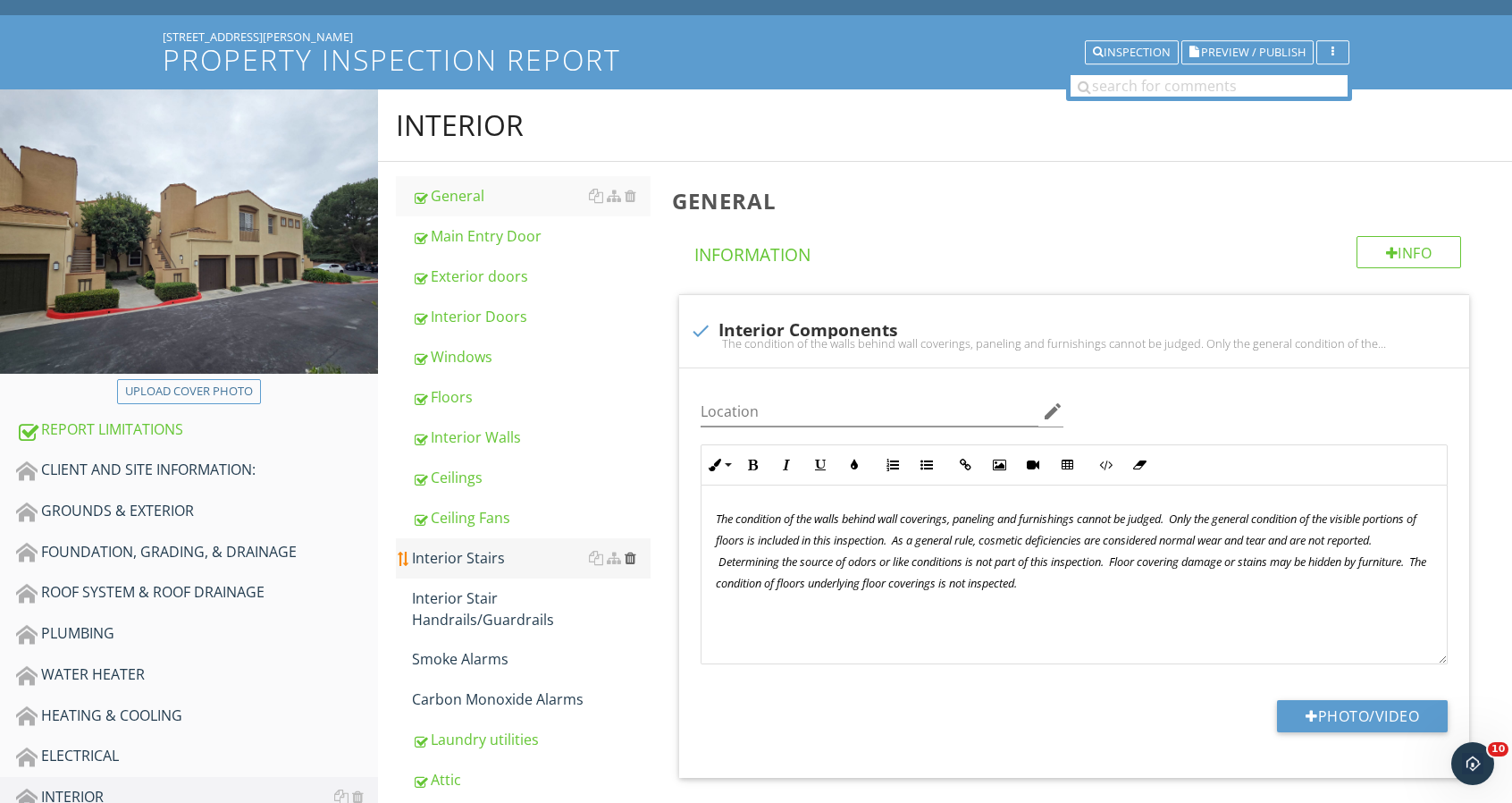
click at [631, 555] on div at bounding box center [630, 558] width 12 height 15
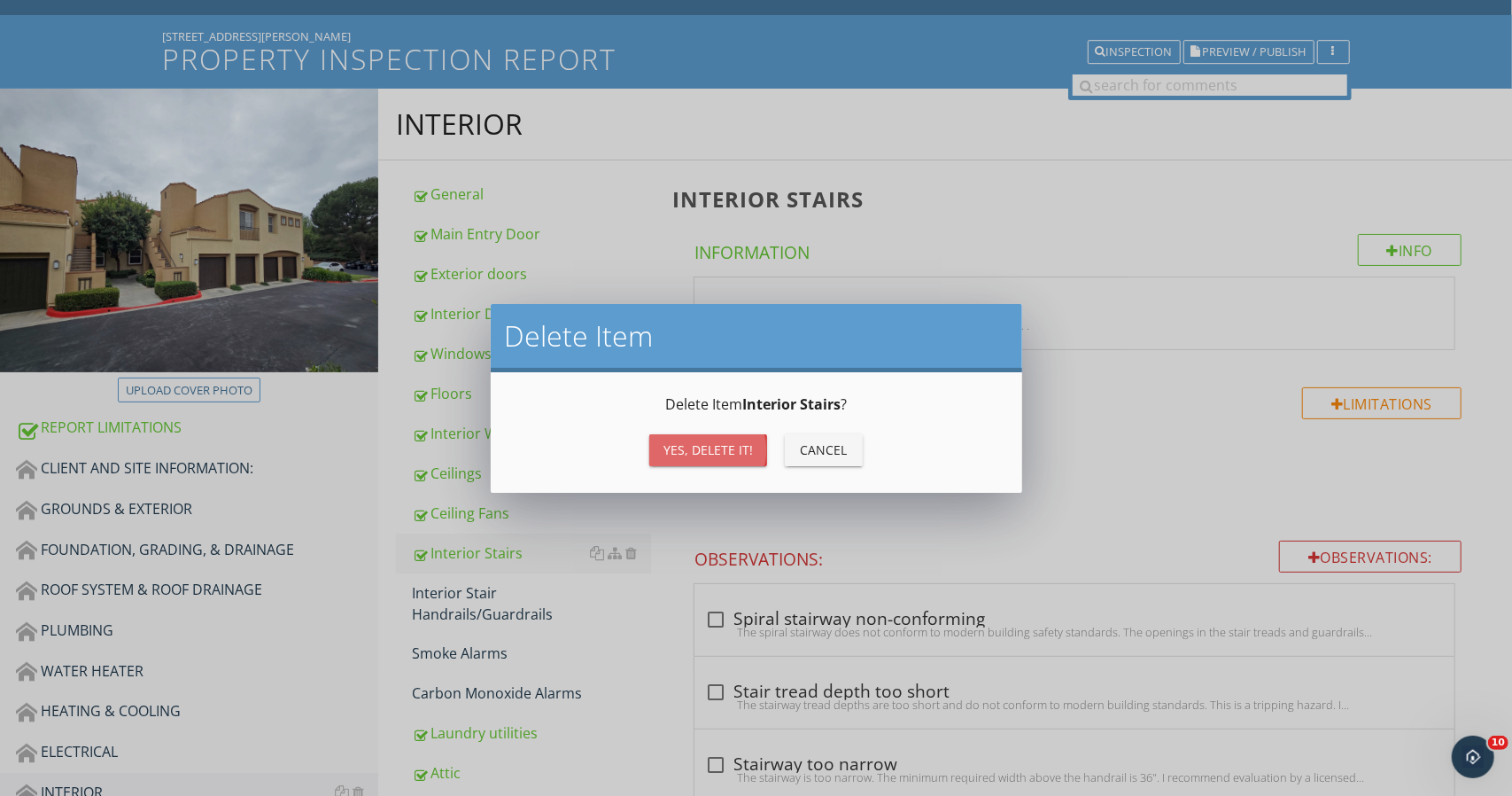
click at [724, 449] on div "Yes, Delete it!" at bounding box center [707, 449] width 89 height 19
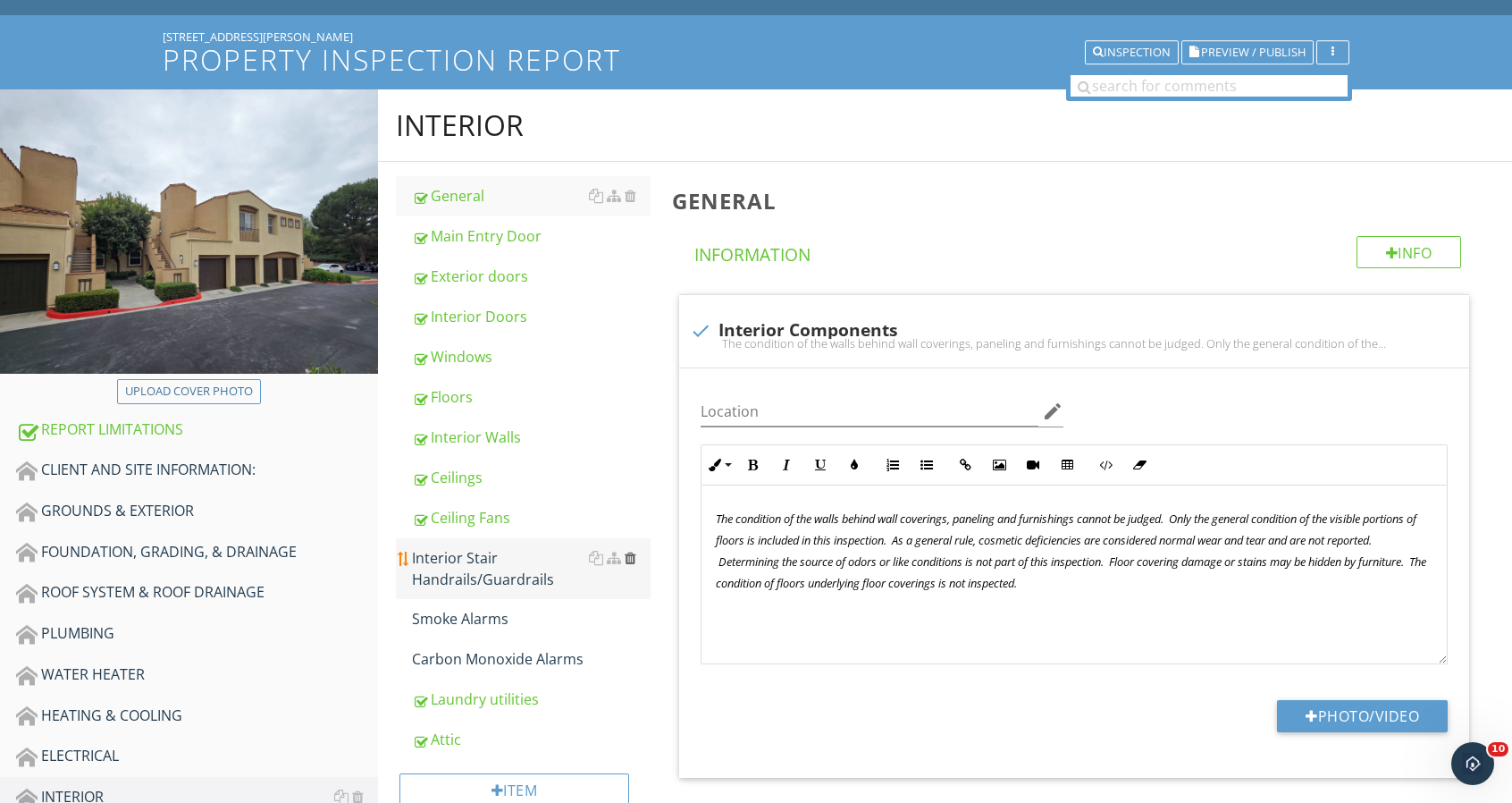
click at [633, 558] on div at bounding box center [630, 558] width 12 height 15
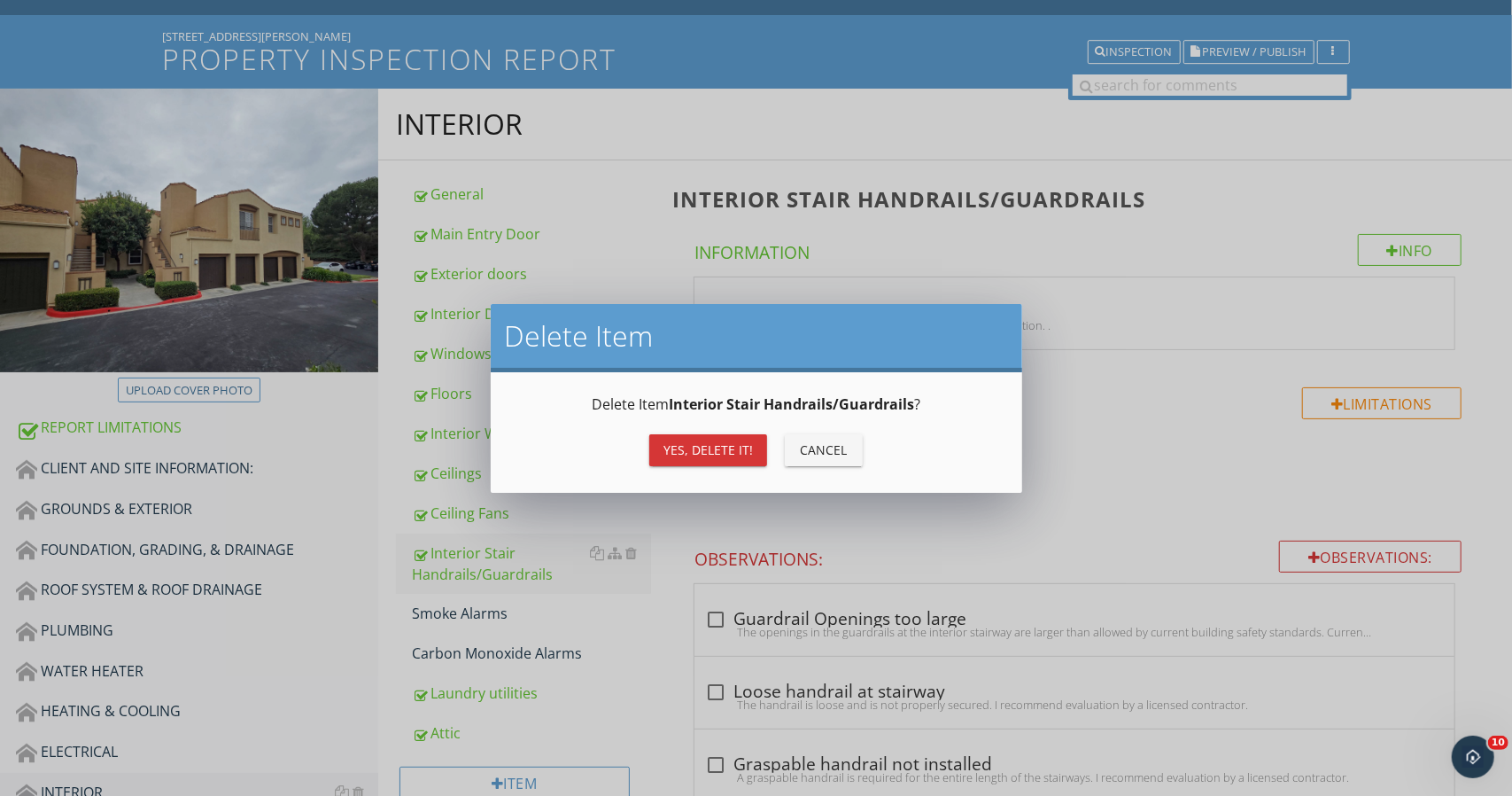
click at [720, 460] on button "Yes, Delete it!" at bounding box center [708, 449] width 118 height 32
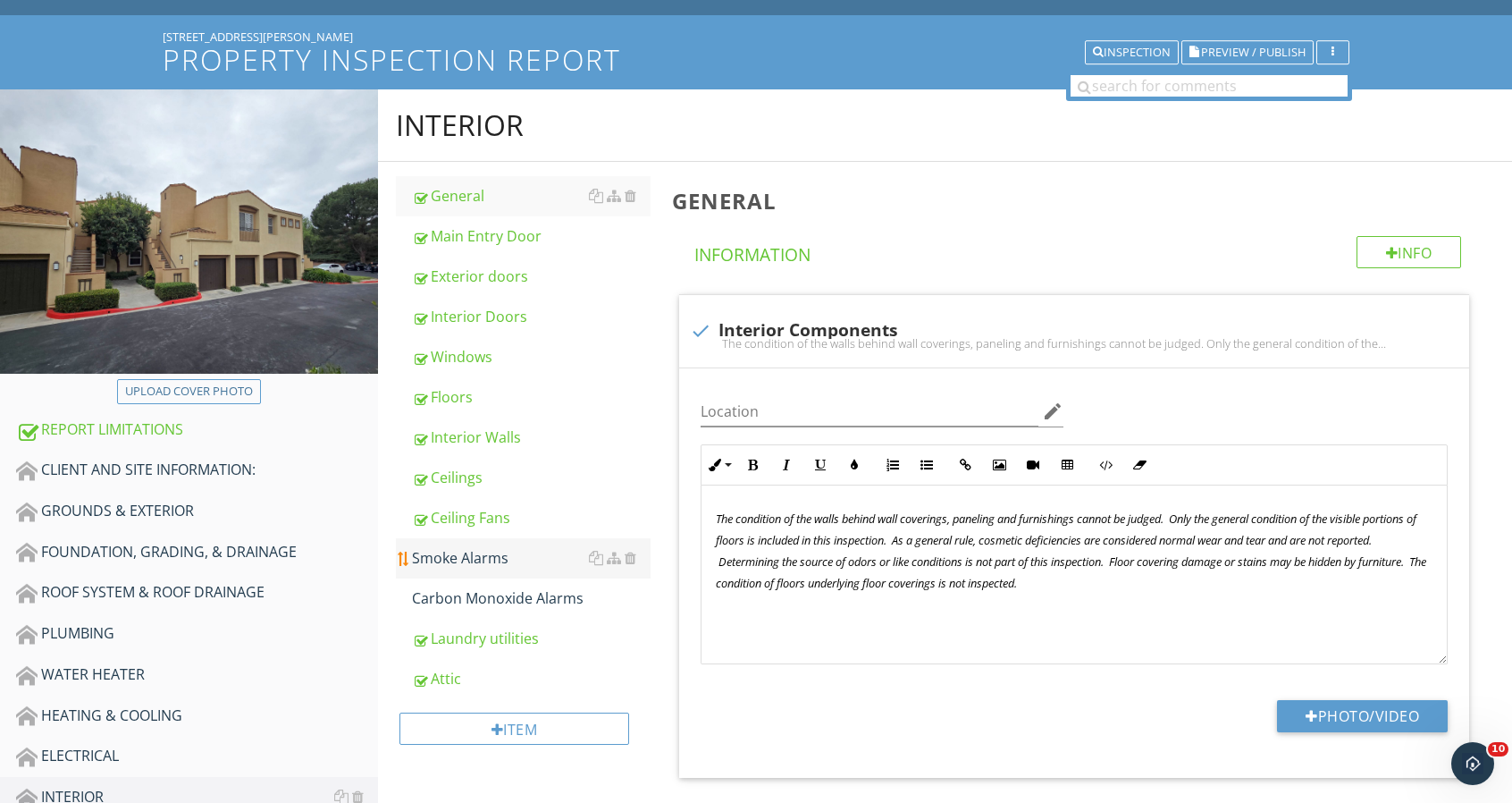
click at [515, 564] on div "Smoke Alarms" at bounding box center [532, 558] width 238 height 22
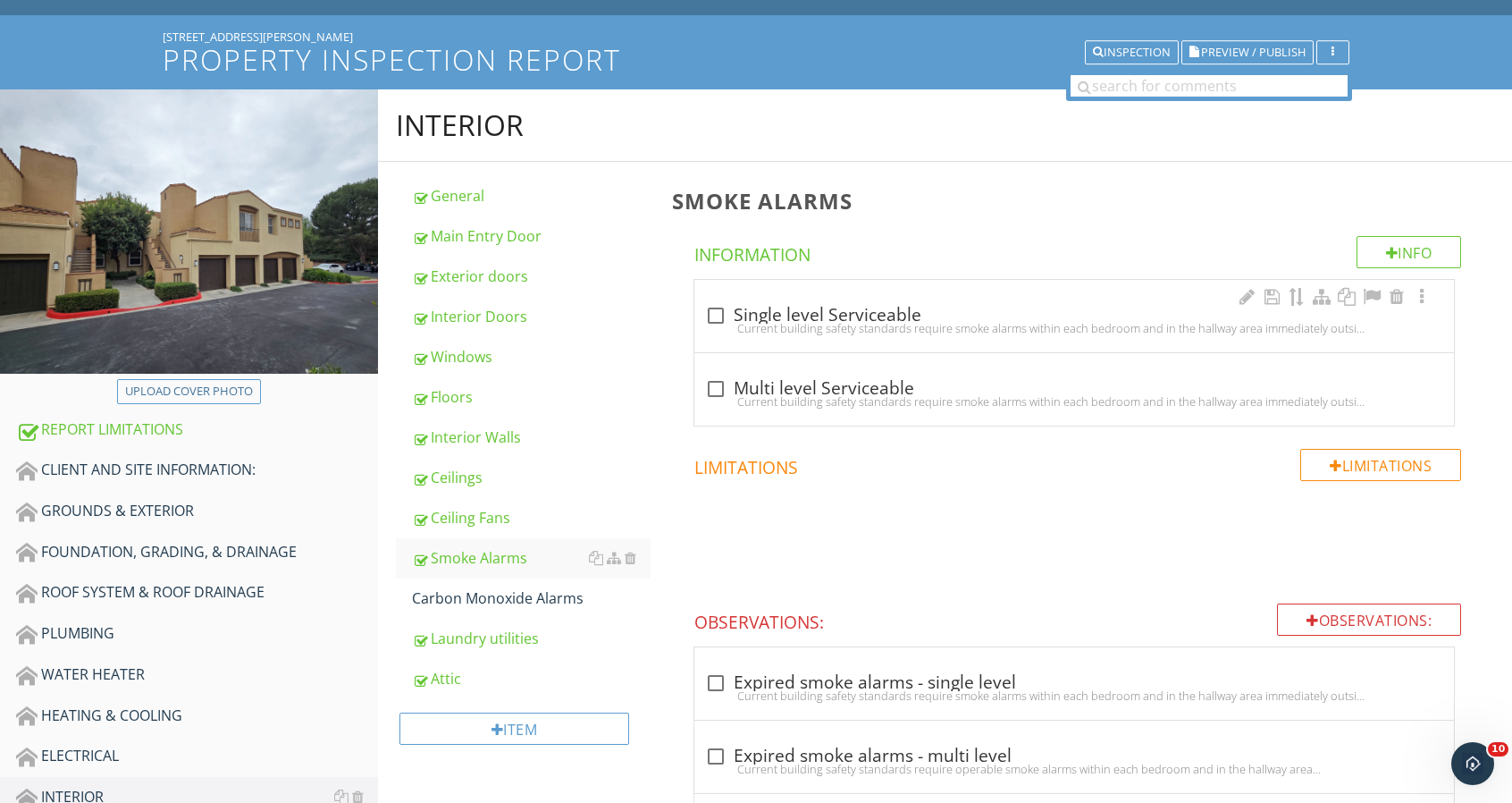
click at [720, 312] on div at bounding box center [715, 315] width 30 height 30
checkbox input "true"
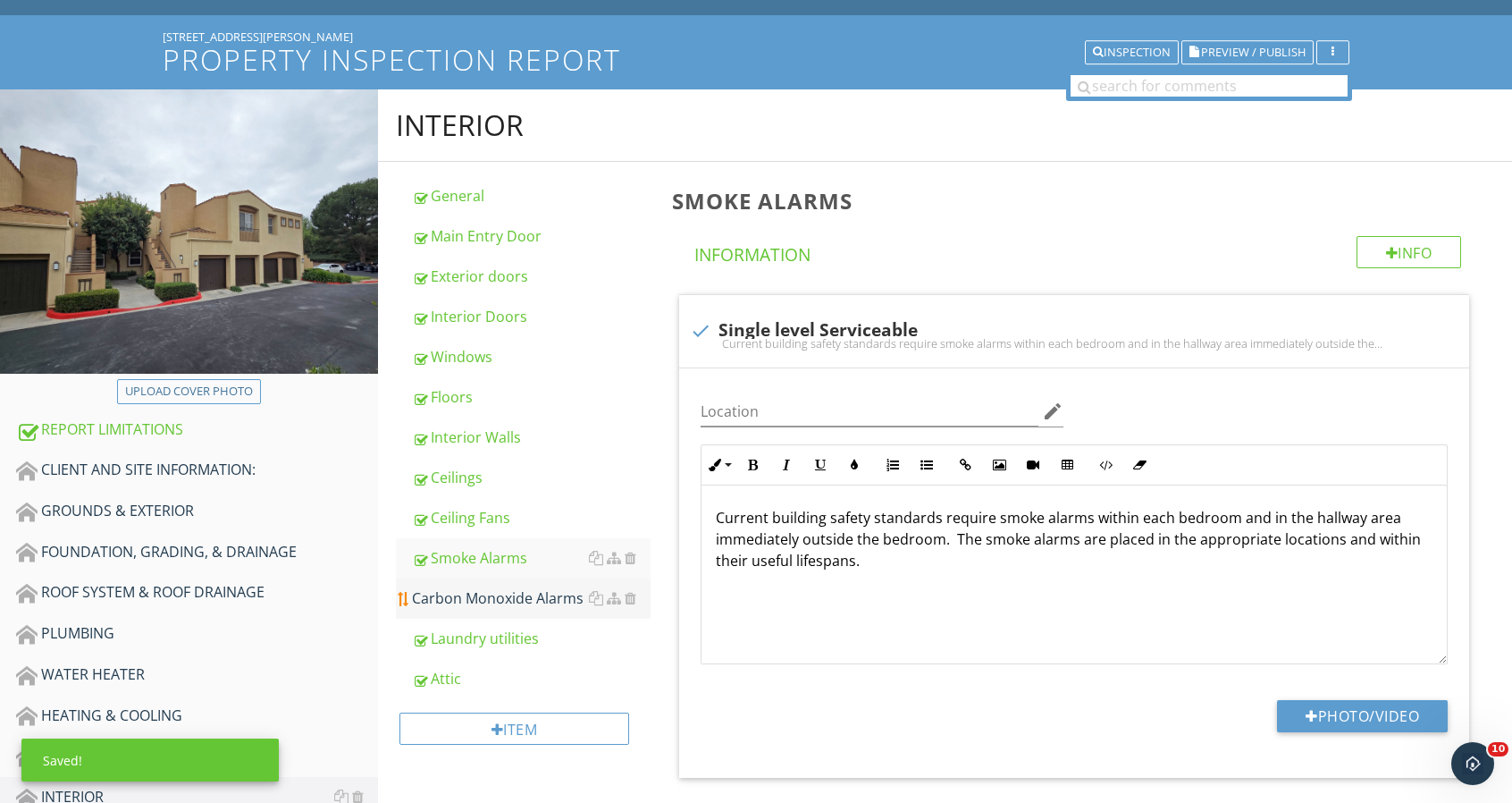
click at [492, 609] on link "Carbon Monoxide Alarms" at bounding box center [532, 597] width 238 height 39
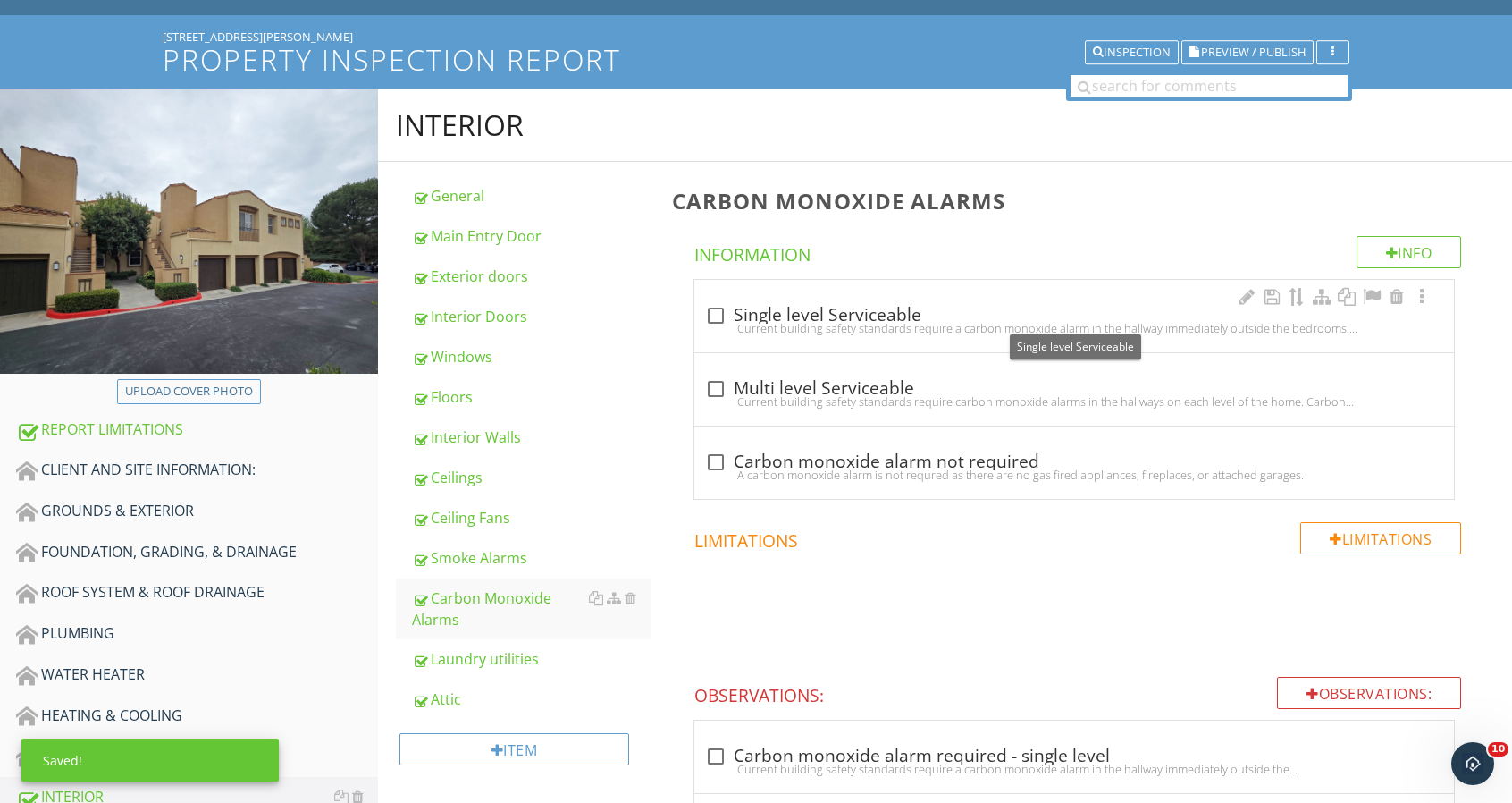
click at [732, 305] on div "check_box_outline_blank Single level Serviceable" at bounding box center [1074, 316] width 738 height 22
checkbox input "true"
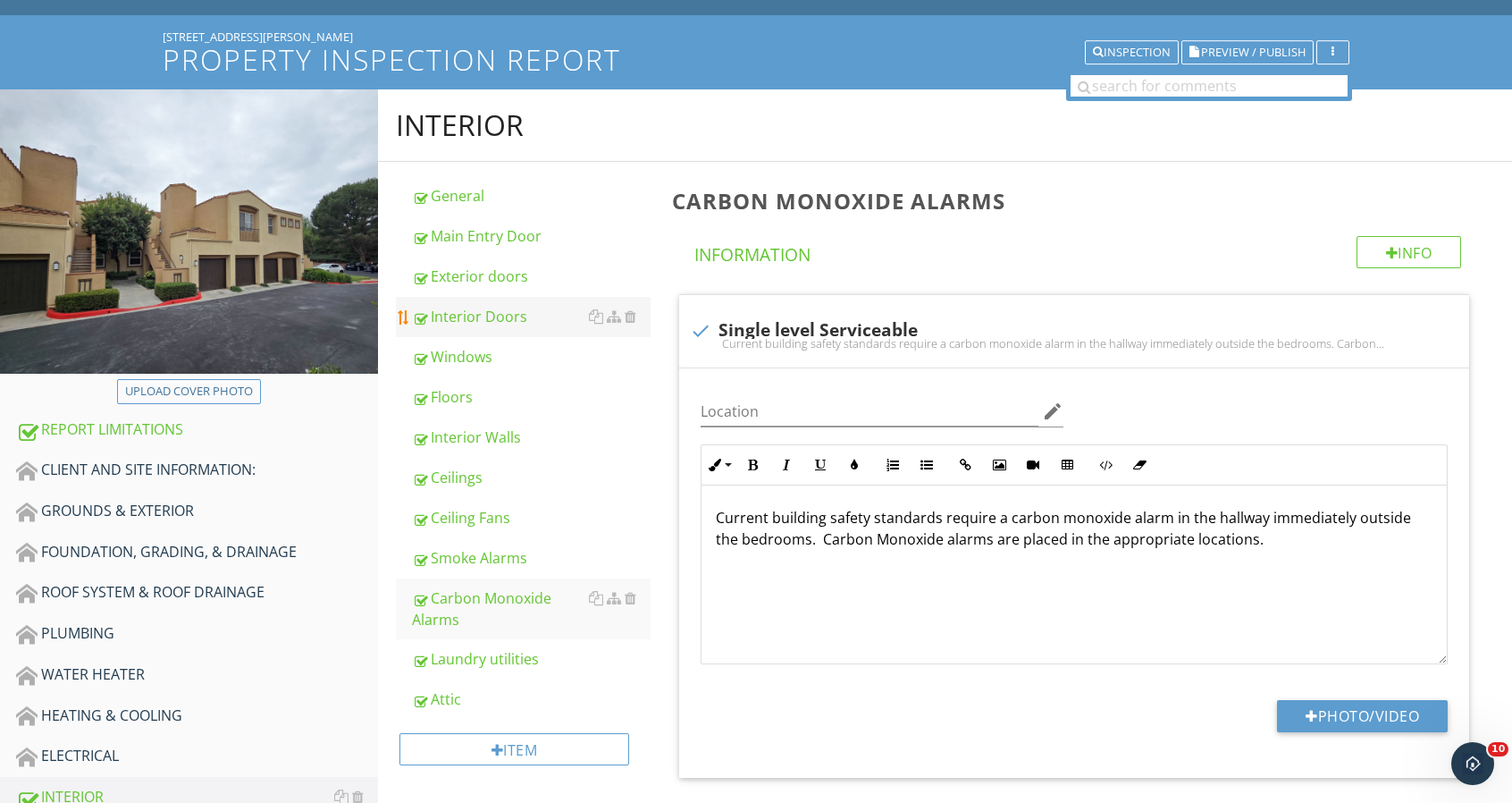
click at [501, 320] on div "Interior Doors" at bounding box center [532, 317] width 238 height 22
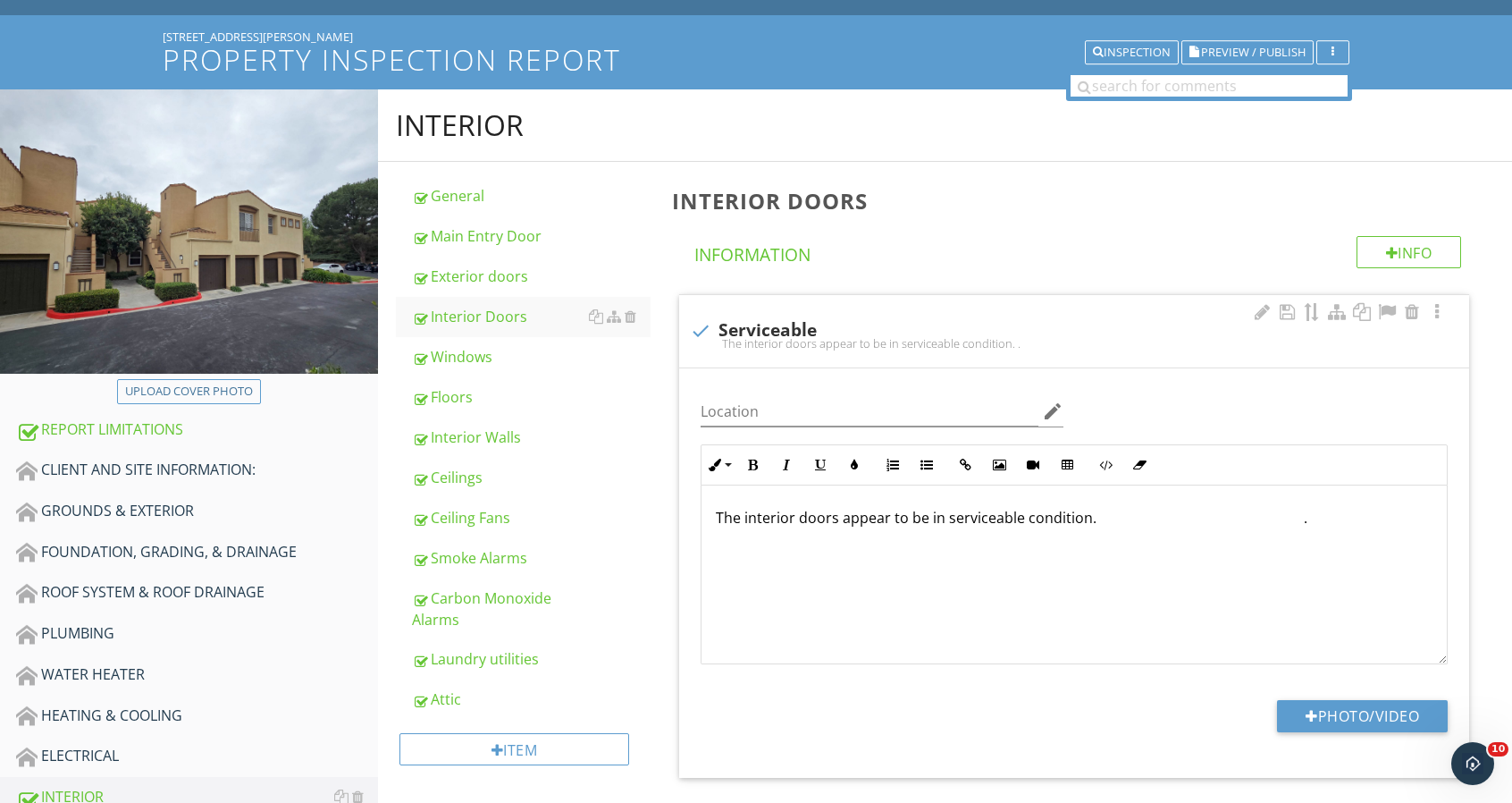
click at [699, 326] on div at bounding box center [700, 330] width 30 height 30
checkbox input "true"
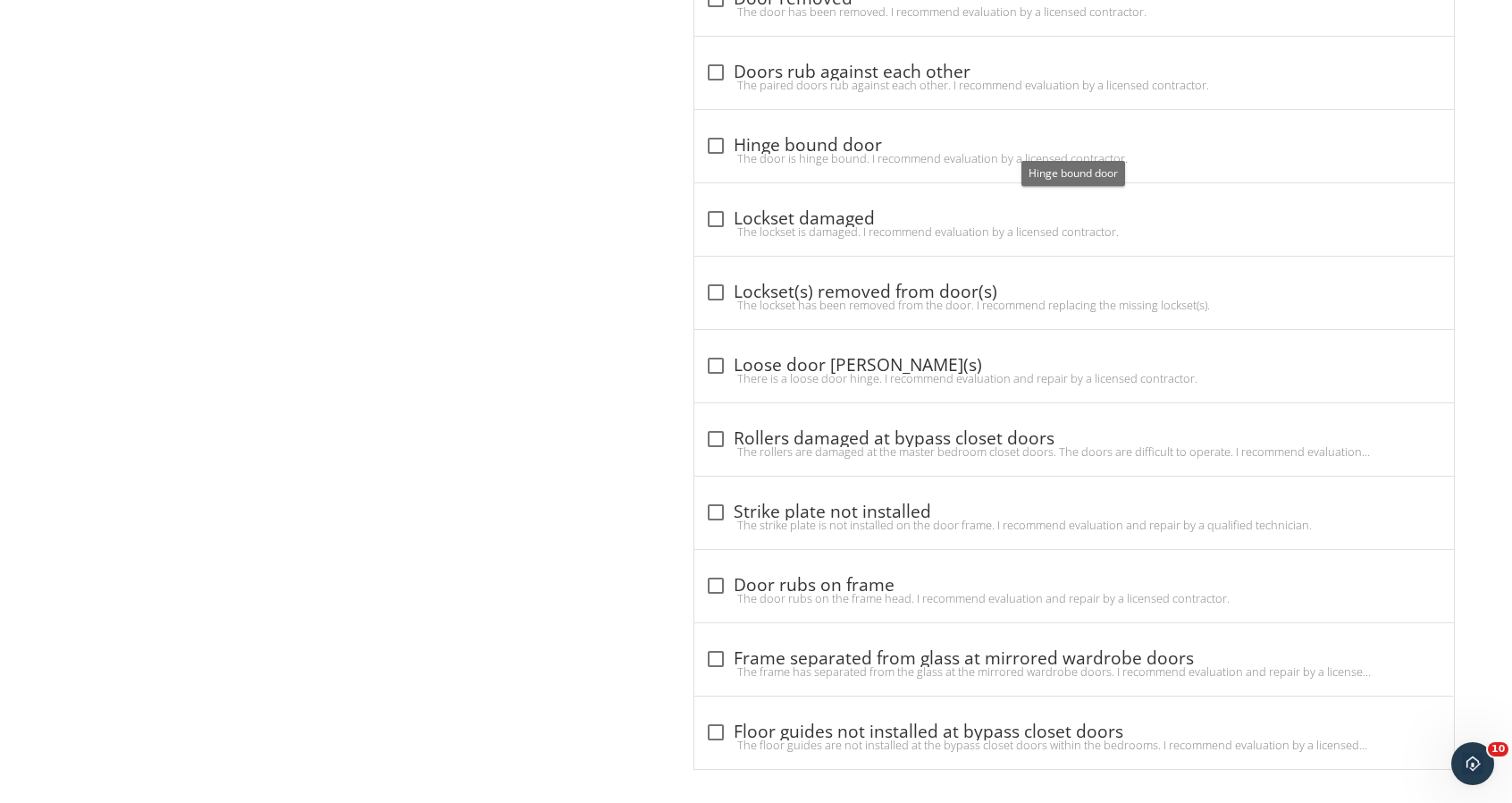
scroll to position [1452, 0]
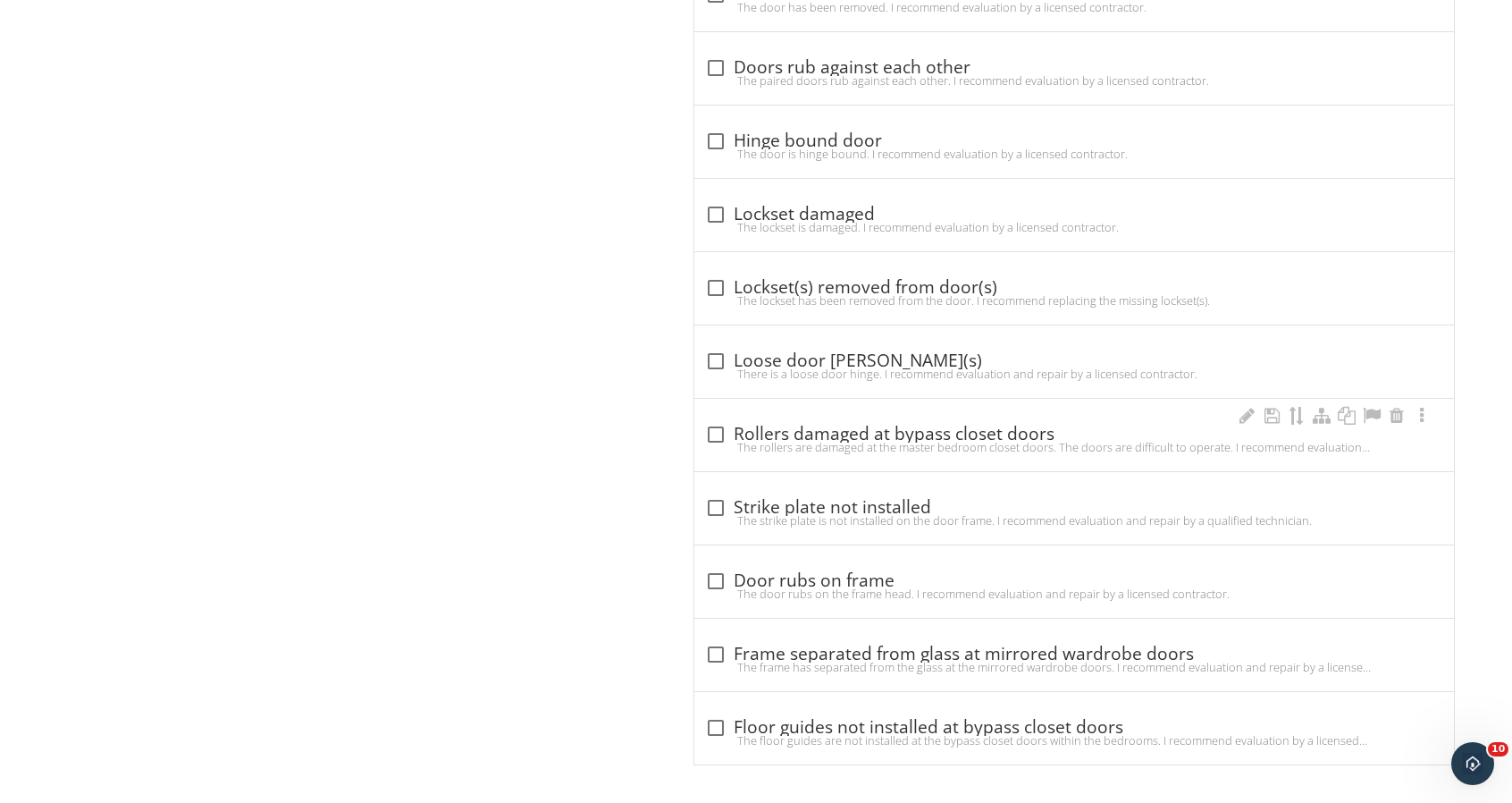
click at [710, 424] on div at bounding box center [715, 433] width 30 height 30
checkbox input "true"
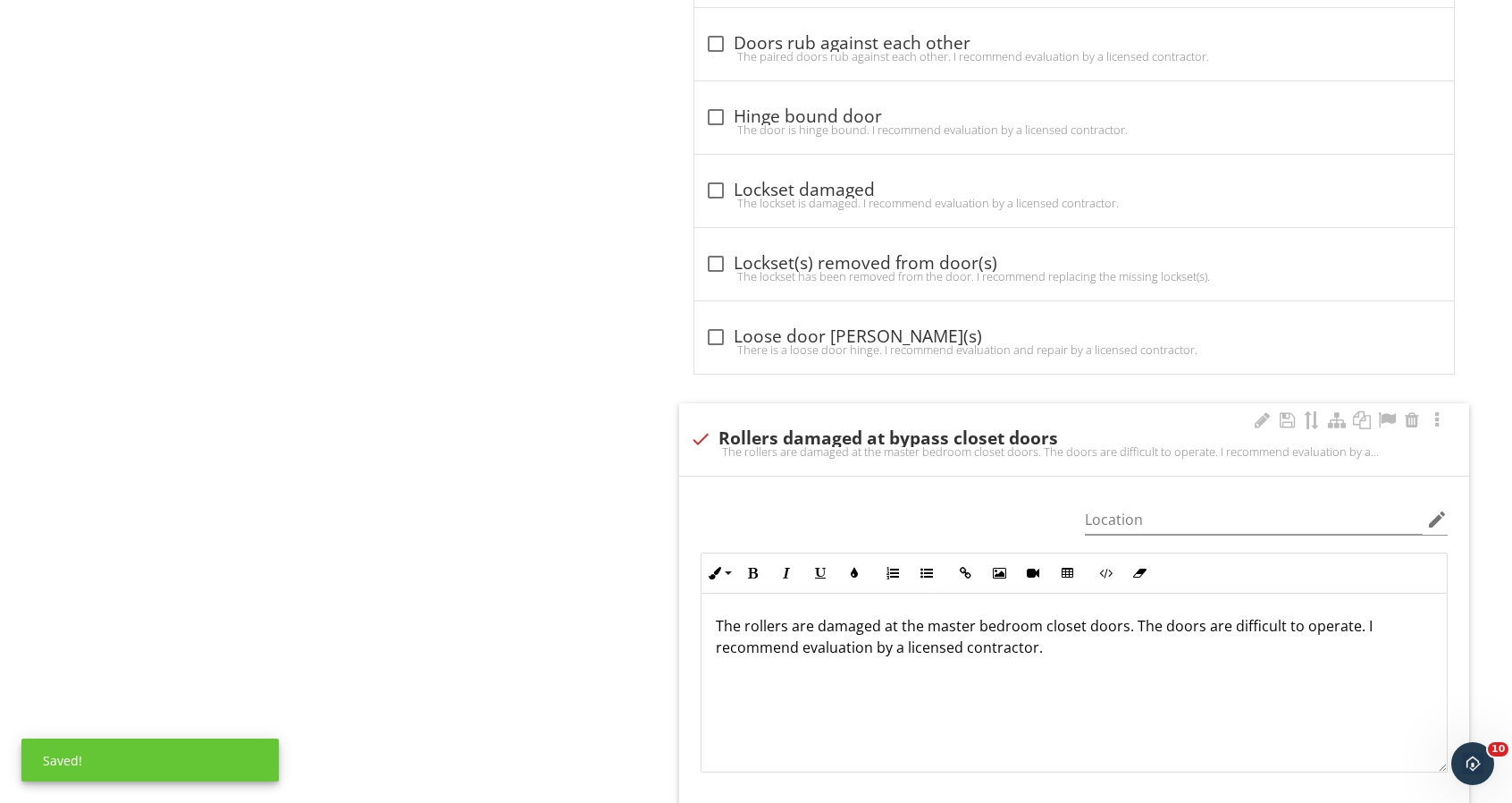
scroll to position [1631, 0]
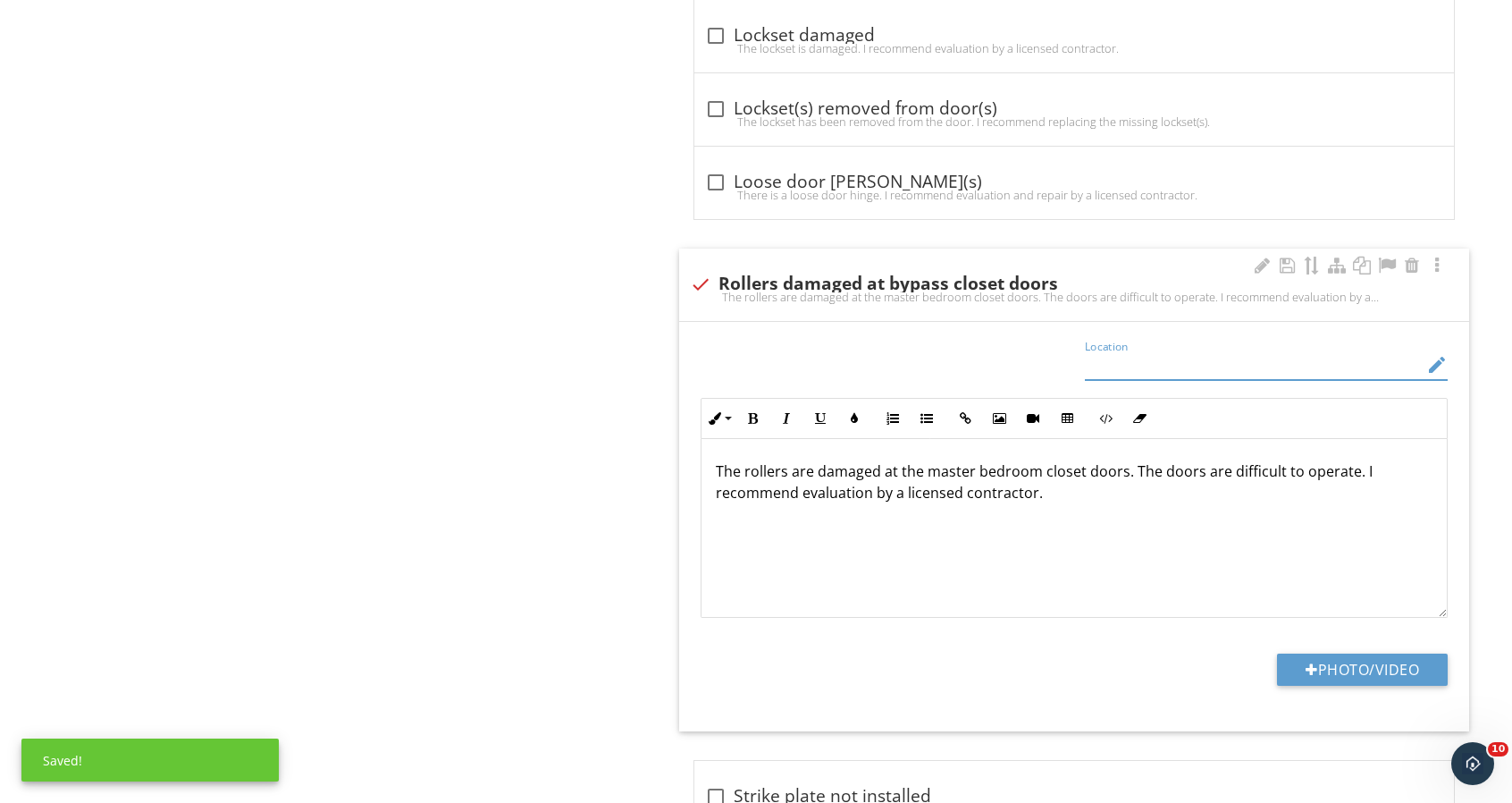
click at [1153, 364] on input "Location" at bounding box center [1253, 365] width 338 height 29
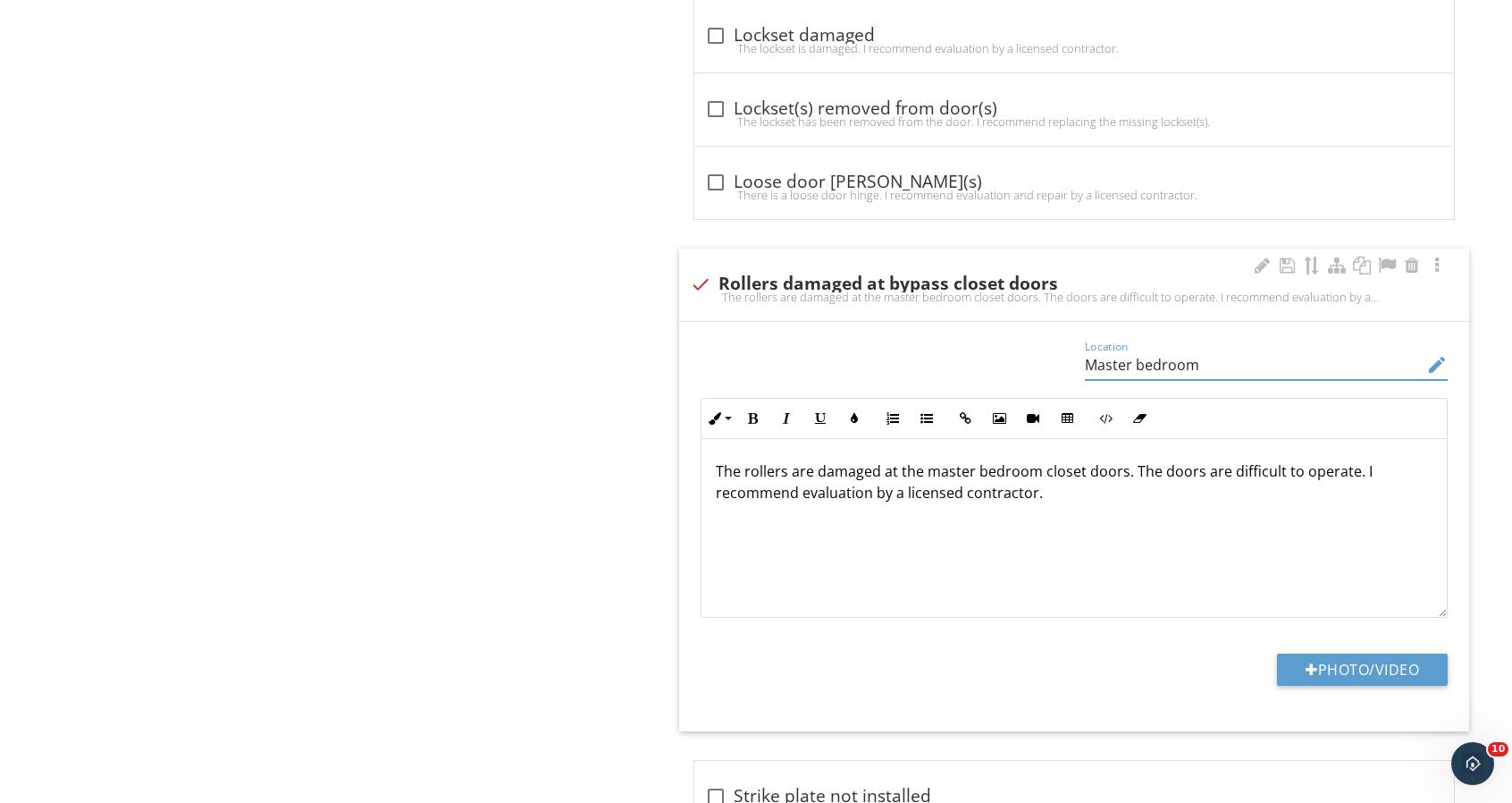
type input "Master bedroom"
click at [1040, 470] on p "The rollers are damaged at the master bedroom closet doors. The doors are diffi…" at bounding box center [1073, 482] width 716 height 43
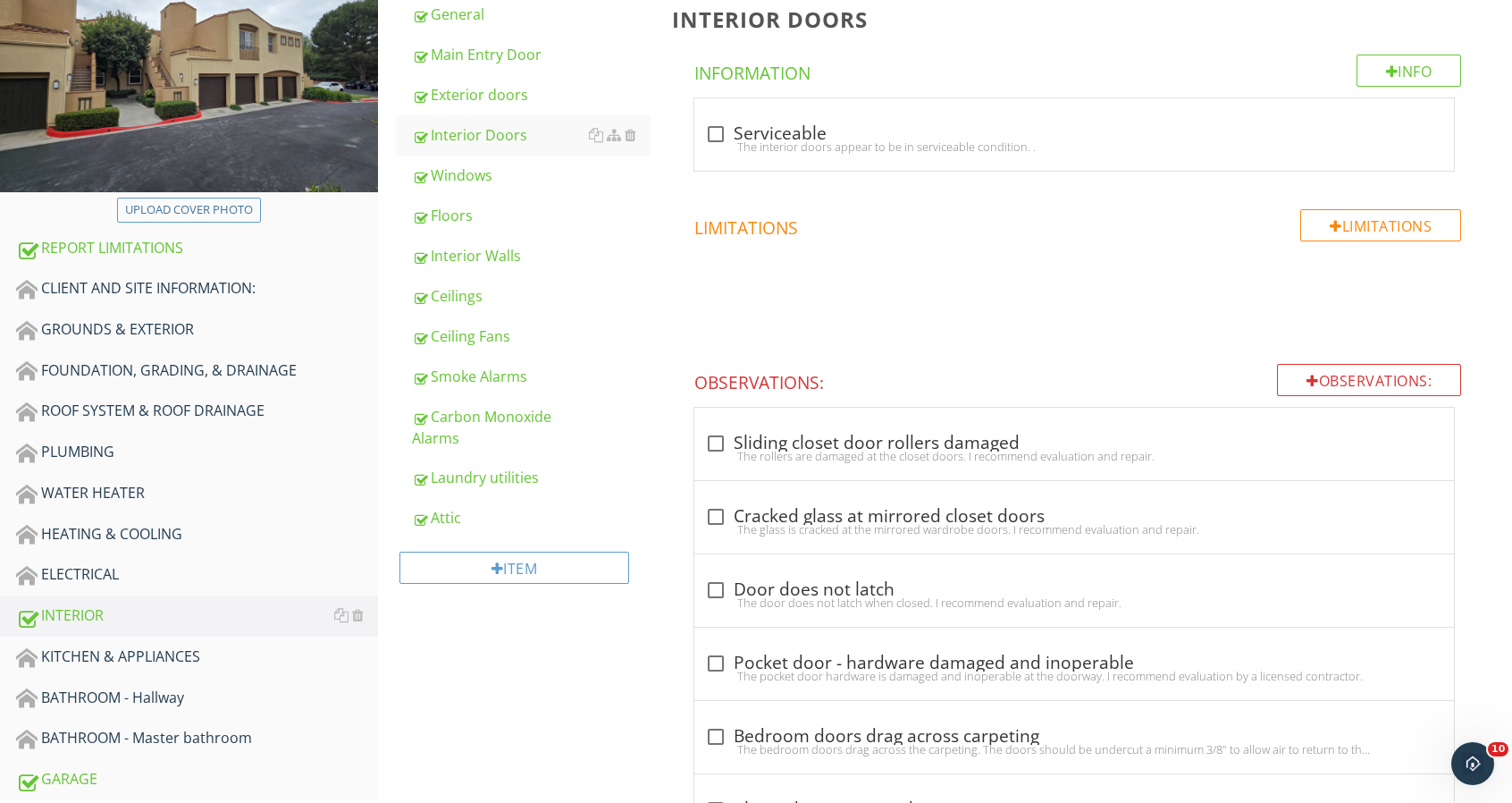
scroll to position [201, 0]
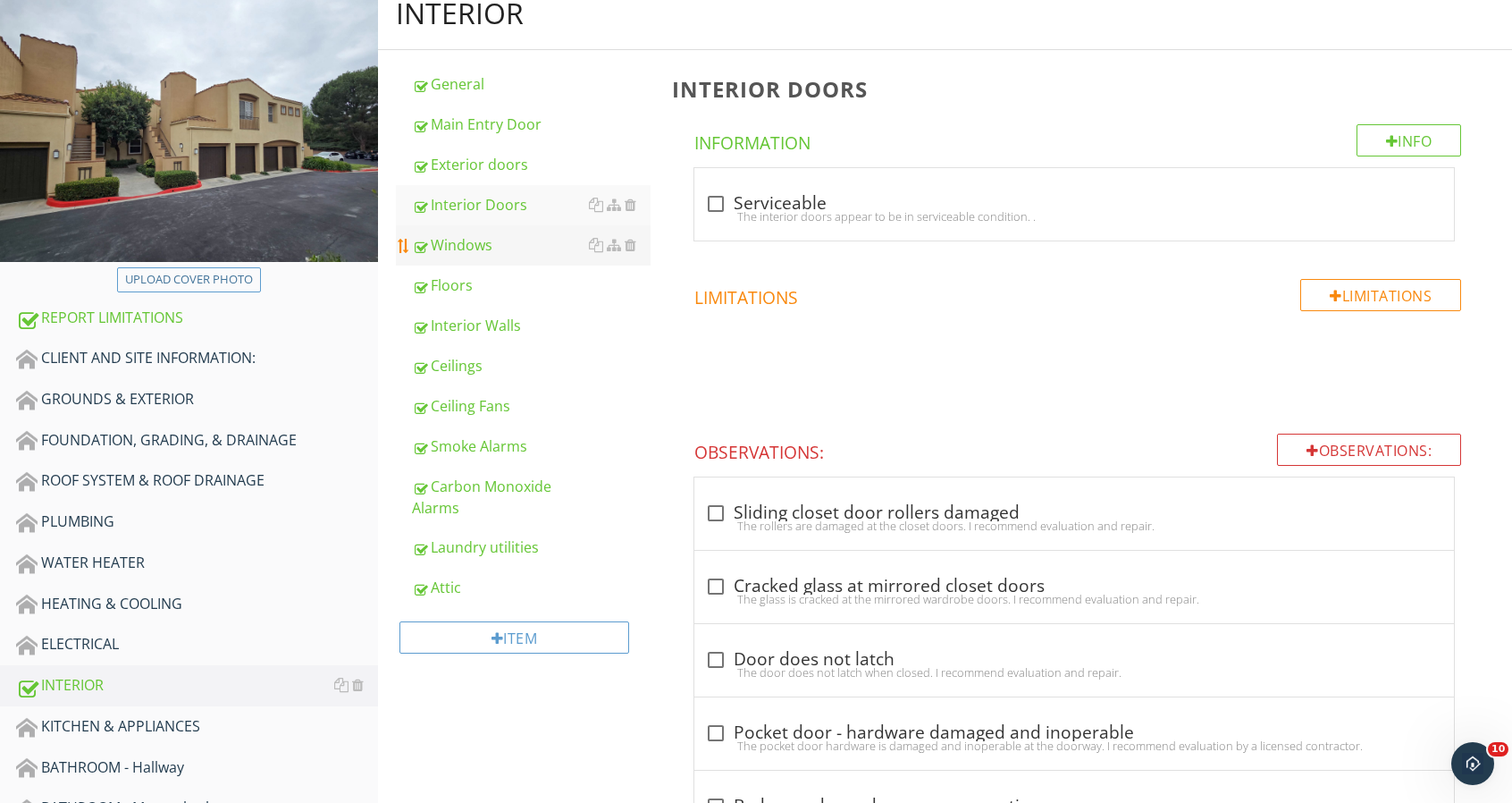
click at [492, 237] on div "Windows" at bounding box center [532, 245] width 238 height 22
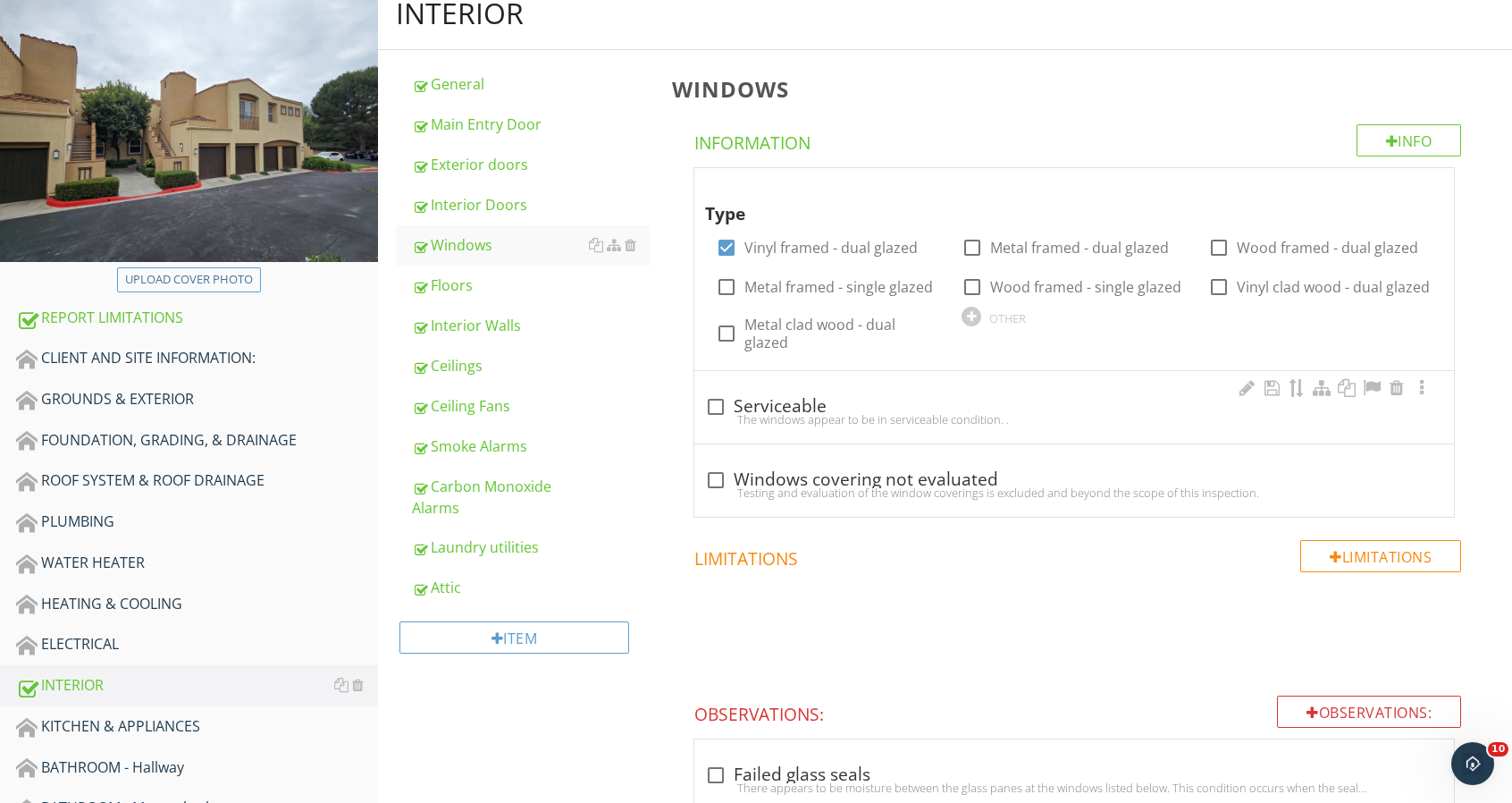
click at [723, 412] on div "The windows appear to be in serviceable condition. ." at bounding box center [1074, 420] width 738 height 15
checkbox input "true"
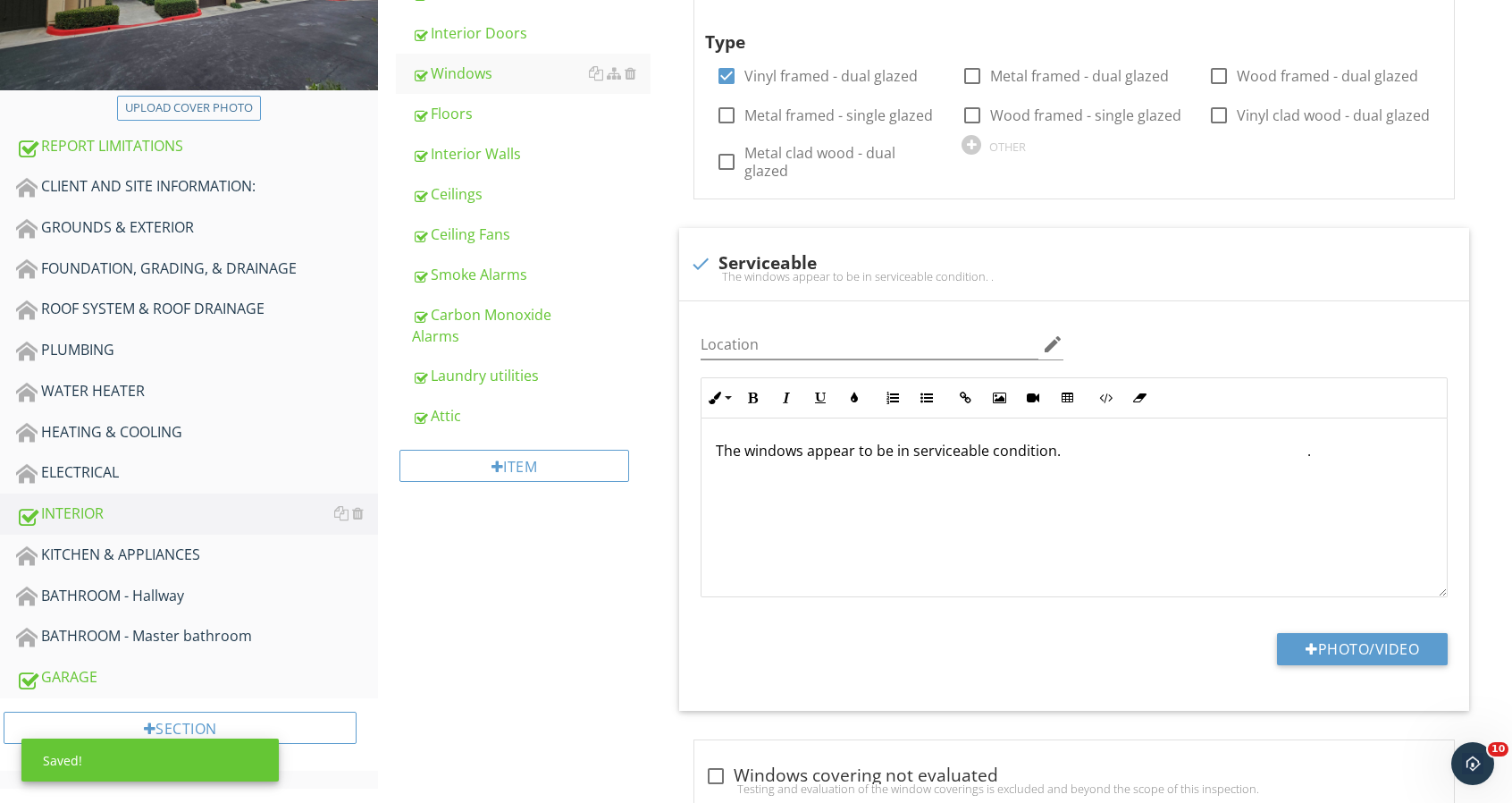
scroll to position [469, 0]
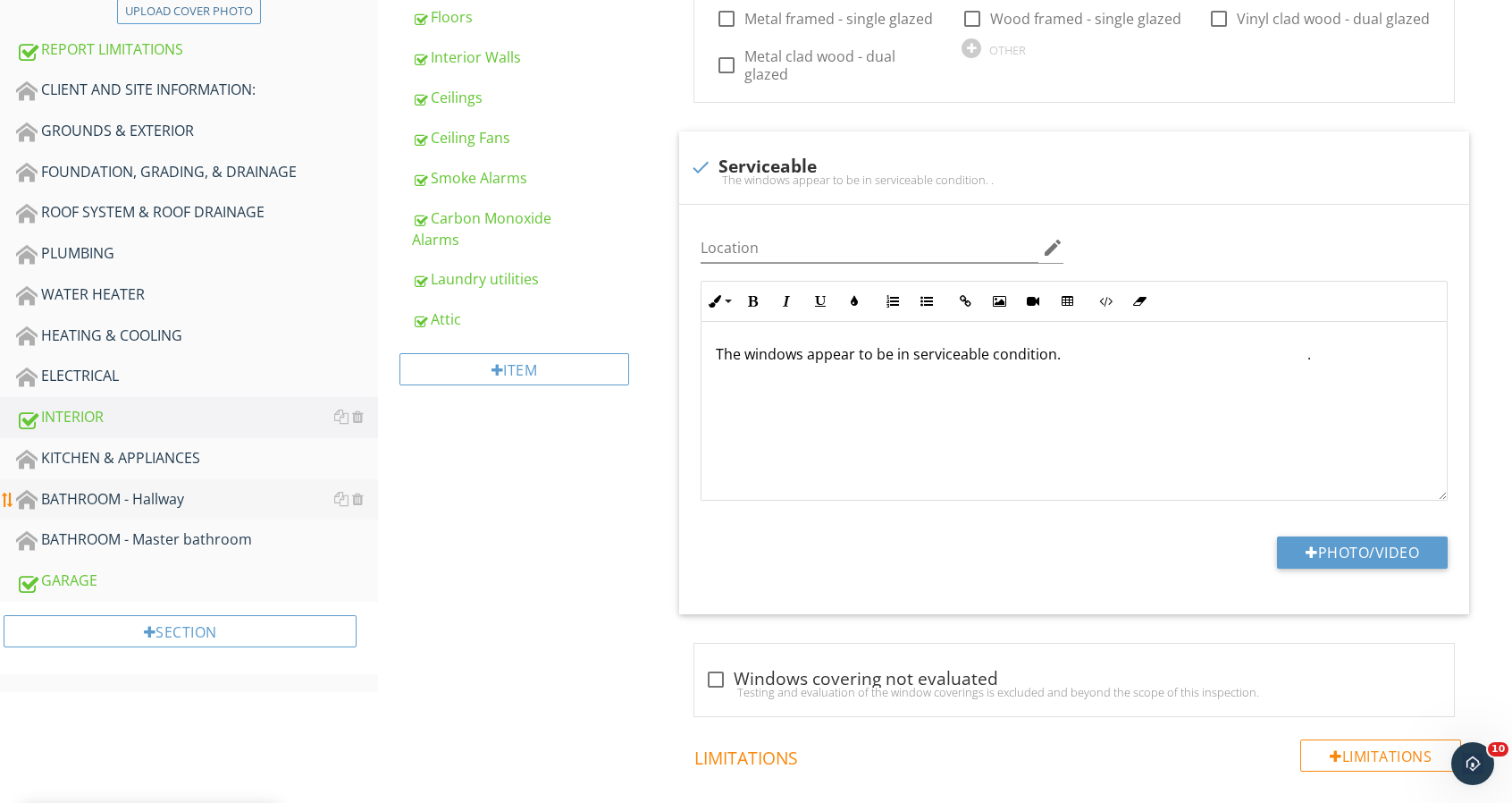
click at [193, 496] on div "BATHROOM - Hallway" at bounding box center [198, 500] width 362 height 24
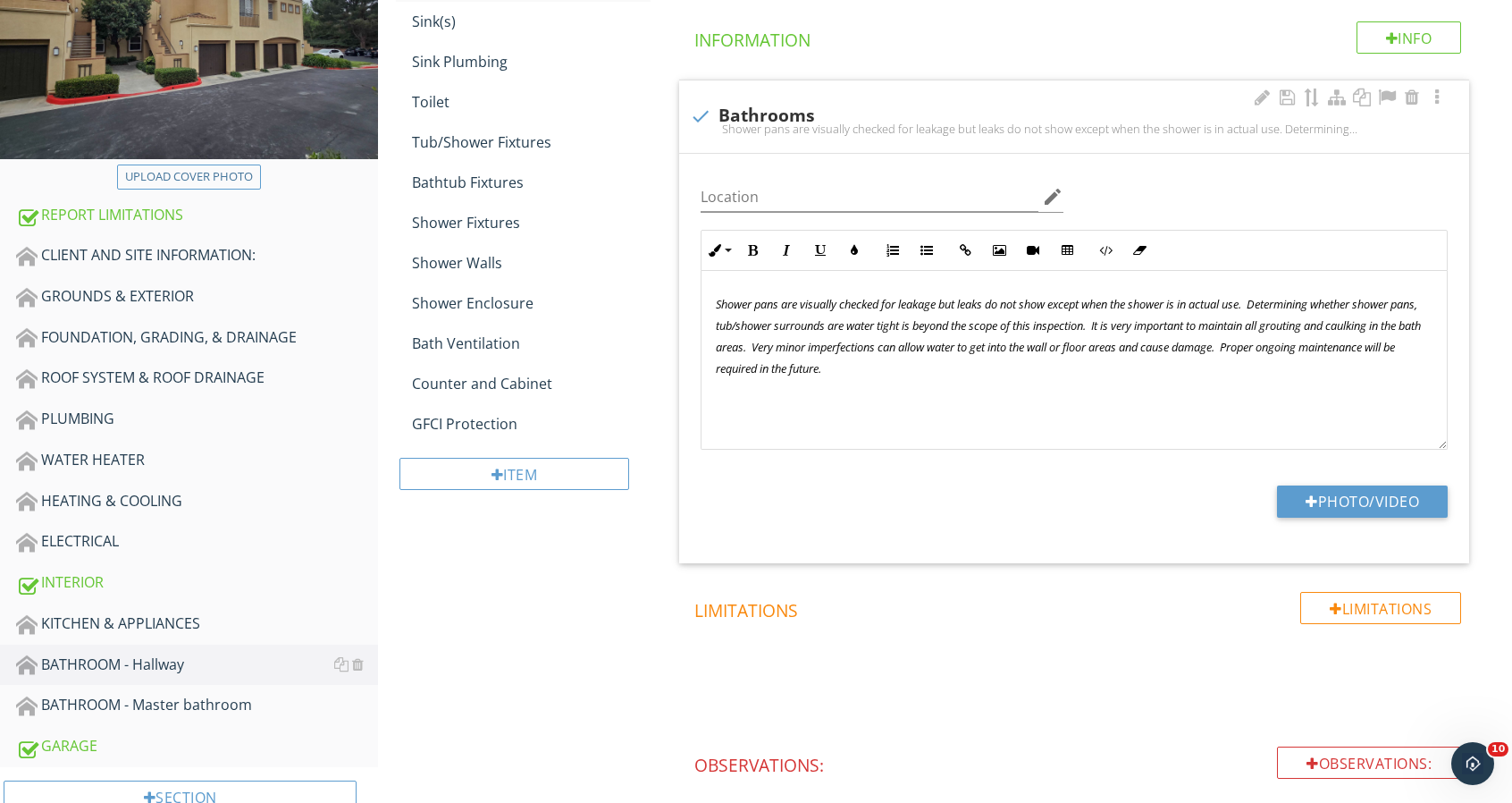
scroll to position [244, 0]
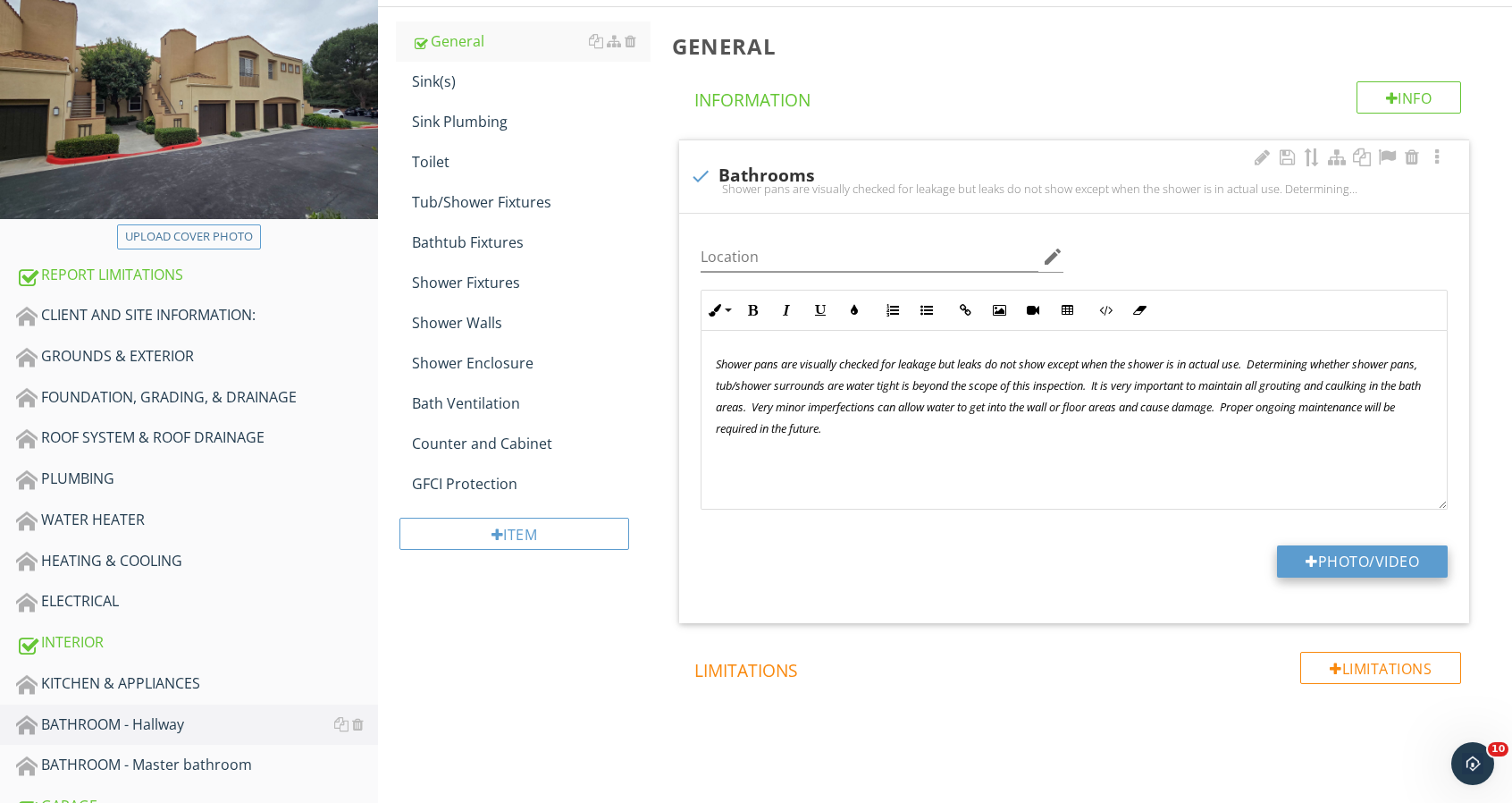
click at [1312, 554] on div at bounding box center [1312, 562] width 13 height 15
type input "C:\fakepath\92 Verdin Lane_0078_1.jpg"
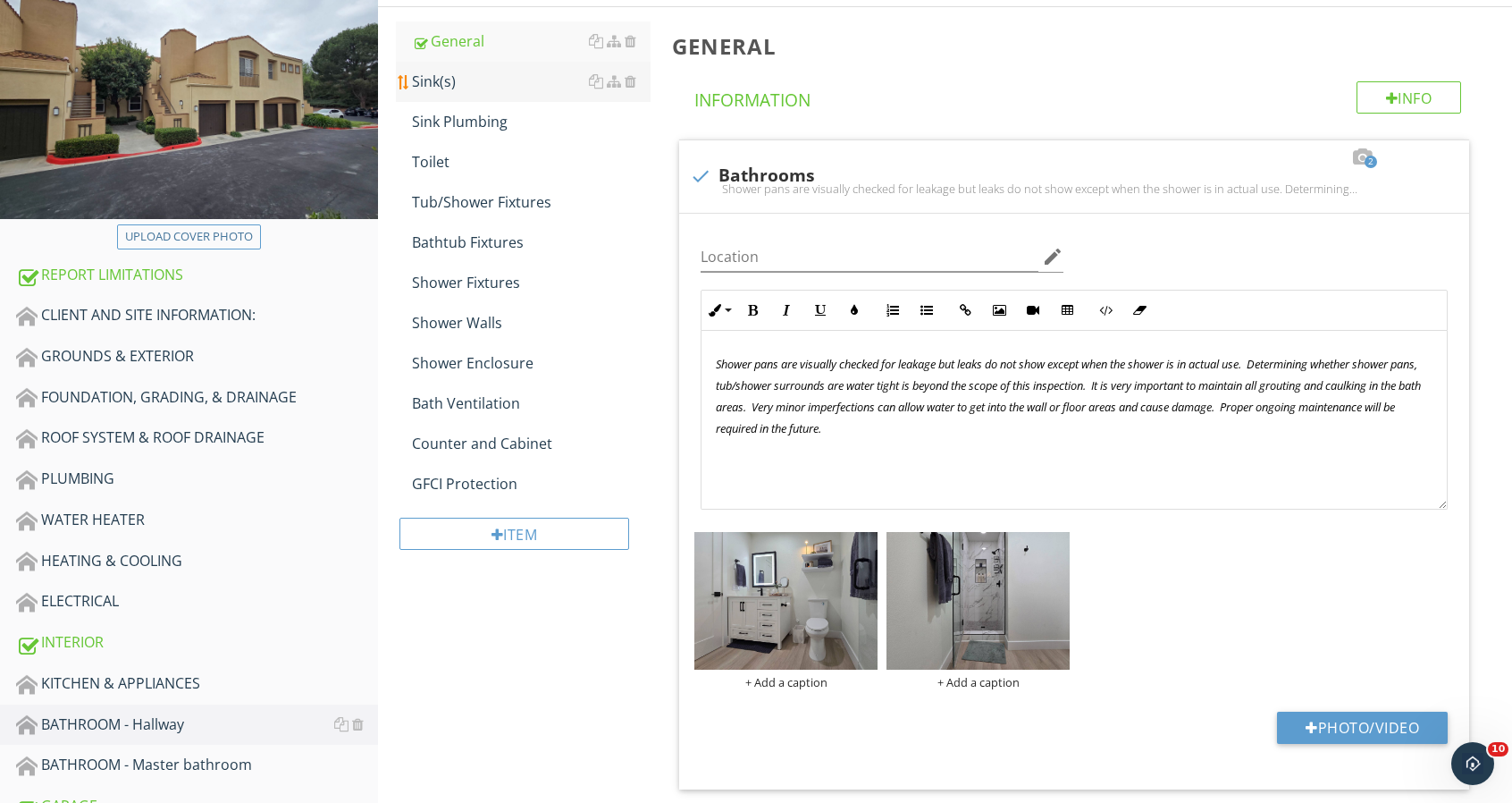
click at [420, 86] on div "Sink(s)" at bounding box center [532, 82] width 238 height 22
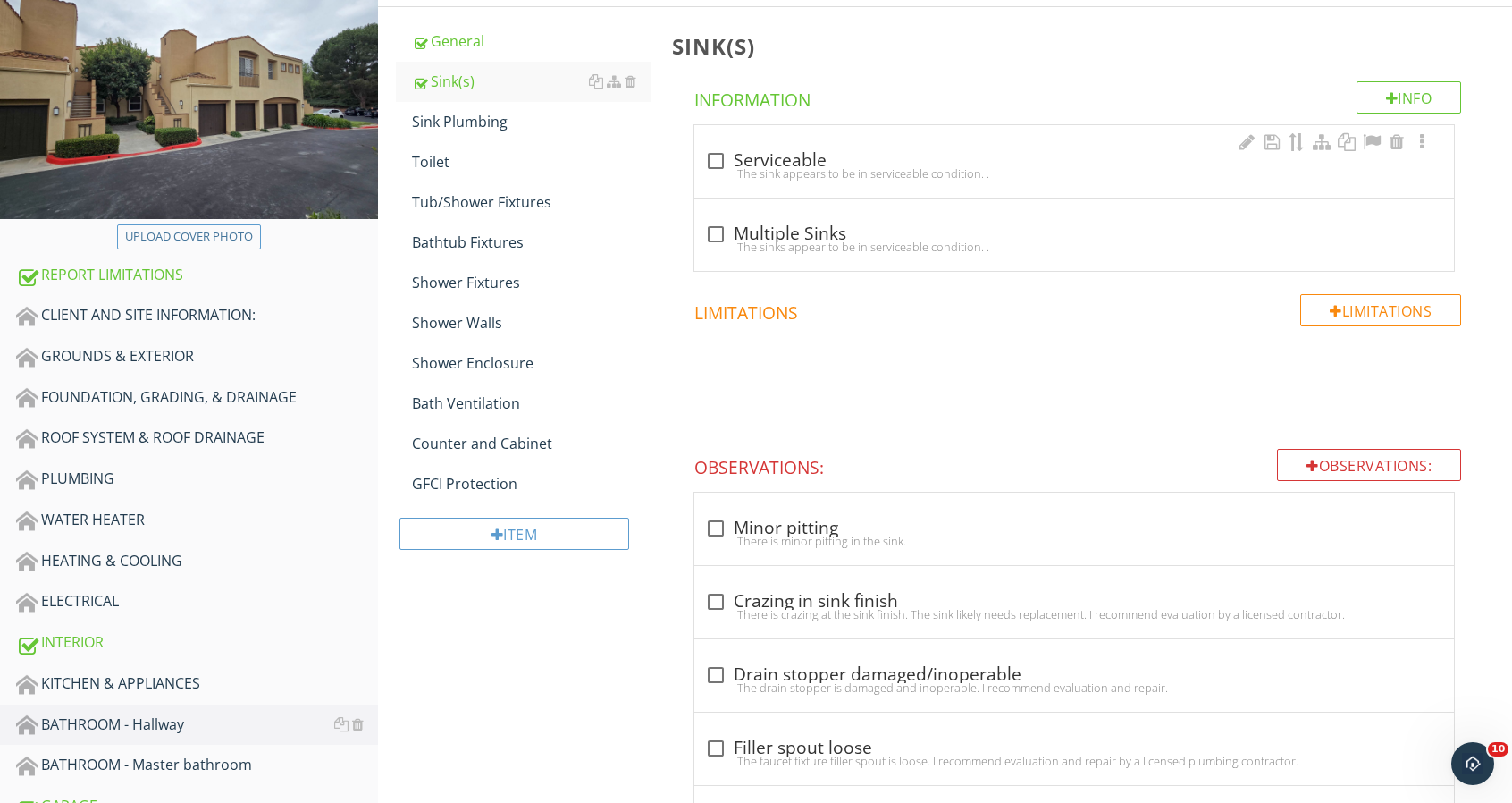
click at [716, 161] on div at bounding box center [715, 160] width 30 height 30
checkbox input "true"
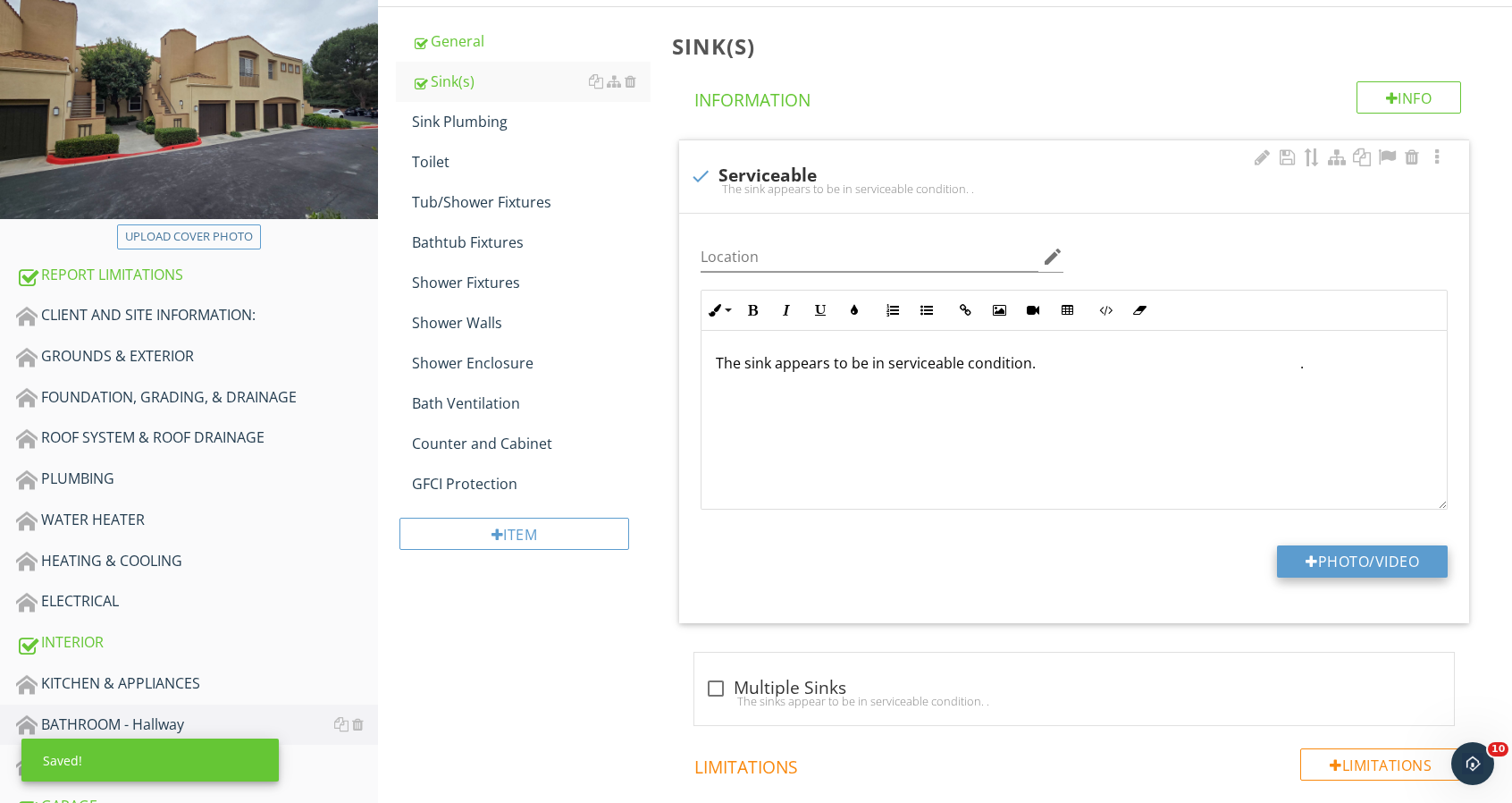
click at [1361, 559] on button "Photo/Video" at bounding box center [1363, 561] width 171 height 32
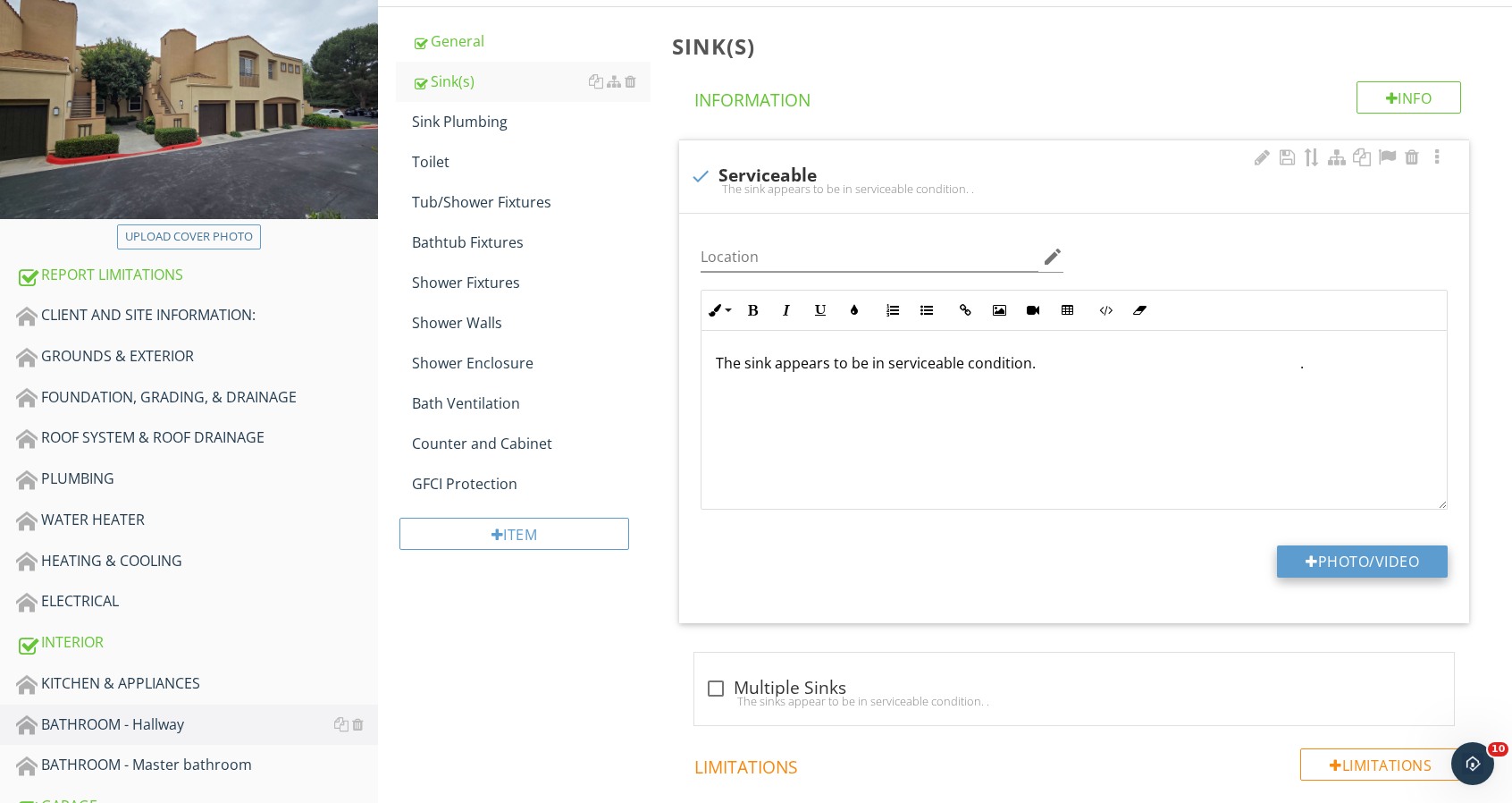
type input "C:\fakepath\92 Verdin Lane_0085_1.jpg"
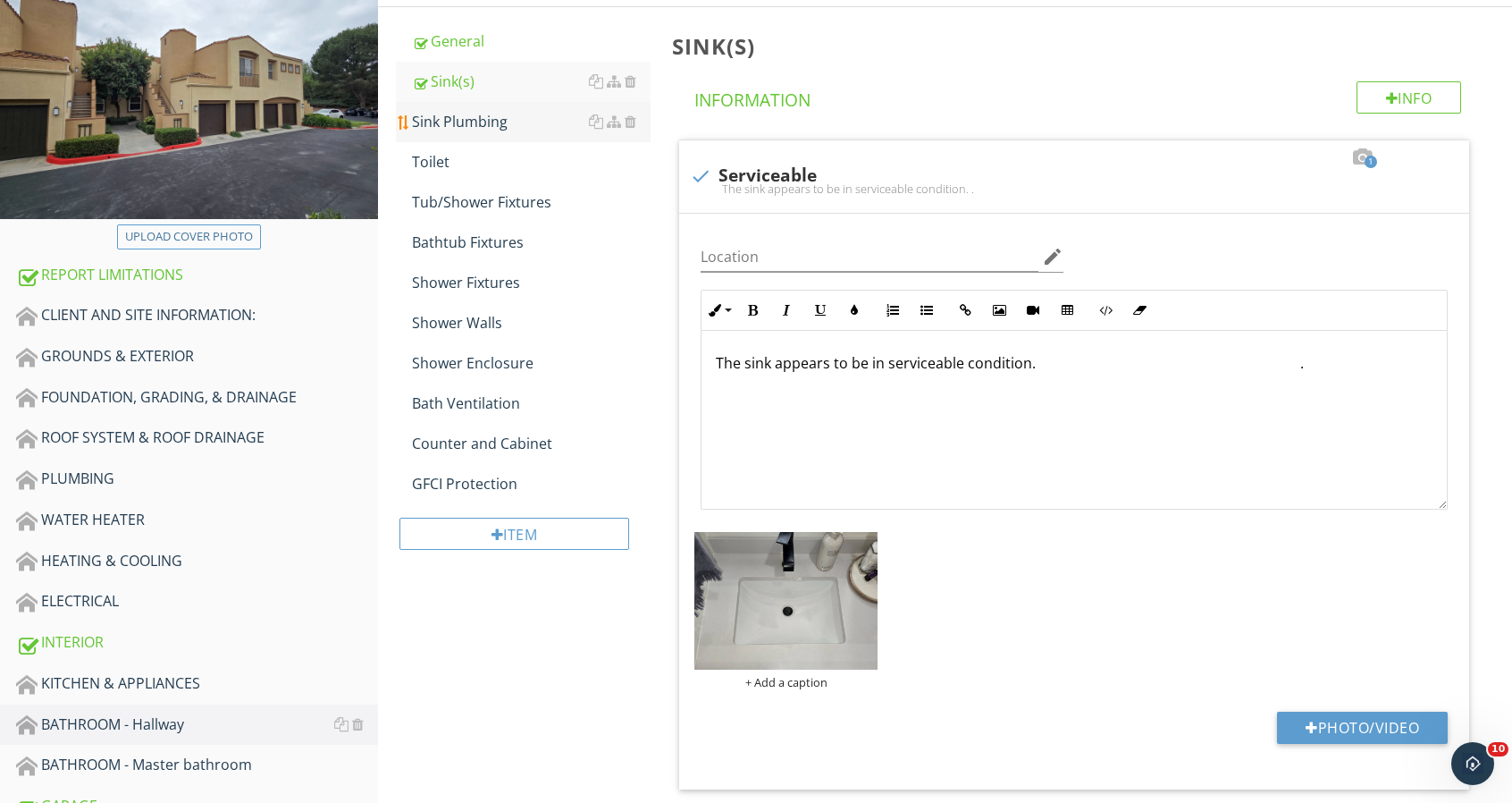
click at [420, 128] on div "Sink Plumbing" at bounding box center [532, 122] width 238 height 22
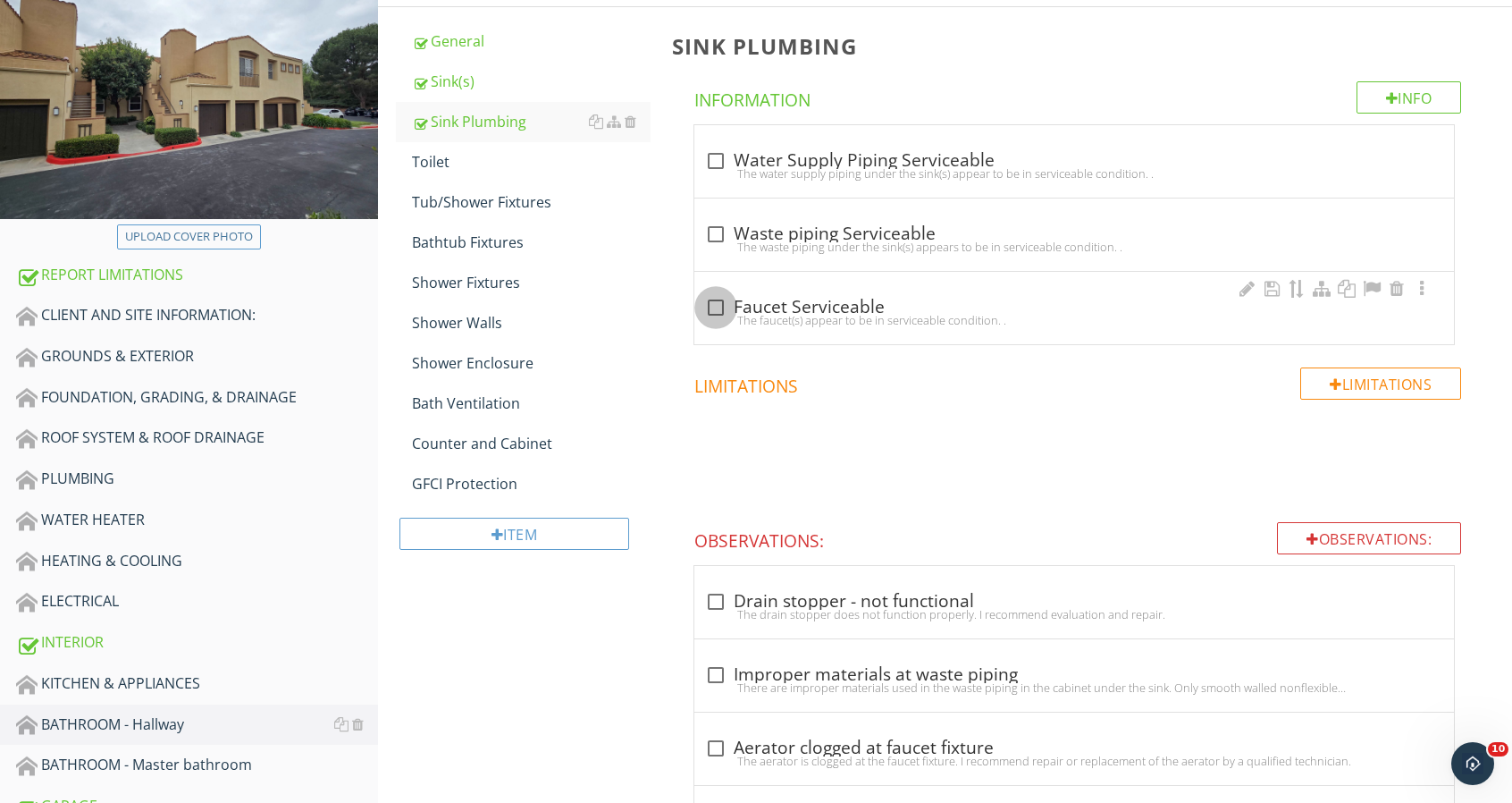
click at [717, 309] on div at bounding box center [715, 307] width 30 height 30
checkbox input "true"
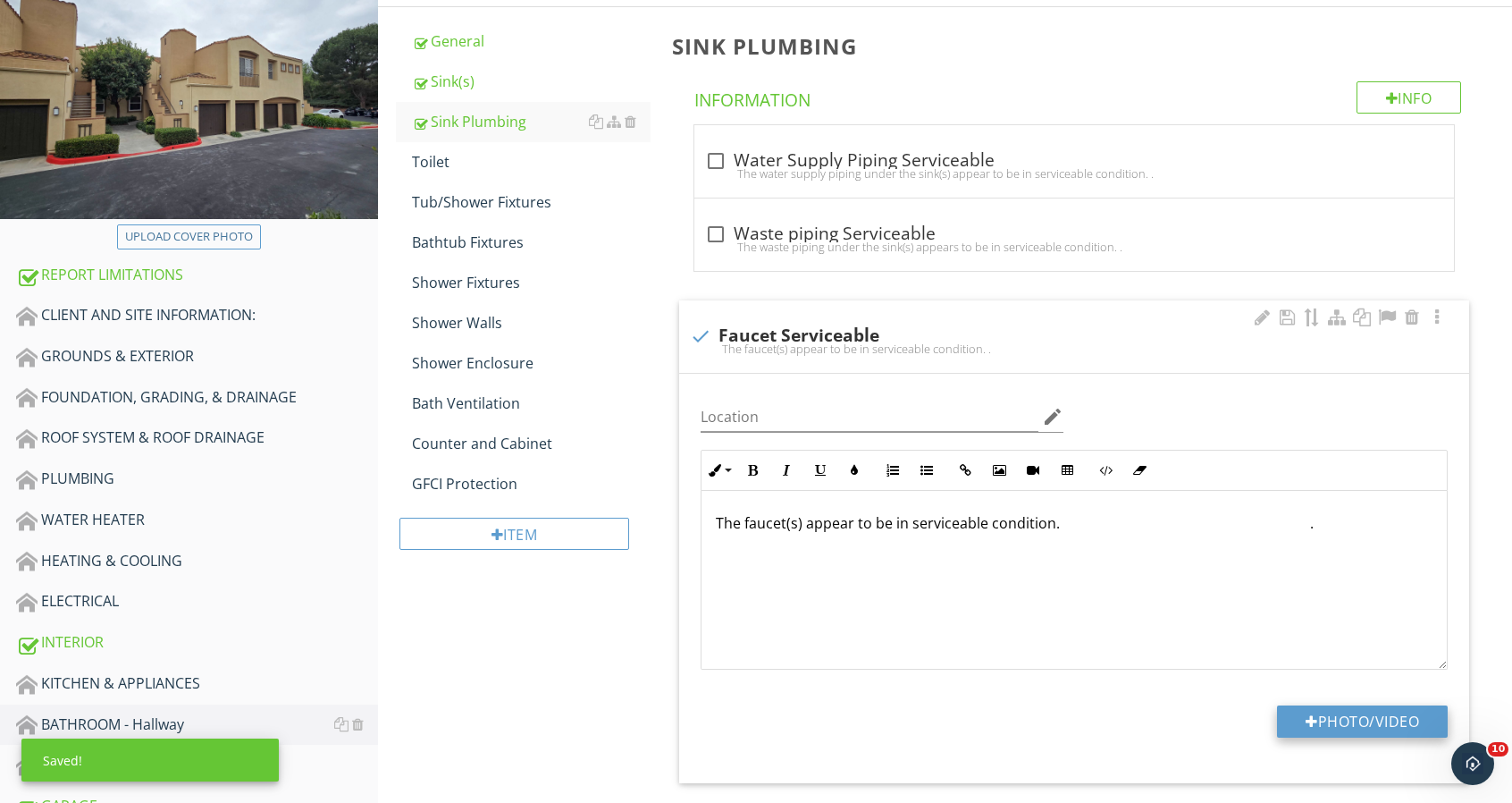
click at [1350, 706] on button "Photo/Video" at bounding box center [1363, 721] width 171 height 32
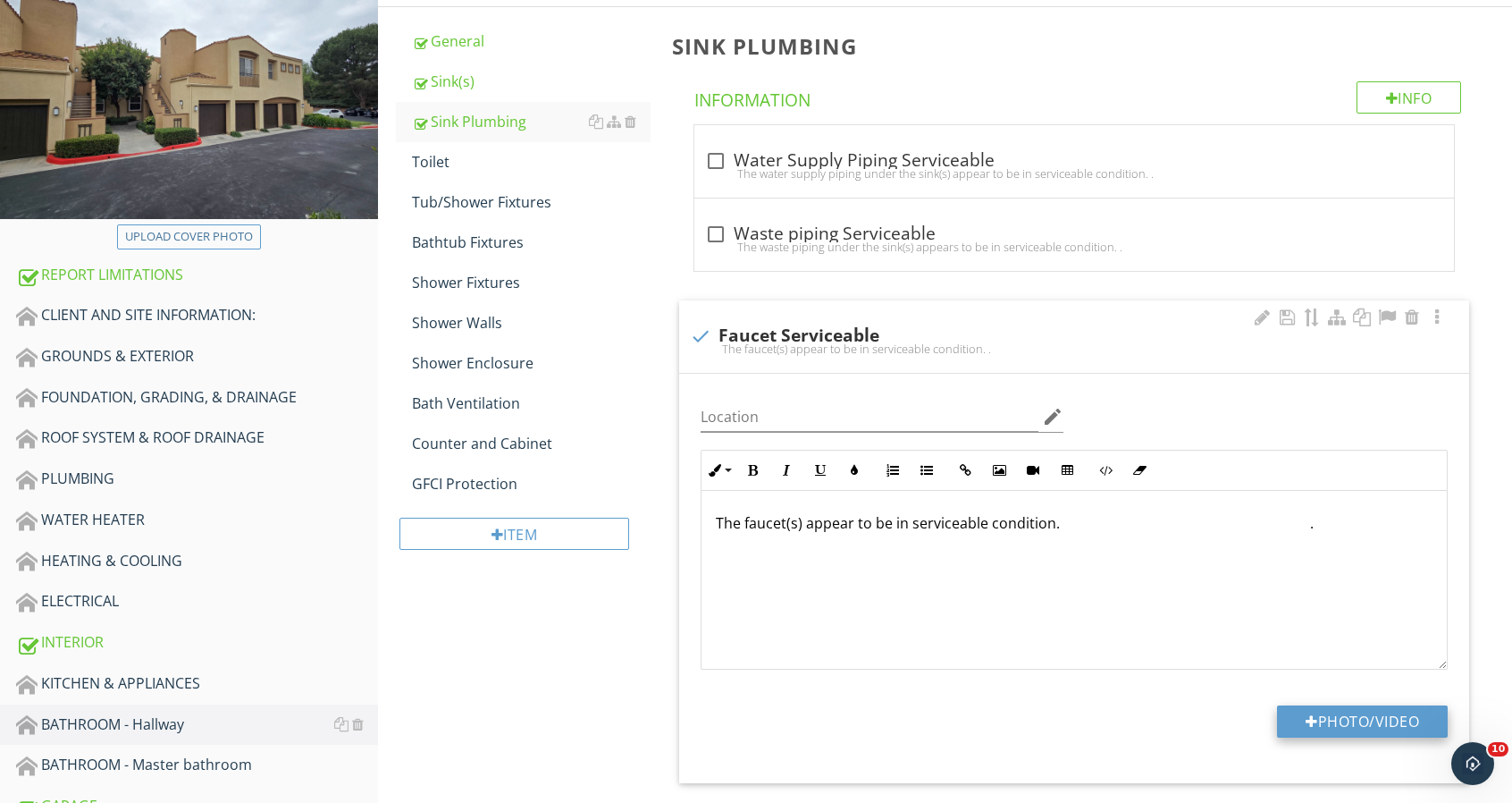
type input "C:\fakepath\92 Verdin Lane_0086_1.jpg"
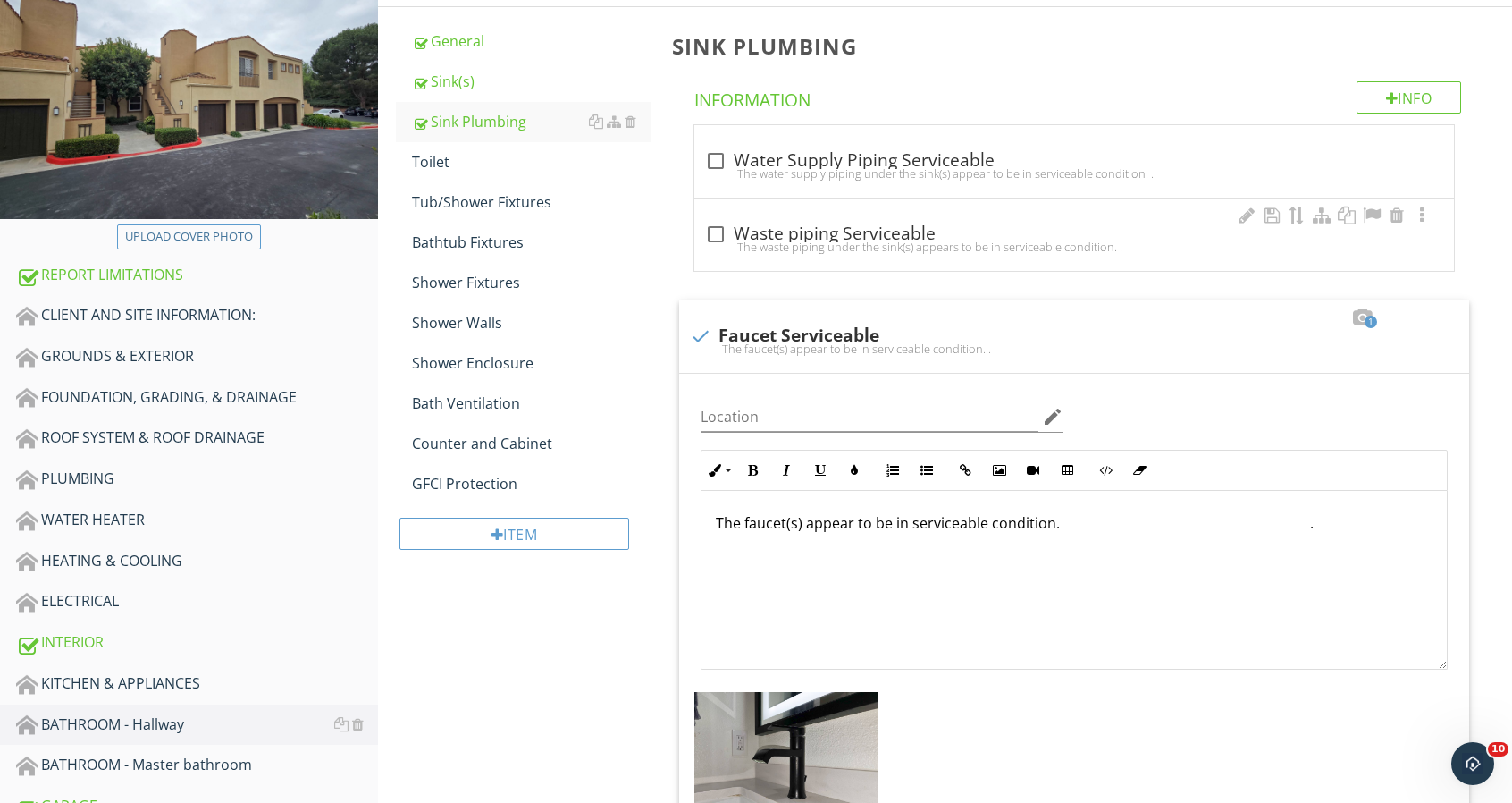
click at [852, 251] on div "The waste piping under the sink(s) appears to be in serviceable condition. ." at bounding box center [1074, 247] width 738 height 15
checkbox input "true"
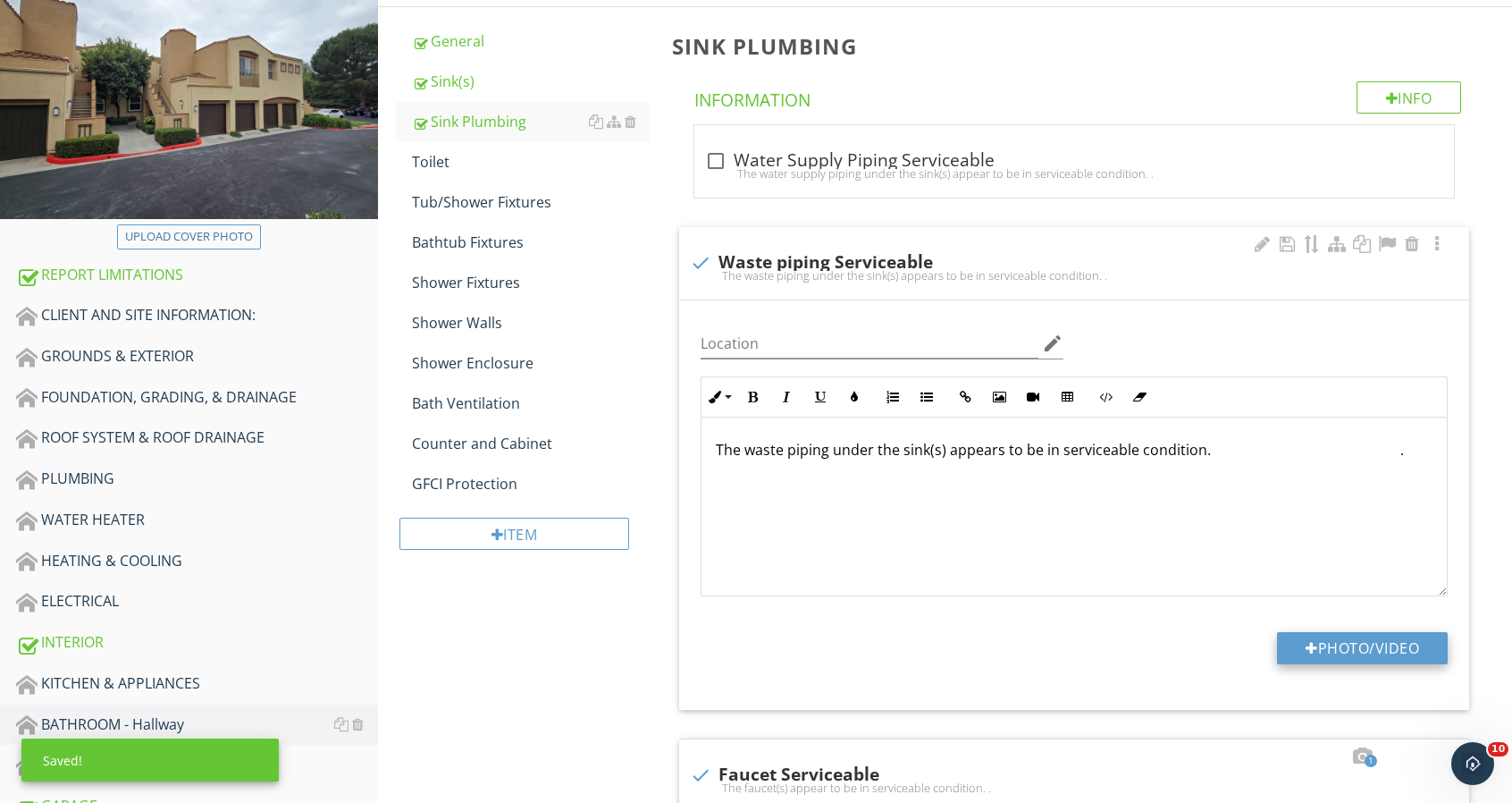
click at [1395, 654] on button "Photo/Video" at bounding box center [1363, 647] width 171 height 32
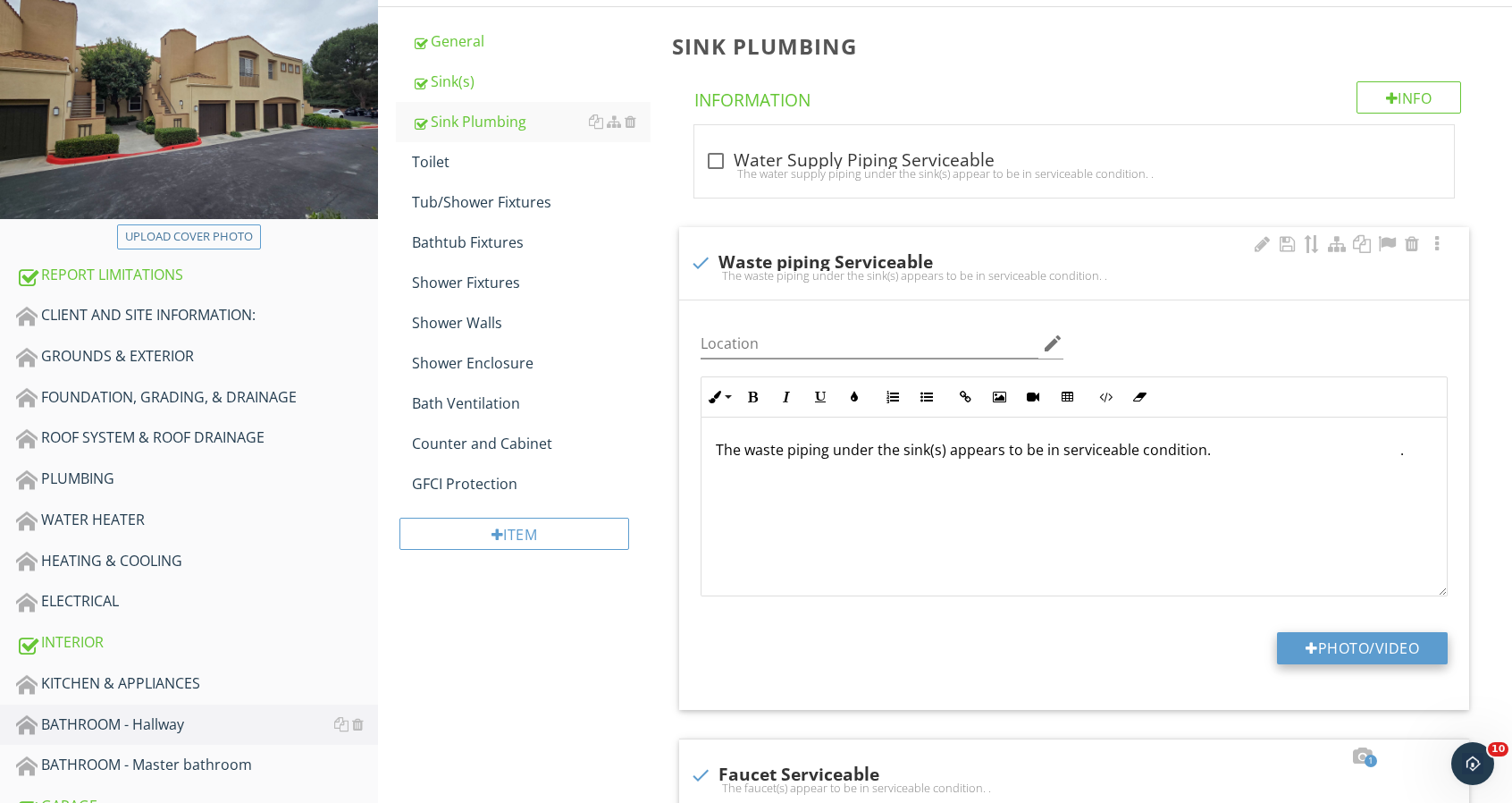
type input "C:\fakepath\92 Verdin Lane_0089.jpg"
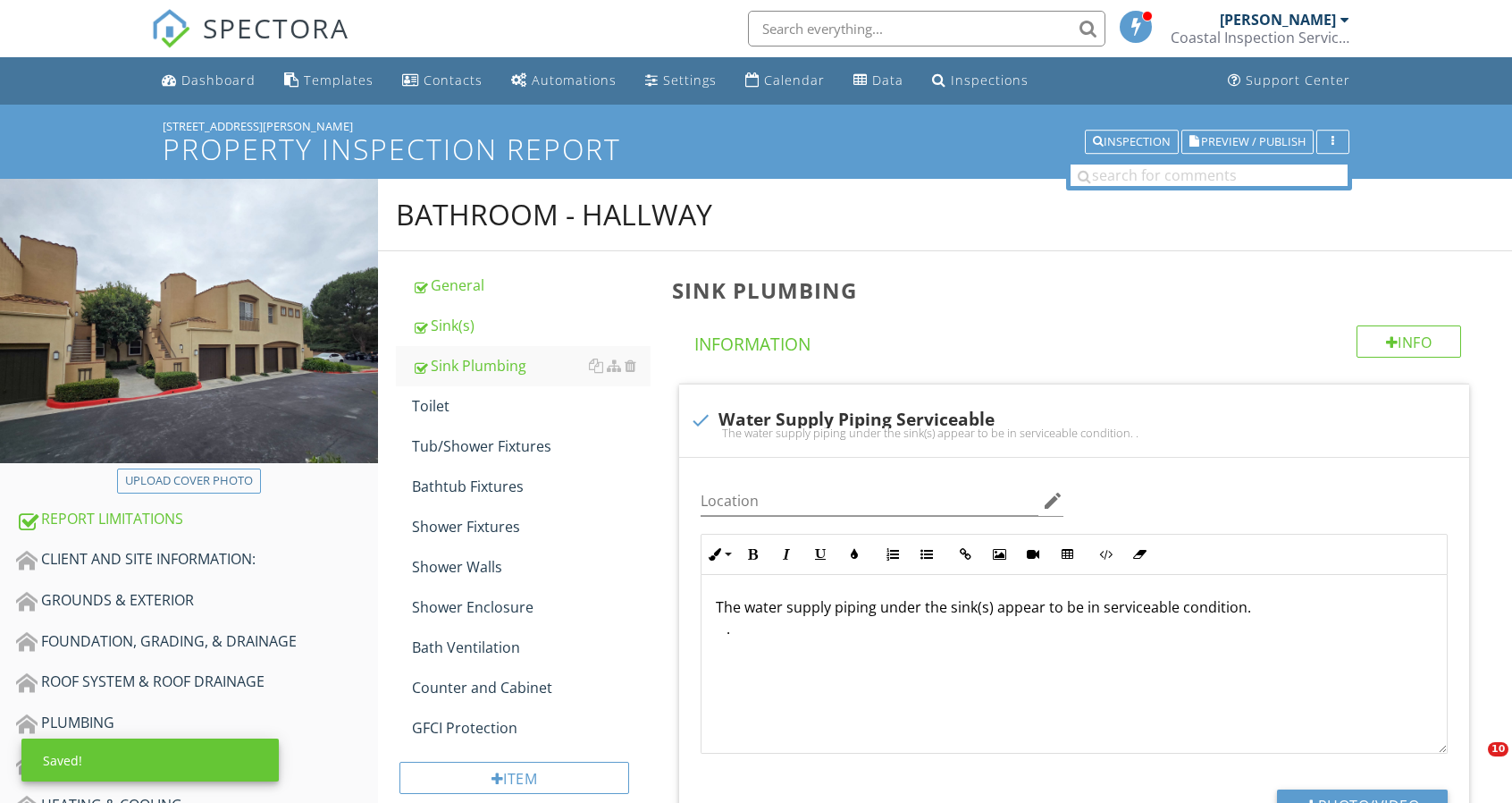
scroll to position [244, 0]
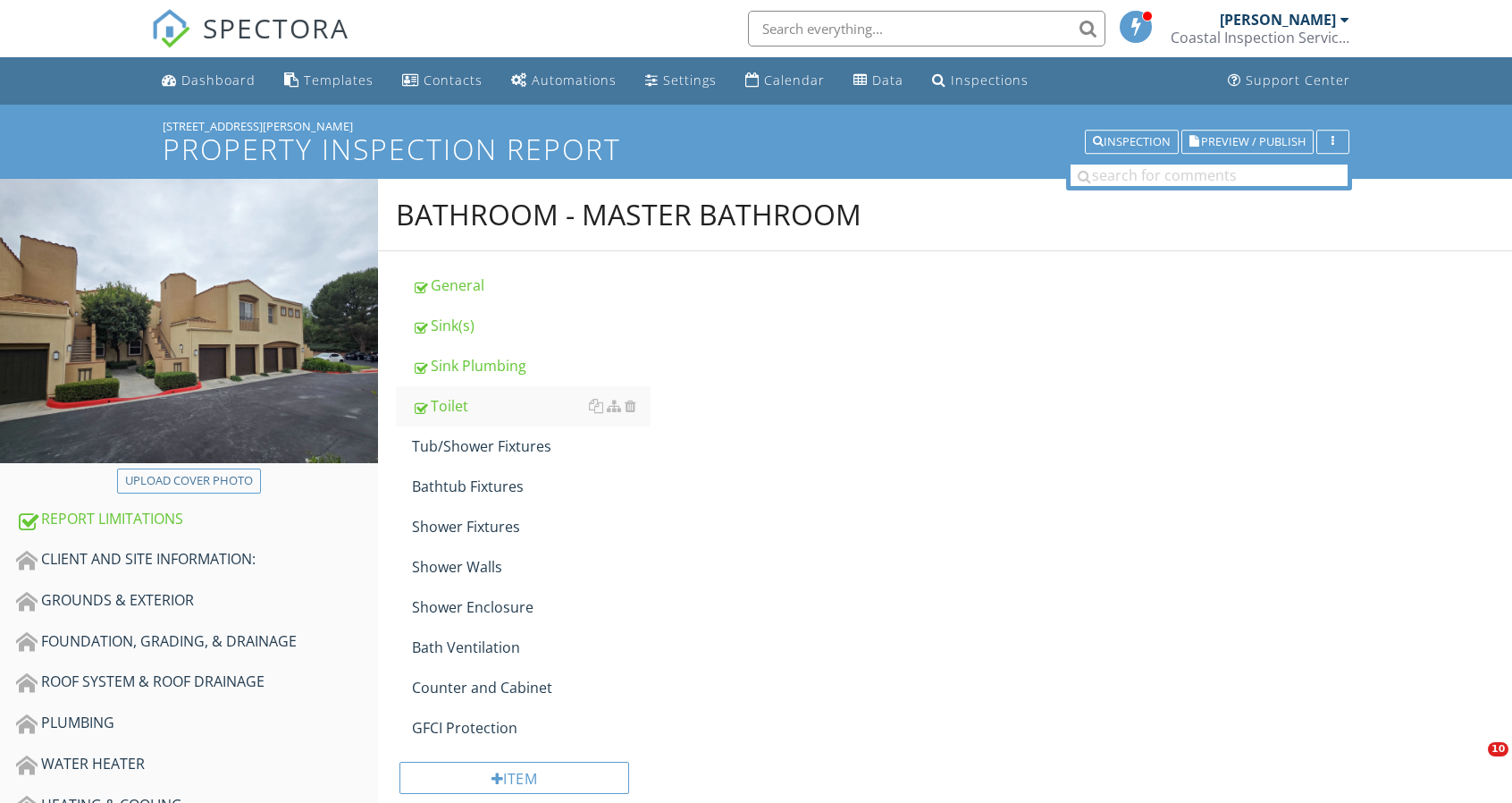
scroll to position [244, 0]
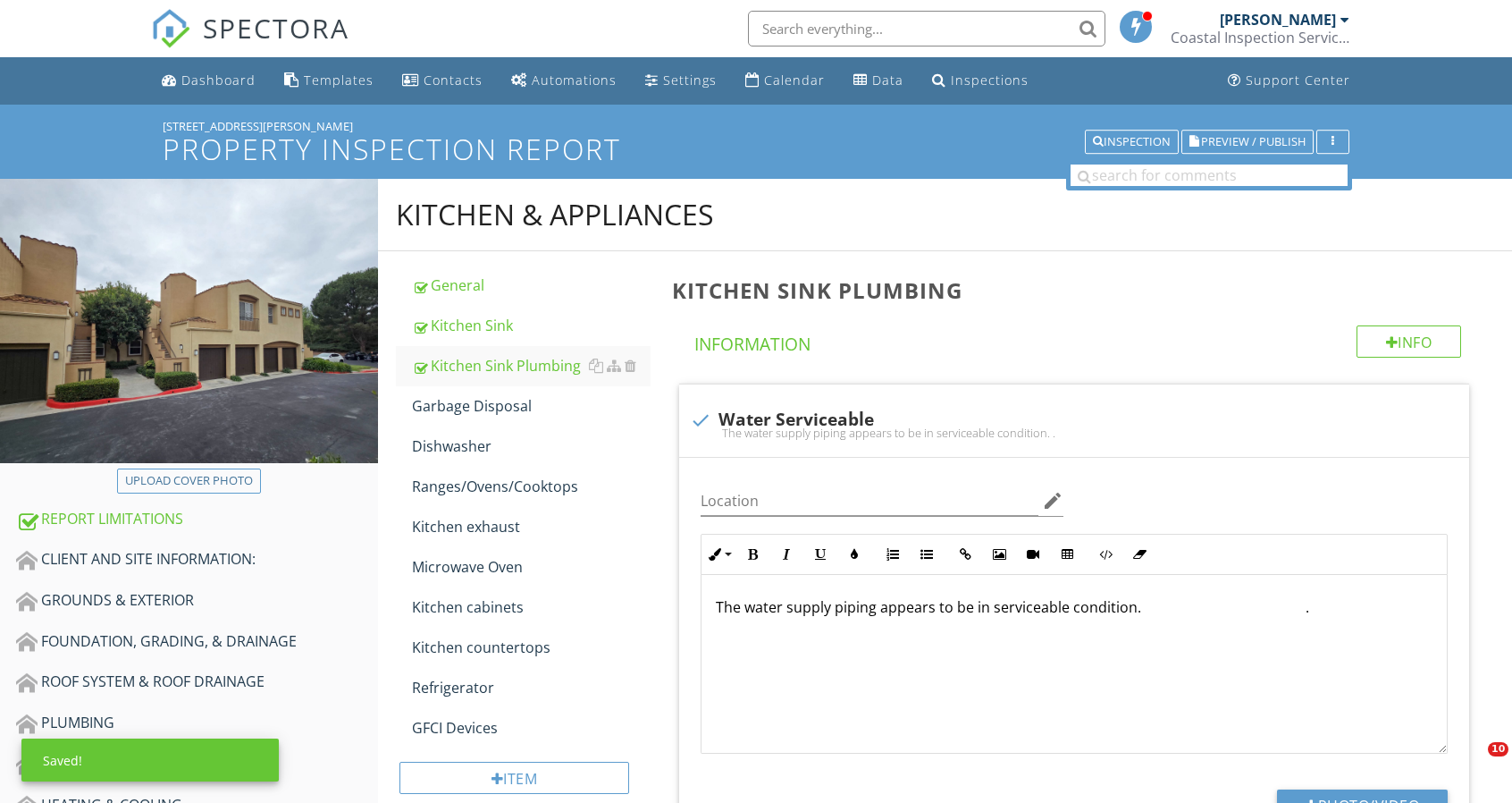
scroll to position [244, 0]
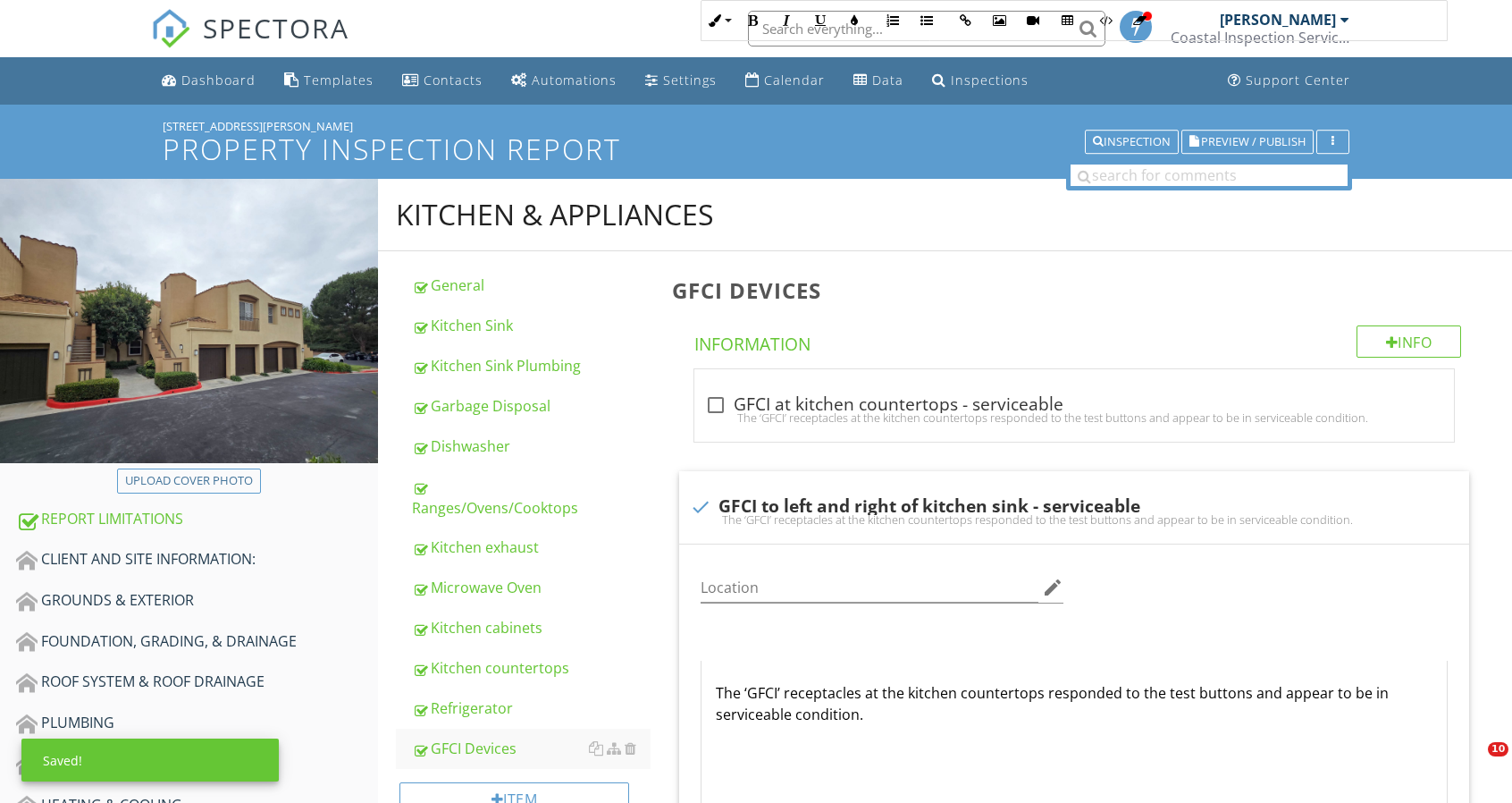
scroll to position [677, 0]
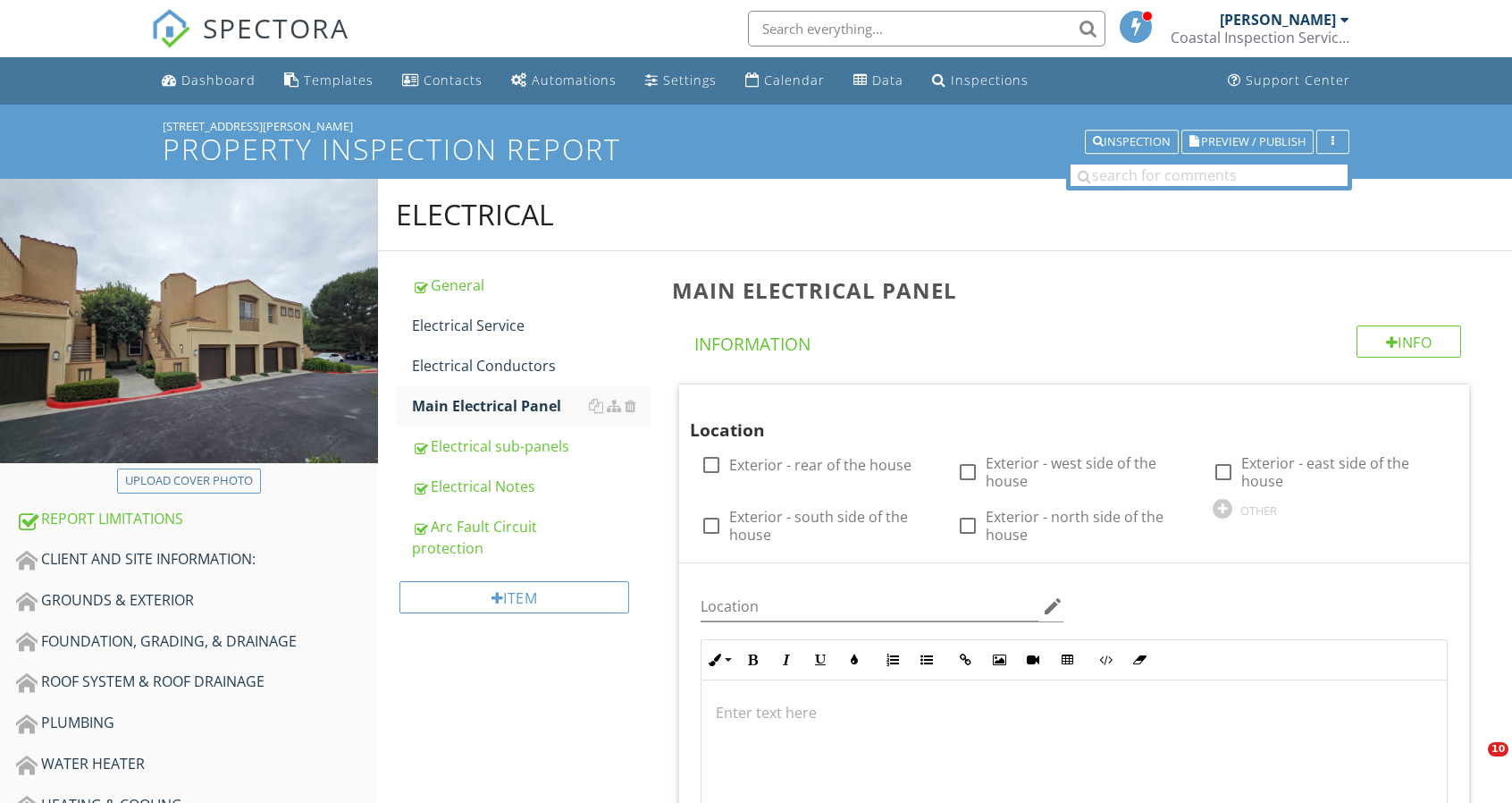
scroll to position [447, 0]
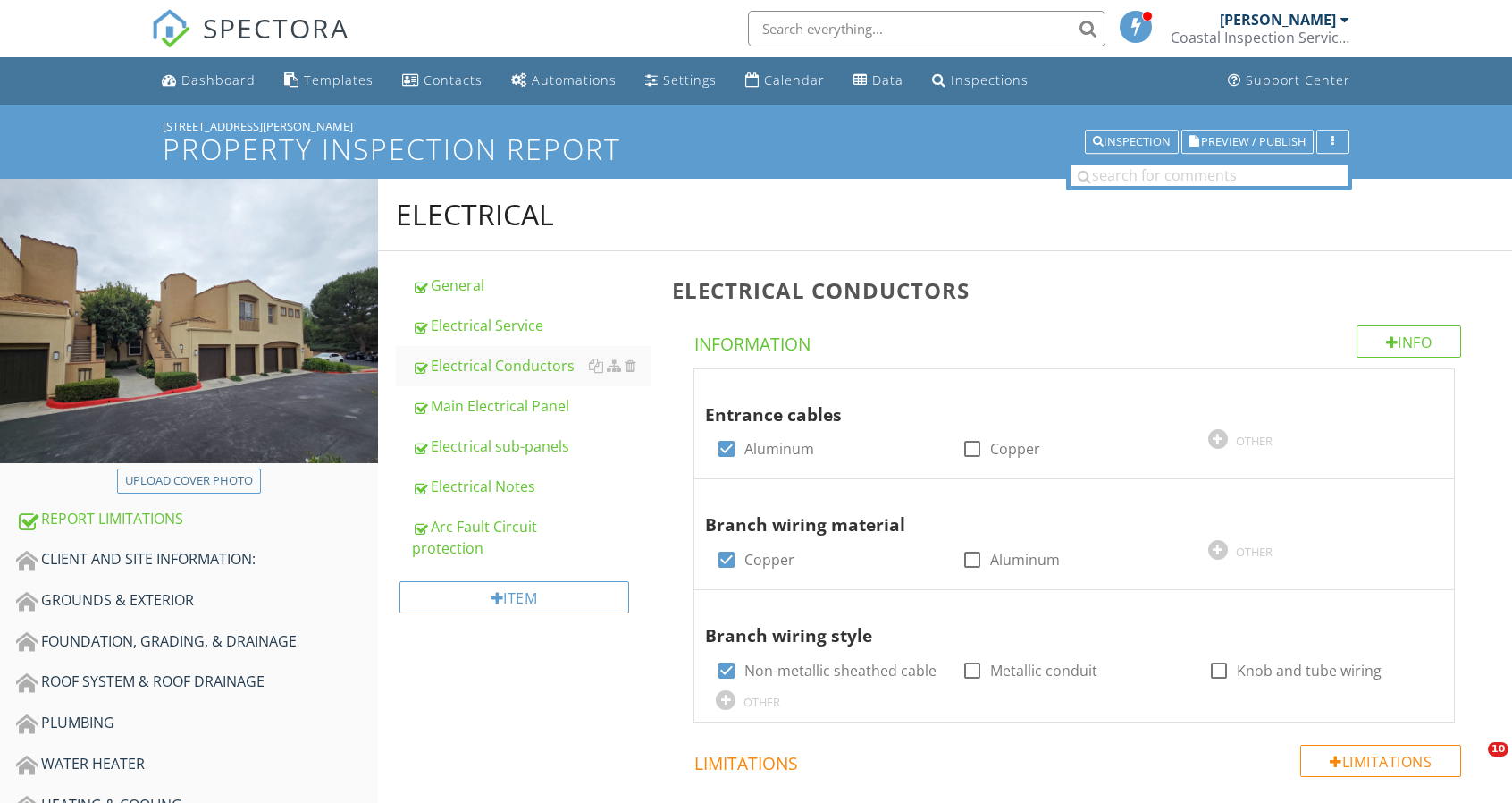
scroll to position [358, 0]
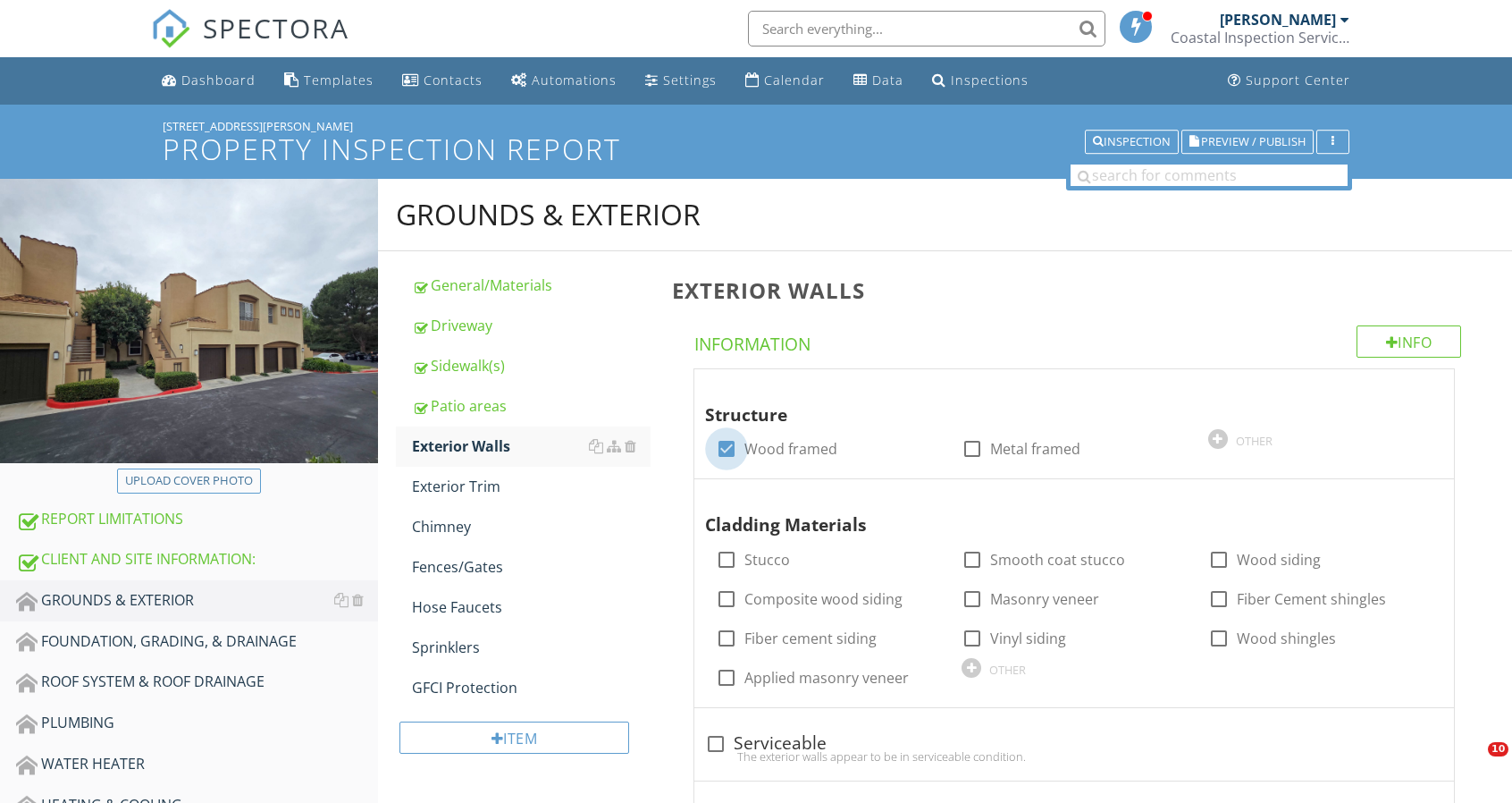
scroll to position [270, 0]
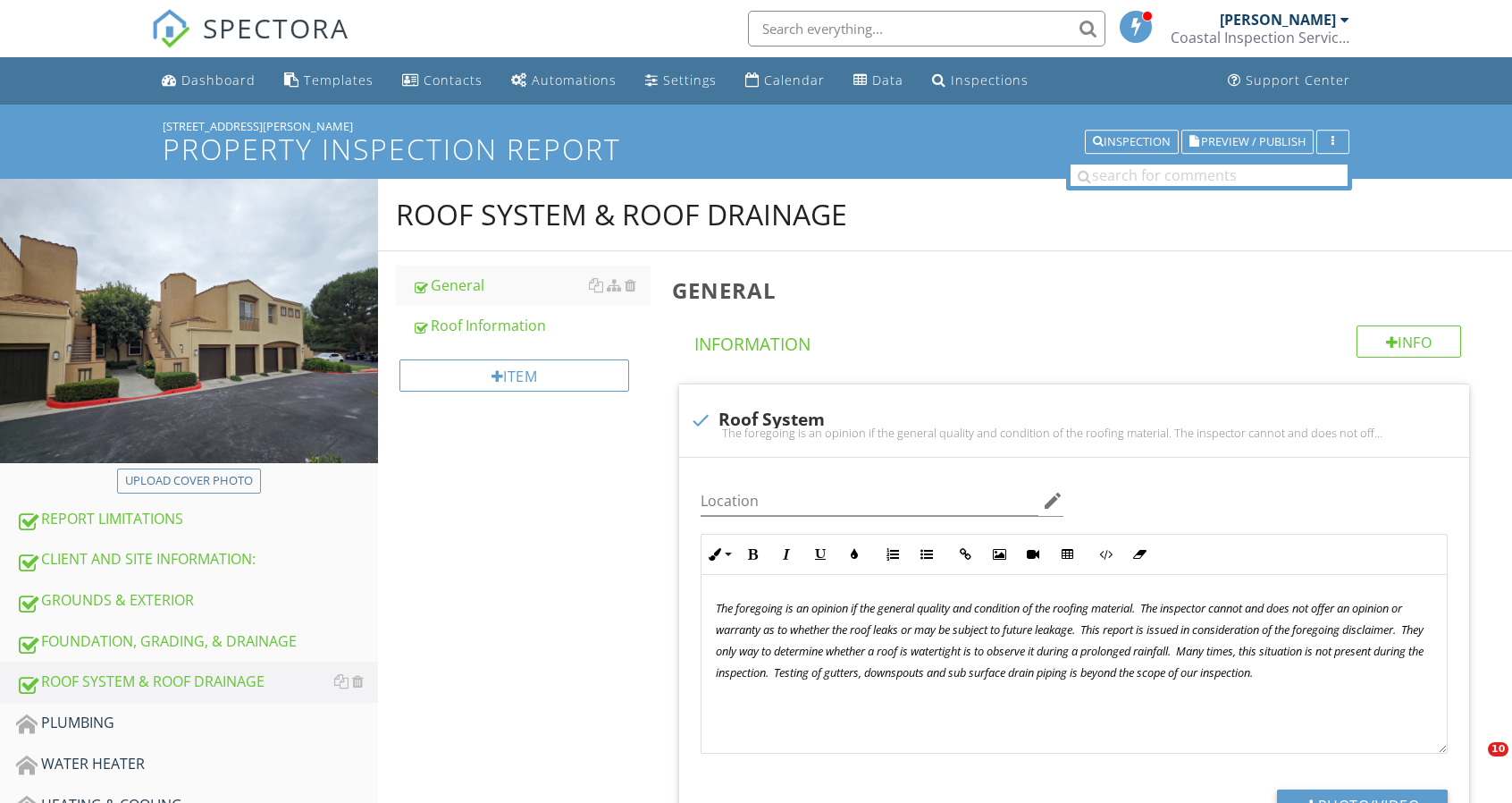
scroll to position [358, 0]
